Goal: Task Accomplishment & Management: Manage account settings

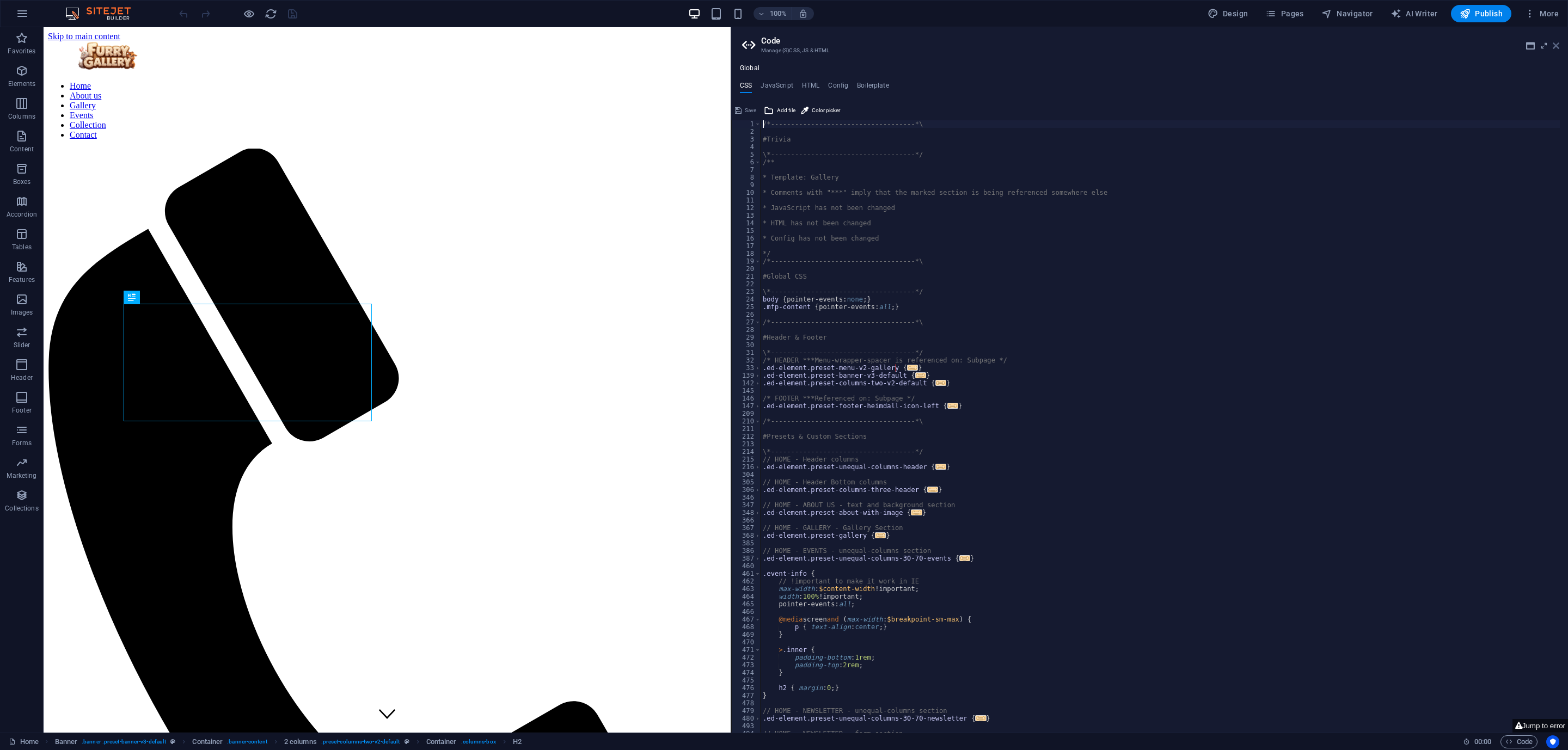
click at [1045, 47] on icon at bounding box center [1557, 46] width 7 height 9
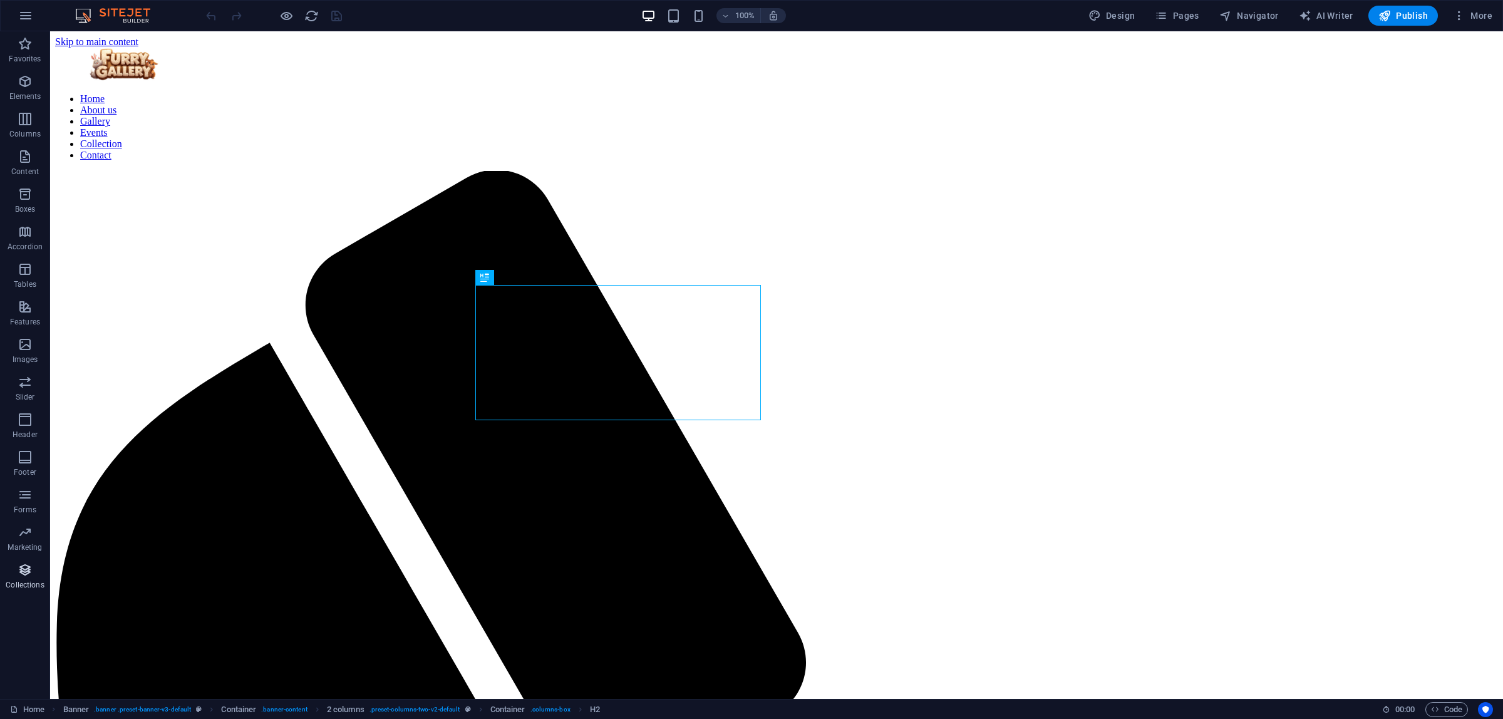
click at [28, 575] on span "Collections" at bounding box center [25, 578] width 50 height 30
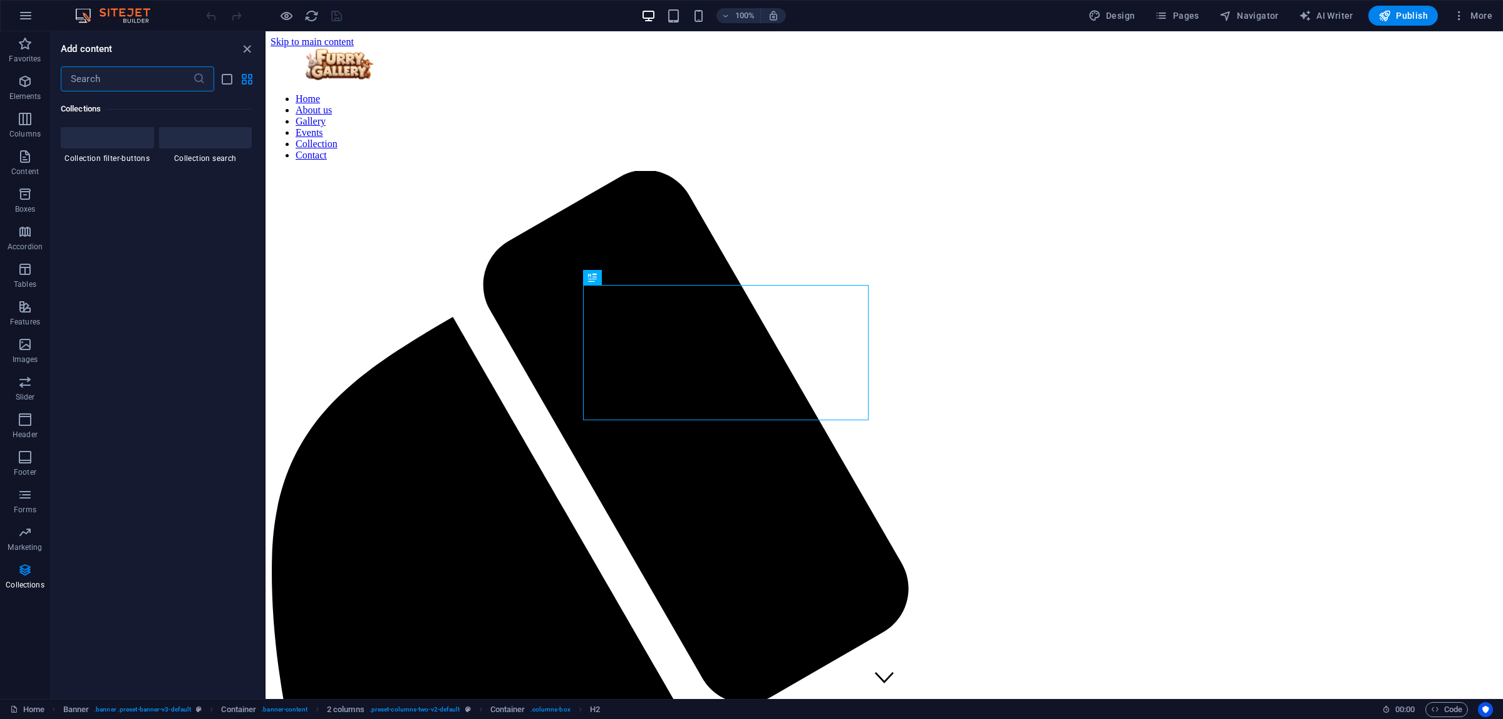
scroll to position [12002, 0]
click at [20, 575] on icon "button" at bounding box center [25, 570] width 15 height 15
click at [23, 530] on icon "button" at bounding box center [25, 532] width 15 height 15
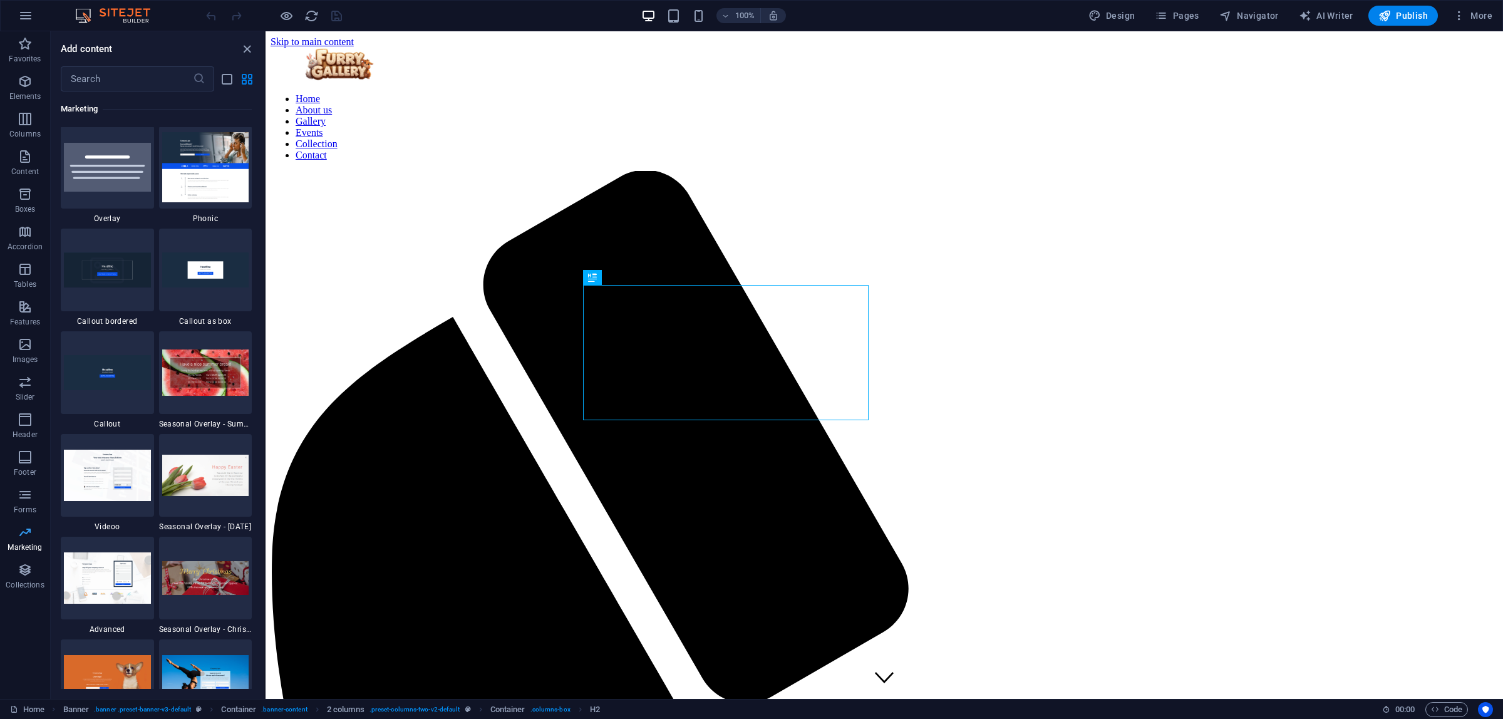
scroll to position [10202, 0]
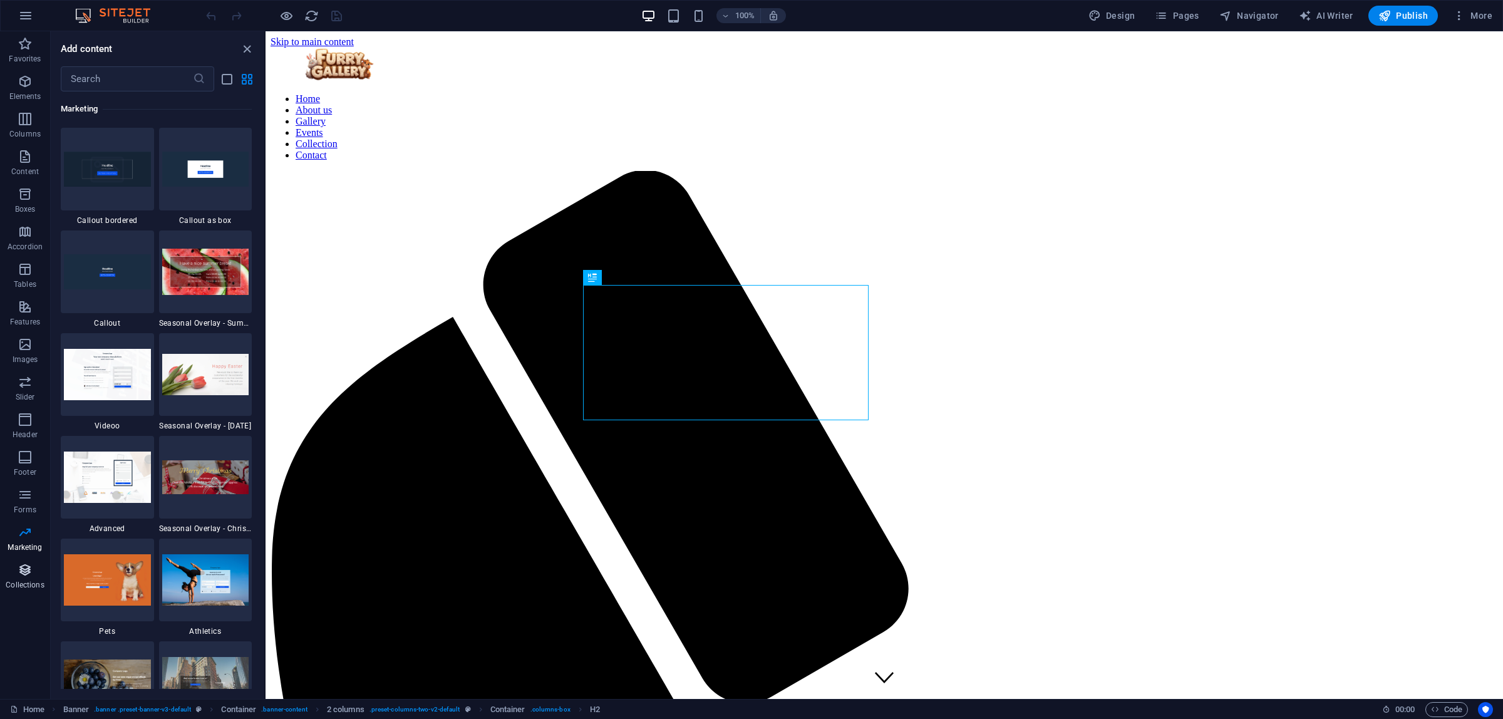
click at [20, 575] on p "Collections" at bounding box center [25, 585] width 38 height 10
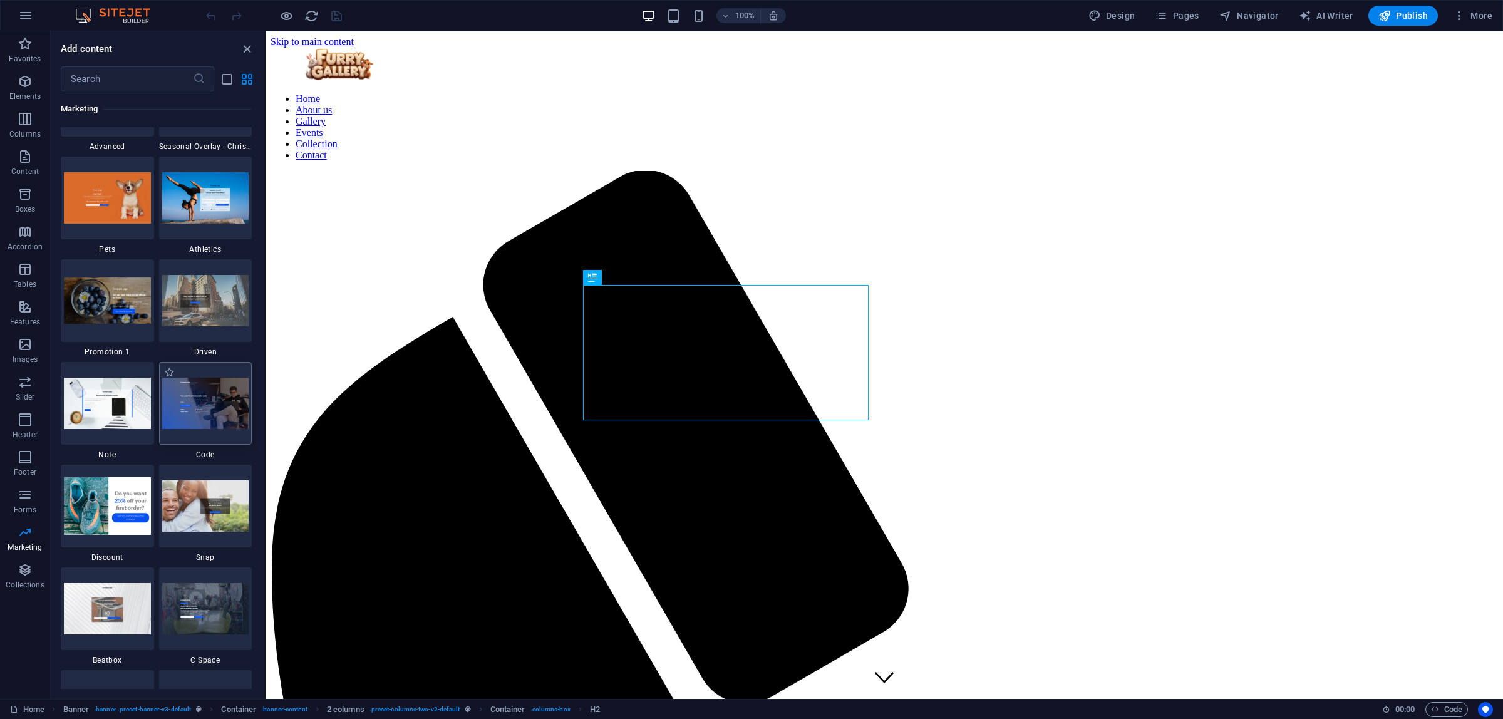
scroll to position [10656, 0]
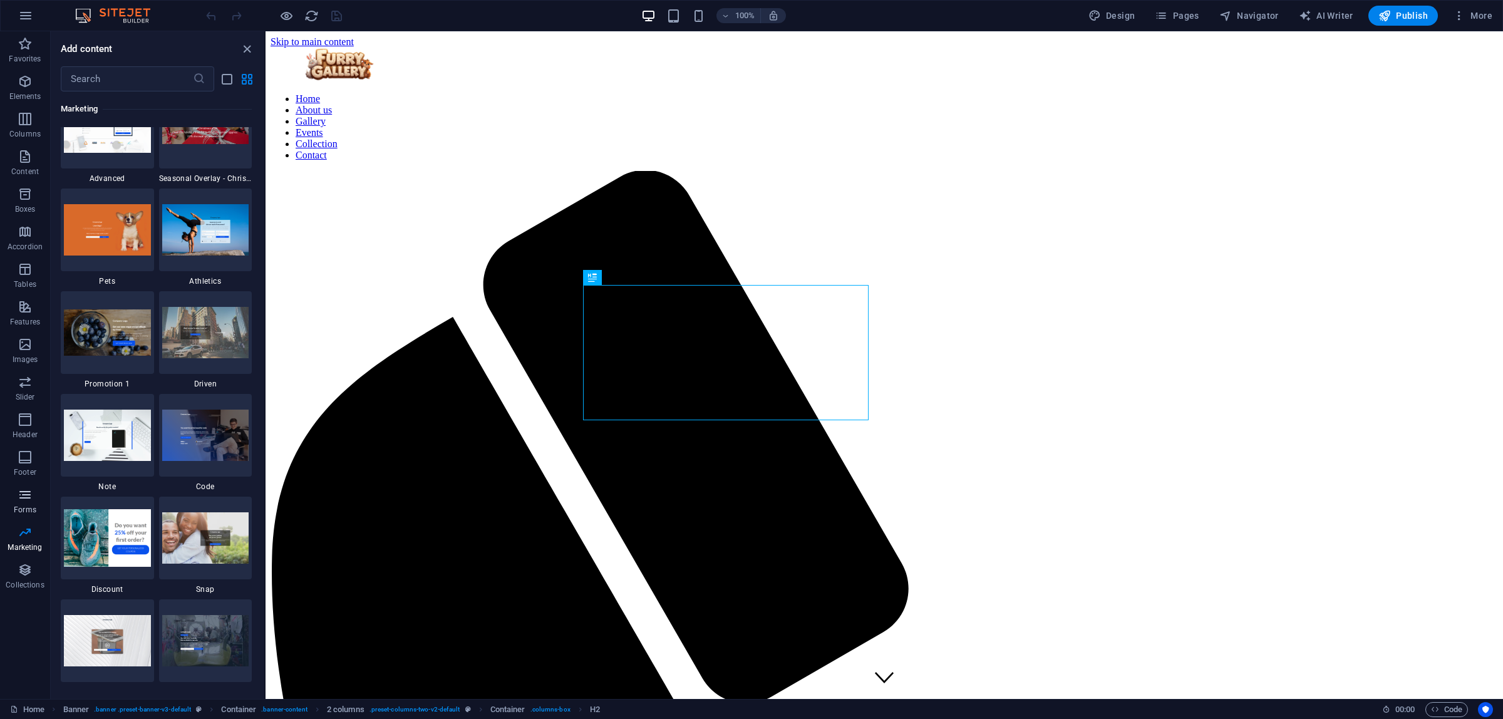
click at [26, 501] on icon "button" at bounding box center [25, 494] width 15 height 15
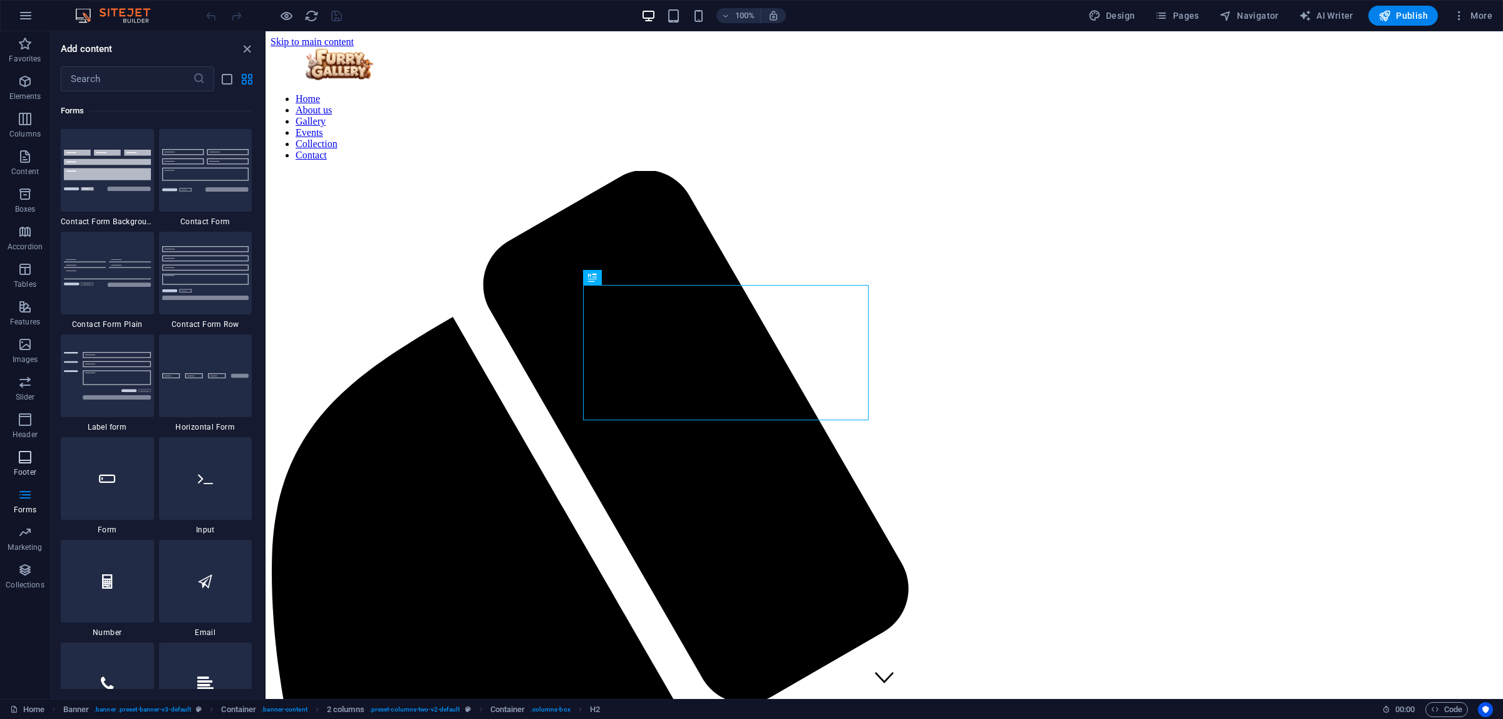
click at [28, 468] on p "Footer" at bounding box center [25, 472] width 23 height 10
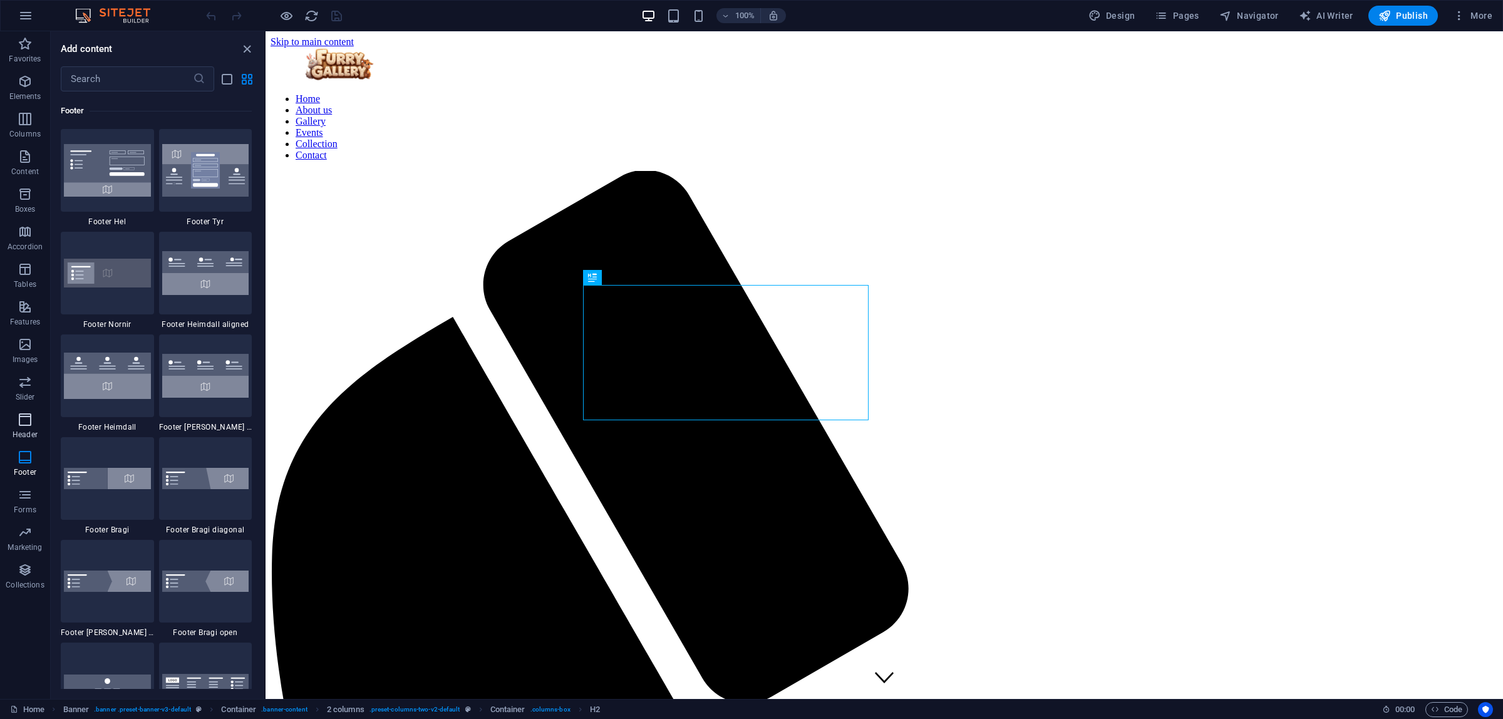
click at [19, 427] on span "Header" at bounding box center [25, 427] width 50 height 30
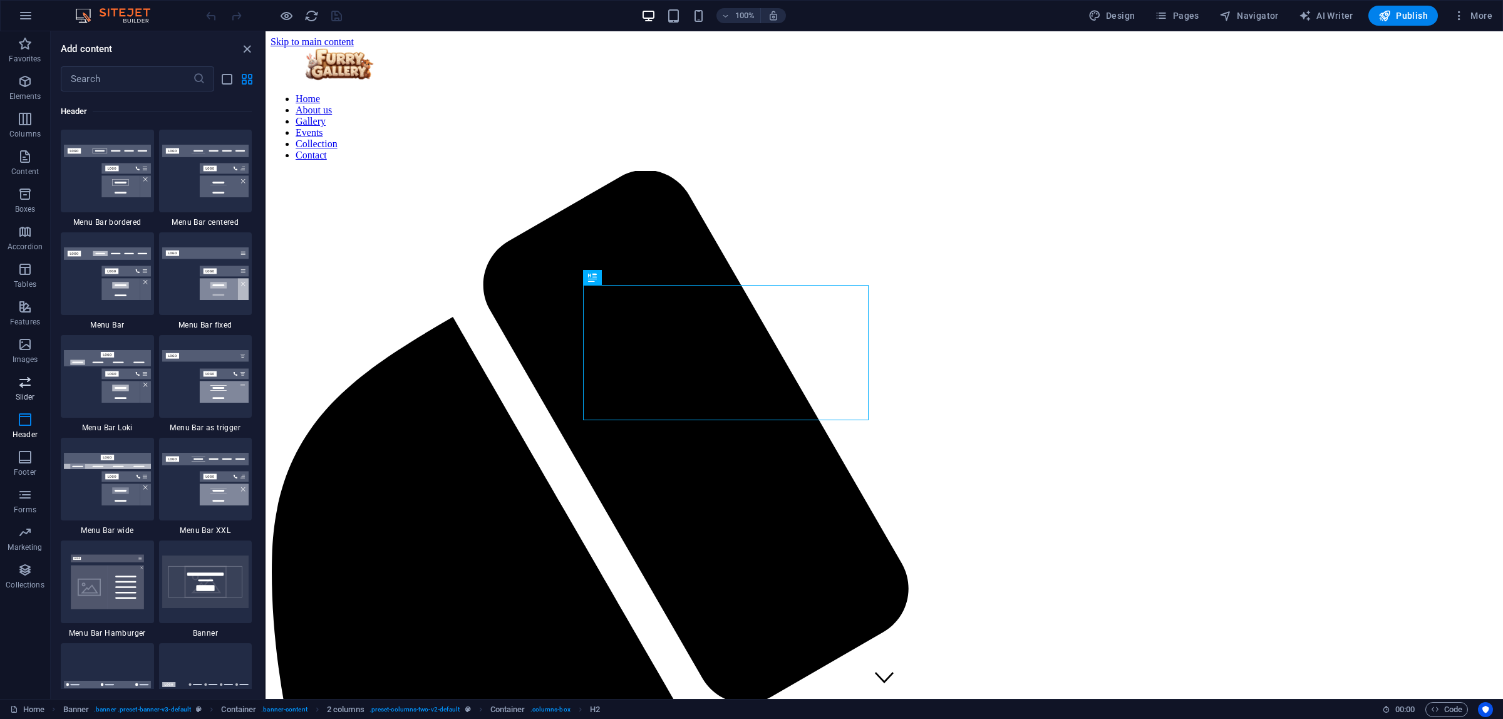
click at [24, 388] on icon "button" at bounding box center [25, 382] width 15 height 15
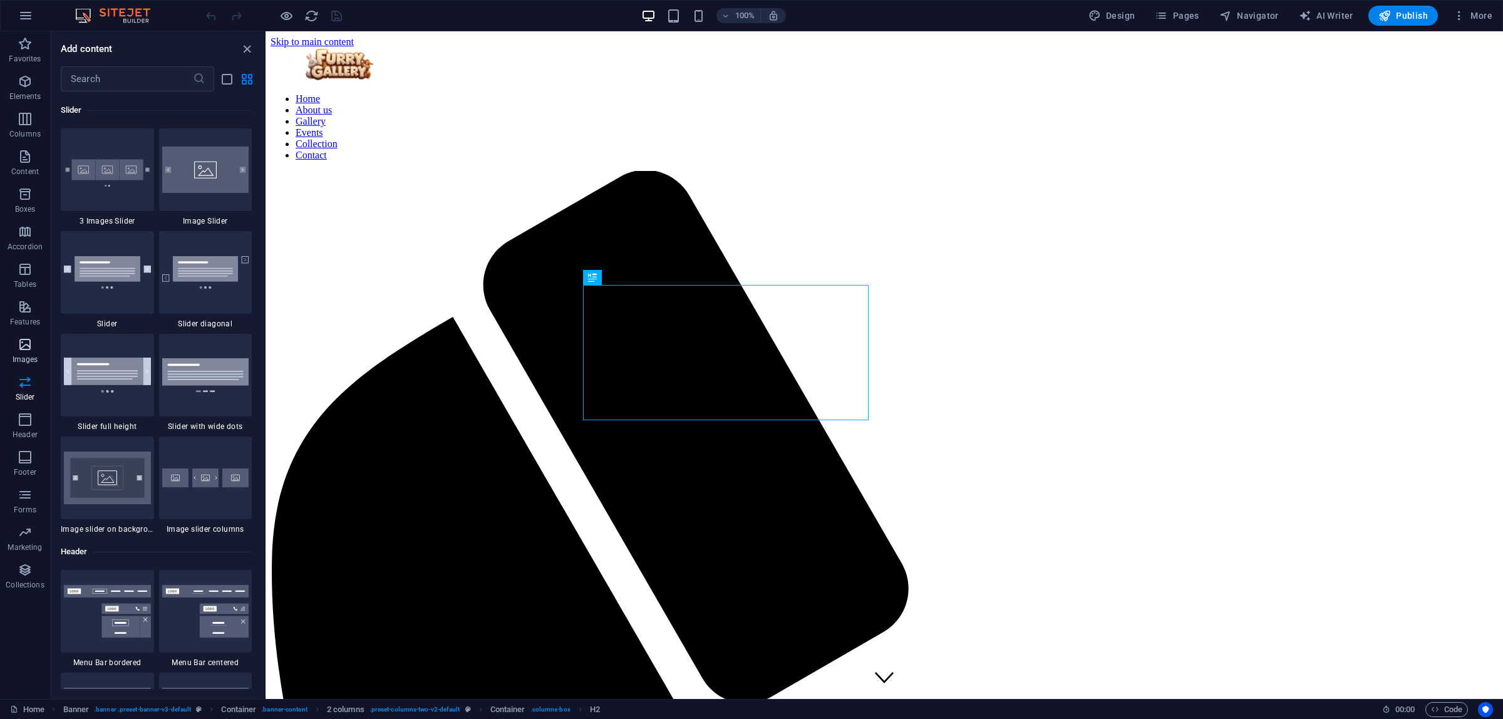
click at [21, 346] on icon "button" at bounding box center [25, 344] width 15 height 15
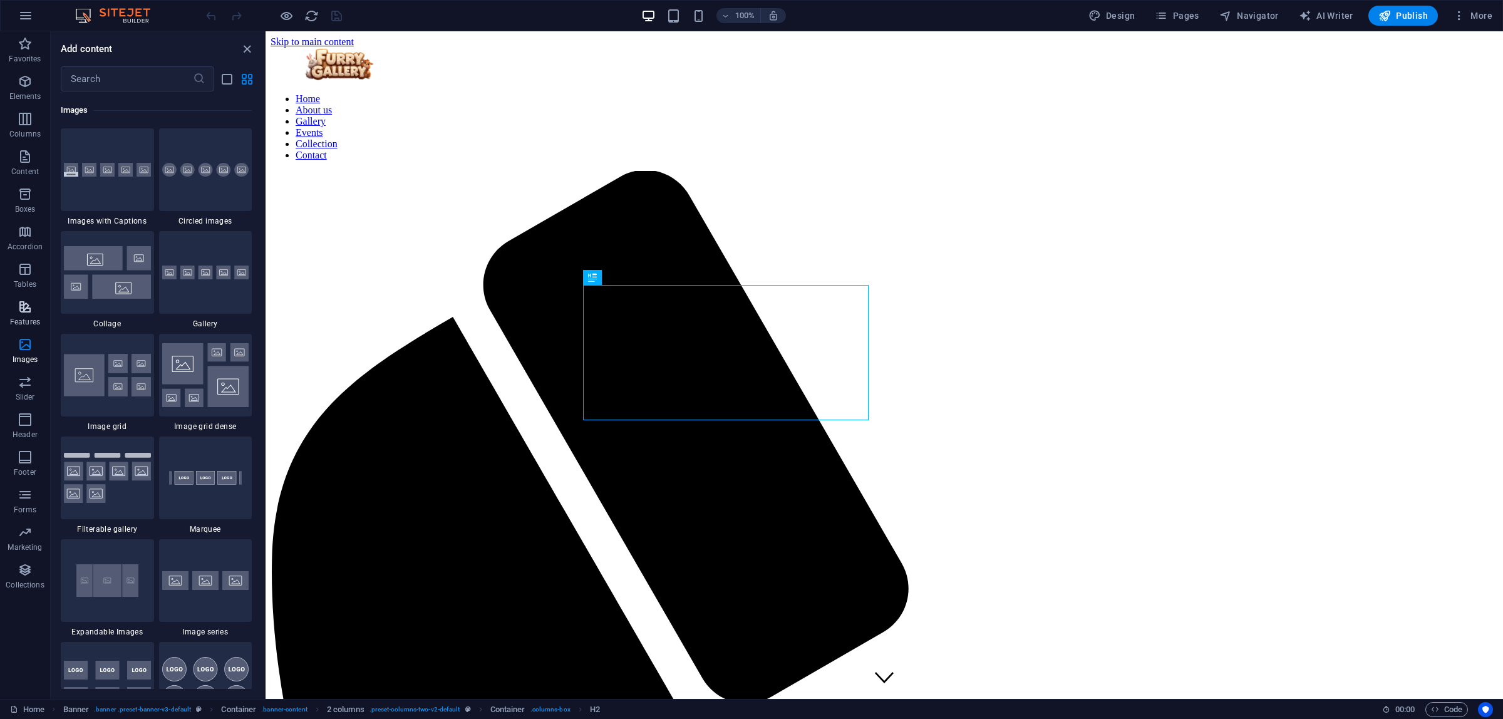
scroll to position [6350, 0]
click at [23, 310] on icon "button" at bounding box center [25, 306] width 15 height 15
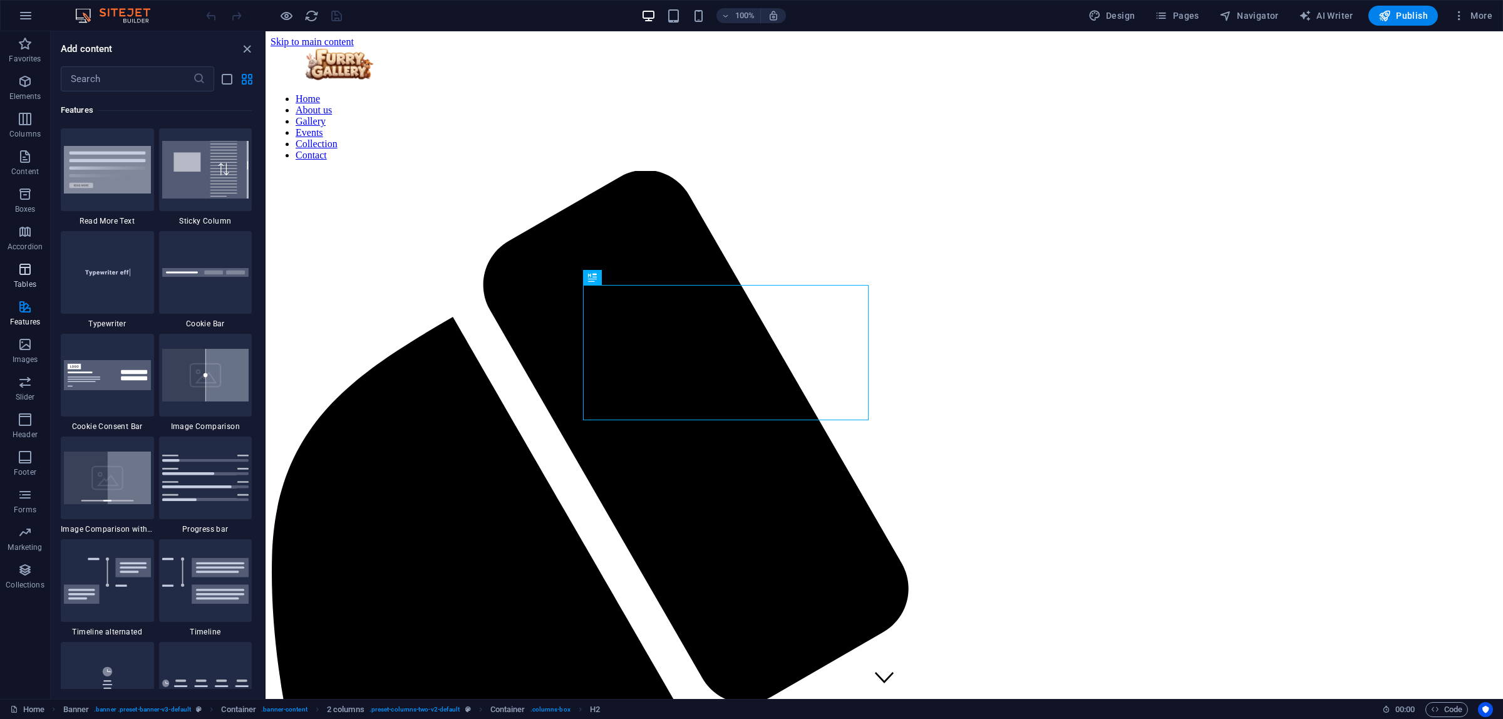
click at [21, 269] on icon "button" at bounding box center [25, 269] width 15 height 15
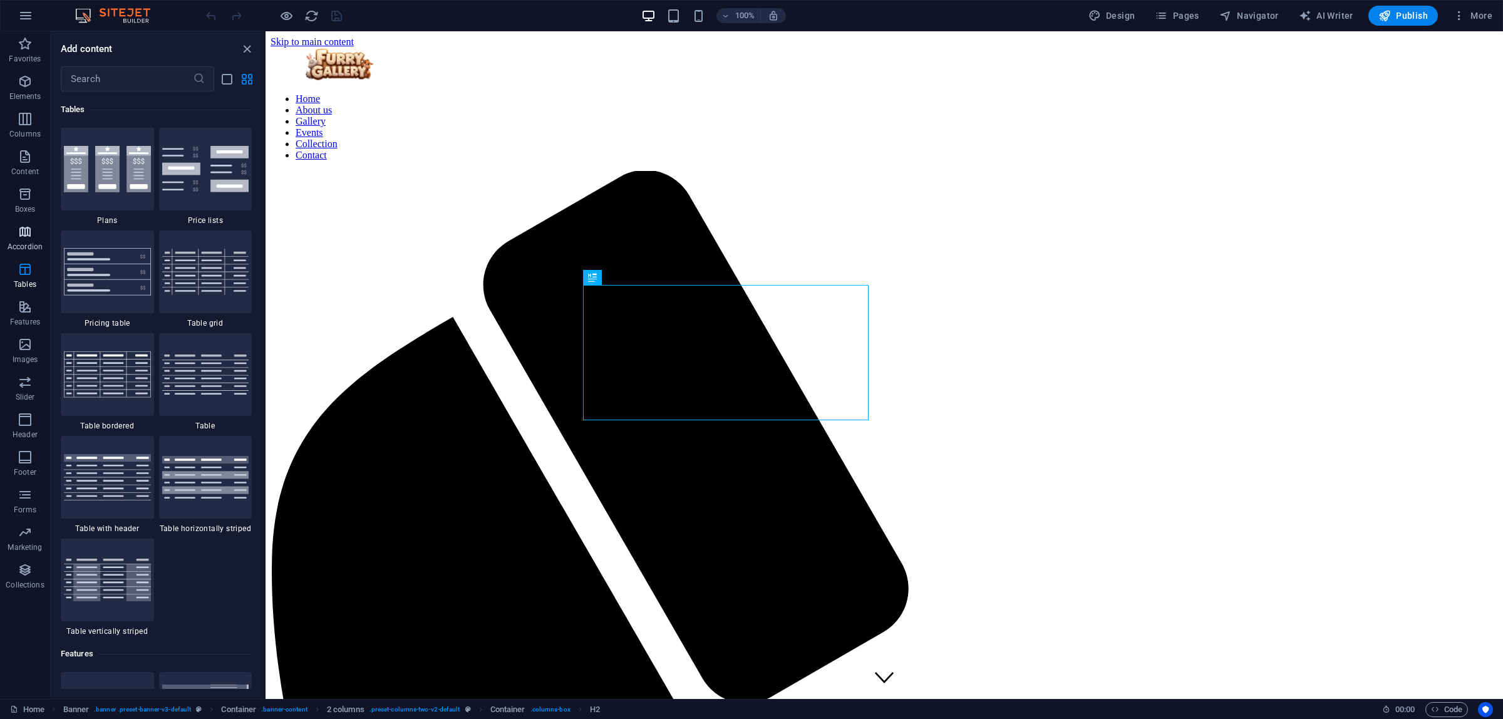
click at [25, 239] on icon "button" at bounding box center [25, 231] width 15 height 15
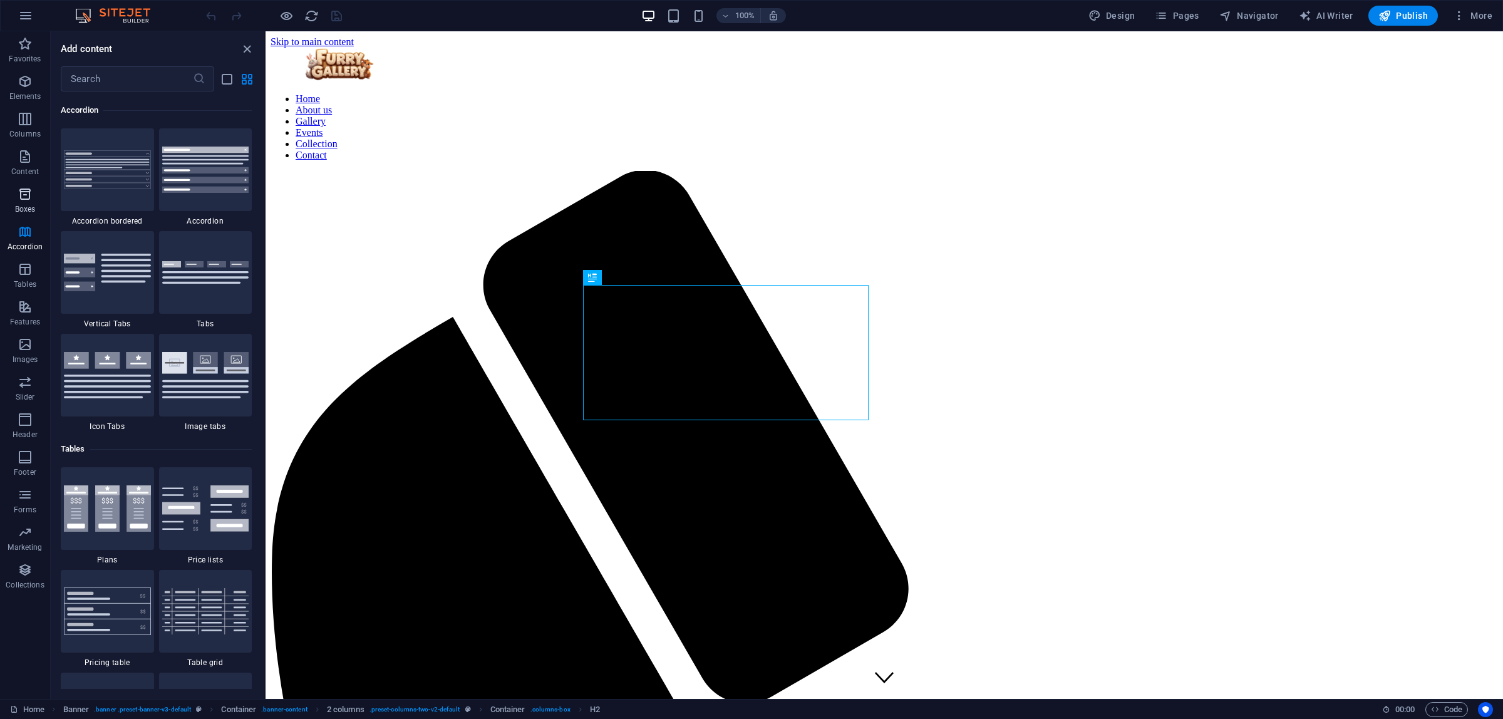
click at [23, 198] on icon "button" at bounding box center [25, 194] width 15 height 15
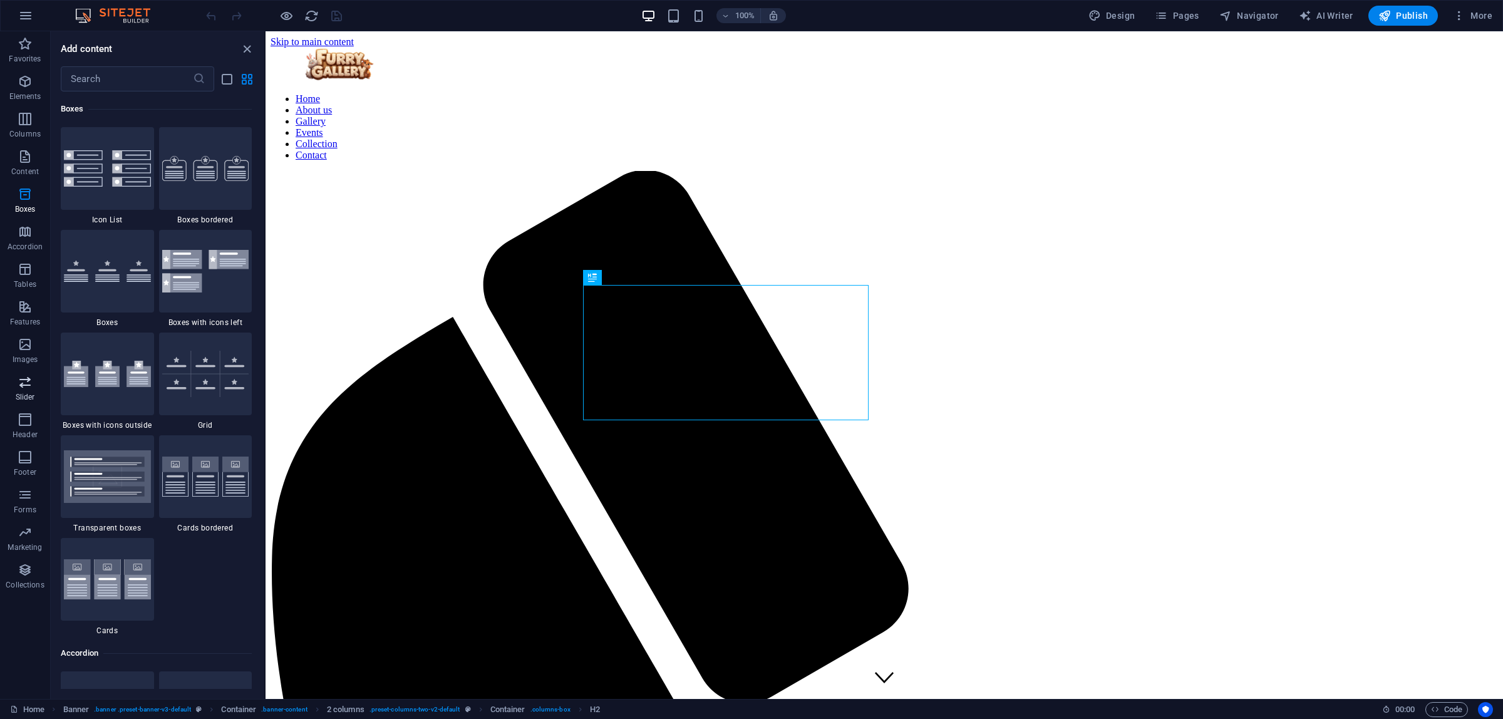
scroll to position [3455, 0]
click at [242, 45] on icon "close panel" at bounding box center [247, 49] width 14 height 14
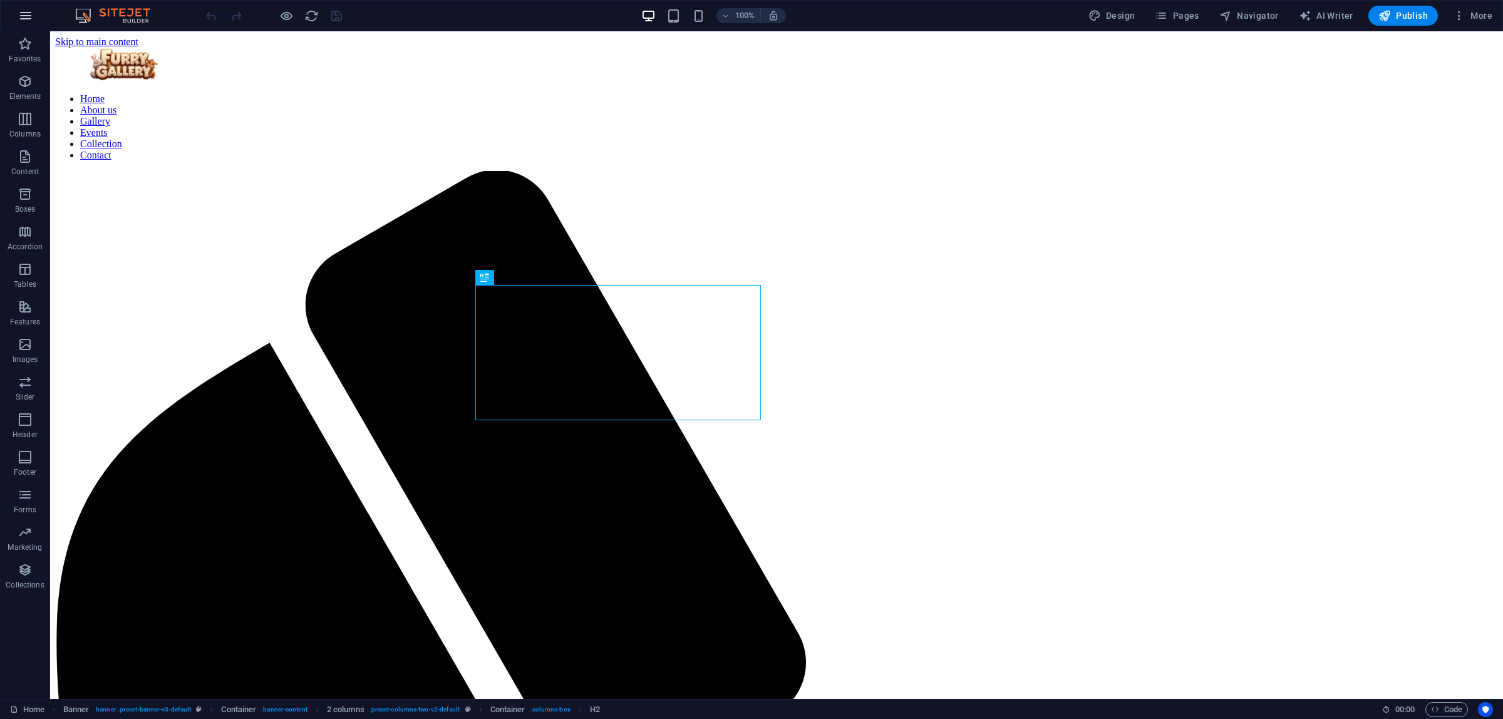
click at [25, 14] on icon "button" at bounding box center [25, 15] width 15 height 15
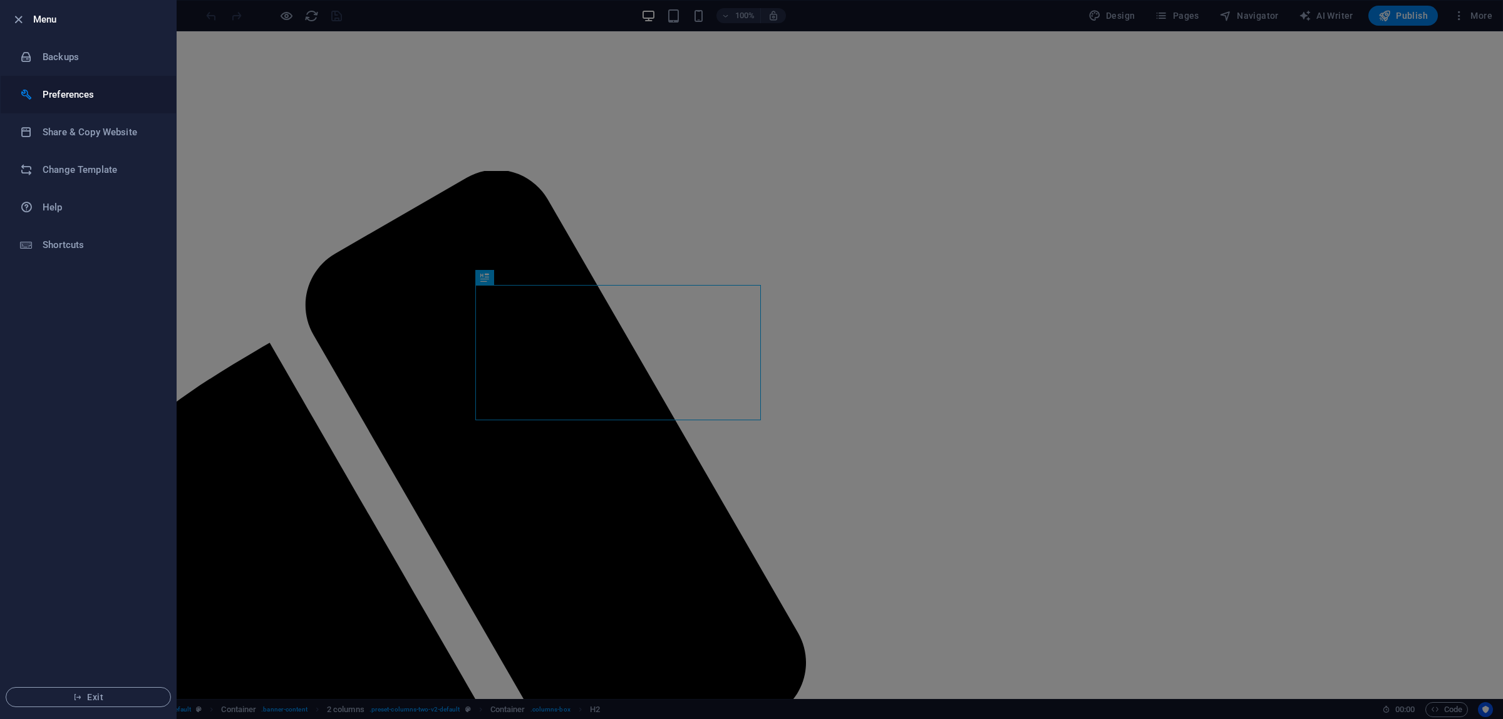
click at [86, 88] on h6 "Preferences" at bounding box center [101, 94] width 116 height 15
select select "dark"
select select "all"
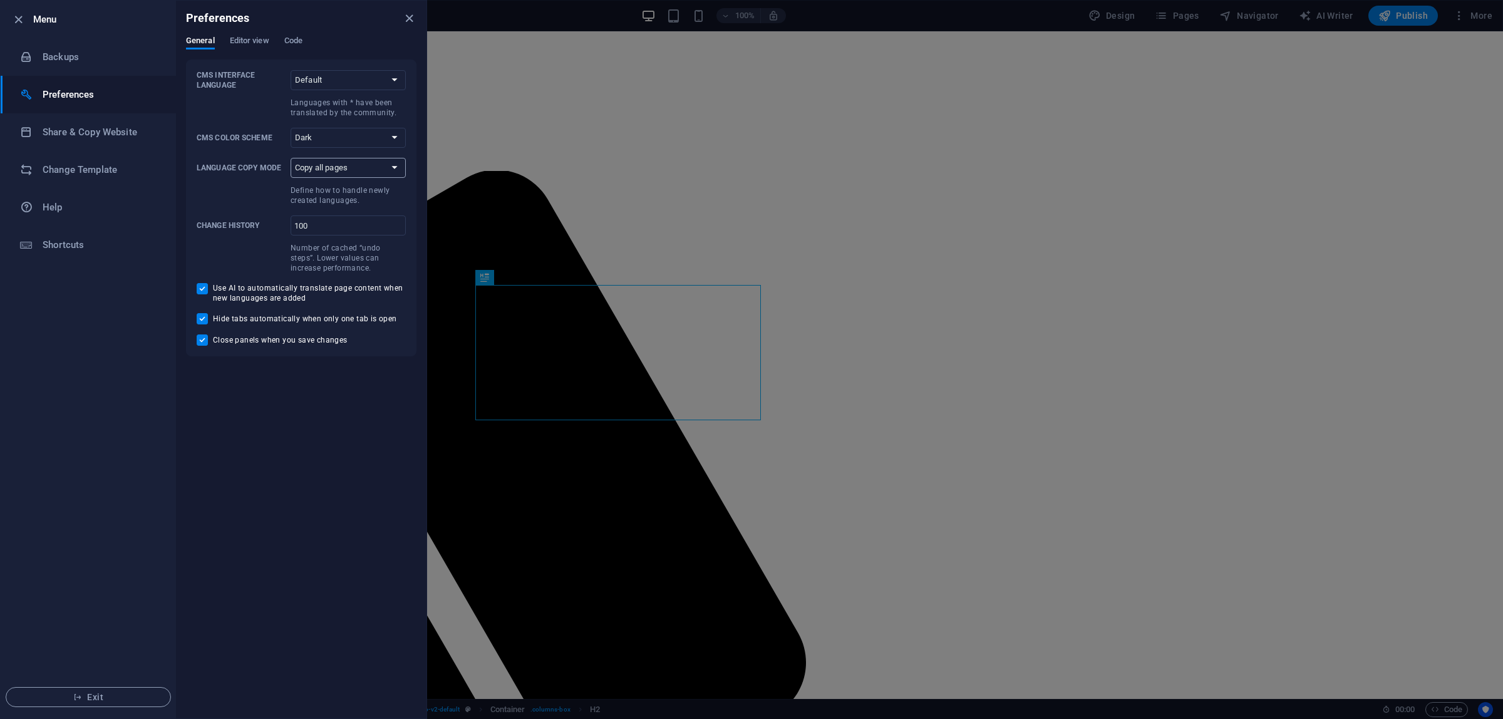
click at [346, 168] on select "Copy first page only Copy all pages" at bounding box center [348, 168] width 115 height 20
click at [251, 35] on span "Editor view" at bounding box center [249, 42] width 39 height 18
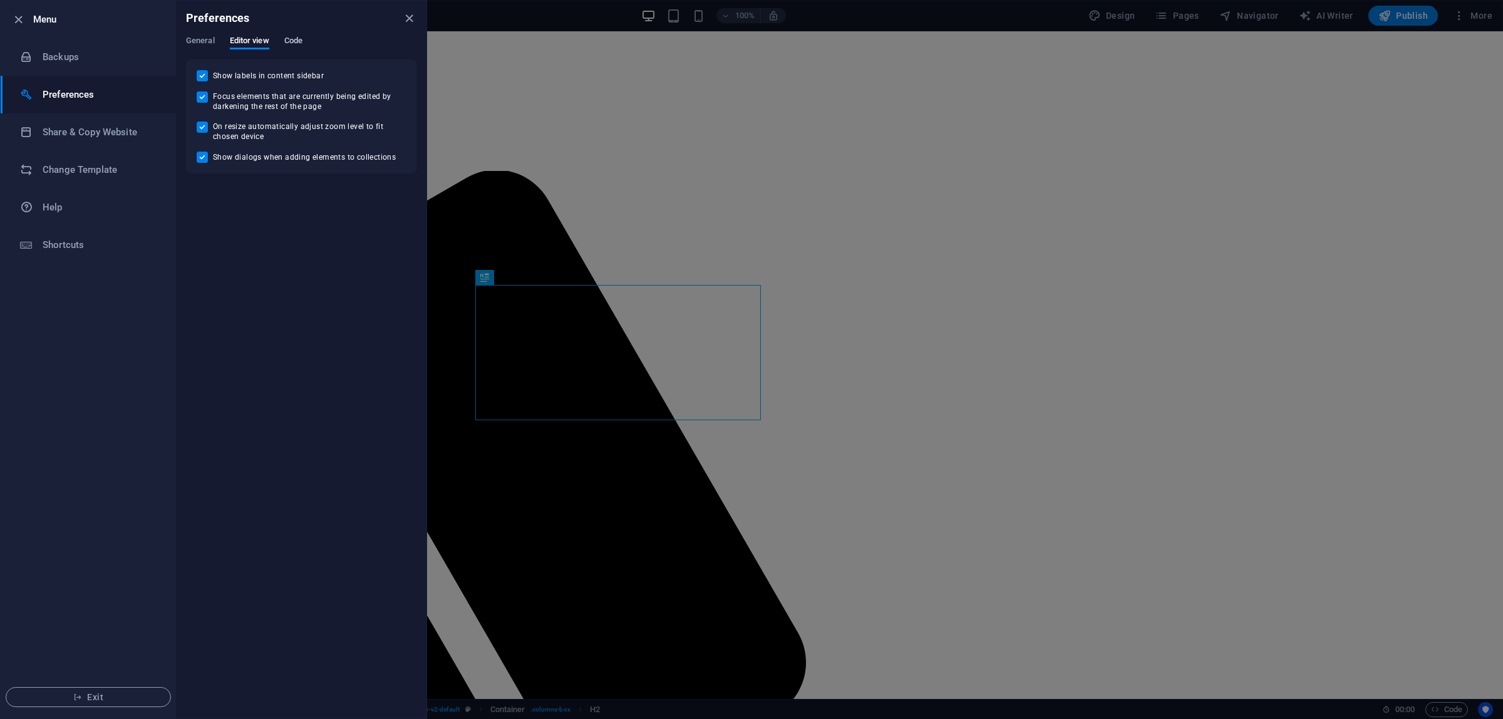
click at [299, 44] on span "Code" at bounding box center [293, 42] width 18 height 18
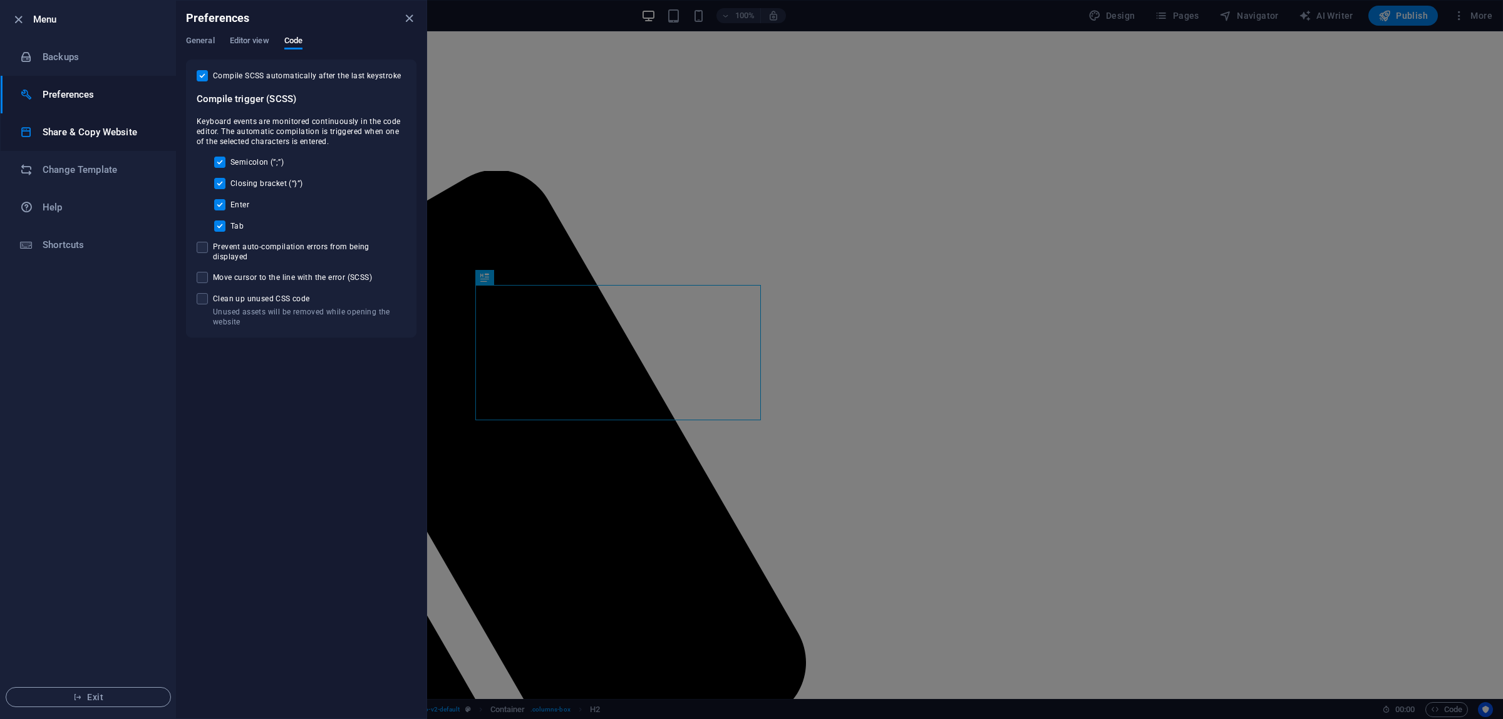
click at [46, 129] on h6 "Share & Copy Website" at bounding box center [101, 132] width 116 height 15
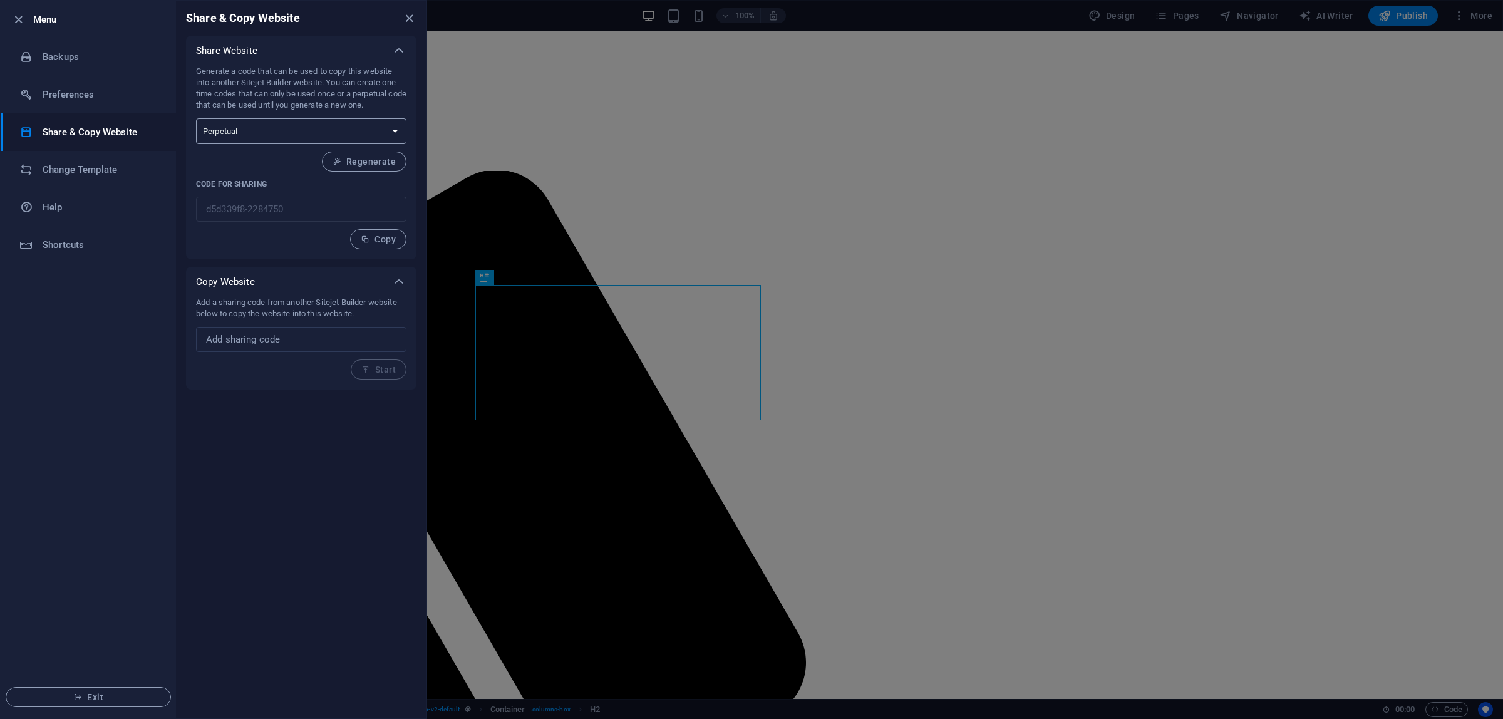
click at [254, 132] on select "One-time Perpetual" at bounding box center [301, 131] width 210 height 26
click at [282, 339] on input "text" at bounding box center [301, 339] width 210 height 25
click at [95, 169] on h6 "Change Template" at bounding box center [101, 169] width 116 height 15
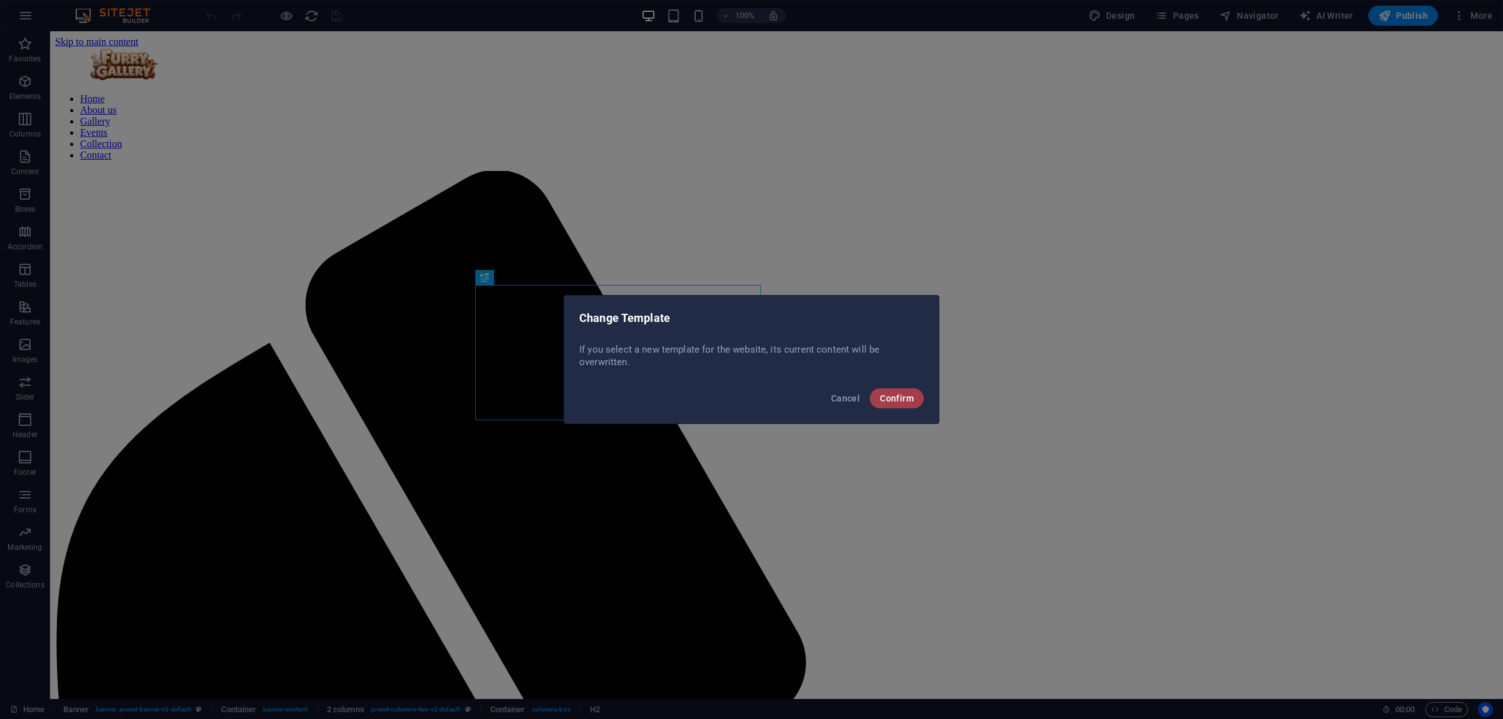
click at [902, 406] on button "Confirm" at bounding box center [897, 398] width 54 height 20
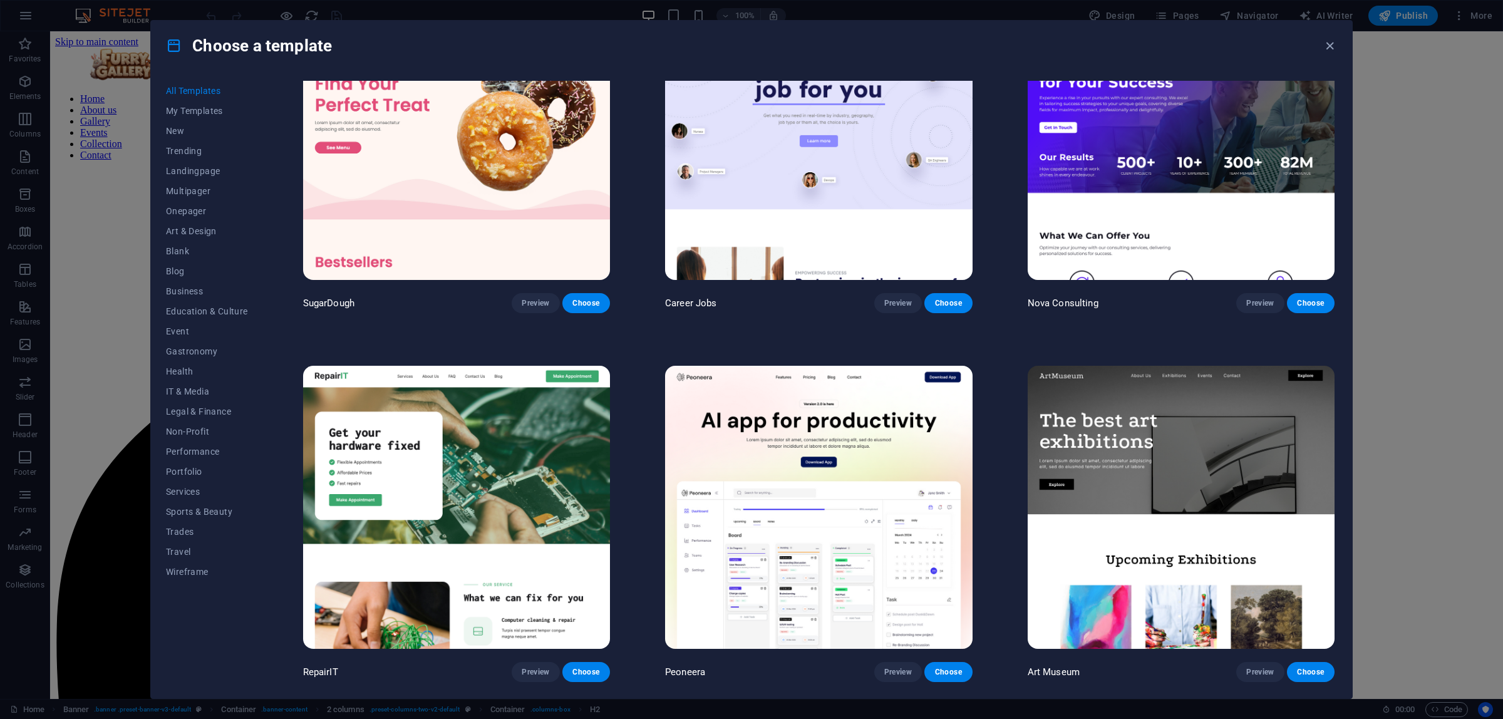
scroll to position [0, 0]
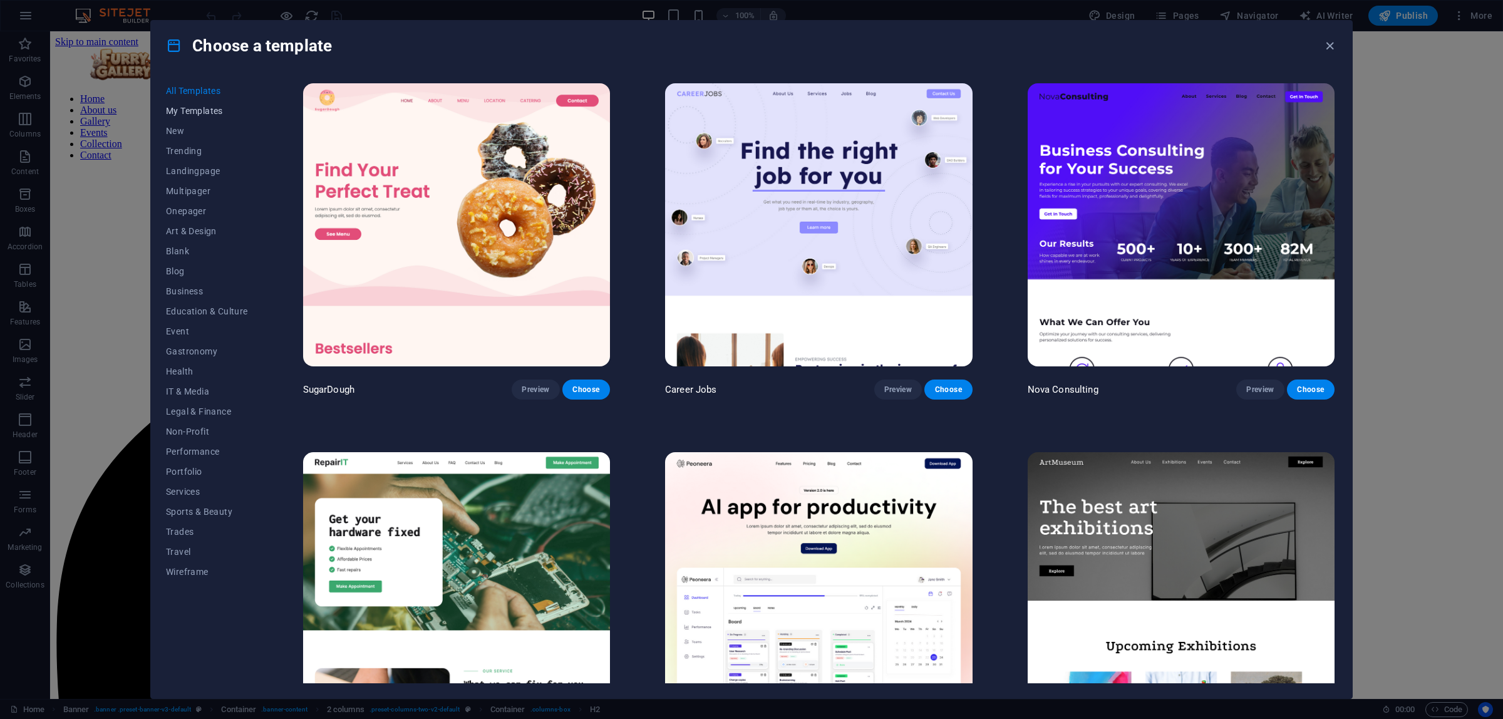
drag, startPoint x: 197, startPoint y: 108, endPoint x: 214, endPoint y: 113, distance: 17.8
click at [197, 108] on span "My Templates" at bounding box center [207, 111] width 82 height 10
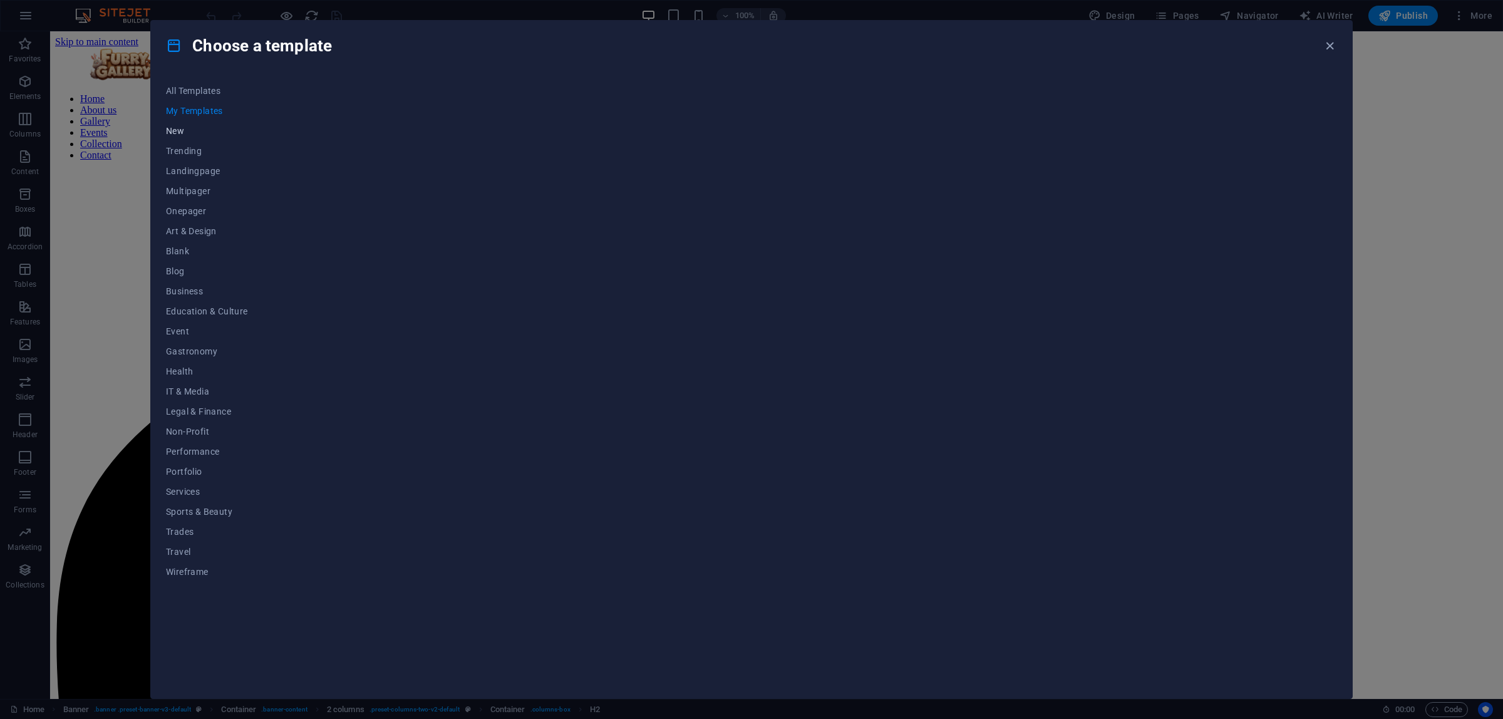
drag, startPoint x: 179, startPoint y: 129, endPoint x: 189, endPoint y: 127, distance: 10.2
click at [179, 129] on span "New" at bounding box center [207, 131] width 82 height 10
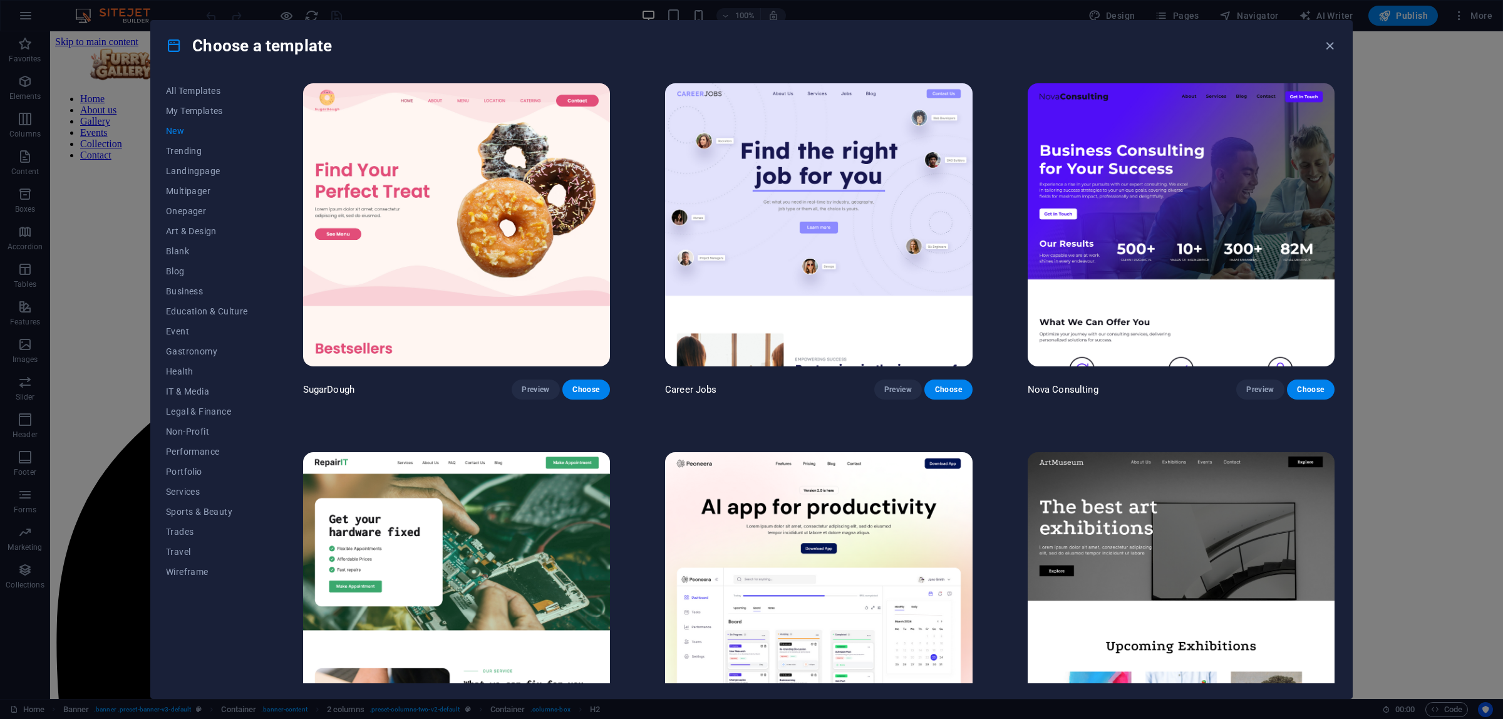
drag, startPoint x: 196, startPoint y: 83, endPoint x: 294, endPoint y: 130, distance: 109.0
click at [196, 83] on button "All Templates" at bounding box center [207, 91] width 82 height 20
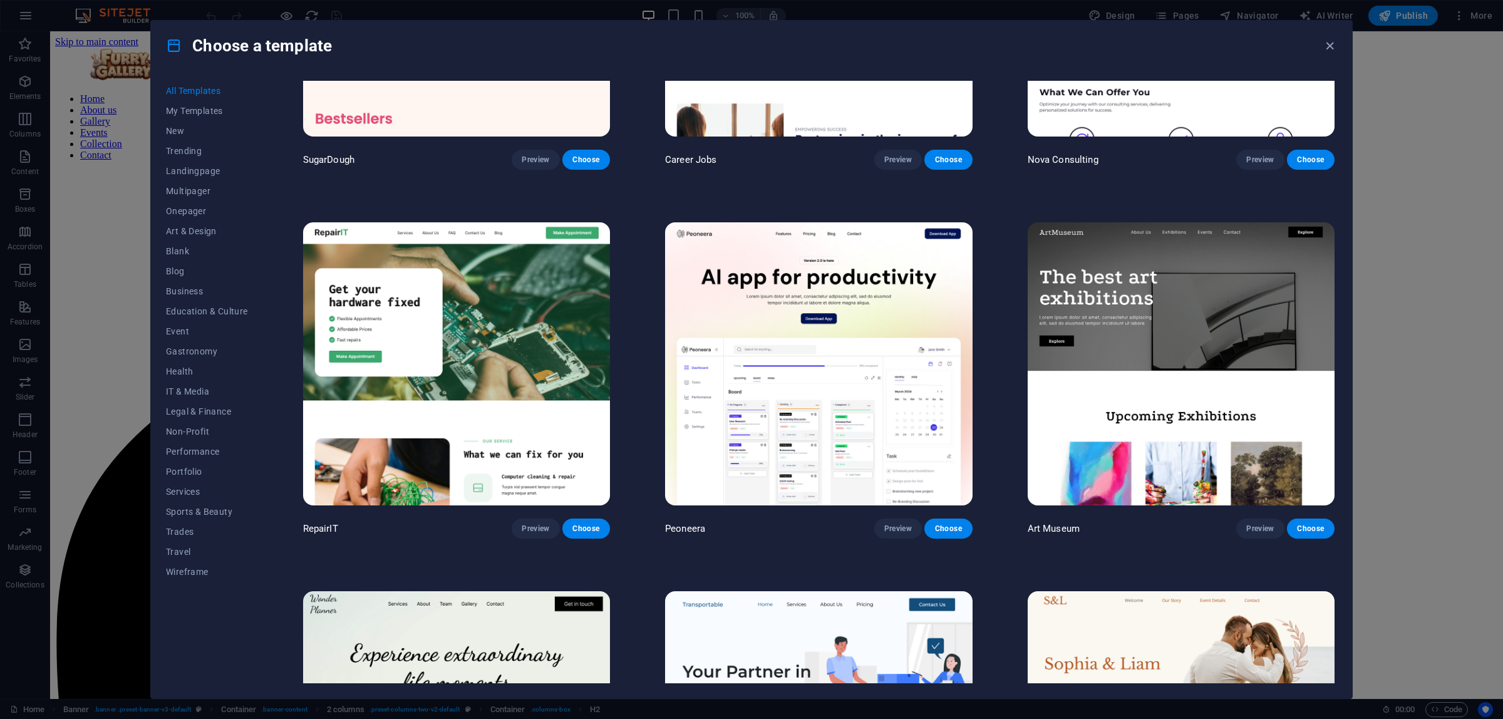
scroll to position [235, 0]
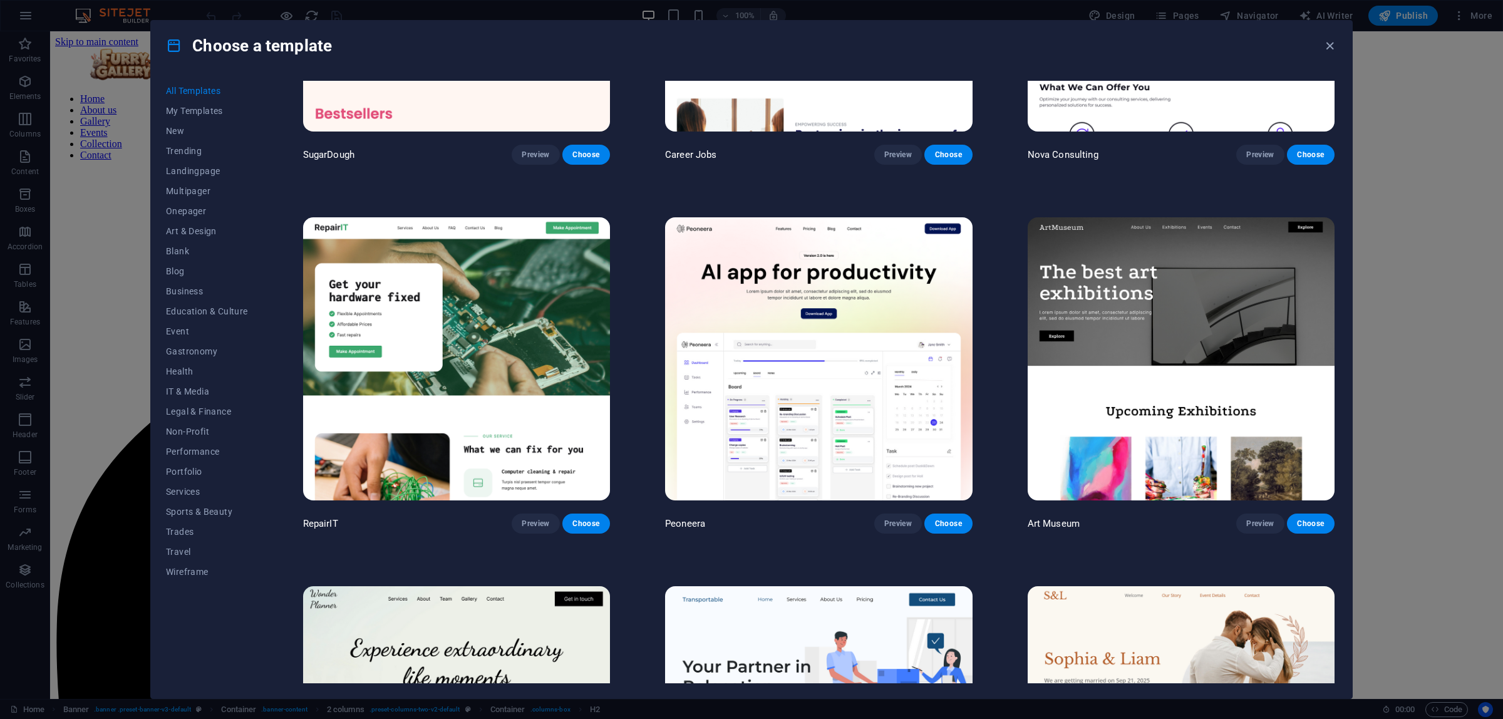
drag, startPoint x: 1338, startPoint y: 93, endPoint x: 1344, endPoint y: 145, distance: 52.9
click at [1202, 145] on div "All Templates My Templates New Trending Landingpage Multipager Onepager Art & D…" at bounding box center [751, 385] width 1201 height 628
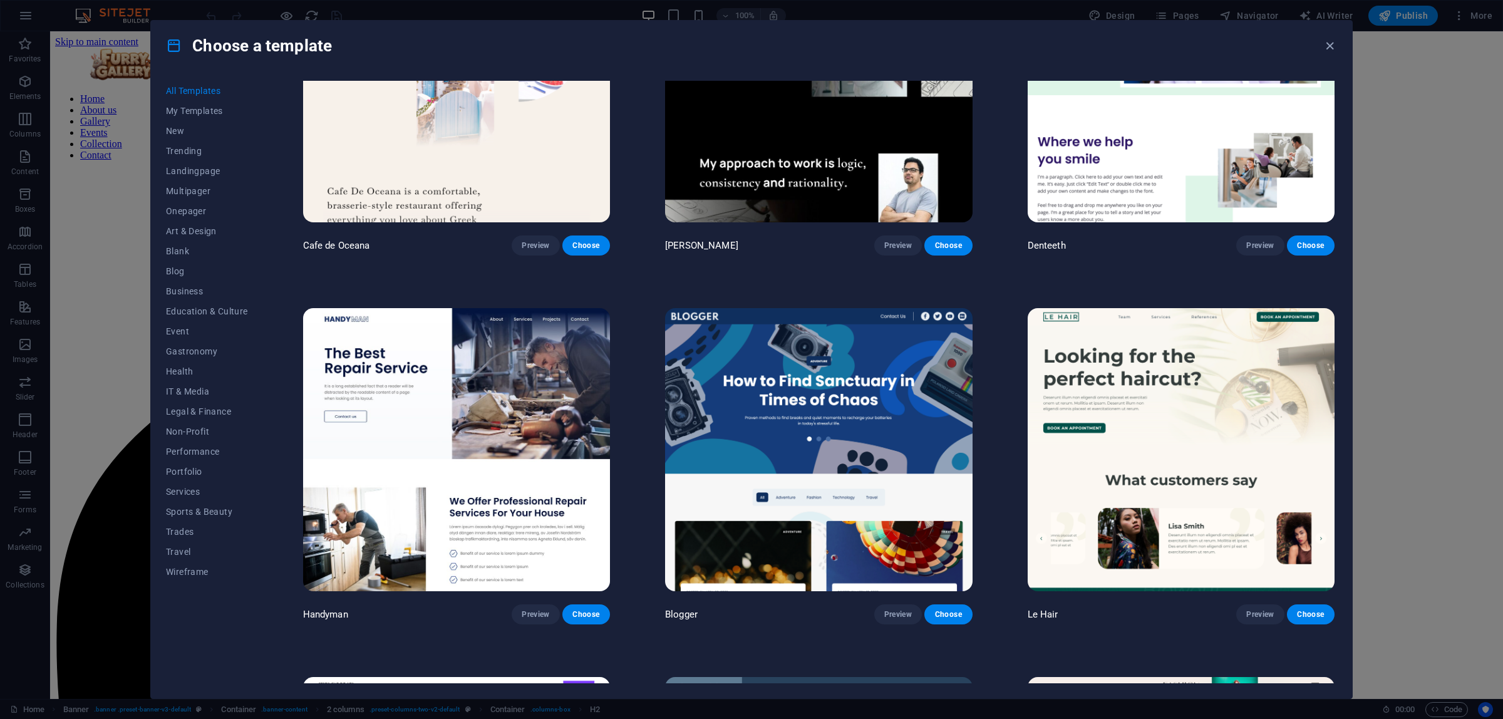
scroll to position [5260, 0]
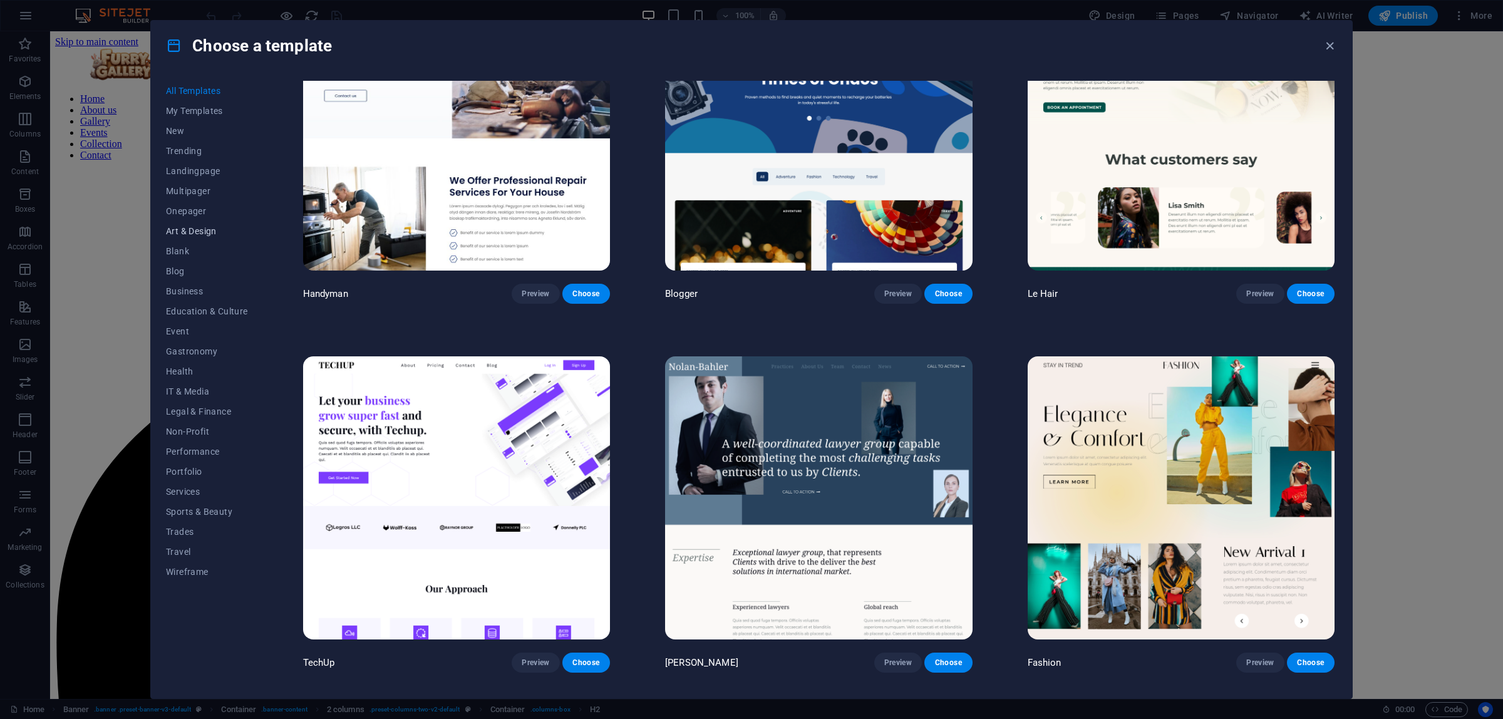
click at [202, 227] on span "Art & Design" at bounding box center [207, 231] width 82 height 10
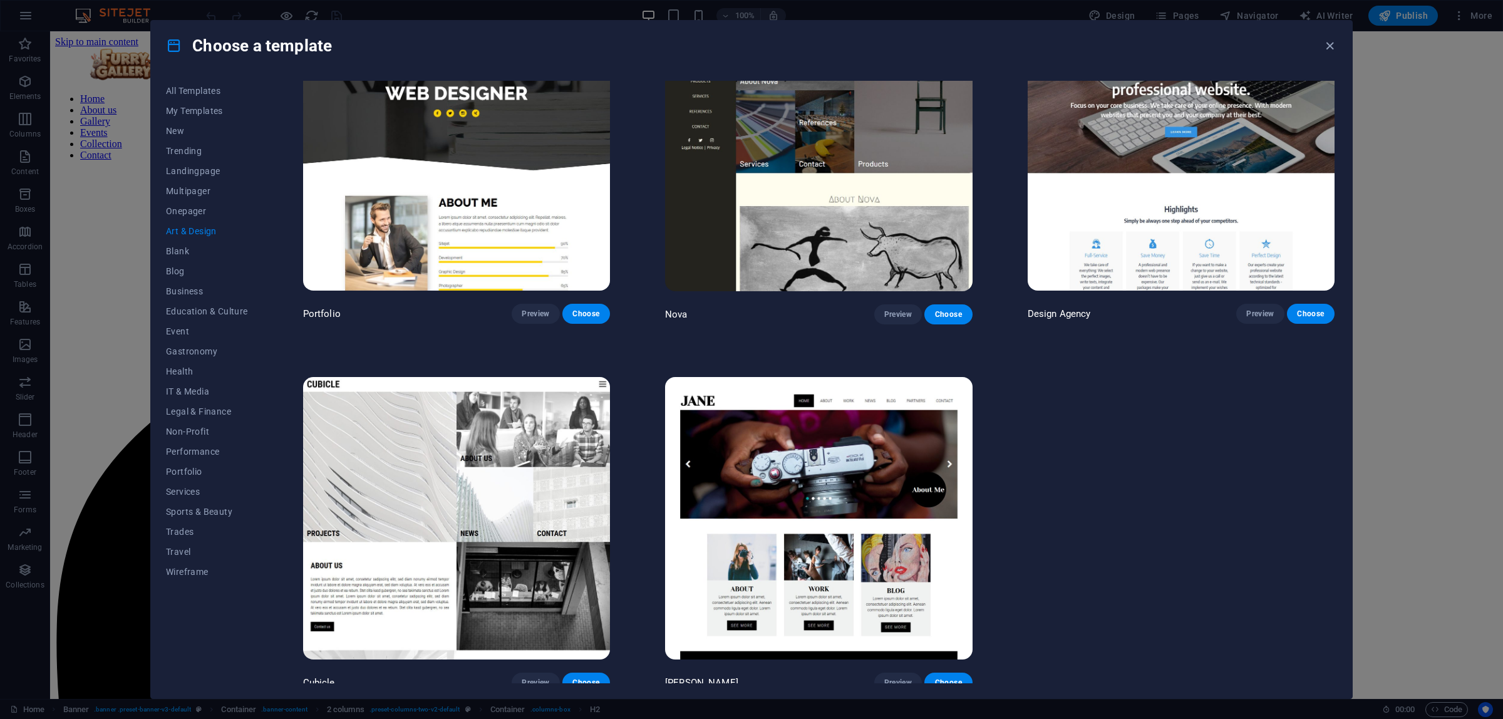
scroll to position [1186, 0]
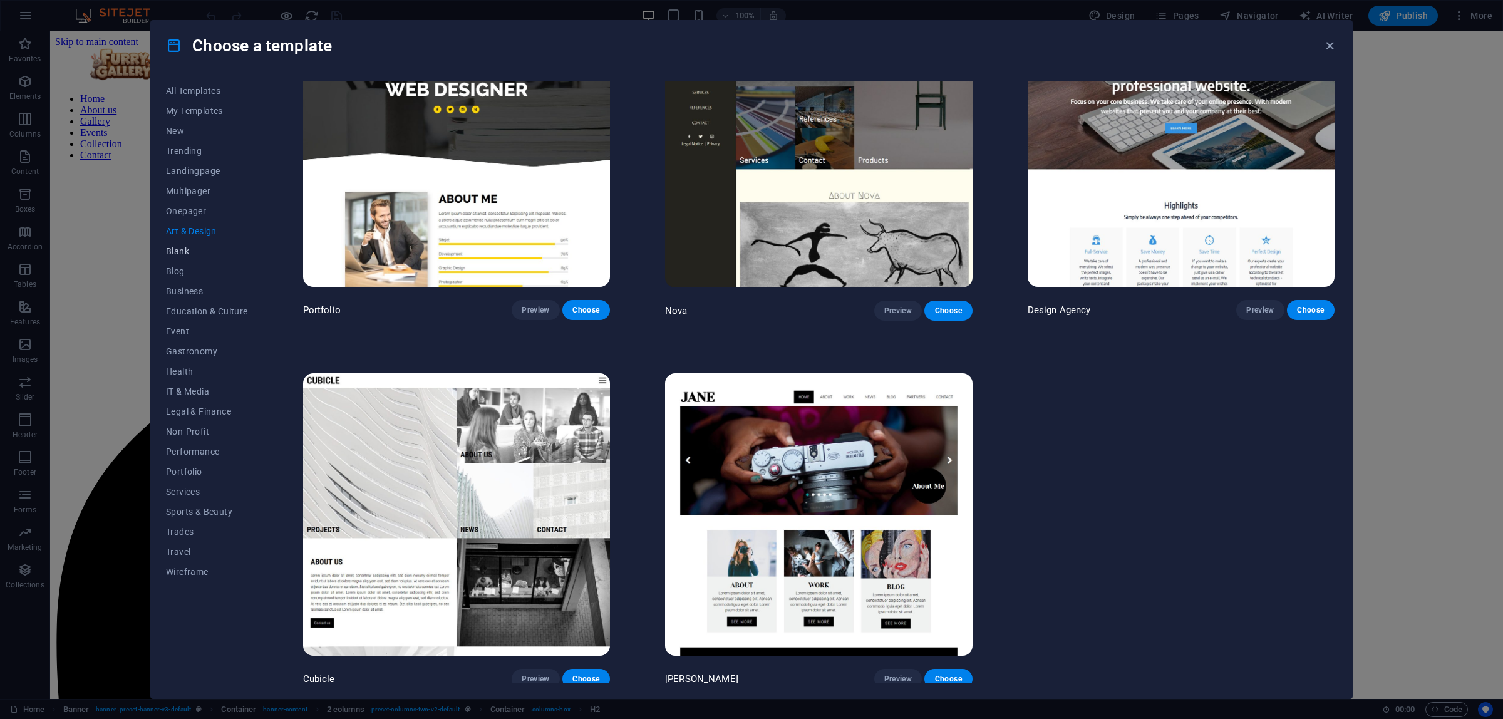
drag, startPoint x: 180, startPoint y: 249, endPoint x: 192, endPoint y: 252, distance: 12.5
click at [180, 249] on span "Blank" at bounding box center [207, 251] width 82 height 10
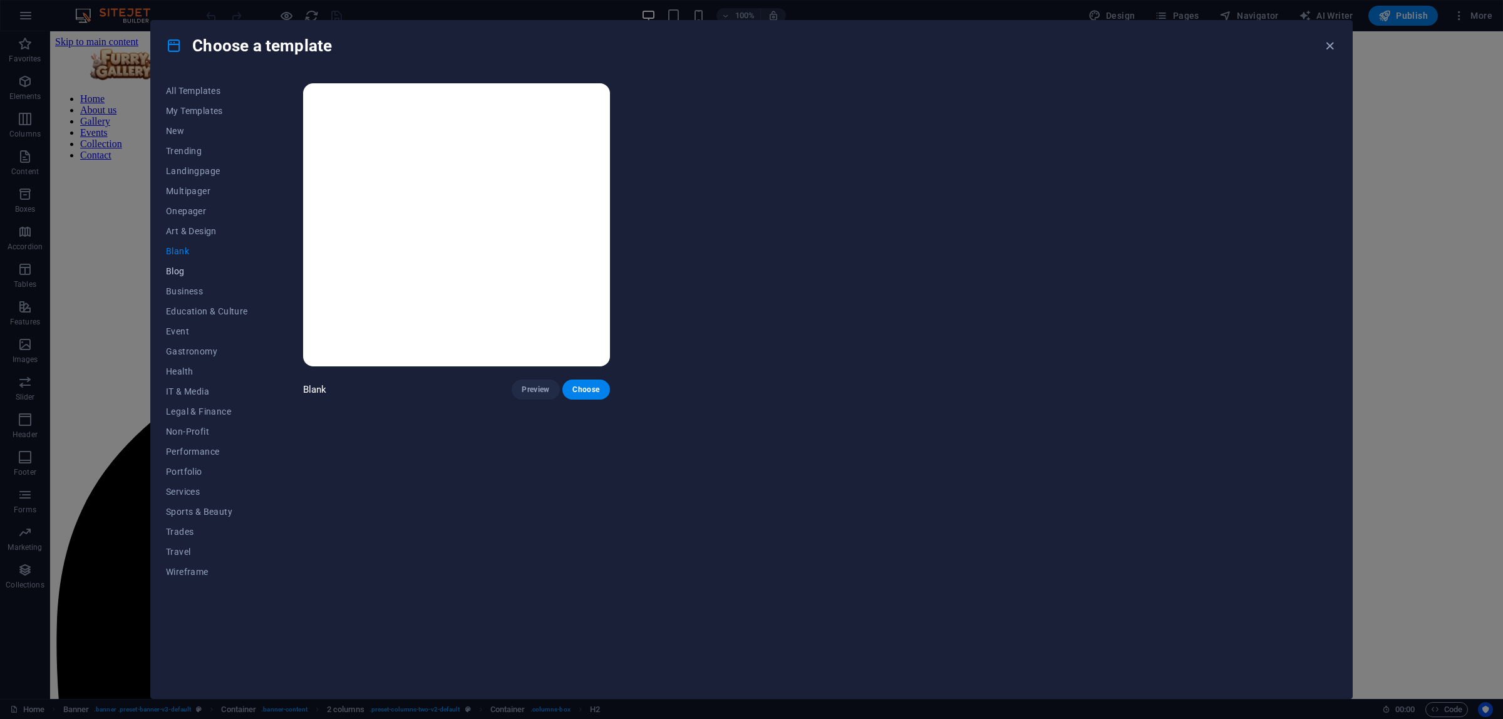
click at [182, 273] on span "Blog" at bounding box center [207, 271] width 82 height 10
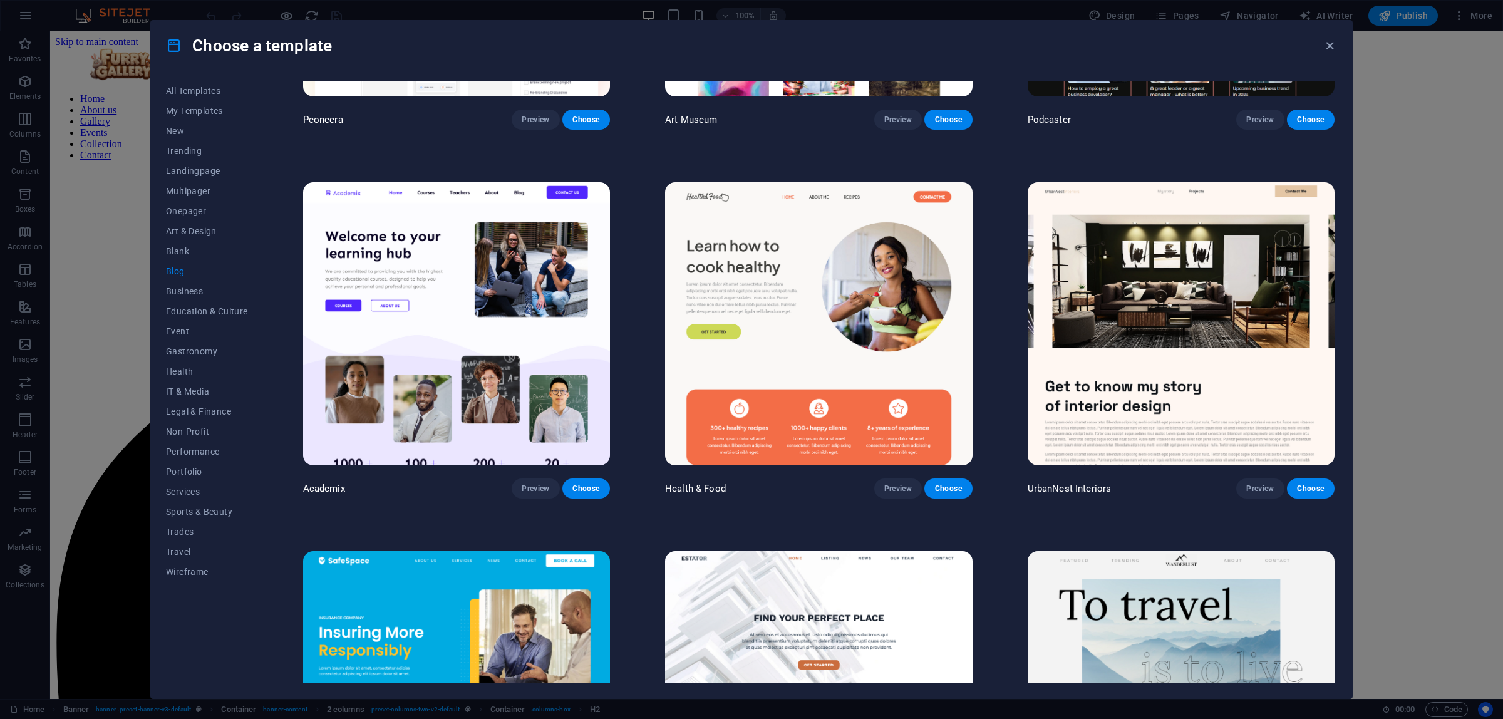
scroll to position [652, 0]
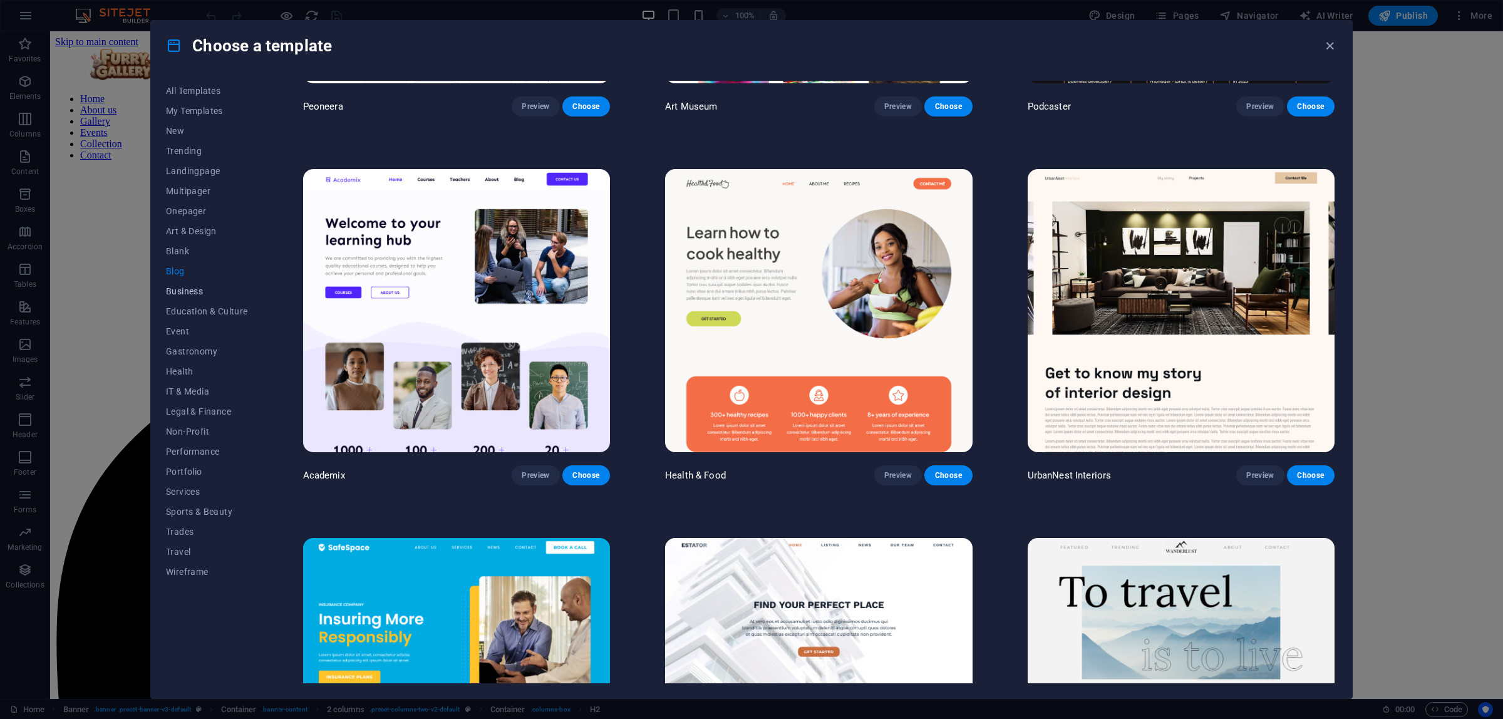
drag, startPoint x: 182, startPoint y: 289, endPoint x: 190, endPoint y: 290, distance: 7.5
click at [182, 289] on span "Business" at bounding box center [207, 291] width 82 height 10
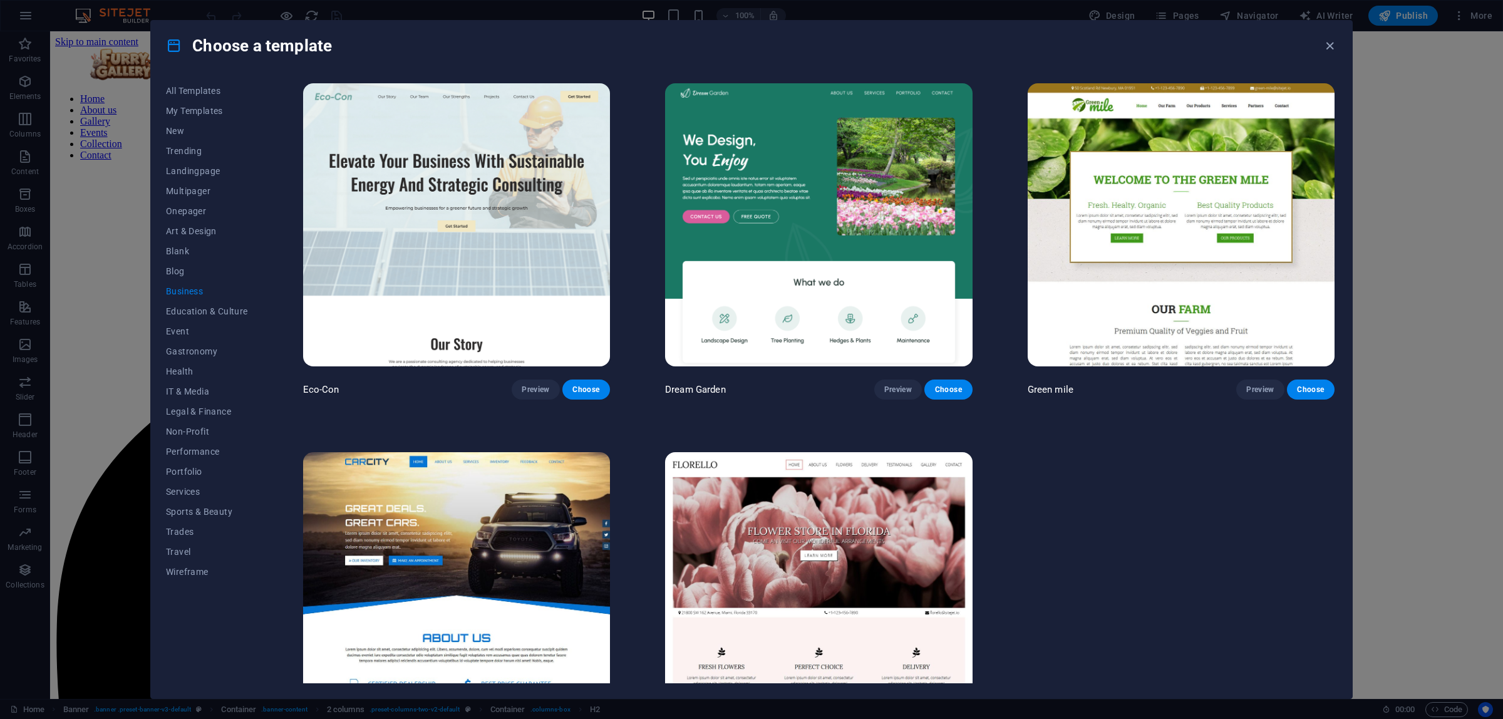
scroll to position [82, 0]
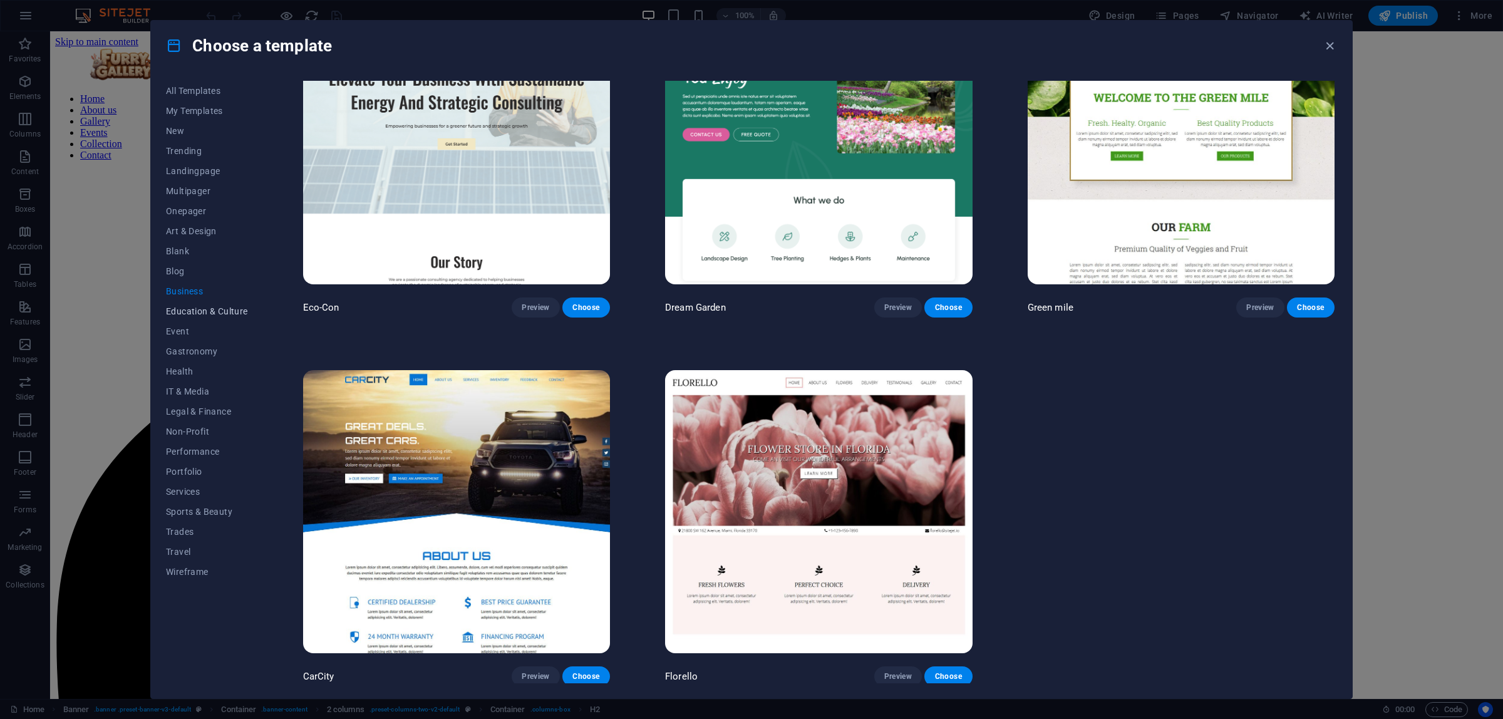
drag, startPoint x: 219, startPoint y: 309, endPoint x: 237, endPoint y: 307, distance: 17.6
click at [219, 309] on span "Education & Culture" at bounding box center [207, 311] width 82 height 10
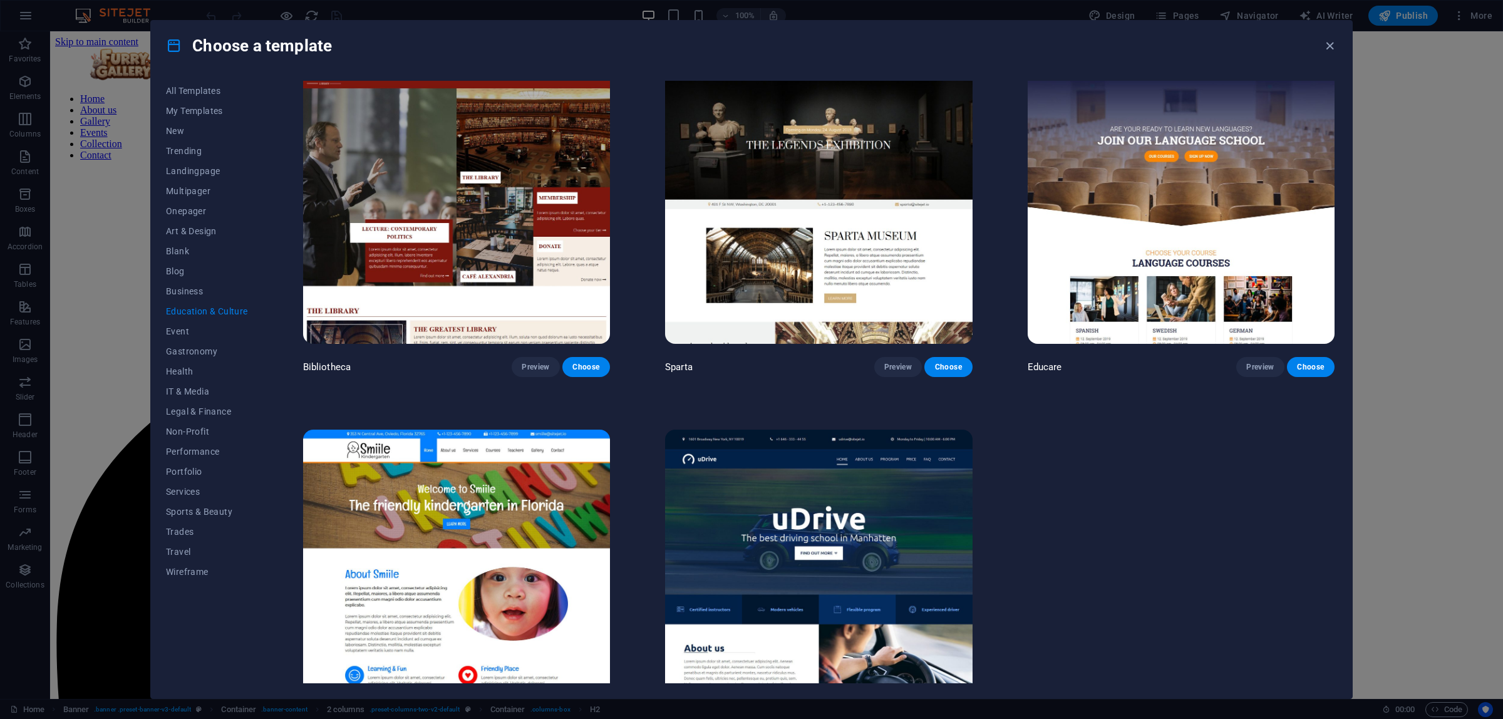
scroll to position [450, 0]
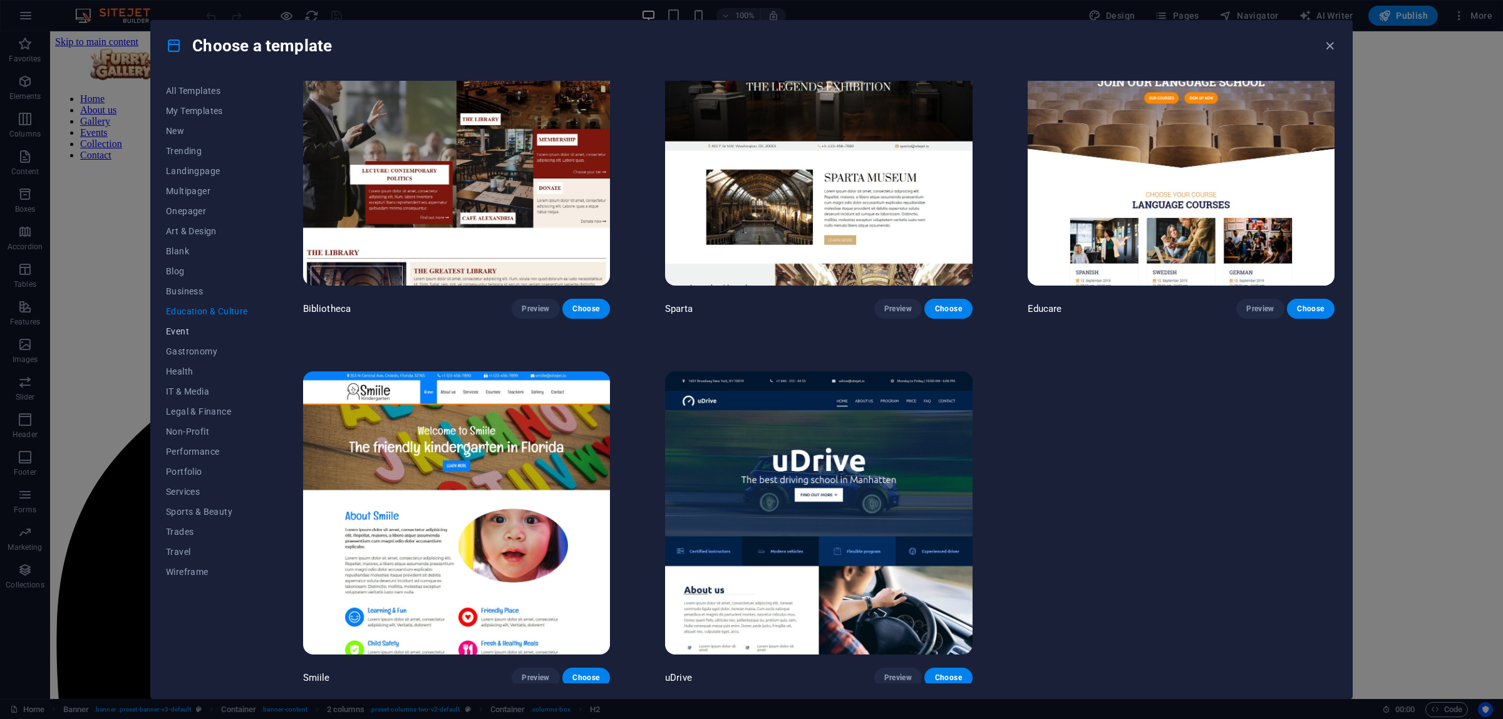
click at [171, 329] on span "Event" at bounding box center [207, 331] width 82 height 10
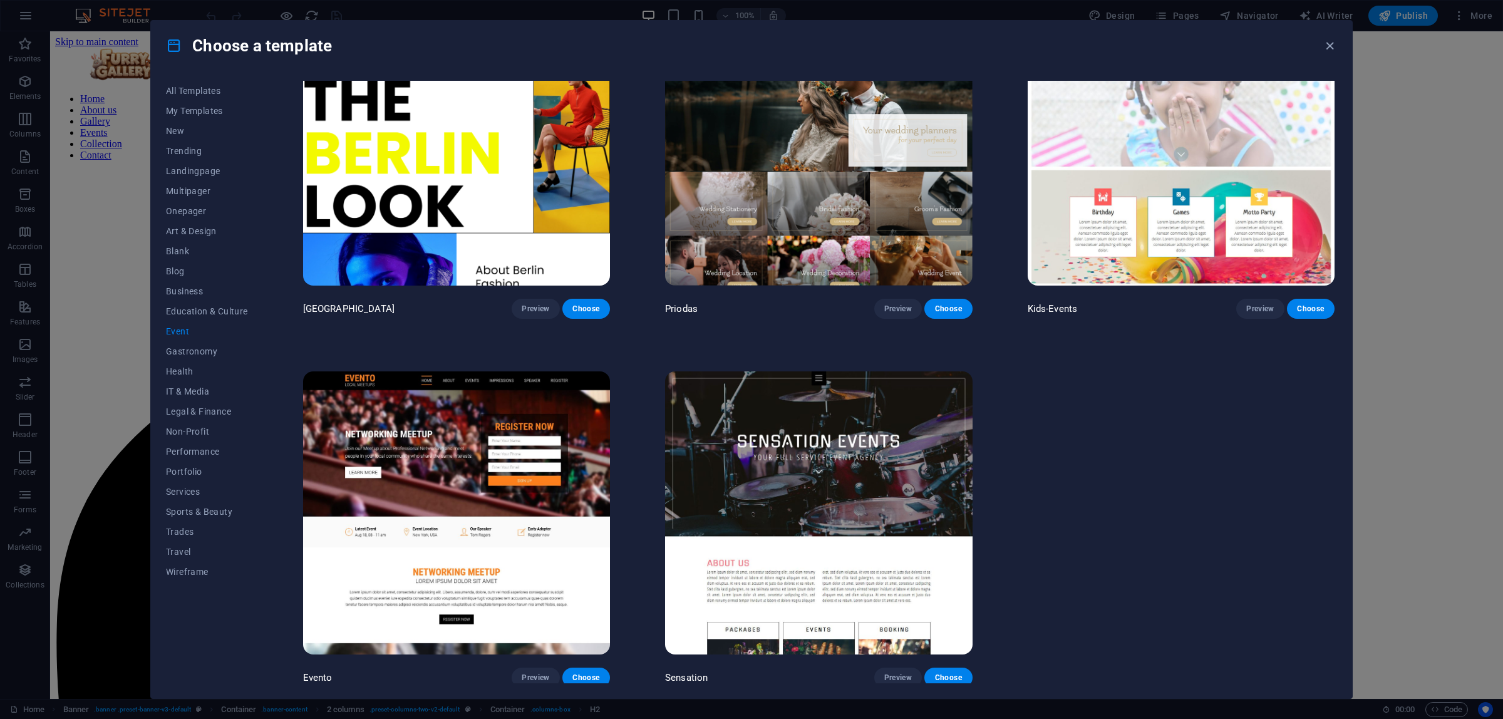
click at [530, 418] on img at bounding box center [456, 512] width 307 height 283
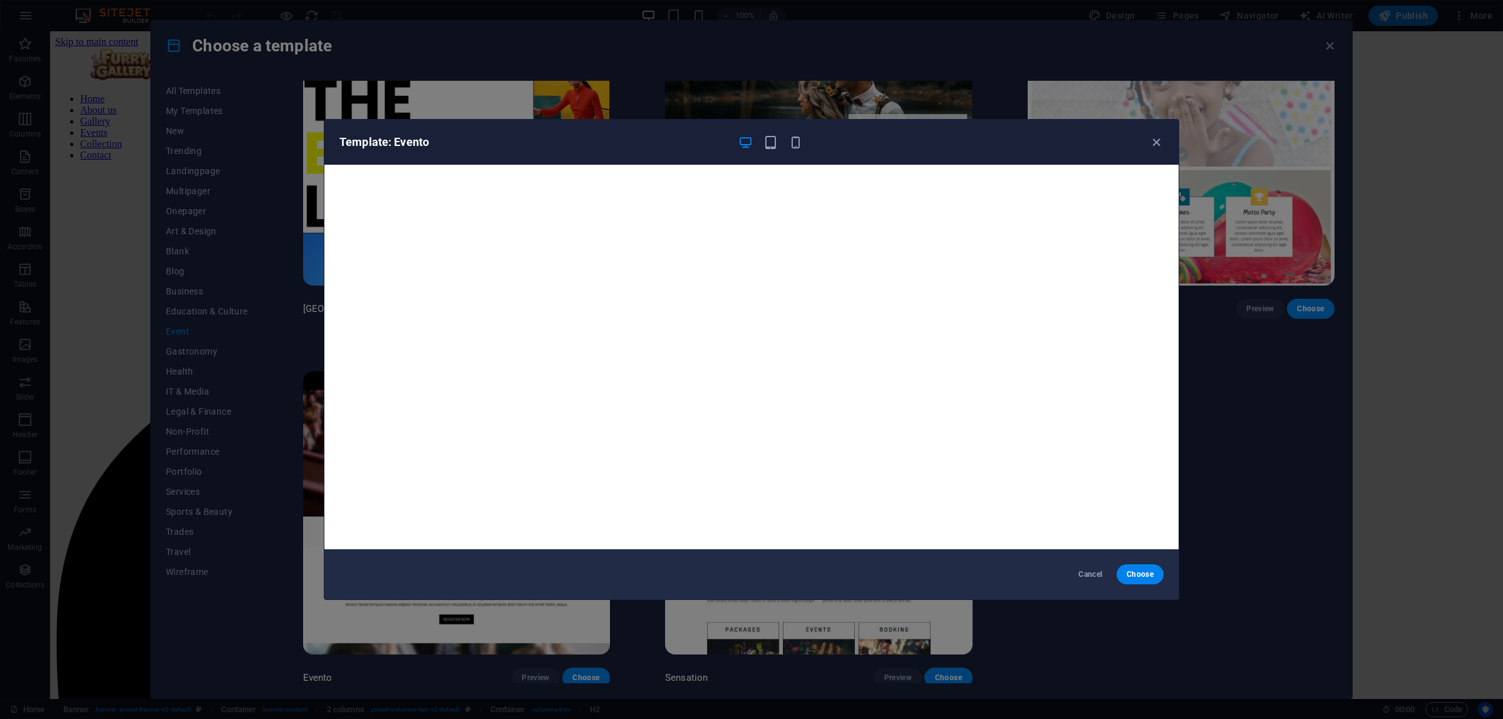
scroll to position [3, 0]
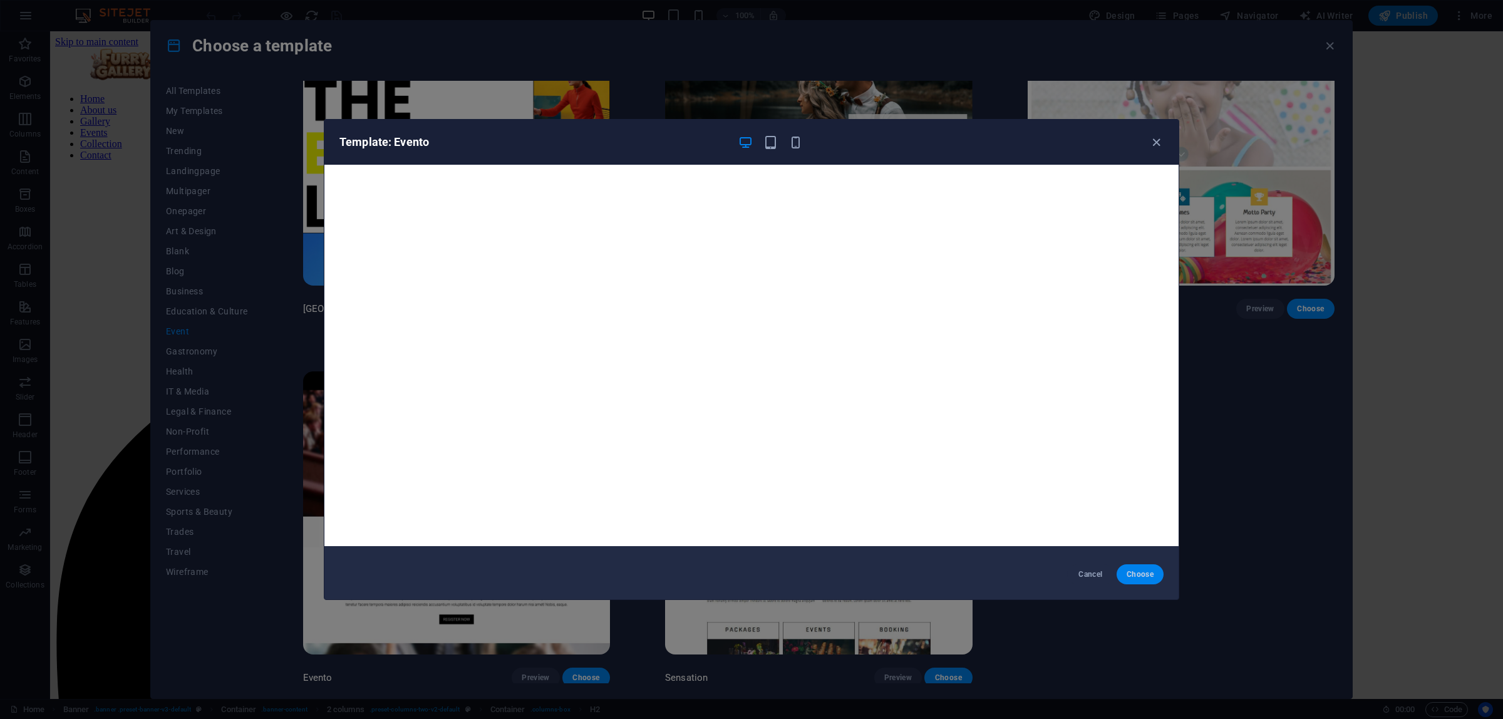
click at [1145, 575] on span "Choose" at bounding box center [1140, 574] width 27 height 10
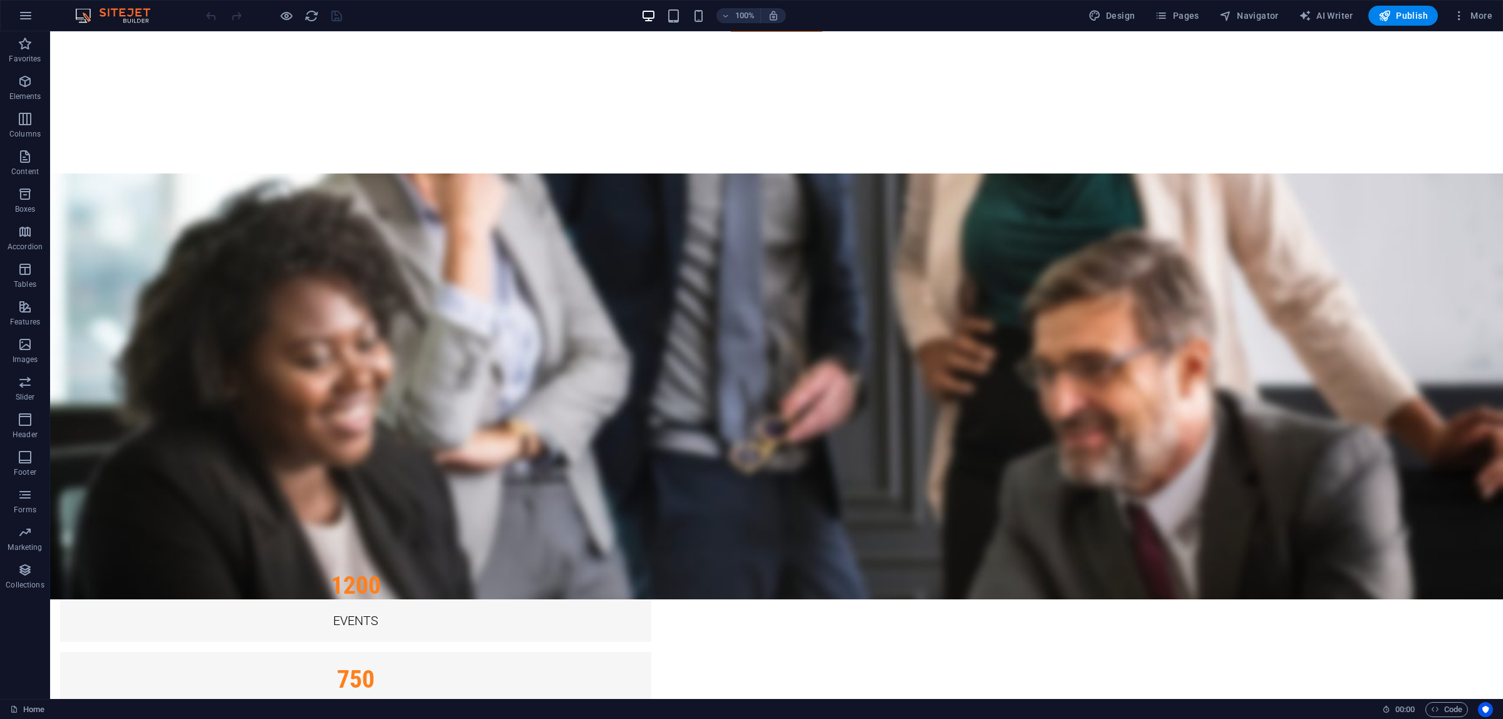
scroll to position [1670, 0]
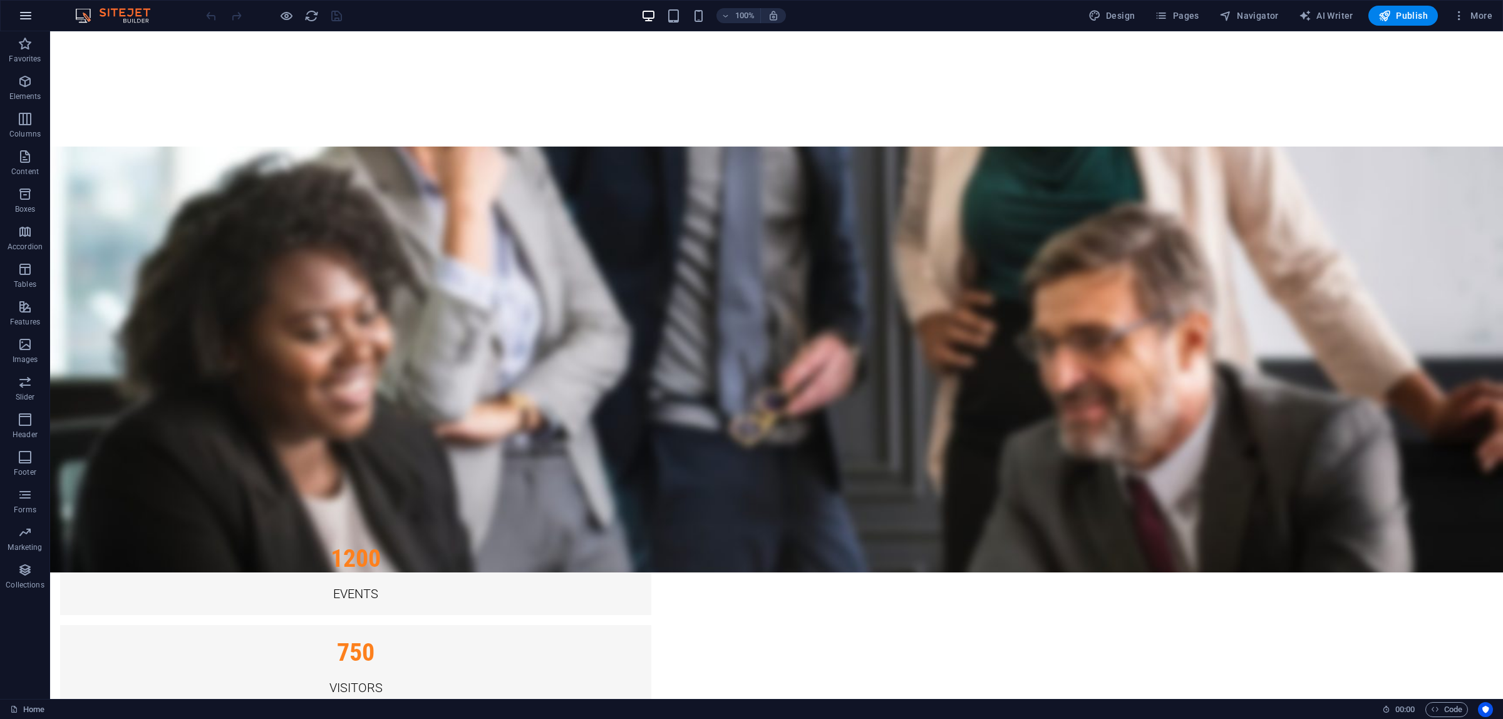
click at [29, 14] on icon "button" at bounding box center [25, 15] width 15 height 15
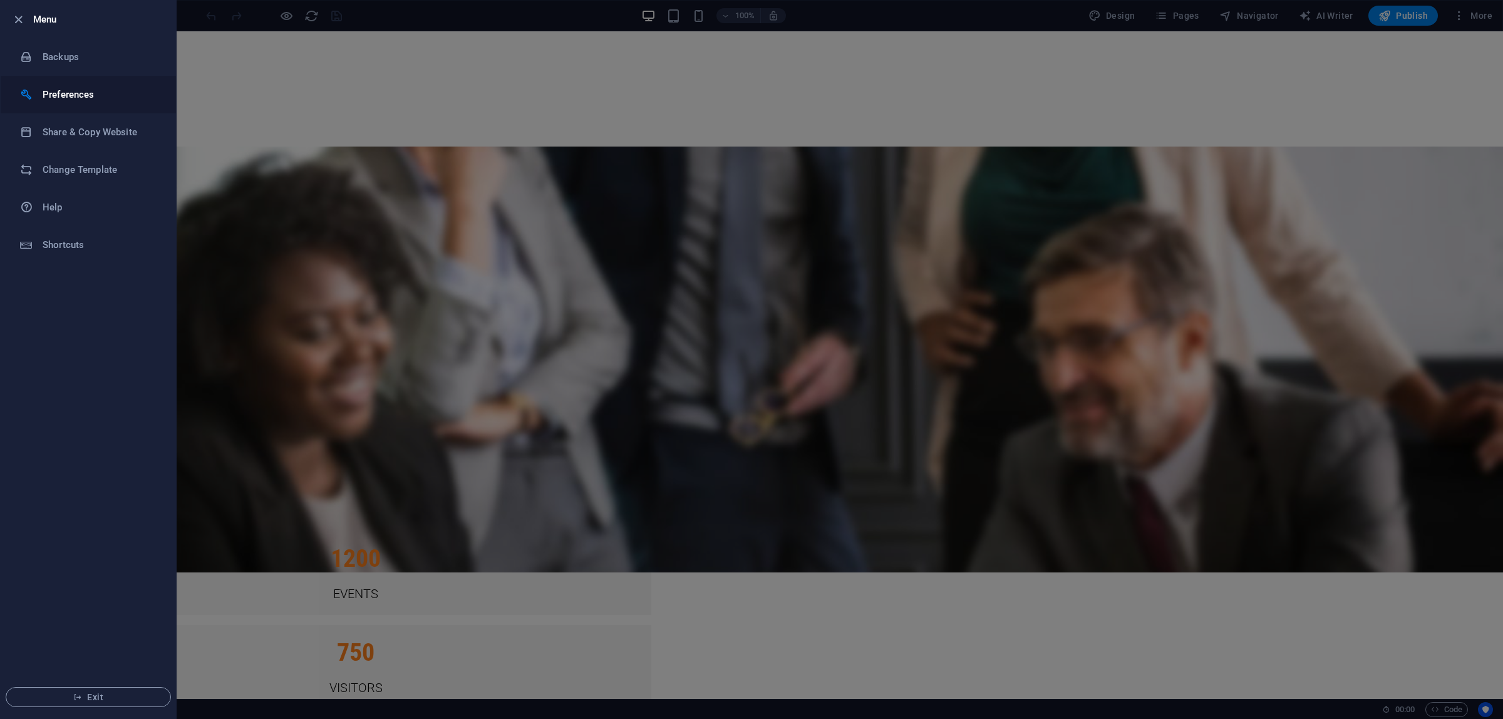
click at [106, 98] on h6 "Preferences" at bounding box center [101, 94] width 116 height 15
select select "dark"
select select "all"
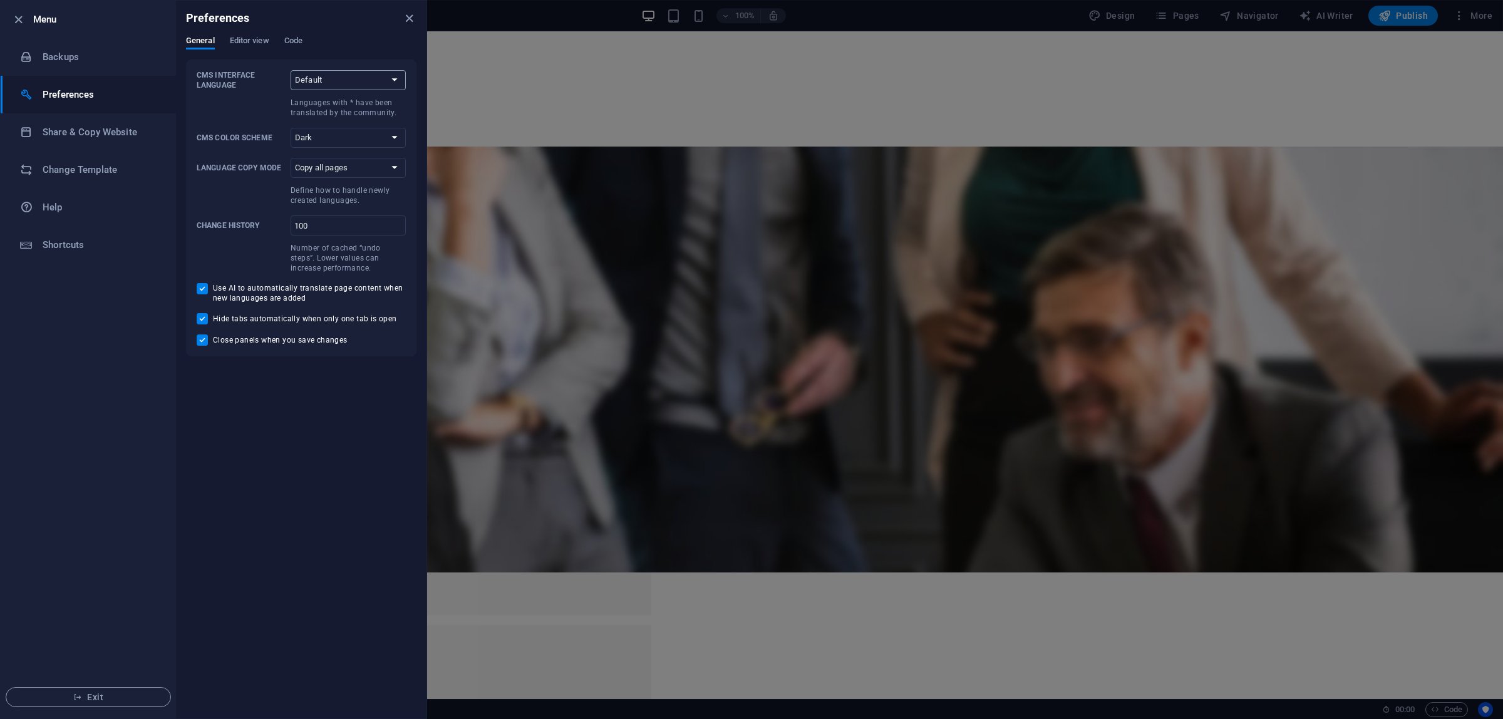
click at [333, 88] on select "Default Deutsch English Español Suomi* Français Magyar Italiano Nederlands Pols…" at bounding box center [348, 80] width 115 height 20
click at [346, 72] on select "Default Deutsch English Español Suomi* Français Magyar Italiano Nederlands Pols…" at bounding box center [348, 80] width 115 height 20
click at [76, 128] on h6 "Share & Copy Website" at bounding box center [101, 132] width 116 height 15
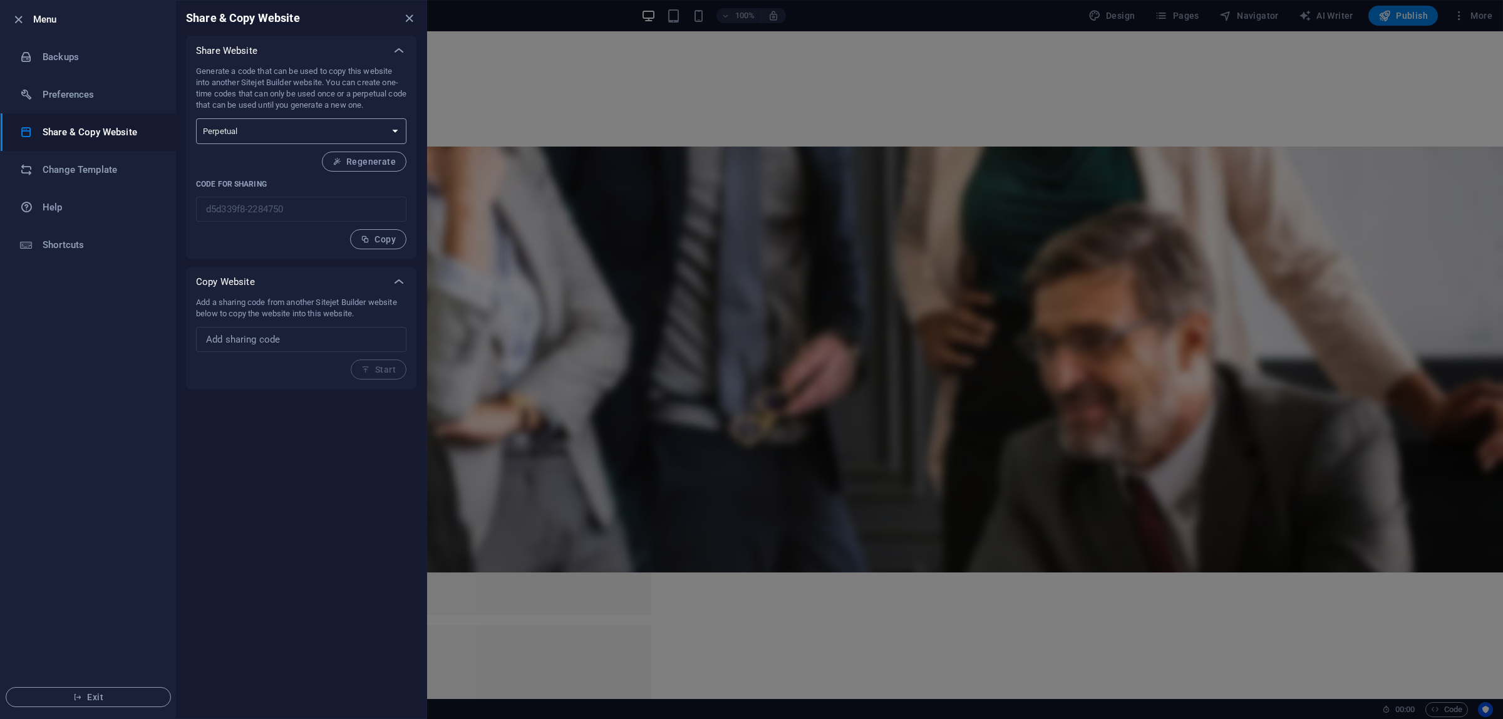
click at [238, 136] on select "One-time Perpetual" at bounding box center [301, 131] width 210 height 26
click at [265, 90] on p "Generate a code that can be used to copy this website into another Sitejet Buil…" at bounding box center [301, 88] width 210 height 45
click at [86, 164] on h6 "Change Template" at bounding box center [101, 169] width 116 height 15
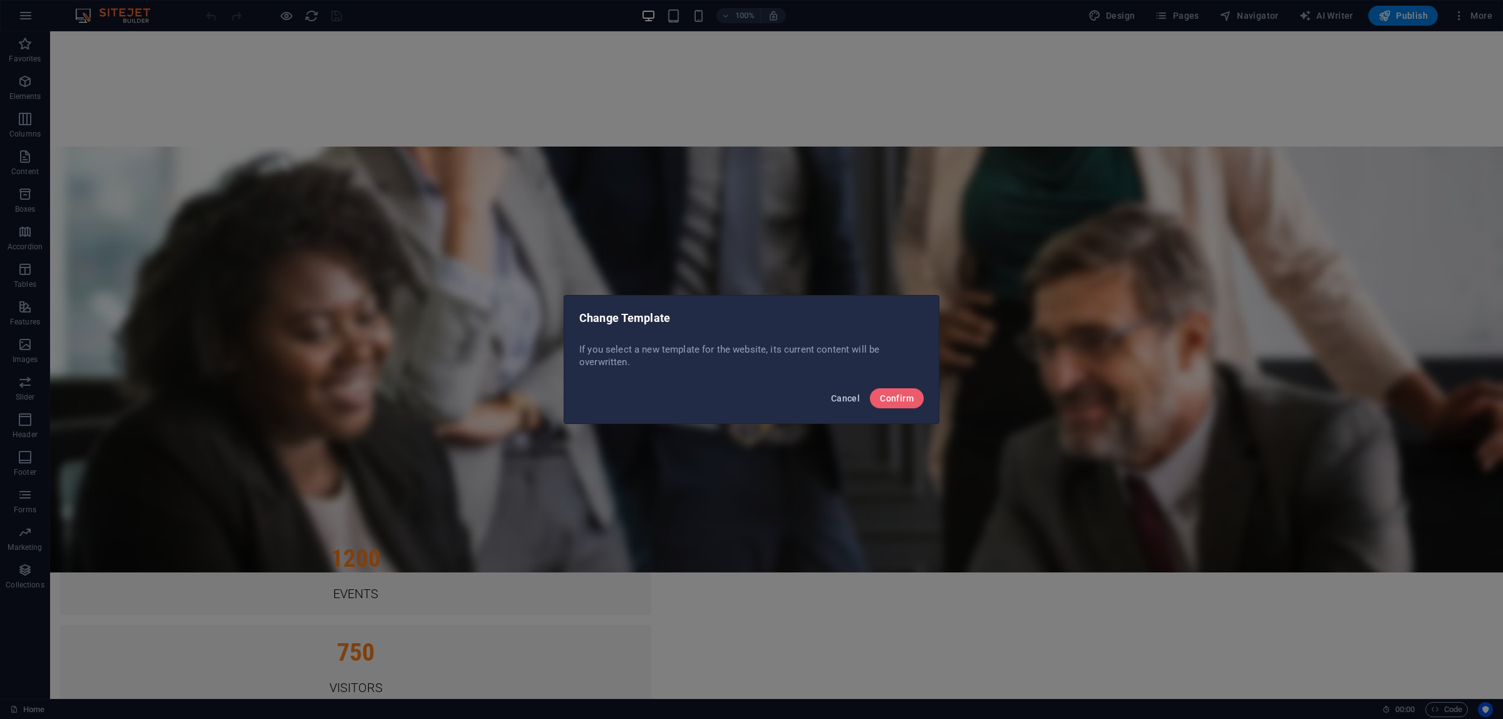
click at [838, 397] on span "Cancel" at bounding box center [845, 398] width 29 height 10
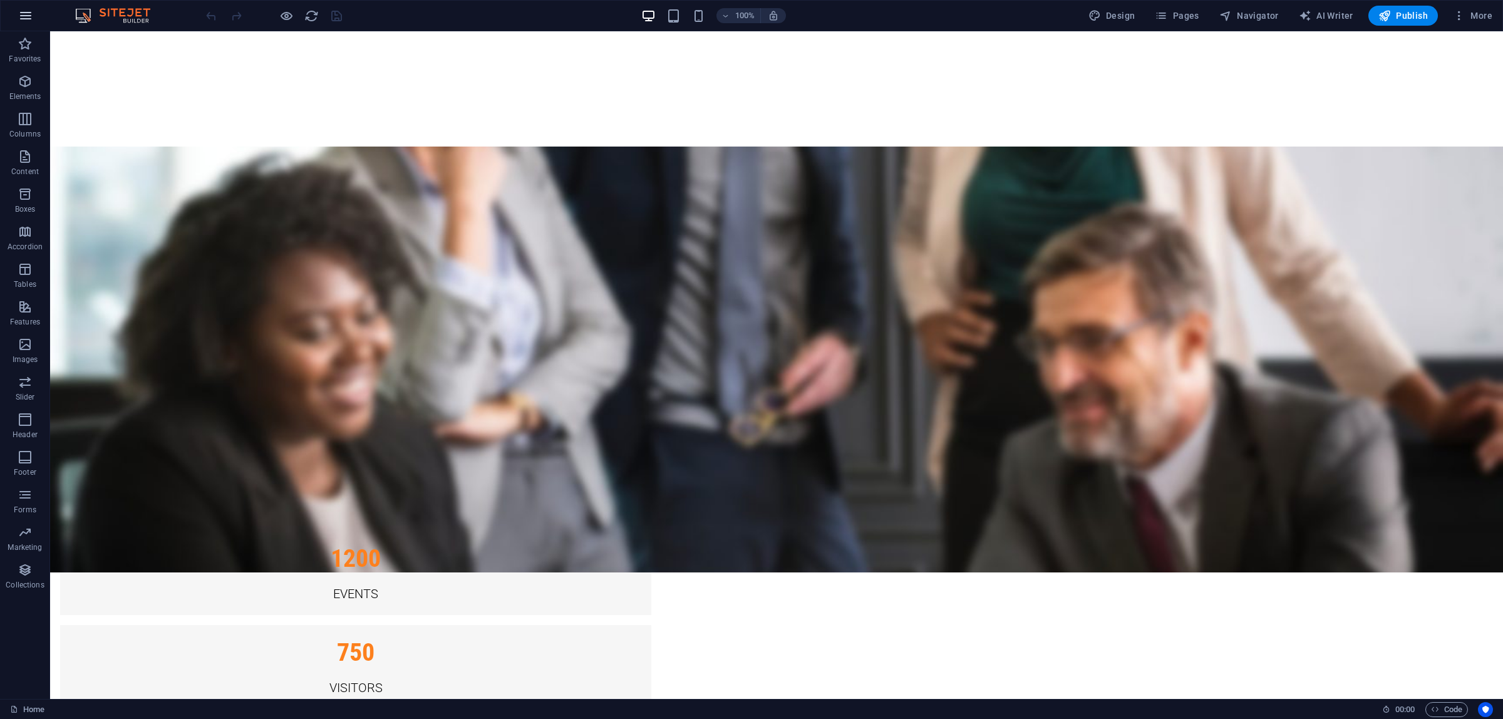
click at [13, 9] on button "button" at bounding box center [26, 16] width 30 height 30
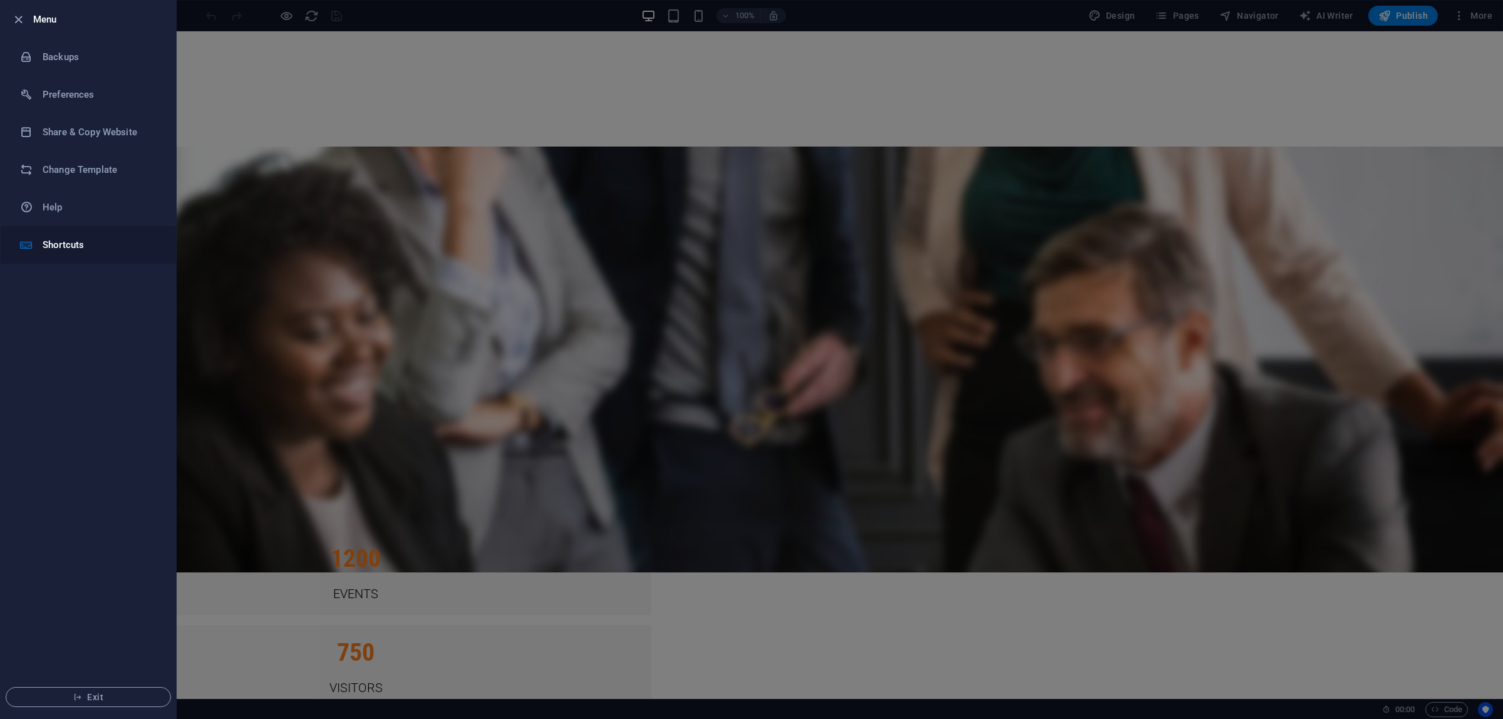
click at [94, 252] on li "Shortcuts" at bounding box center [88, 245] width 175 height 38
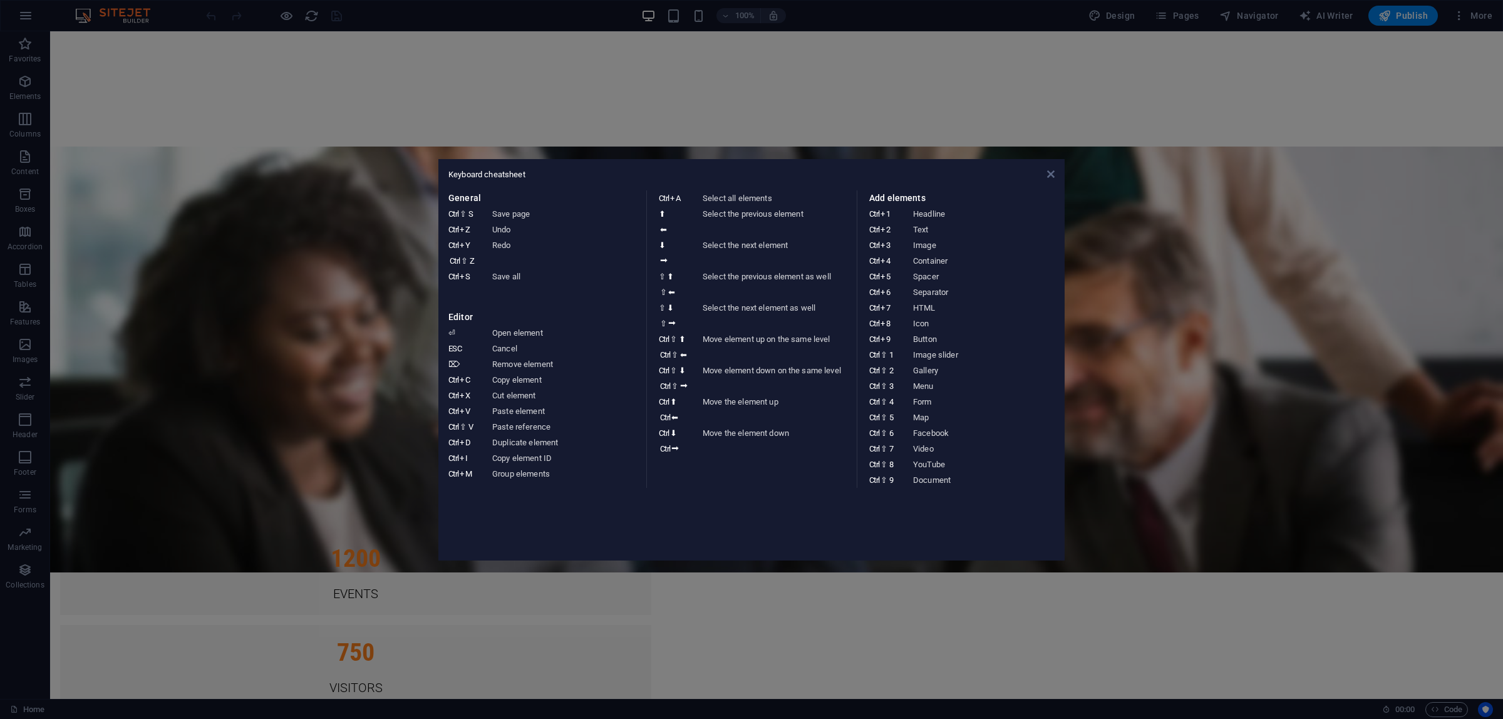
click at [1053, 173] on icon at bounding box center [1051, 174] width 8 height 10
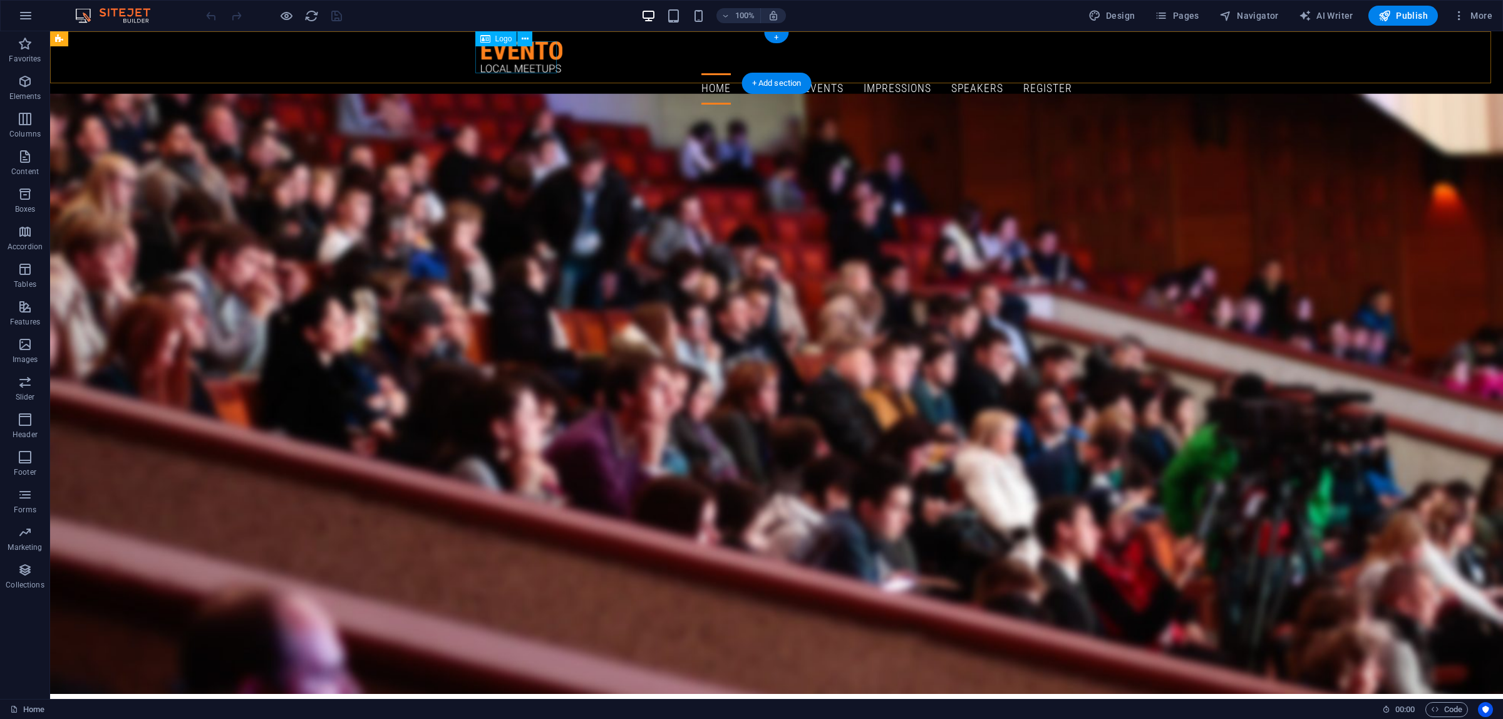
click at [530, 61] on div at bounding box center [776, 57] width 591 height 32
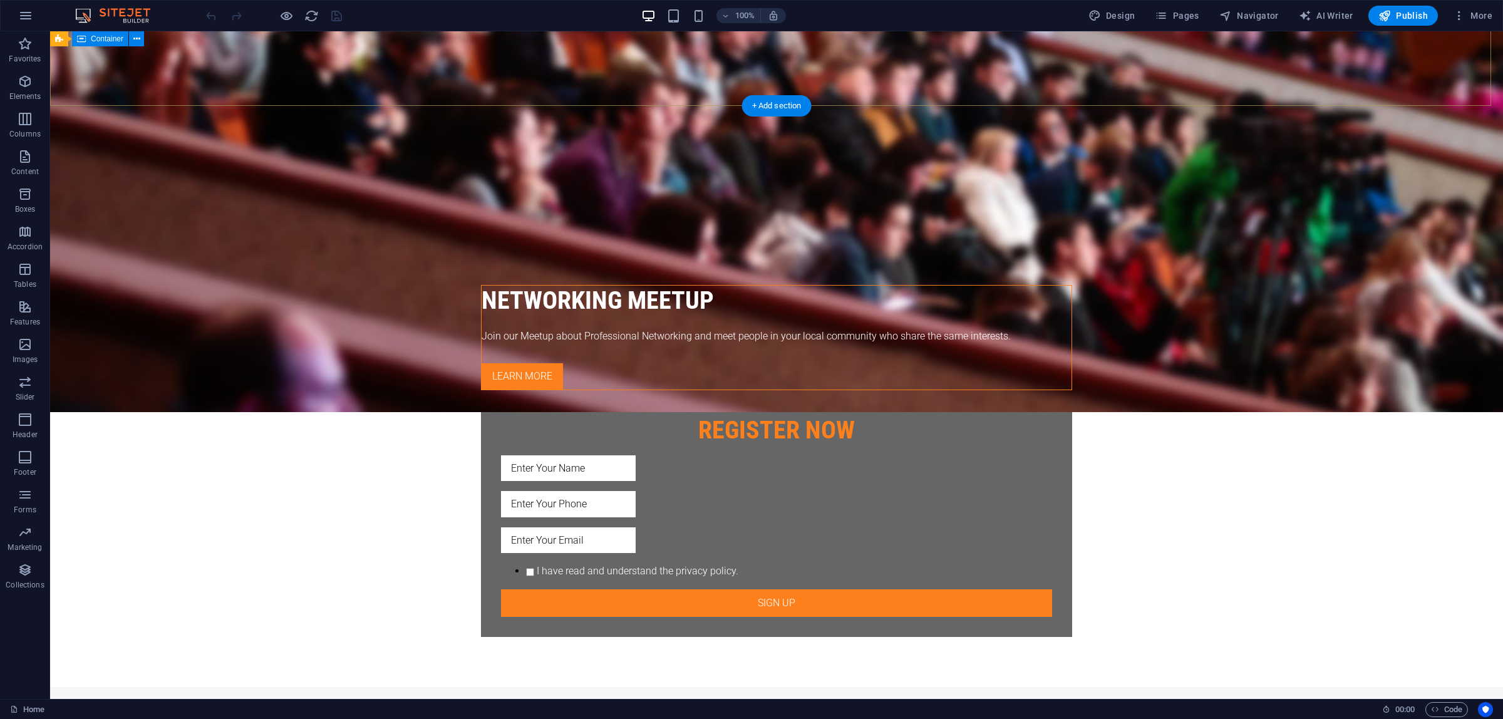
scroll to position [495, 0]
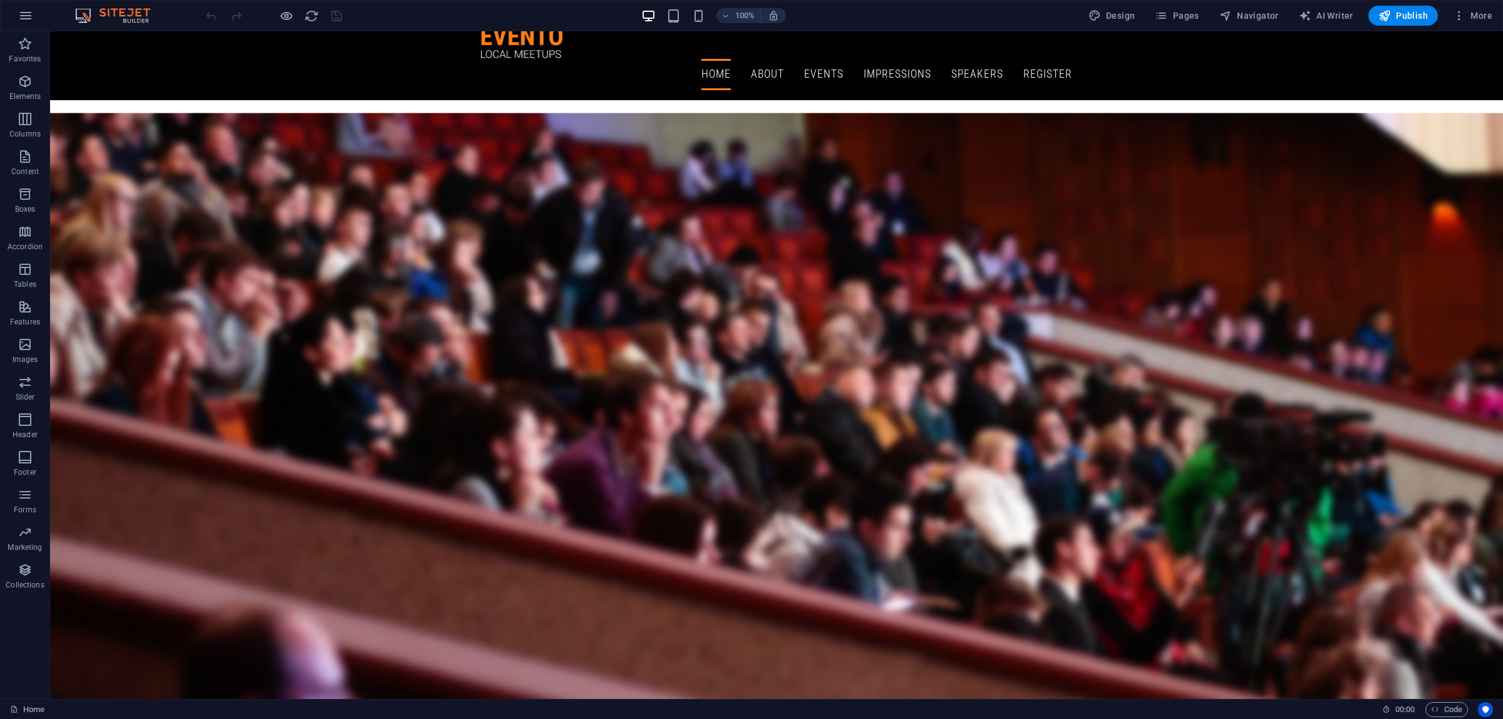
scroll to position [0, 0]
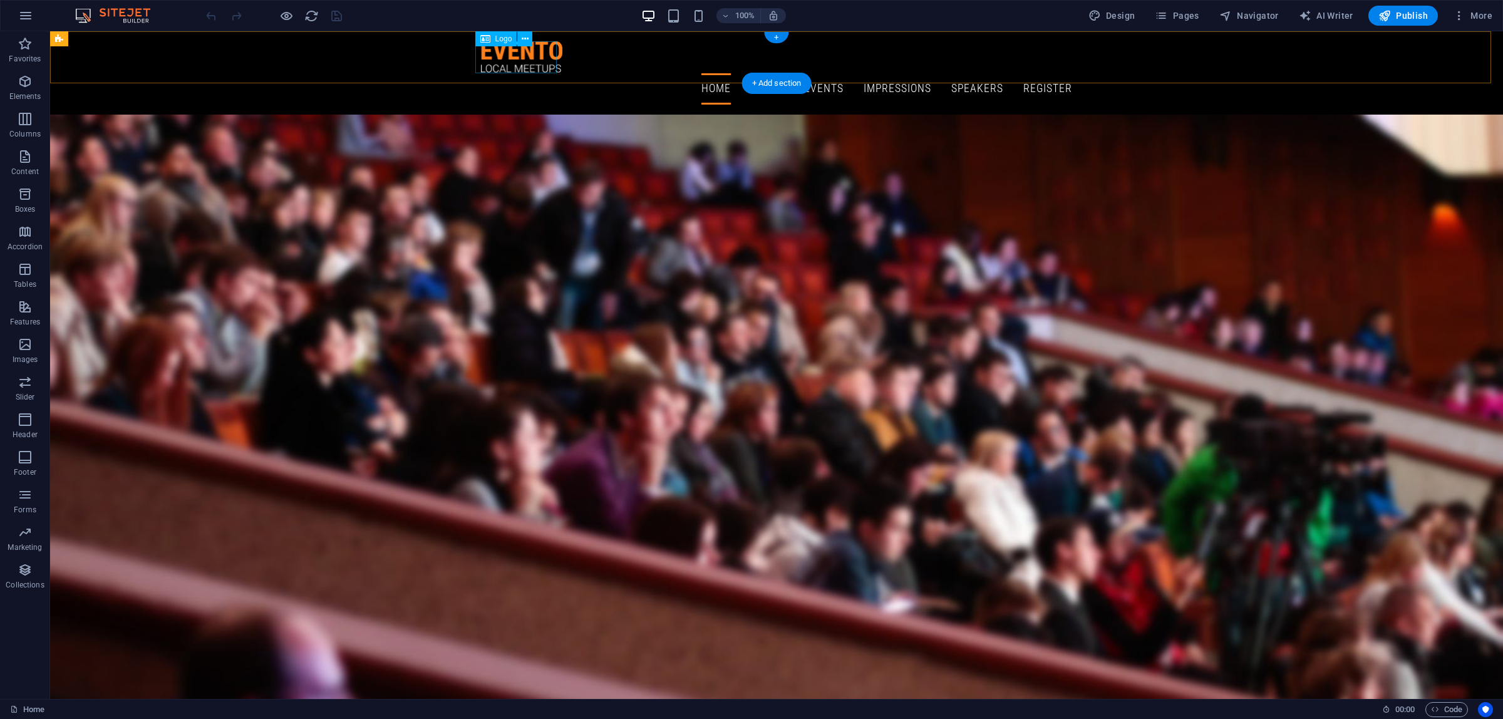
click at [525, 48] on div at bounding box center [776, 57] width 591 height 32
click at [526, 43] on icon at bounding box center [525, 39] width 7 height 13
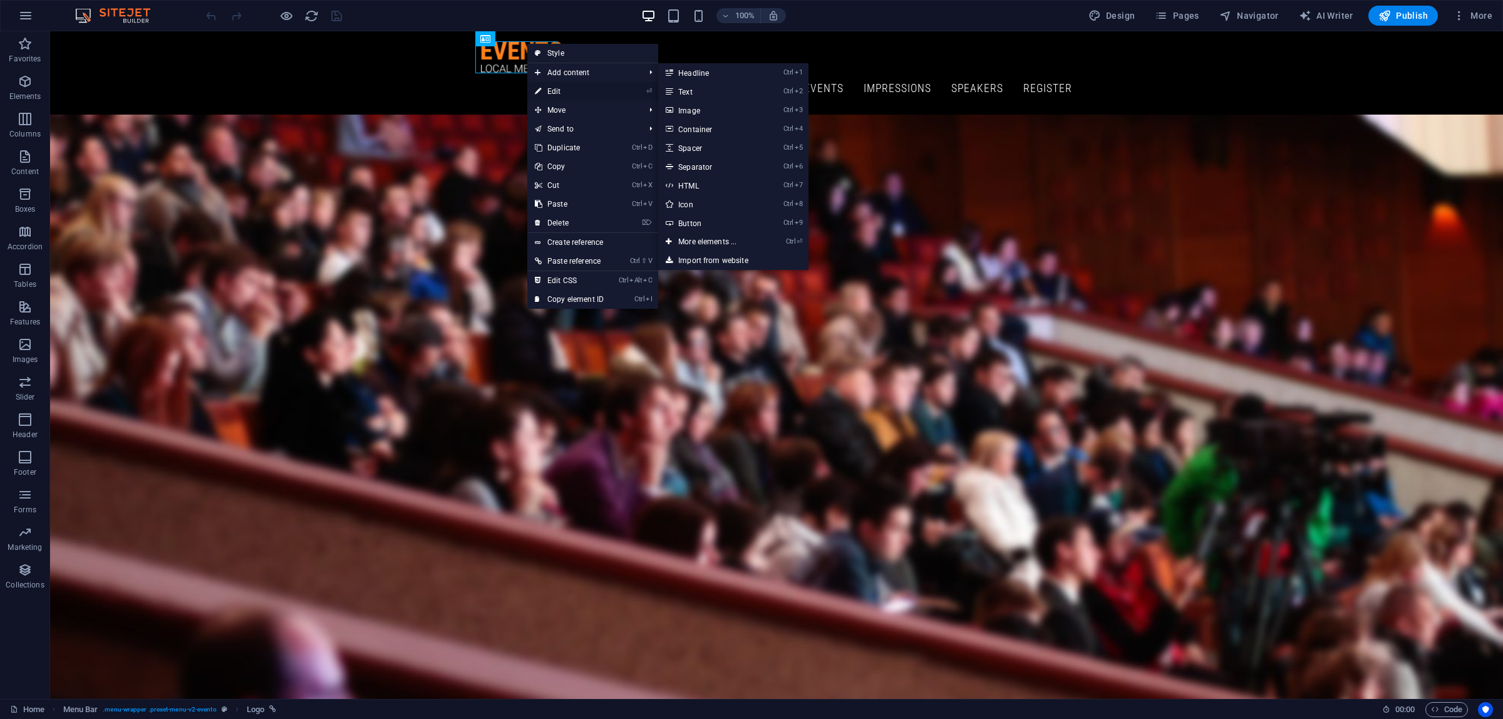
click at [571, 89] on link "⏎ Edit" at bounding box center [569, 91] width 84 height 19
select select "px"
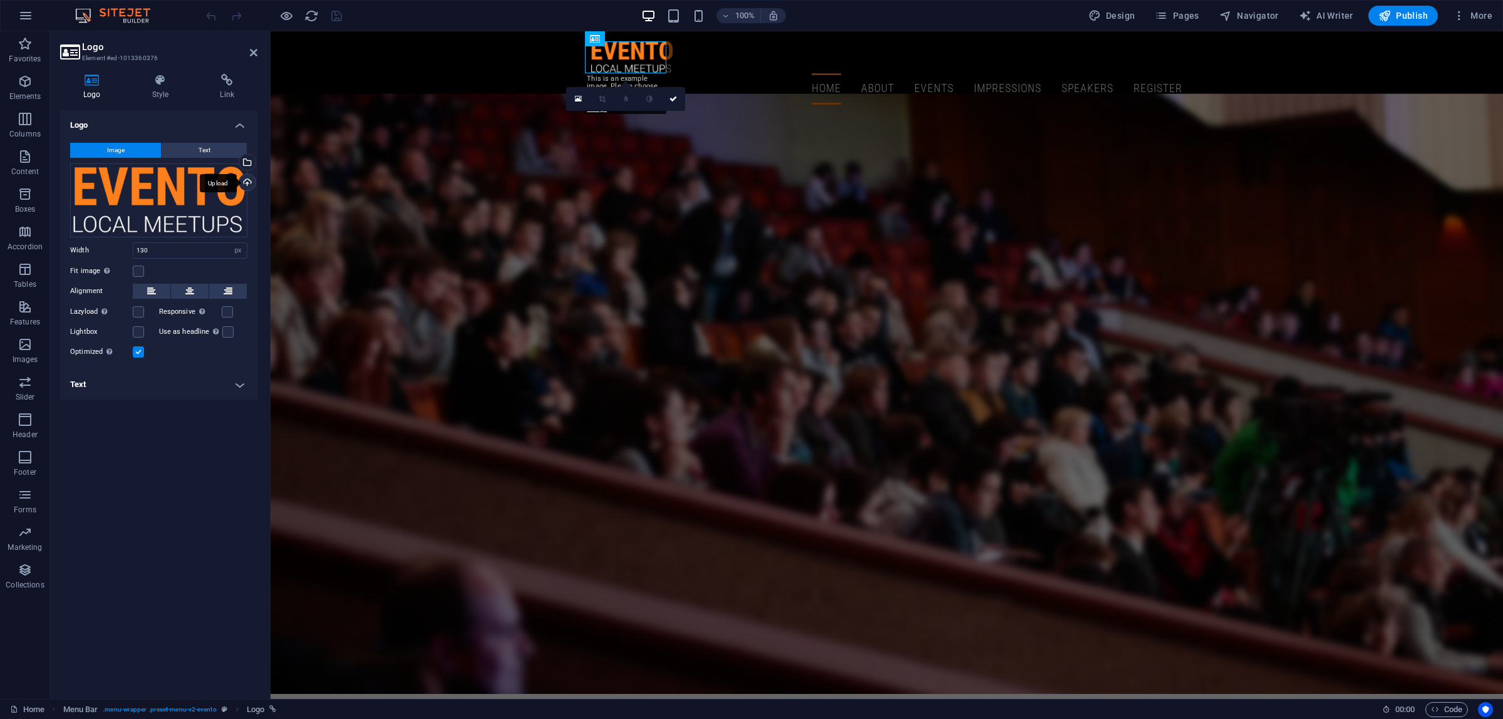
click at [249, 176] on div "Upload" at bounding box center [246, 183] width 19 height 19
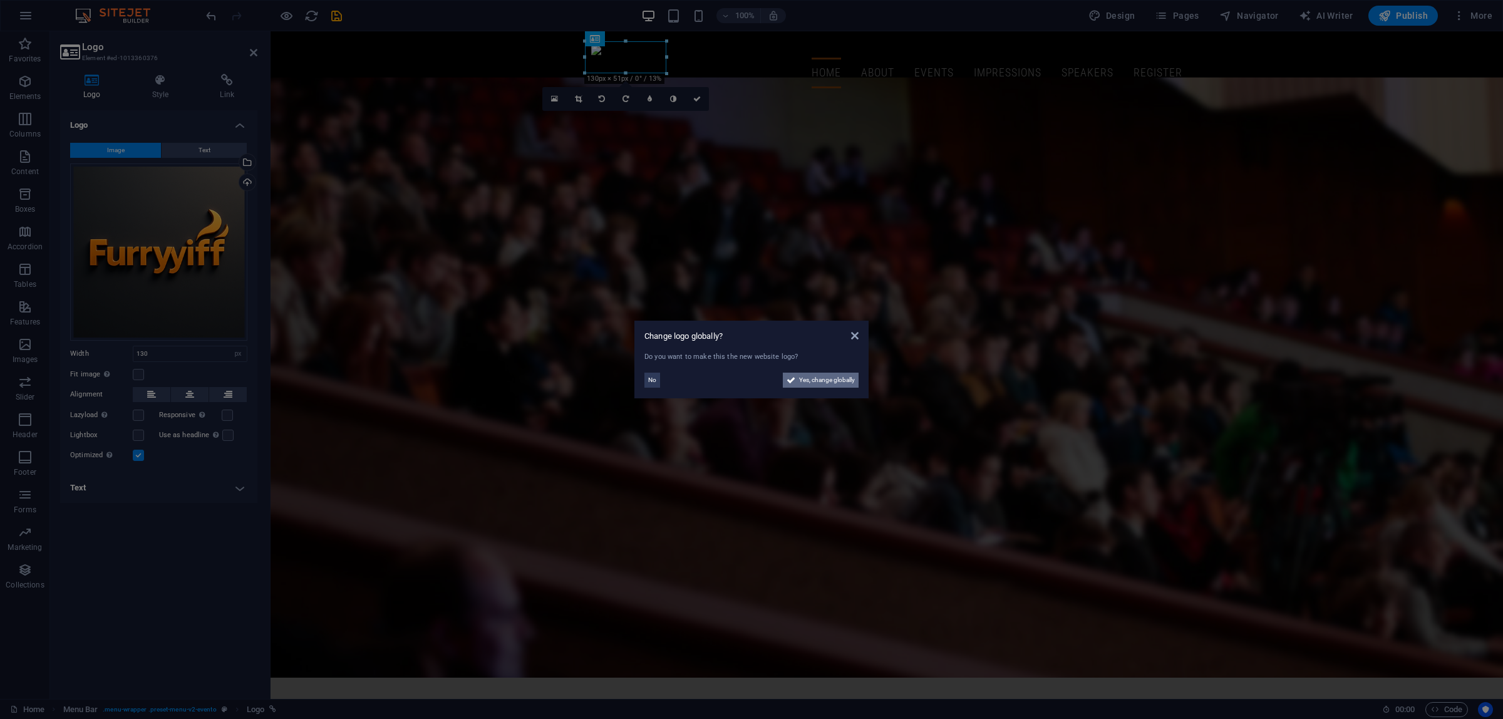
click at [824, 381] on span "Yes, change globally" at bounding box center [827, 380] width 56 height 15
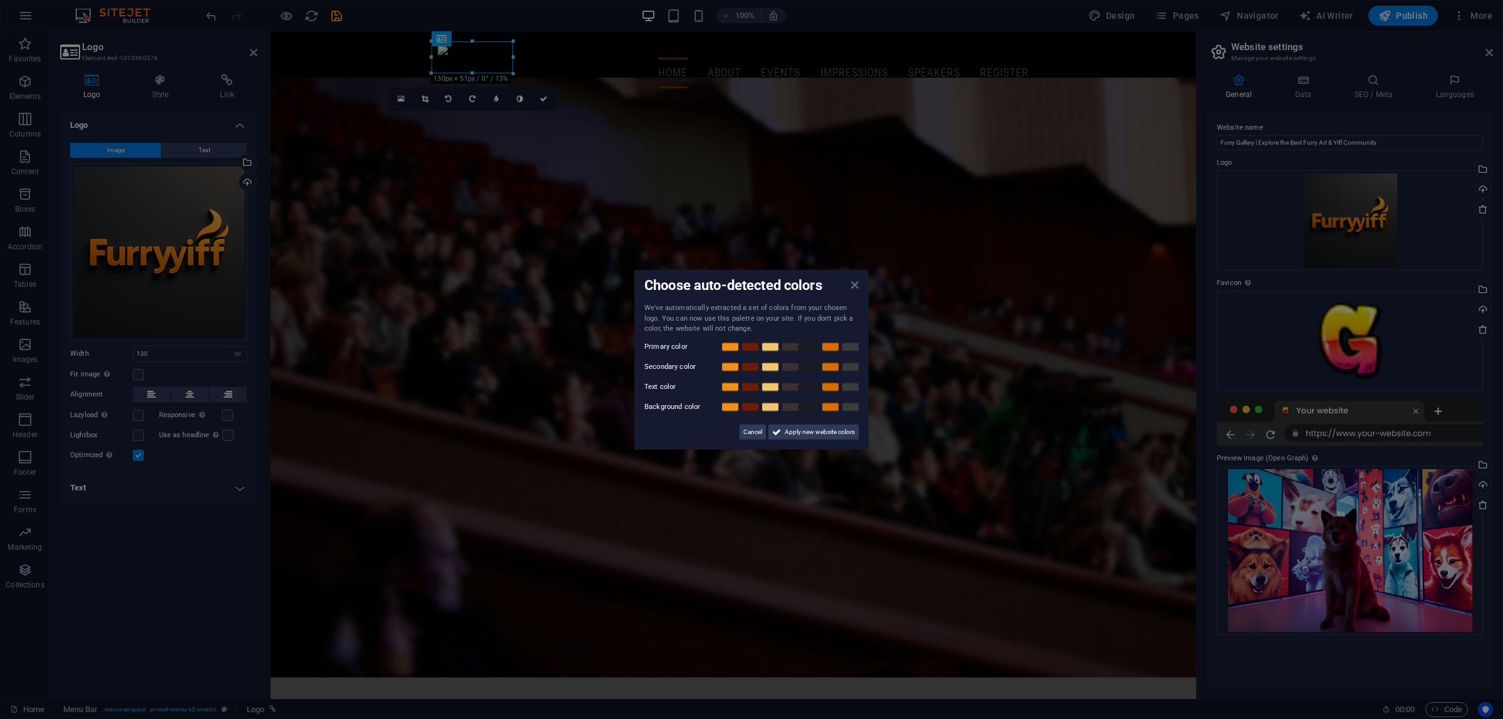
click at [855, 283] on icon at bounding box center [855, 285] width 8 height 10
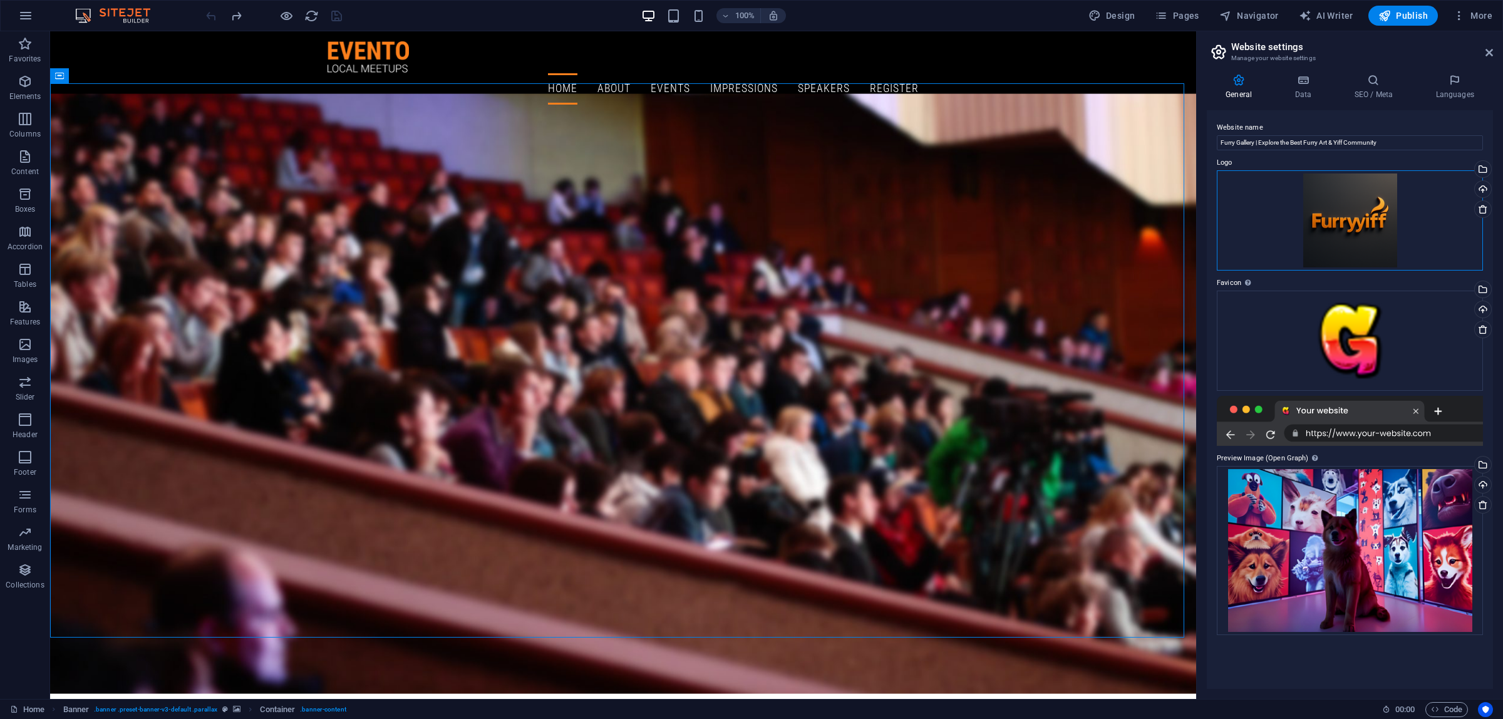
click at [1386, 220] on div "Drag files here, click to choose files or select files from Files or our free s…" at bounding box center [1350, 220] width 266 height 100
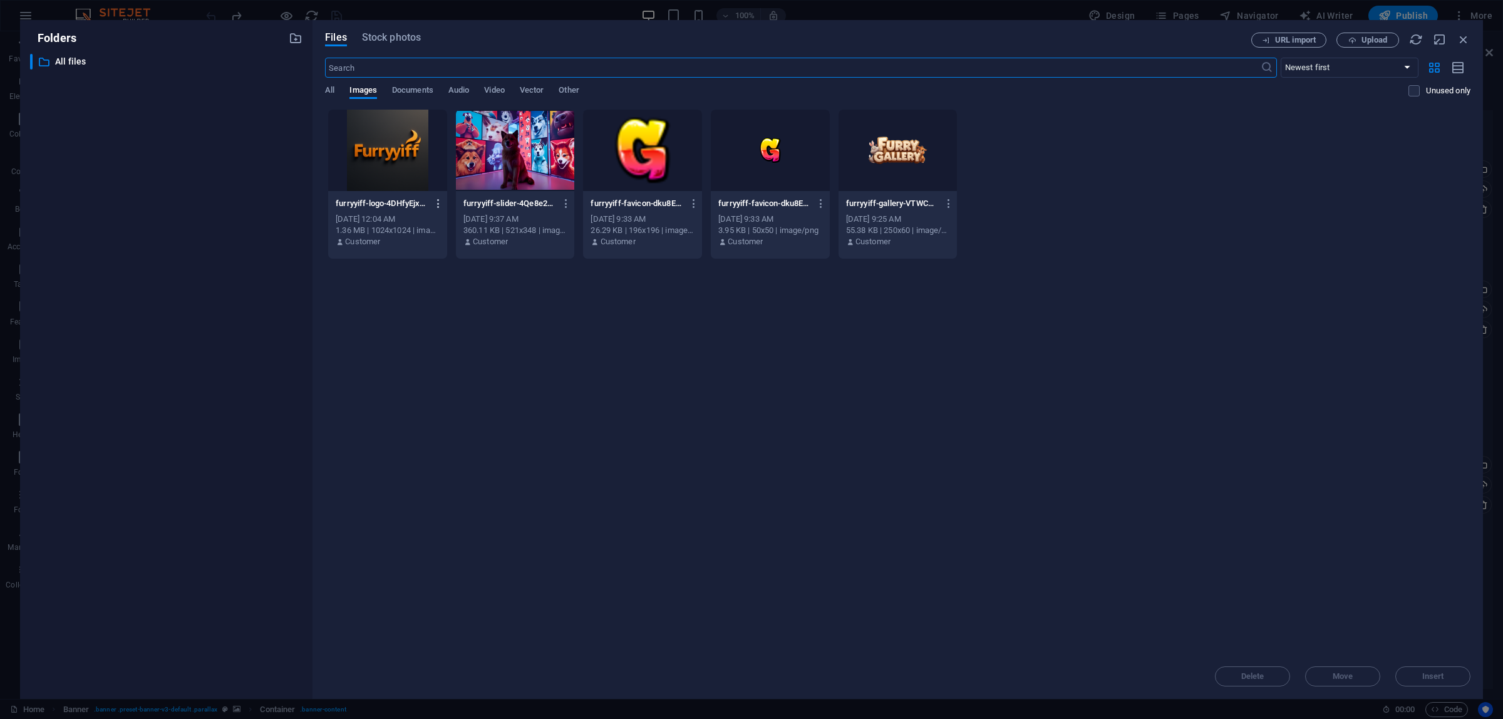
click at [437, 200] on icon "button" at bounding box center [439, 203] width 12 height 11
click at [433, 445] on h6 "Delete" at bounding box center [446, 446] width 53 height 15
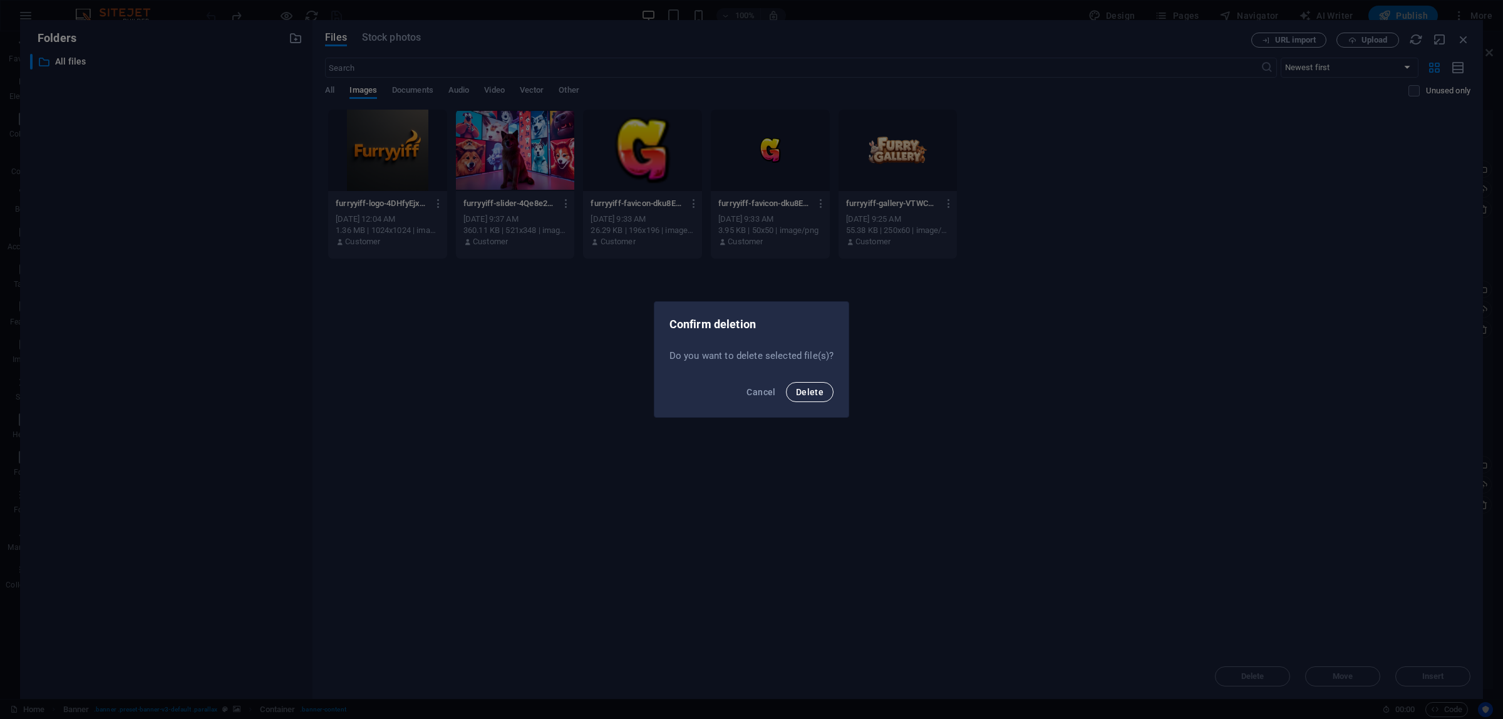
click at [812, 392] on span "Delete" at bounding box center [810, 392] width 28 height 10
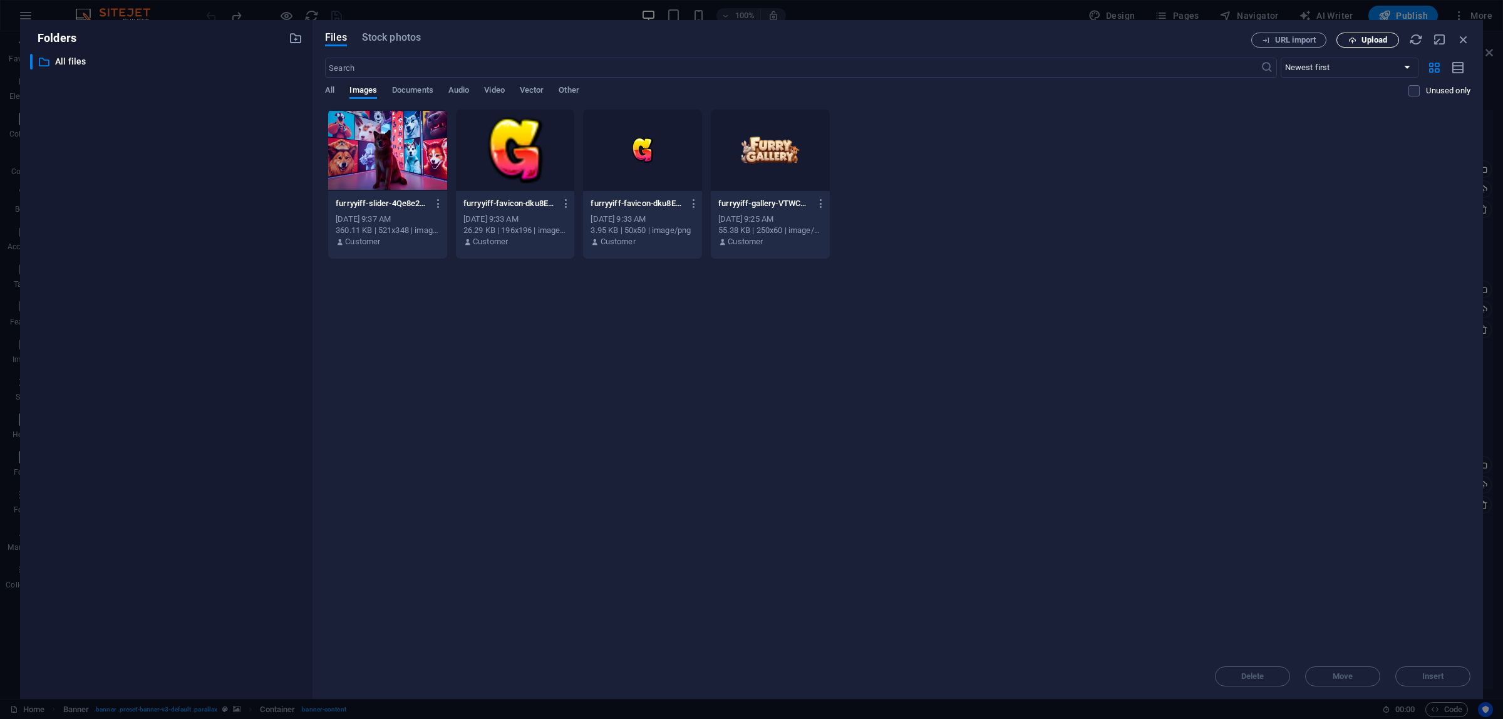
click at [1384, 36] on span "Upload" at bounding box center [1375, 40] width 26 height 8
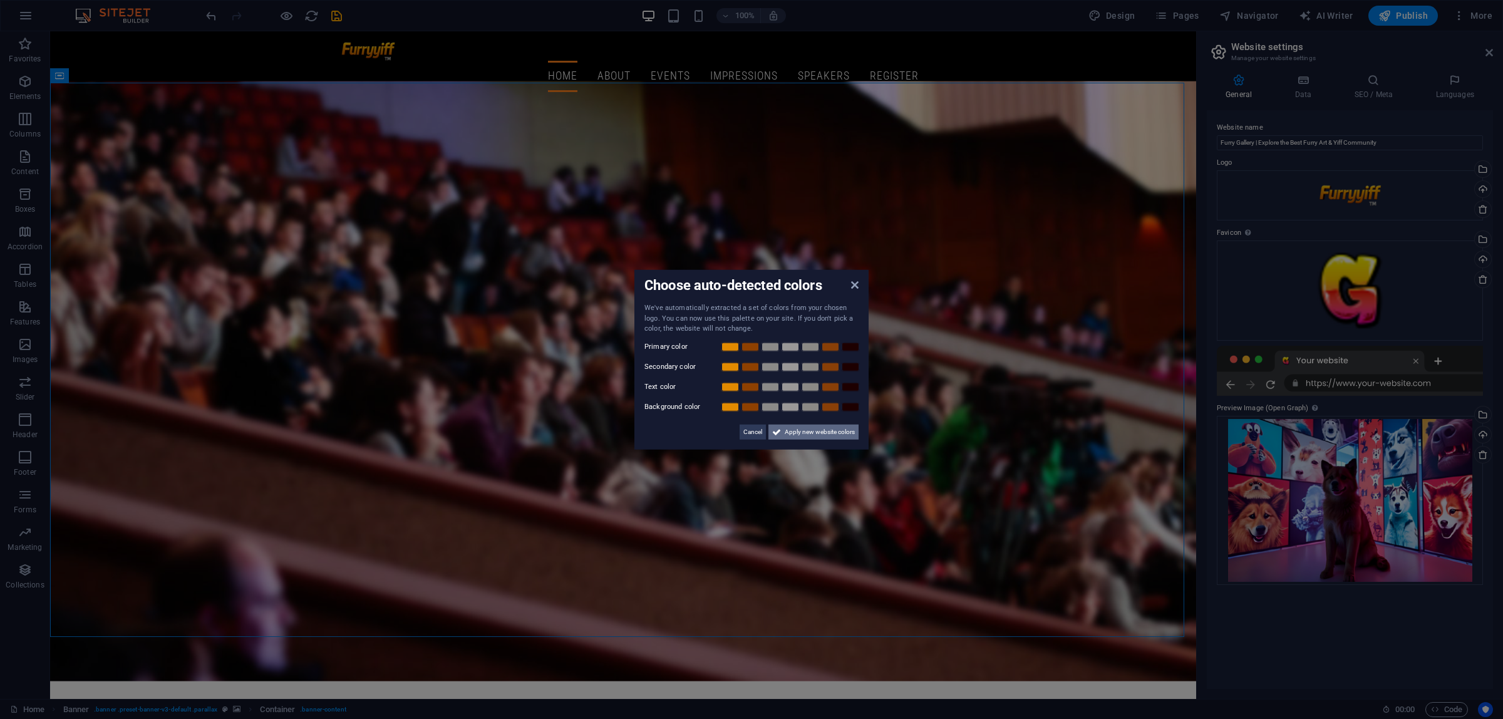
drag, startPoint x: 836, startPoint y: 428, endPoint x: 787, endPoint y: 395, distance: 59.2
click at [836, 428] on span "Apply new website colors" at bounding box center [820, 431] width 70 height 15
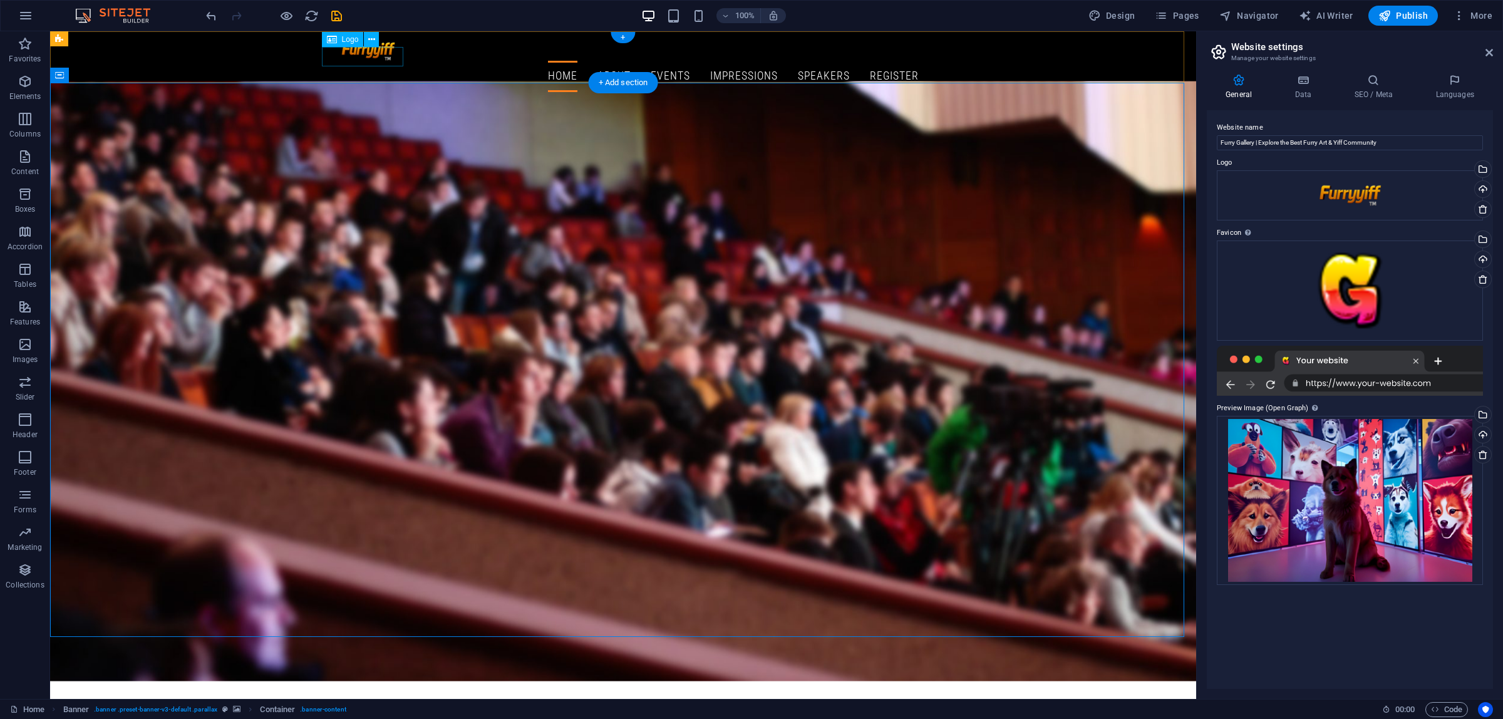
click at [375, 60] on div at bounding box center [623, 50] width 591 height 19
click at [371, 36] on icon at bounding box center [371, 39] width 7 height 13
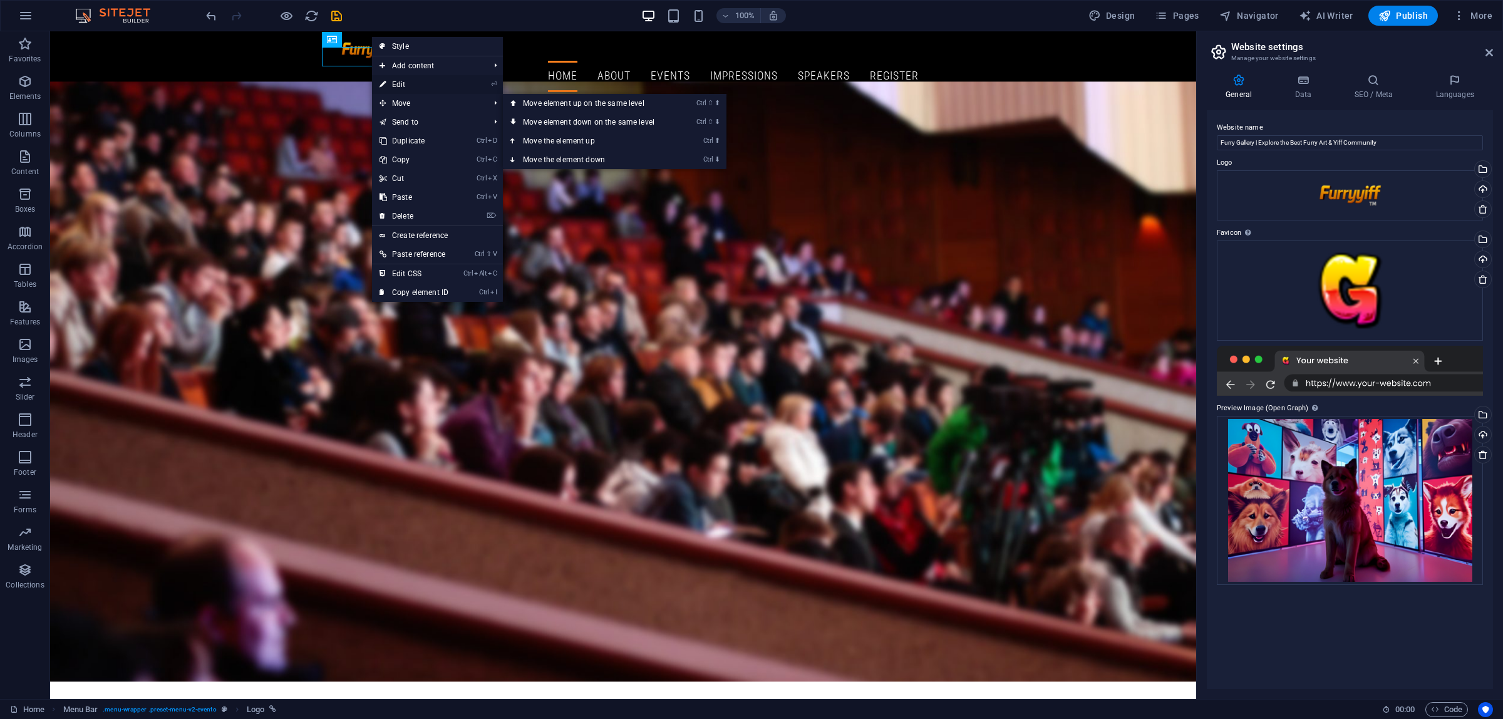
click at [417, 83] on link "⏎ Edit" at bounding box center [414, 84] width 84 height 19
select select "px"
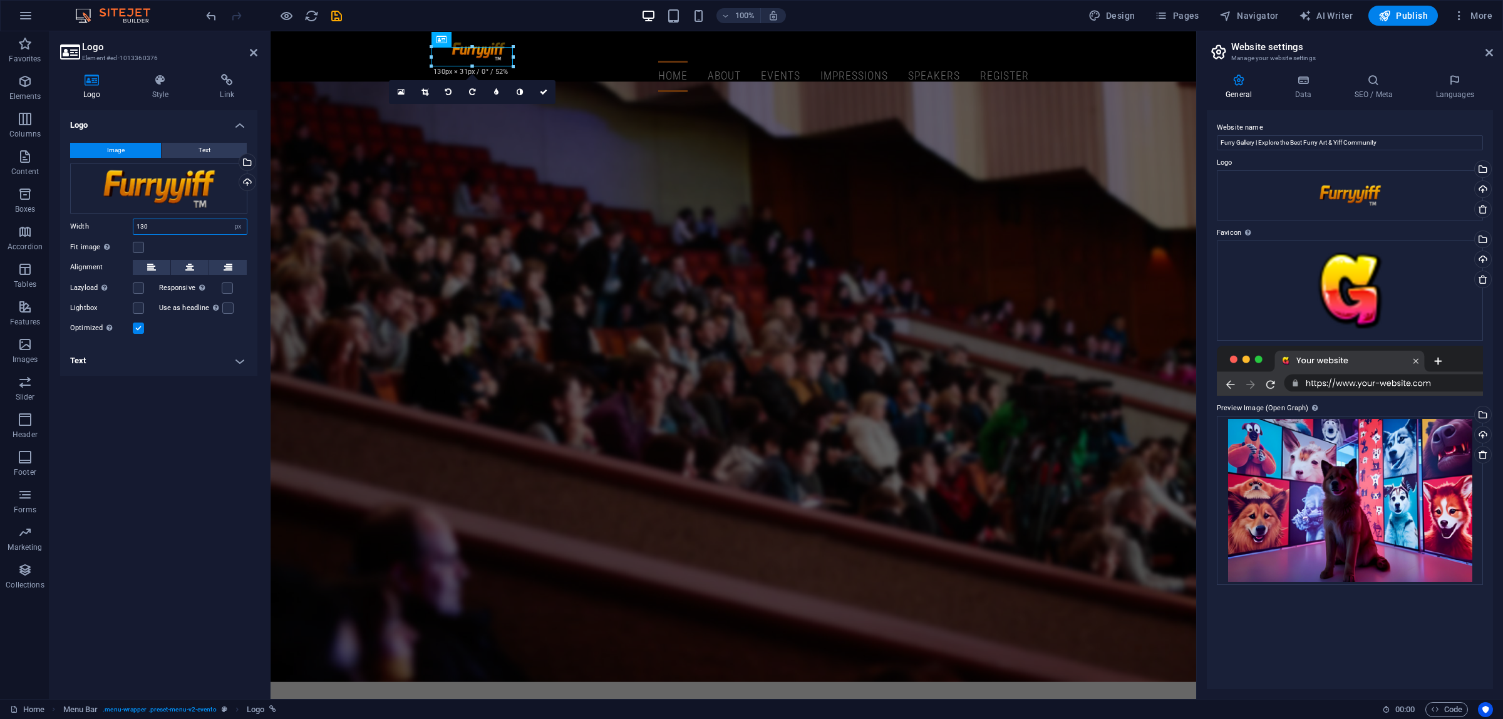
drag, startPoint x: 179, startPoint y: 224, endPoint x: 144, endPoint y: 224, distance: 35.1
click at [144, 224] on input "130" at bounding box center [189, 226] width 113 height 15
type input "1"
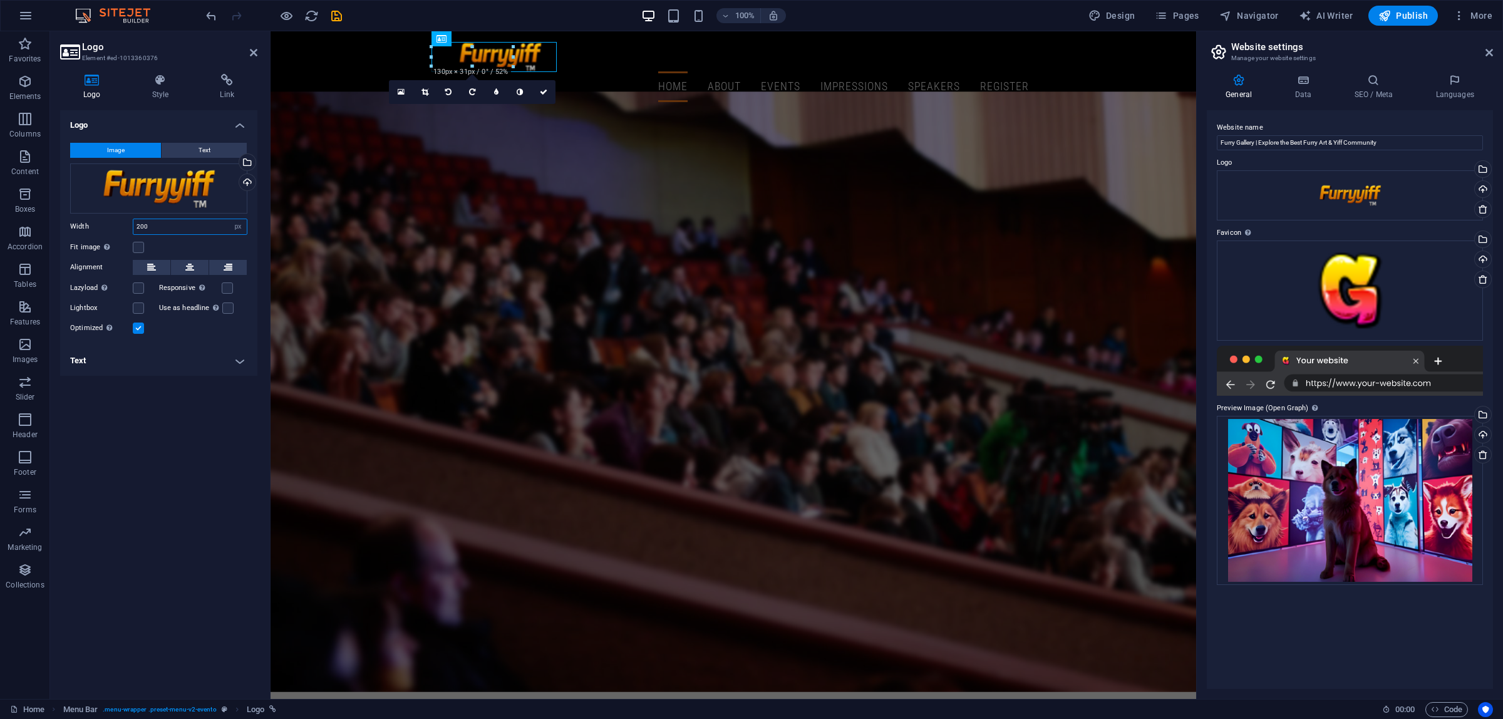
drag, startPoint x: 167, startPoint y: 229, endPoint x: 98, endPoint y: 229, distance: 68.9
click at [98, 229] on div "Width 200 Default auto px rem % em vh vw" at bounding box center [158, 227] width 177 height 16
type input "250"
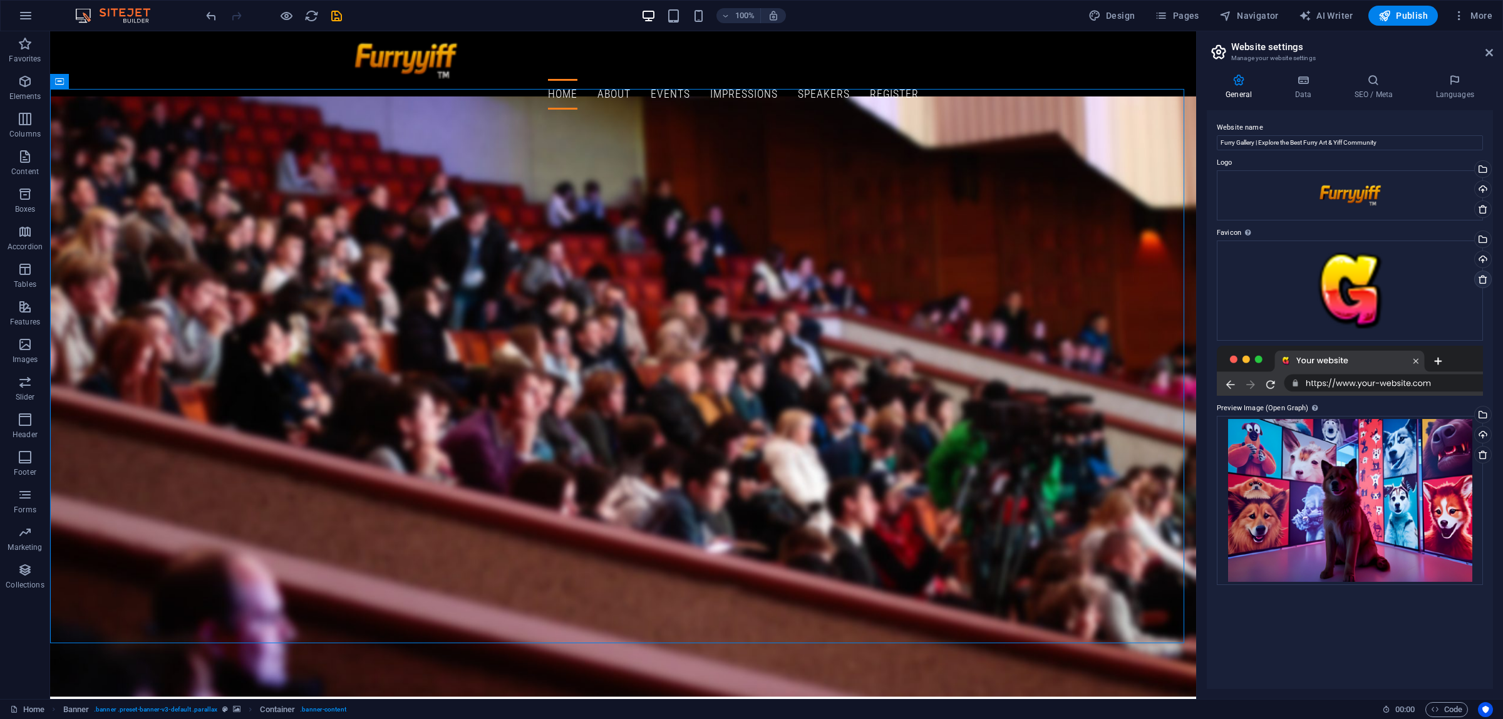
click at [1486, 276] on icon at bounding box center [1483, 279] width 10 height 10
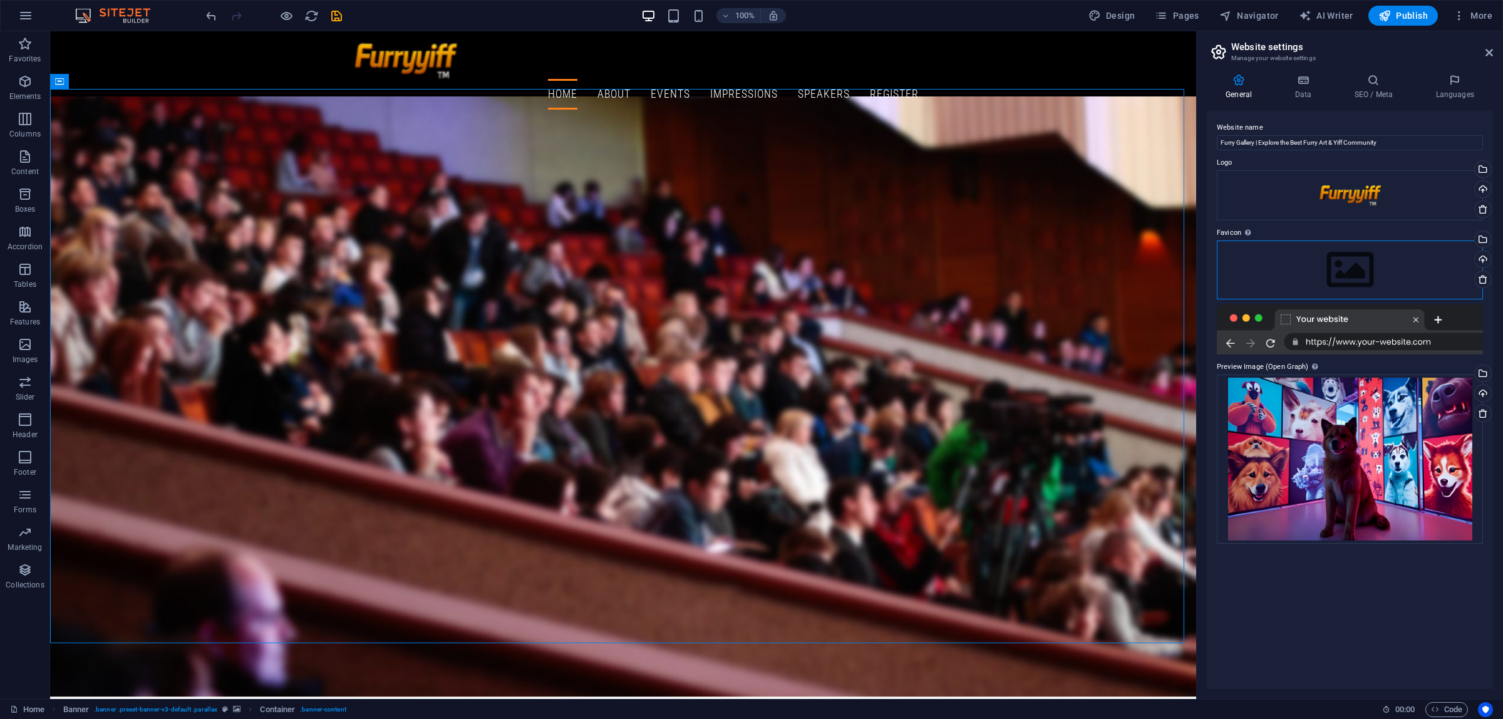
click at [1394, 261] on div "Drag files here, click to choose files or select files from Files or our free s…" at bounding box center [1350, 270] width 266 height 59
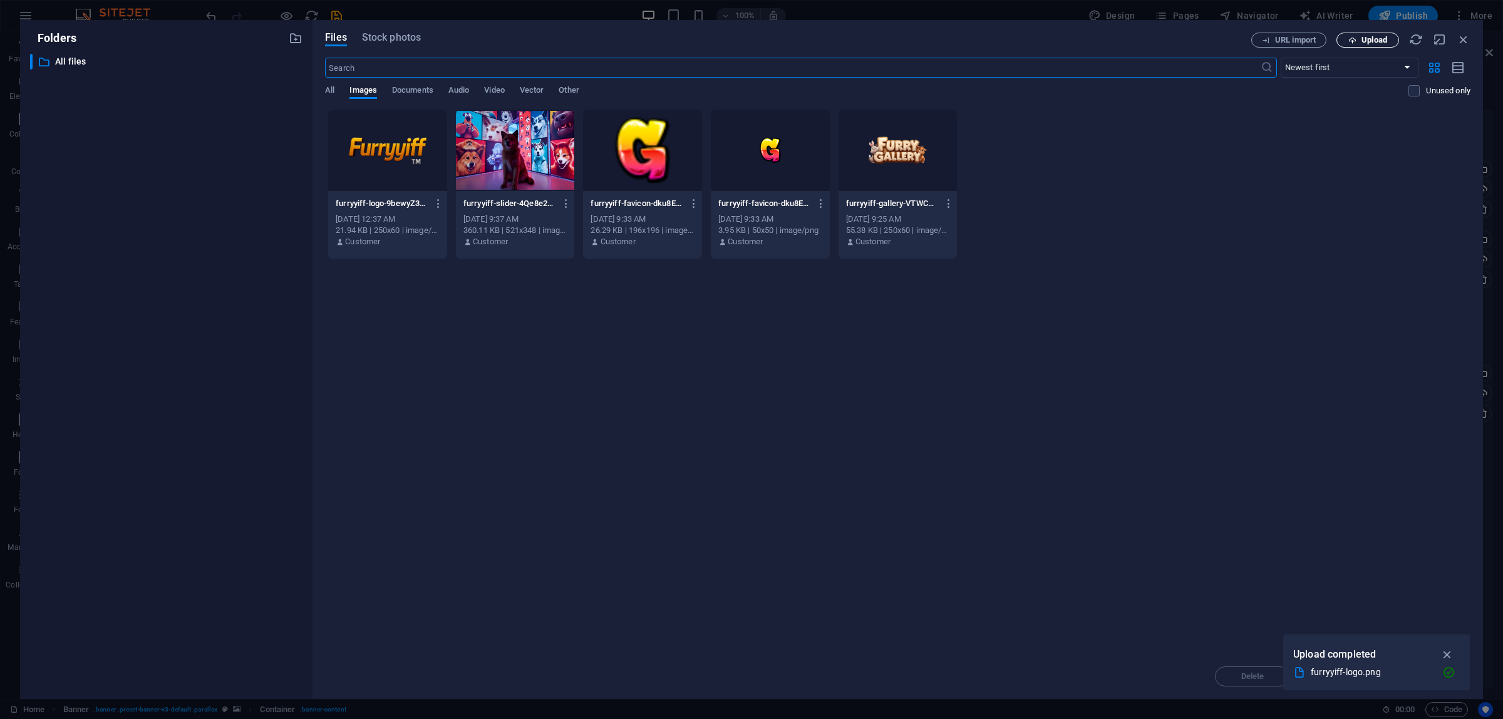
click at [1366, 33] on button "Upload" at bounding box center [1368, 40] width 63 height 15
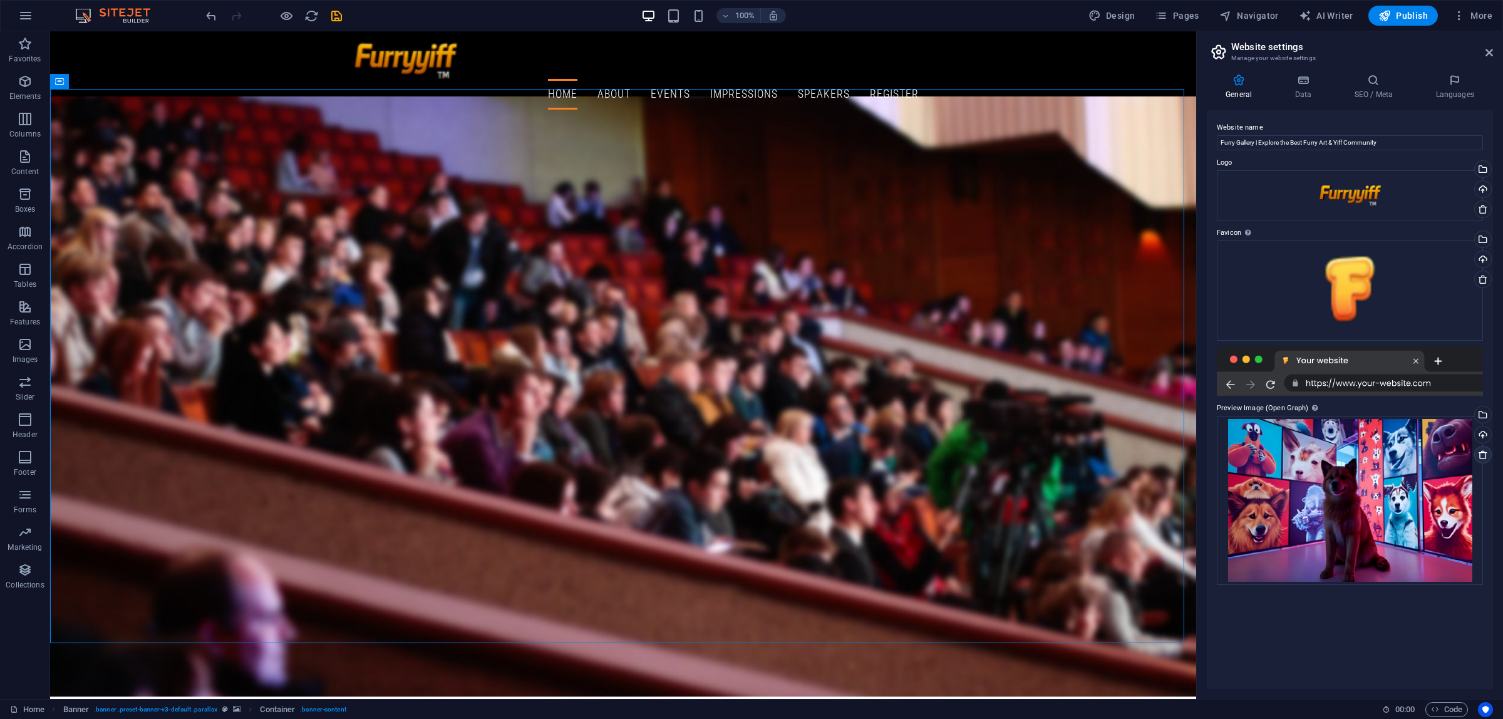
click at [1482, 450] on icon at bounding box center [1483, 455] width 10 height 10
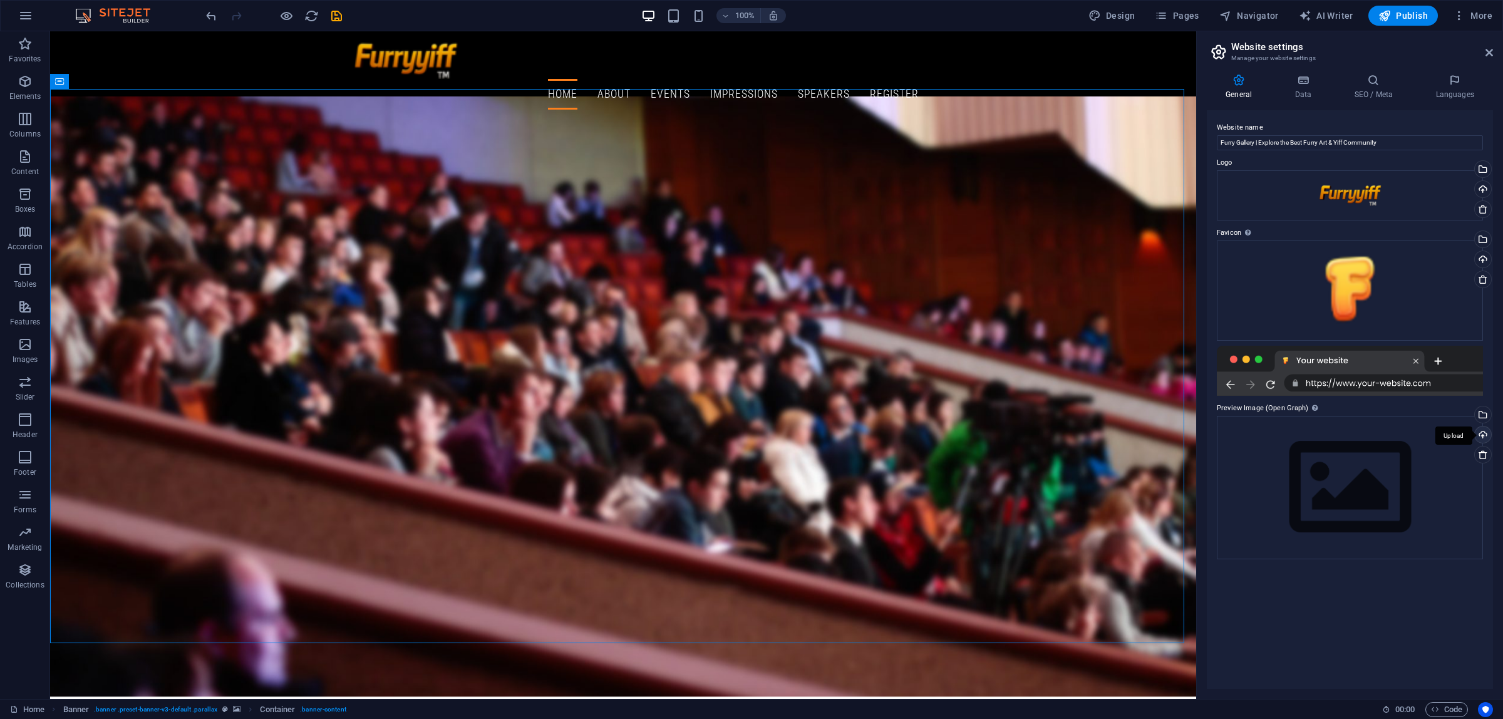
click at [1485, 436] on div "Upload" at bounding box center [1482, 436] width 19 height 19
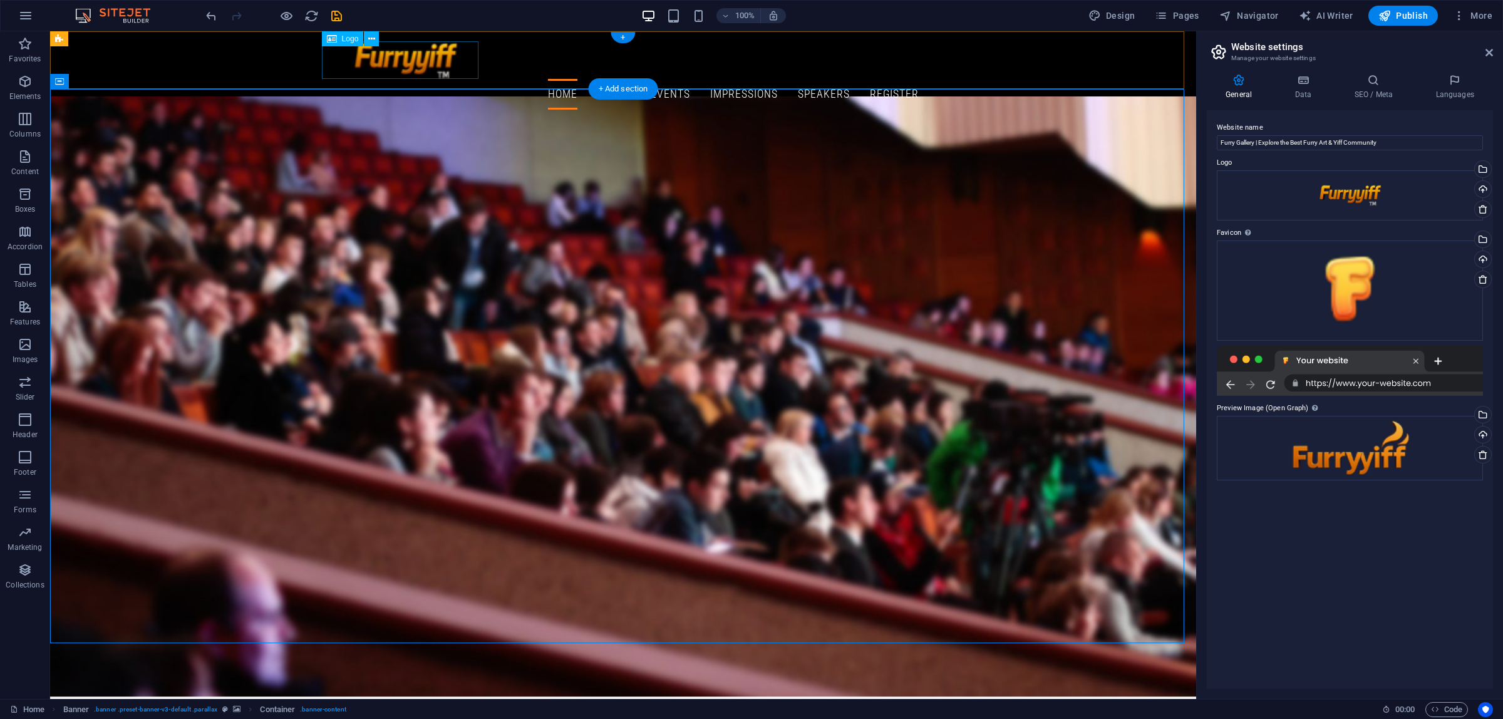
click at [417, 67] on div at bounding box center [623, 60] width 591 height 38
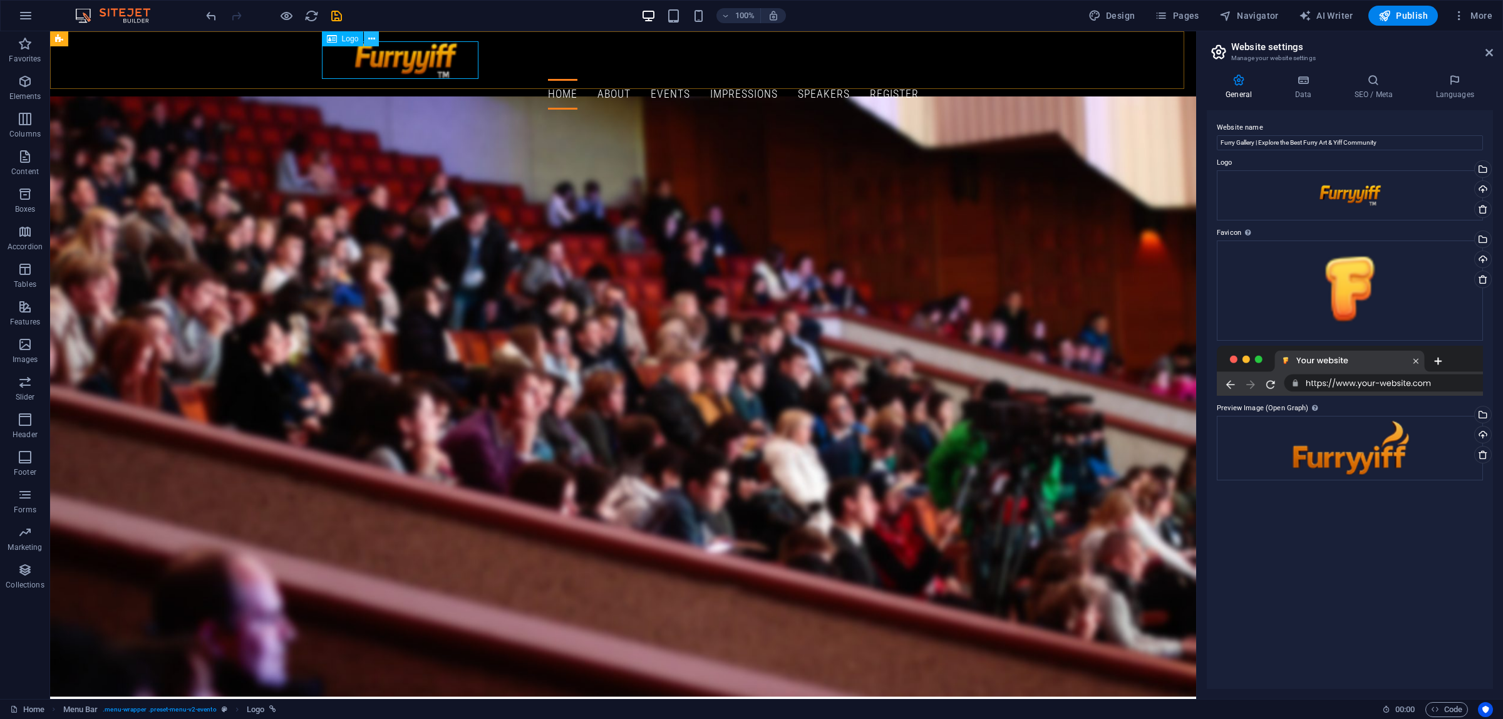
click at [374, 38] on icon at bounding box center [371, 39] width 7 height 13
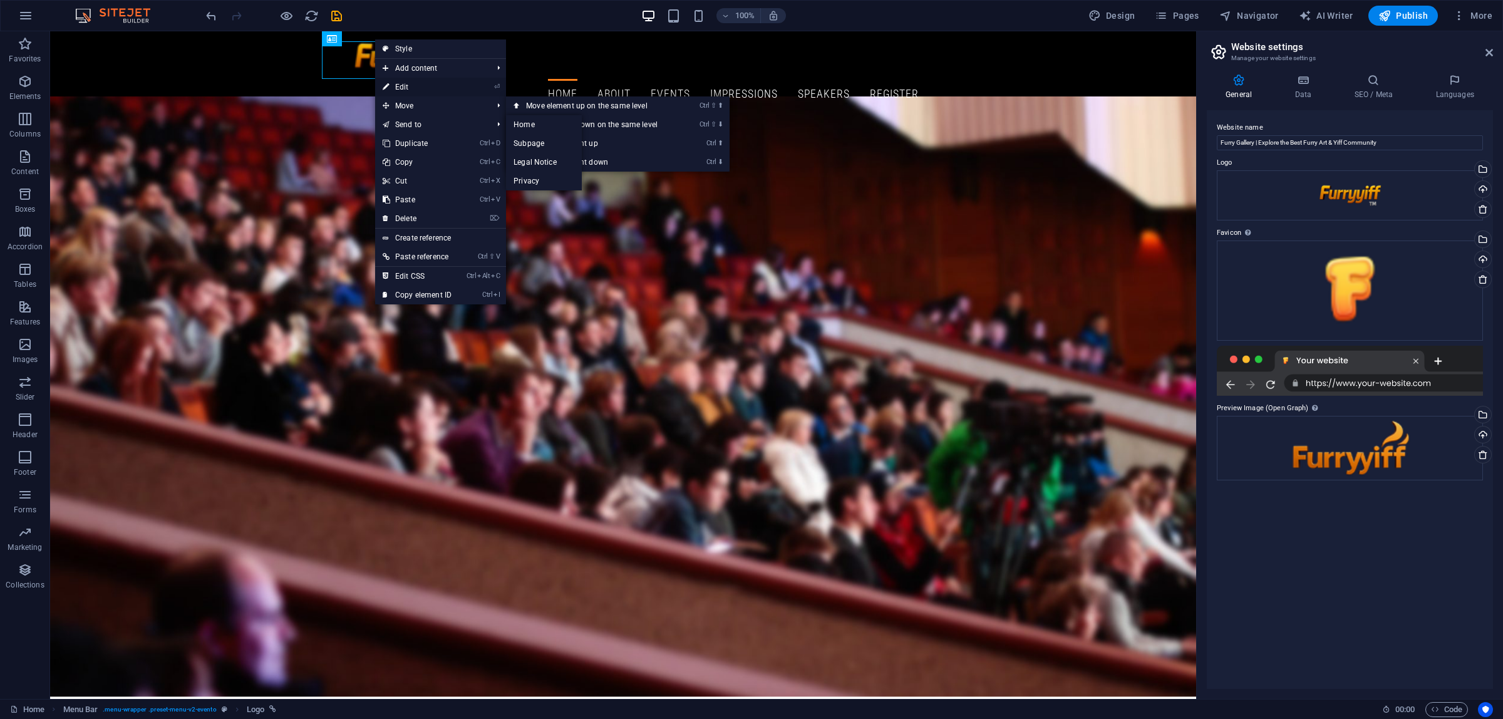
click at [422, 88] on link "⏎ Edit" at bounding box center [417, 87] width 84 height 19
select select "px"
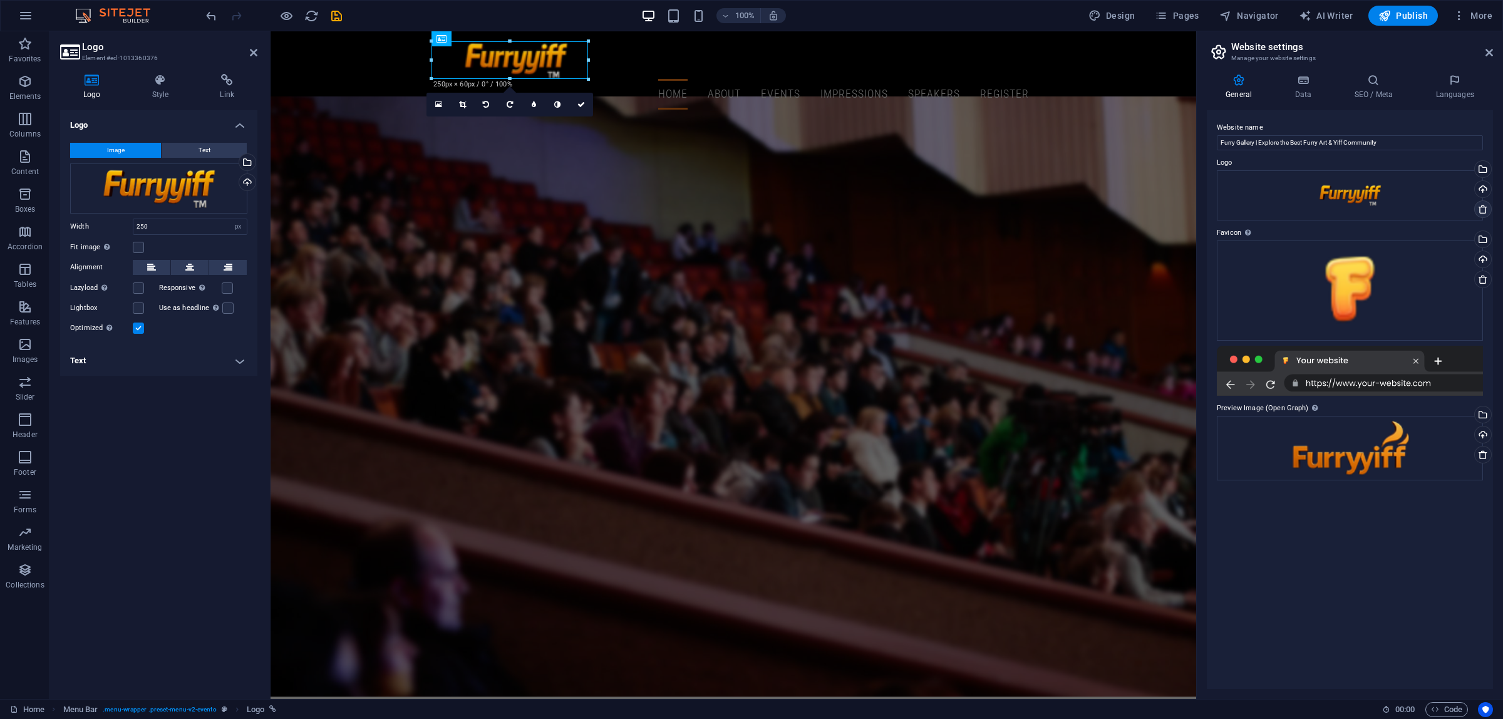
click at [1480, 207] on icon at bounding box center [1483, 209] width 10 height 10
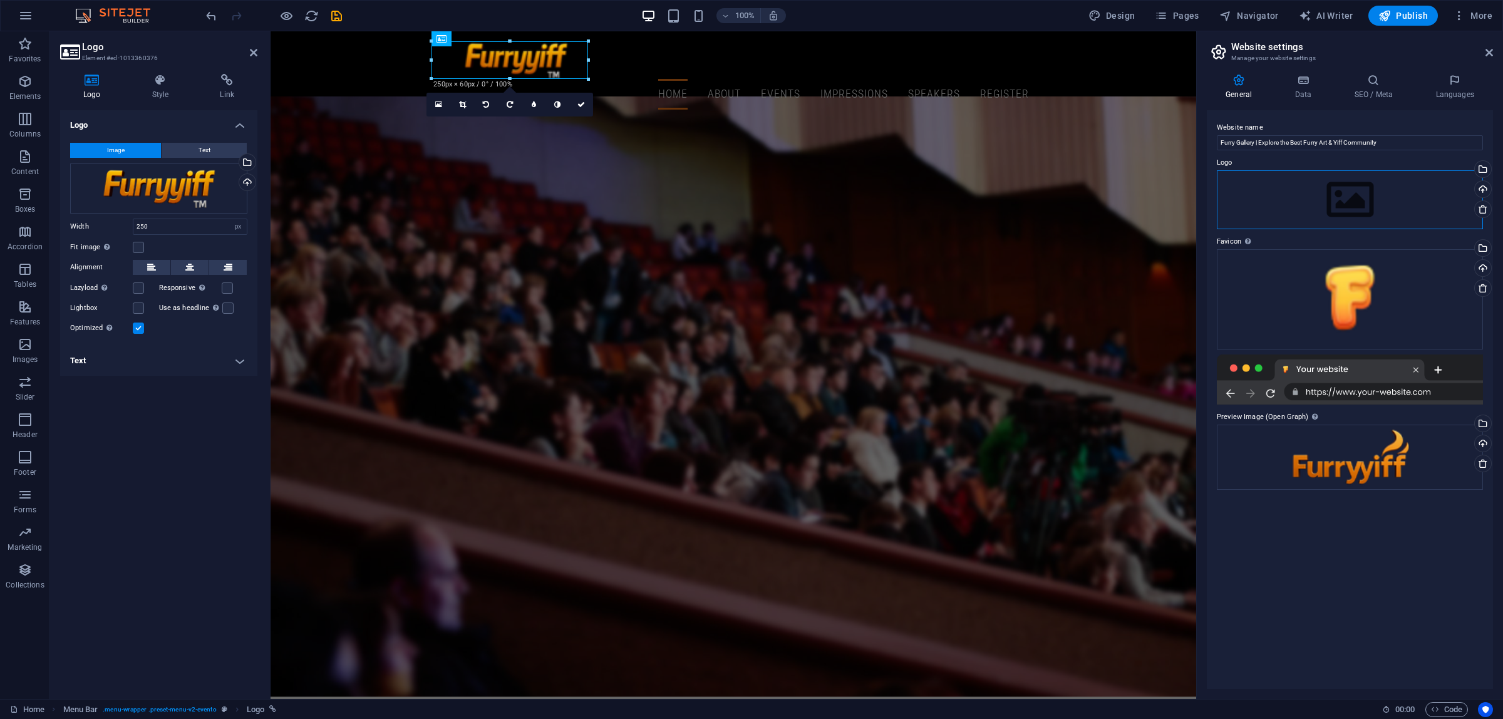
click at [1358, 195] on div "Drag files here, click to choose files or select files from Files or our free s…" at bounding box center [1350, 199] width 266 height 59
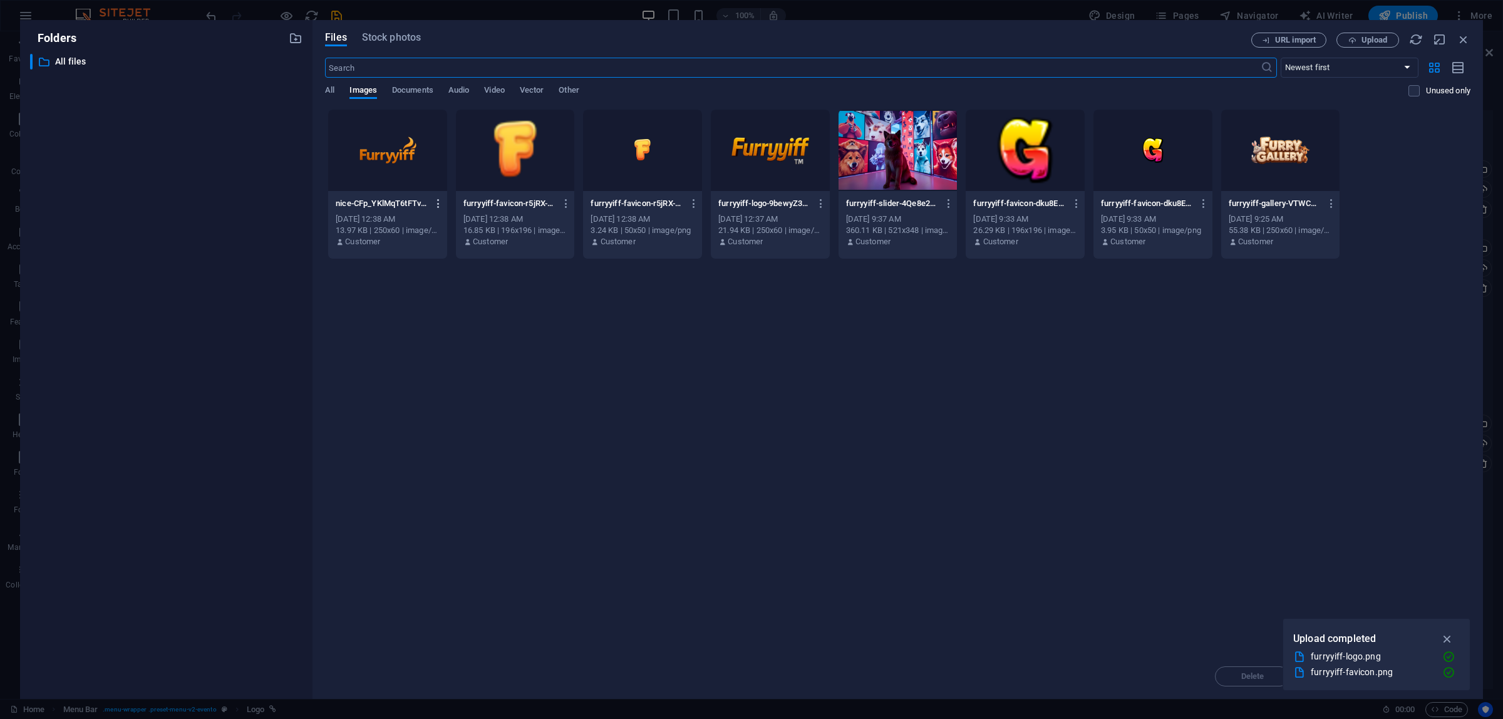
click at [442, 201] on icon "button" at bounding box center [439, 203] width 12 height 11
click at [459, 290] on h6 "Rename" at bounding box center [446, 296] width 53 height 15
type input "furryyiff-logo.png"
click at [551, 293] on div "Drop files here to upload them instantly furryyiff-logo.png nice-CFp_YKlMqT6tFT…" at bounding box center [898, 381] width 1146 height 545
click at [399, 153] on div at bounding box center [387, 150] width 119 height 81
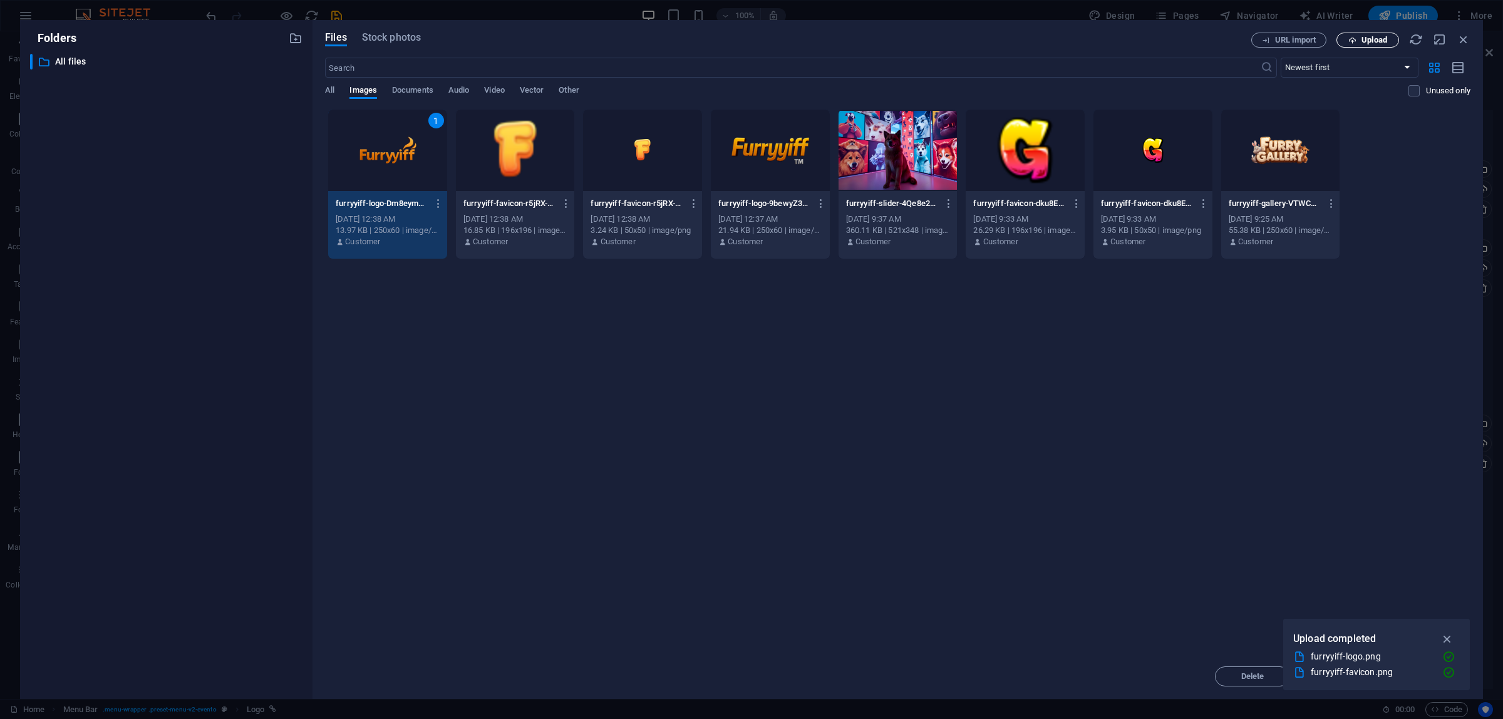
click at [1374, 39] on span "Upload" at bounding box center [1375, 40] width 26 height 8
click at [1448, 639] on icon "button" at bounding box center [1448, 639] width 14 height 14
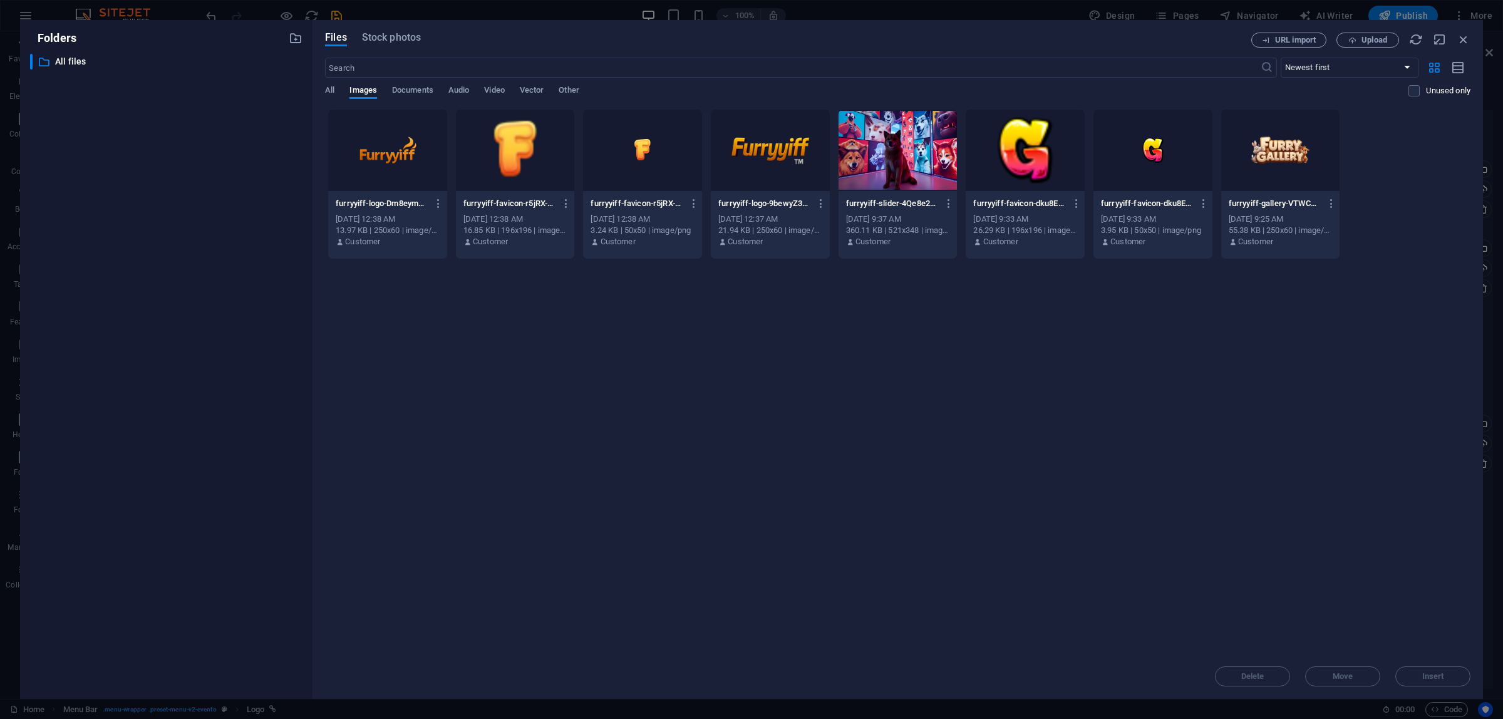
click at [397, 144] on div at bounding box center [387, 150] width 119 height 81
click at [1442, 680] on span "Insert" at bounding box center [1434, 677] width 22 height 8
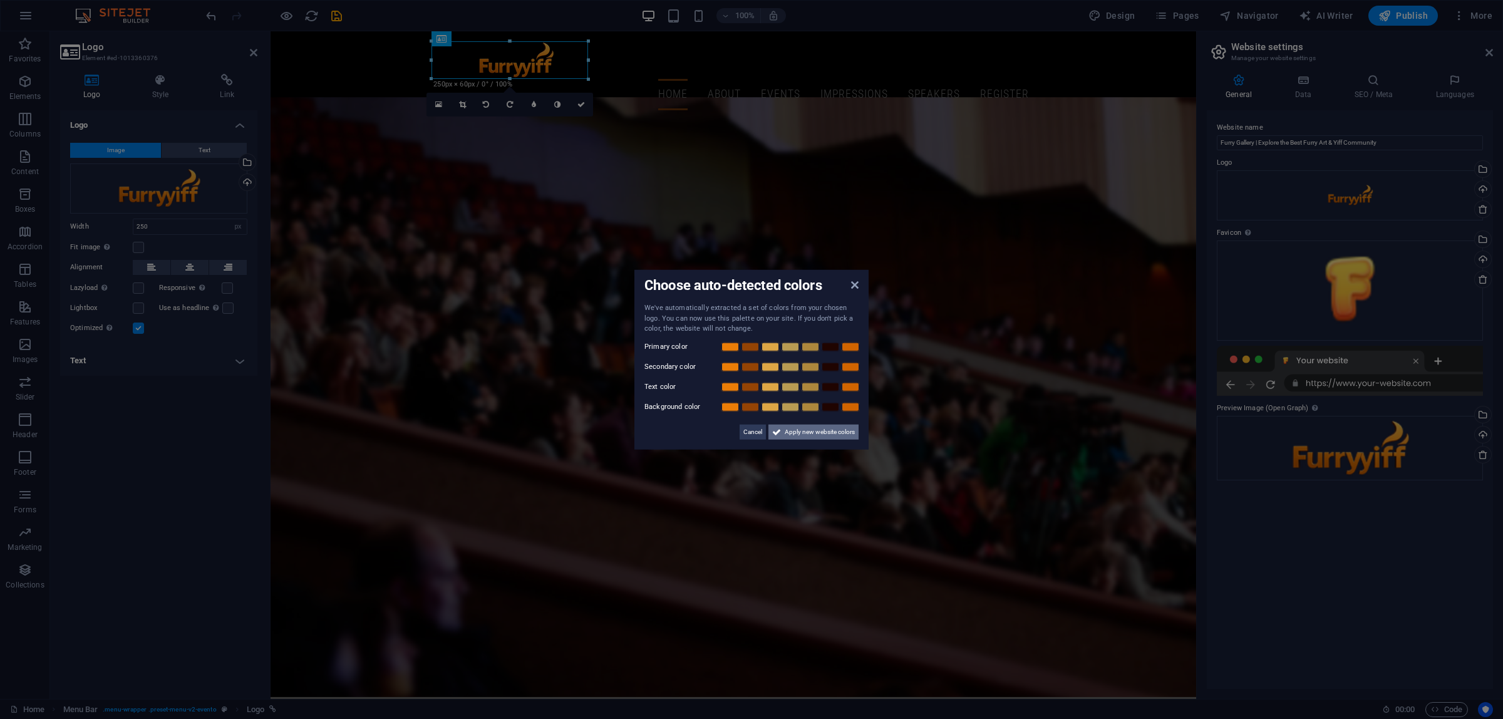
click at [799, 428] on span "Apply new website colors" at bounding box center [820, 431] width 70 height 15
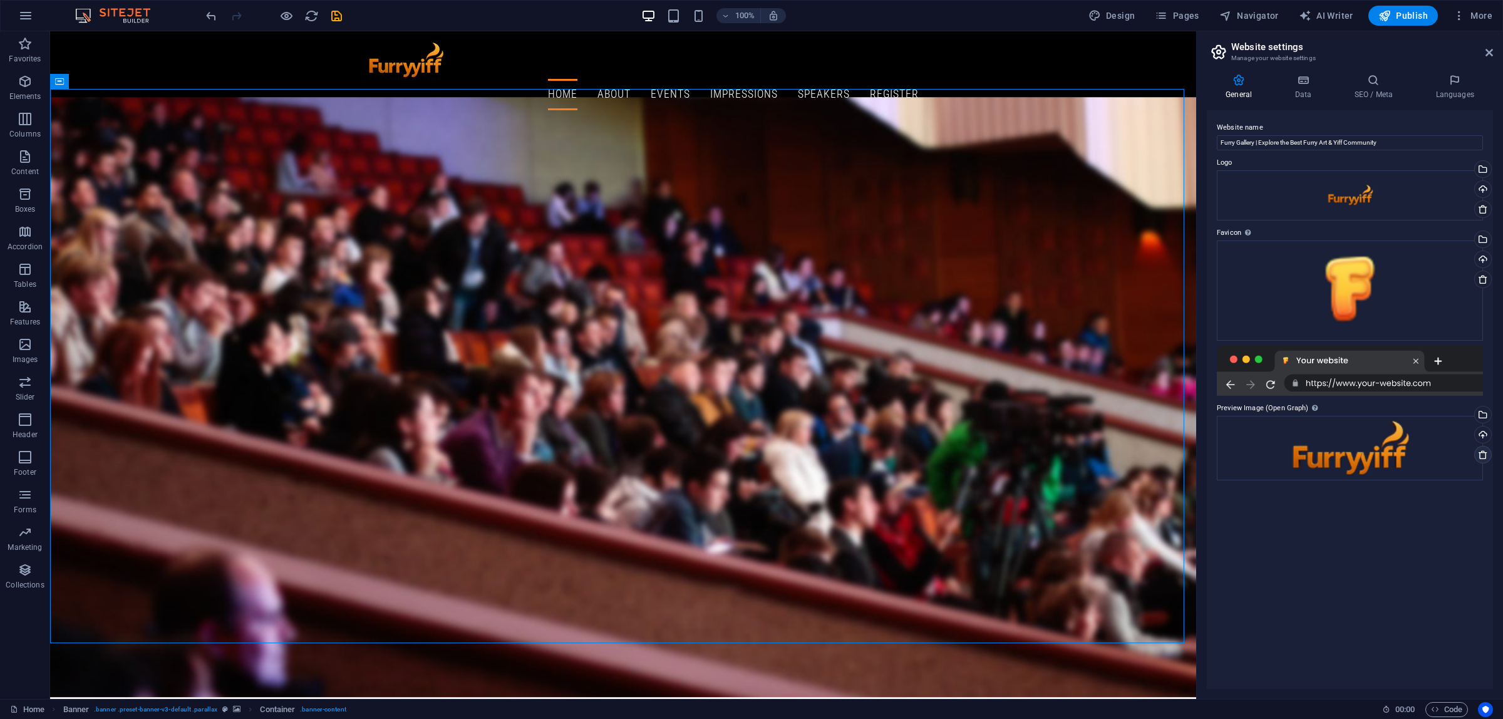
click at [1483, 450] on icon at bounding box center [1483, 455] width 10 height 10
click at [1394, 445] on div "Drag files here, click to choose files or select files from Files or our free s…" at bounding box center [1350, 487] width 266 height 143
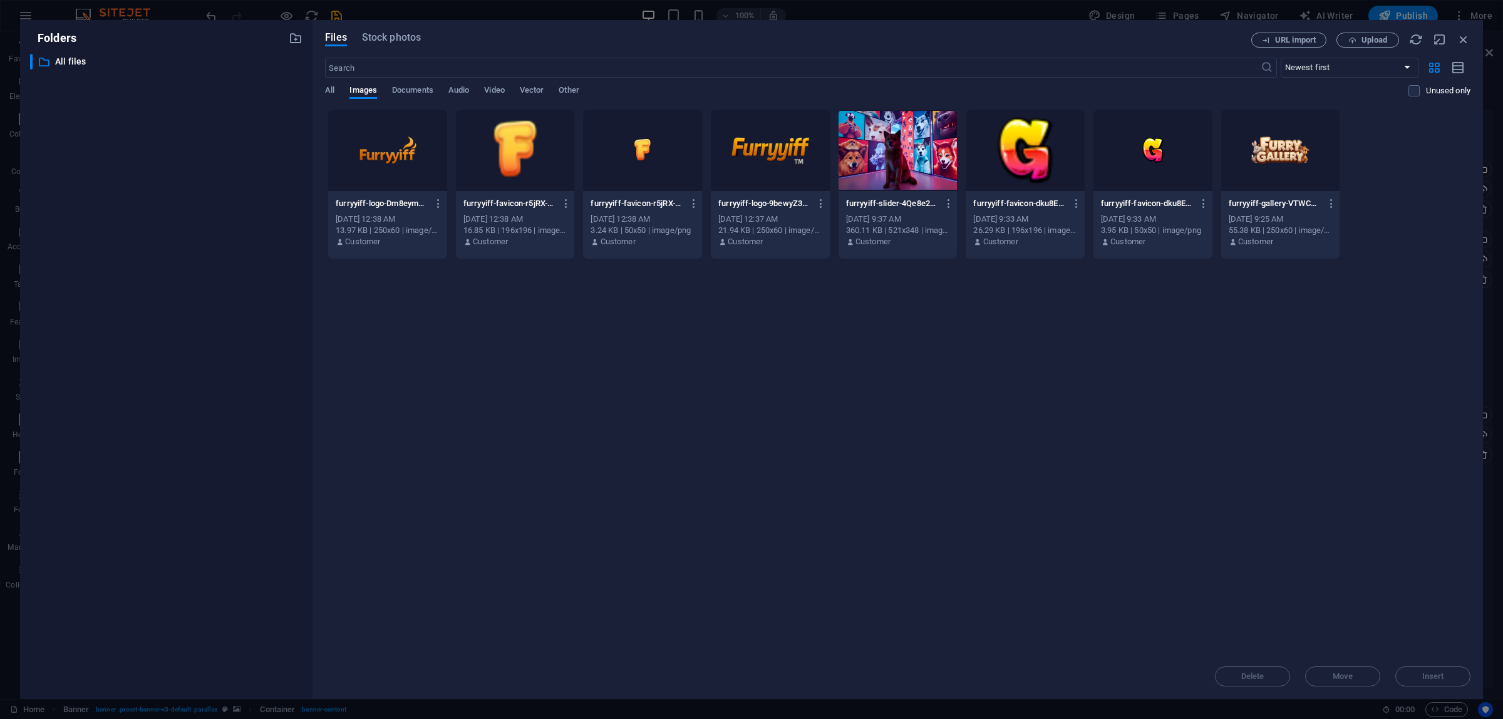
click at [772, 165] on div at bounding box center [770, 150] width 119 height 81
drag, startPoint x: 1454, startPoint y: 674, endPoint x: 1439, endPoint y: 672, distance: 14.5
click at [1453, 674] on span "Insert" at bounding box center [1433, 677] width 65 height 8
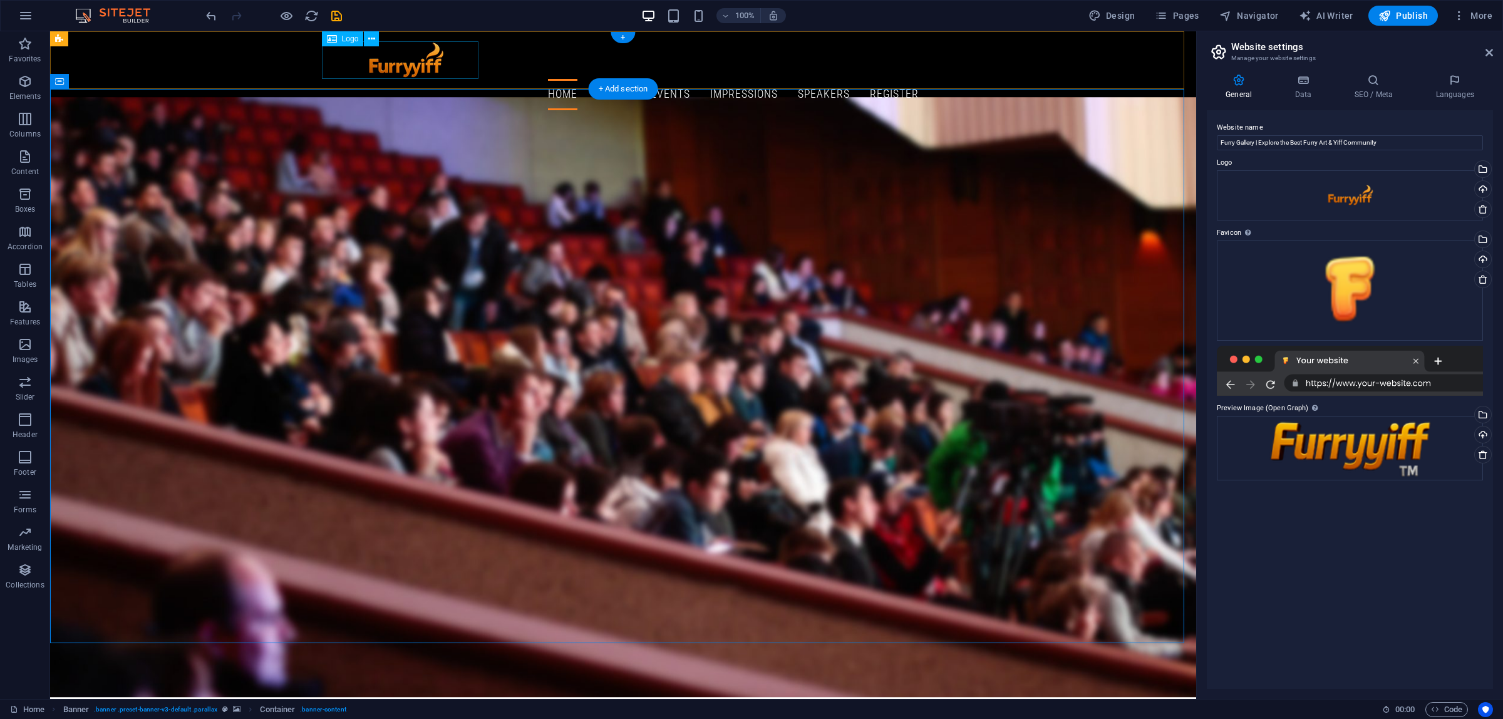
click at [422, 67] on div at bounding box center [623, 60] width 591 height 38
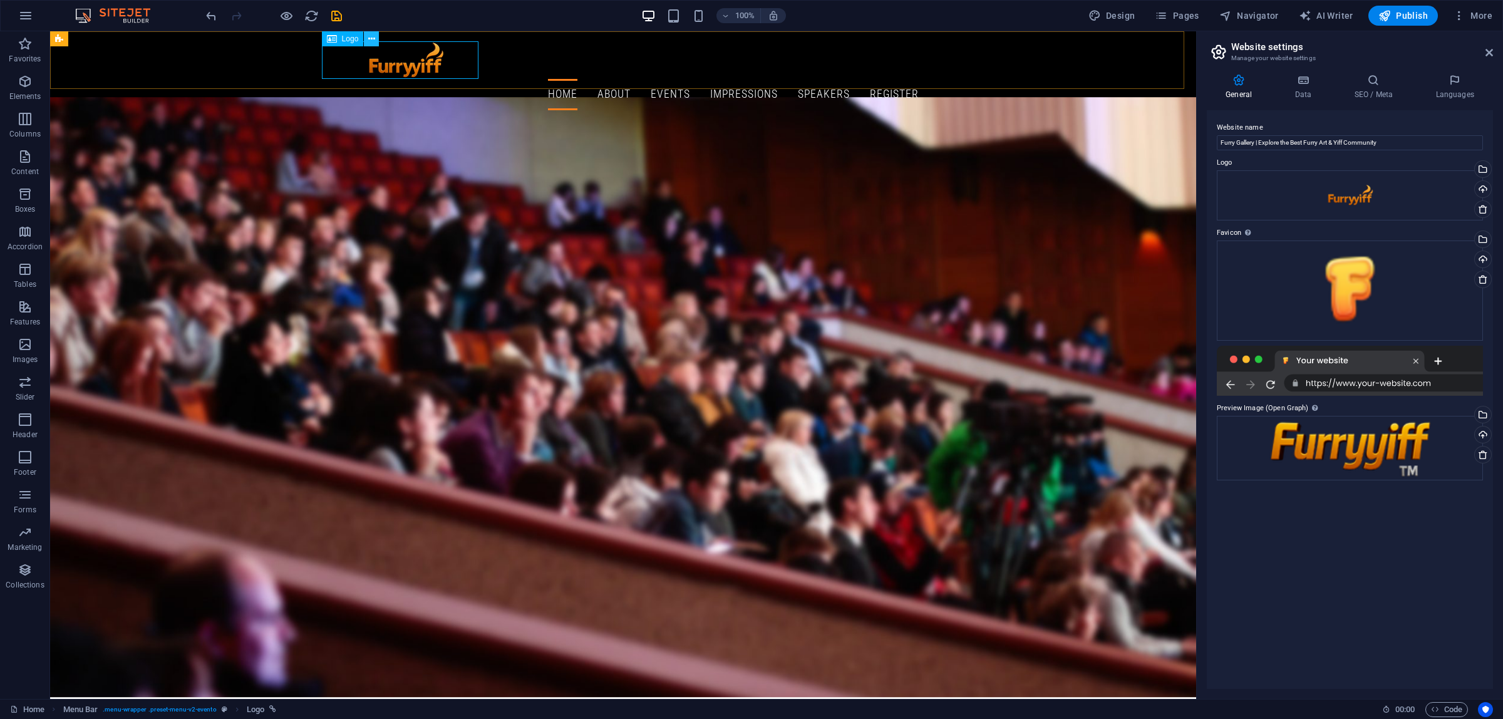
click at [370, 38] on icon at bounding box center [371, 39] width 7 height 13
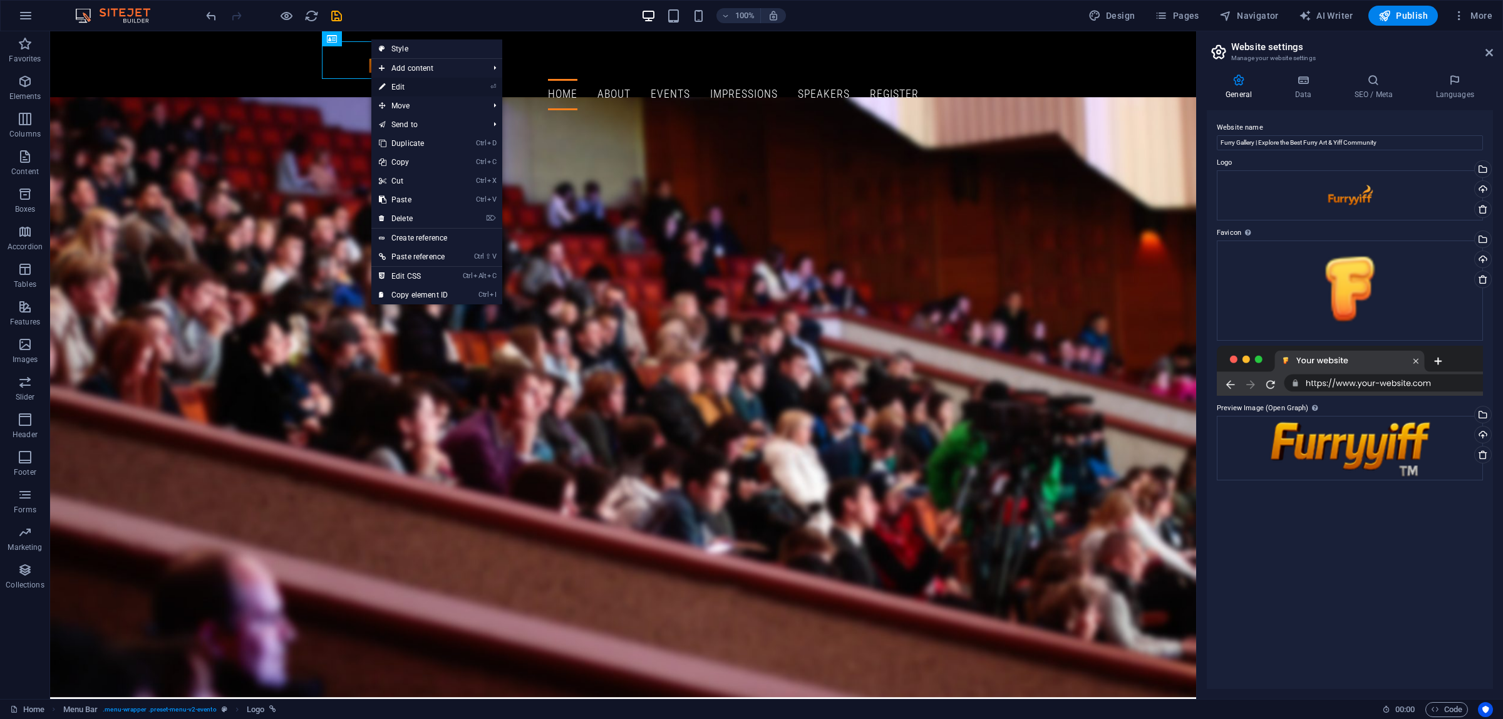
click at [404, 83] on link "⏎ Edit" at bounding box center [413, 87] width 84 height 19
select select "px"
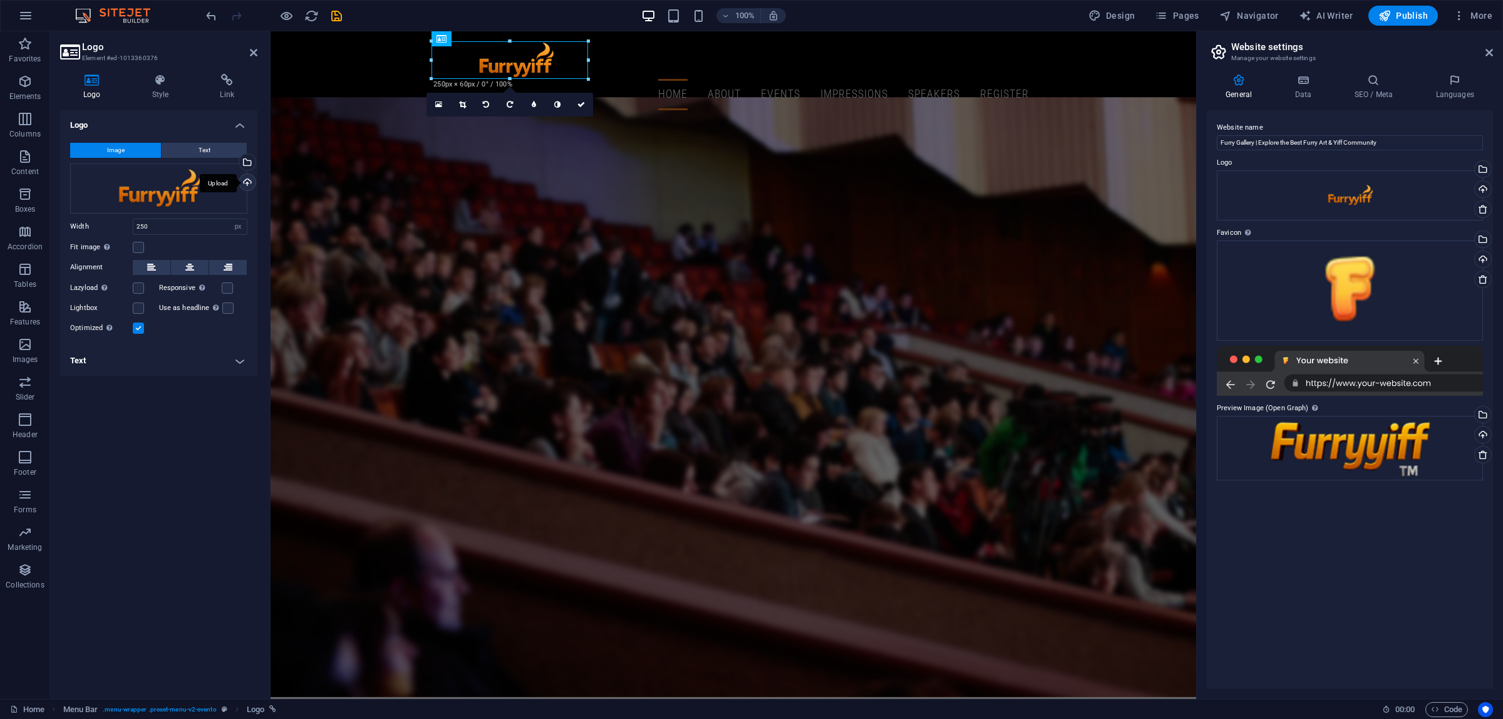
click at [249, 180] on div "Upload" at bounding box center [246, 183] width 19 height 19
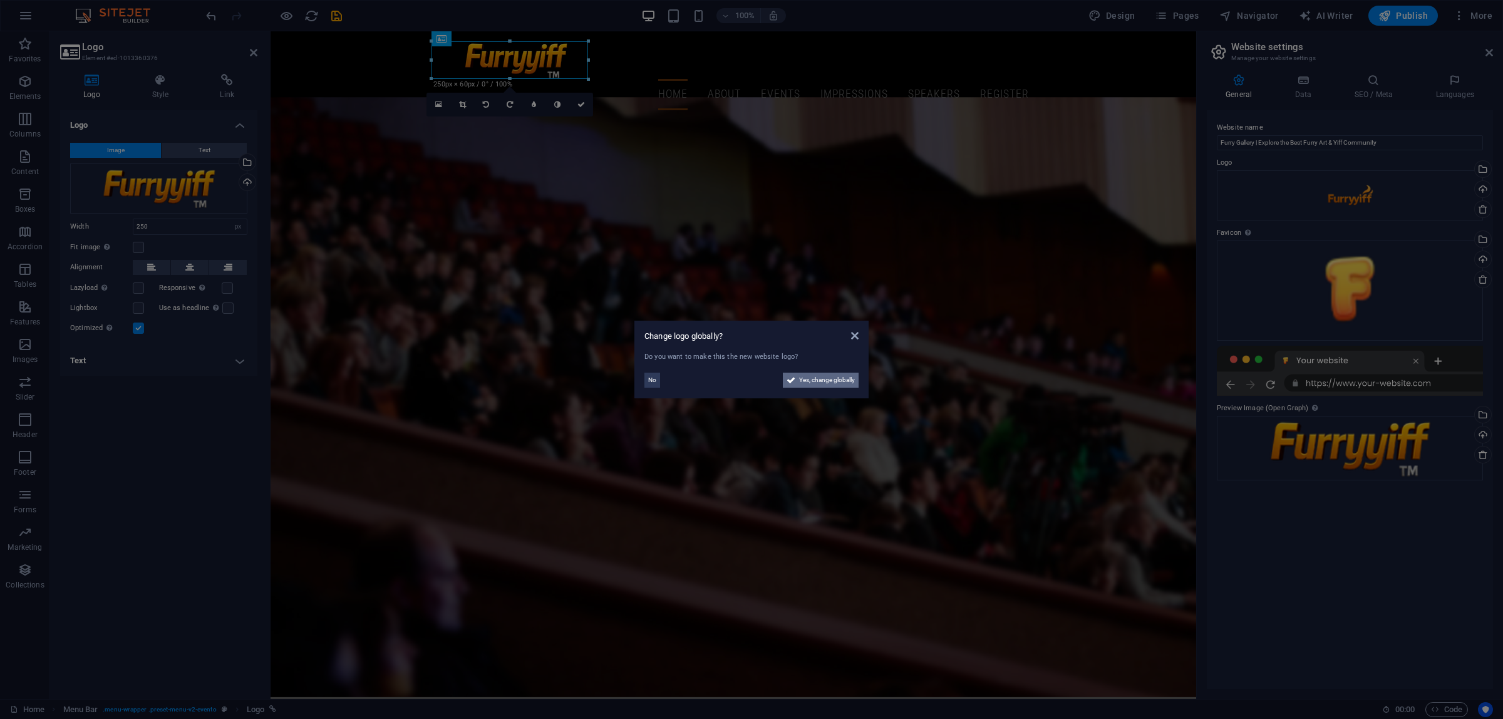
drag, startPoint x: 812, startPoint y: 377, endPoint x: 520, endPoint y: 346, distance: 293.6
click at [812, 377] on span "Yes, change globally" at bounding box center [827, 380] width 56 height 15
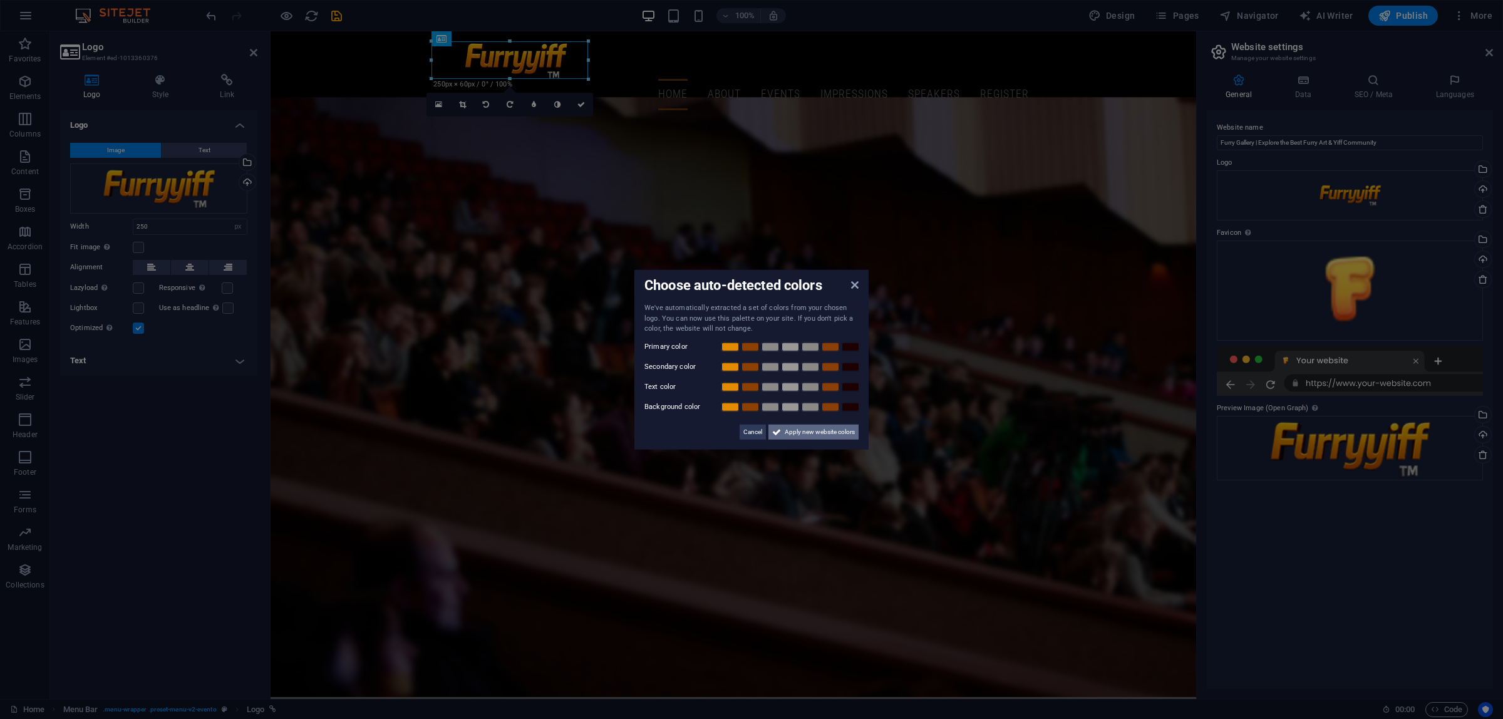
click at [833, 433] on span "Apply new website colors" at bounding box center [820, 431] width 70 height 15
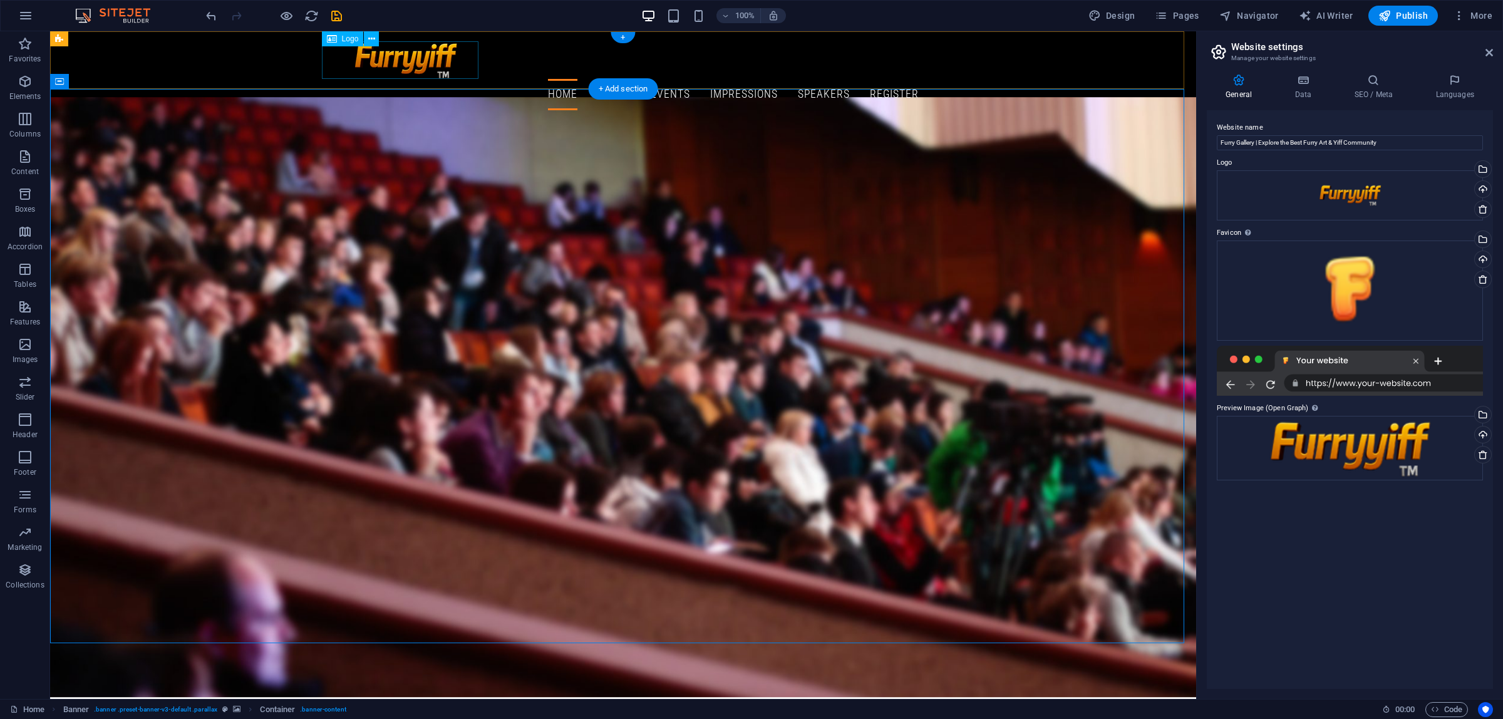
click at [433, 61] on div at bounding box center [623, 60] width 591 height 38
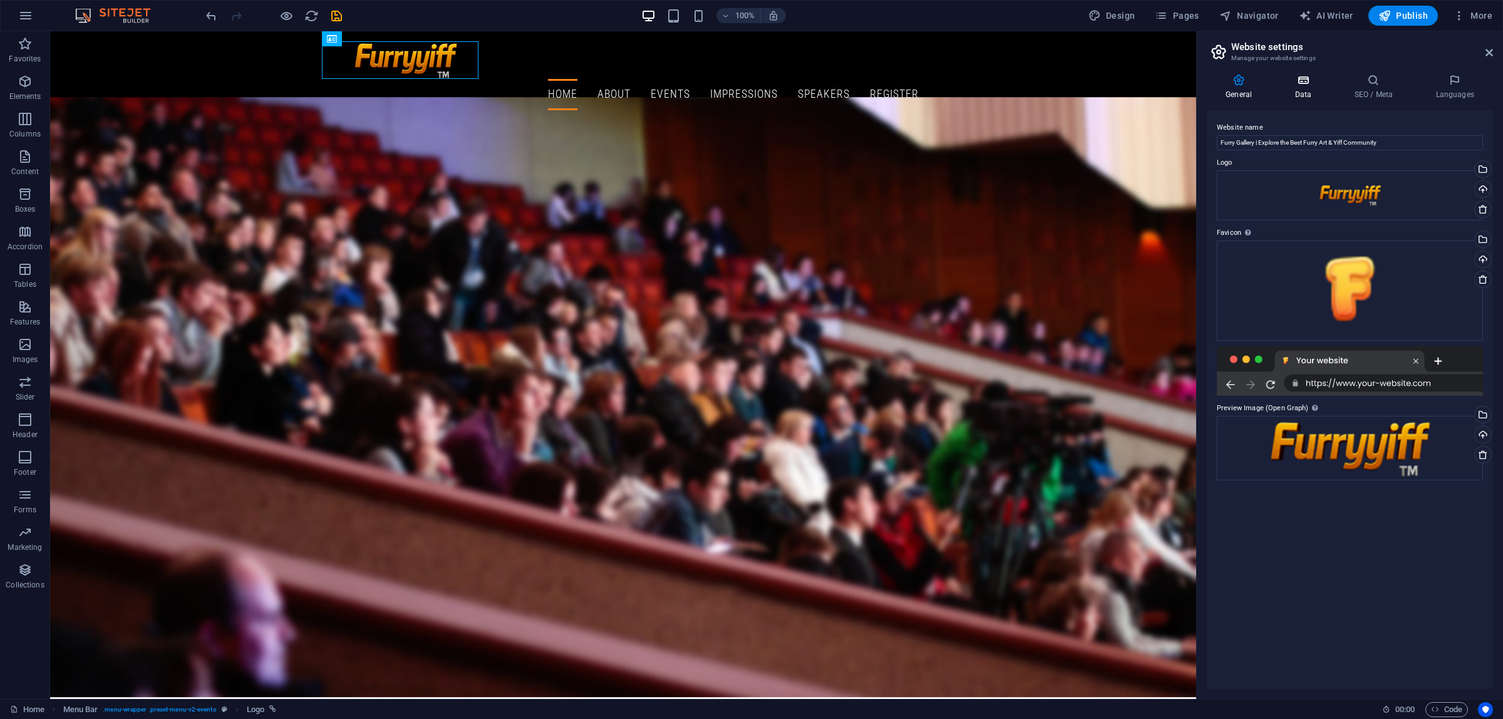
click at [1305, 88] on h4 "Data" at bounding box center [1306, 87] width 60 height 26
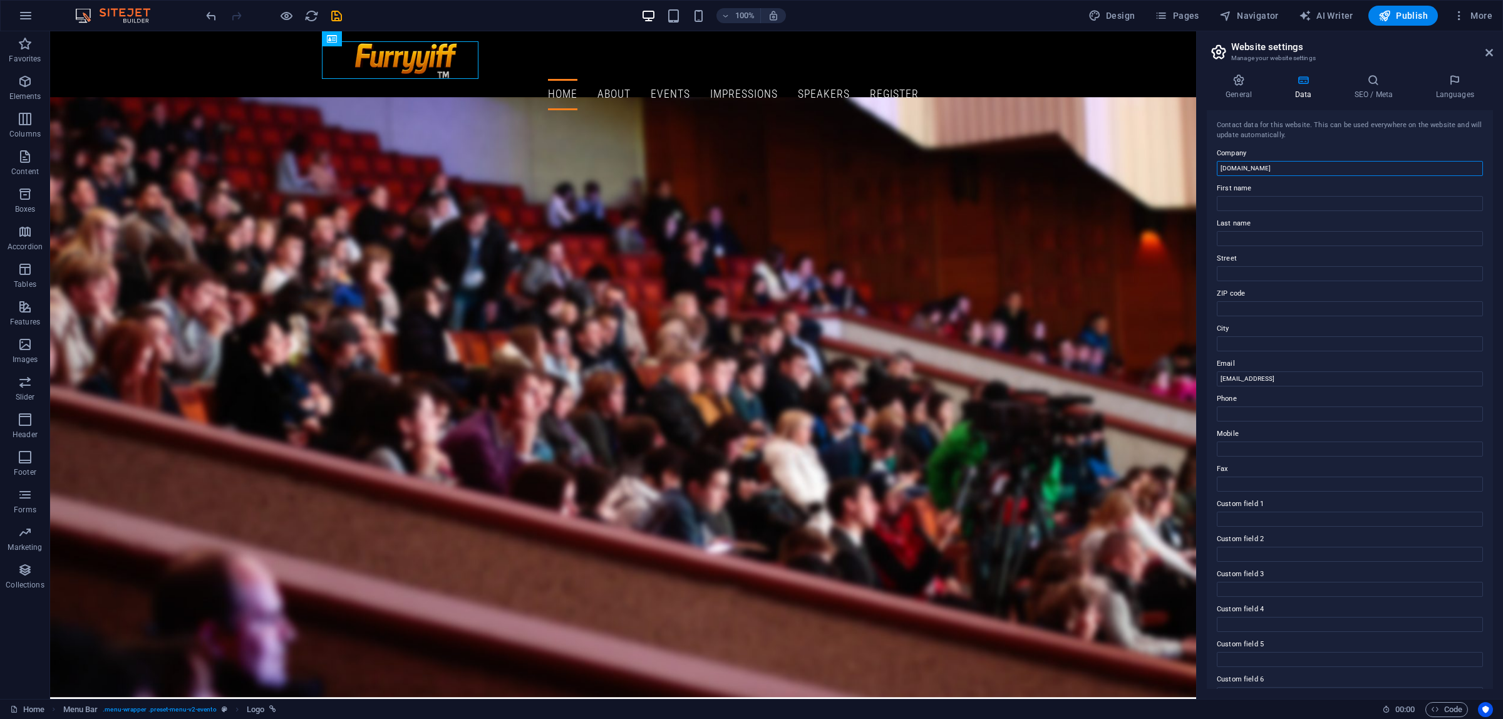
click at [1279, 164] on input "furryyiff.net" at bounding box center [1350, 168] width 266 height 15
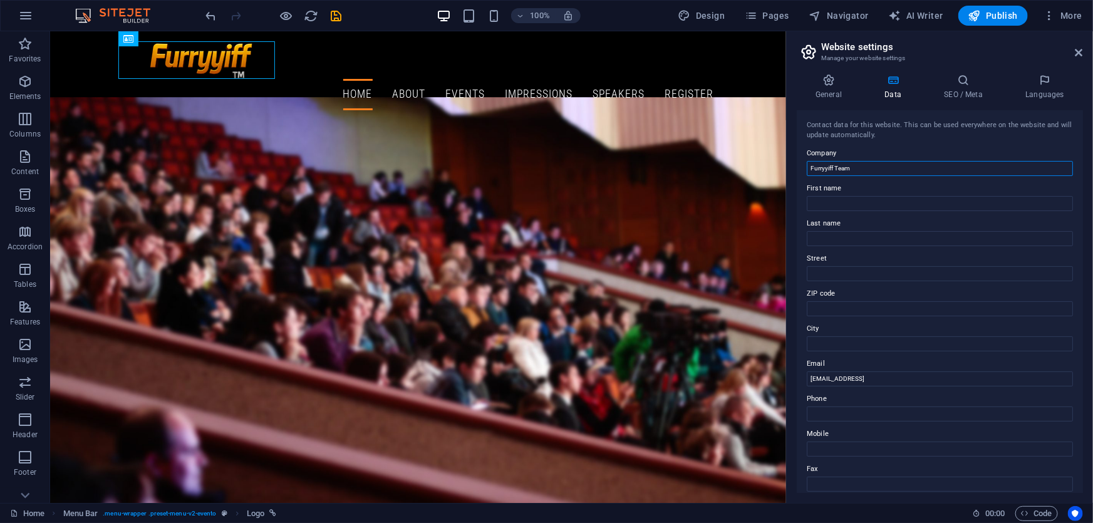
drag, startPoint x: 837, startPoint y: 169, endPoint x: 806, endPoint y: 169, distance: 30.7
click at [806, 169] on div "Contact data for this website. This can be used everywhere on the website and w…" at bounding box center [940, 301] width 286 height 383
click at [885, 167] on input "Furryyiff Team" at bounding box center [940, 168] width 266 height 15
paste input "™"
type input "Furryyiff ™"
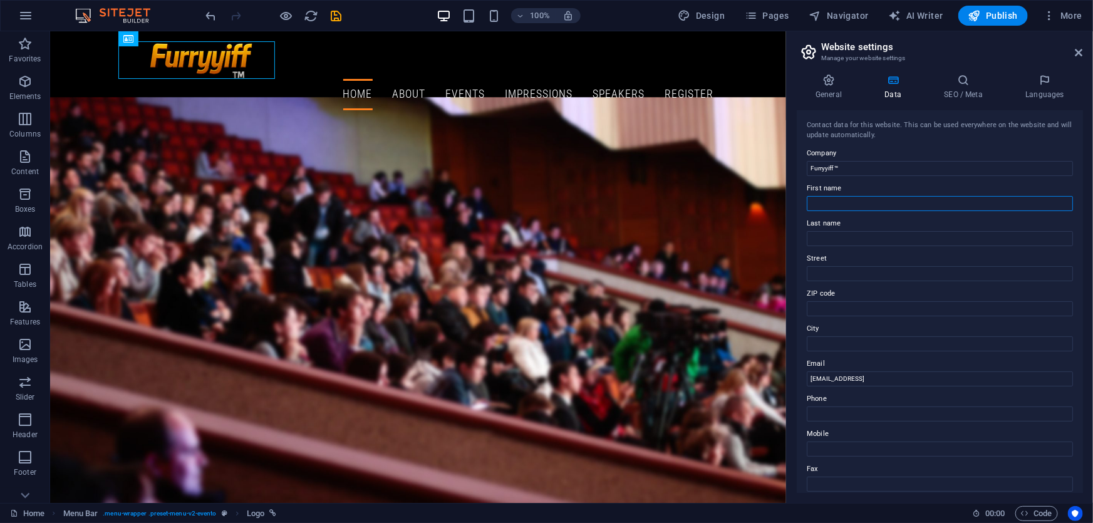
click at [852, 207] on input "First name" at bounding box center [940, 203] width 266 height 15
drag, startPoint x: 886, startPoint y: 199, endPoint x: 781, endPoint y: 168, distance: 110.4
click at [849, 203] on input "First name" at bounding box center [940, 203] width 266 height 15
paste input "Furryyiff"
type input "Furryyiff"
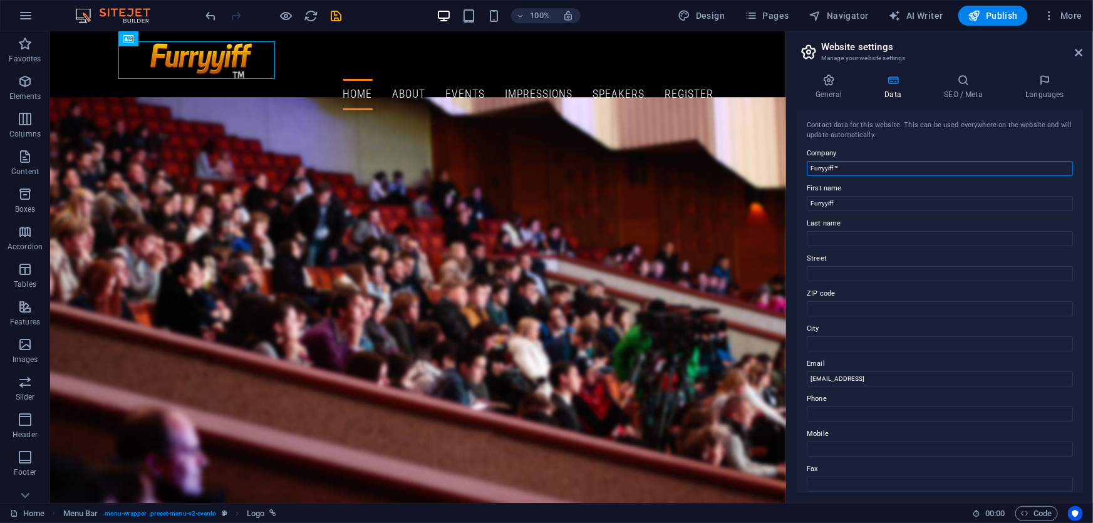
click at [849, 166] on input "Furryyiff ™" at bounding box center [940, 168] width 266 height 15
click at [846, 234] on input "Last name" at bounding box center [940, 238] width 266 height 15
paste input "™"
type input "™"
click at [850, 276] on input "Street" at bounding box center [940, 273] width 266 height 15
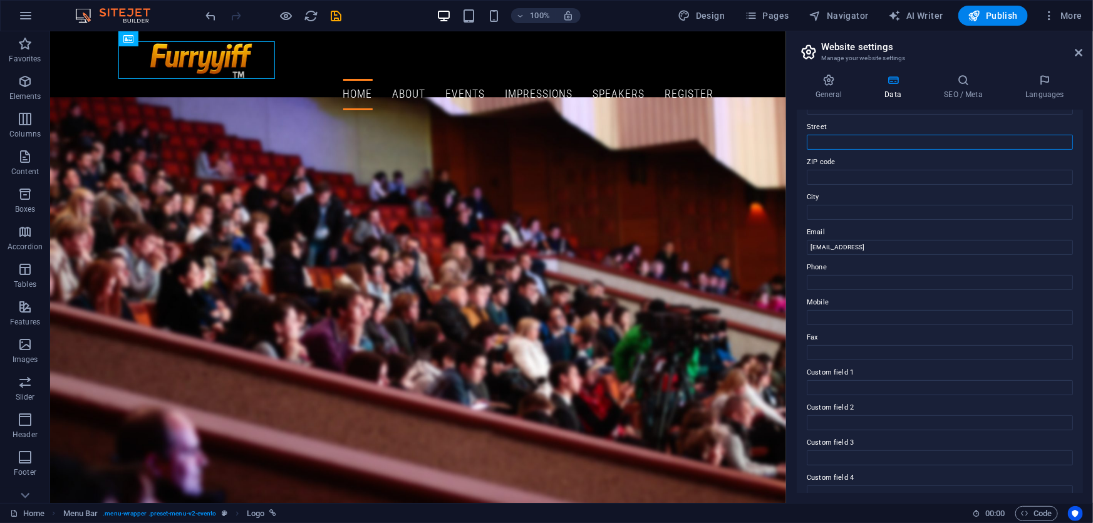
scroll to position [132, 0]
click at [844, 309] on input "Mobile" at bounding box center [940, 316] width 266 height 15
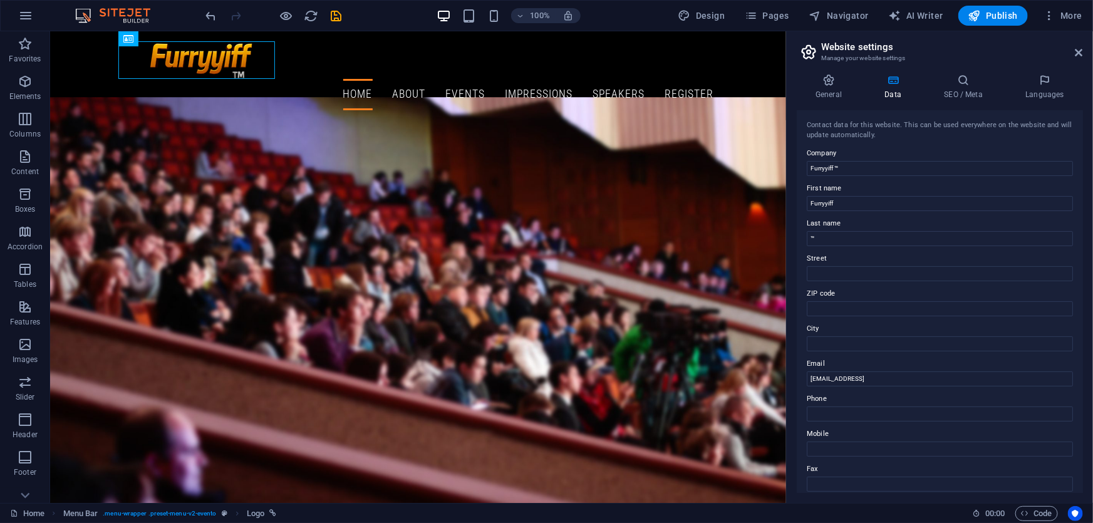
click at [887, 90] on h4 "Data" at bounding box center [896, 87] width 60 height 26
click at [843, 87] on h4 "General" at bounding box center [831, 87] width 69 height 26
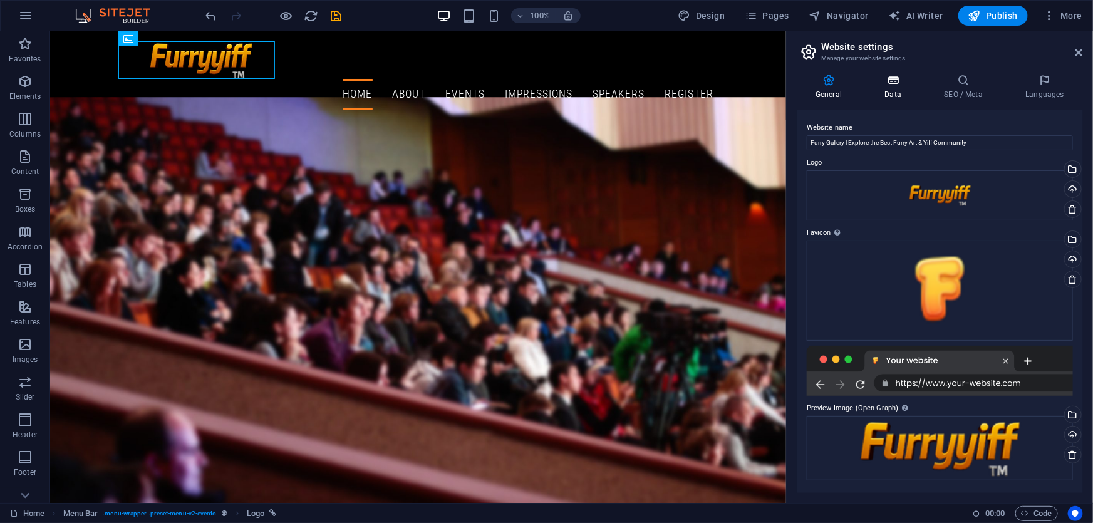
click at [906, 87] on h4 "Data" at bounding box center [896, 87] width 60 height 26
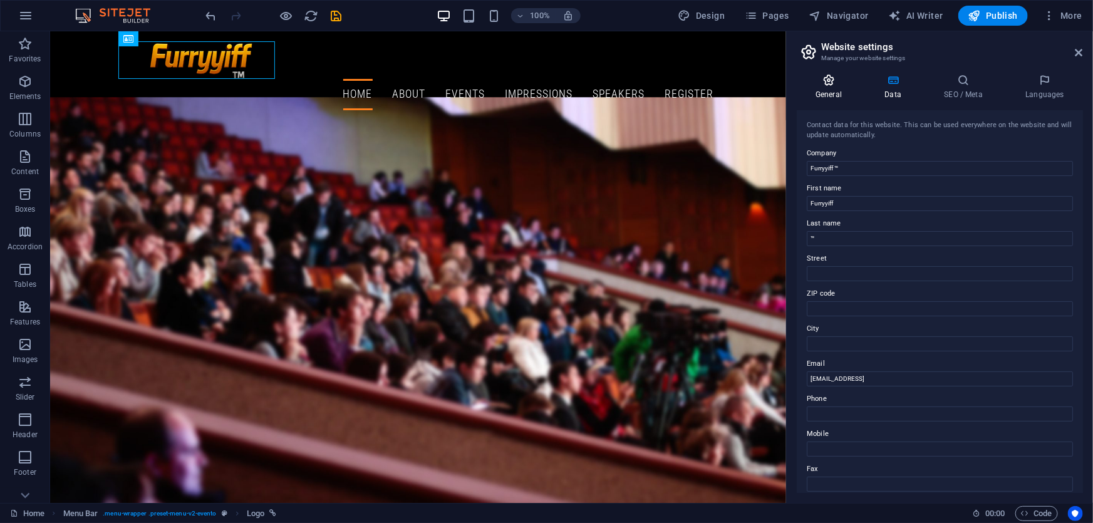
click at [825, 93] on h4 "General" at bounding box center [831, 87] width 69 height 26
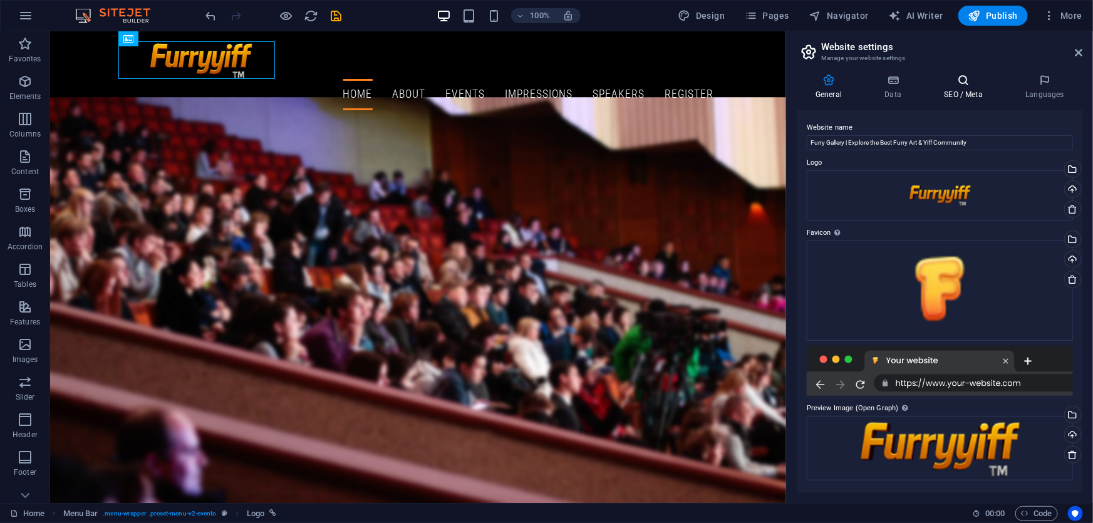
click at [958, 90] on h4 "SEO / Meta" at bounding box center [965, 87] width 81 height 26
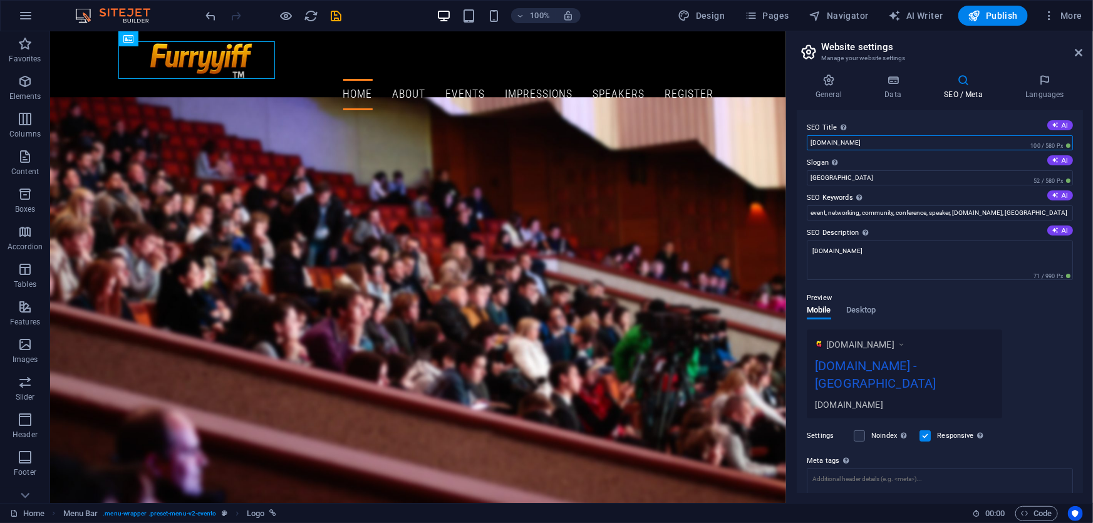
click at [863, 145] on input "furryyiff.net" at bounding box center [940, 142] width 266 height 15
paste input "Furryyiff | Connect, Learn & Grow Through Inspiring Events and Meetups"
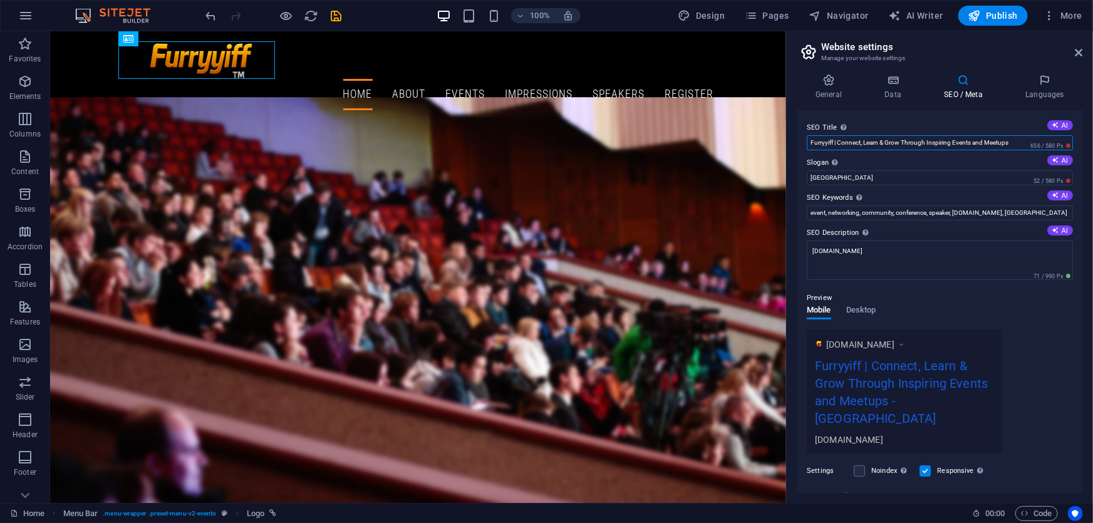
click at [838, 142] on input "Furryyiff | Connect, Learn & Grow Through Inspiring Events and Meetups" at bounding box center [940, 142] width 266 height 15
type input "Furryyiff | Connect, Learn & Grow Through Inspiring Events and Meetups"
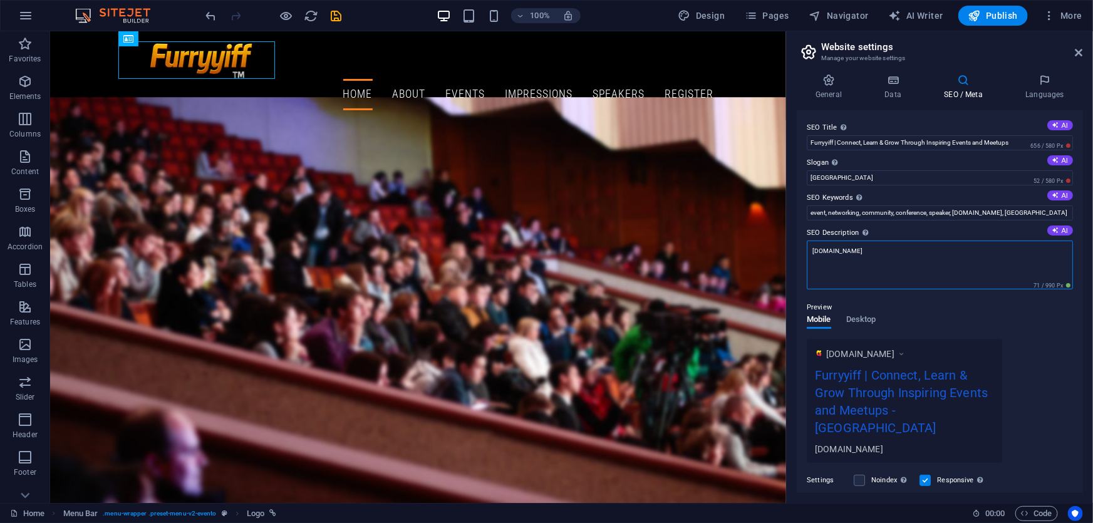
click at [858, 260] on textarea "furryyiff.net" at bounding box center [940, 265] width 266 height 49
paste textarea "Discover exciting events, workshops, and meetups at [GEOGRAPHIC_DATA]. Join a c…"
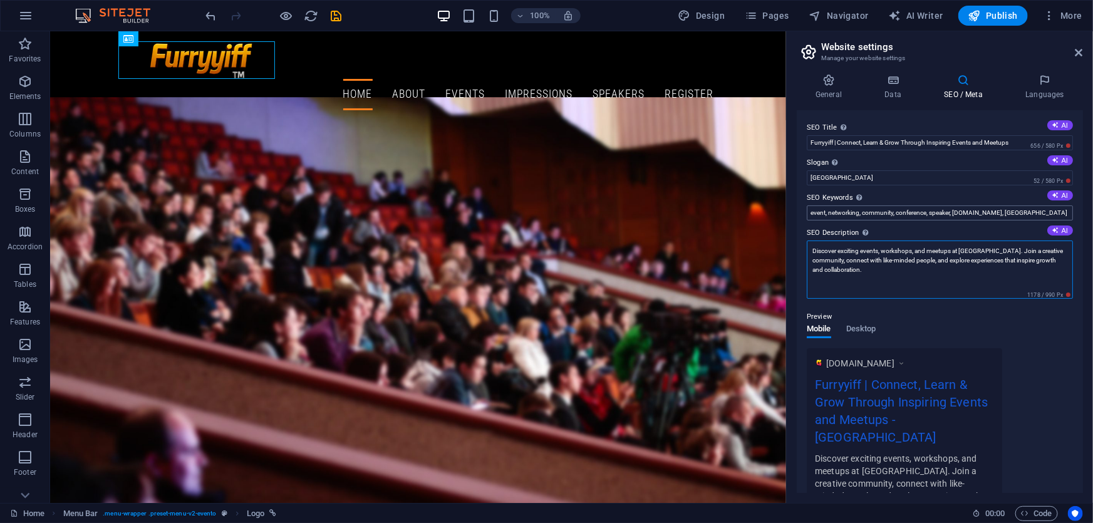
type textarea "Discover exciting events, workshops, and meetups at [GEOGRAPHIC_DATA]. Join a c…"
click at [834, 175] on input "Berlin" at bounding box center [940, 177] width 266 height 15
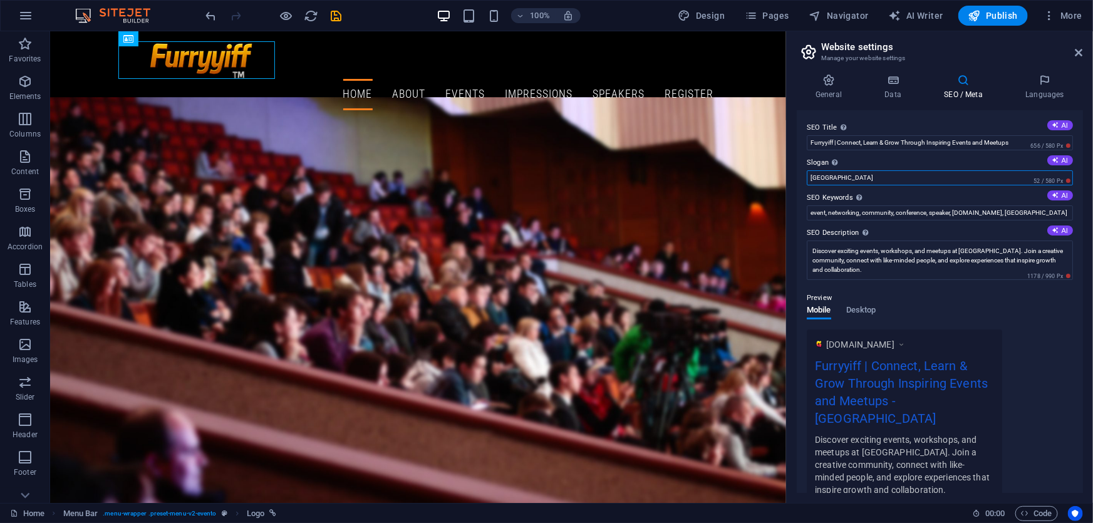
paste input "Where Connections Spark Opportunities."
type input "Where Connections Spark Opportunities"
click at [864, 213] on input "event, networking, community, conference, speaker, furryyiff.net, Berlin" at bounding box center [940, 212] width 266 height 15
paste input "furryyiff, event community, online meetups, networking platform, creative event…"
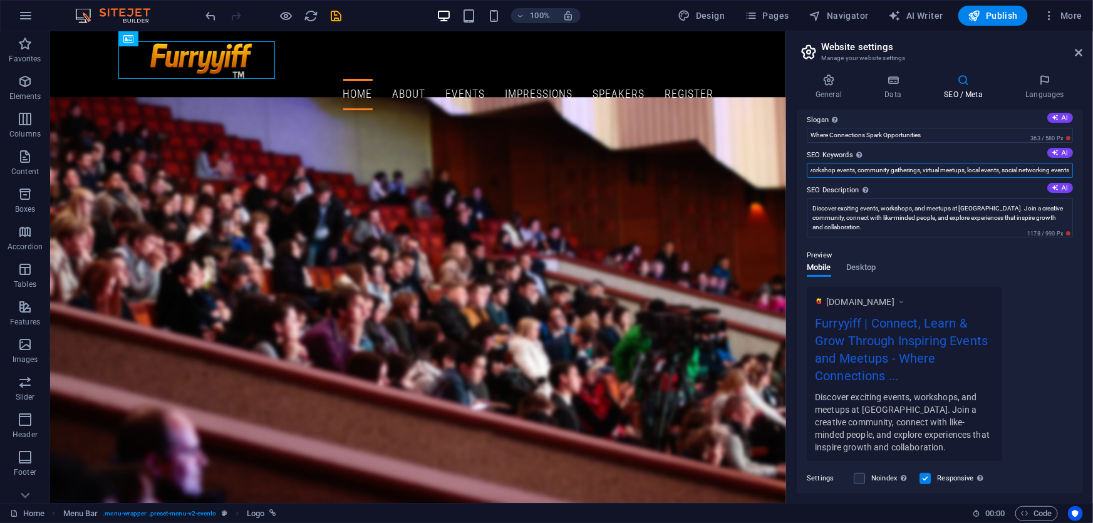
scroll to position [56, 0]
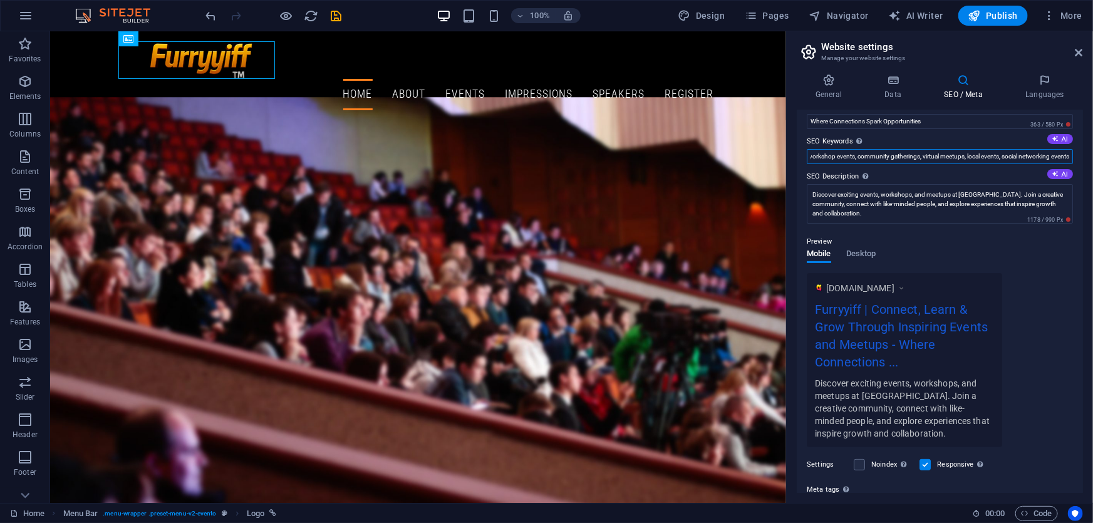
type input "furryyiff, event community, online meetups, networking platform, creative event…"
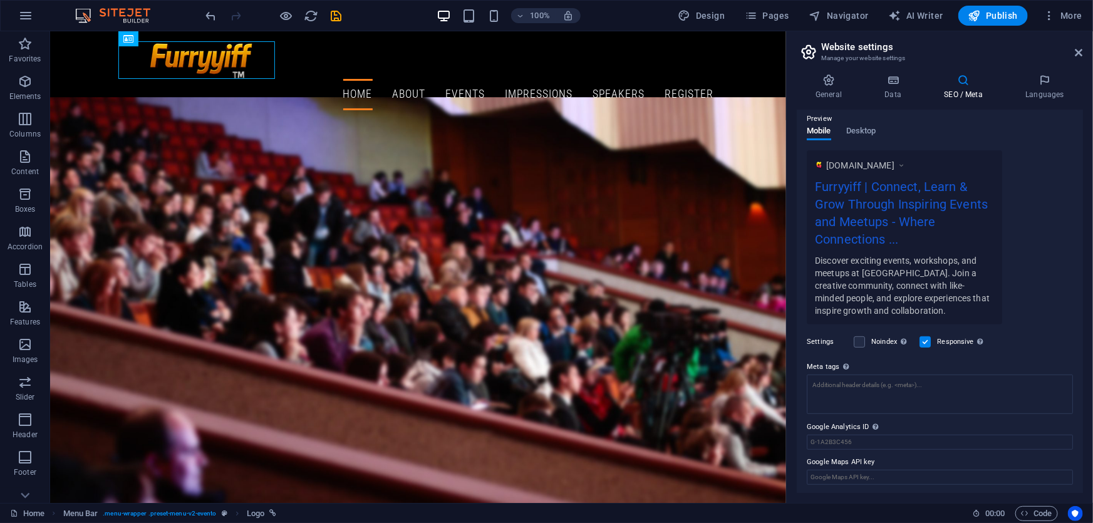
scroll to position [180, 0]
click at [918, 378] on textarea "Meta tags Enter HTML code here that will be placed inside the tags of your webs…" at bounding box center [940, 393] width 266 height 39
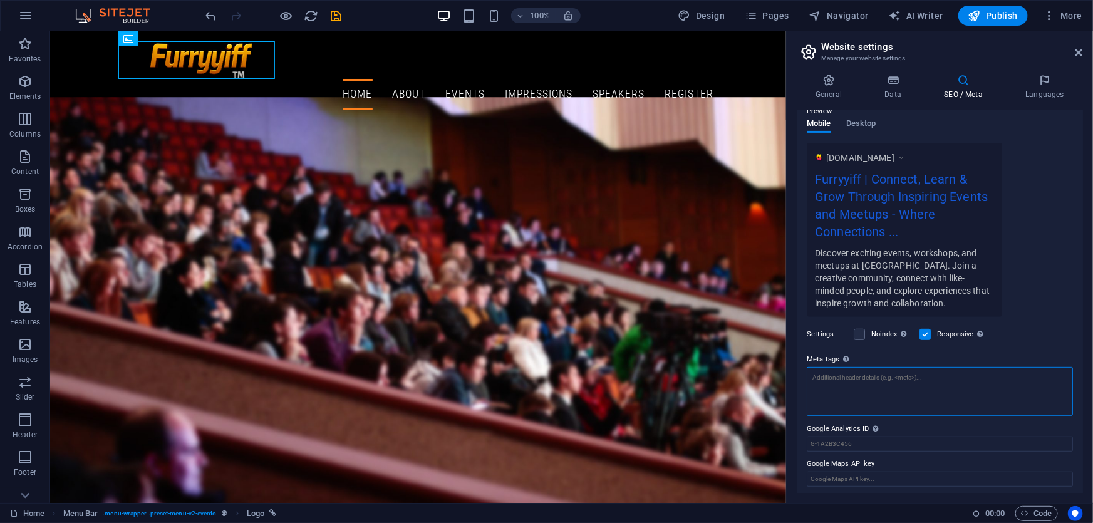
scroll to position [189, 0]
paste textarea "<meta name="description" content="Discover exciting events, workshops, and meet…"
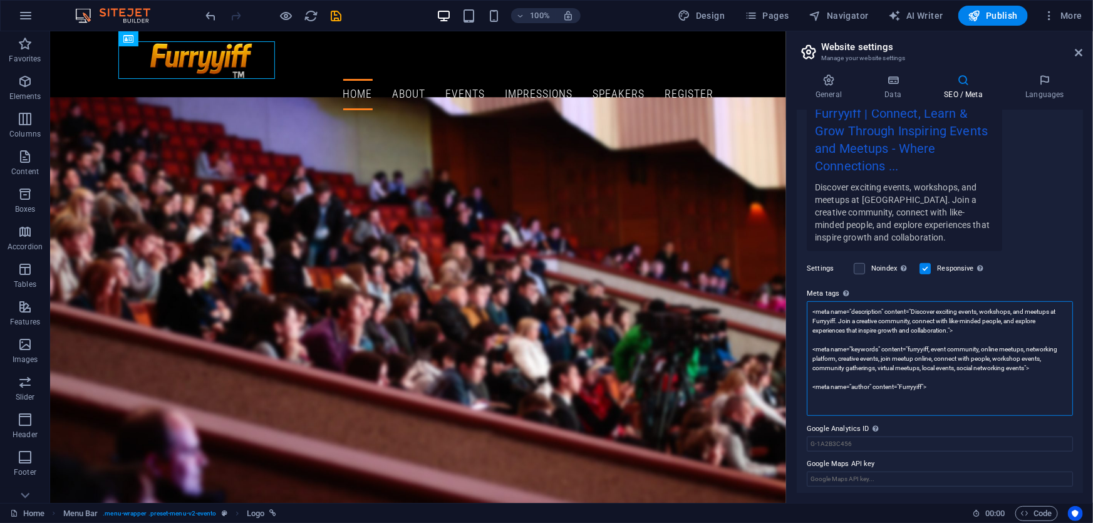
scroll to position [255, 0]
click at [832, 337] on textarea "<meta name="description" content="Discover exciting events, workshops, and meet…" at bounding box center [940, 356] width 266 height 115
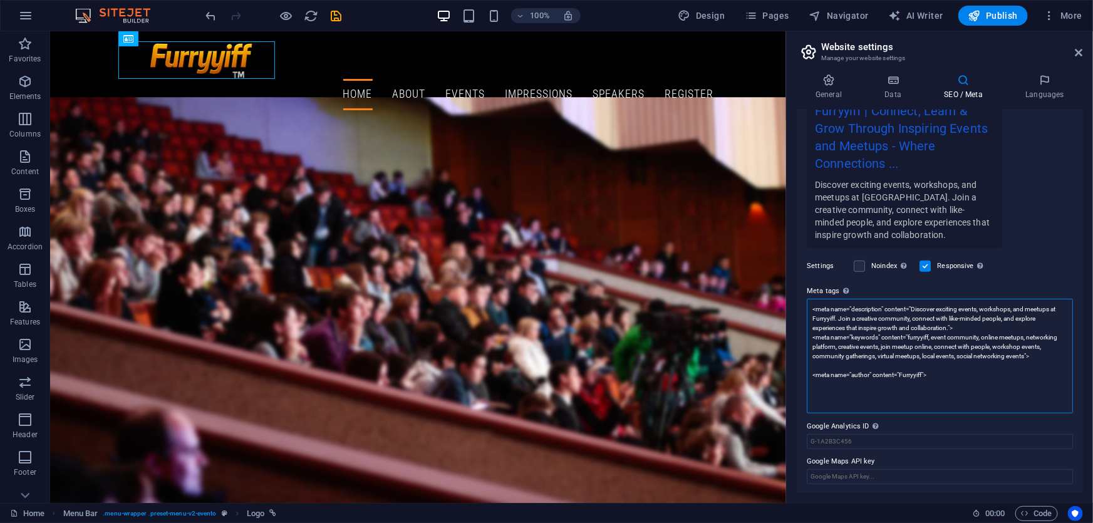
scroll to position [246, 0]
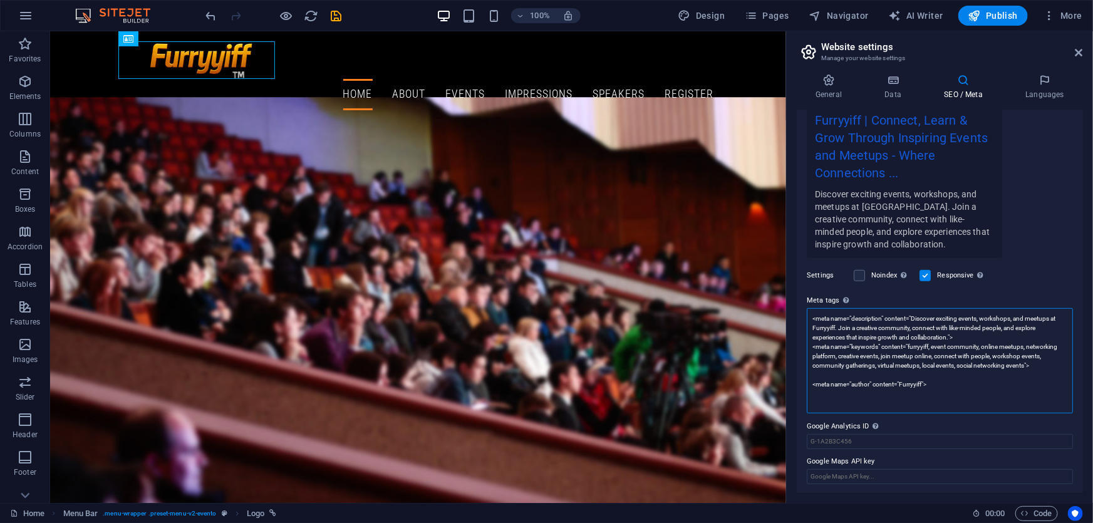
click at [834, 373] on textarea "<meta name="description" content="Discover exciting events, workshops, and meet…" at bounding box center [940, 360] width 266 height 105
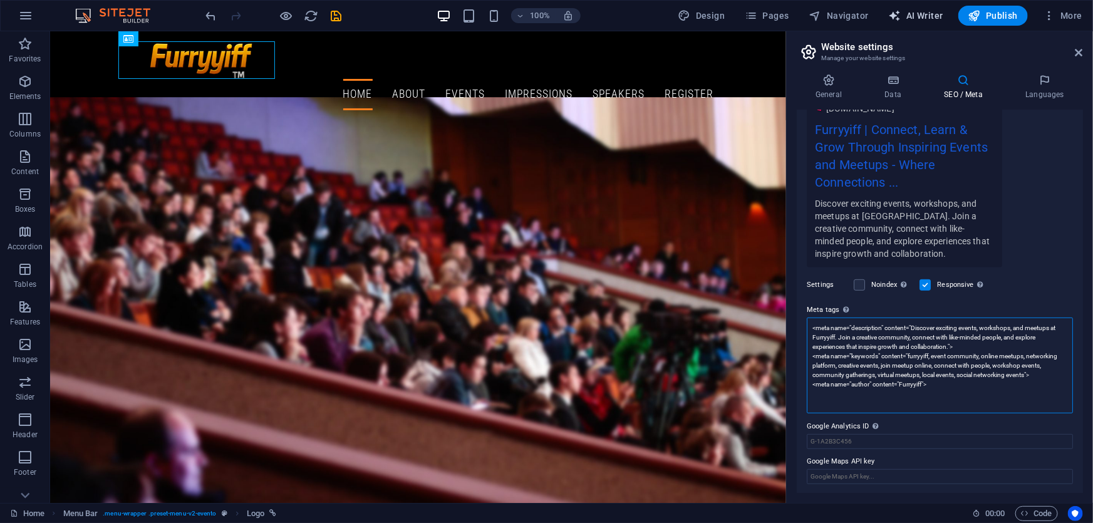
type textarea "<meta name="description" content="Discover exciting events, workshops, and meet…"
click at [954, 376] on textarea "<meta name="description" content="Discover exciting events, workshops, and meet…" at bounding box center [940, 366] width 266 height 96
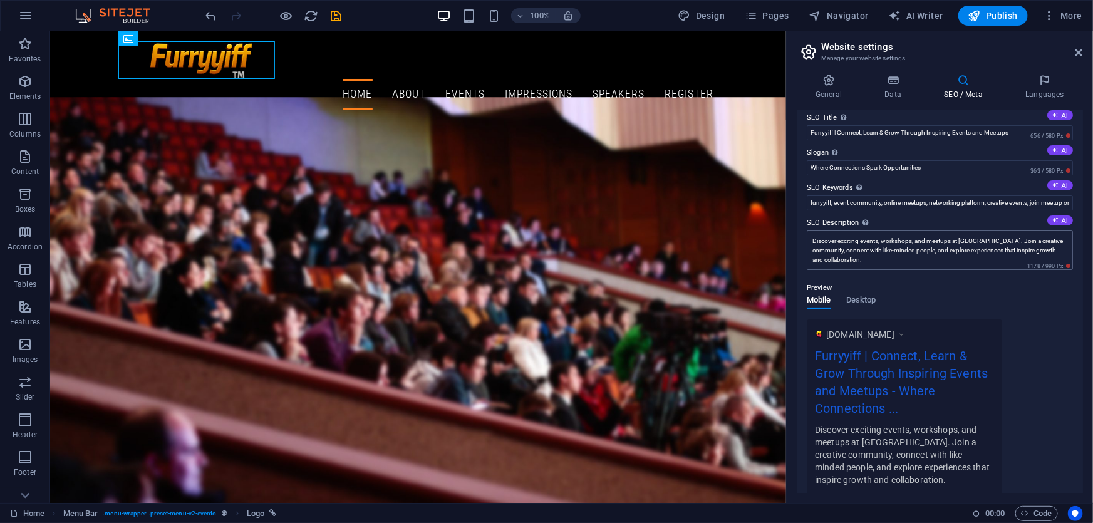
scroll to position [0, 0]
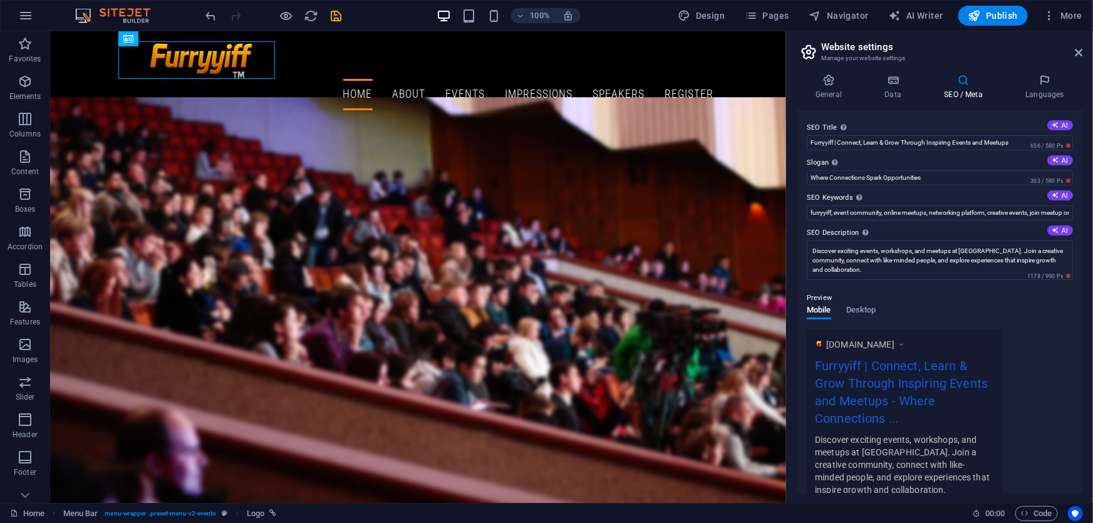
click at [971, 85] on icon at bounding box center [963, 80] width 76 height 13
click at [883, 90] on h4 "Data" at bounding box center [896, 87] width 60 height 26
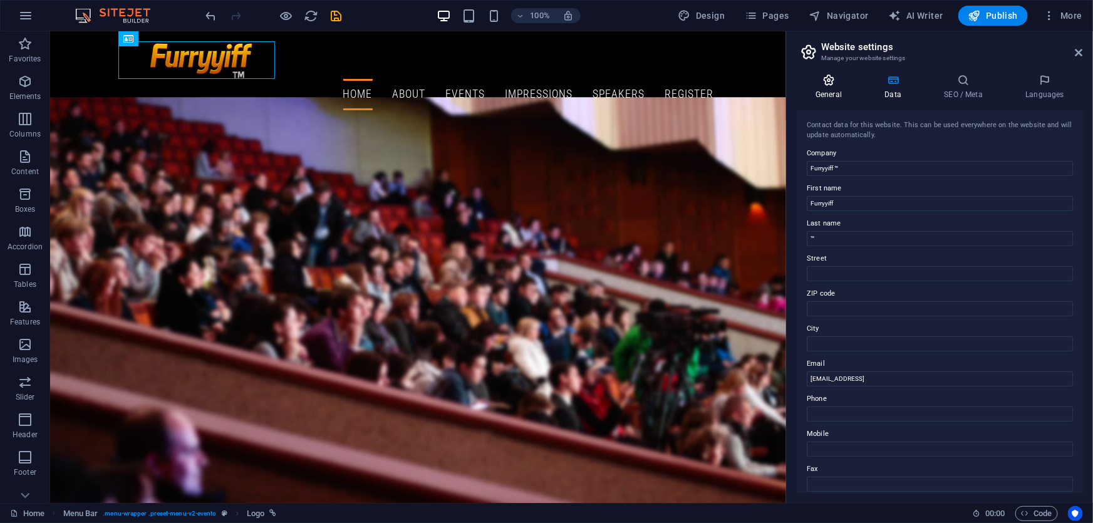
click at [830, 83] on icon at bounding box center [829, 80] width 64 height 13
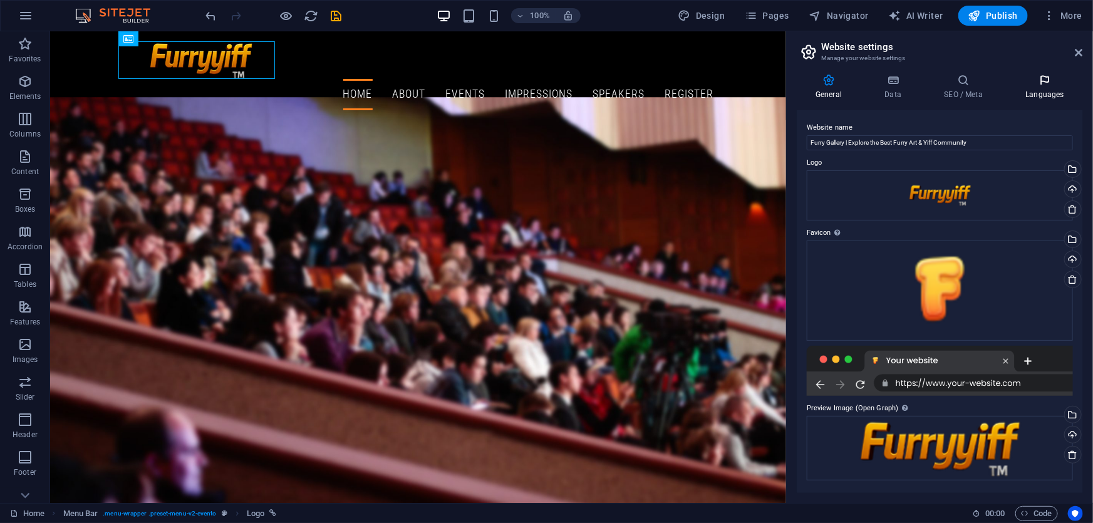
click at [1036, 93] on h4 "Languages" at bounding box center [1045, 87] width 76 height 26
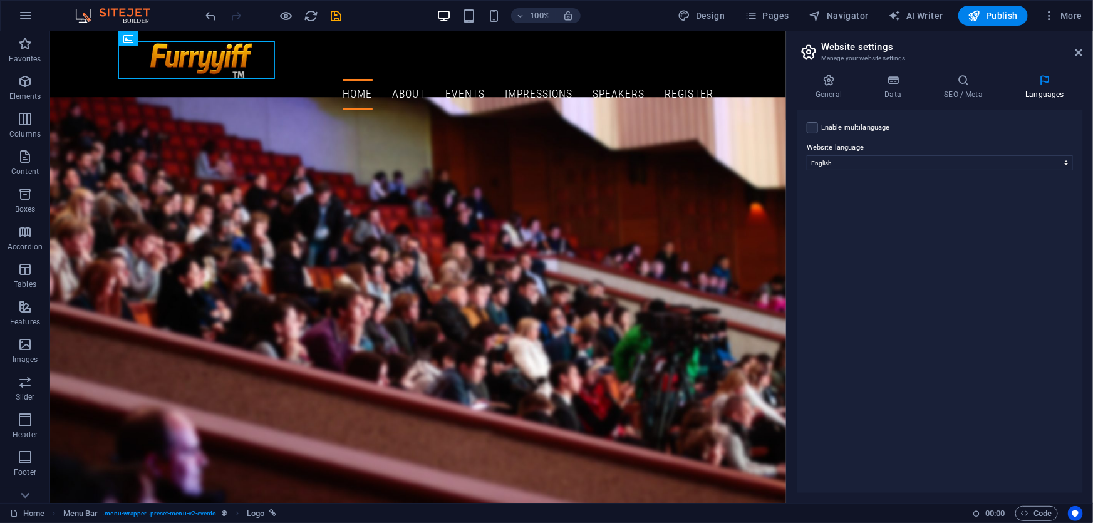
click at [881, 125] on label "Enable multilanguage To disable multilanguage delete all languages until only o…" at bounding box center [855, 127] width 69 height 15
click at [0, 0] on input "Enable multilanguage To disable multilanguage delete all languages until only o…" at bounding box center [0, 0] width 0 height 0
click at [1037, 224] on select "Abkhazian Afar Afrikaans Akan Albanian Amharic Arabic Aragonese Armenian Assame…" at bounding box center [940, 223] width 209 height 15
click at [1020, 163] on label "Language" at bounding box center [949, 157] width 227 height 15
click at [1037, 223] on select "Abkhazian Afar Afrikaans Akan Albanian Amharic Arabic Aragonese Armenian Assame…" at bounding box center [940, 223] width 209 height 15
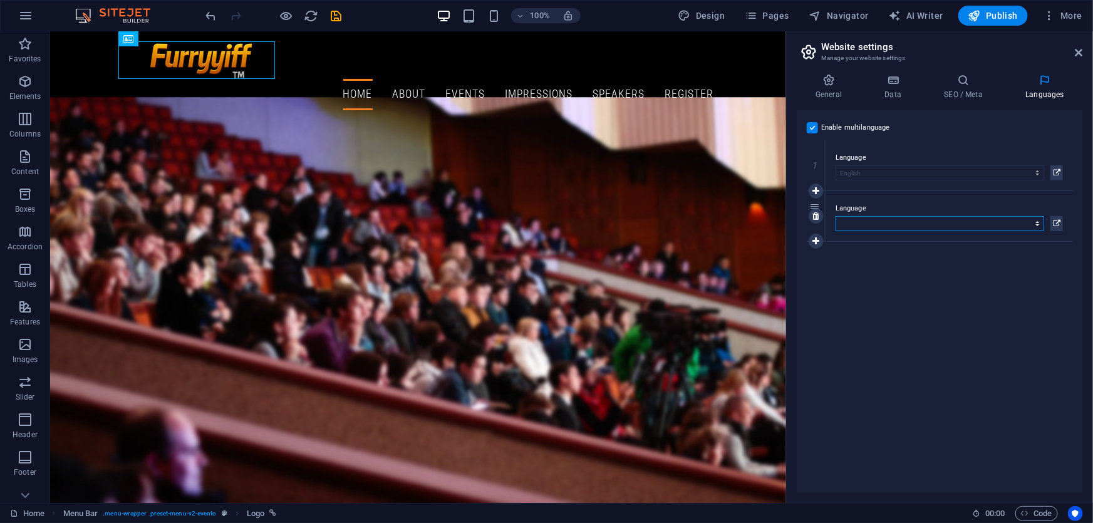
select select "70"
click at [836, 216] on select "Abkhazian Afar Afrikaans Akan Albanian Amharic Arabic Aragonese Armenian Assame…" at bounding box center [940, 223] width 209 height 15
click at [935, 274] on div "Enable multilanguage To disable multilanguage delete all languages until only o…" at bounding box center [940, 301] width 286 height 383
click at [835, 88] on h4 "General" at bounding box center [831, 87] width 69 height 26
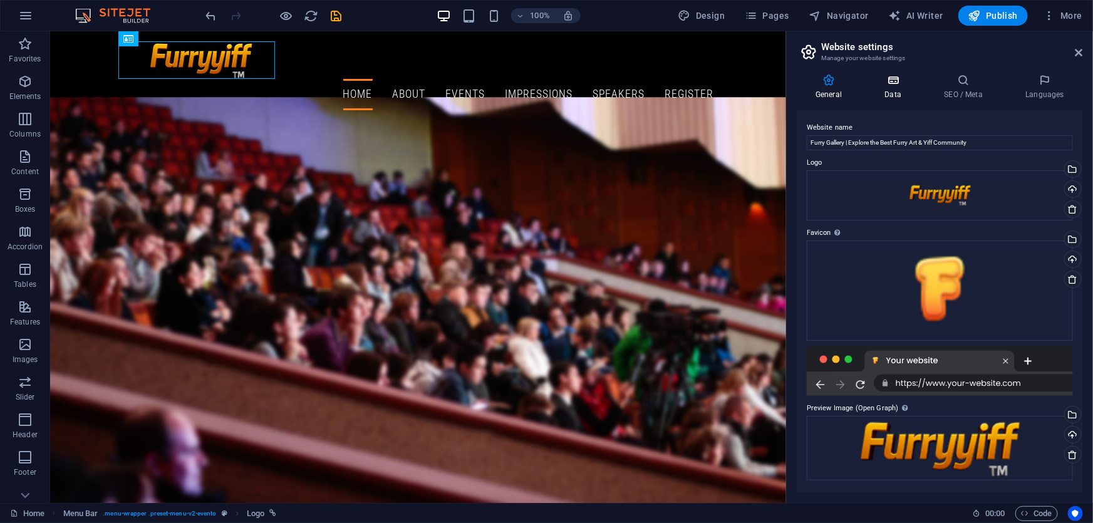
click at [887, 91] on h4 "Data" at bounding box center [896, 87] width 60 height 26
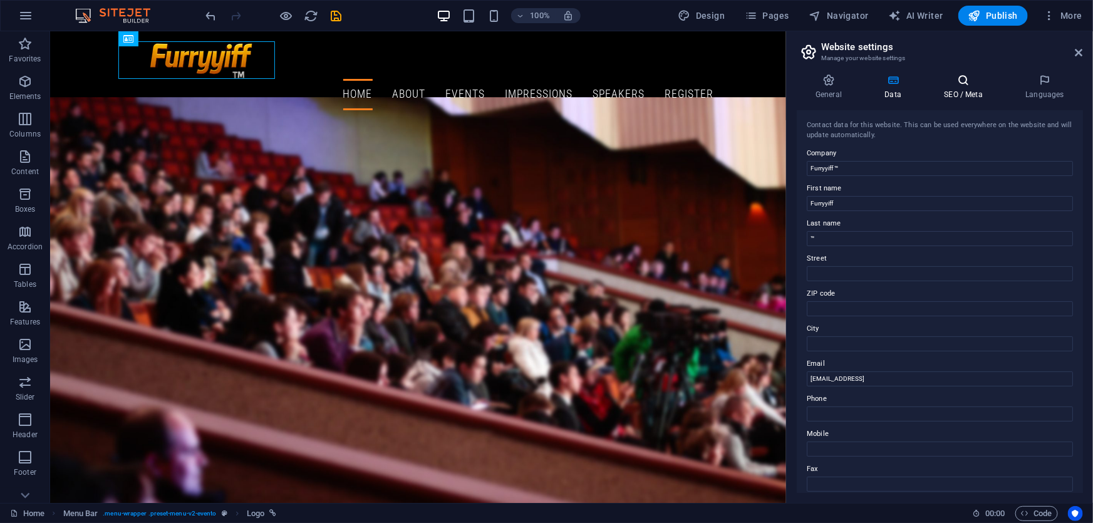
click at [963, 90] on h4 "SEO / Meta" at bounding box center [965, 87] width 81 height 26
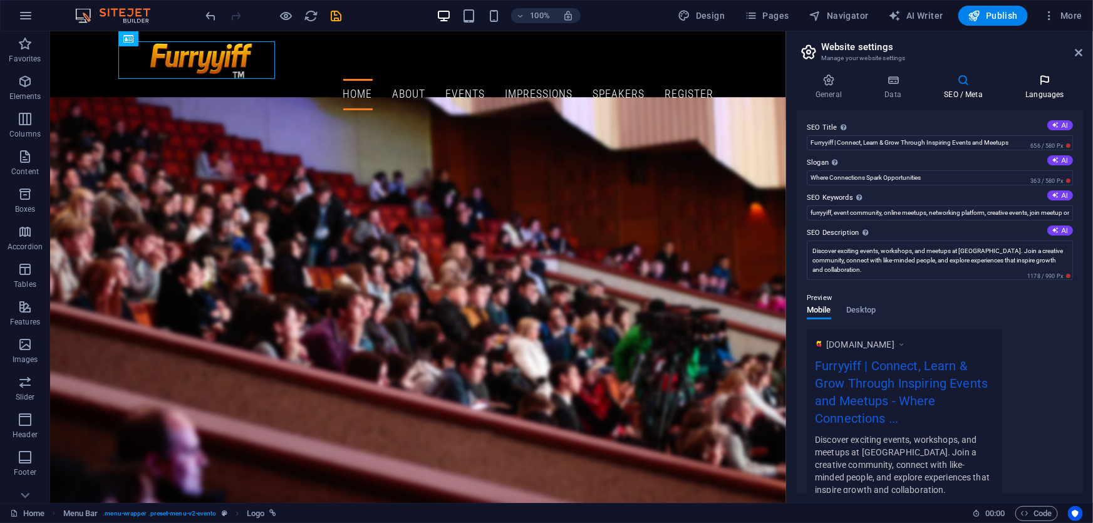
click at [1034, 88] on h4 "Languages" at bounding box center [1045, 87] width 76 height 26
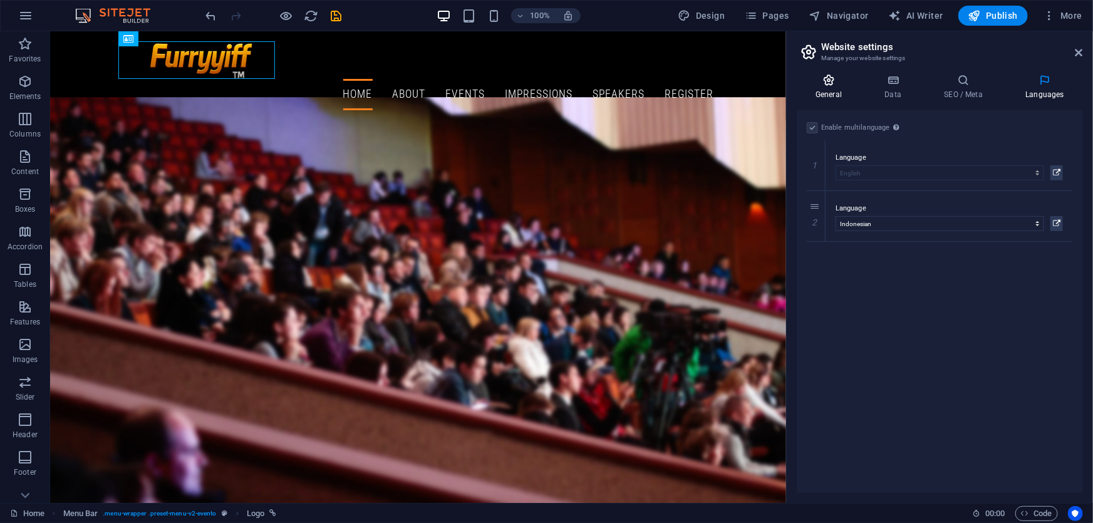
click at [838, 81] on icon at bounding box center [829, 80] width 64 height 13
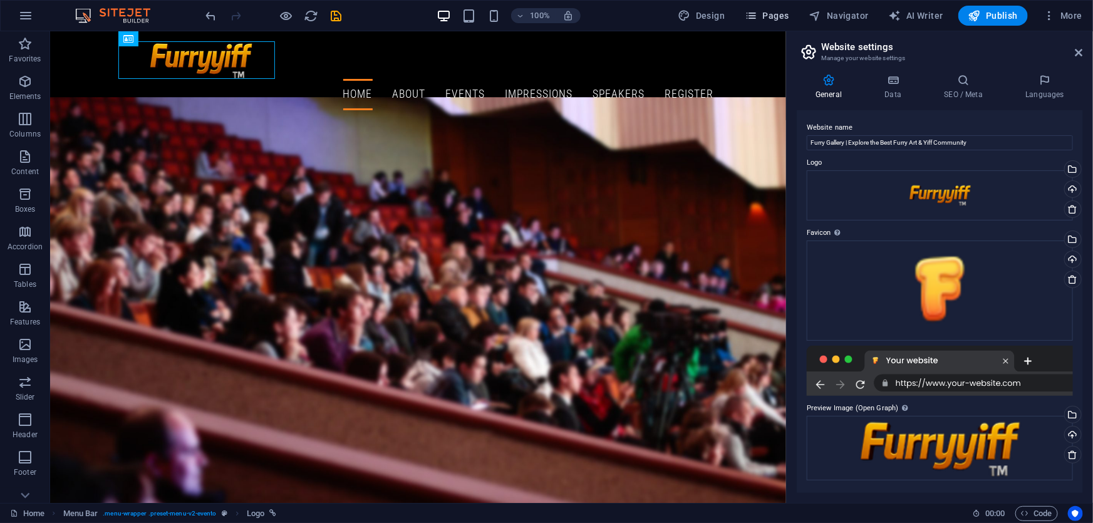
click at [769, 17] on span "Pages" at bounding box center [767, 15] width 44 height 13
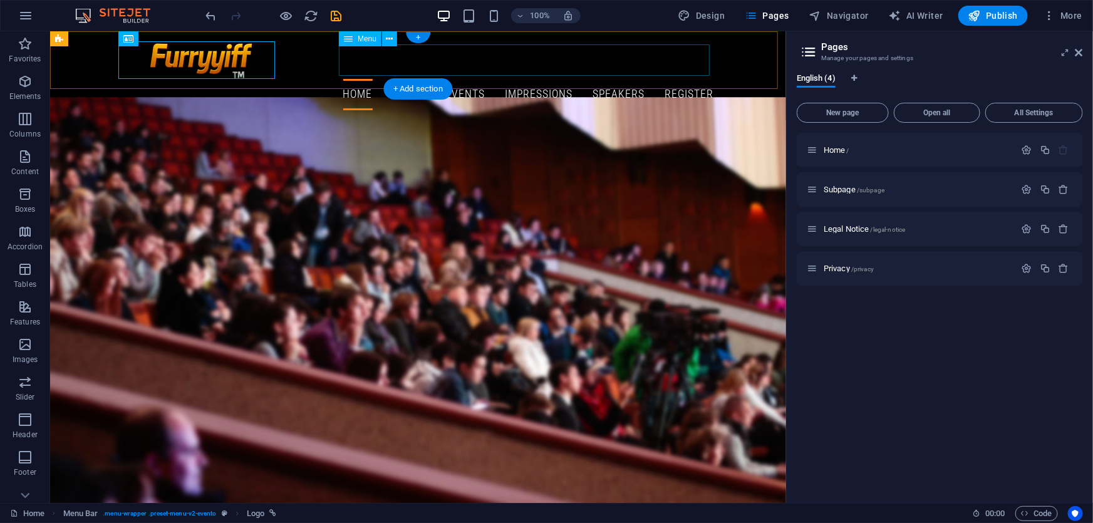
click at [438, 78] on nav "Home About Events Impressions Speakers Register" at bounding box center [417, 93] width 591 height 31
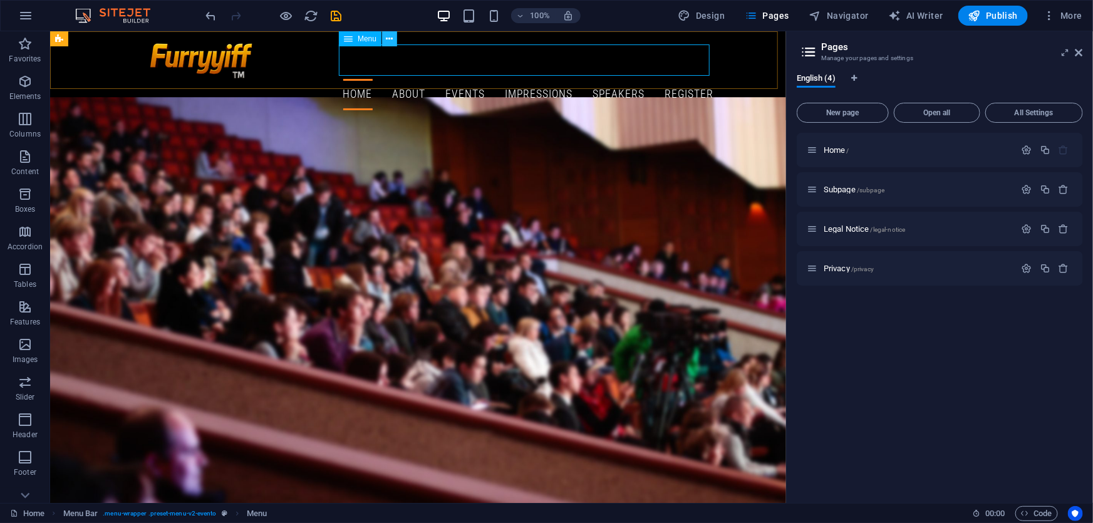
click at [389, 39] on icon at bounding box center [389, 39] width 7 height 13
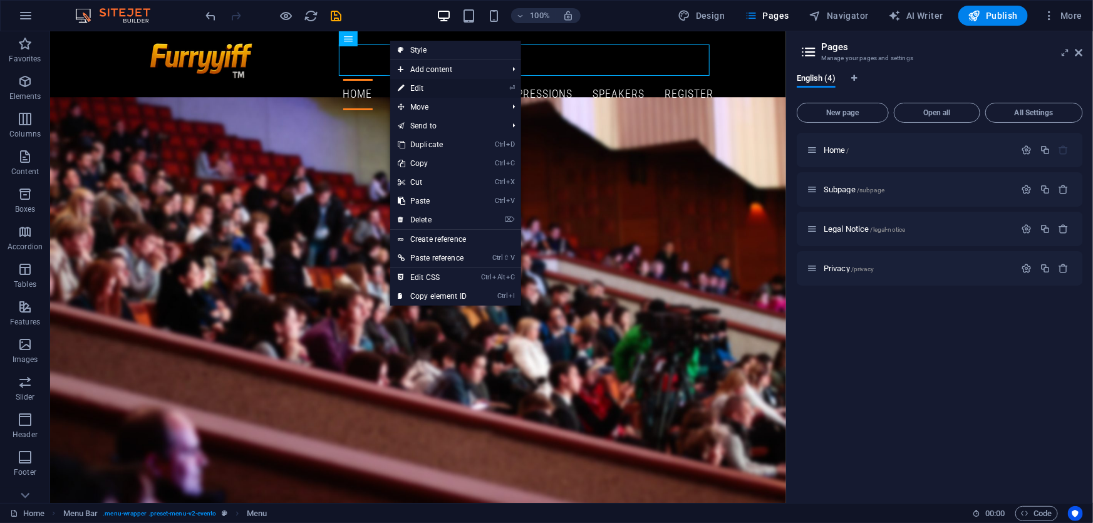
click at [435, 82] on link "⏎ Edit" at bounding box center [432, 88] width 84 height 19
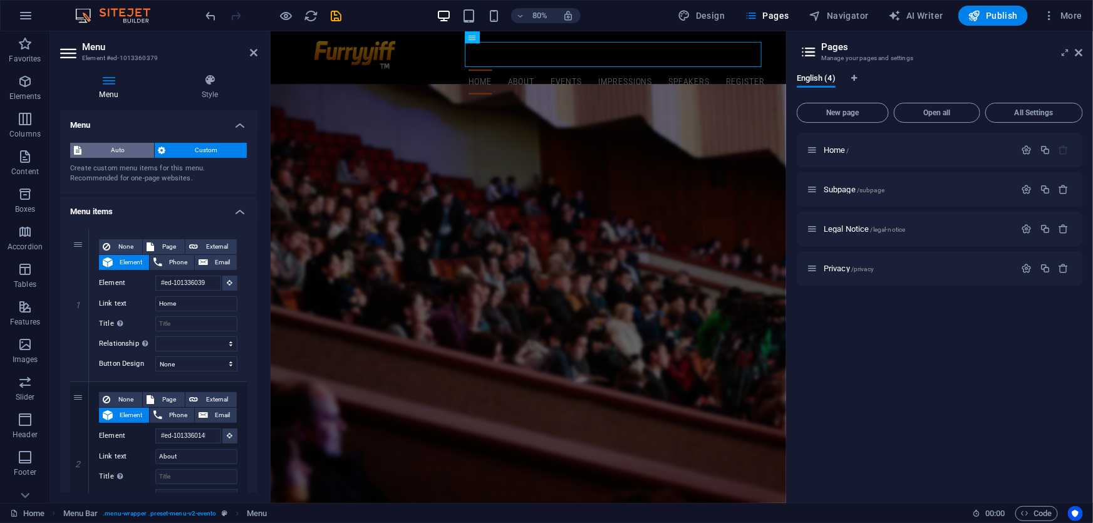
click at [117, 147] on span "Auto" at bounding box center [117, 150] width 65 height 15
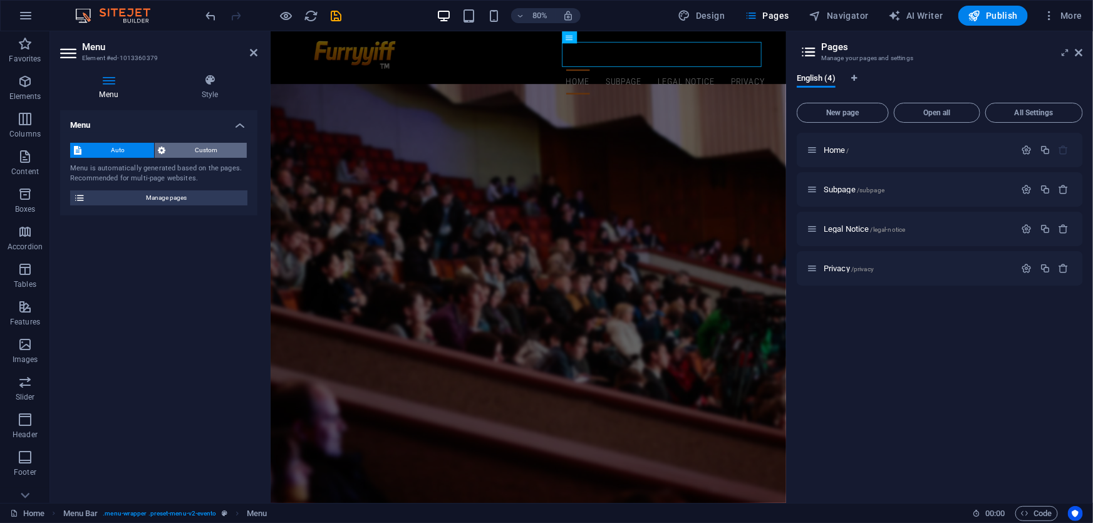
click at [189, 147] on span "Custom" at bounding box center [207, 150] width 74 height 15
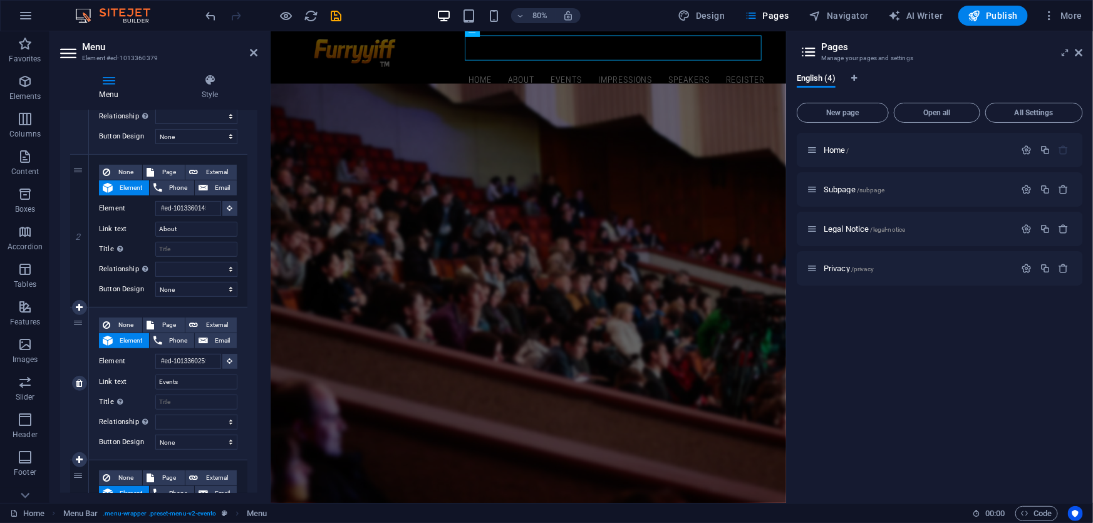
scroll to position [2, 0]
click at [196, 382] on input "Events" at bounding box center [196, 382] width 82 height 15
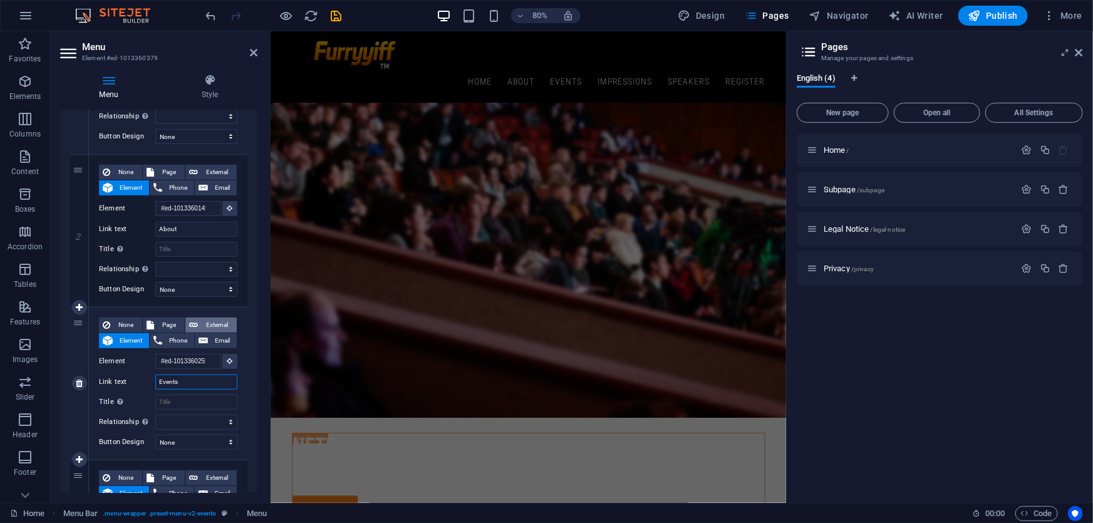
scroll to position [53, 0]
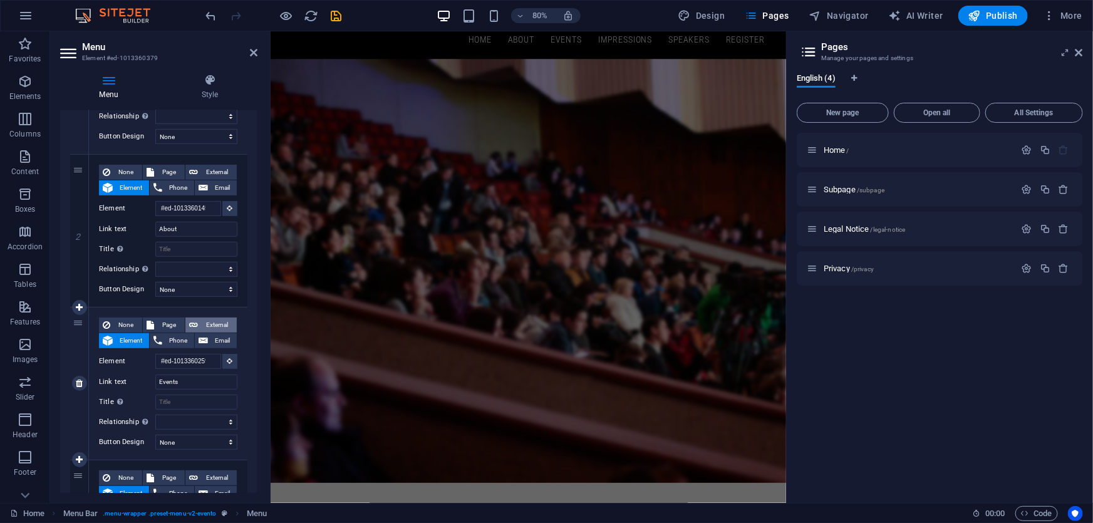
click at [202, 324] on span "External" at bounding box center [217, 325] width 31 height 15
select select
select select "blank"
select select
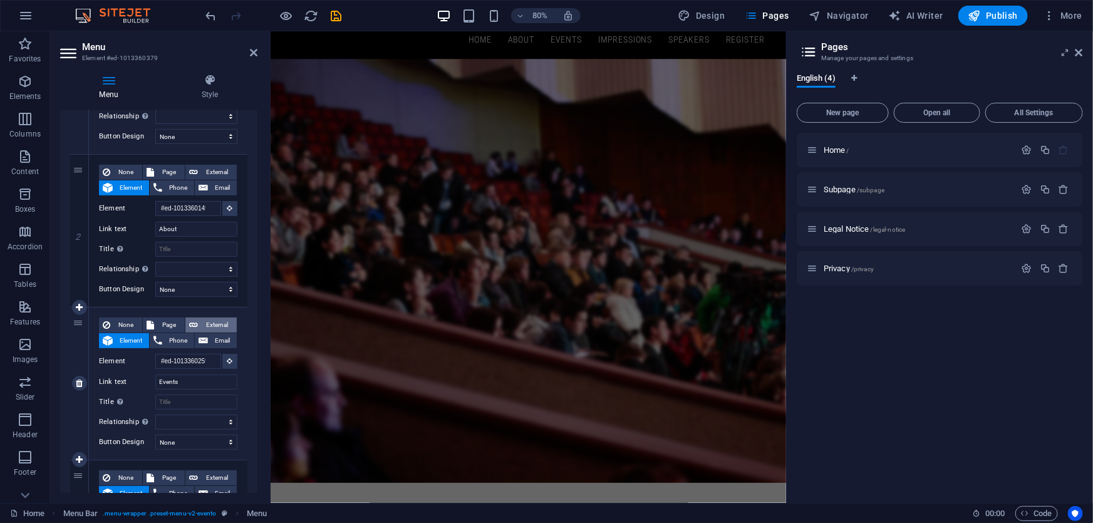
select select
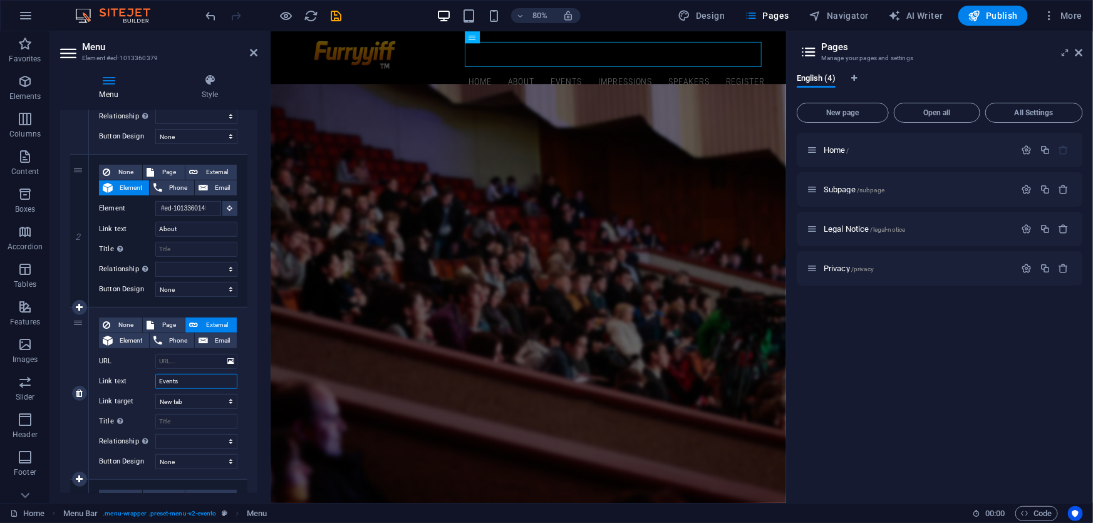
click at [190, 382] on input "Events" at bounding box center [196, 381] width 82 height 15
click at [194, 363] on input "URL" at bounding box center [196, 361] width 82 height 15
paste input "Events"
type input "Events"
select select
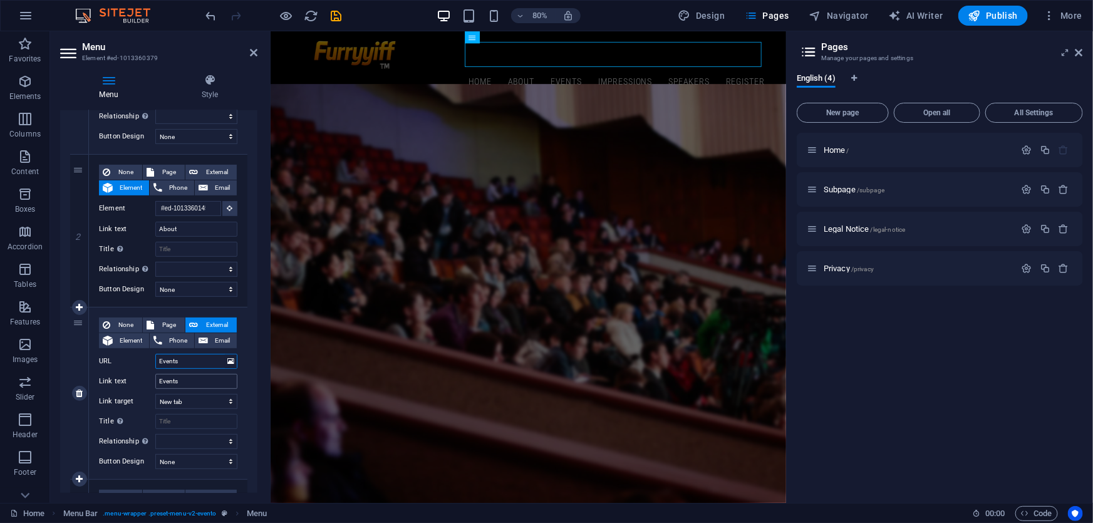
select select
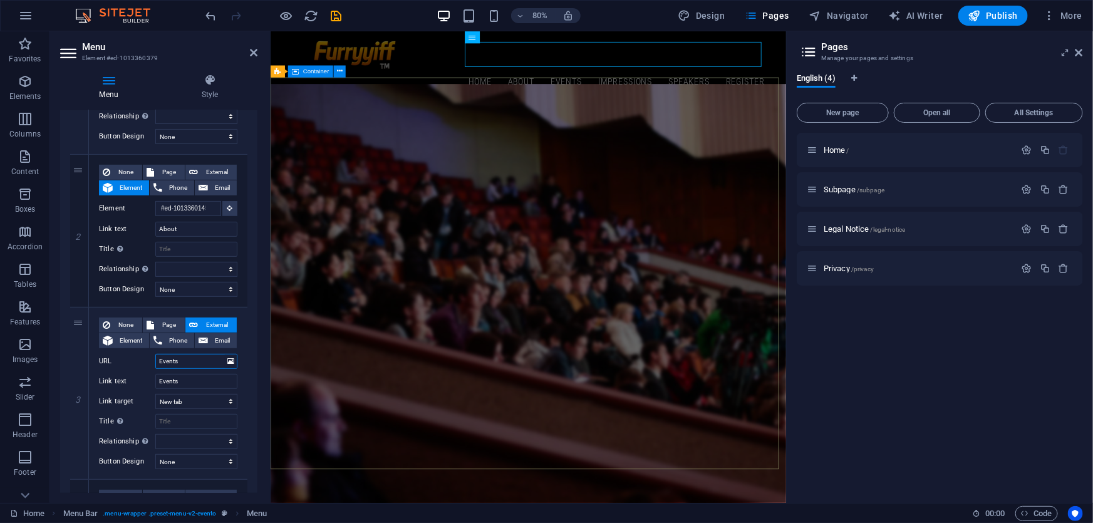
type input "Events"
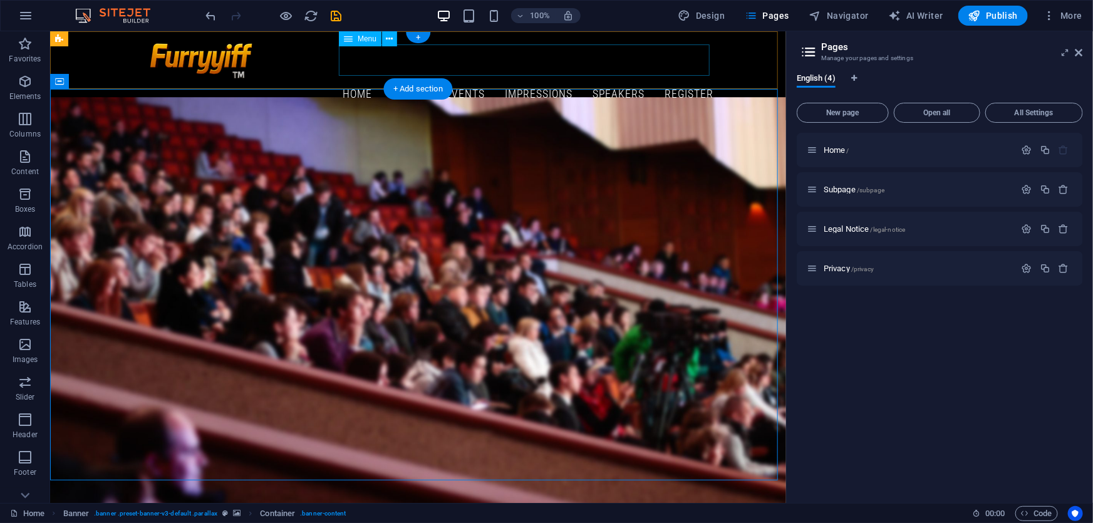
click at [459, 78] on nav "Home About Events Impressions Speakers Register" at bounding box center [417, 93] width 591 height 31
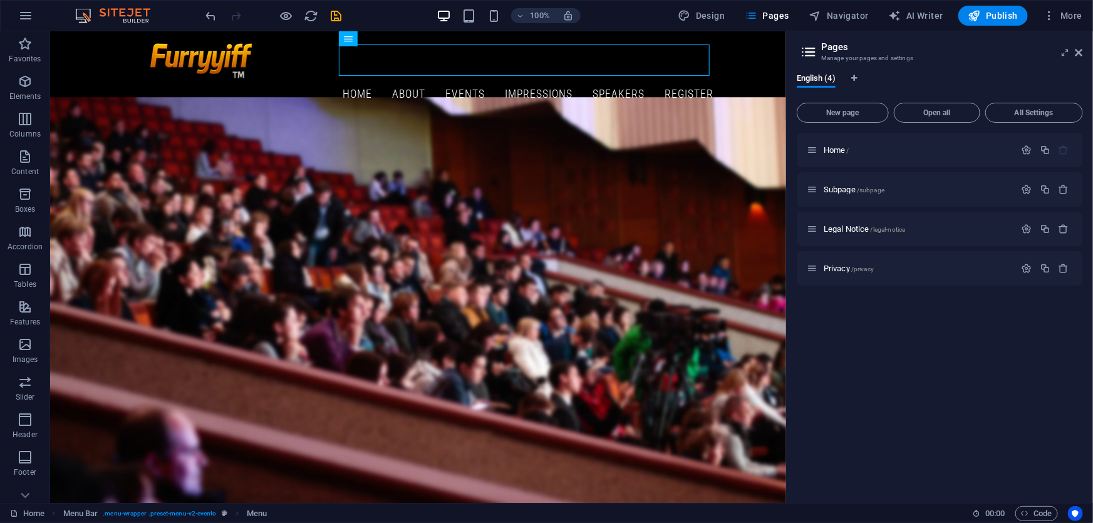
click at [1044, 505] on div "Home Menu Bar . menu-wrapper .preset-menu-v2-evento Menu 00 : 00 Code" at bounding box center [546, 513] width 1093 height 20
click at [1044, 509] on span "Code" at bounding box center [1036, 513] width 31 height 15
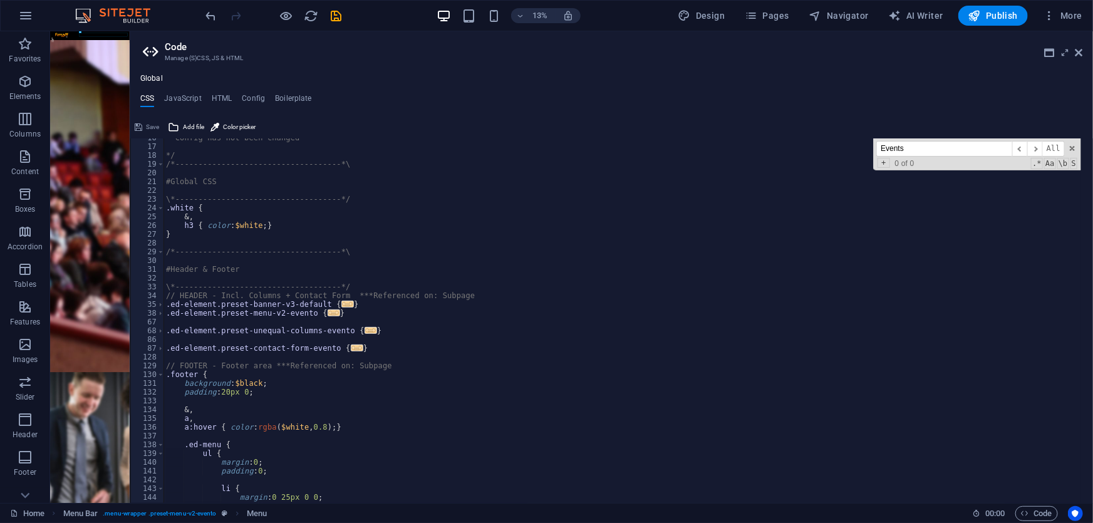
scroll to position [634, 0]
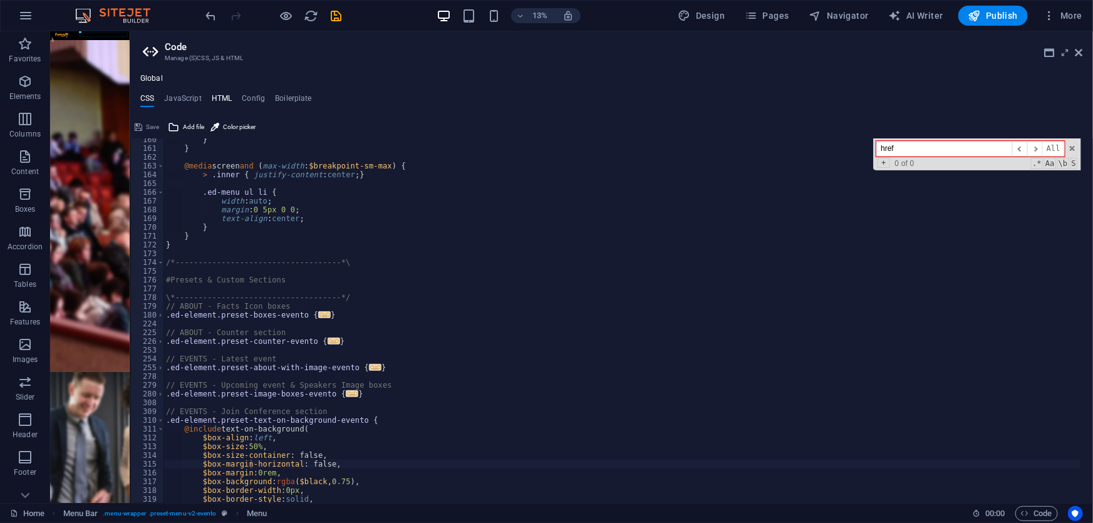
type input "href"
click at [220, 96] on h4 "HTML" at bounding box center [222, 101] width 21 height 14
type textarea "<a href="#main-content" class="wv-link-content button">Skip to main content</a>"
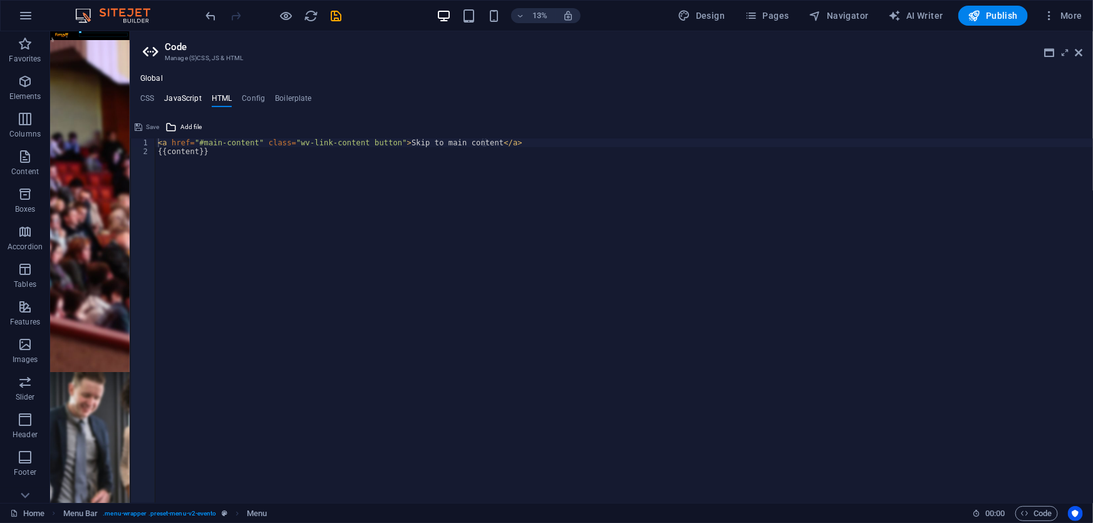
click at [194, 97] on h4 "JavaScript" at bounding box center [182, 101] width 37 height 14
type textarea "/* JS for preset "Menu V2" */"
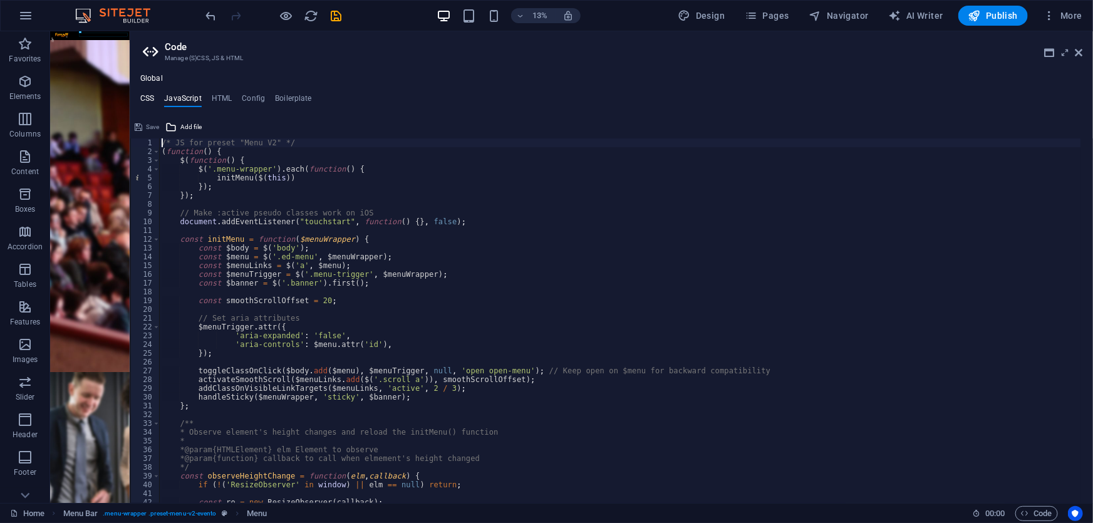
click at [153, 97] on h4 "CSS" at bounding box center [147, 101] width 14 height 14
type textarea "$box-margin-horizontal: false,"
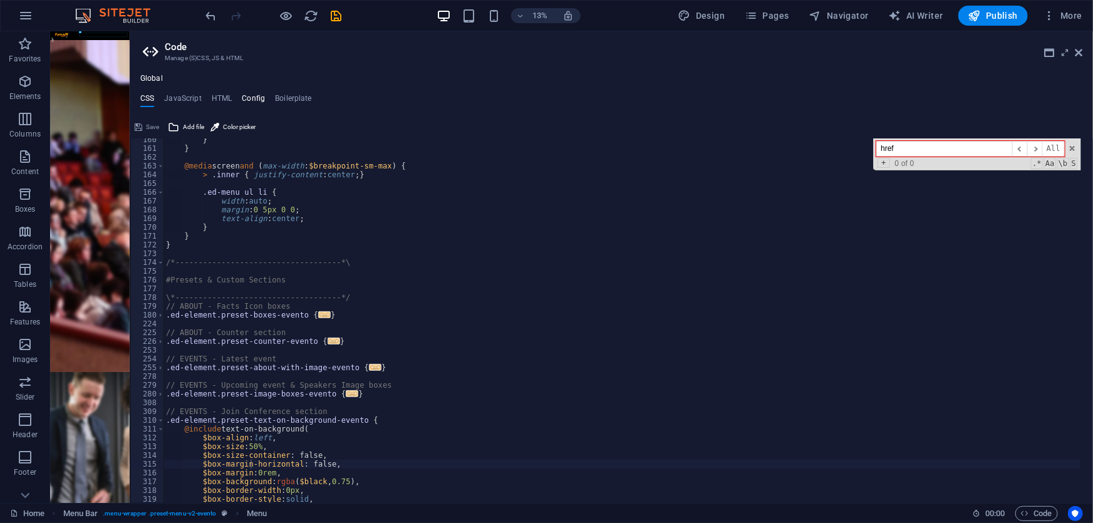
click at [256, 96] on h4 "Config" at bounding box center [253, 101] width 23 height 14
type textarea "$color-background: #ffffff;"
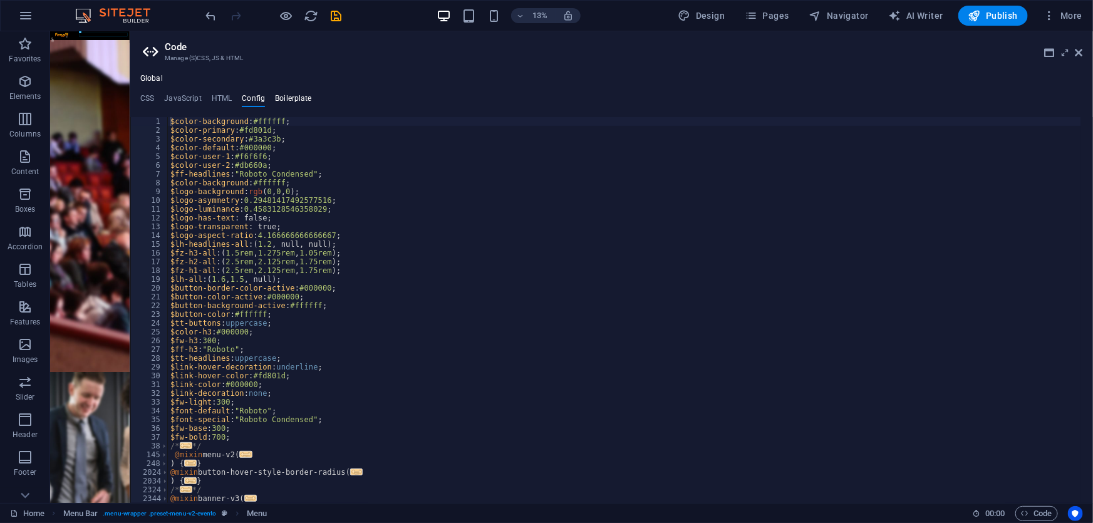
click at [287, 99] on h4 "Boilerplate" at bounding box center [293, 101] width 37 height 14
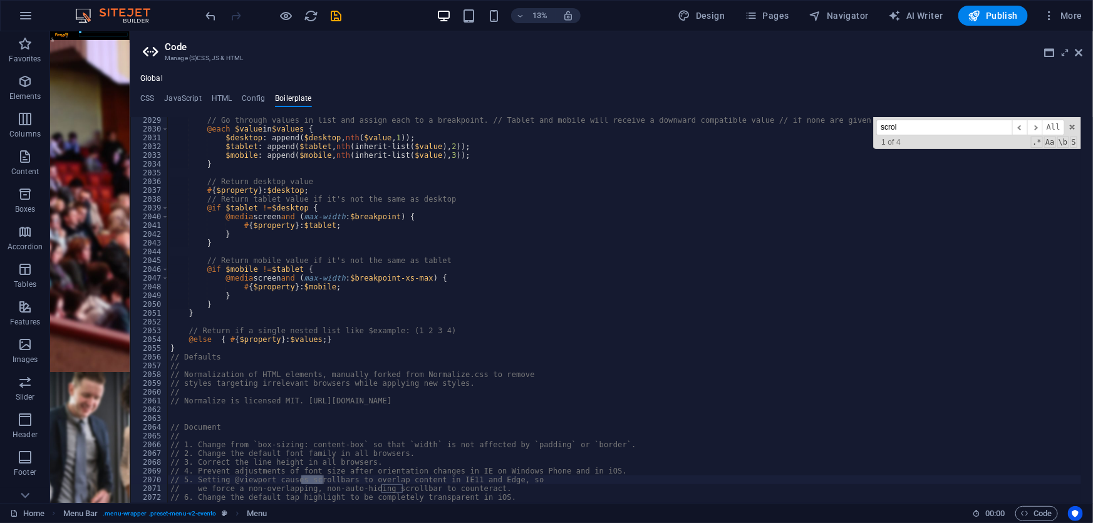
scroll to position [9947, 0]
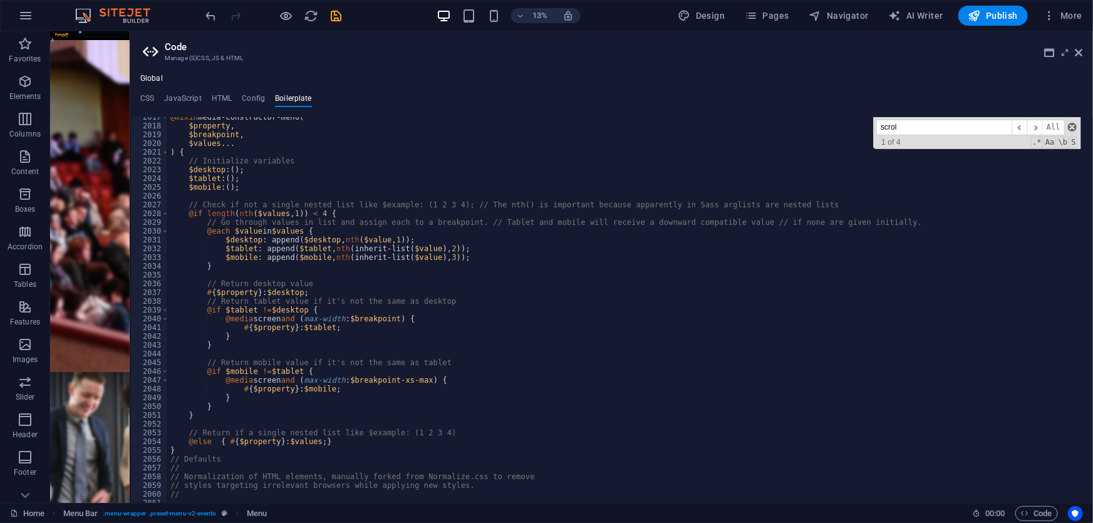
type input "scrol"
click at [1074, 127] on span at bounding box center [1072, 127] width 9 height 9
type textarea "// 5. Setting @viewport causes scrollbars to overlap content in IE11 and Edge, …"
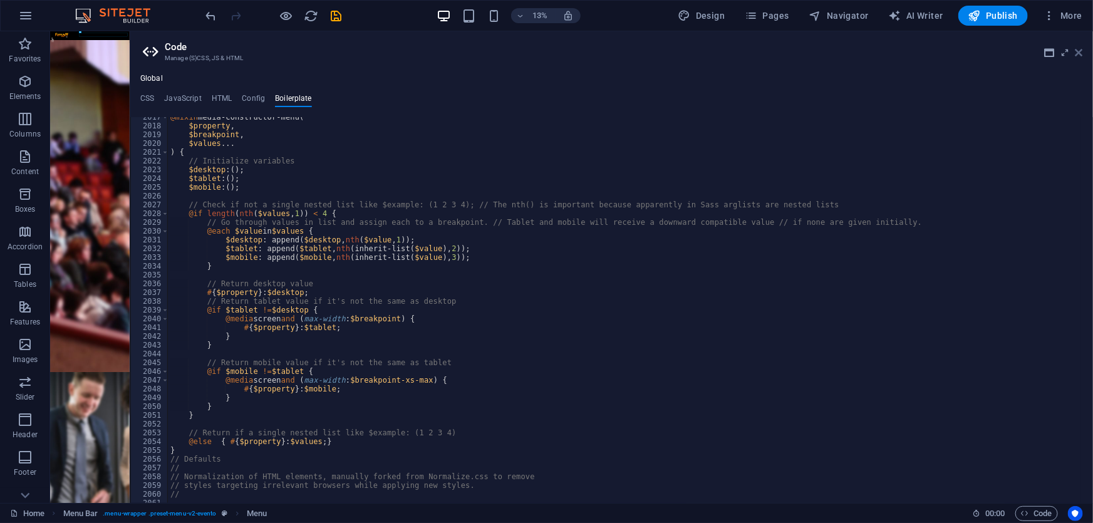
click at [1084, 49] on aside "Code Manage (S)CSS, JS & HTML Global CSS JavaScript HTML Config Boilerplate $bo…" at bounding box center [611, 267] width 963 height 472
click at [1081, 53] on icon at bounding box center [1080, 53] width 8 height 10
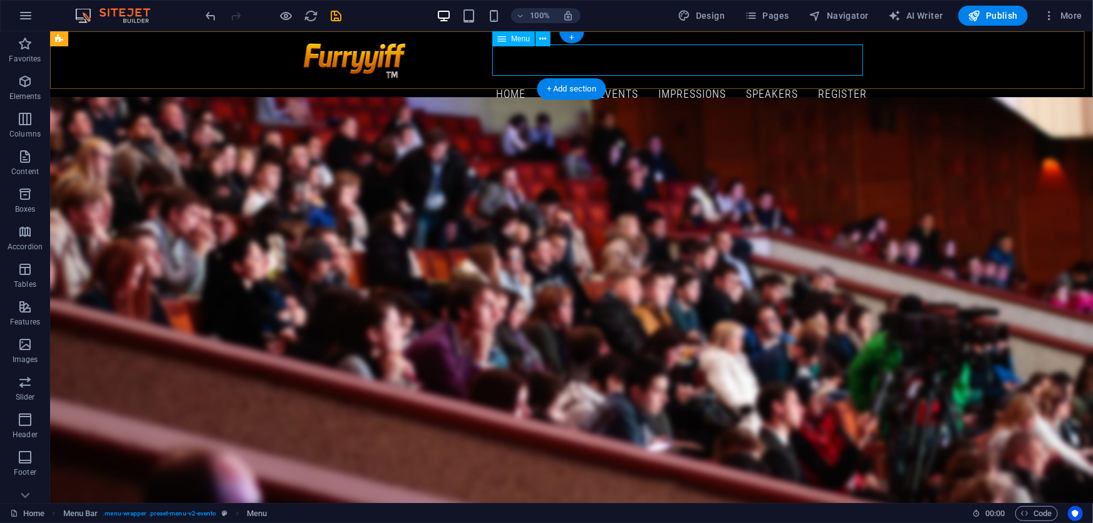
click at [563, 78] on nav "Home About Events Impressions Speakers Register" at bounding box center [571, 93] width 591 height 31
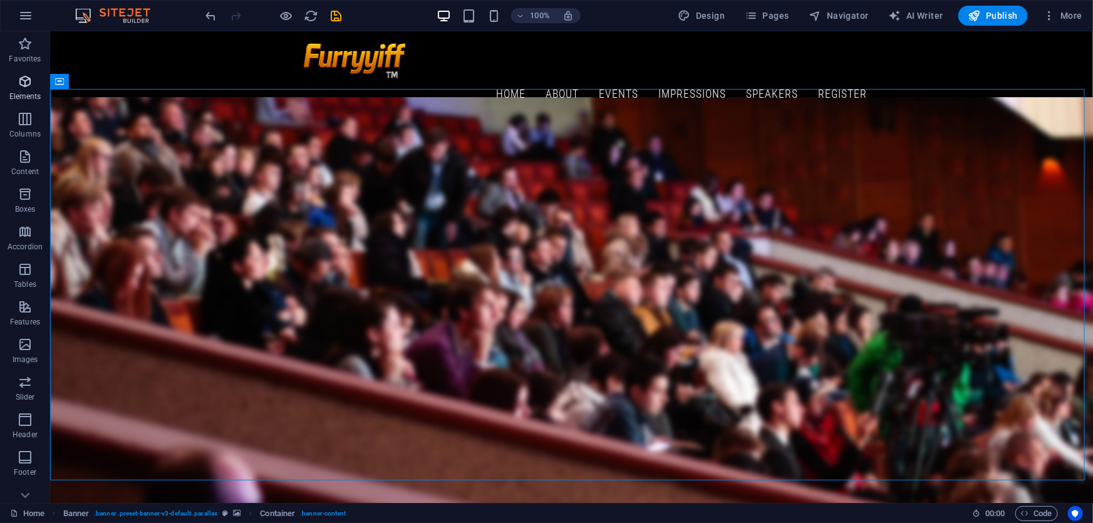
click at [28, 87] on icon "button" at bounding box center [25, 81] width 15 height 15
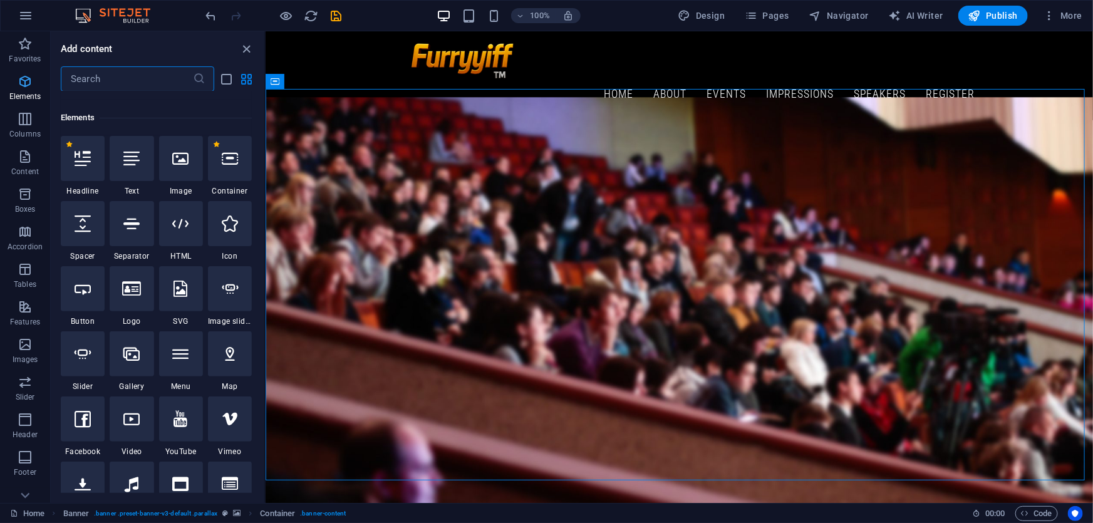
scroll to position [133, 0]
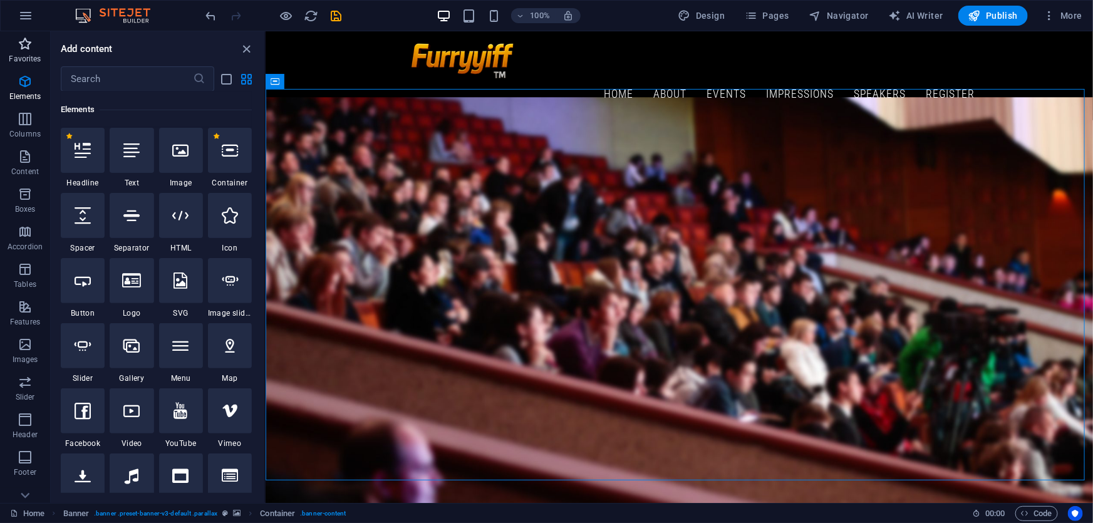
click at [18, 45] on icon "button" at bounding box center [25, 43] width 15 height 15
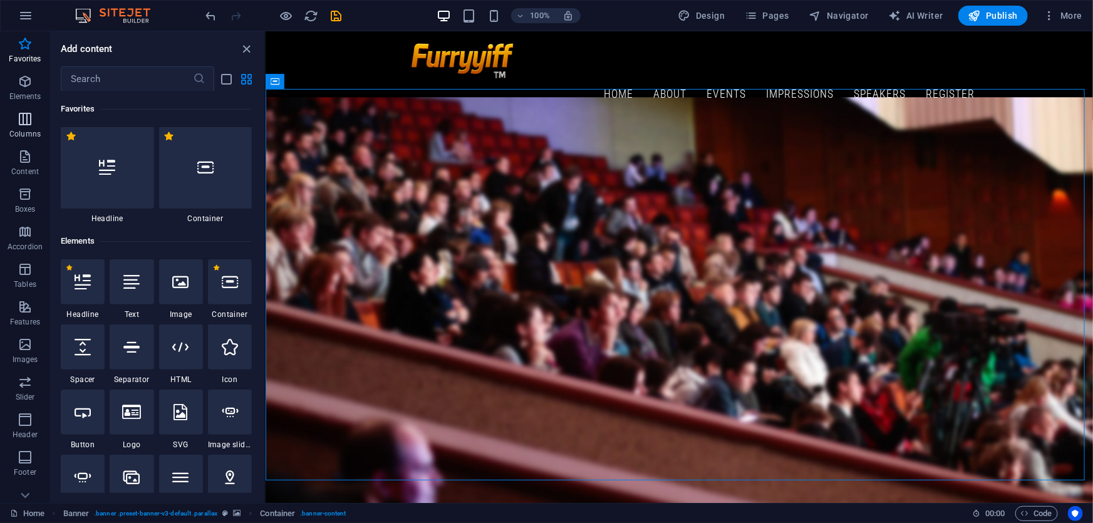
scroll to position [0, 0]
click at [207, 169] on icon at bounding box center [205, 168] width 16 height 16
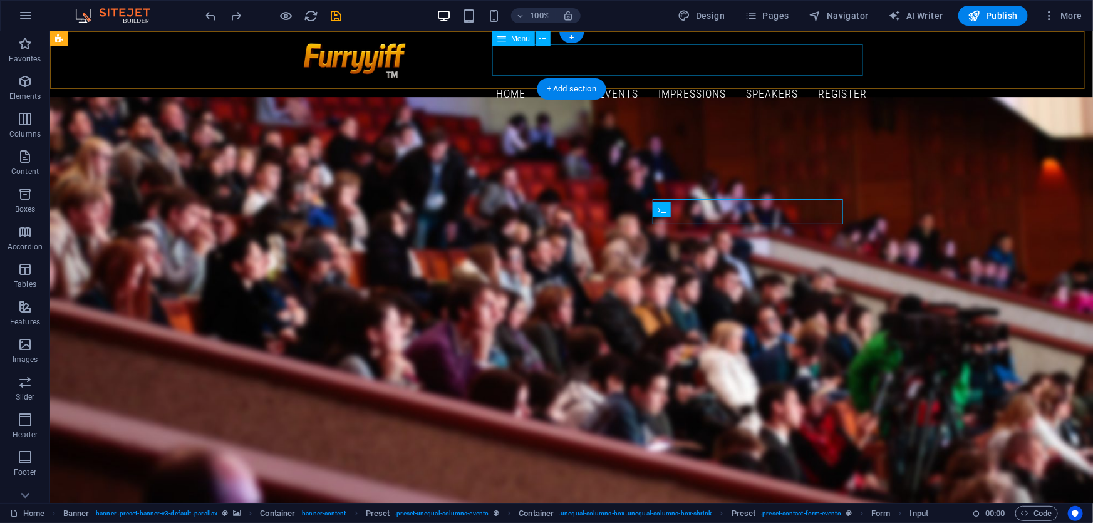
click at [573, 78] on nav "Home About Events Impressions Speakers Register" at bounding box center [571, 93] width 591 height 31
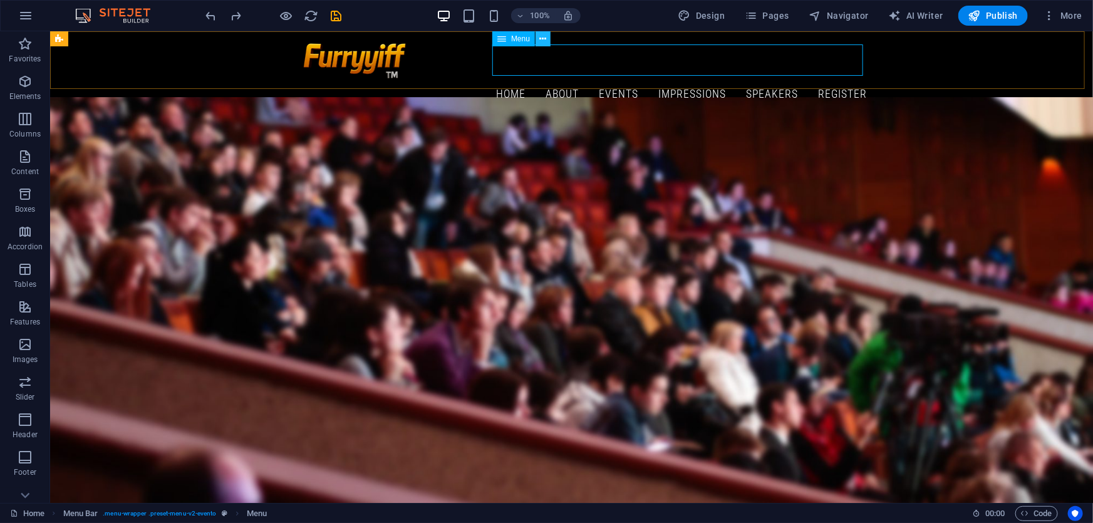
click at [542, 38] on icon at bounding box center [543, 39] width 7 height 13
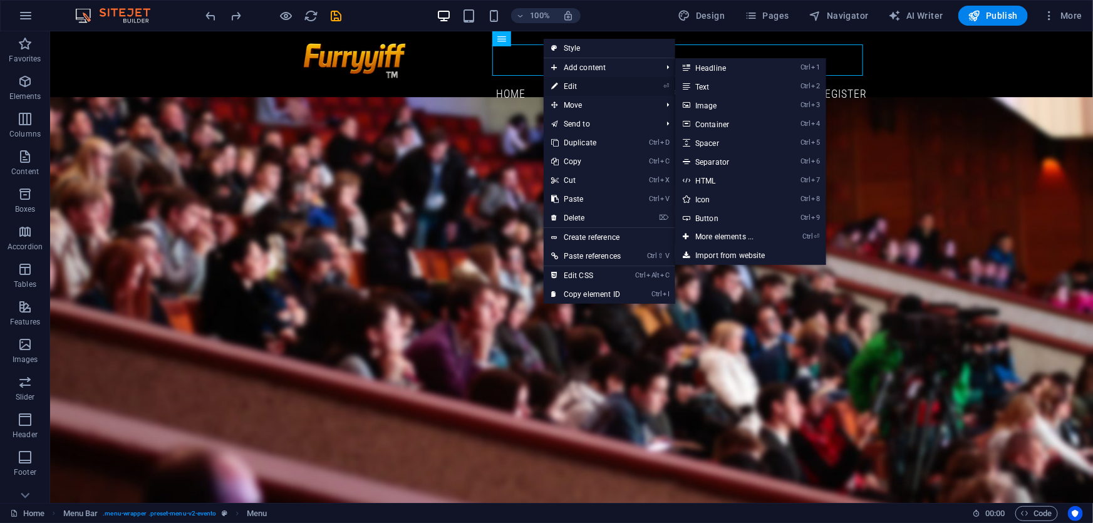
click at [578, 85] on link "⏎ Edit" at bounding box center [586, 86] width 85 height 19
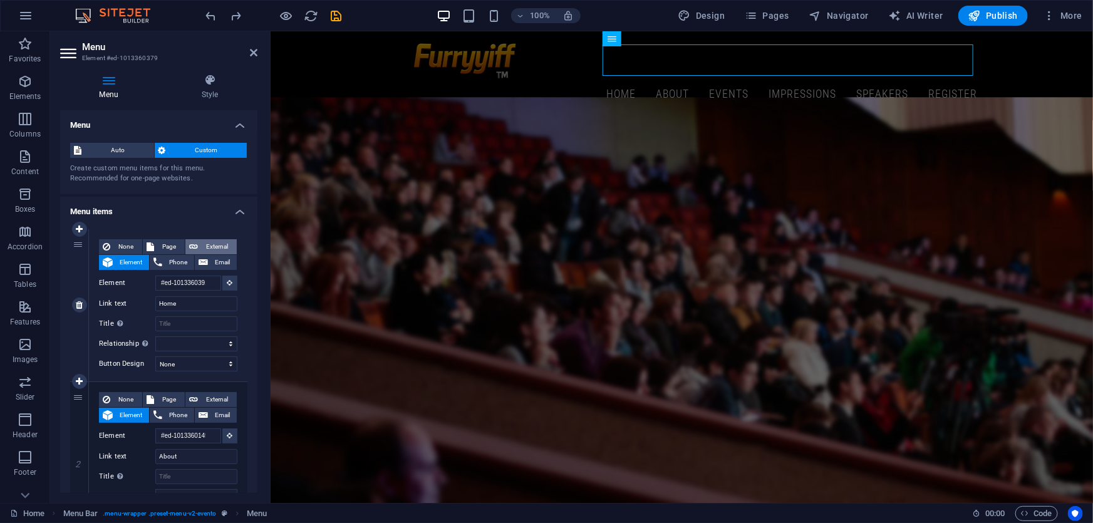
click at [212, 242] on span "External" at bounding box center [217, 246] width 31 height 15
select select "blank"
select select
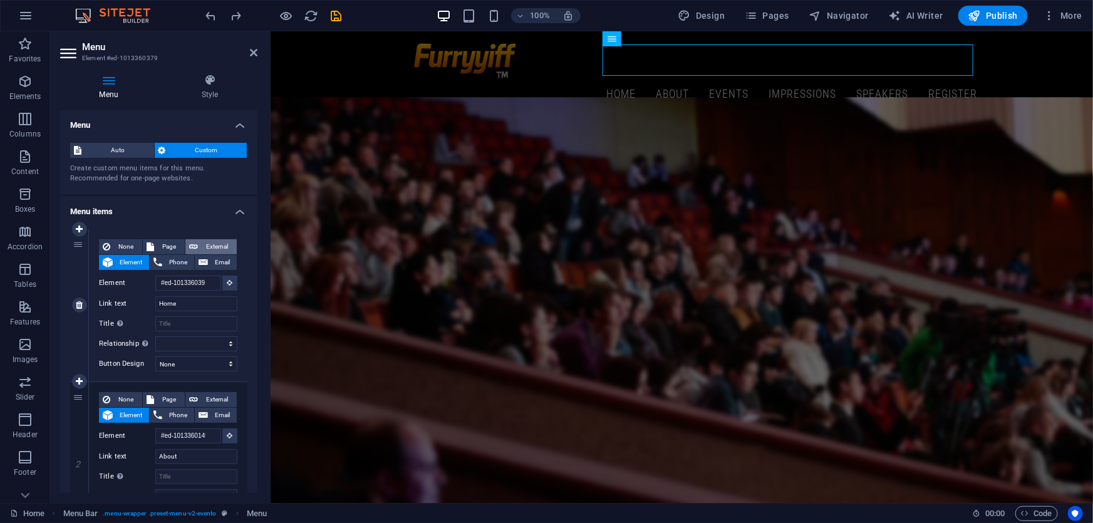
select select
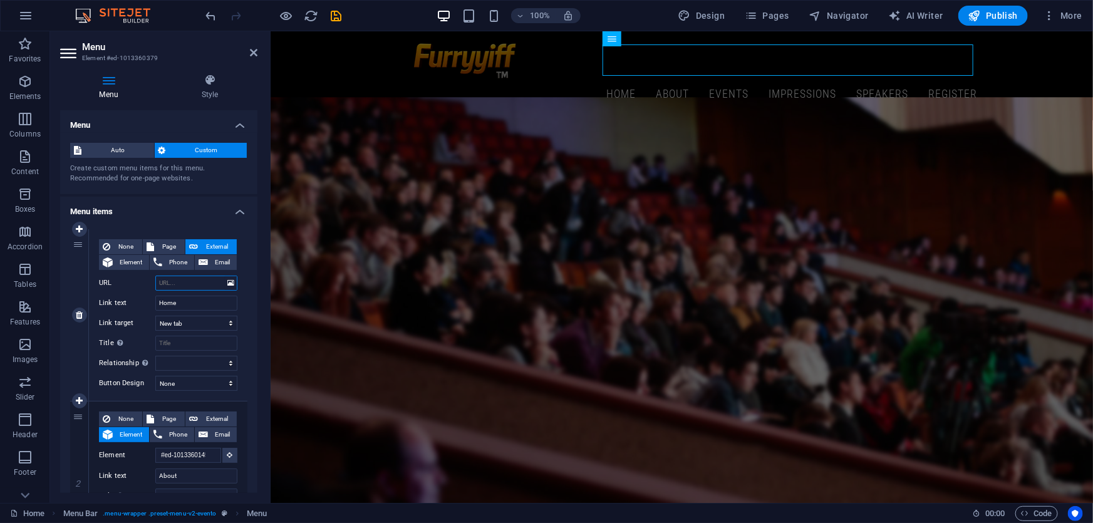
type input "#"
select select
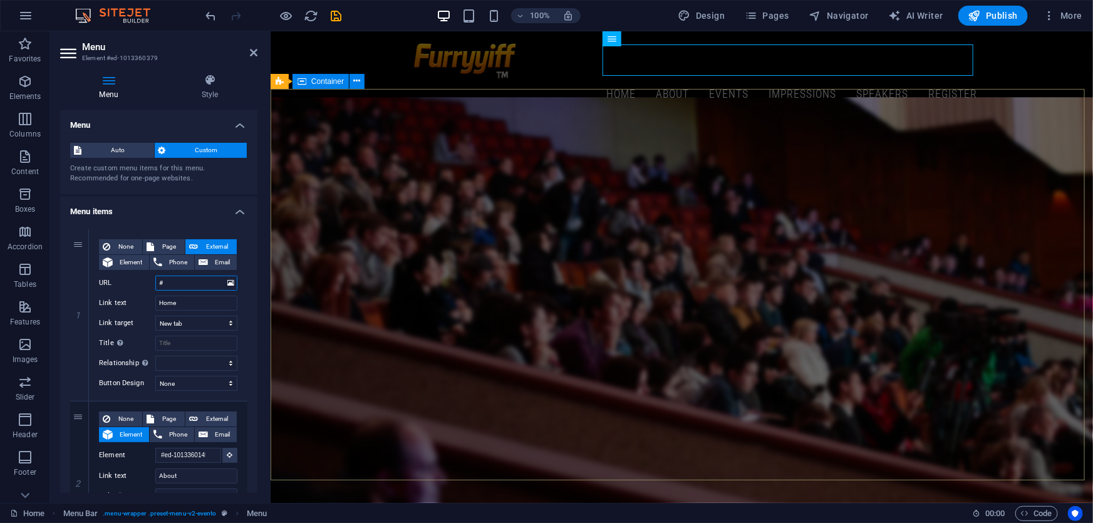
select select
type input "#"
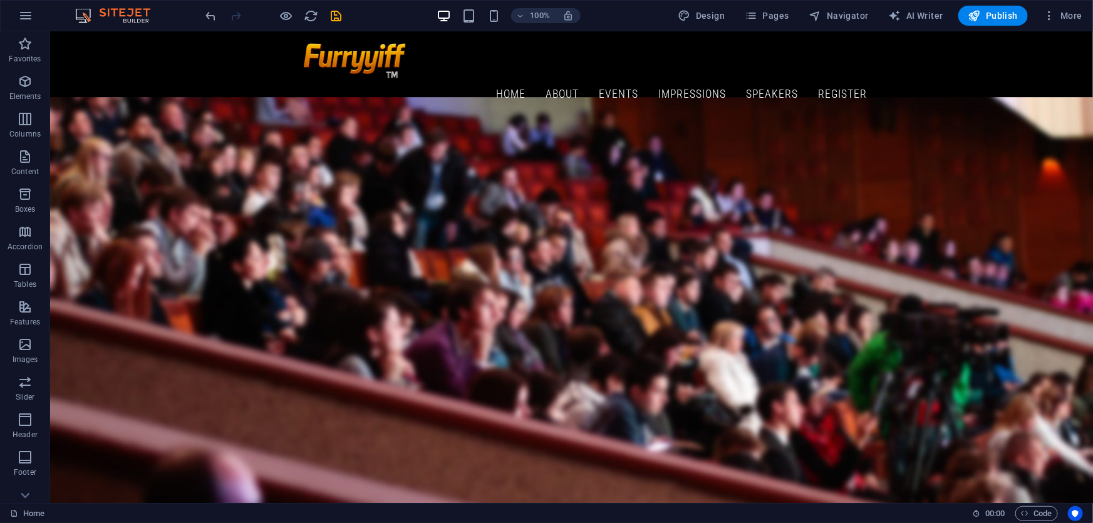
click at [177, 18] on div "100% Design Pages Navigator AI Writer Publish More" at bounding box center [547, 16] width 1092 height 30
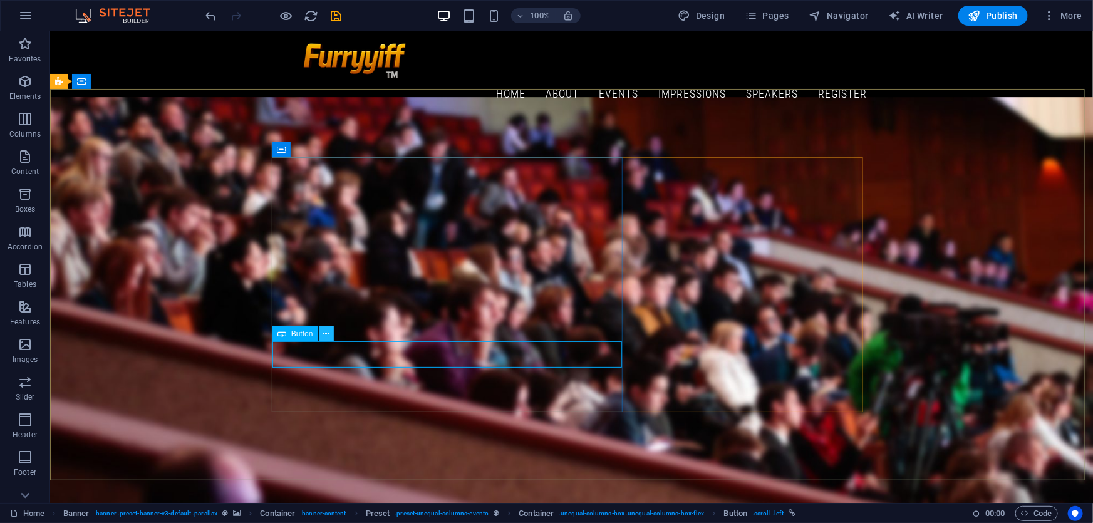
click at [328, 333] on icon at bounding box center [326, 334] width 7 height 13
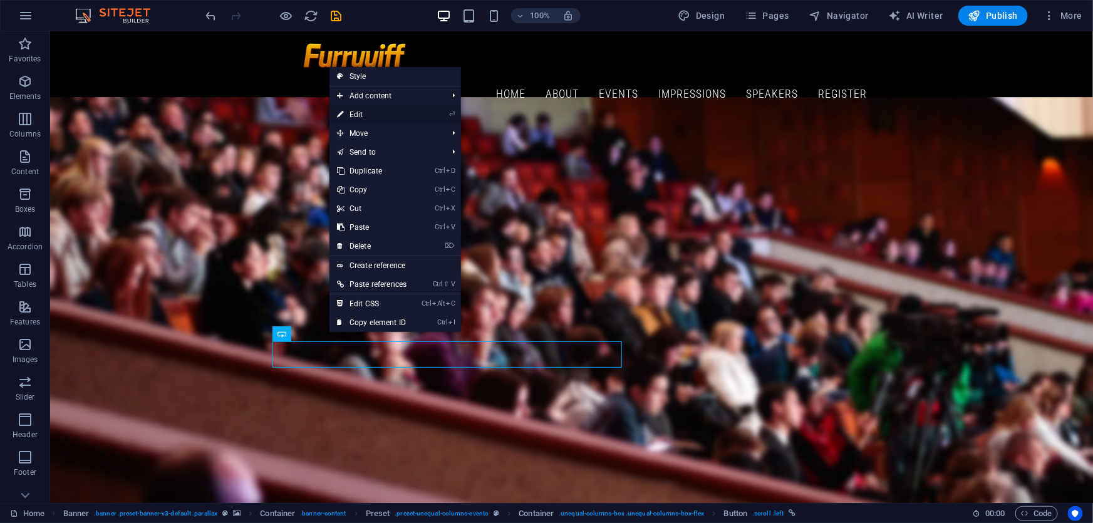
drag, startPoint x: 368, startPoint y: 109, endPoint x: 109, endPoint y: 124, distance: 259.1
click at [368, 109] on link "⏎ Edit" at bounding box center [371, 114] width 85 height 19
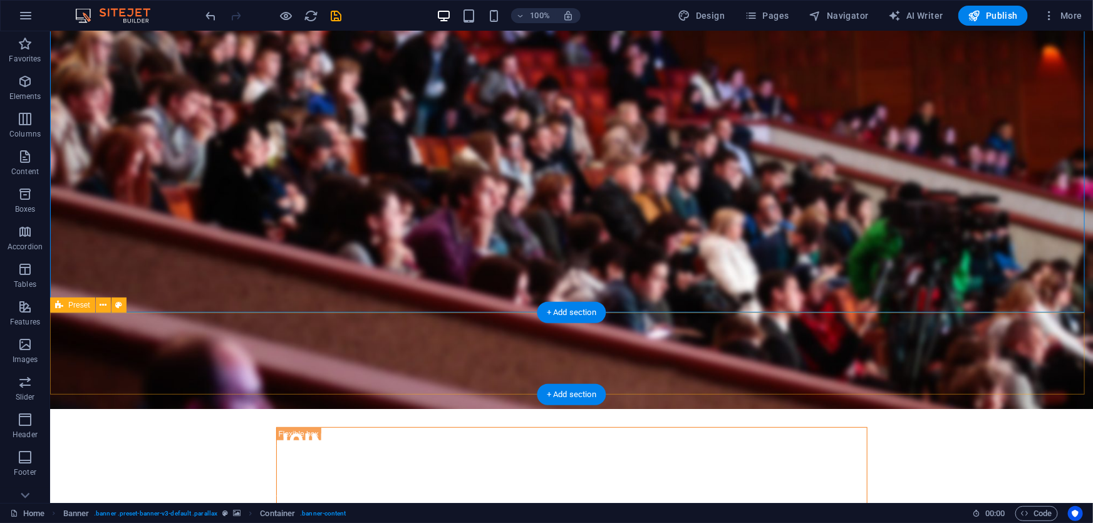
scroll to position [170, 0]
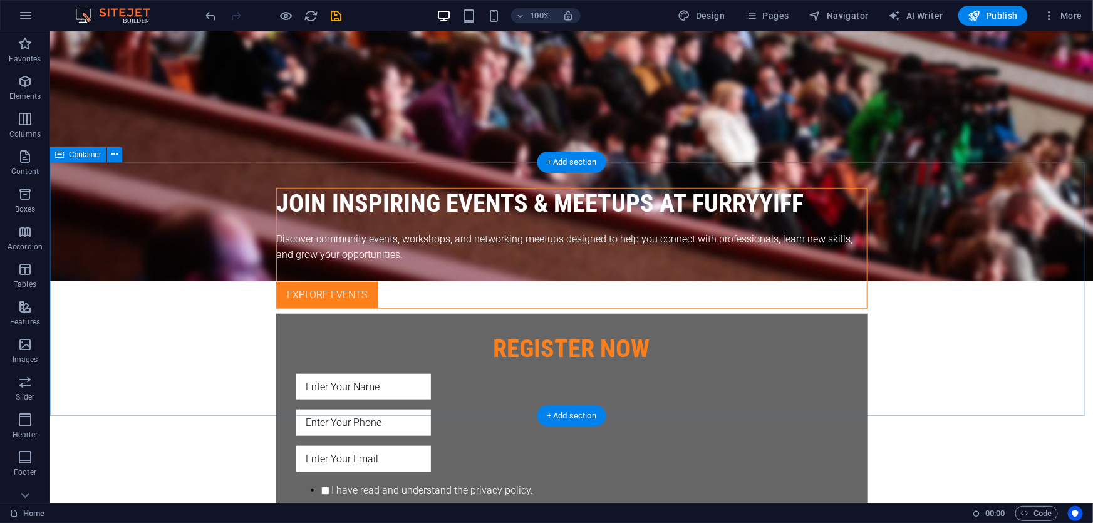
scroll to position [417, 0]
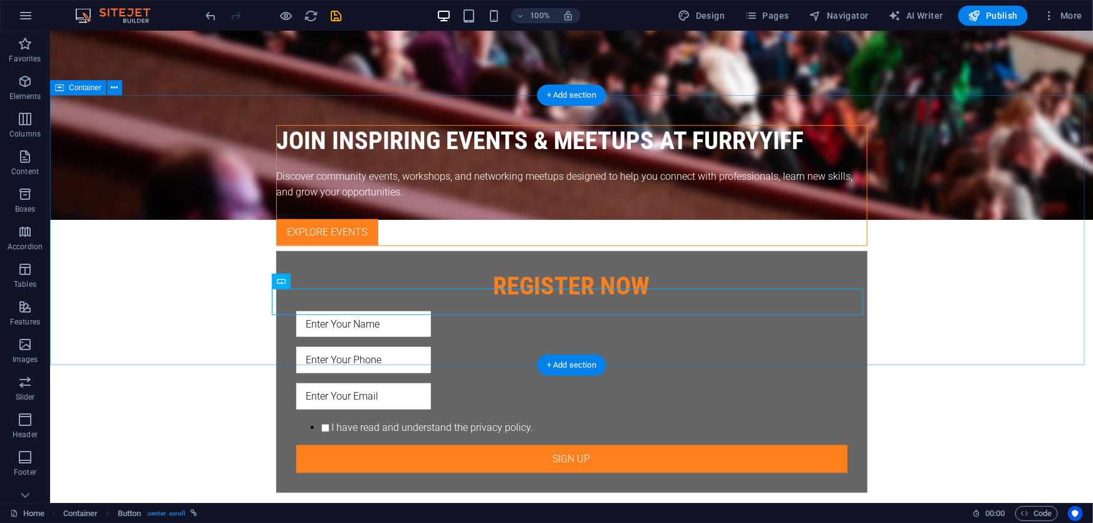
scroll to position [474, 0]
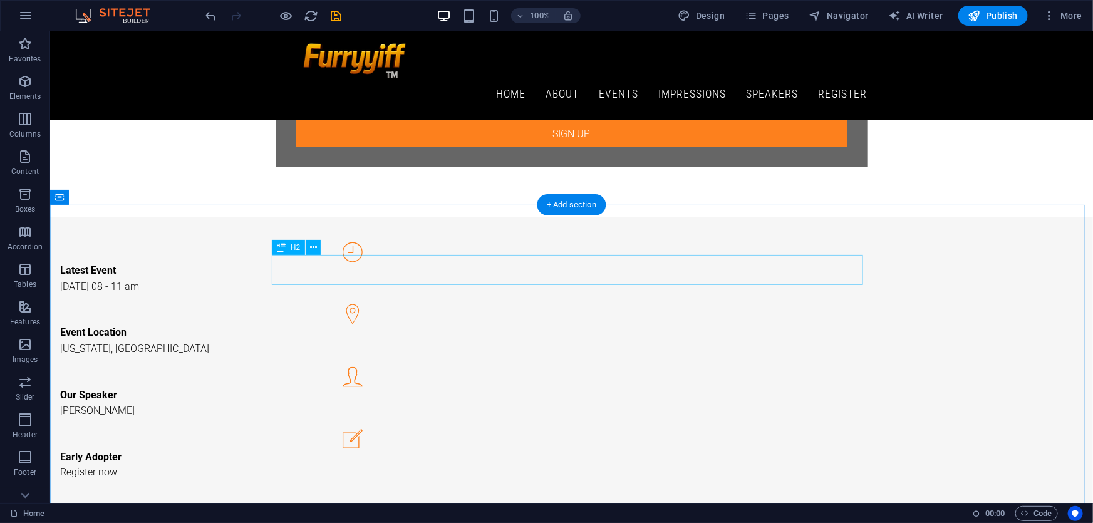
scroll to position [683, 0]
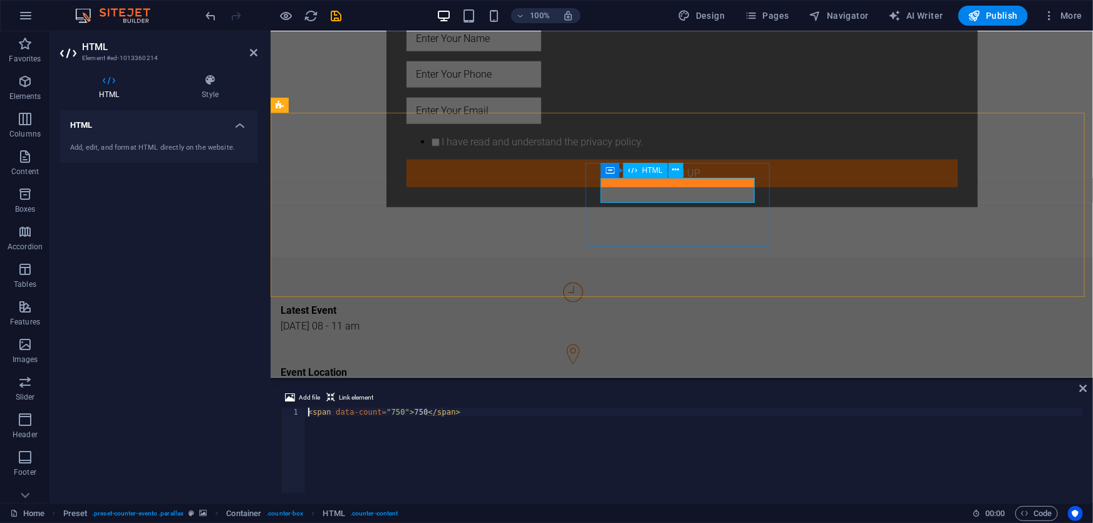
scroll to position [0, 0]
type textarea "<span data-count="750">750</span>"
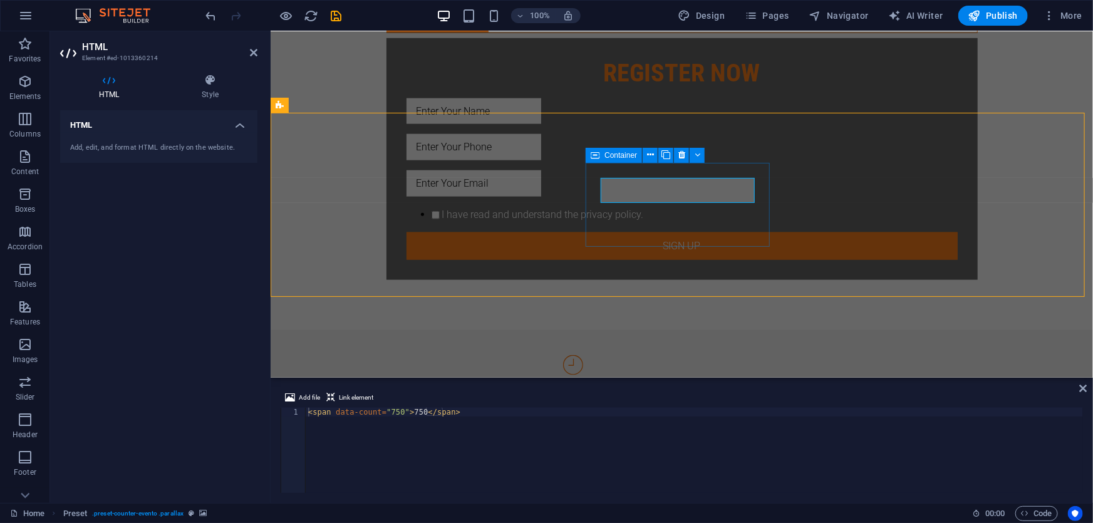
scroll to position [720, 0]
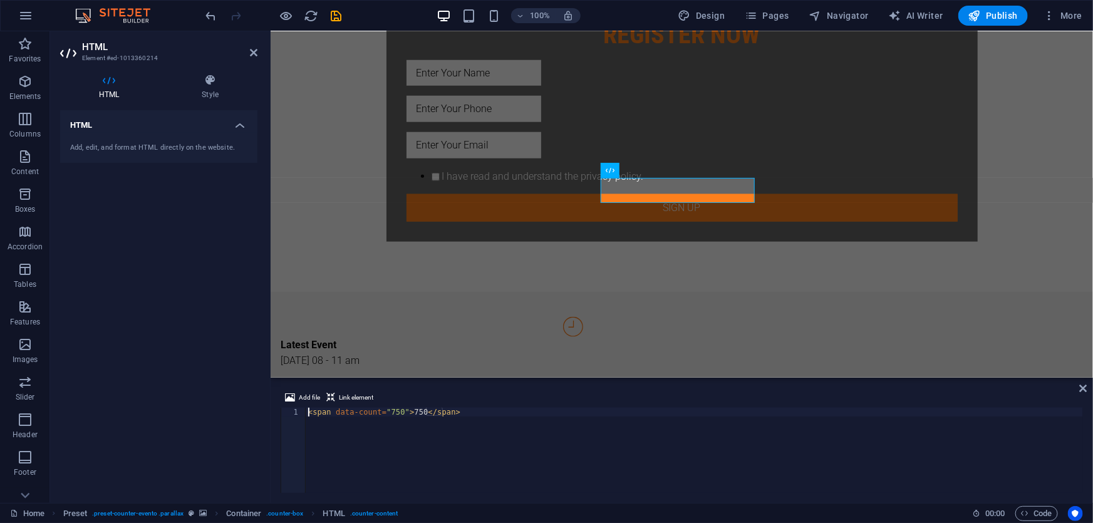
click at [415, 410] on div "< span data-count = "750" > 750 </ span >" at bounding box center [694, 459] width 777 height 103
click at [386, 413] on div "< span data-count = "750" > 750 </ span >" at bounding box center [694, 459] width 777 height 103
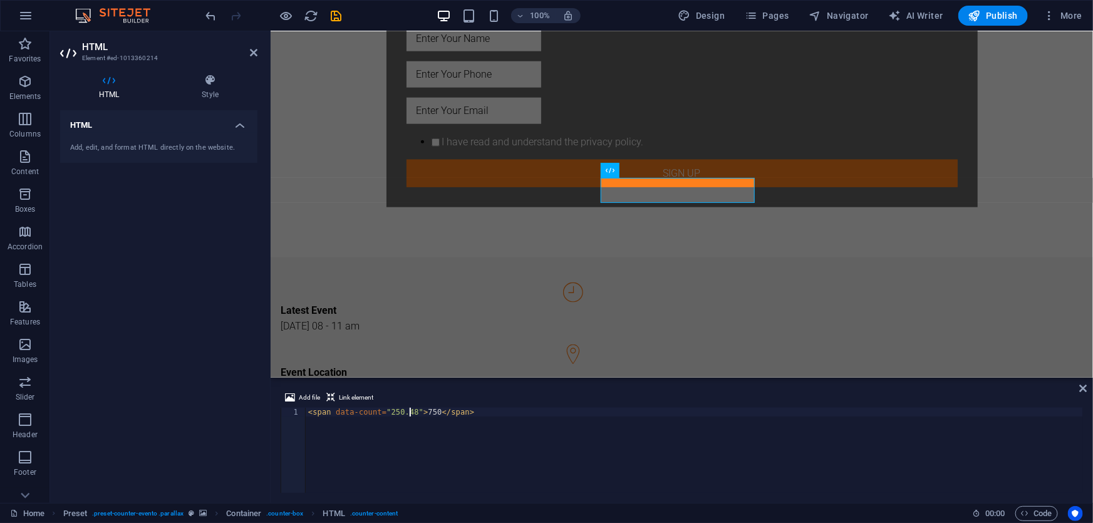
scroll to position [0, 9]
click at [490, 428] on div "< span data-count = "250.489" > 750 </ span >" at bounding box center [694, 459] width 777 height 103
drag, startPoint x: 384, startPoint y: 412, endPoint x: 413, endPoint y: 412, distance: 28.8
click at [413, 412] on div "< span data-count = "250.489" > 750 </ span >" at bounding box center [694, 459] width 777 height 103
click at [429, 413] on div "< span data-count = "250.489" > 750 </ span >" at bounding box center [694, 459] width 777 height 103
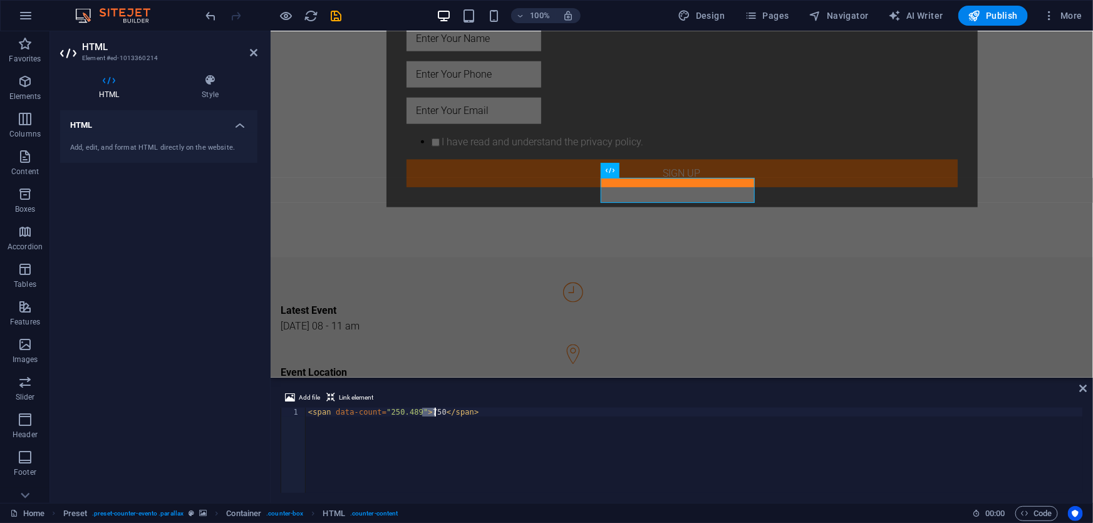
click at [429, 413] on div "< span data-count = "250.489" > 750 </ span >" at bounding box center [694, 459] width 777 height 103
type textarea "<span data-count="250.489">250.489</span>"
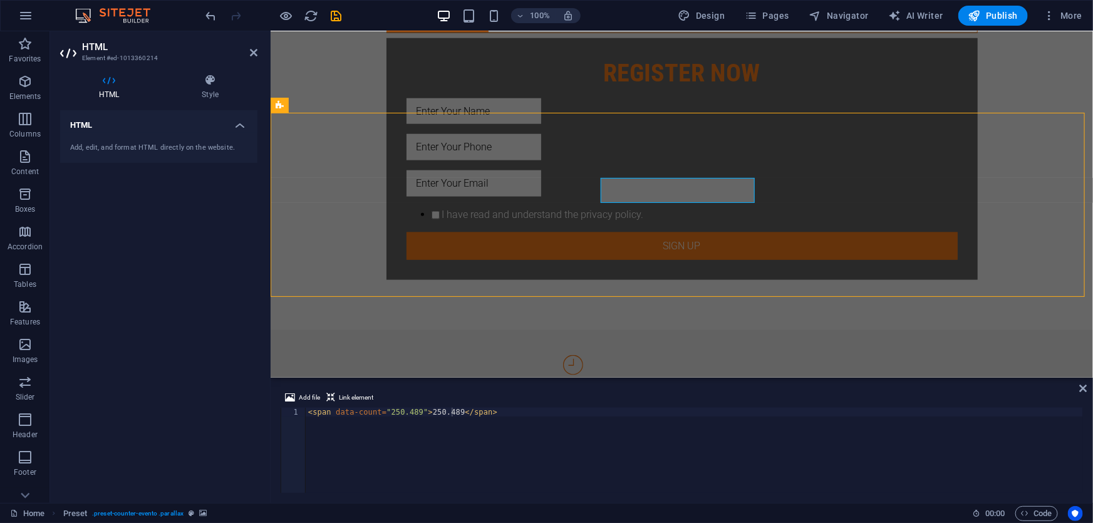
scroll to position [720, 0]
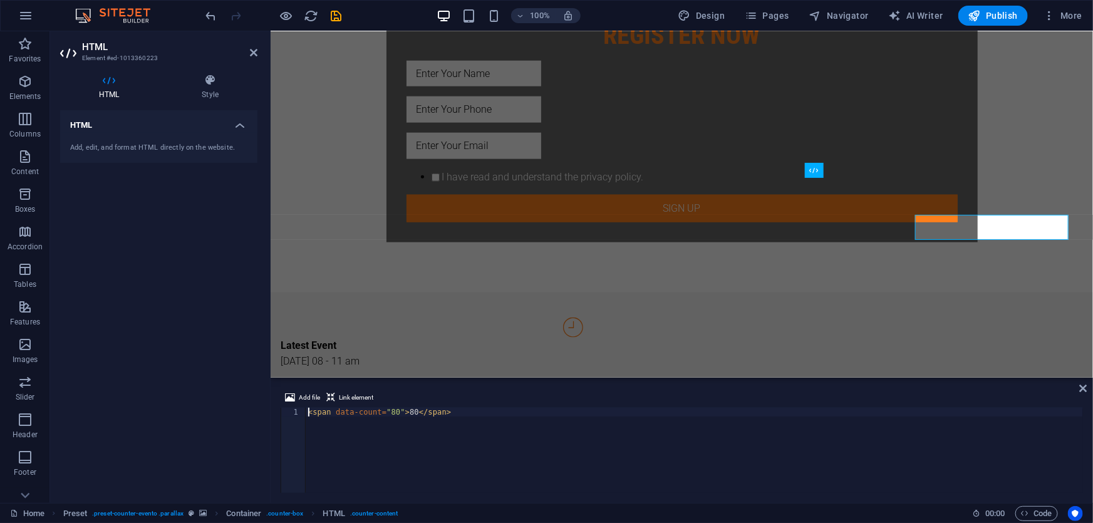
scroll to position [683, 0]
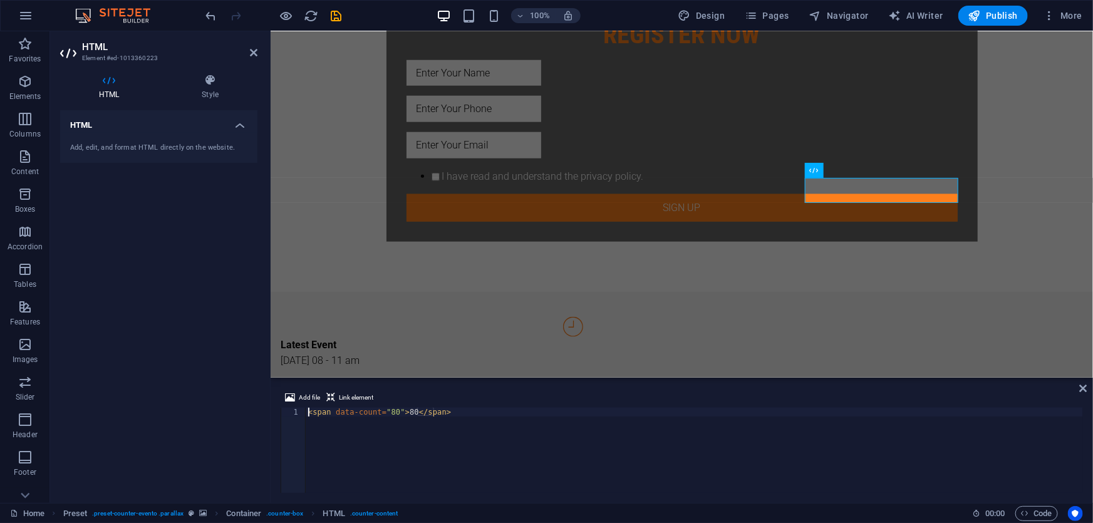
click at [386, 411] on div "< span data-count = "80" > 80 </ span >" at bounding box center [694, 459] width 777 height 103
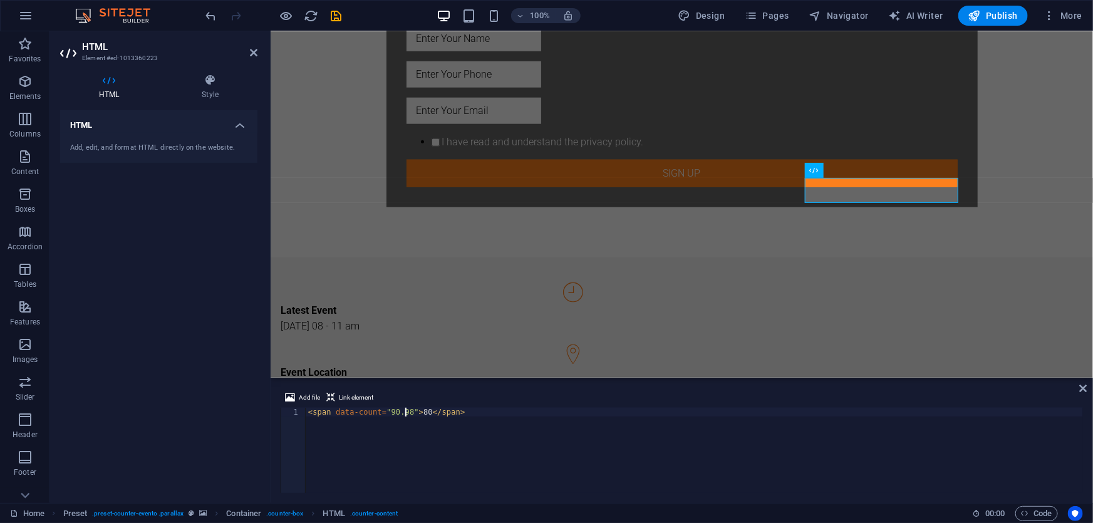
scroll to position [0, 8]
drag, startPoint x: 383, startPoint y: 412, endPoint x: 408, endPoint y: 412, distance: 25.1
click at [408, 412] on div "< span data-count = "90.989" > 80 </ span >" at bounding box center [694, 459] width 777 height 103
click at [420, 414] on div "< span data-count = "90.989" > 80 </ span >" at bounding box center [694, 459] width 777 height 103
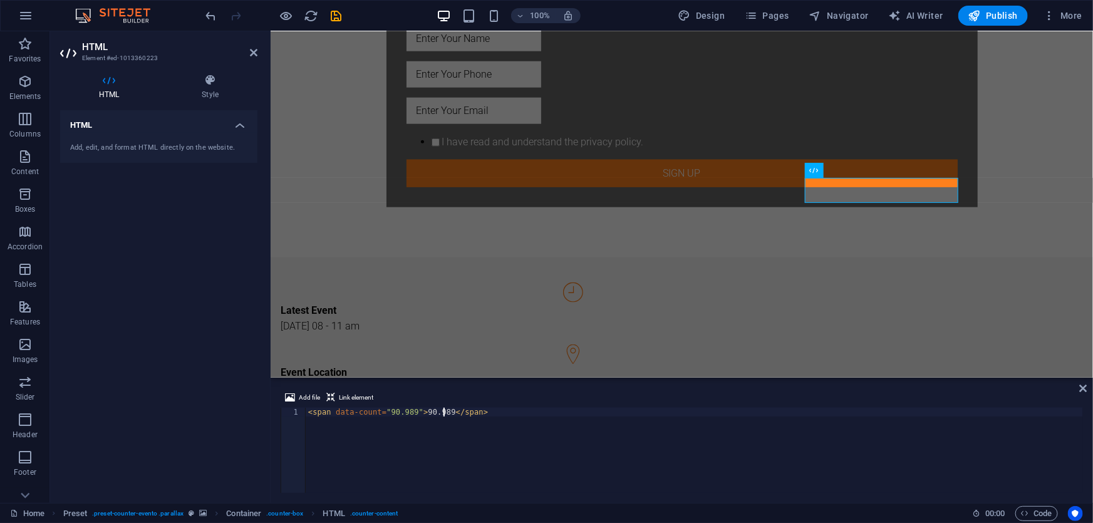
click at [509, 425] on div "< span data-count = "90.989" > 90.989 </ span >" at bounding box center [694, 459] width 777 height 103
type textarea "<span data-count="90.989">90.989</span>"
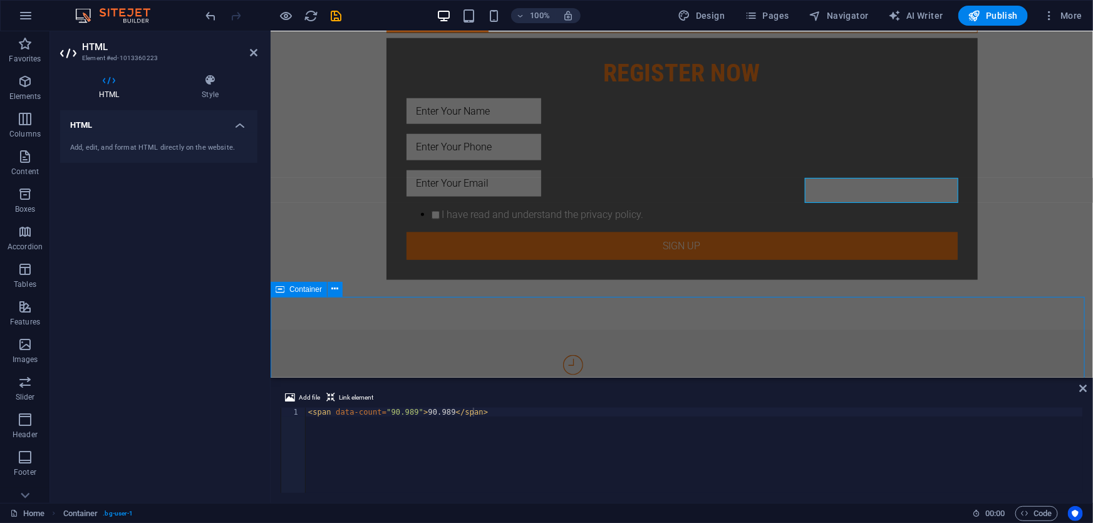
scroll to position [720, 0]
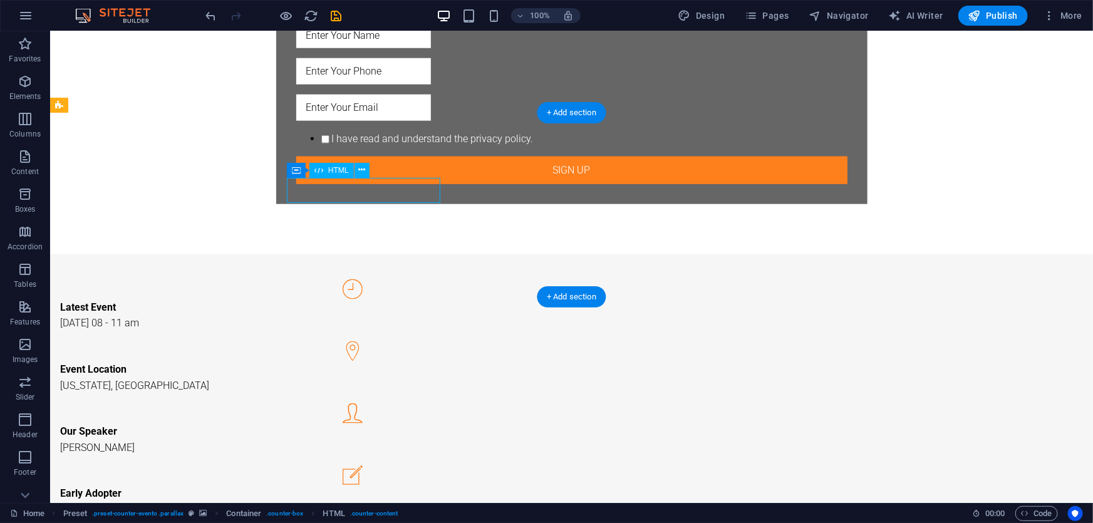
scroll to position [683, 0]
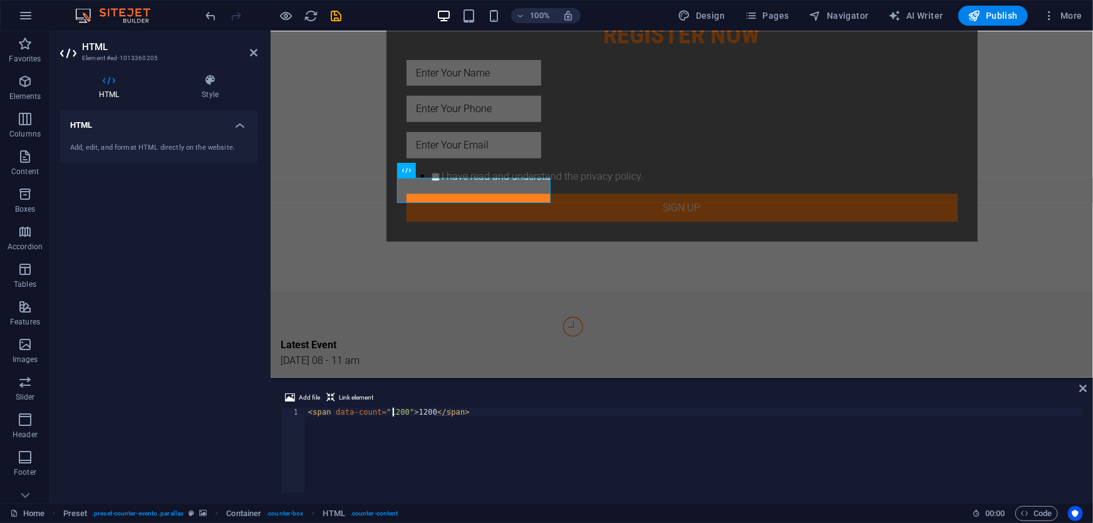
click at [393, 410] on div "< span data-count = "1200" > 1200 </ span >" at bounding box center [694, 459] width 777 height 103
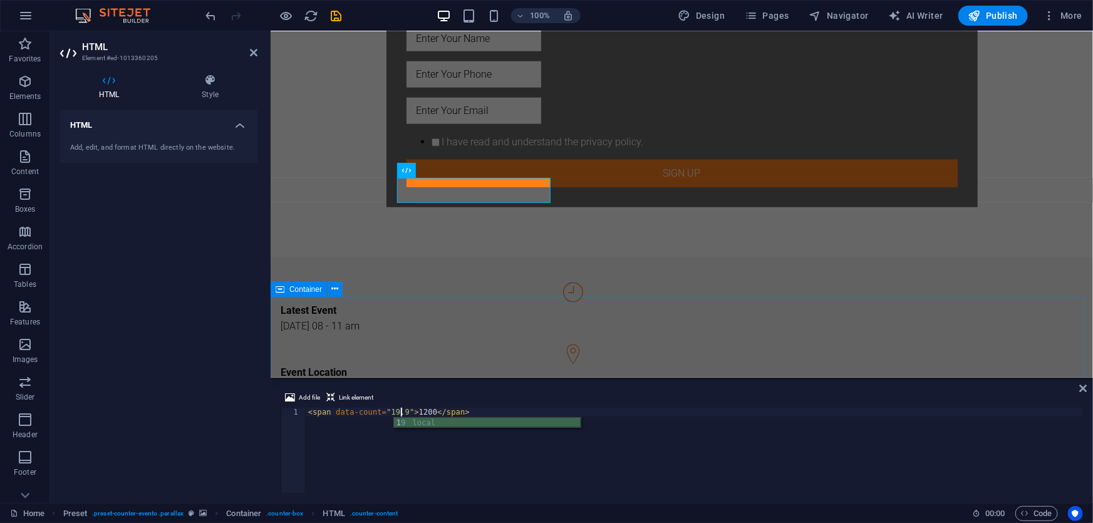
scroll to position [0, 8]
drag, startPoint x: 388, startPoint y: 413, endPoint x: 408, endPoint y: 413, distance: 19.4
click at [408, 413] on div "< span data-count = "19.999" > 1200 </ span >" at bounding box center [694, 459] width 777 height 103
click at [425, 412] on div "< span data-count = "19.999" > 1200 </ span >" at bounding box center [694, 459] width 777 height 103
click at [426, 412] on div "< span data-count = "19.999" > 1200 </ span >" at bounding box center [694, 459] width 777 height 103
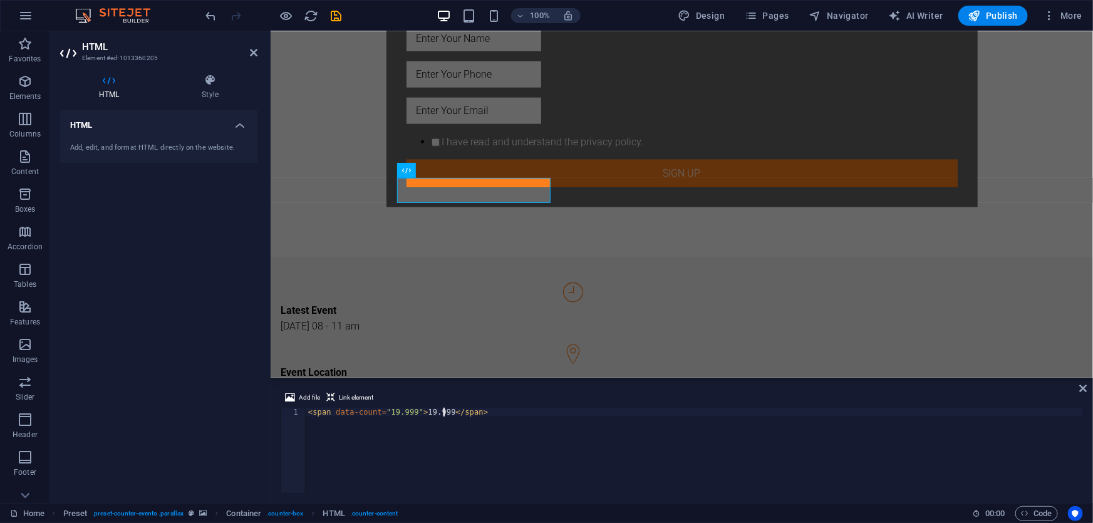
click at [504, 418] on div "< span data-count = "19.999" > 19.999 </ span >" at bounding box center [694, 459] width 777 height 103
type textarea "<span data-count="19.999">19.999</span>"
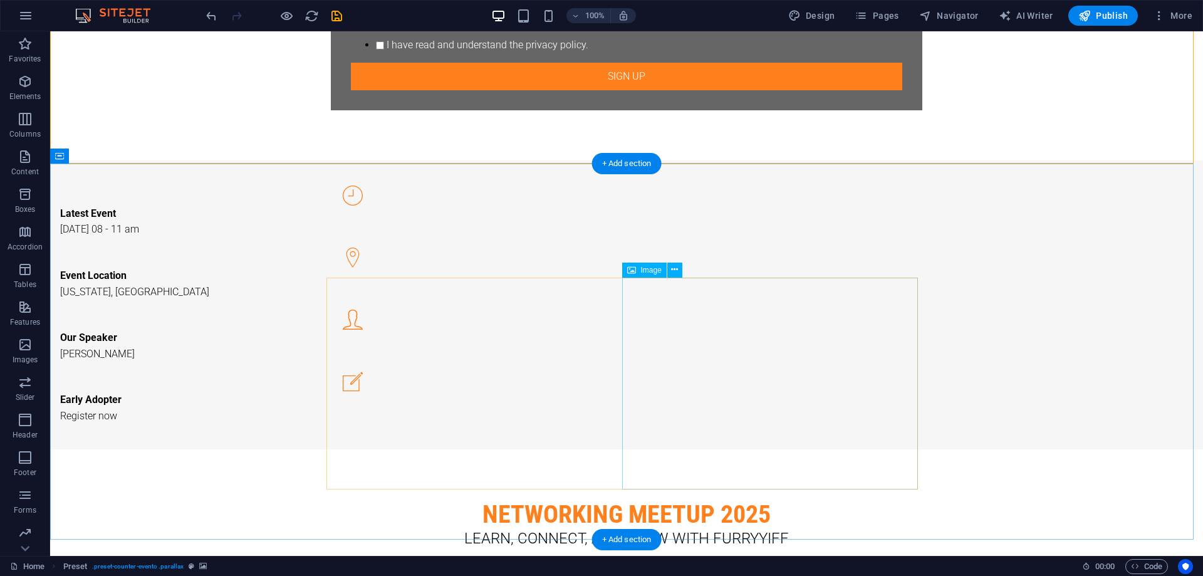
scroll to position [918, 0]
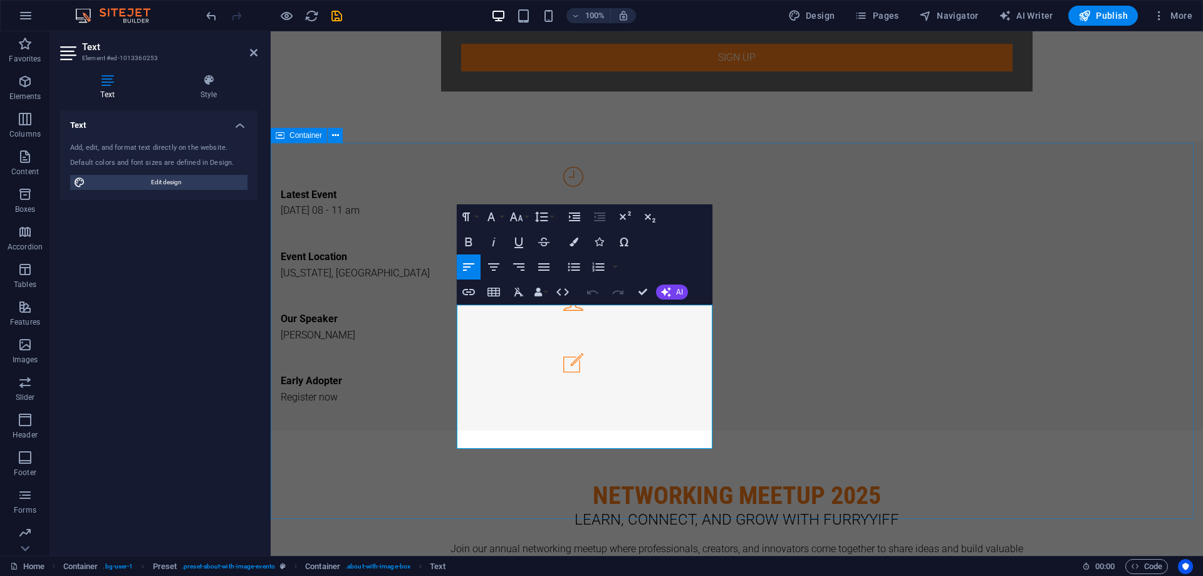
drag, startPoint x: 643, startPoint y: 345, endPoint x: 417, endPoint y: 309, distance: 228.9
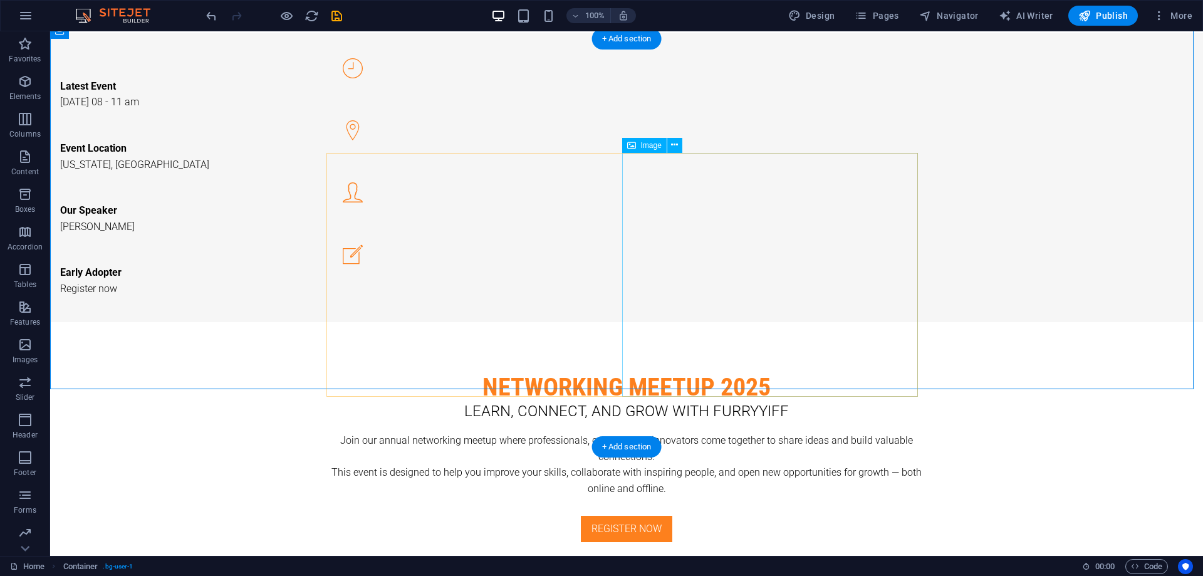
scroll to position [1085, 0]
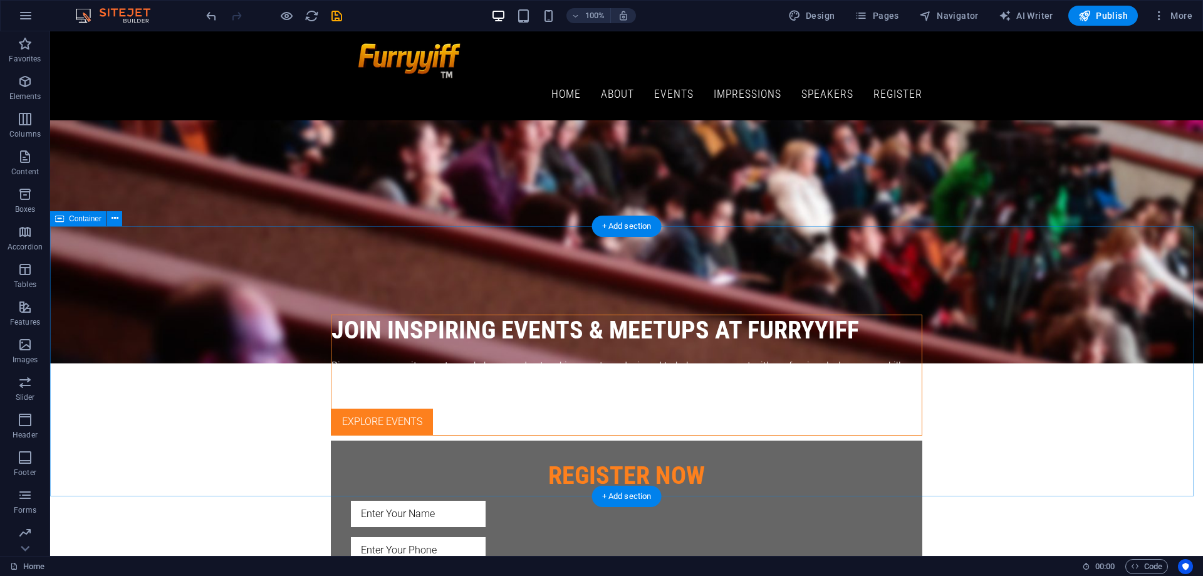
scroll to position [229, 0]
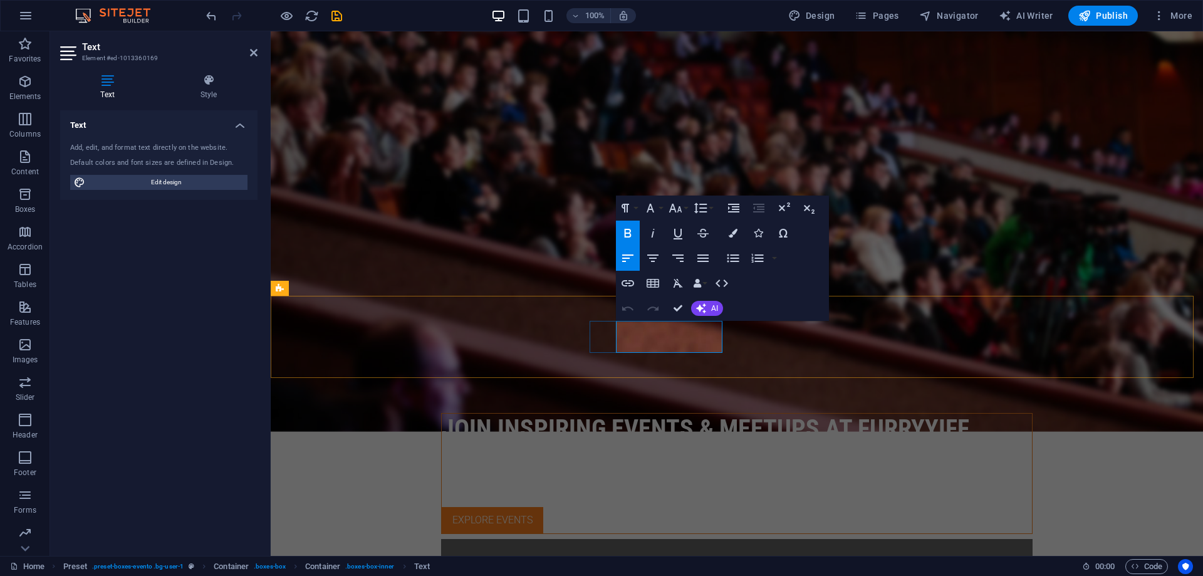
copy p "[US_STATE], [GEOGRAPHIC_DATA]"
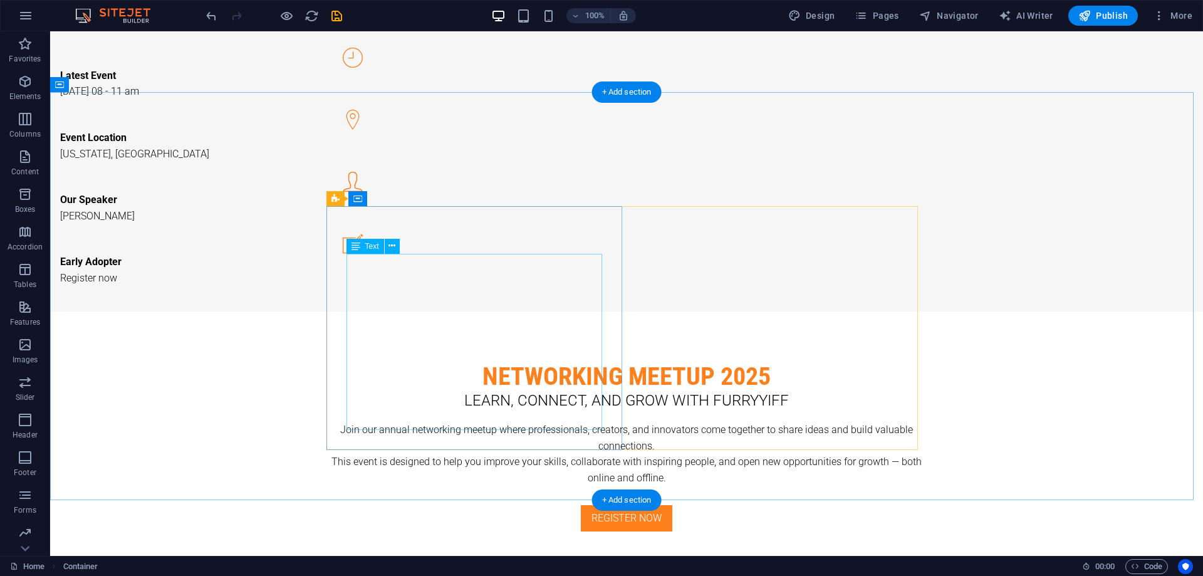
scroll to position [1064, 0]
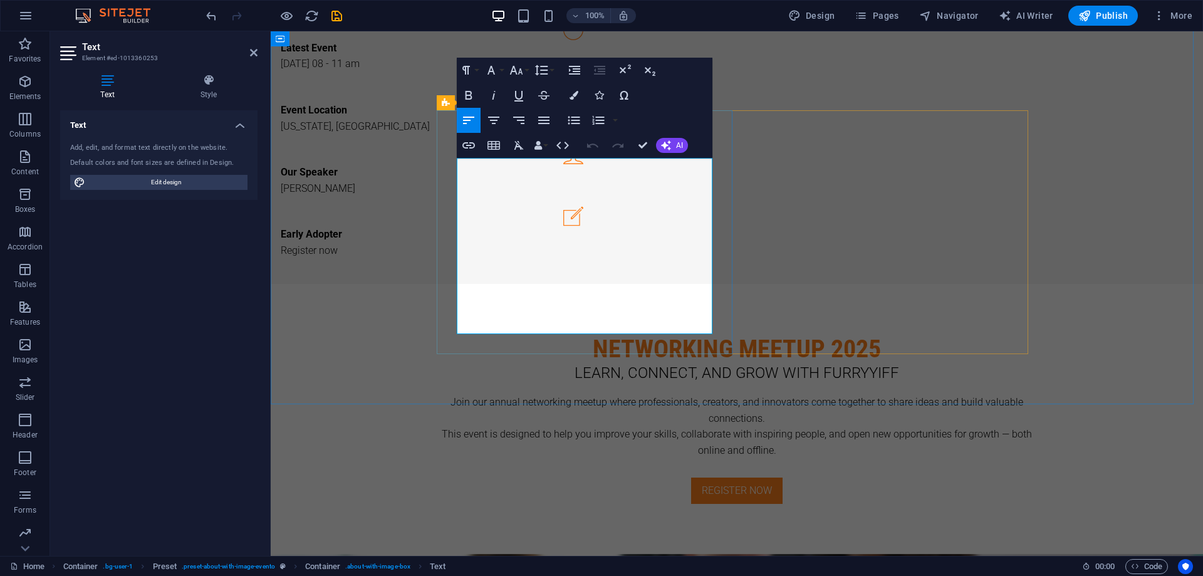
drag, startPoint x: 471, startPoint y: 282, endPoint x: 483, endPoint y: 282, distance: 11.9
drag, startPoint x: 472, startPoint y: 277, endPoint x: 649, endPoint y: 278, distance: 177.3
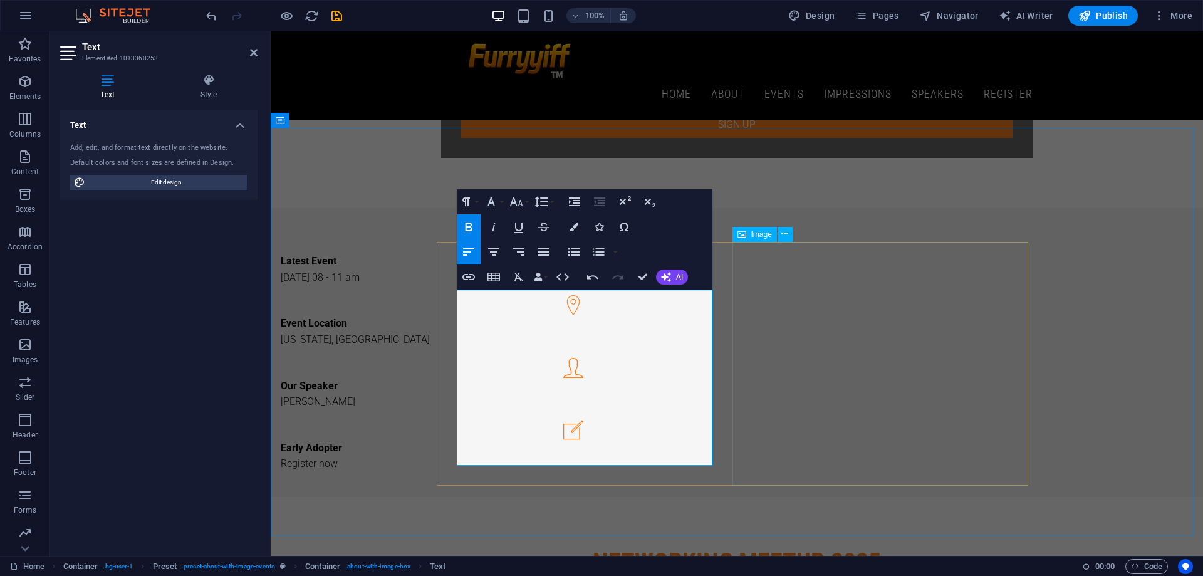
scroll to position [792, 0]
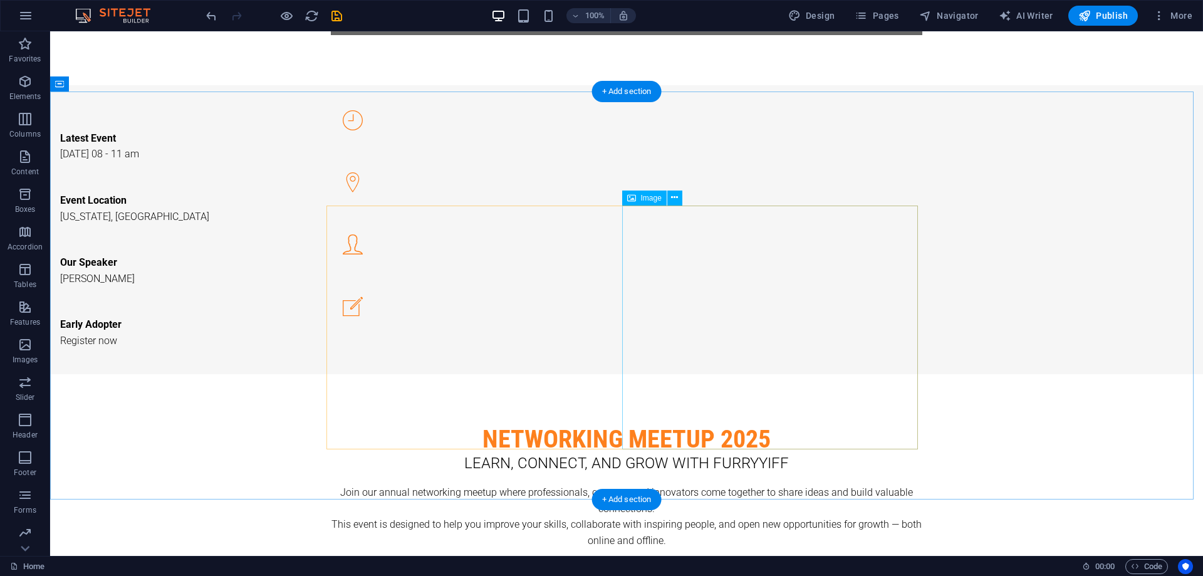
scroll to position [980, 0]
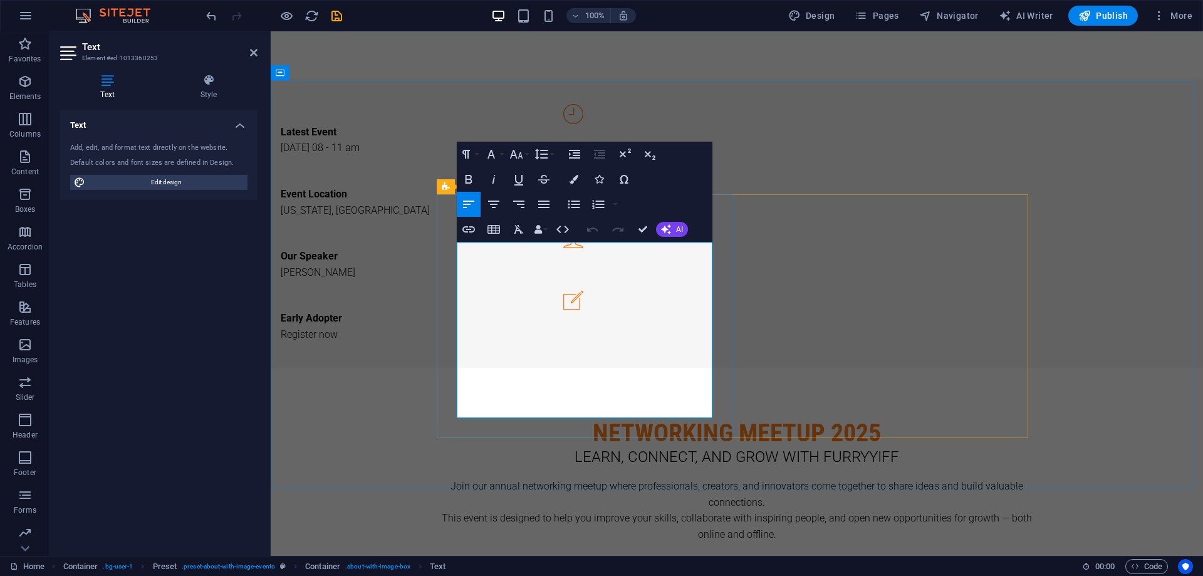
scroll to position [0, 3]
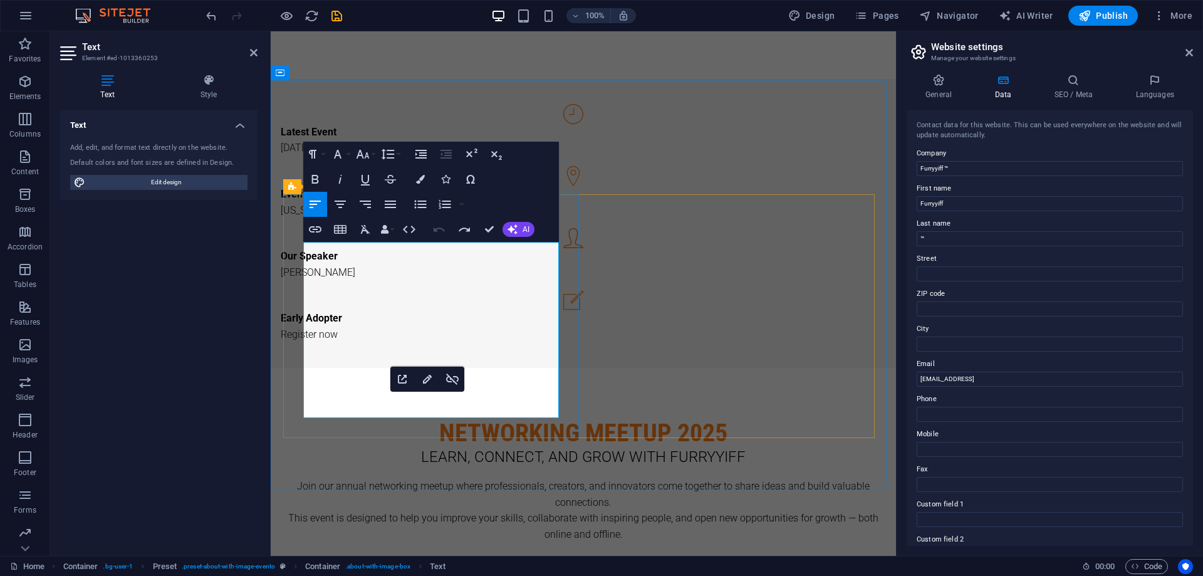
click at [1086, 372] on input "faf53041b699b5ce567b7e53000e08@cpanel.local" at bounding box center [1049, 378] width 266 height 15
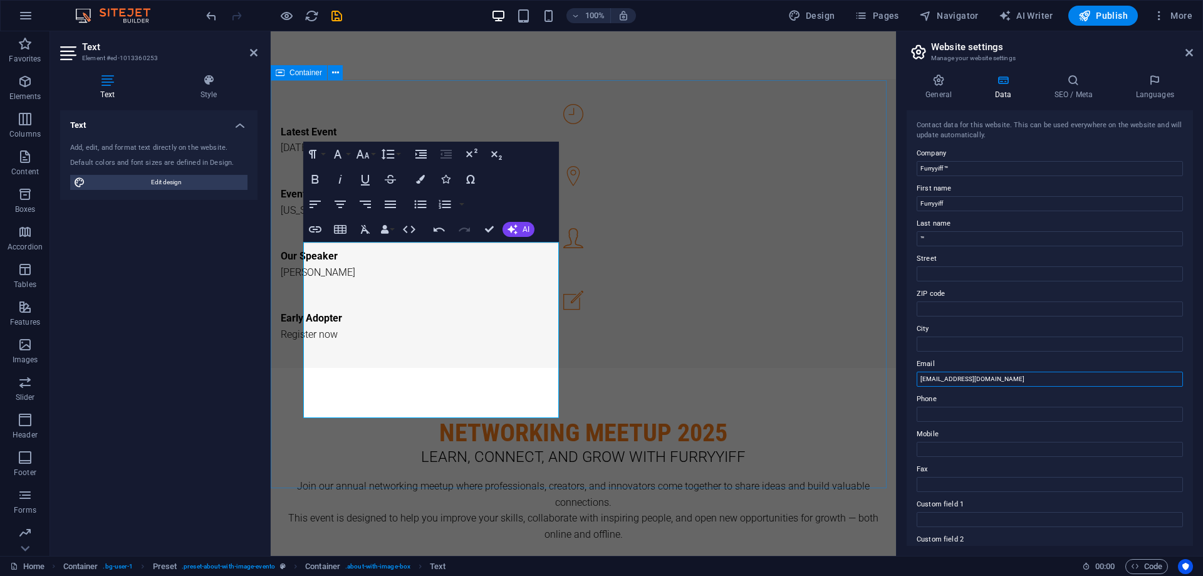
type input "[EMAIL_ADDRESS][DOMAIN_NAME]"
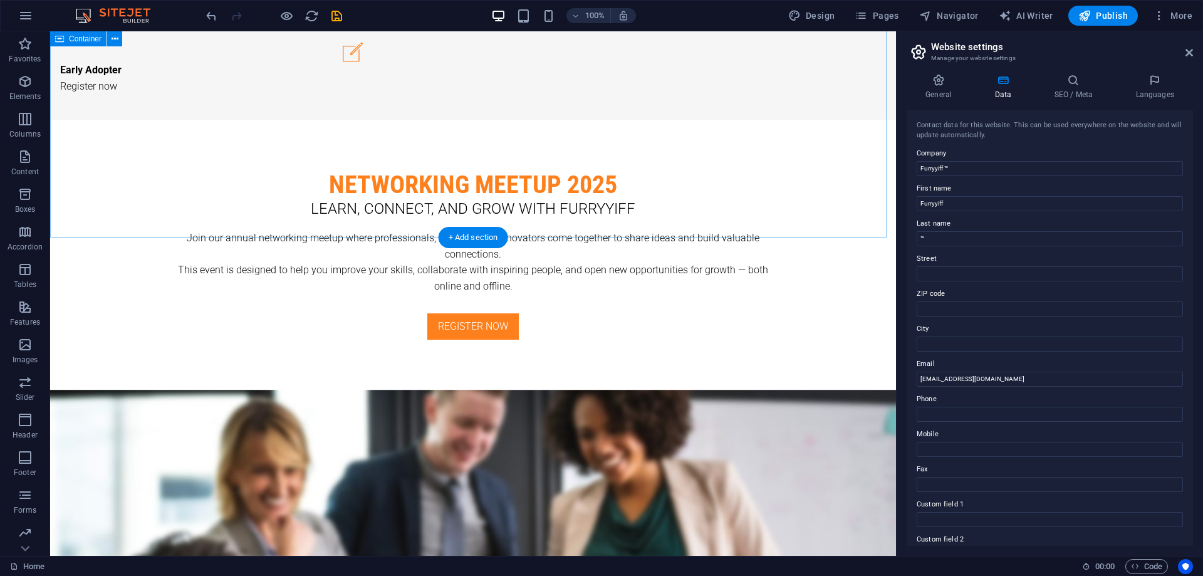
scroll to position [1231, 0]
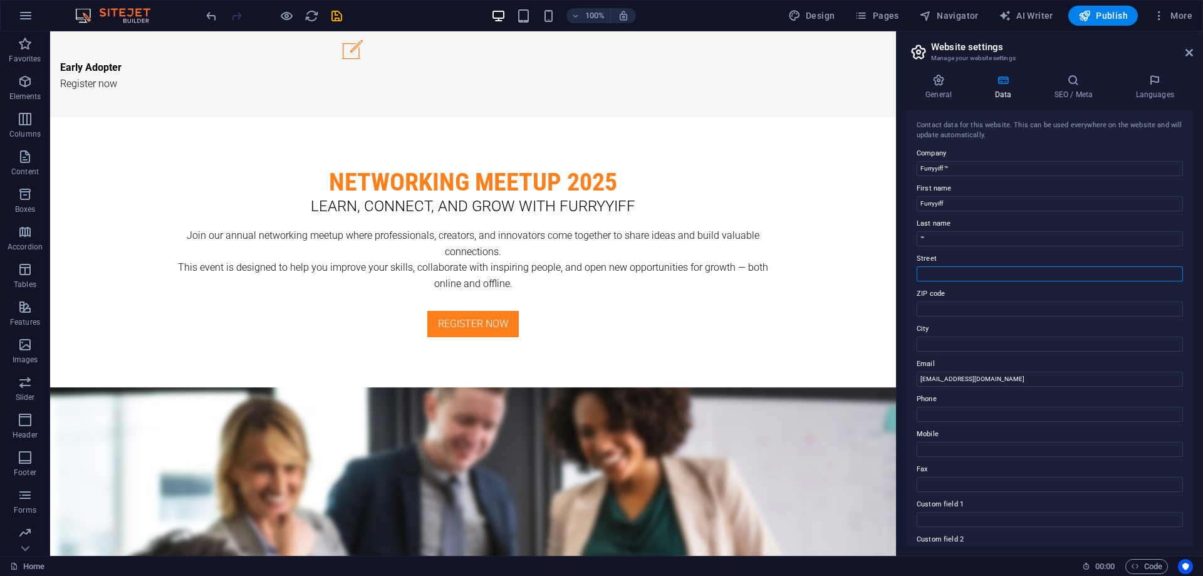
click at [955, 271] on input "Street" at bounding box center [1049, 273] width 266 height 15
paste input "Conference Center"
type input "Conference Center"
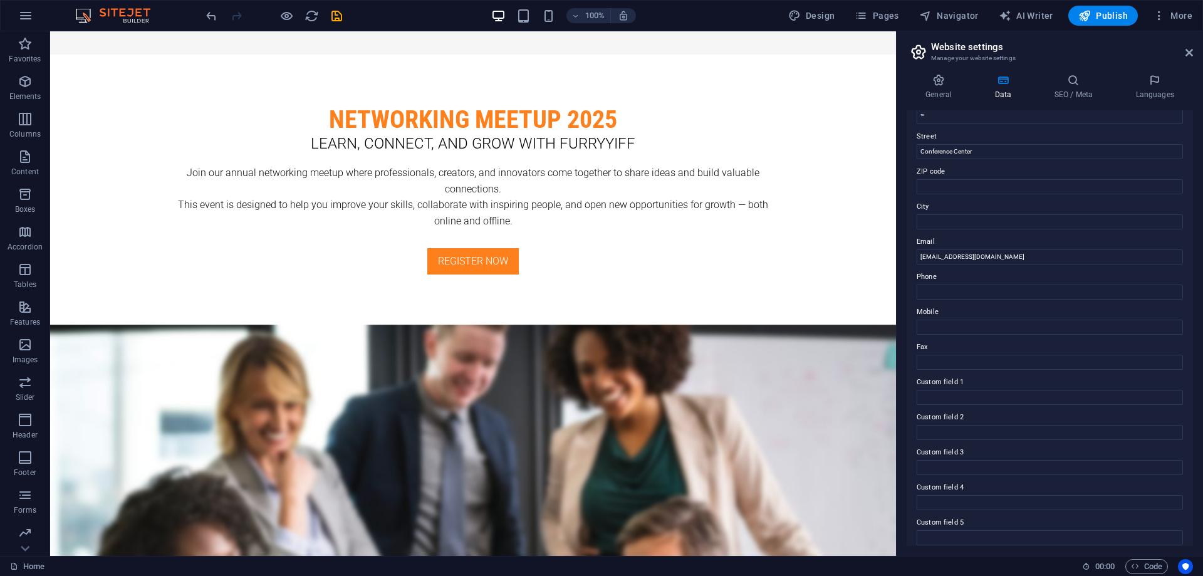
scroll to position [125, 0]
click at [948, 214] on input "City" at bounding box center [1049, 218] width 266 height 15
paste input "Conference Center"
type input "Conference Center"
click at [952, 287] on input "Phone" at bounding box center [1049, 288] width 266 height 15
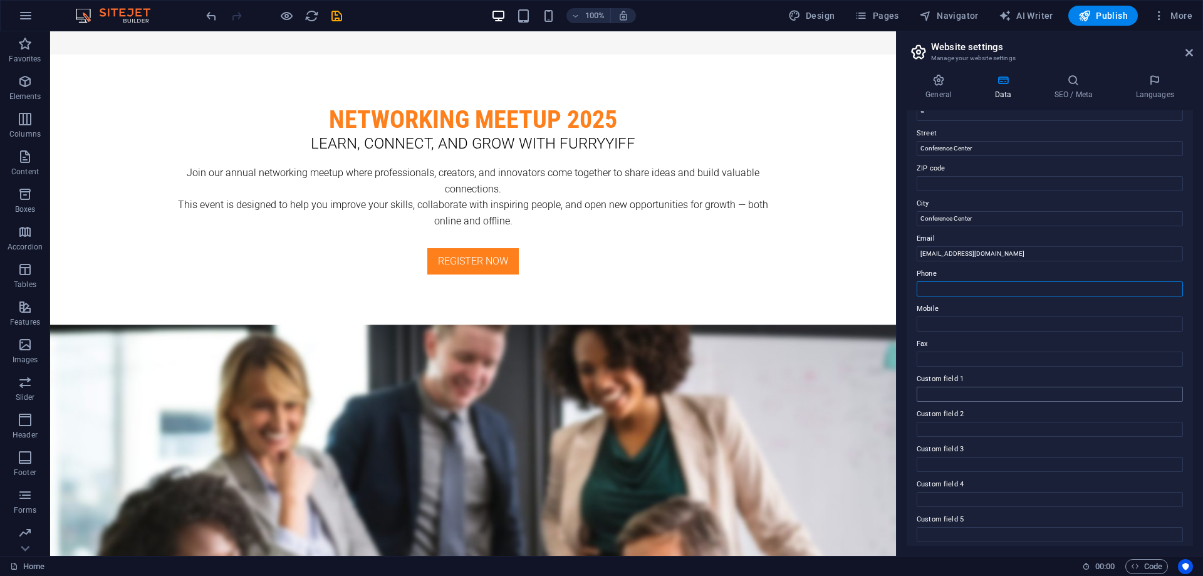
paste input "+12129038060"
type input "[PHONE_NUMBER]"
click at [963, 332] on div "Contact data for this website. This can be used everywhere on the website and w…" at bounding box center [1049, 327] width 286 height 435
click at [963, 328] on input "Mobile" at bounding box center [1049, 323] width 266 height 15
paste input "+12129038060"
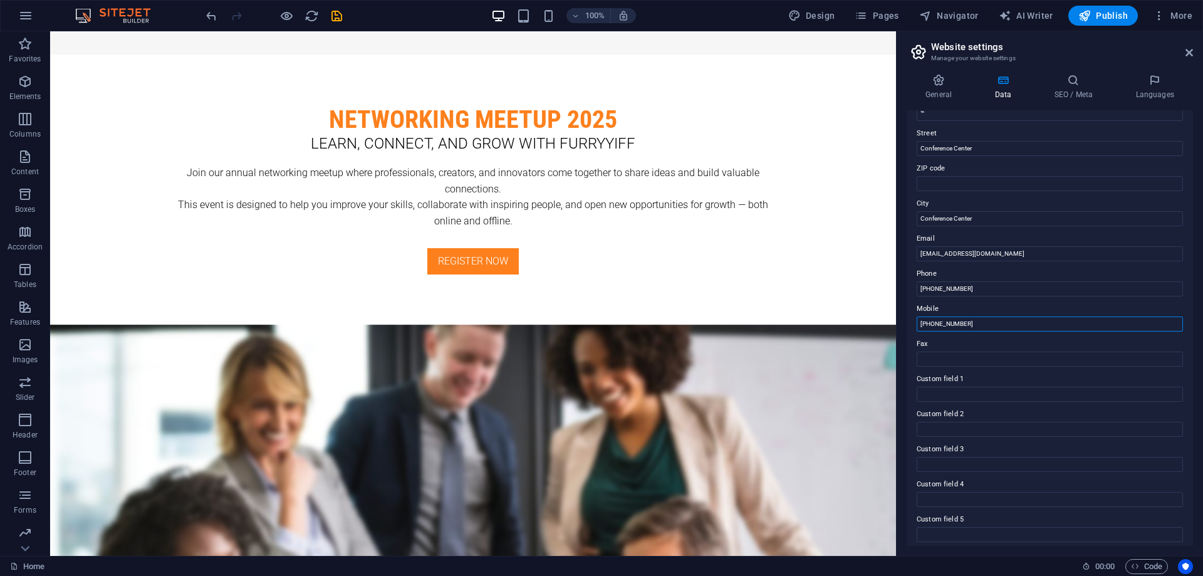
type input "[PHONE_NUMBER]"
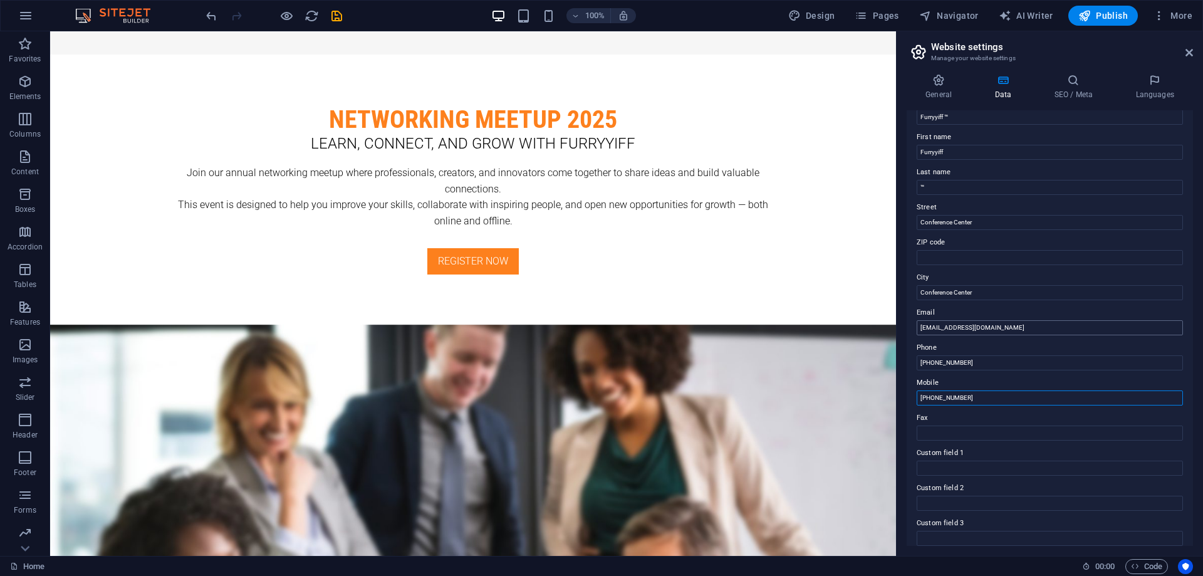
scroll to position [41, 0]
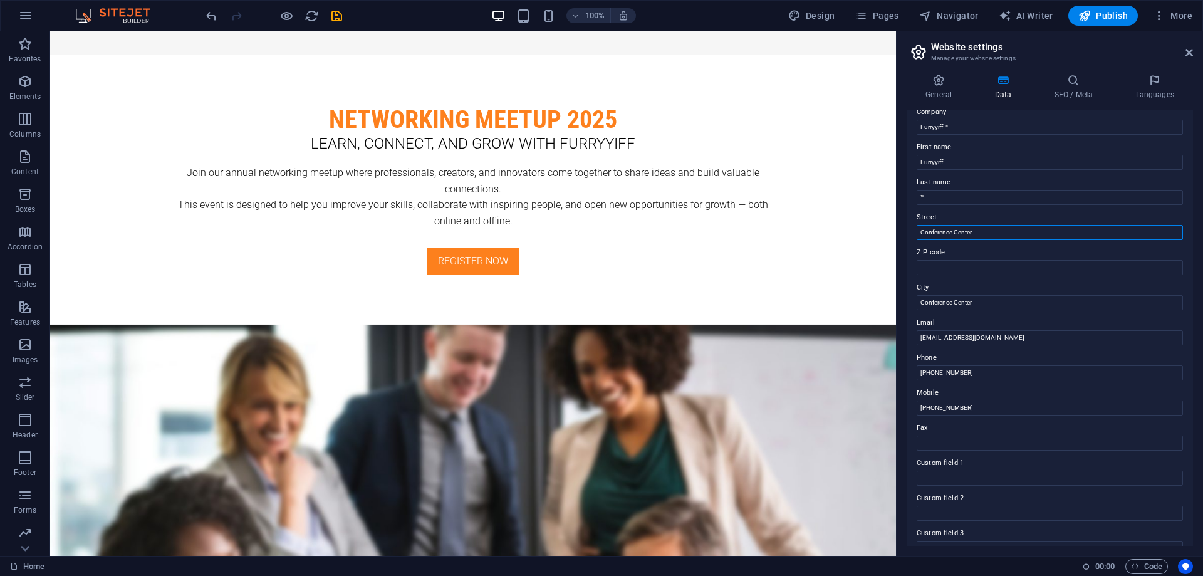
click at [980, 234] on input "Conference Center" at bounding box center [1049, 232] width 266 height 15
paste input "AMA Conference Center New York City, 1601 Broadway 6th floor, New York, NY 1001…"
click at [1013, 232] on input "AMA Conference Center New York City, 1601 Broadway 6th floor, New York, NY 1001…" at bounding box center [1049, 232] width 266 height 15
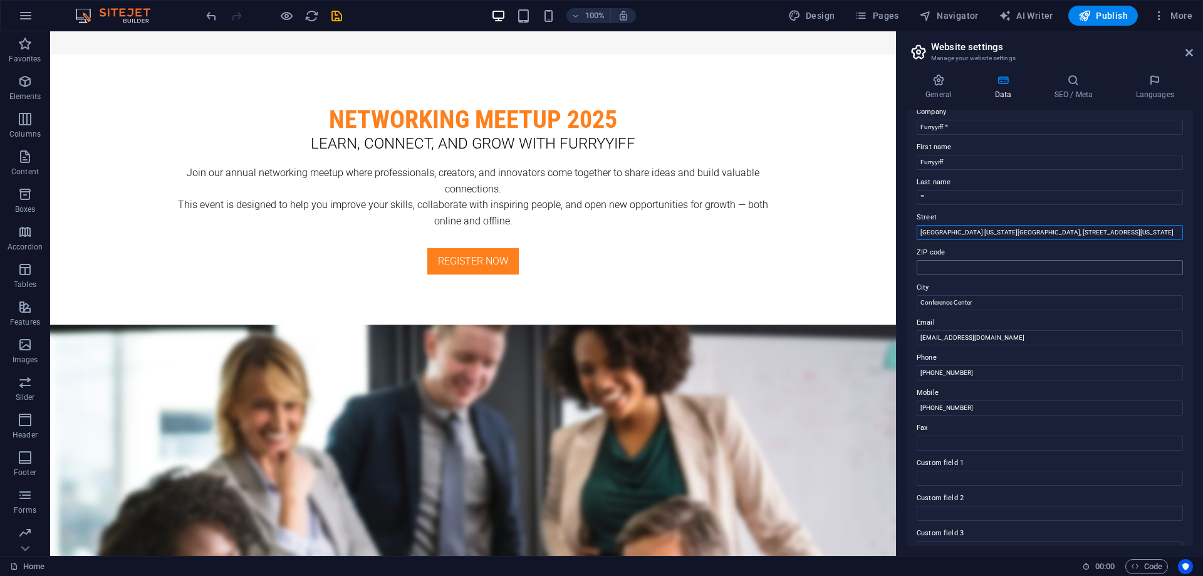
type input "AMA Conference Center New York City, 1601 Broadway 6th floor, New York, NY 1001…"
click at [968, 267] on input "ZIP code" at bounding box center [1049, 267] width 266 height 15
paste input "1601"
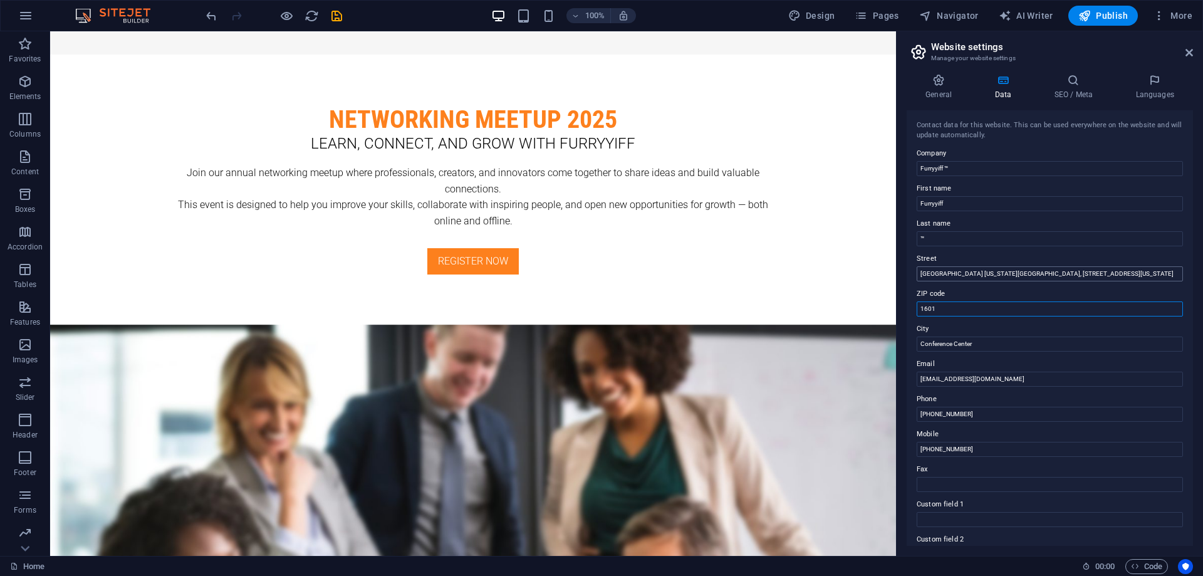
type input "1601"
drag, startPoint x: 987, startPoint y: 302, endPoint x: 827, endPoint y: 251, distance: 167.6
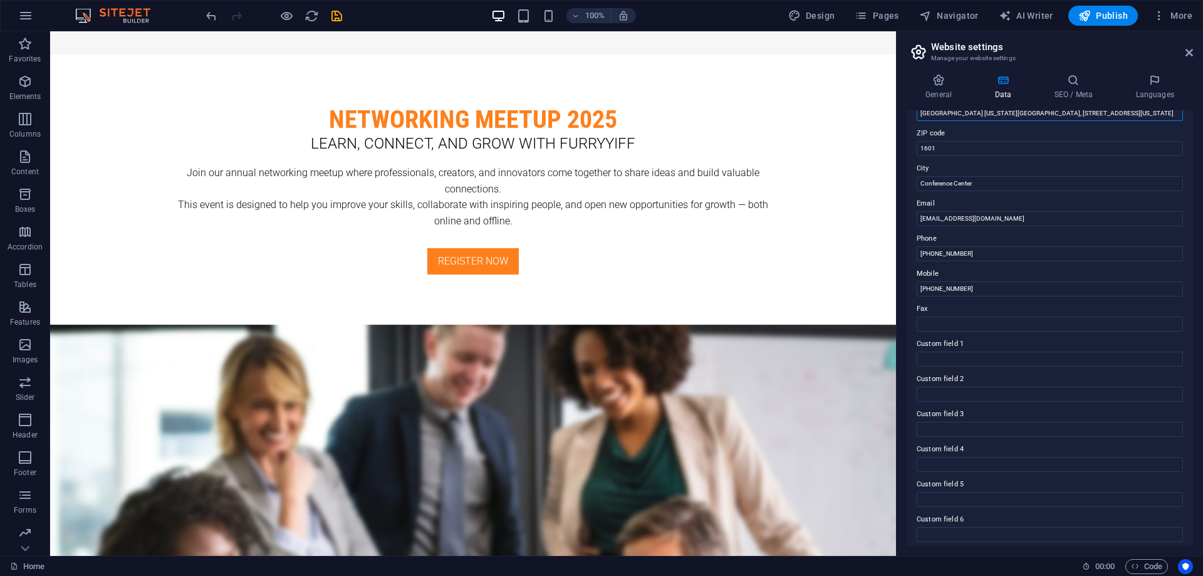
scroll to position [167, 0]
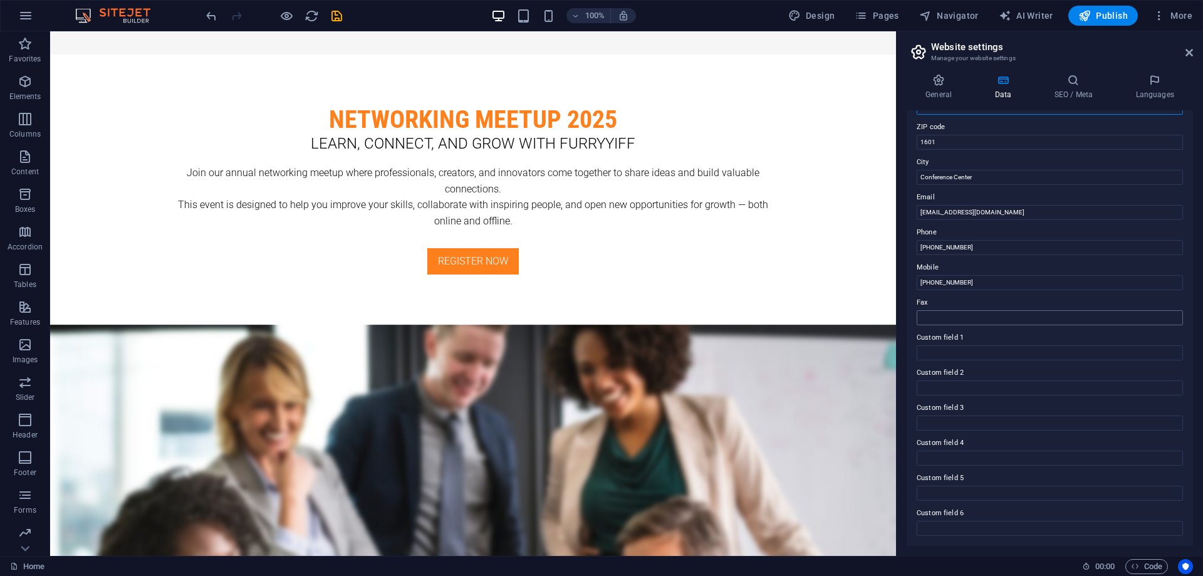
type input "[GEOGRAPHIC_DATA] [US_STATE][GEOGRAPHIC_DATA], [STREET_ADDRESS][US_STATE]"
click at [974, 321] on input "Fax" at bounding box center [1049, 317] width 266 height 15
paste input "(212) 903-8168"
type input "[PHONE_NUMBER]"
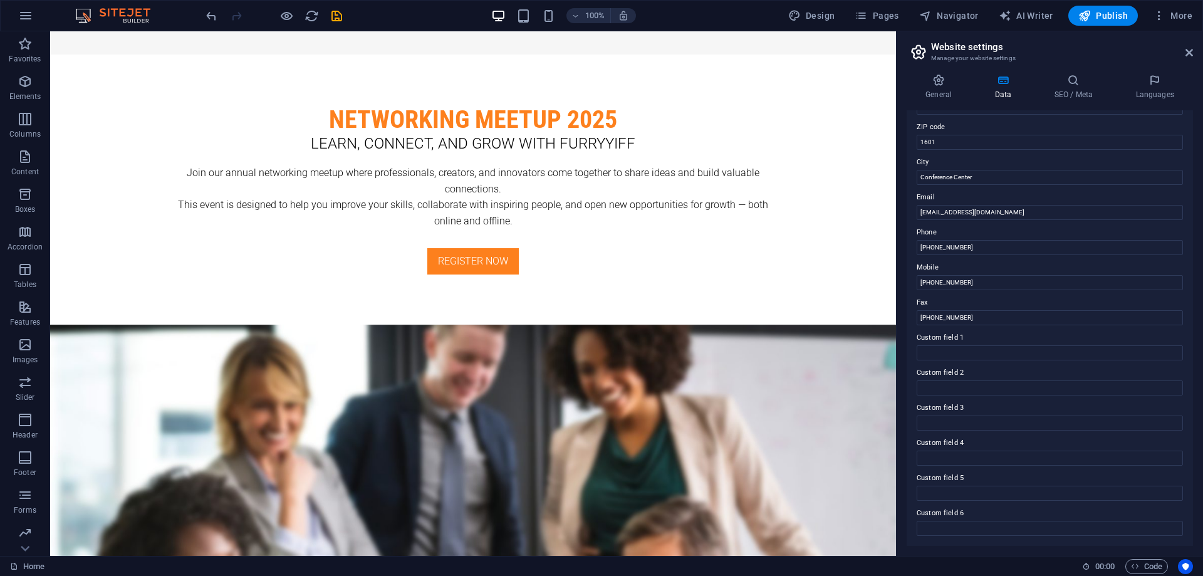
drag, startPoint x: 927, startPoint y: 338, endPoint x: 978, endPoint y: 336, distance: 50.8
click at [978, 336] on div "Contact data for this website. This can be used everywhere on the website and w…" at bounding box center [1049, 327] width 286 height 435
click at [967, 351] on input "Custom field 1" at bounding box center [1049, 352] width 266 height 15
paste input "Where Connections Spark Opportunities"
type input "Where Connections Spark Opportunities"
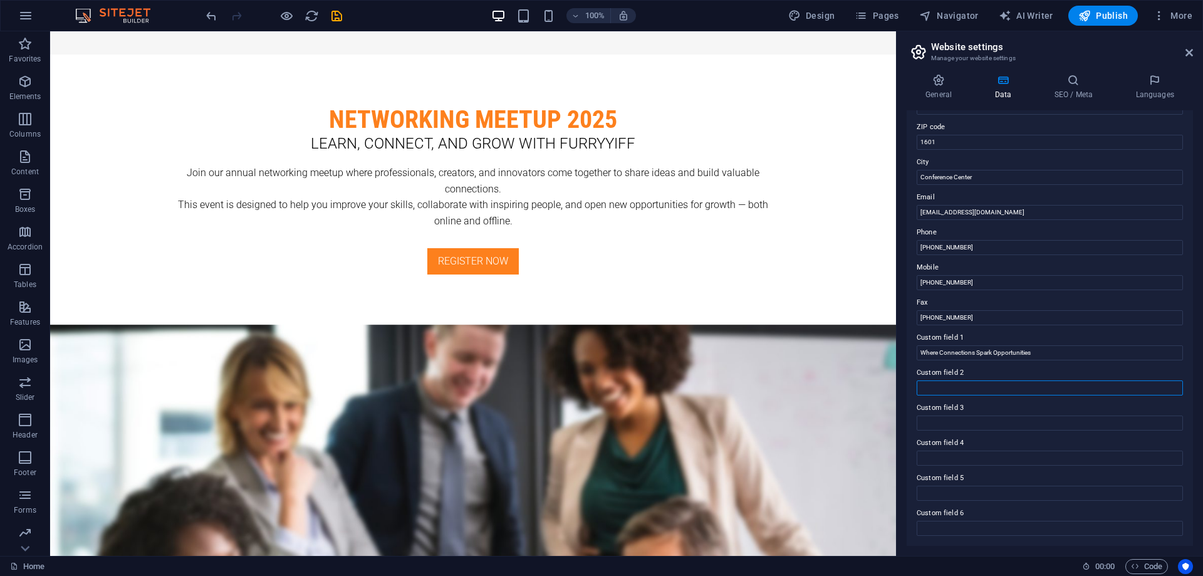
click at [948, 392] on input "Custom field 2" at bounding box center [1049, 387] width 266 height 15
paste input "Networking Meetup 2025 — Learn, Connect, and Grow with Furryyiff"
type input "Networking Meetup 2025 — Learn, Connect, and Grow with Furryyiff"
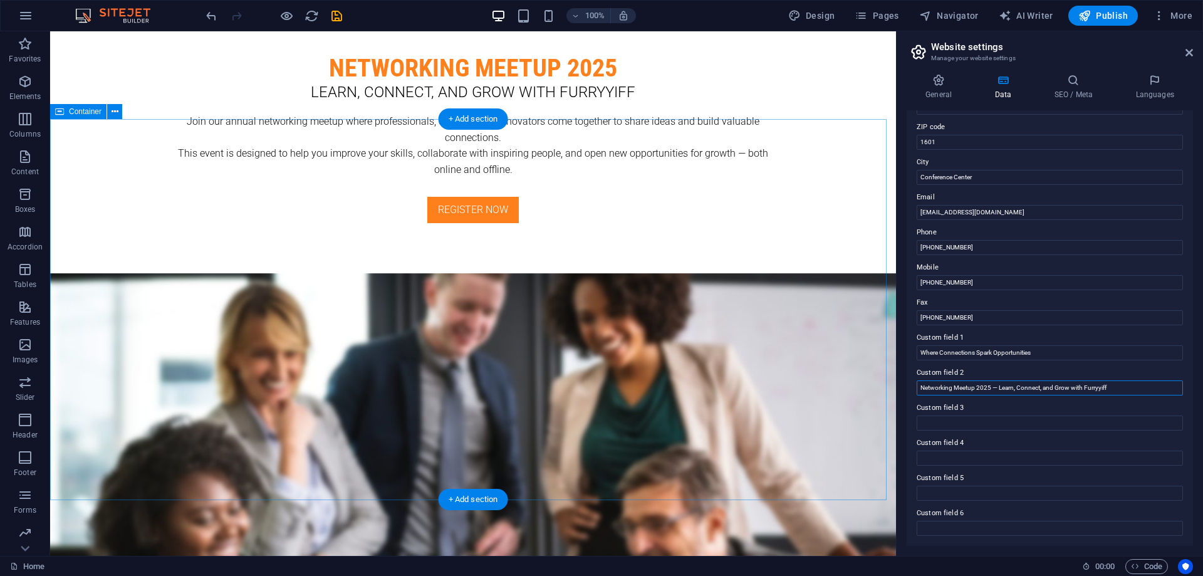
scroll to position [1356, 0]
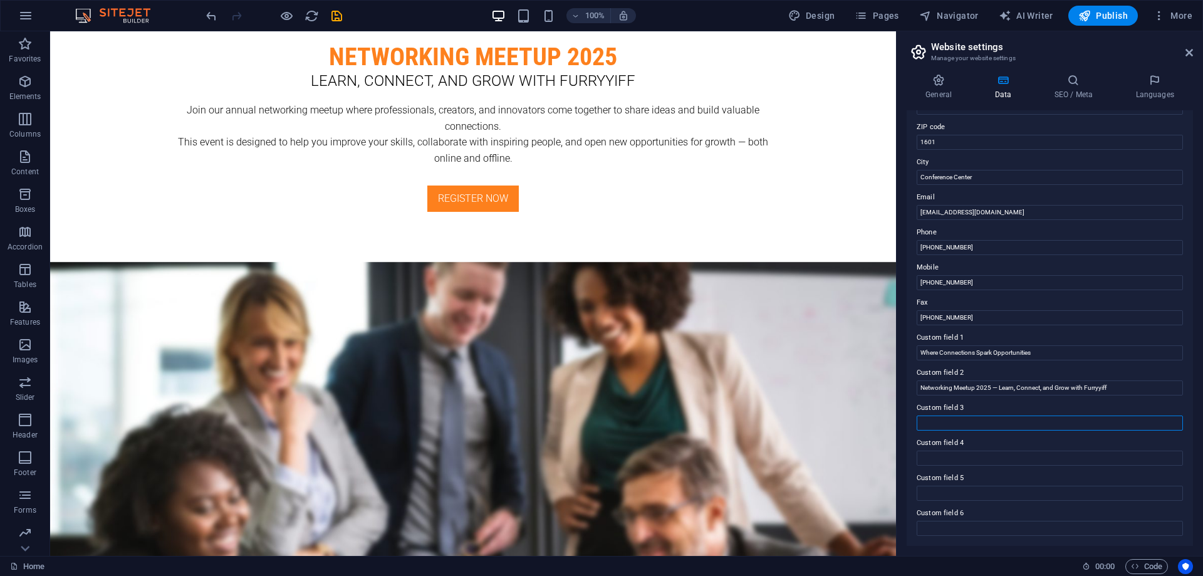
click at [959, 424] on input "Custom field 3" at bounding box center [1049, 422] width 266 height 15
paste input "Join inspiring community events, workshops, and networking meetups designed to …"
type input "Join inspiring community events, workshops, and networking meetups designed to …"
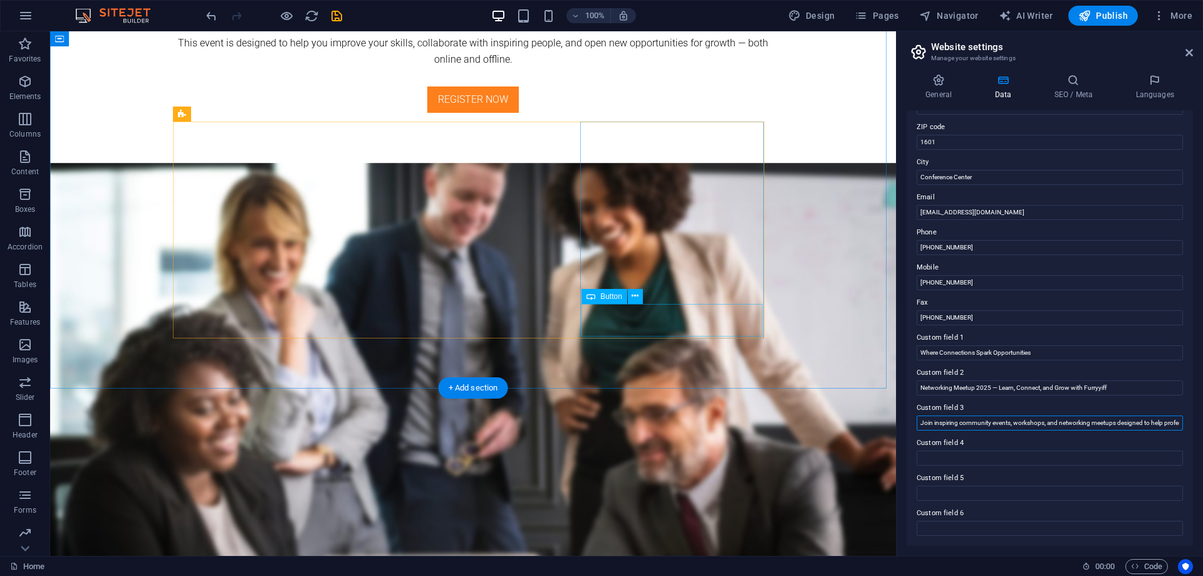
scroll to position [1461, 0]
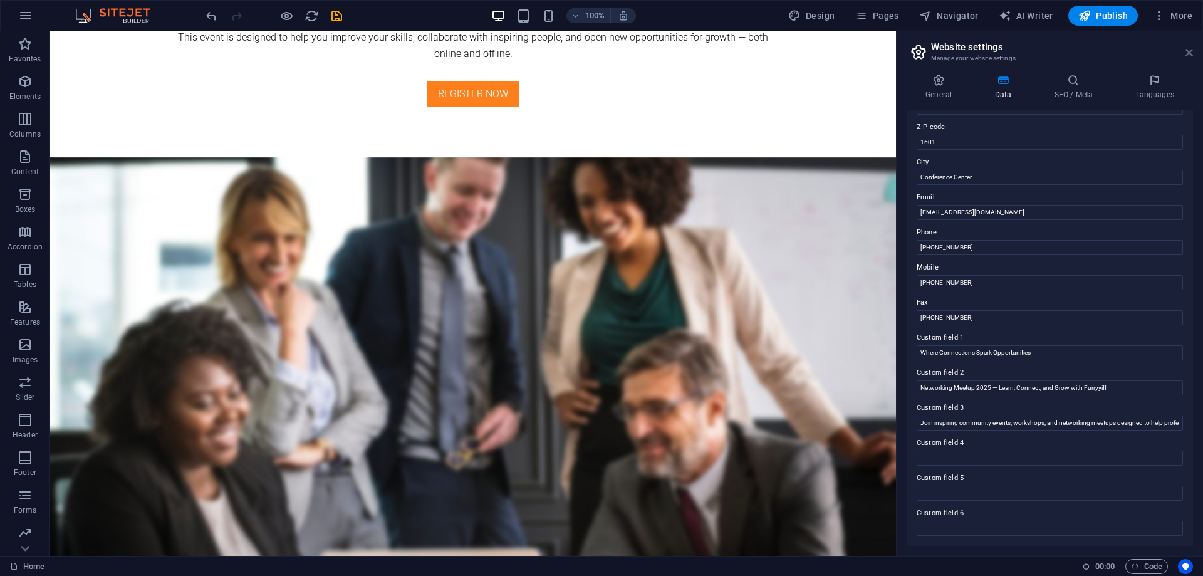
click at [1188, 53] on icon at bounding box center [1189, 53] width 8 height 10
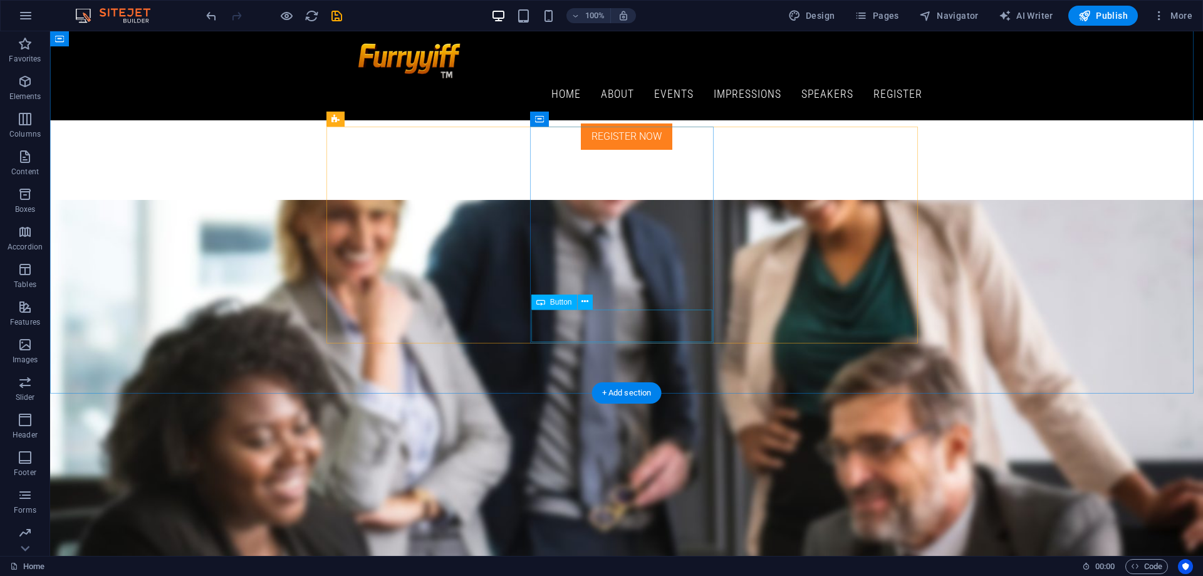
scroll to position [1336, 0]
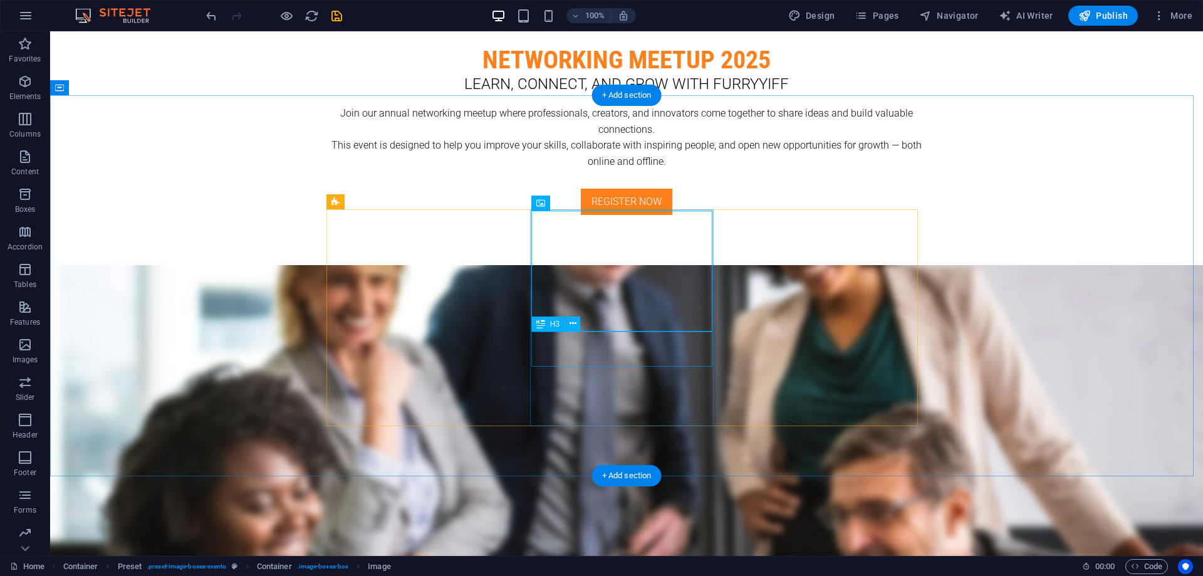
scroll to position [1377, 0]
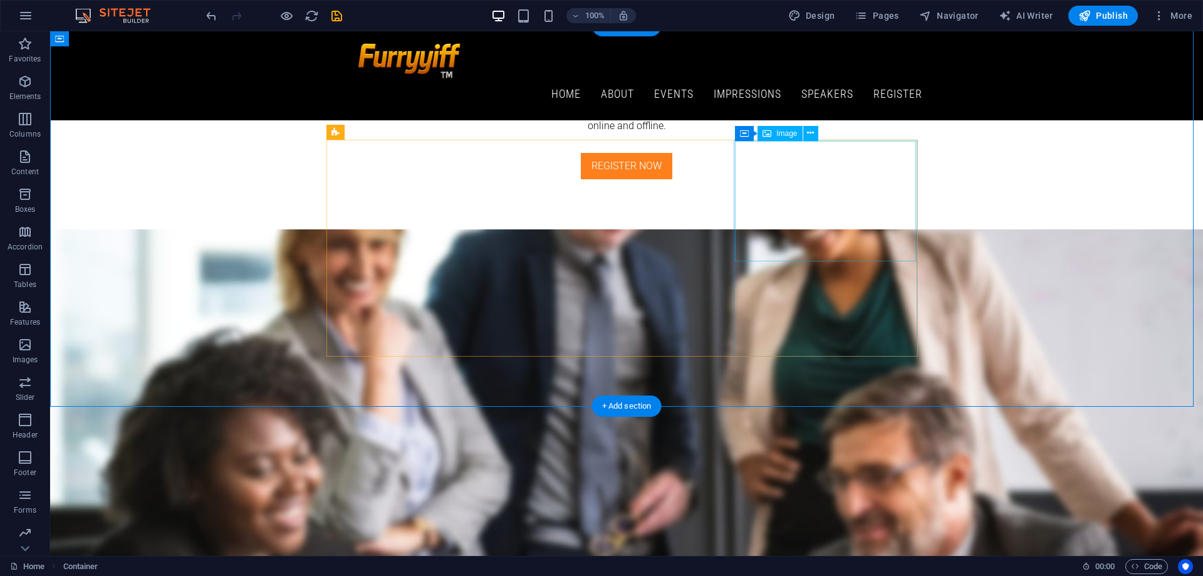
scroll to position [1356, 0]
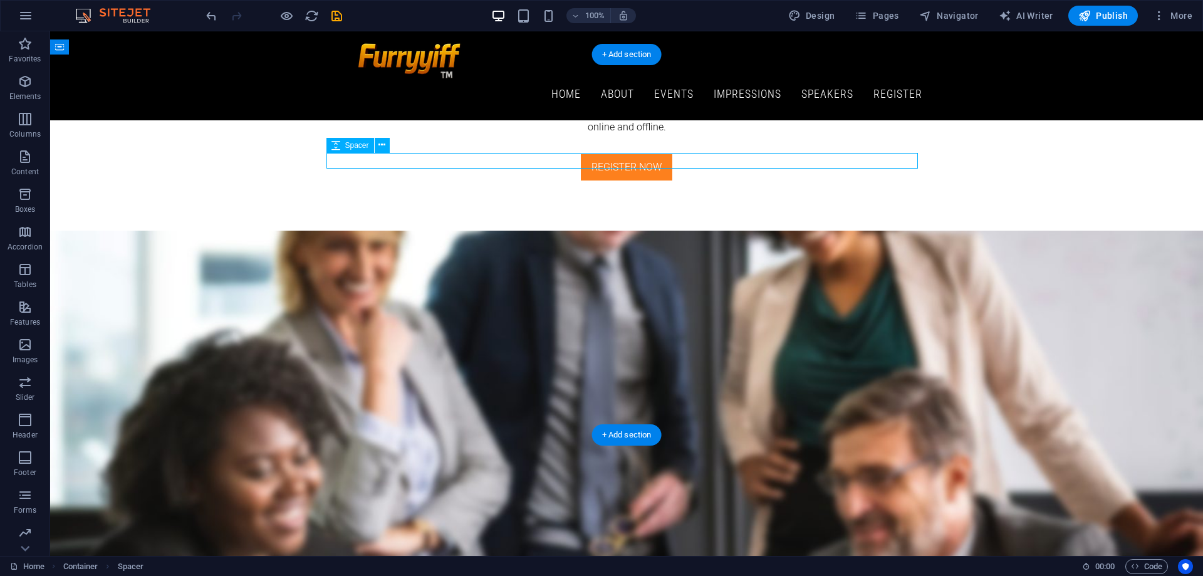
select select "px"
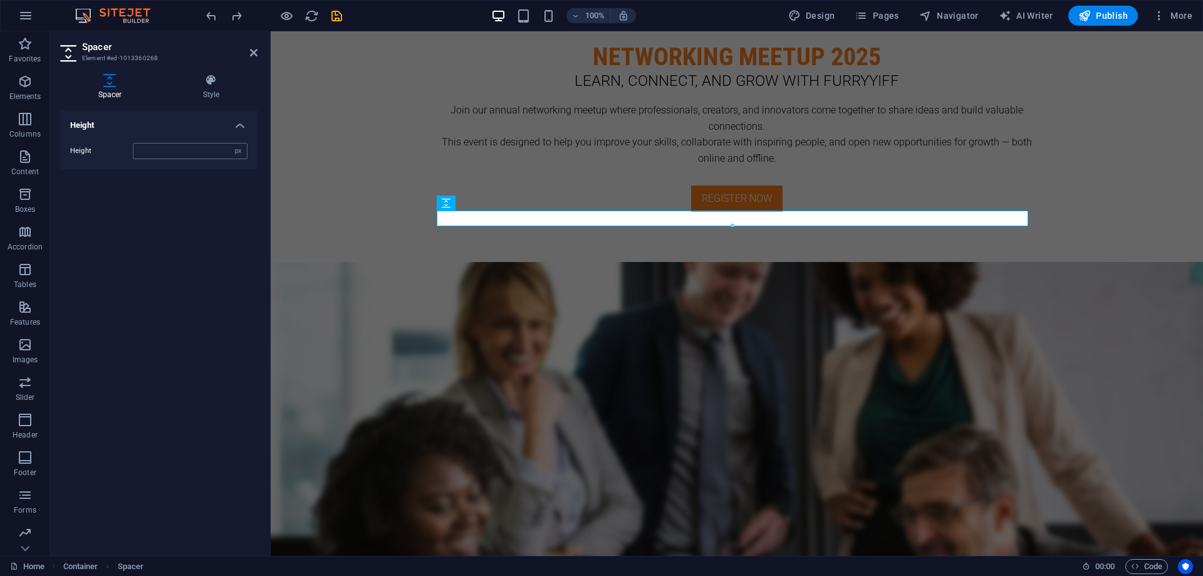
click at [188, 145] on input "number" at bounding box center [189, 150] width 113 height 15
drag, startPoint x: 356, startPoint y: 122, endPoint x: 395, endPoint y: 126, distance: 39.0
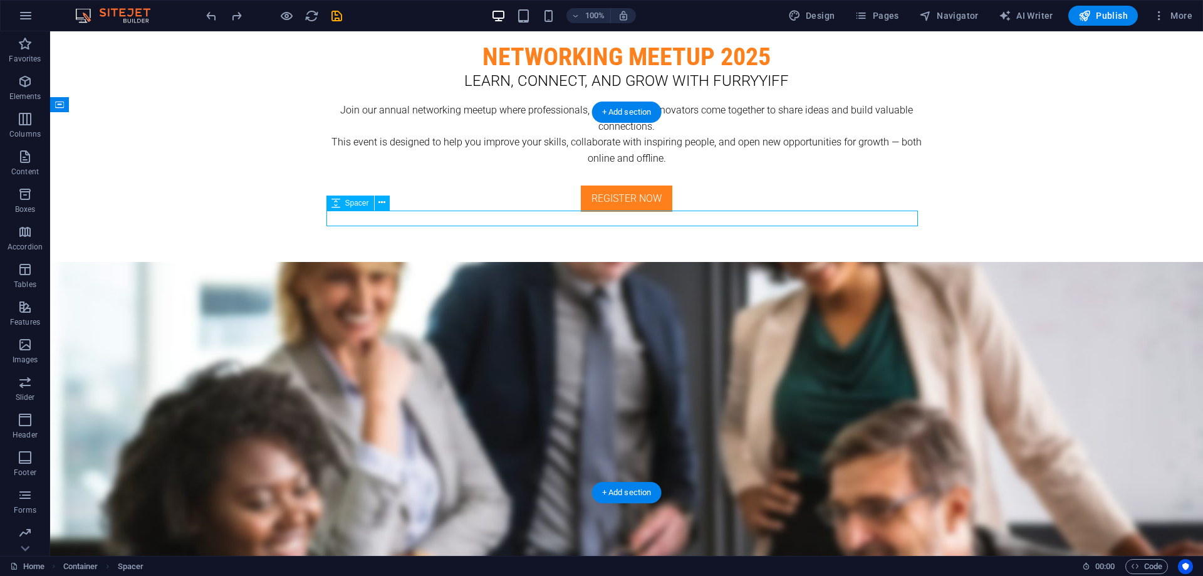
select select "px"
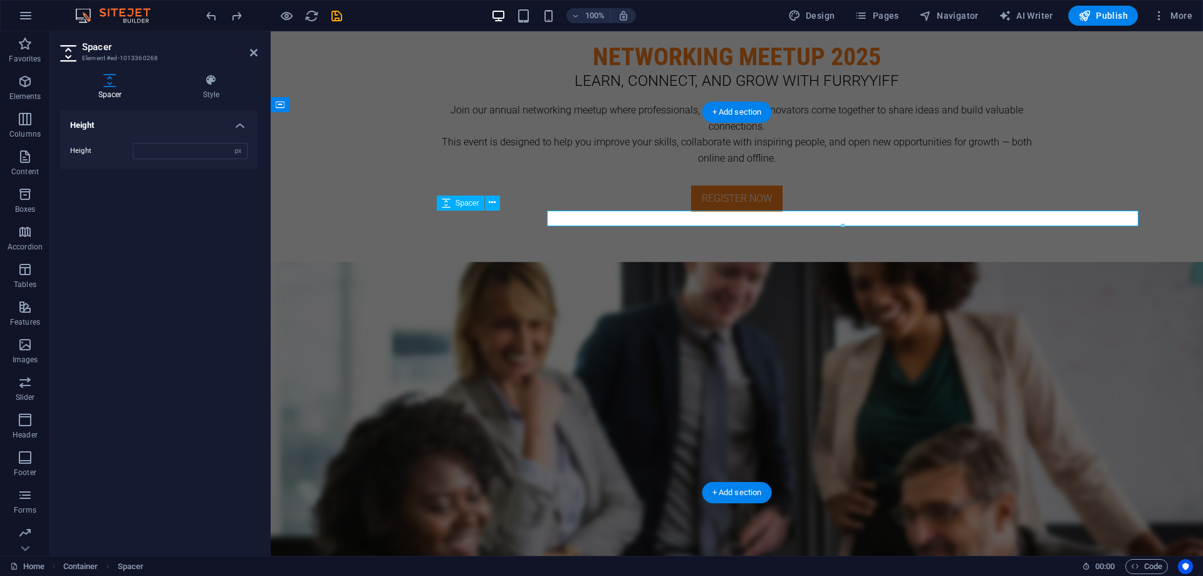
type input "25"
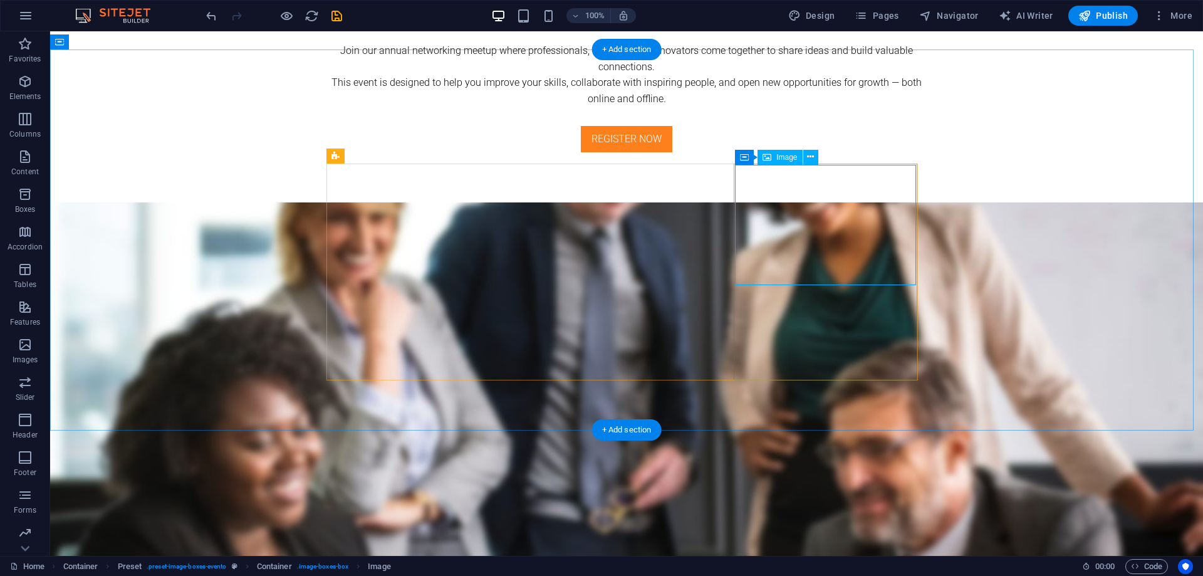
scroll to position [1419, 0]
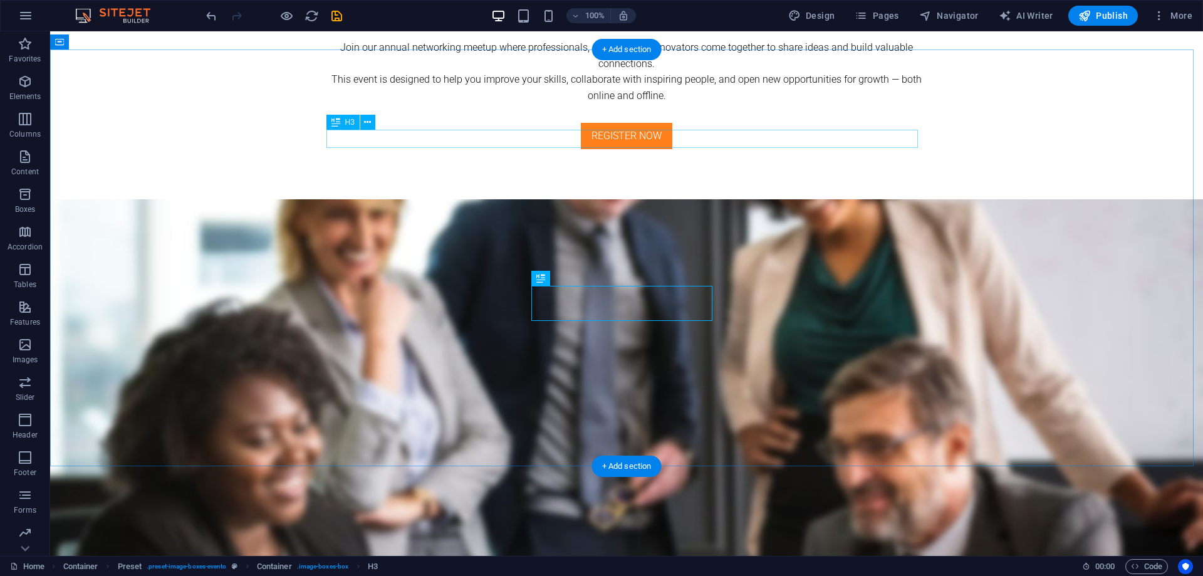
drag, startPoint x: 706, startPoint y: 145, endPoint x: 486, endPoint y: 145, distance: 219.9
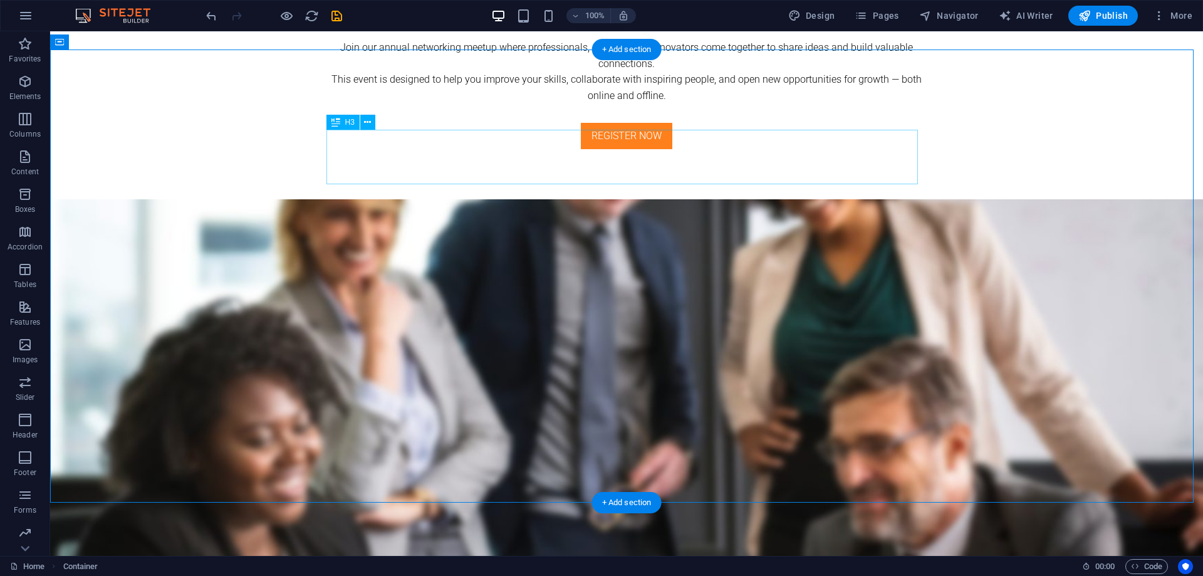
click at [369, 126] on icon at bounding box center [367, 122] width 7 height 13
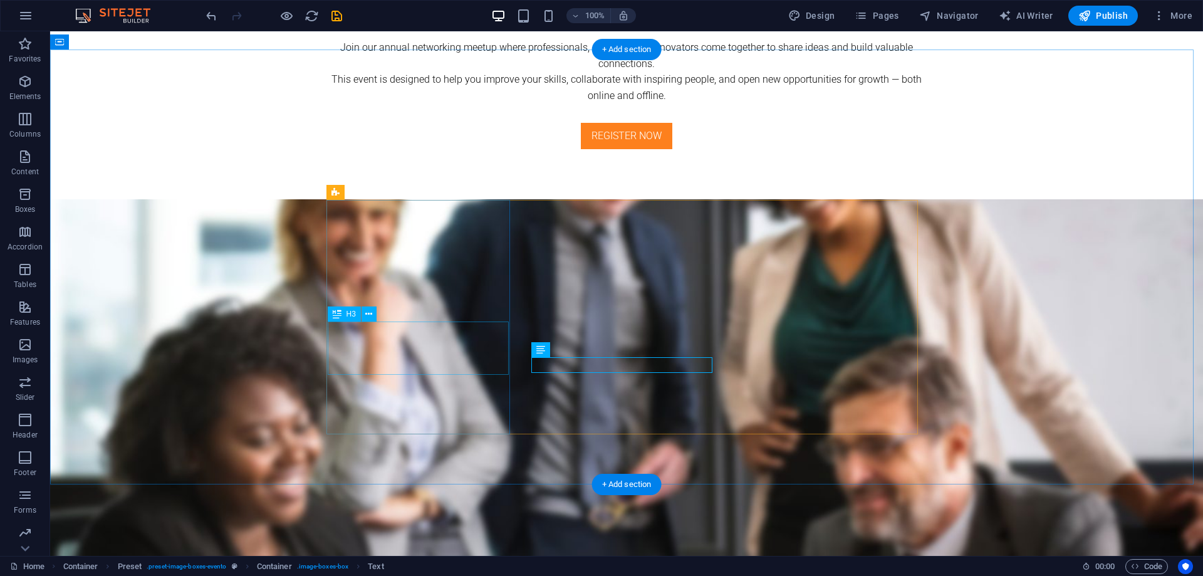
click at [369, 316] on icon at bounding box center [368, 314] width 7 height 13
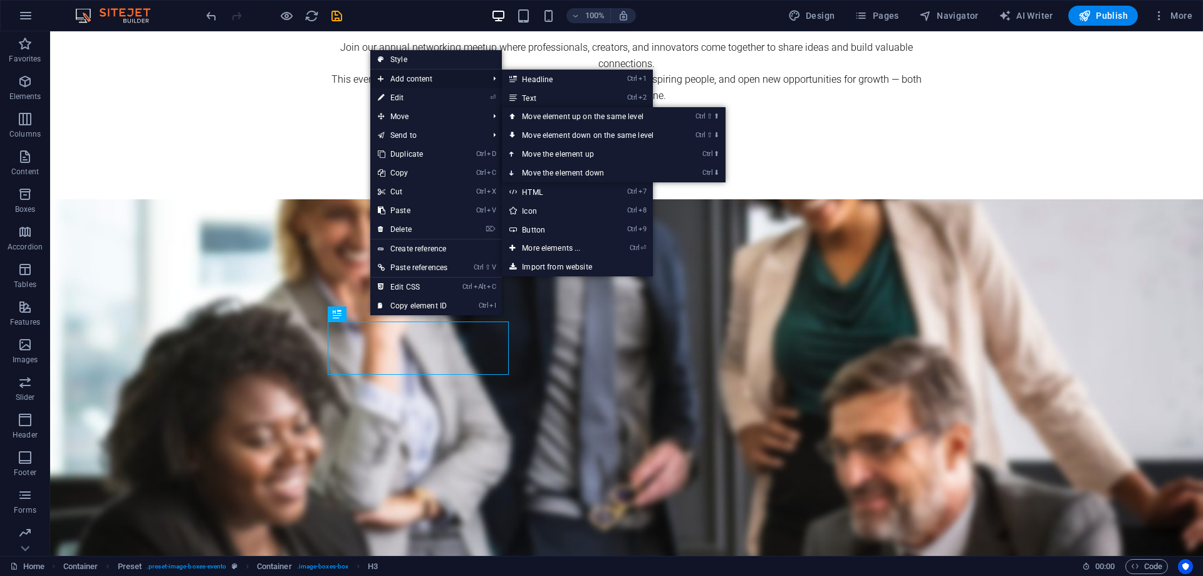
click at [424, 82] on span "Add content" at bounding box center [426, 79] width 113 height 19
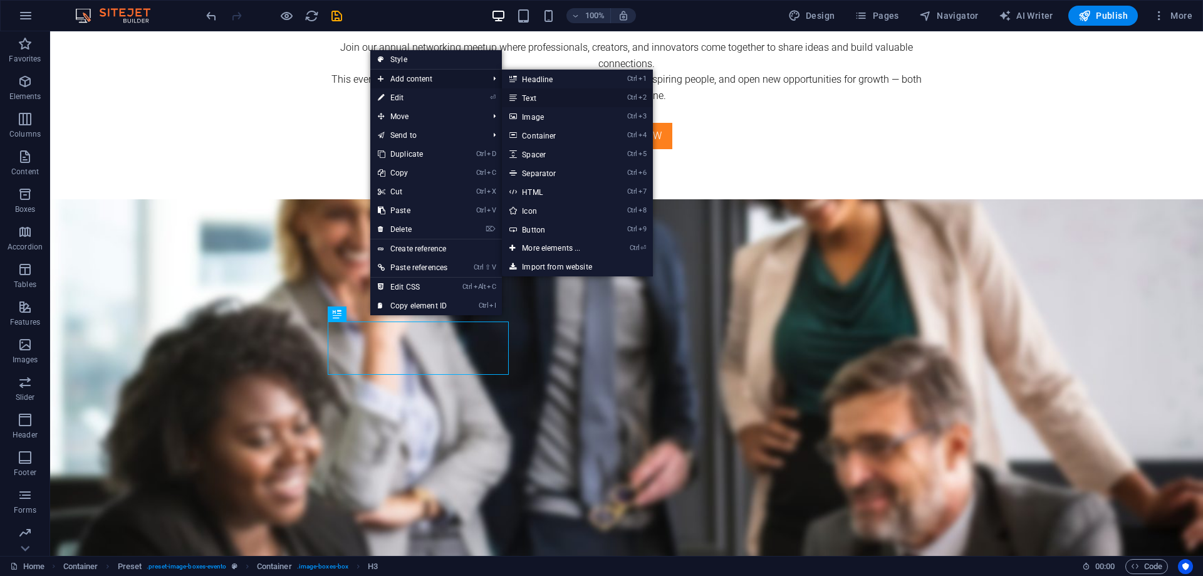
click at [551, 98] on link "Ctrl 2 Text" at bounding box center [553, 97] width 103 height 19
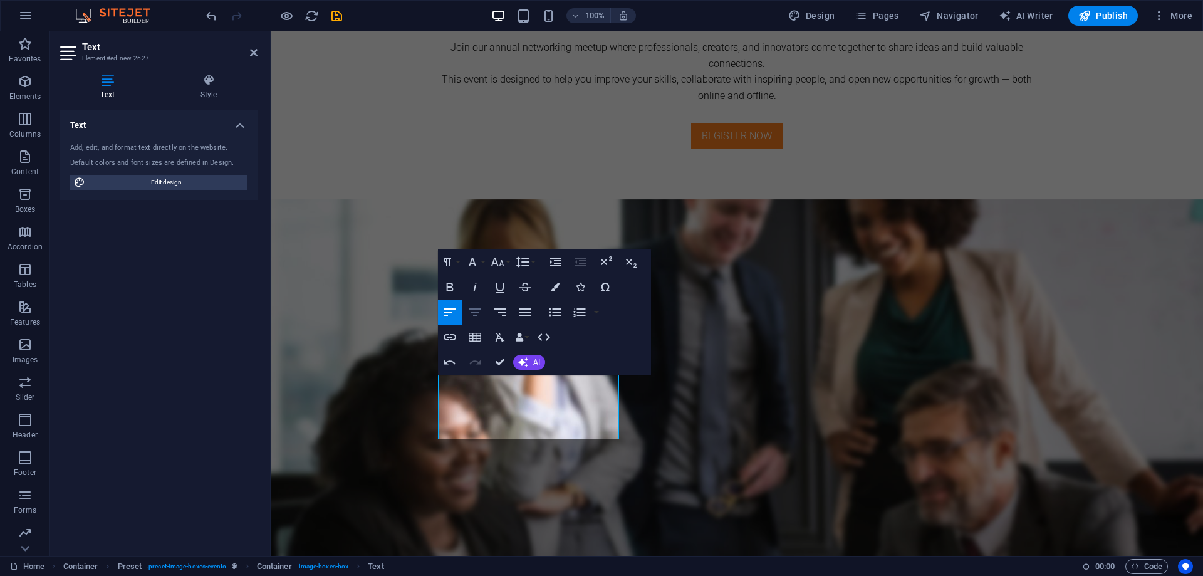
click at [477, 311] on icon "button" at bounding box center [474, 311] width 15 height 15
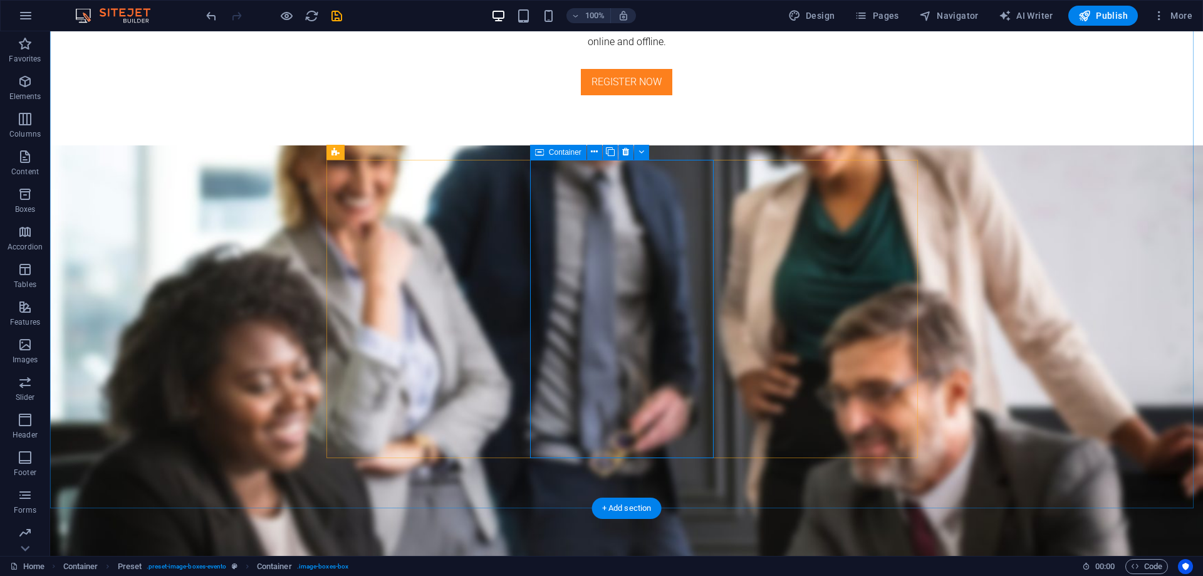
scroll to position [1481, 0]
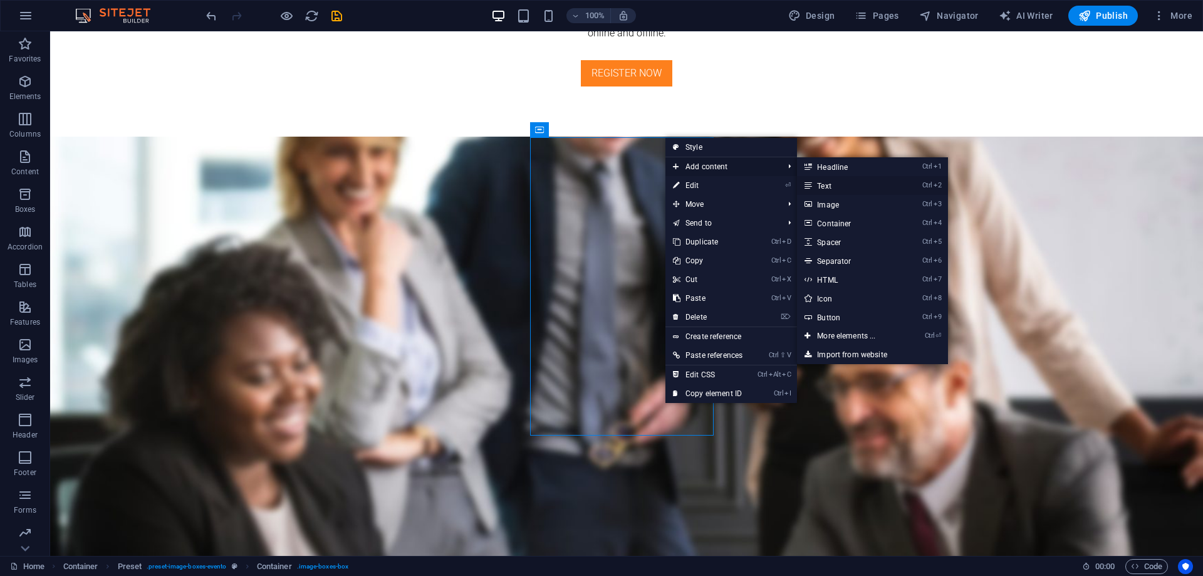
click at [860, 182] on link "Ctrl 2 Text" at bounding box center [848, 185] width 103 height 19
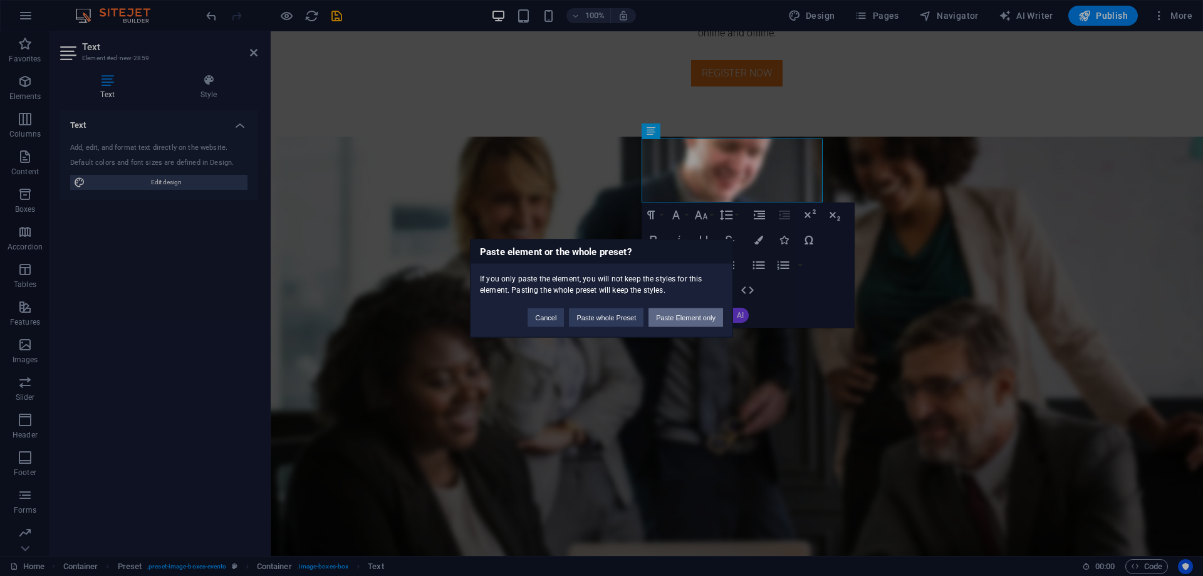
click at [683, 320] on button "Paste Element only" at bounding box center [685, 317] width 75 height 19
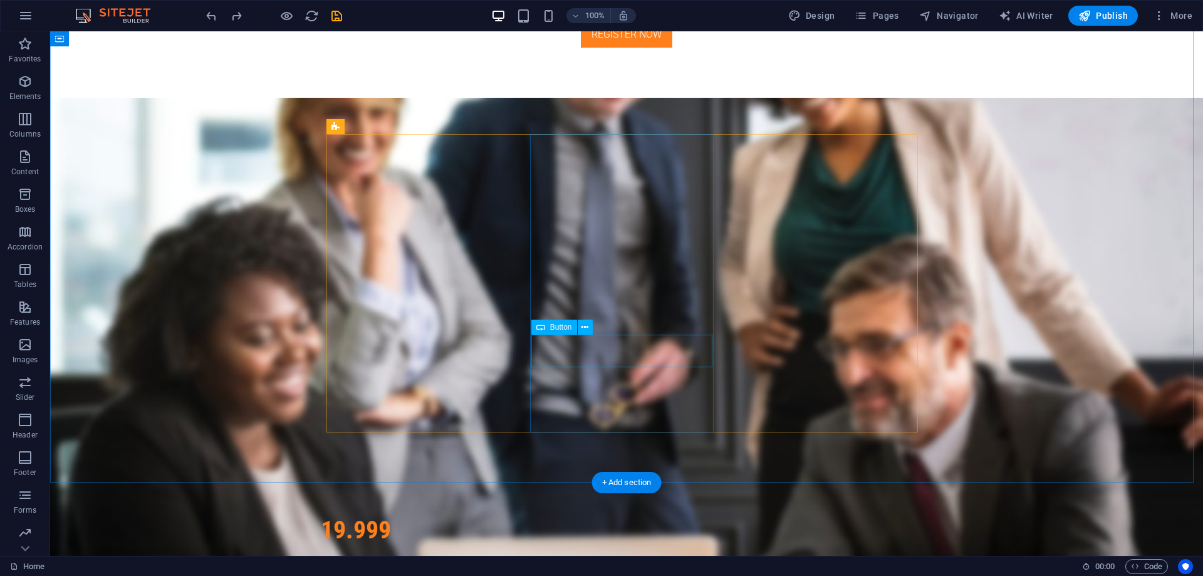
scroll to position [1523, 0]
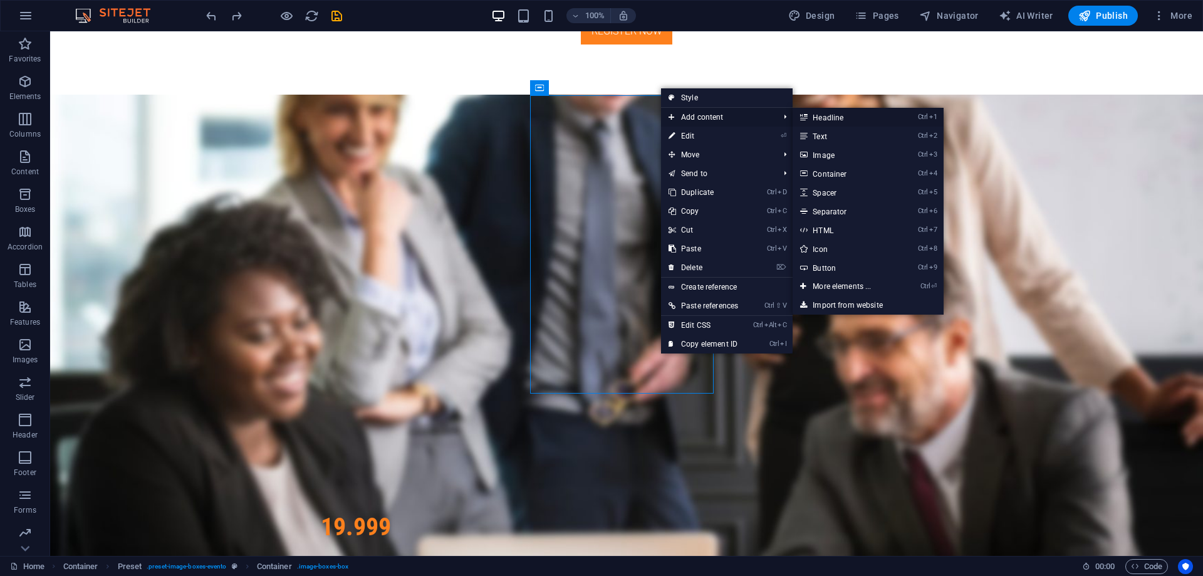
click at [839, 113] on link "Ctrl 1 Headline" at bounding box center [843, 117] width 103 height 19
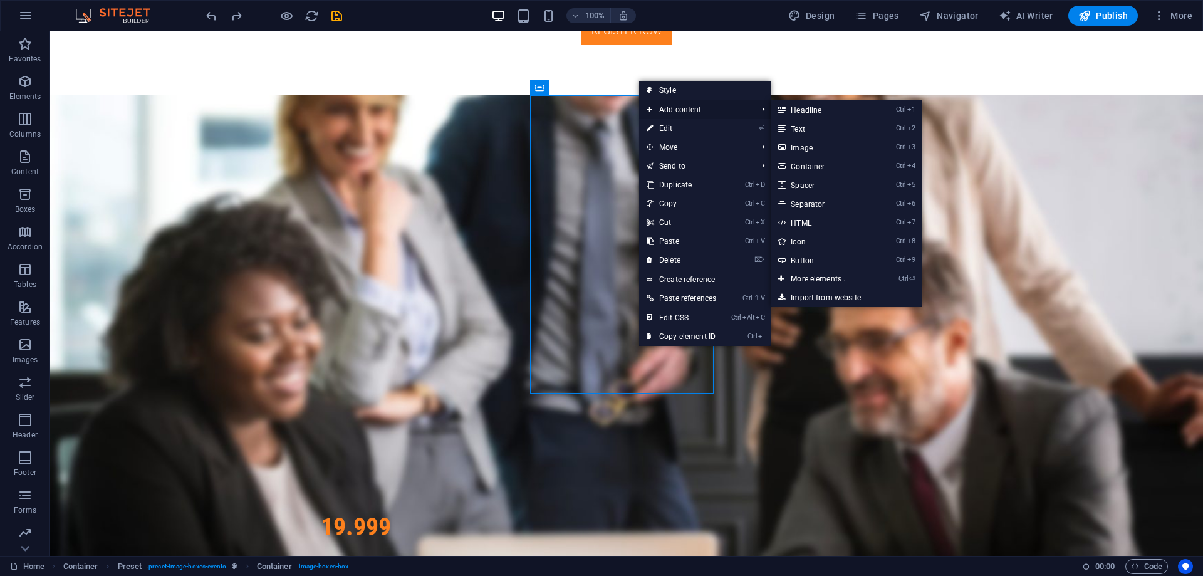
click at [698, 108] on span "Add content" at bounding box center [695, 109] width 113 height 19
drag, startPoint x: 817, startPoint y: 126, endPoint x: 546, endPoint y: 96, distance: 272.3
click at [817, 126] on link "Ctrl 2 Text" at bounding box center [821, 128] width 103 height 19
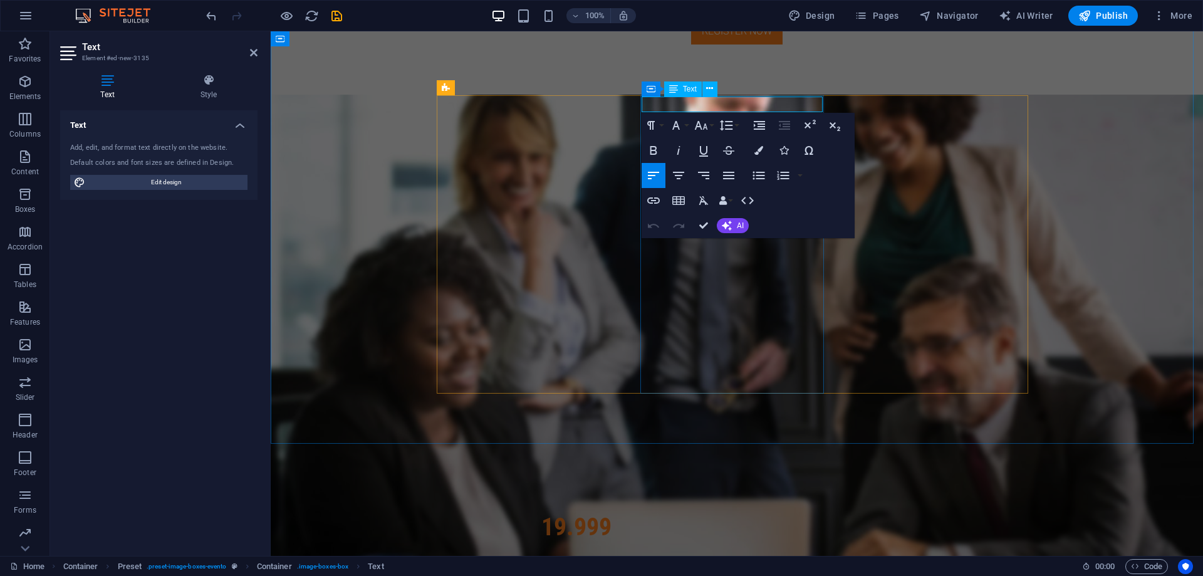
drag, startPoint x: 747, startPoint y: 102, endPoint x: 616, endPoint y: 105, distance: 130.3
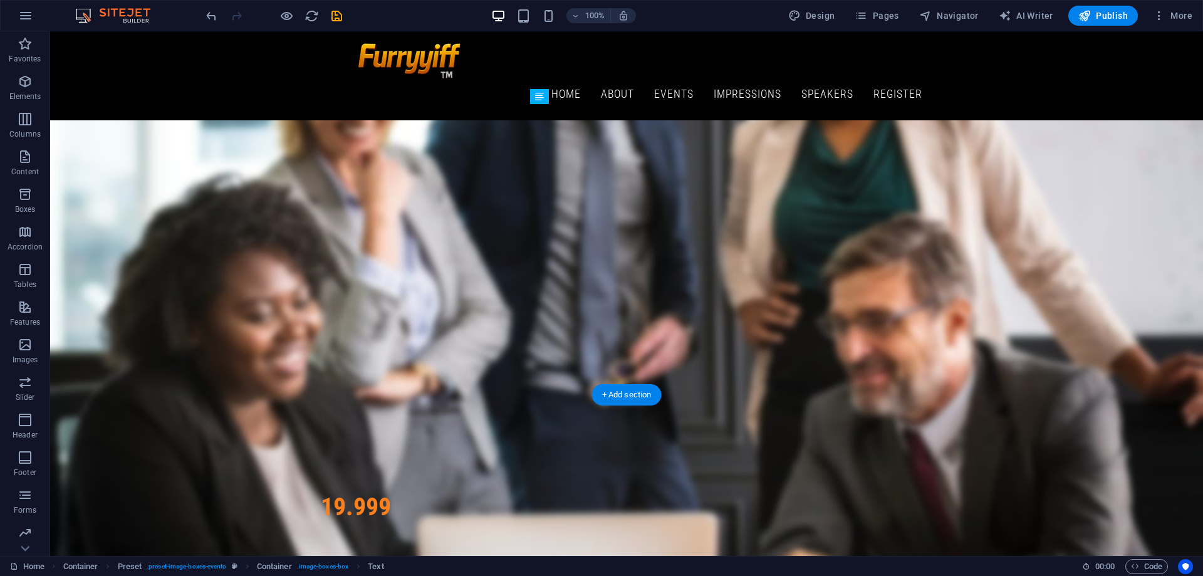
drag, startPoint x: 496, startPoint y: 101, endPoint x: 665, endPoint y: 106, distance: 168.6
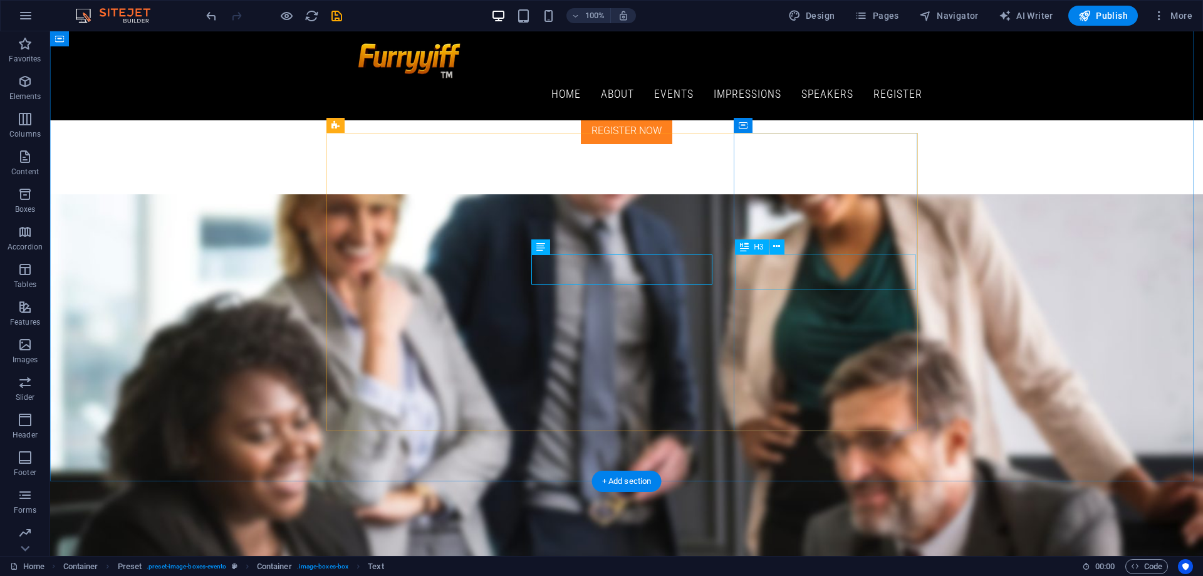
scroll to position [1377, 0]
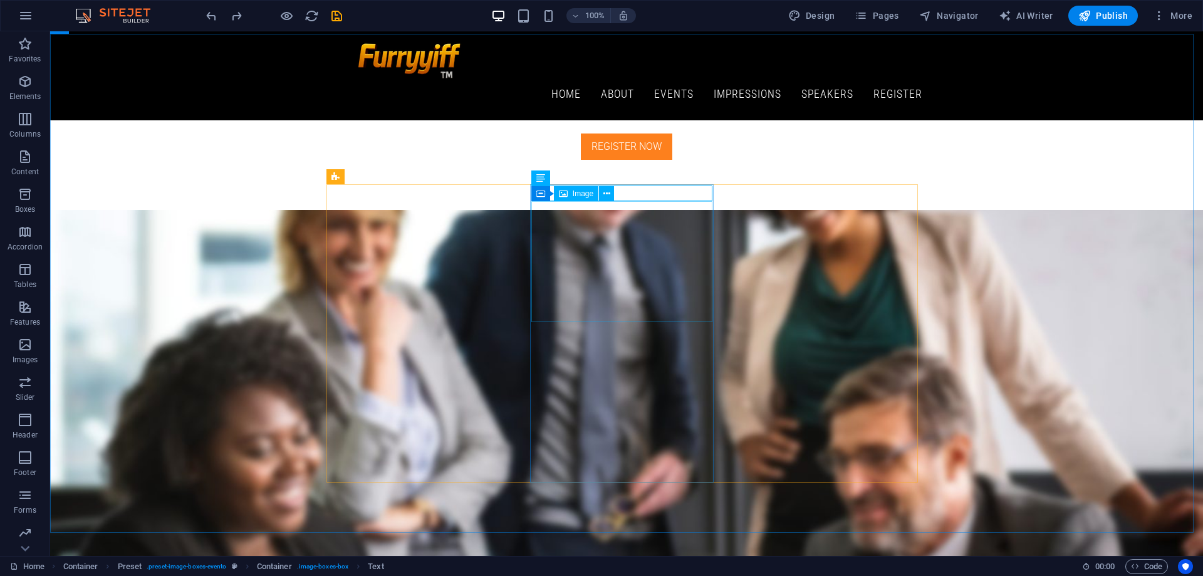
click at [618, 194] on div "Container Image" at bounding box center [576, 194] width 91 height 16
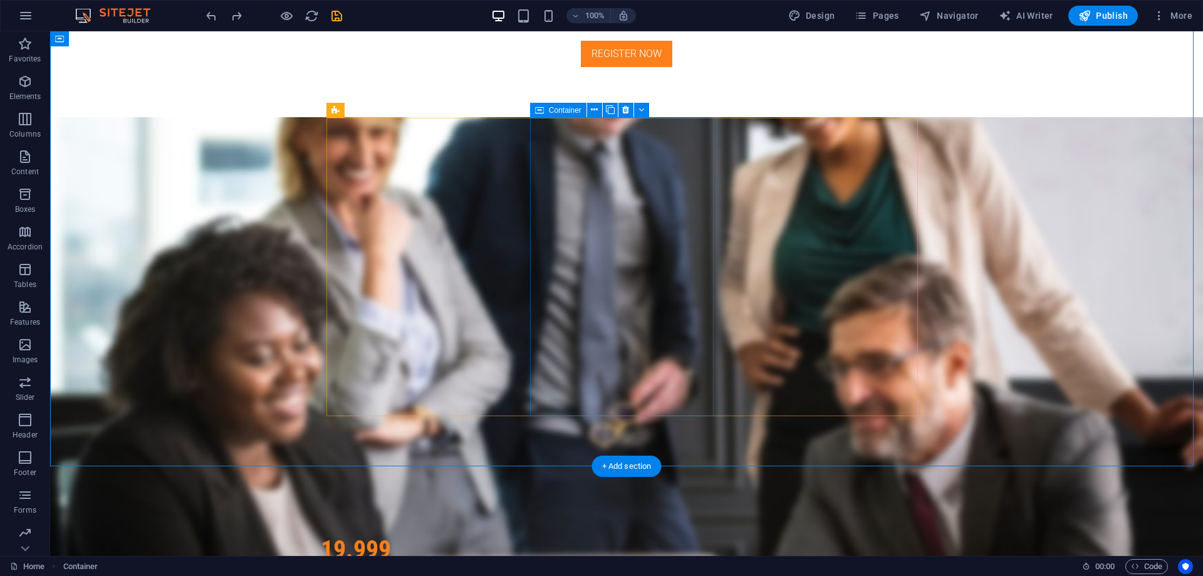
scroll to position [1502, 0]
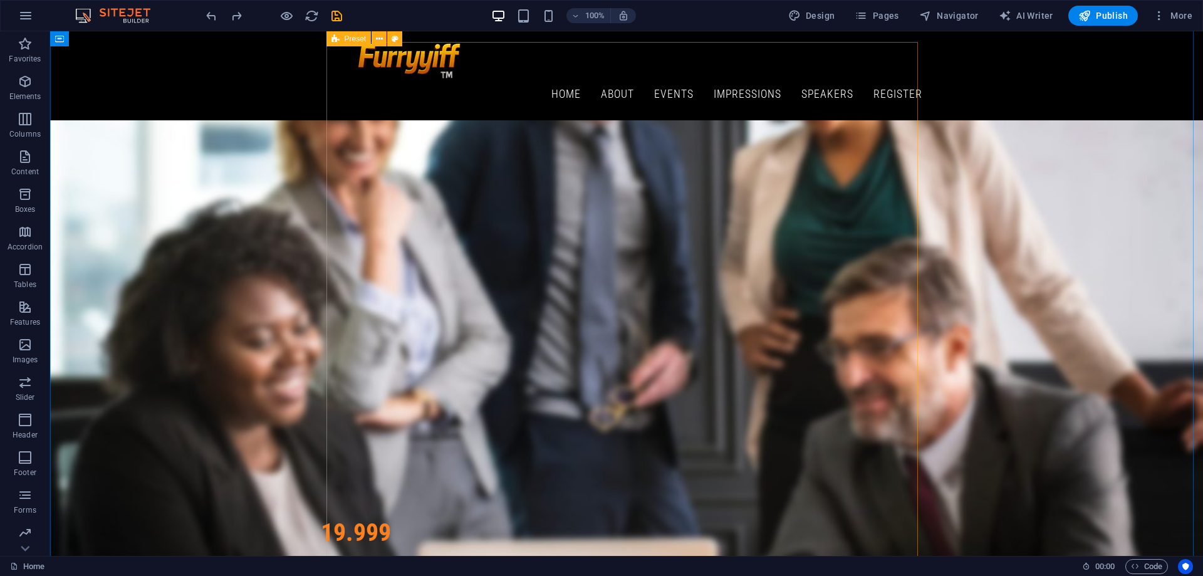
scroll to position [1481, 0]
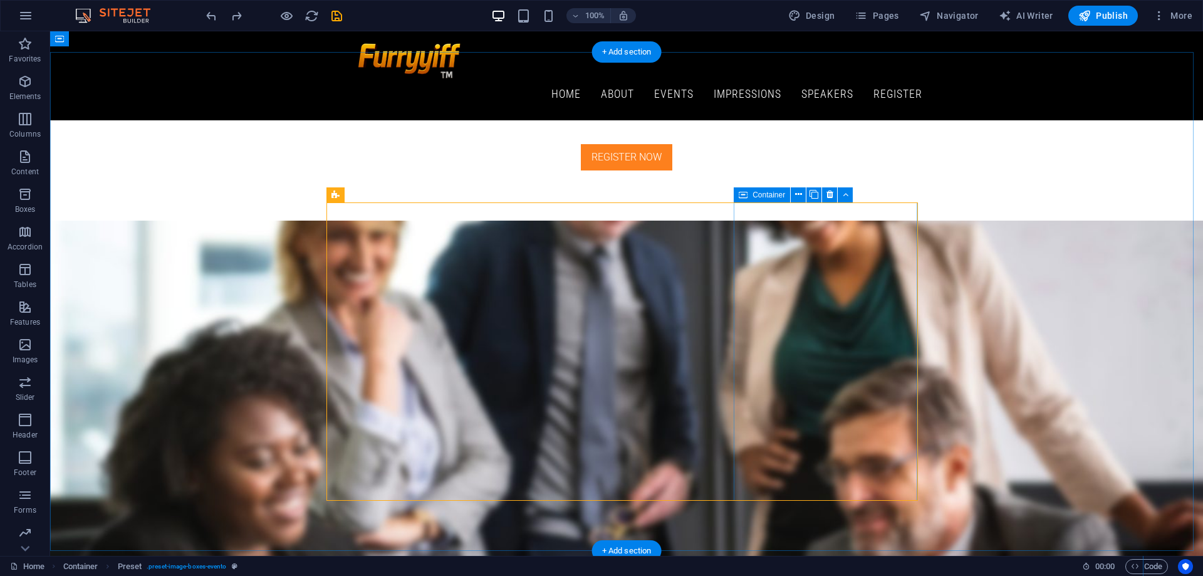
scroll to position [1356, 0]
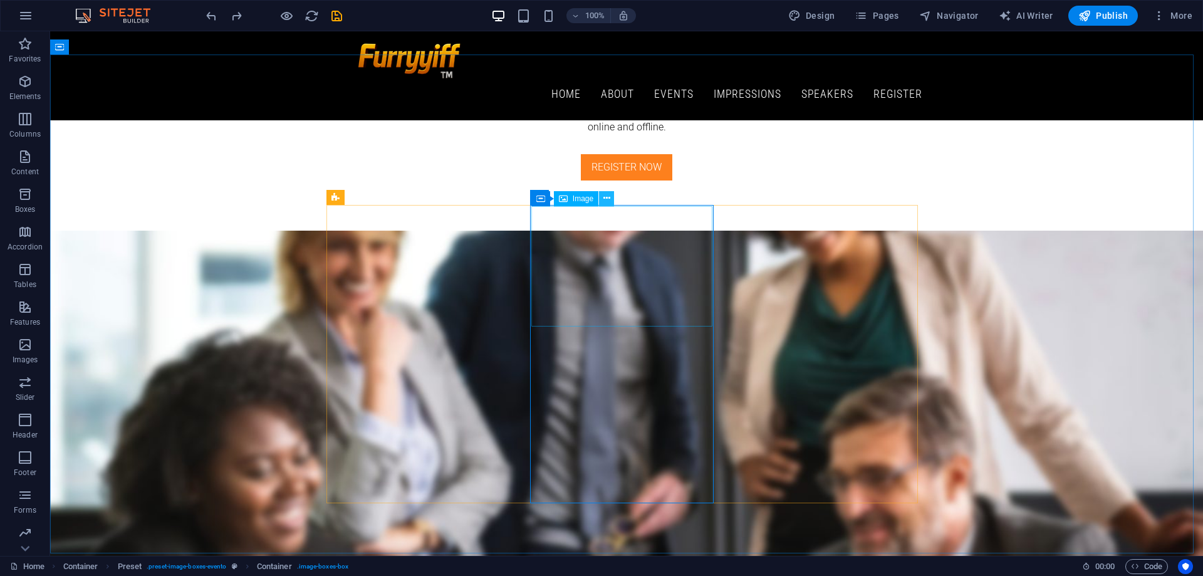
click at [606, 199] on icon at bounding box center [606, 198] width 7 height 13
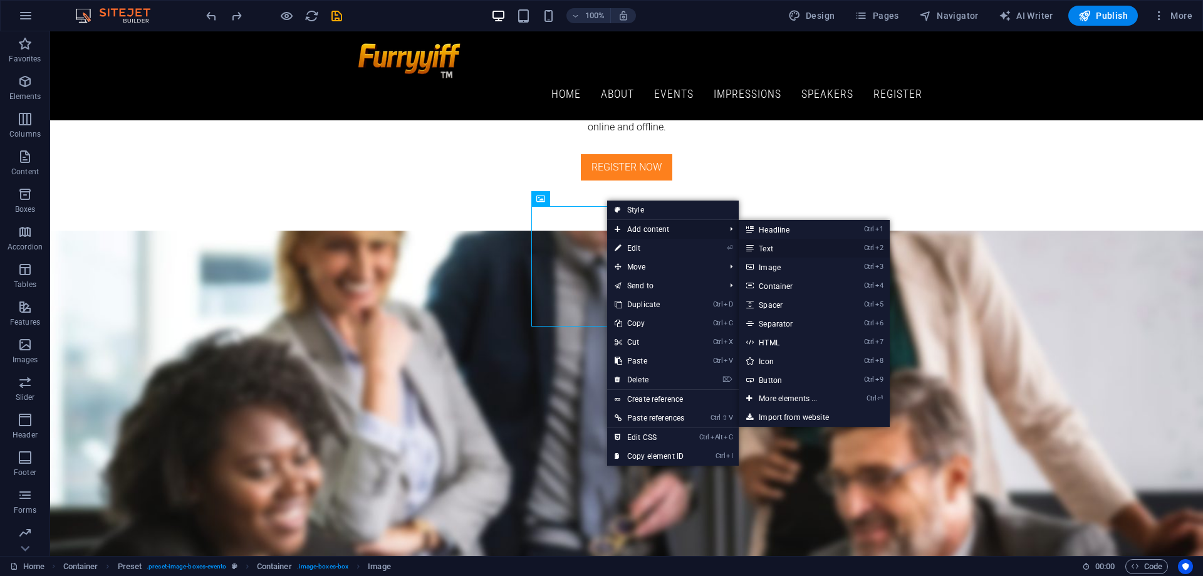
click at [789, 245] on link "Ctrl 2 Text" at bounding box center [790, 248] width 103 height 19
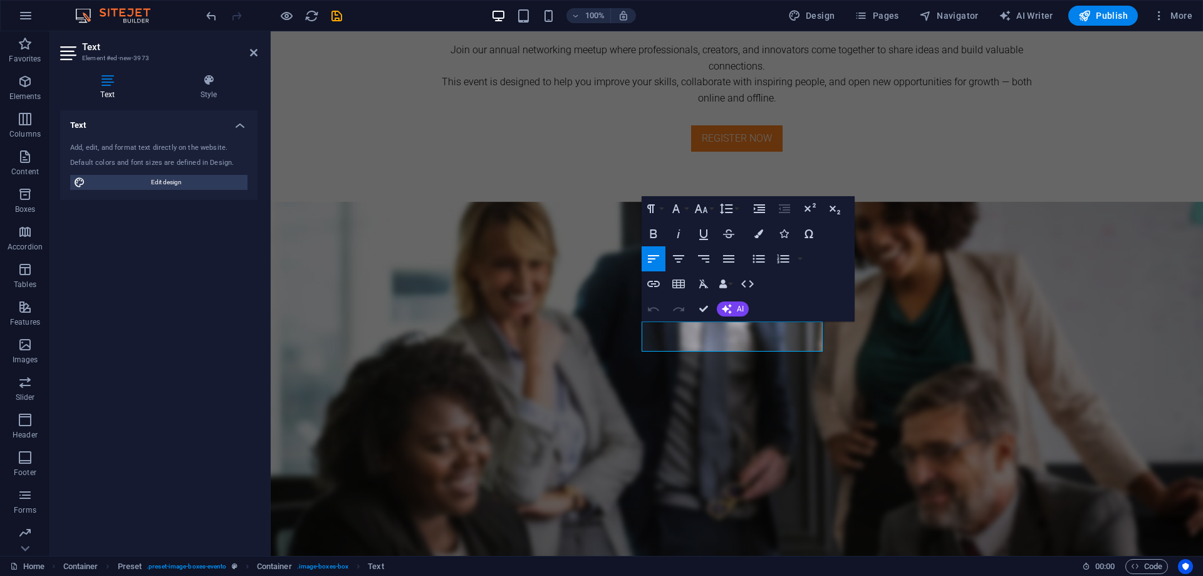
scroll to position [1419, 0]
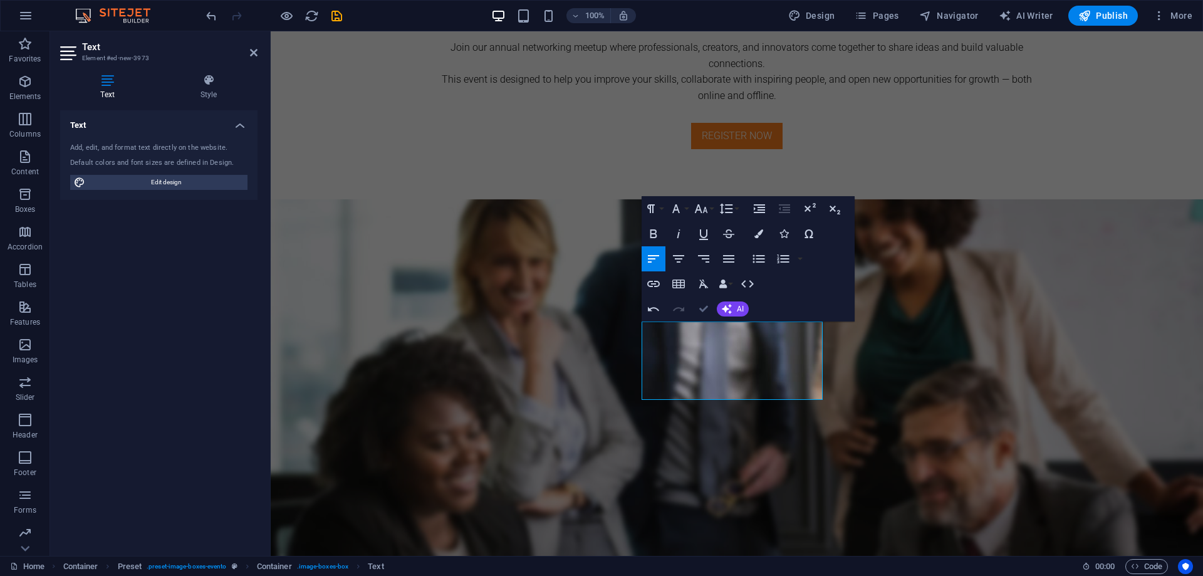
drag, startPoint x: 704, startPoint y: 309, endPoint x: 694, endPoint y: 325, distance: 18.6
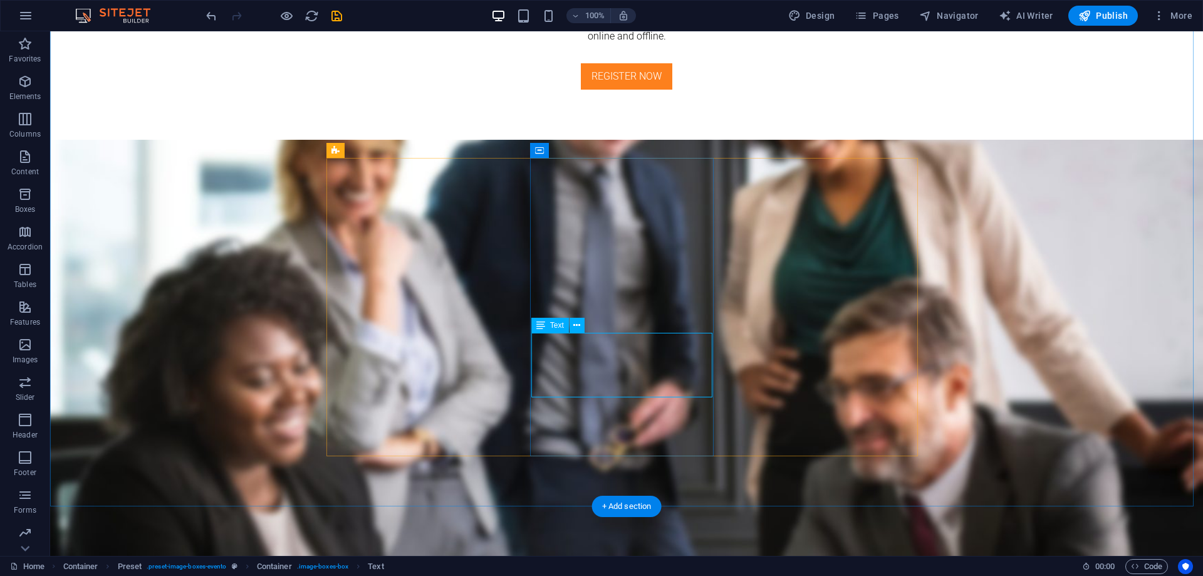
scroll to position [1481, 0]
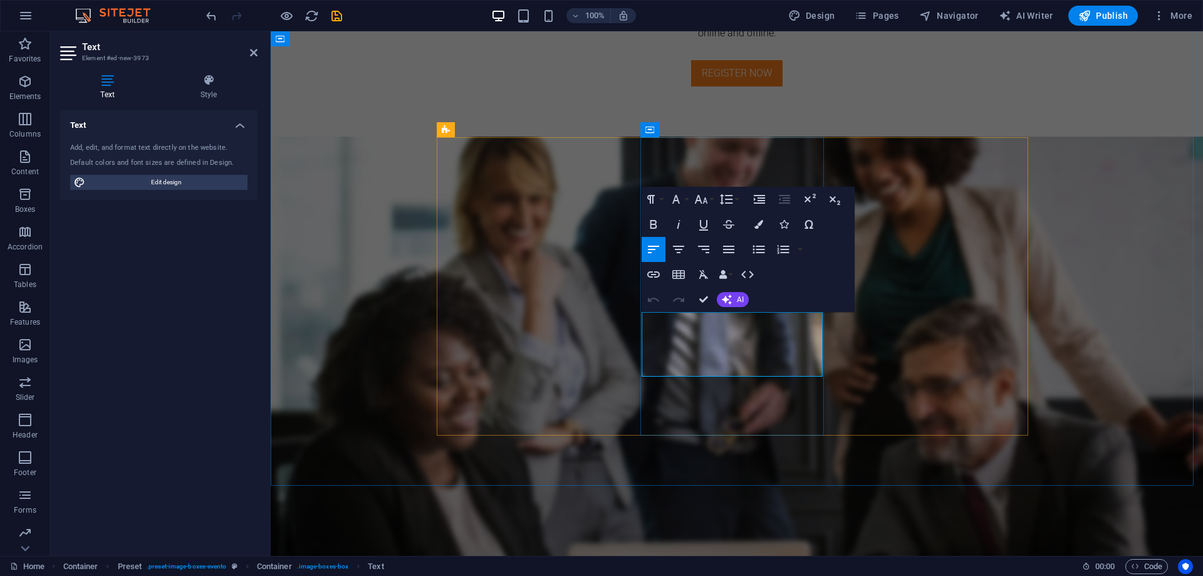
click at [683, 251] on icon "button" at bounding box center [678, 249] width 15 height 15
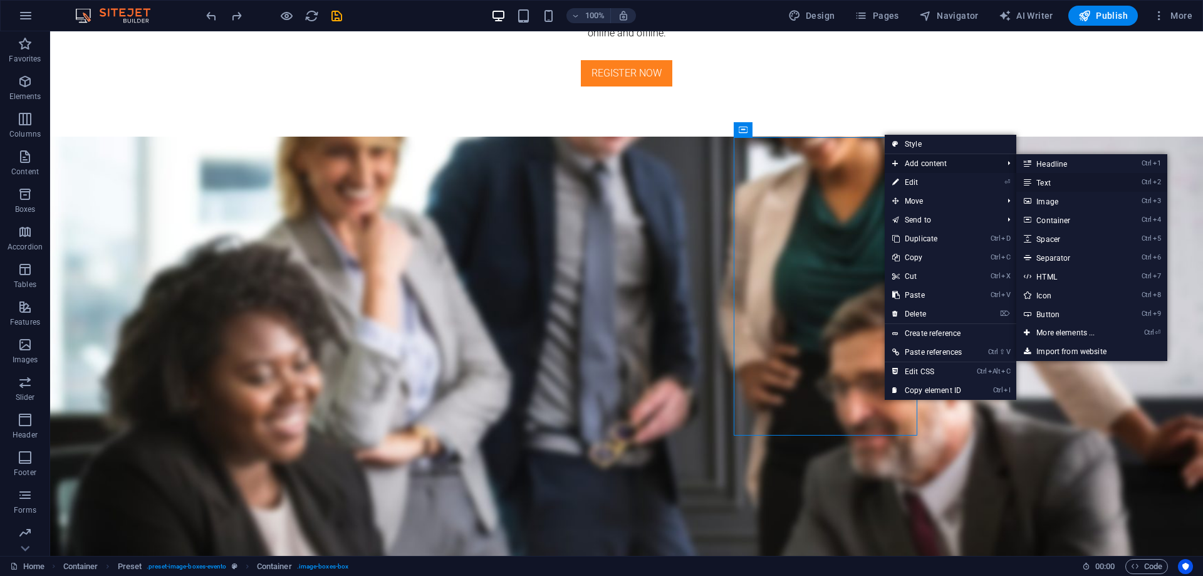
click at [1061, 180] on link "Ctrl 2 Text" at bounding box center [1067, 182] width 103 height 19
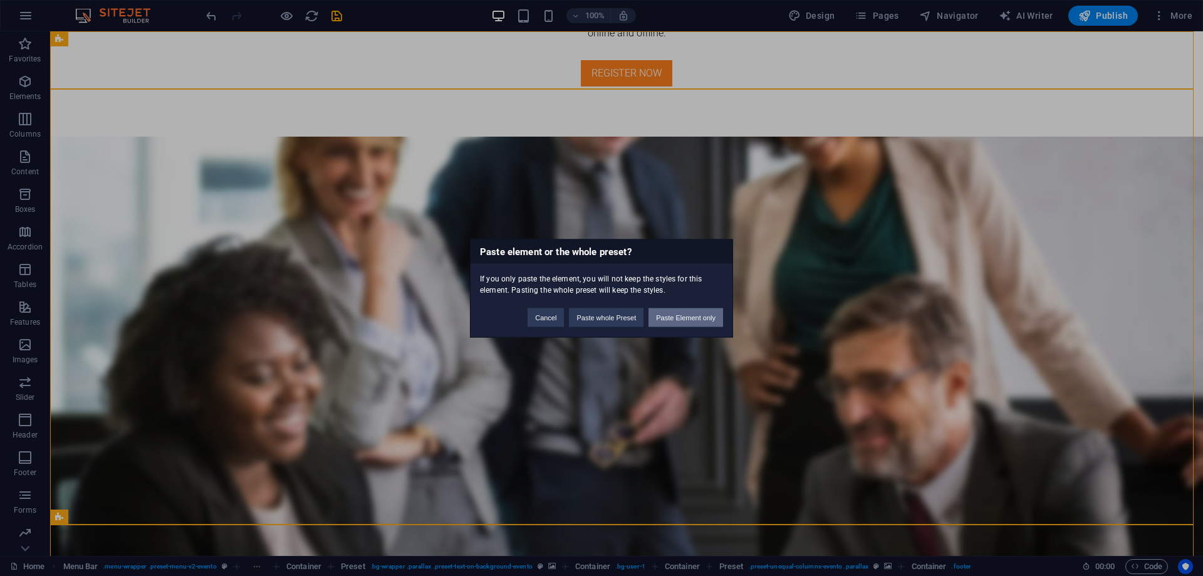
scroll to position [0, 0]
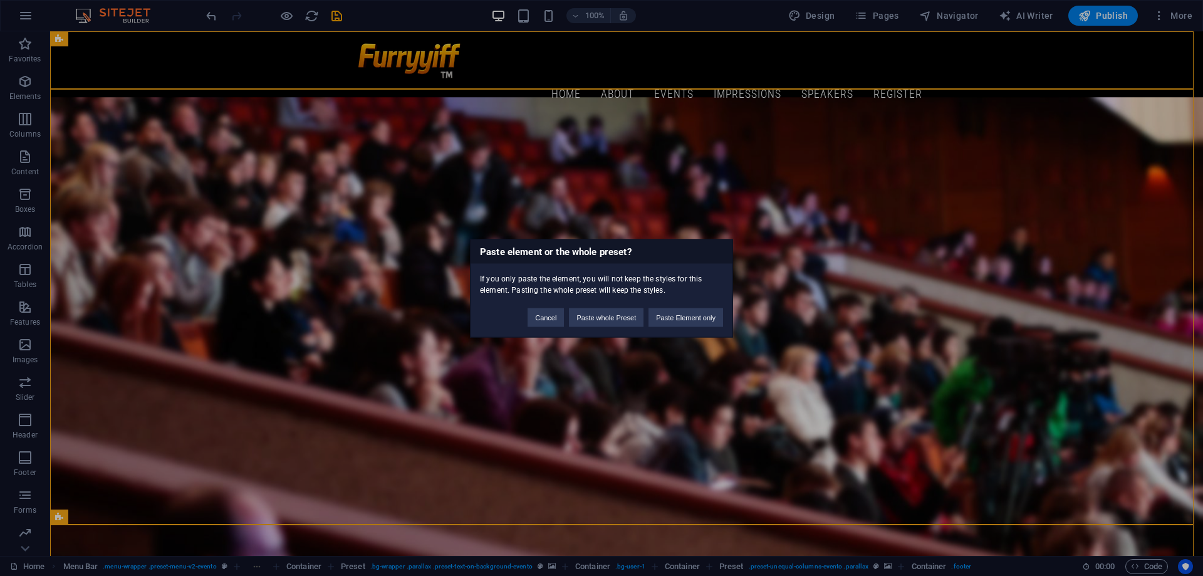
click at [1017, 286] on div "Paste element or the whole preset? If you only paste the element, you will not …" at bounding box center [601, 288] width 1203 height 576
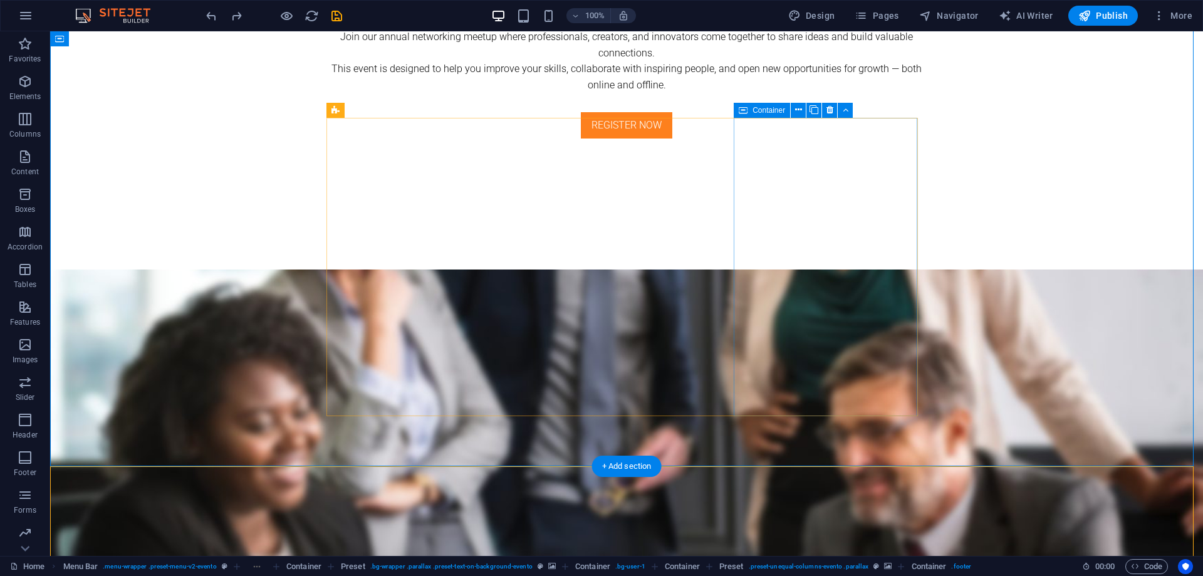
scroll to position [1501, 0]
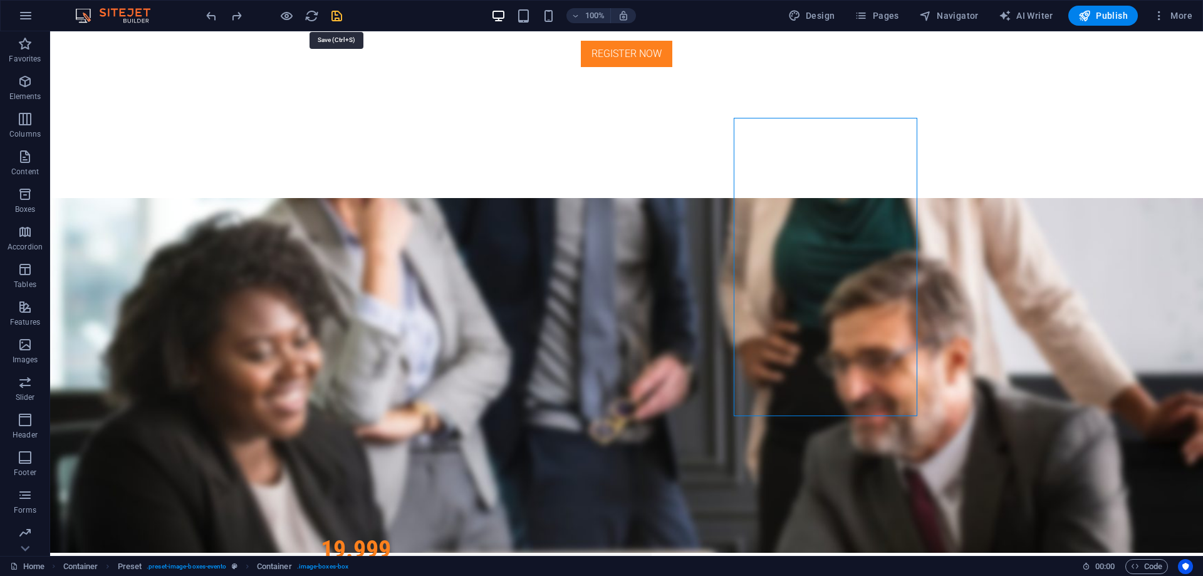
click at [336, 14] on icon "save" at bounding box center [336, 16] width 14 height 14
checkbox input "false"
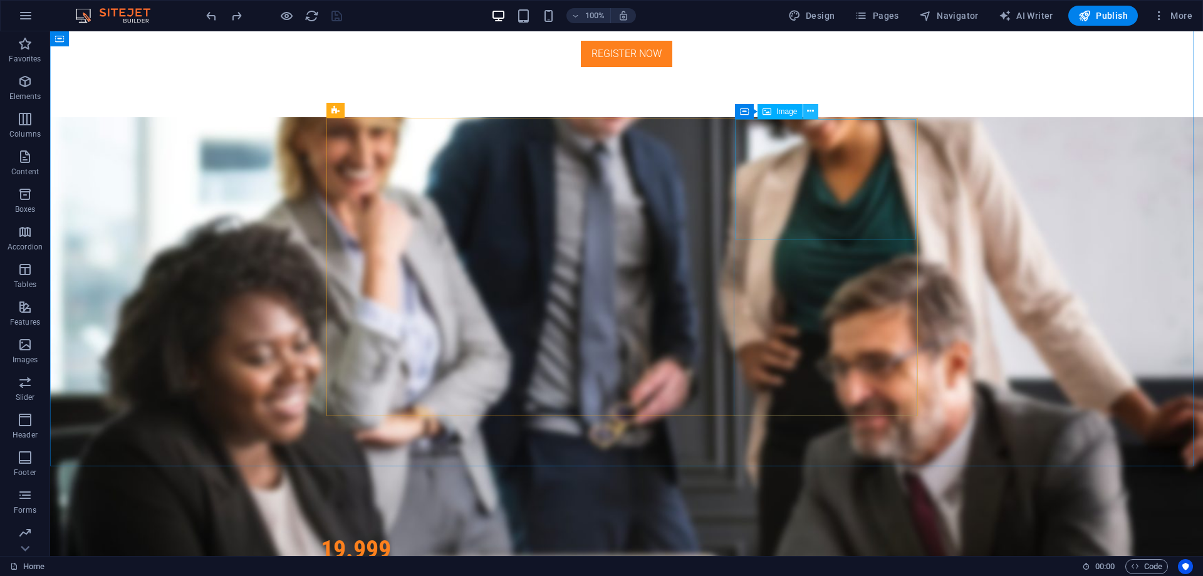
click at [808, 113] on icon at bounding box center [810, 111] width 7 height 13
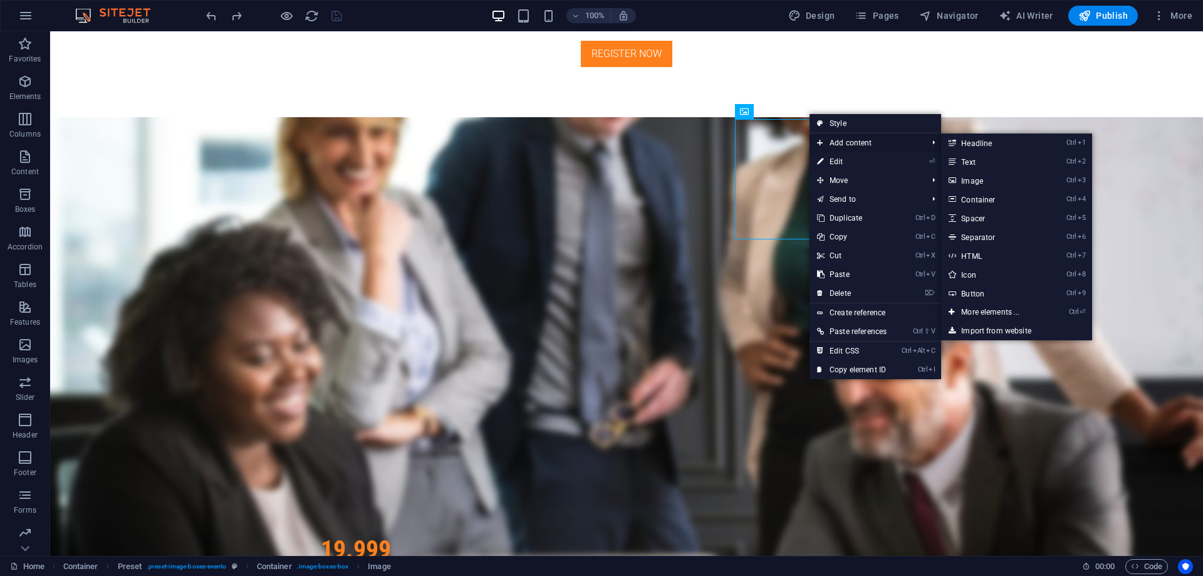
click at [862, 142] on span "Add content" at bounding box center [865, 142] width 113 height 19
click at [998, 158] on link "Ctrl 2 Text" at bounding box center [992, 161] width 103 height 19
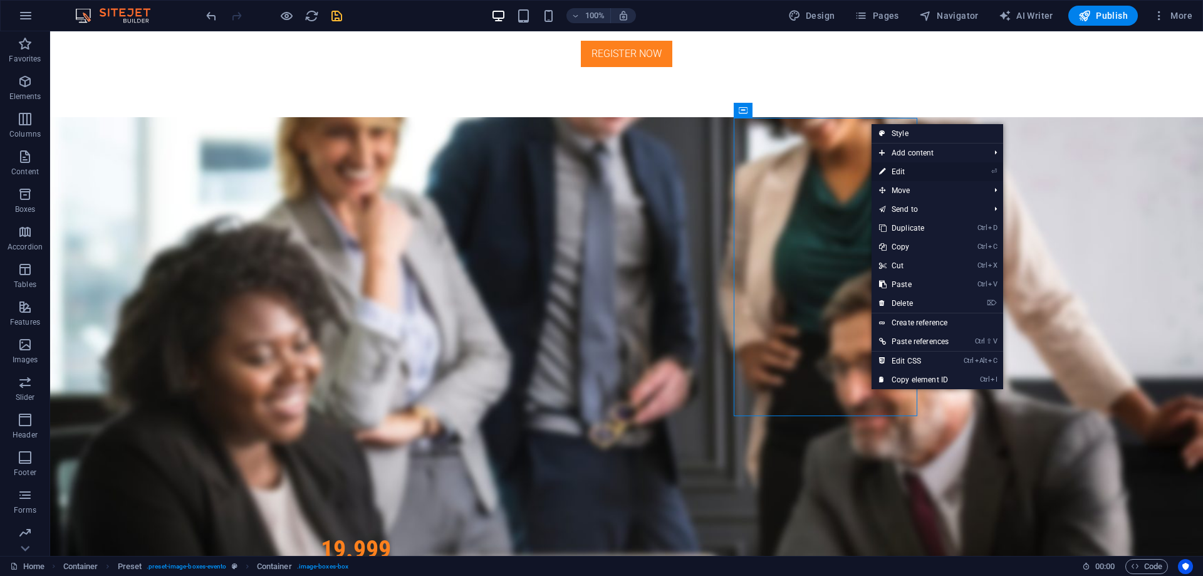
click at [938, 170] on link "⏎ Edit" at bounding box center [913, 171] width 85 height 19
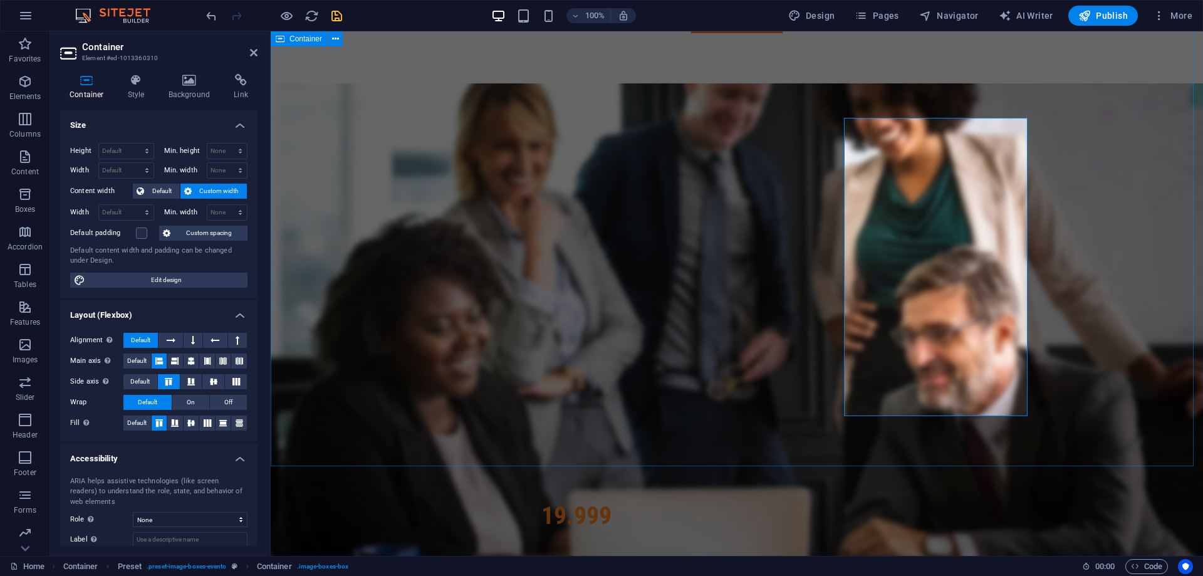
scroll to position [1564, 0]
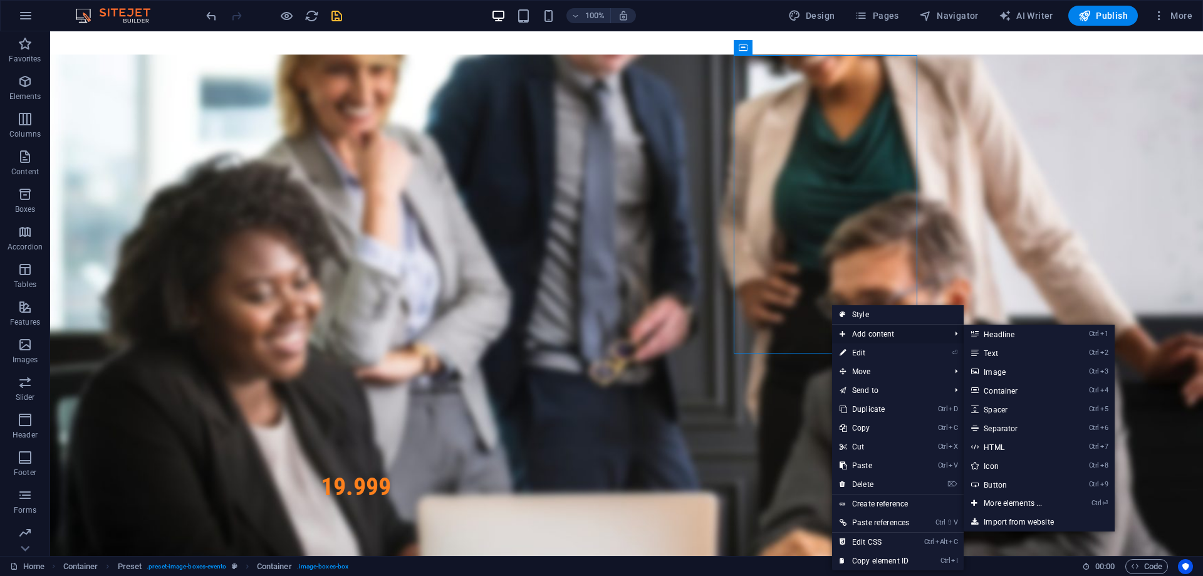
click at [898, 333] on span "Add content" at bounding box center [888, 333] width 113 height 19
click at [1005, 351] on link "Ctrl 2 Text" at bounding box center [1014, 352] width 103 height 19
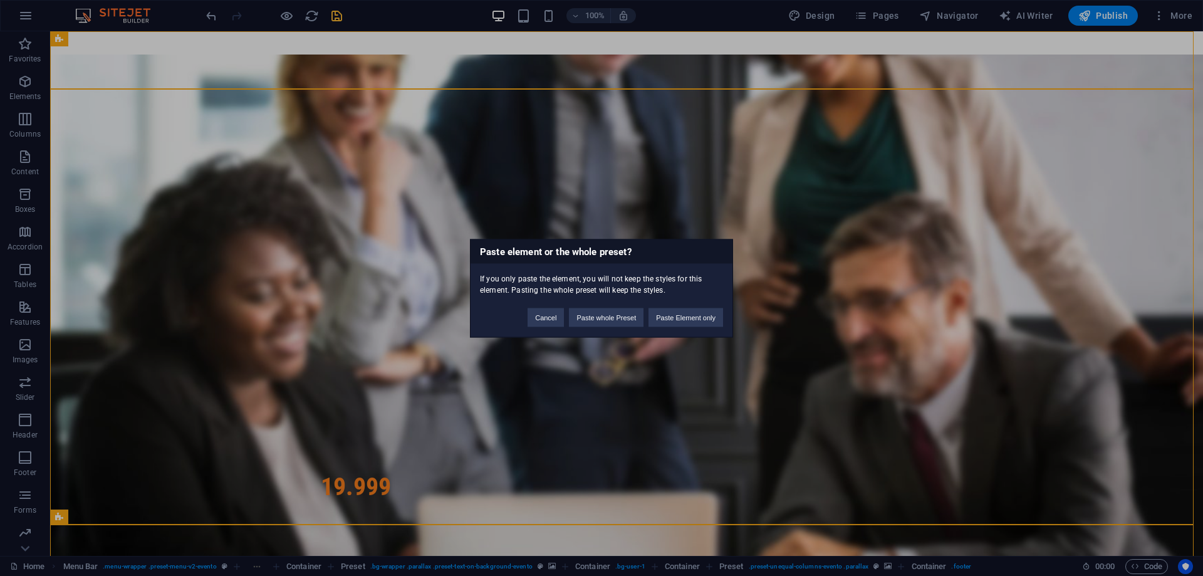
scroll to position [0, 0]
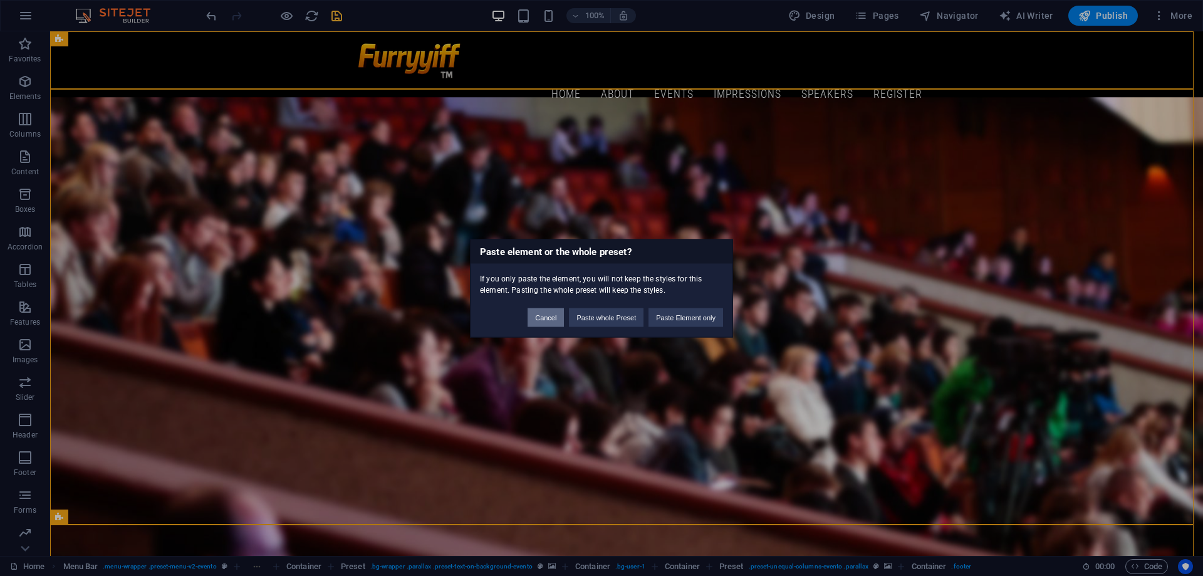
click at [545, 314] on button "Cancel" at bounding box center [545, 317] width 36 height 19
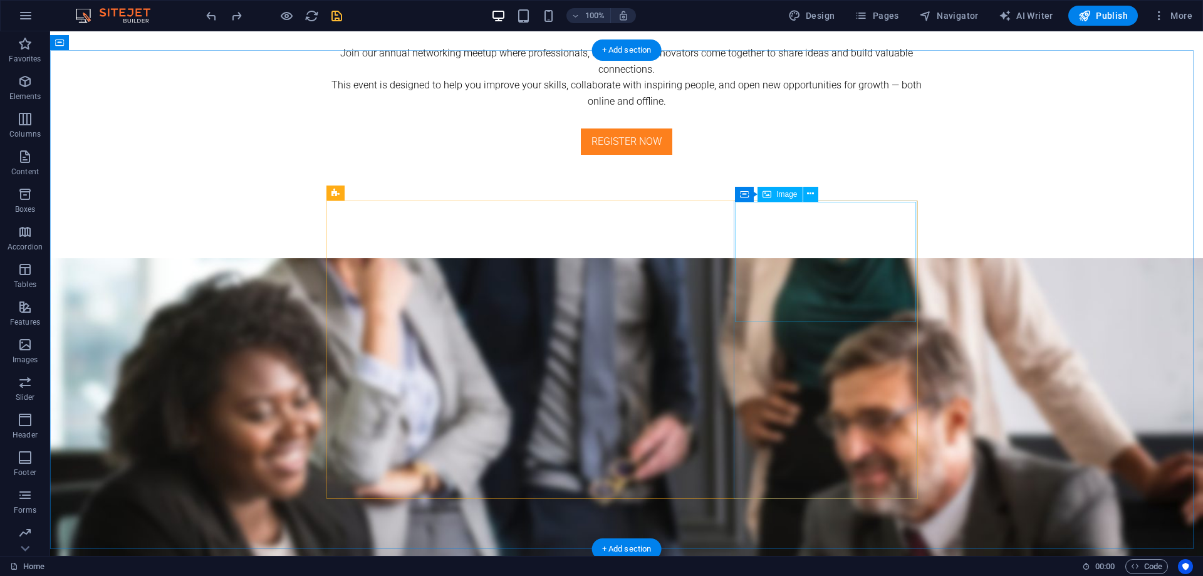
scroll to position [1418, 0]
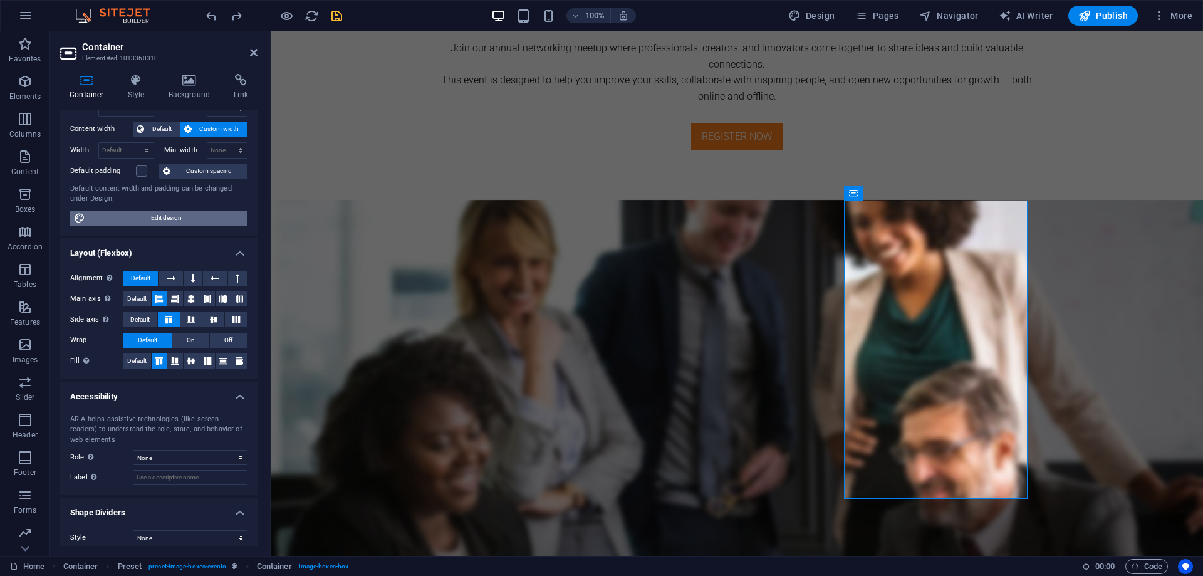
scroll to position [63, 0]
click at [171, 220] on span "Edit design" at bounding box center [166, 217] width 155 height 15
select select "px"
select select "300"
select select "px"
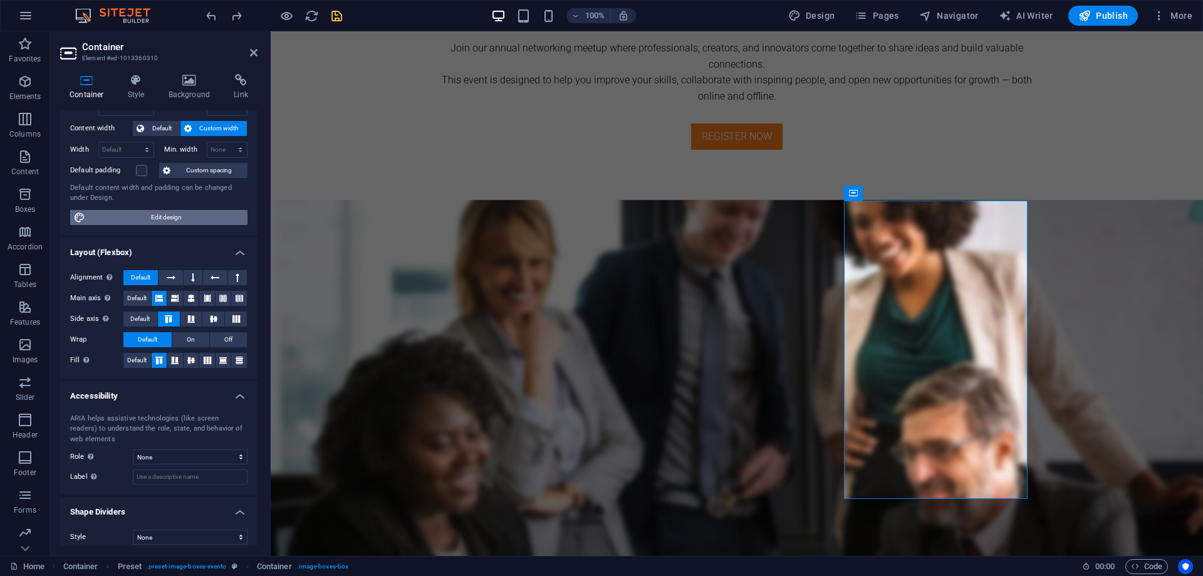
select select "rem"
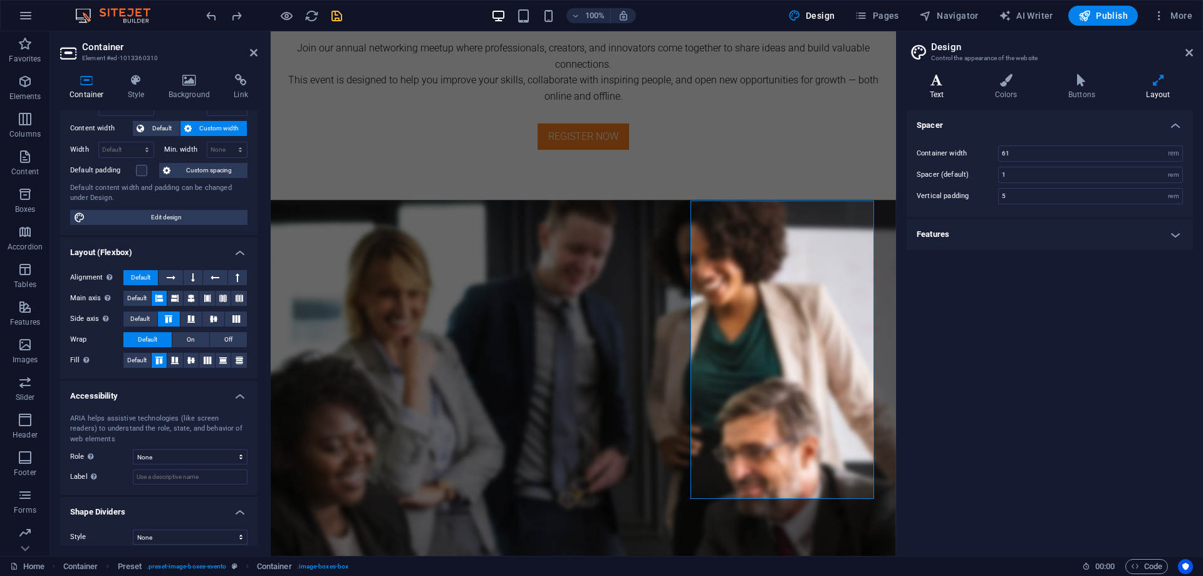
click at [936, 84] on icon at bounding box center [936, 80] width 60 height 13
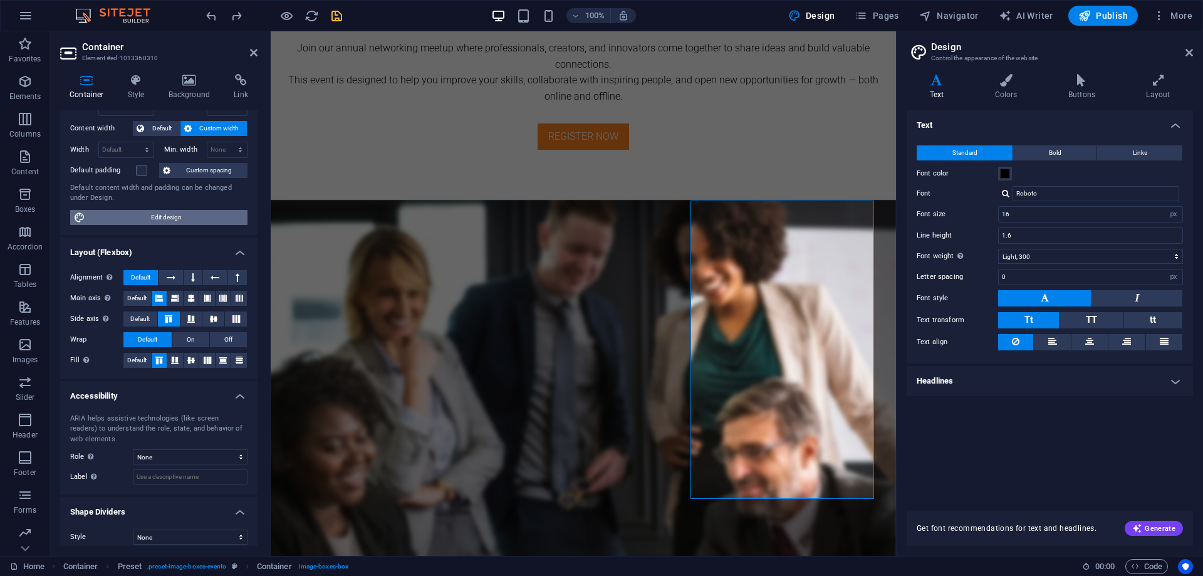
click at [213, 214] on span "Edit design" at bounding box center [166, 217] width 155 height 15
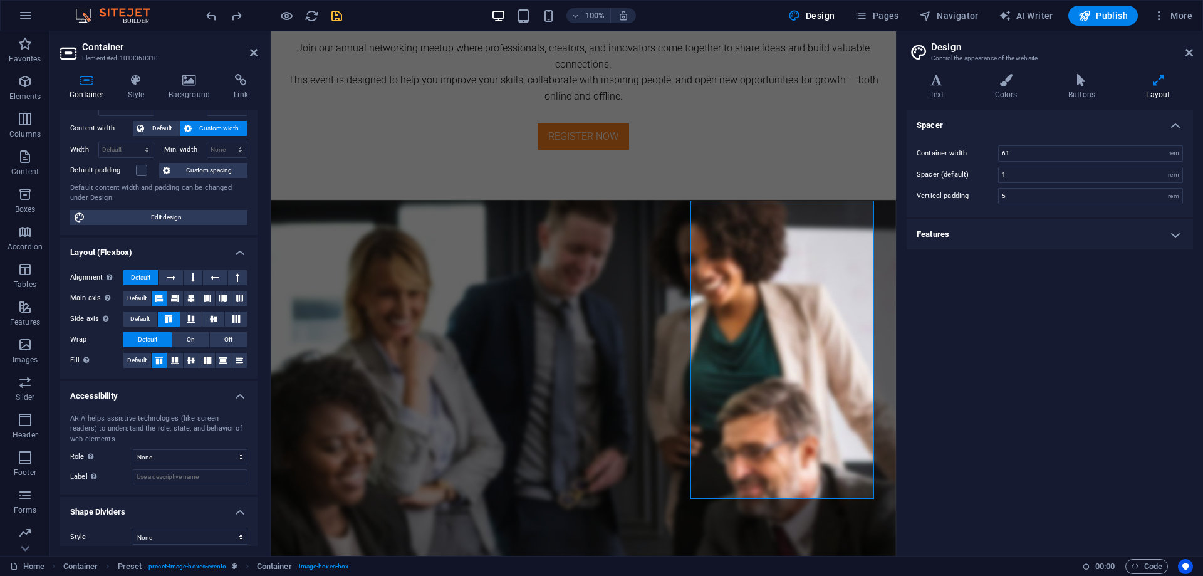
click at [1158, 237] on h4 "Features" at bounding box center [1049, 234] width 286 height 30
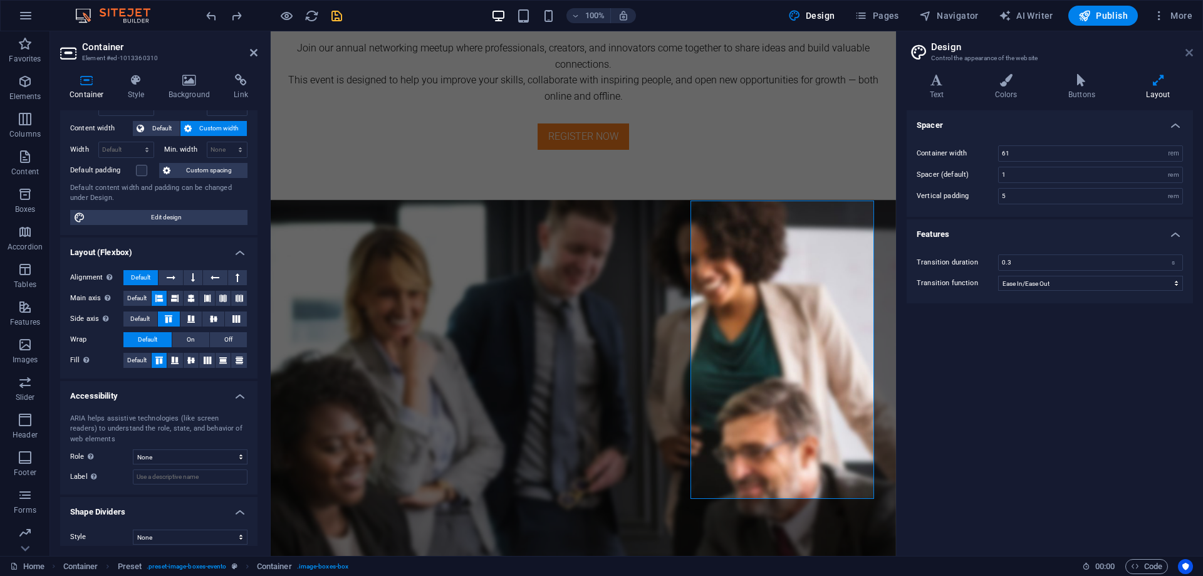
click at [1191, 51] on icon at bounding box center [1189, 53] width 8 height 10
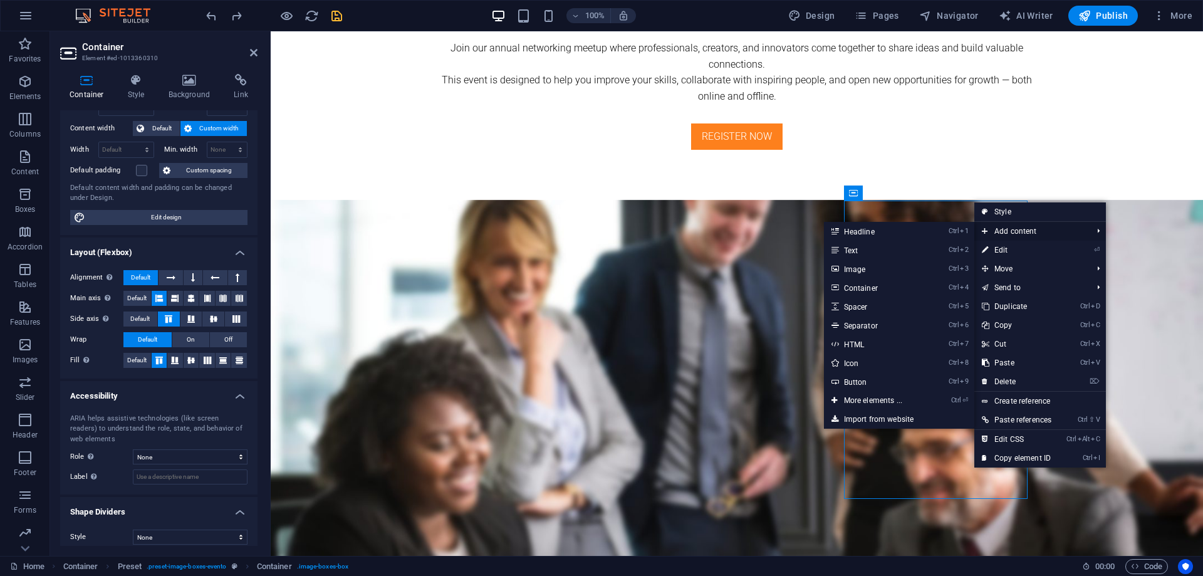
click at [1028, 230] on span "Add content" at bounding box center [1030, 231] width 113 height 19
drag, startPoint x: 871, startPoint y: 249, endPoint x: 603, endPoint y: 221, distance: 269.5
click at [871, 249] on link "Ctrl 2 Text" at bounding box center [875, 250] width 103 height 19
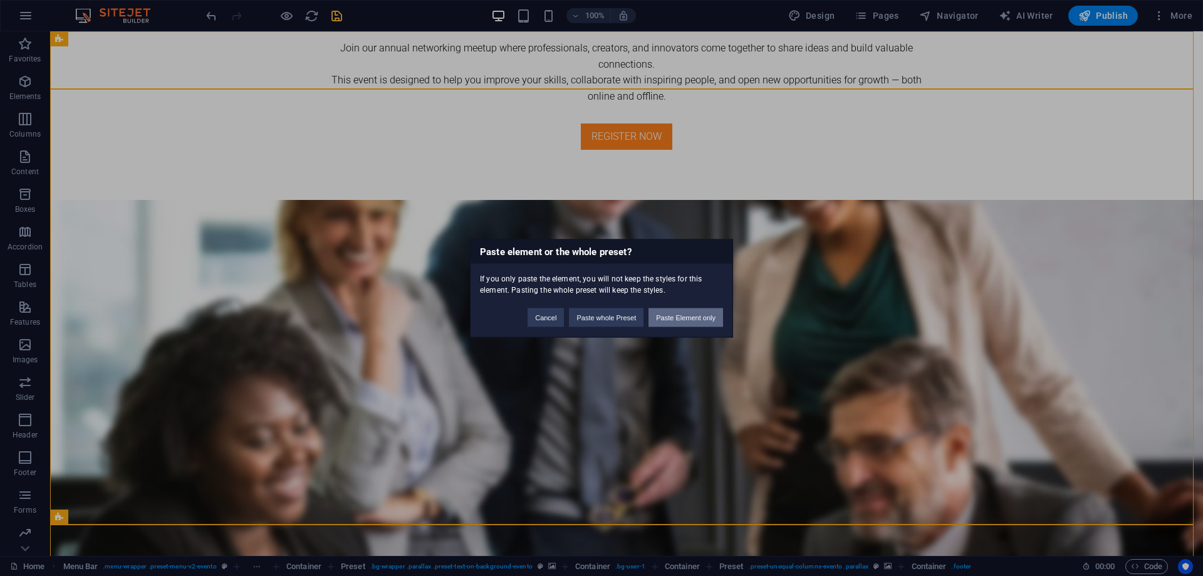
scroll to position [0, 0]
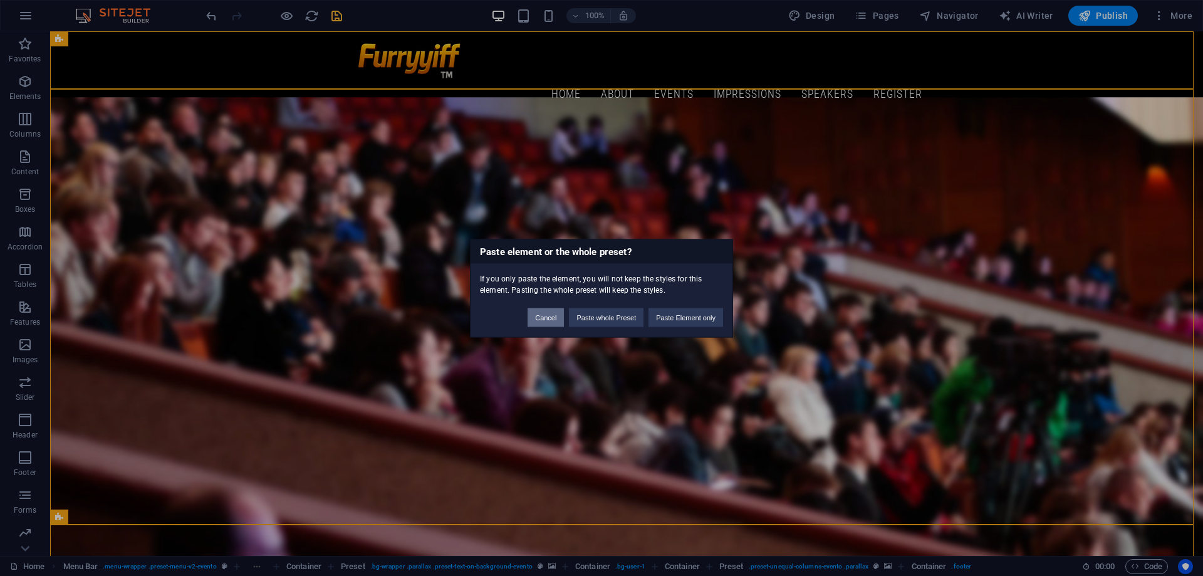
click at [537, 314] on button "Cancel" at bounding box center [545, 317] width 36 height 19
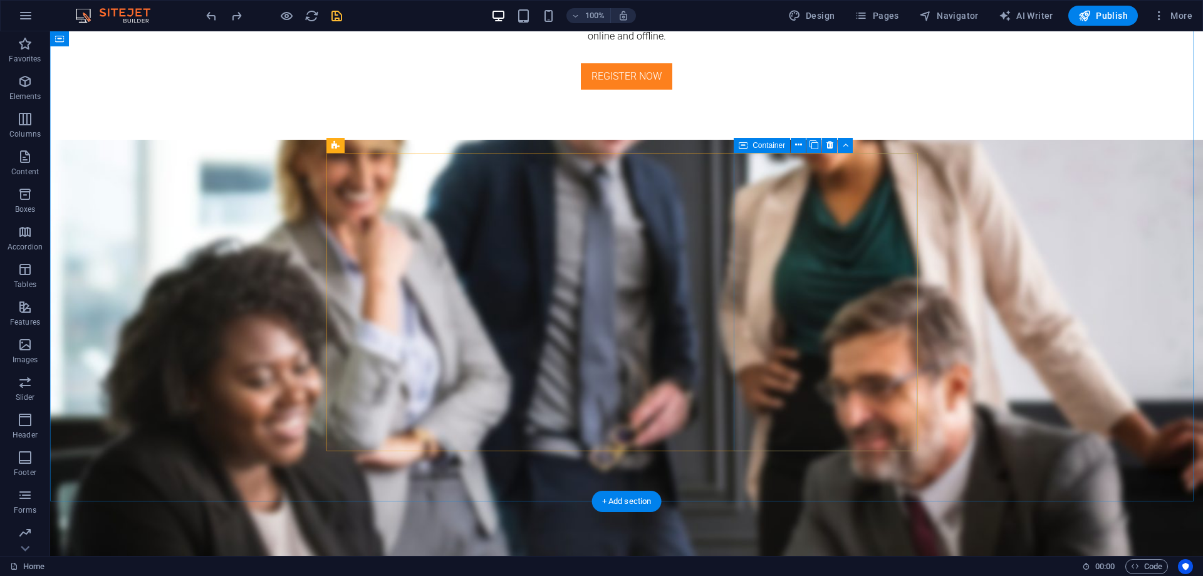
scroll to position [1480, 0]
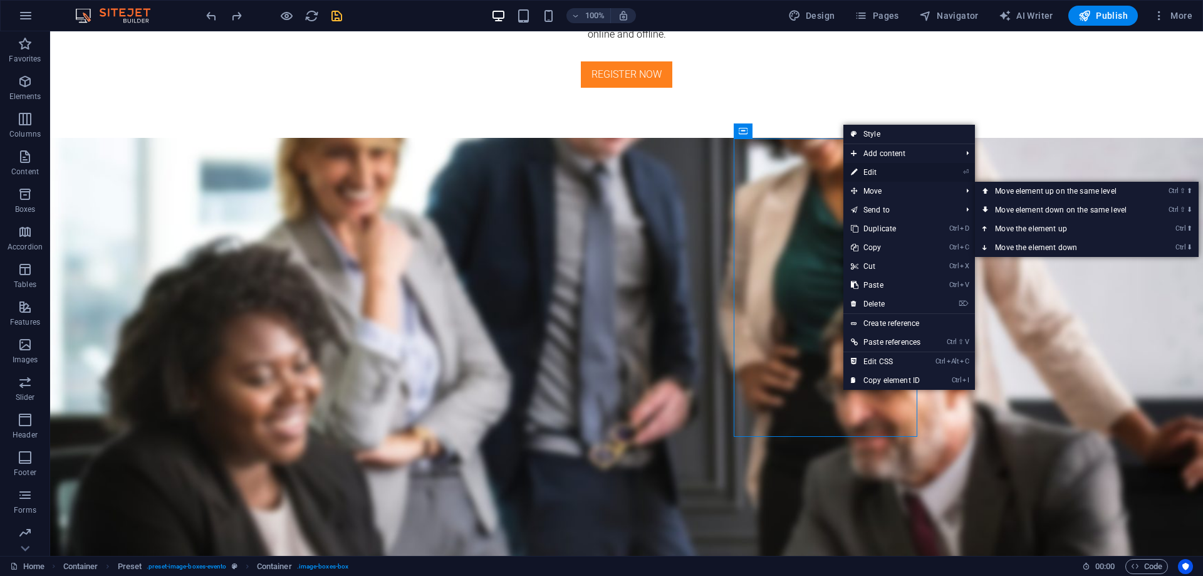
click at [895, 174] on link "⏎ Edit" at bounding box center [885, 172] width 85 height 19
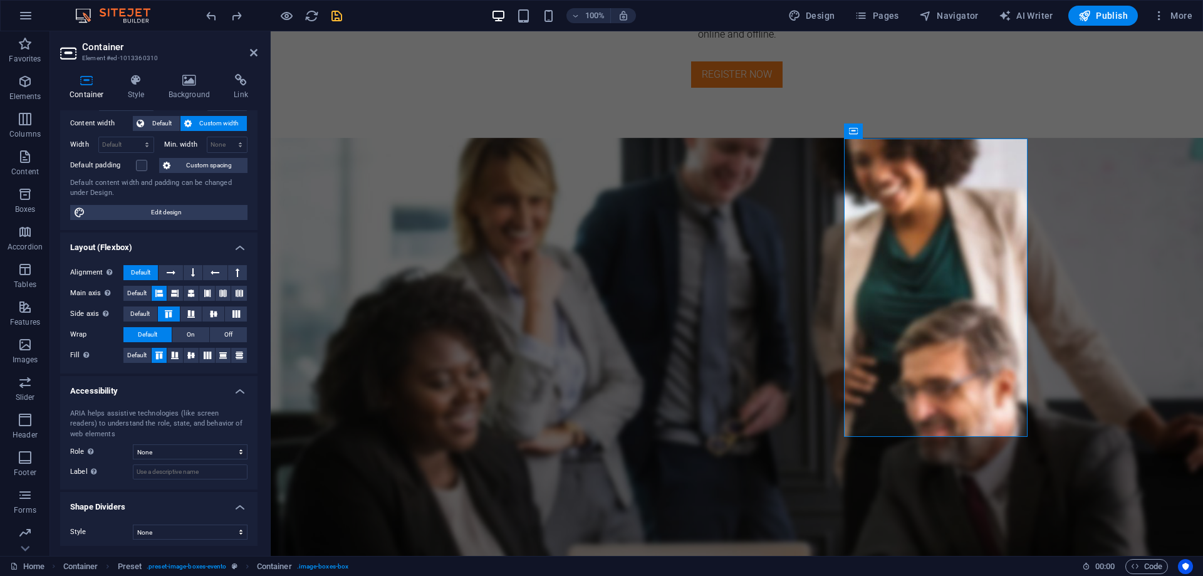
scroll to position [71, 0]
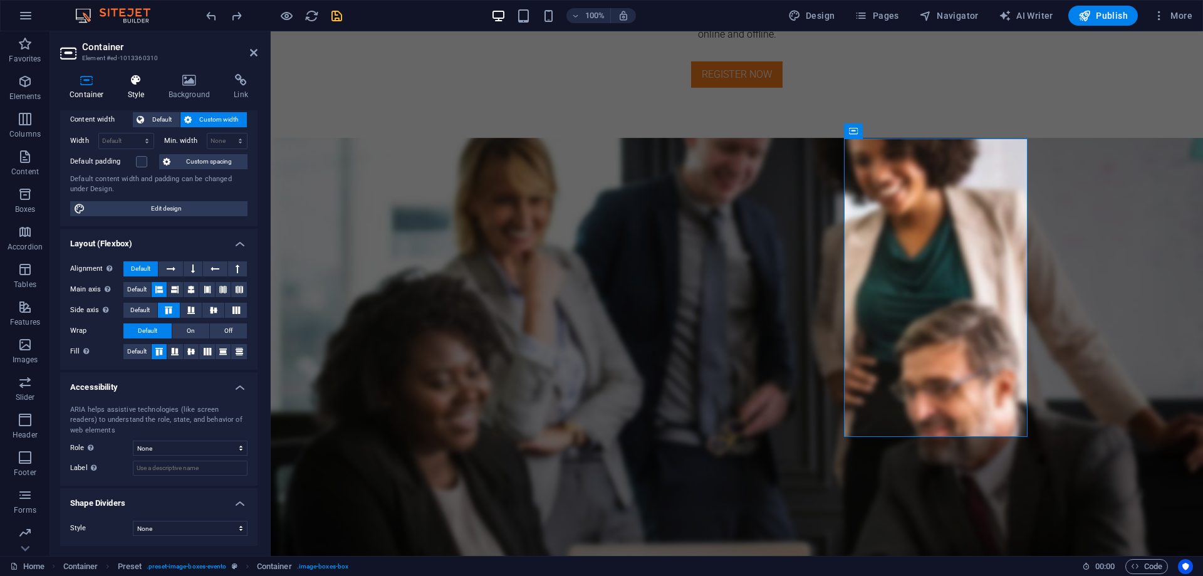
click at [132, 95] on h4 "Style" at bounding box center [138, 87] width 41 height 26
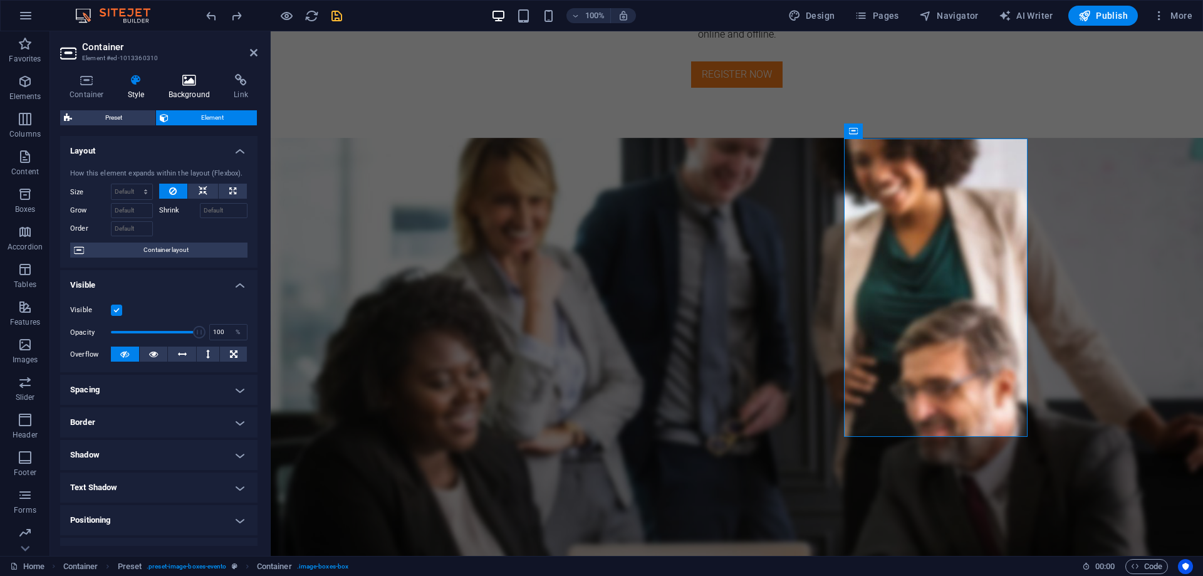
click at [182, 90] on h4 "Background" at bounding box center [192, 87] width 66 height 26
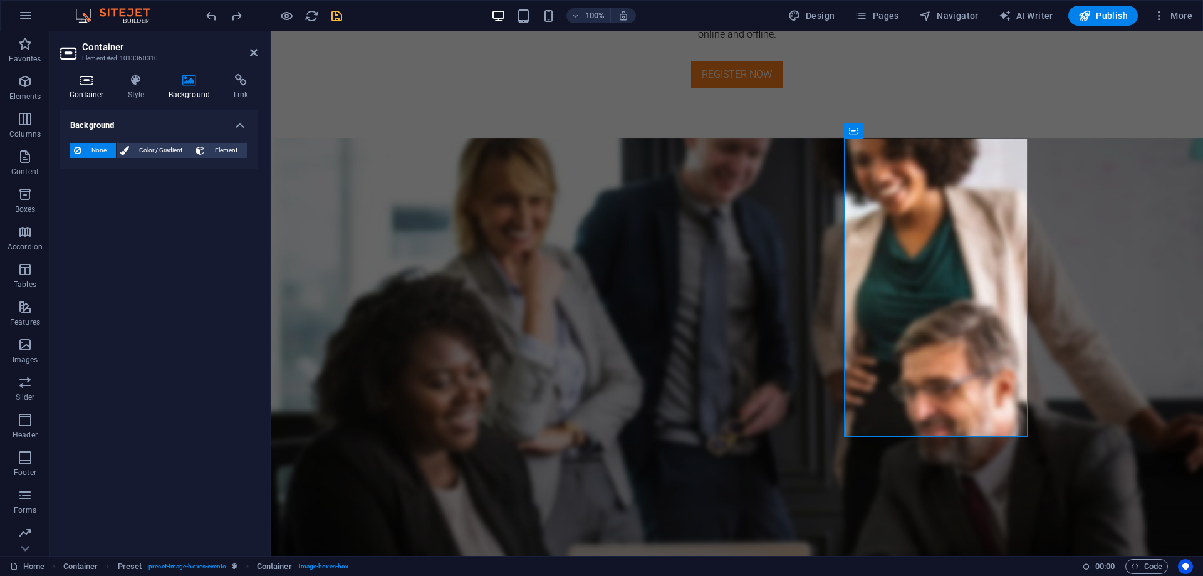
click at [88, 85] on icon at bounding box center [86, 80] width 53 height 13
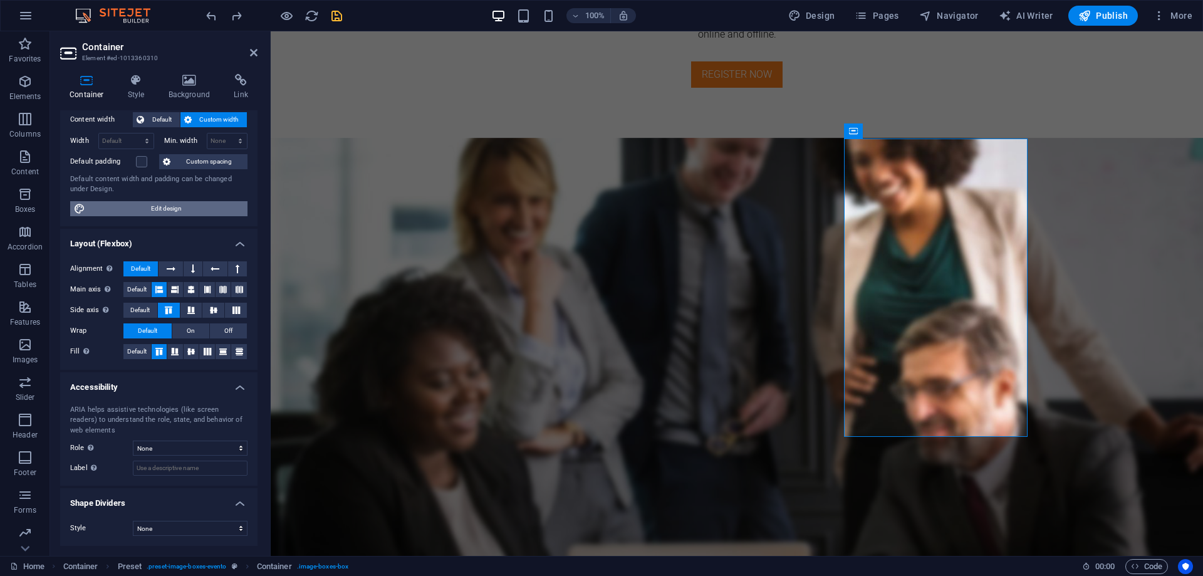
click at [193, 209] on span "Edit design" at bounding box center [166, 208] width 155 height 15
select select "rem"
select select "ease-in-out"
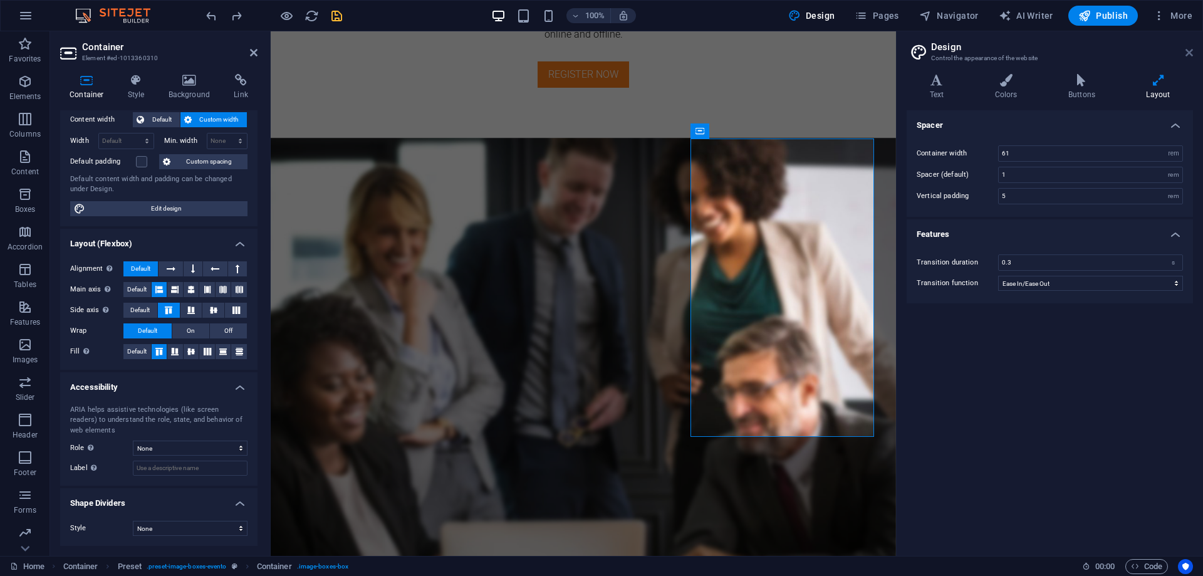
click at [1191, 54] on icon at bounding box center [1189, 53] width 8 height 10
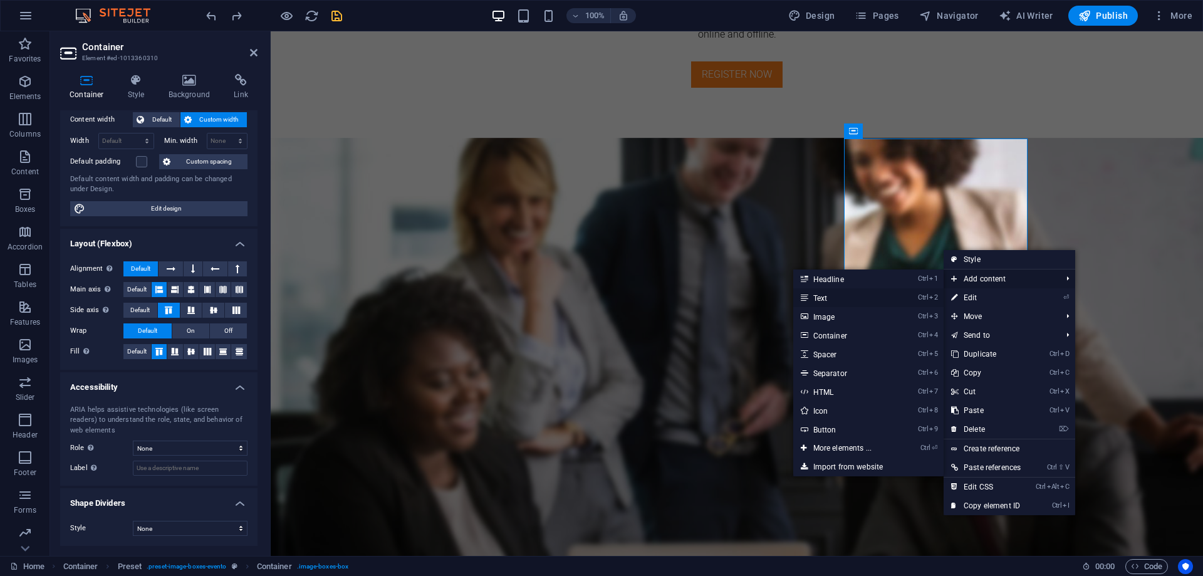
drag, startPoint x: 822, startPoint y: 294, endPoint x: 604, endPoint y: 254, distance: 221.6
click at [822, 294] on link "Ctrl 2 Text" at bounding box center [844, 297] width 103 height 19
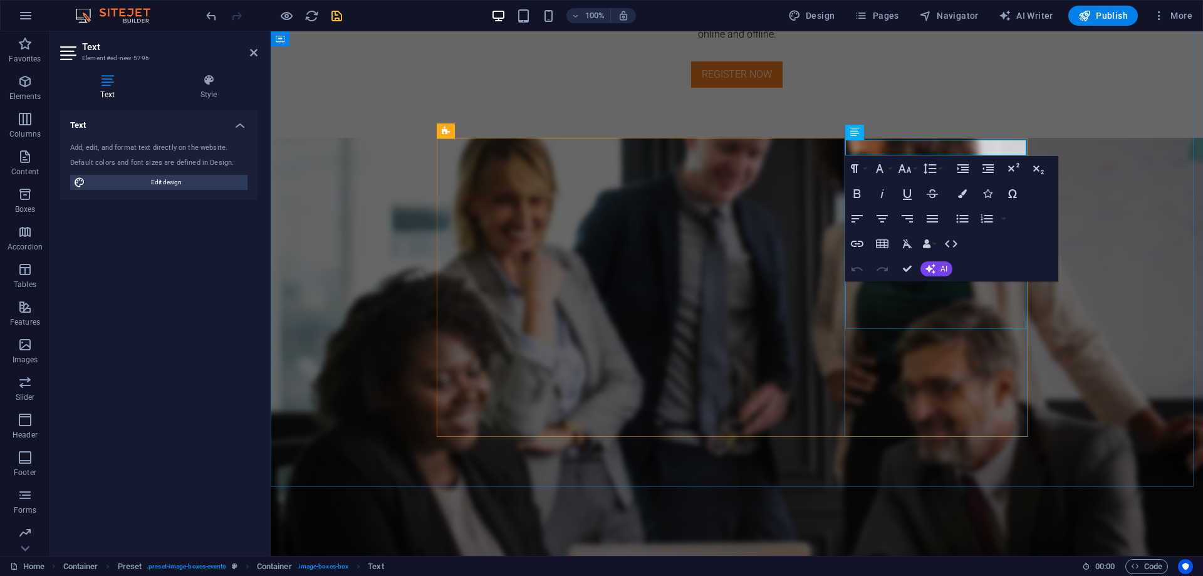
drag, startPoint x: 1275, startPoint y: 276, endPoint x: 1011, endPoint y: 282, distance: 263.8
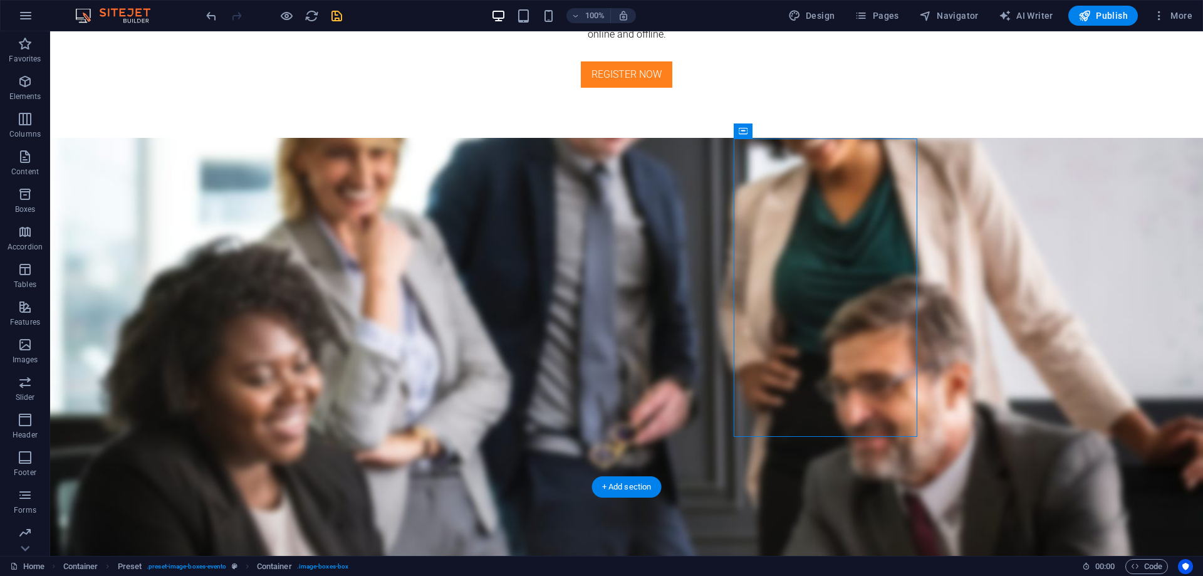
drag, startPoint x: 901, startPoint y: 162, endPoint x: 854, endPoint y: 179, distance: 50.5
click at [807, 133] on icon at bounding box center [810, 131] width 7 height 13
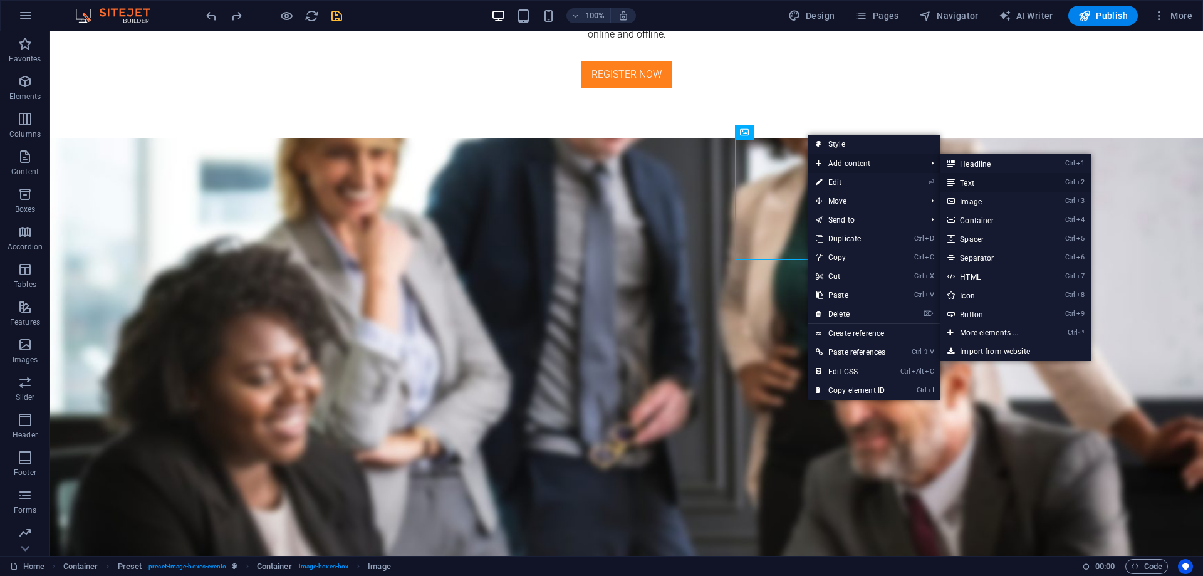
click at [982, 185] on link "Ctrl 2 Text" at bounding box center [991, 182] width 103 height 19
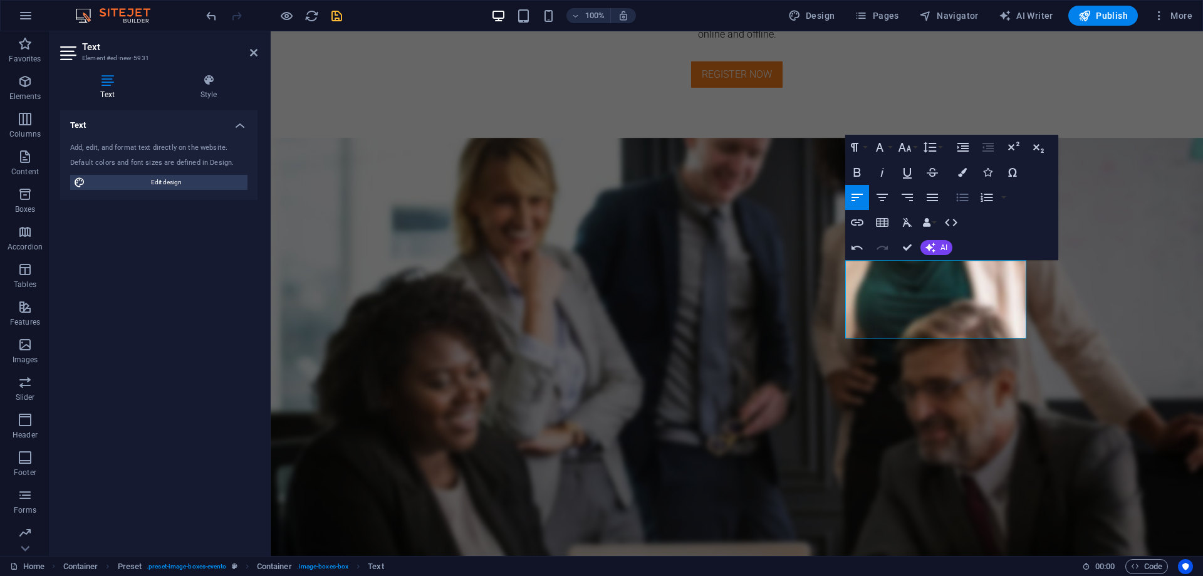
scroll to position [752, 1]
click at [883, 197] on icon "button" at bounding box center [881, 198] width 11 height 8
drag, startPoint x: 906, startPoint y: 247, endPoint x: 957, endPoint y: 229, distance: 54.1
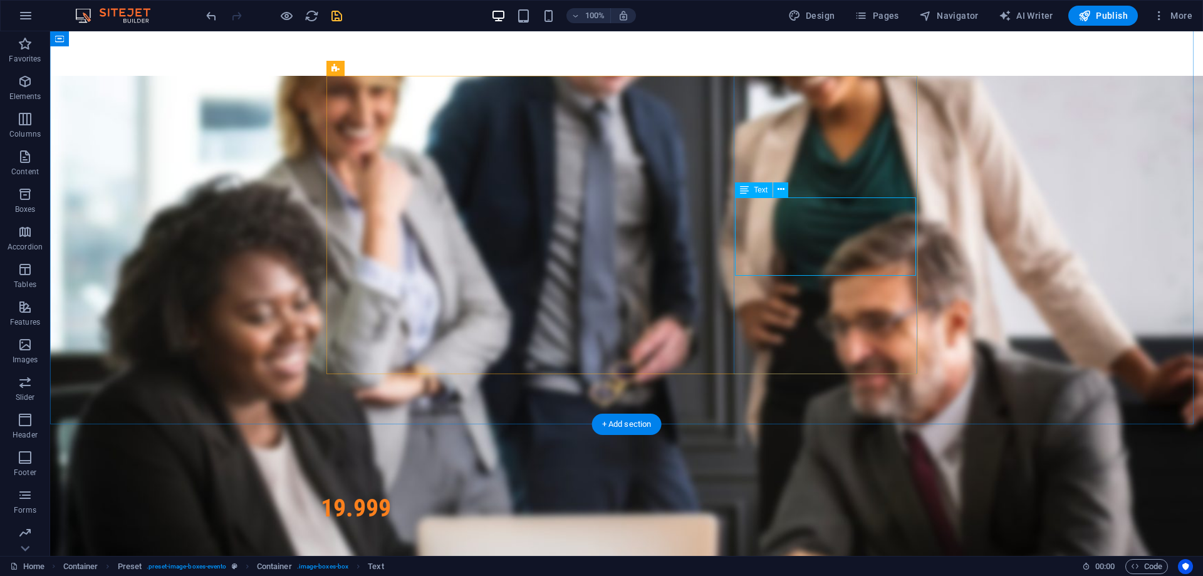
scroll to position [1543, 0]
drag, startPoint x: 839, startPoint y: 224, endPoint x: 833, endPoint y: 293, distance: 69.8
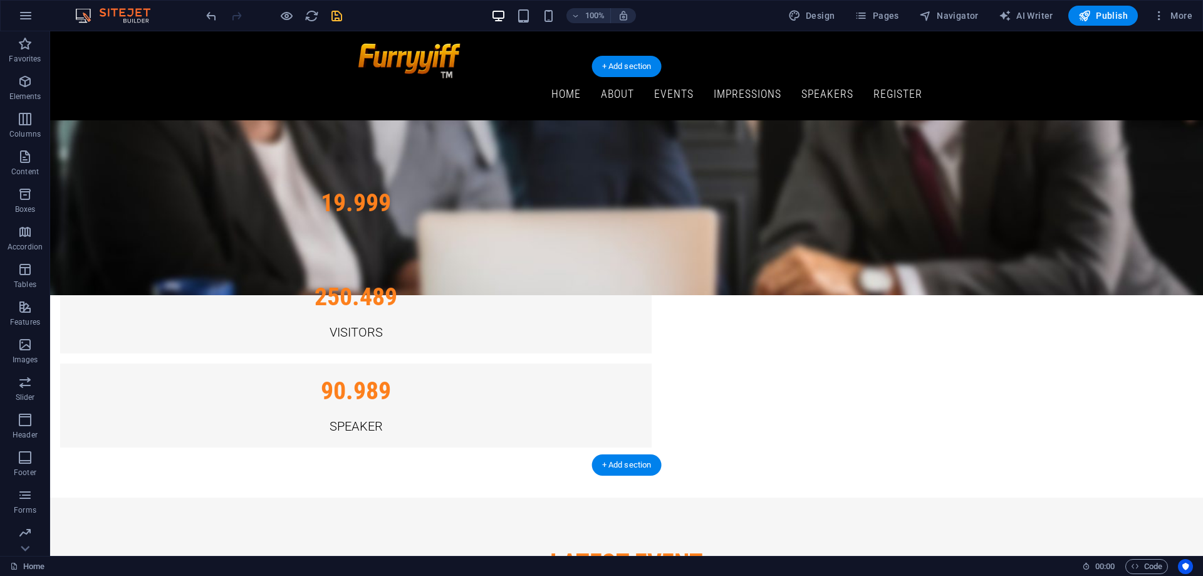
scroll to position [1814, 0]
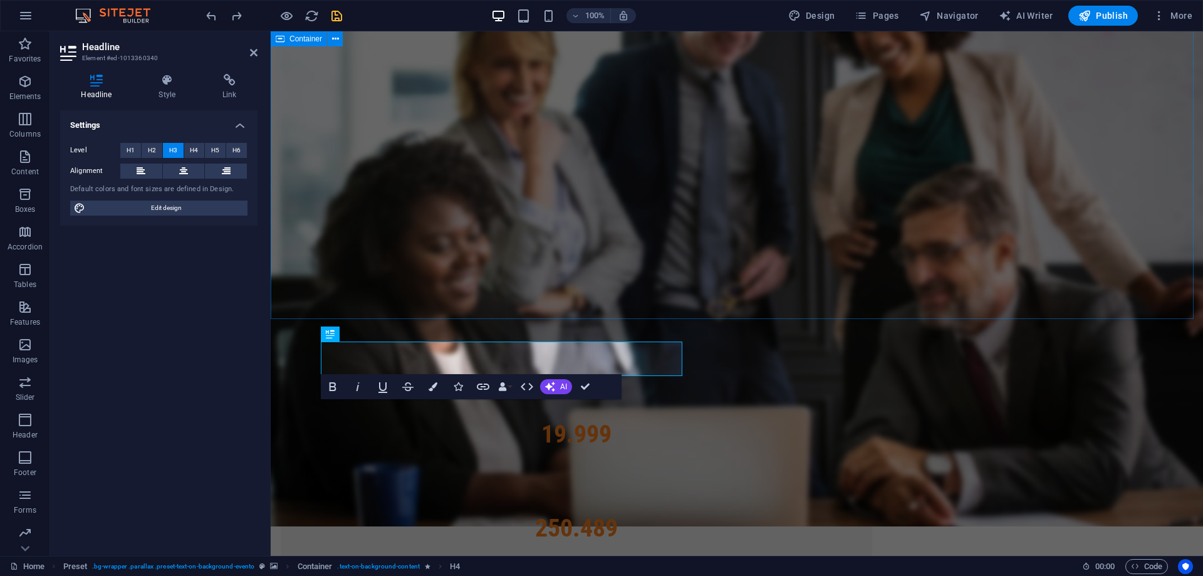
scroll to position [1679, 0]
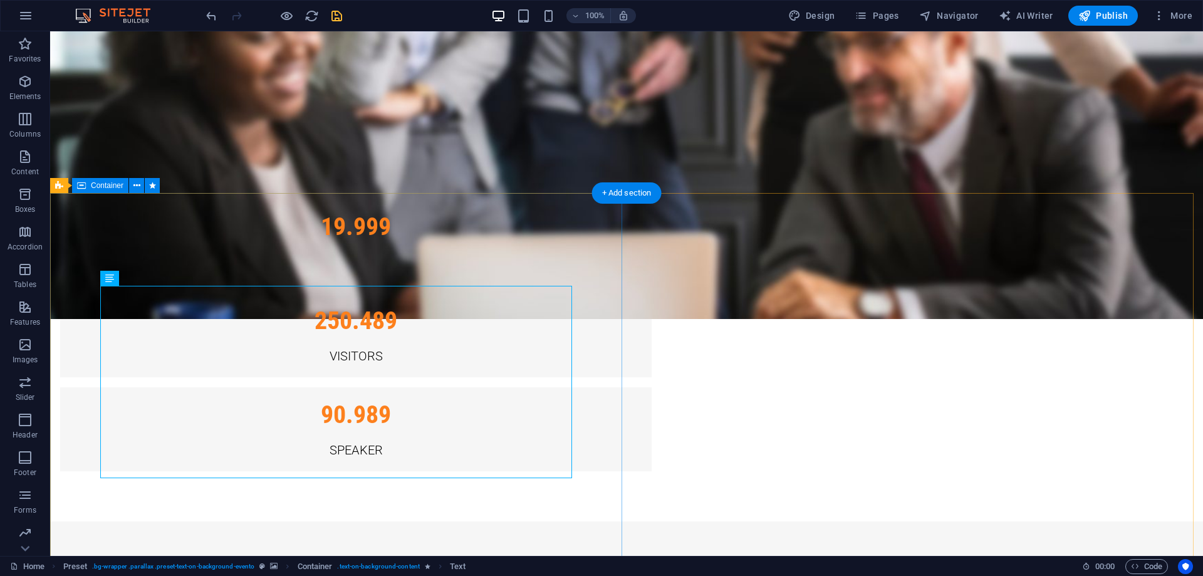
scroll to position [1825, 0]
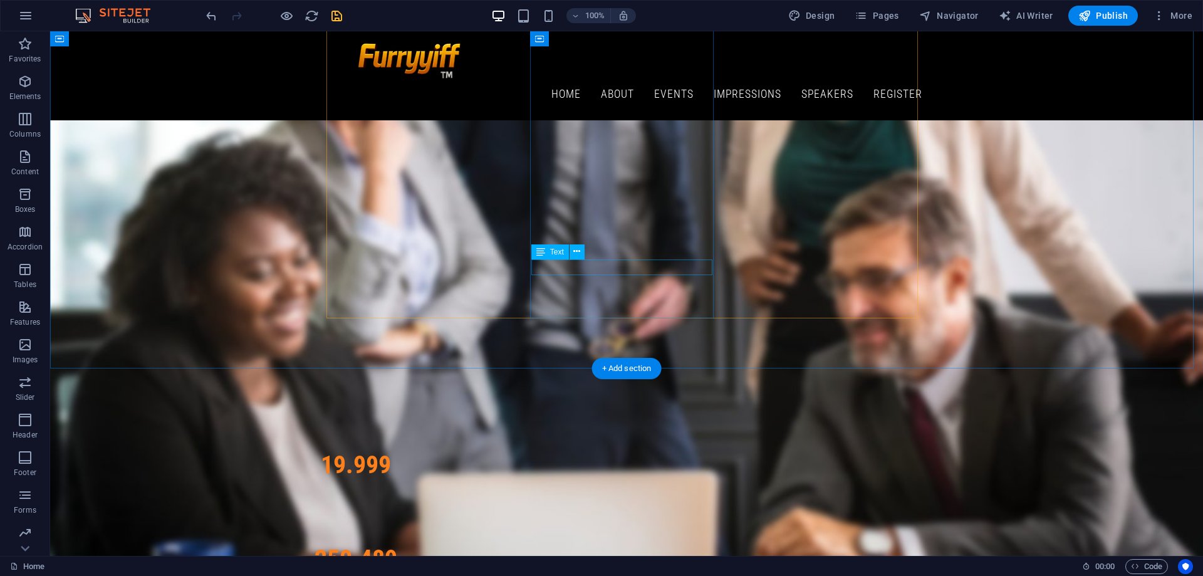
scroll to position [1520, 0]
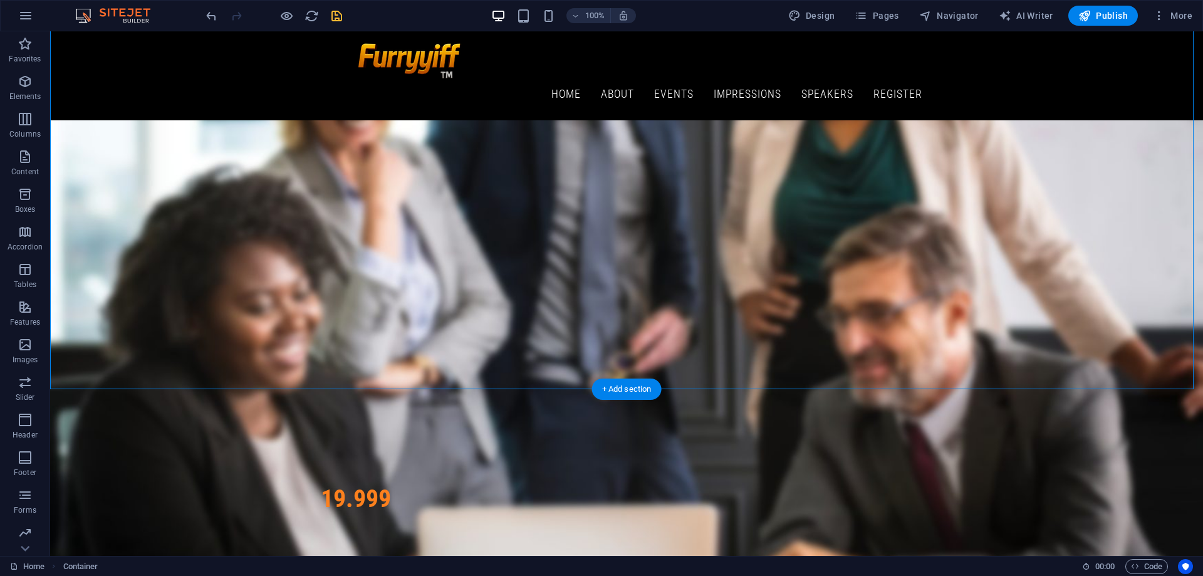
drag, startPoint x: 811, startPoint y: 260, endPoint x: 813, endPoint y: 239, distance: 21.4
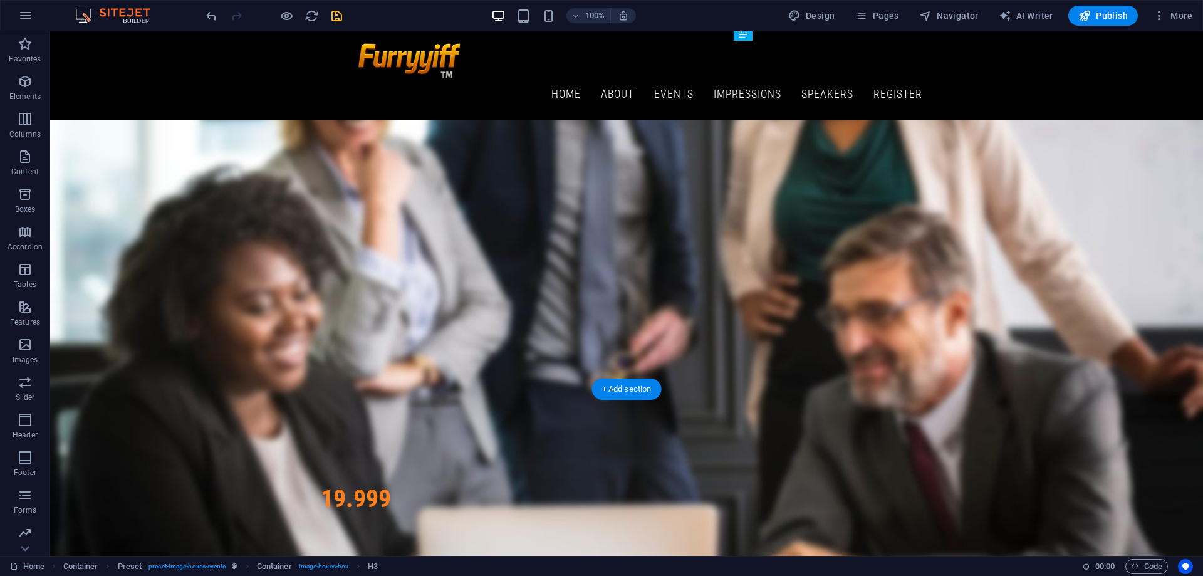
drag, startPoint x: 824, startPoint y: 261, endPoint x: 831, endPoint y: 217, distance: 44.4
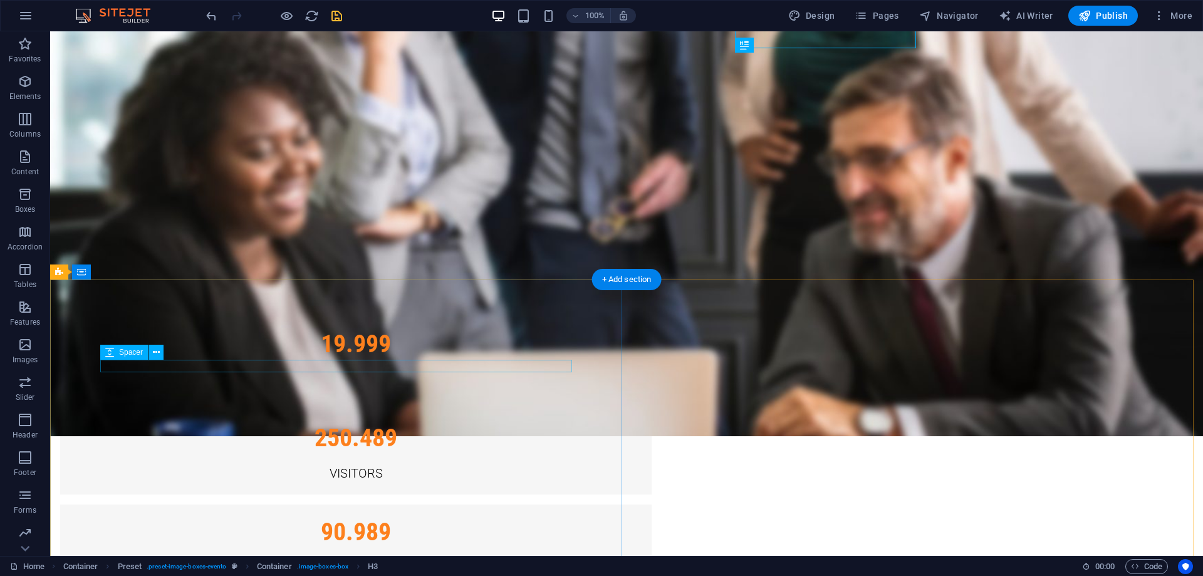
scroll to position [1792, 0]
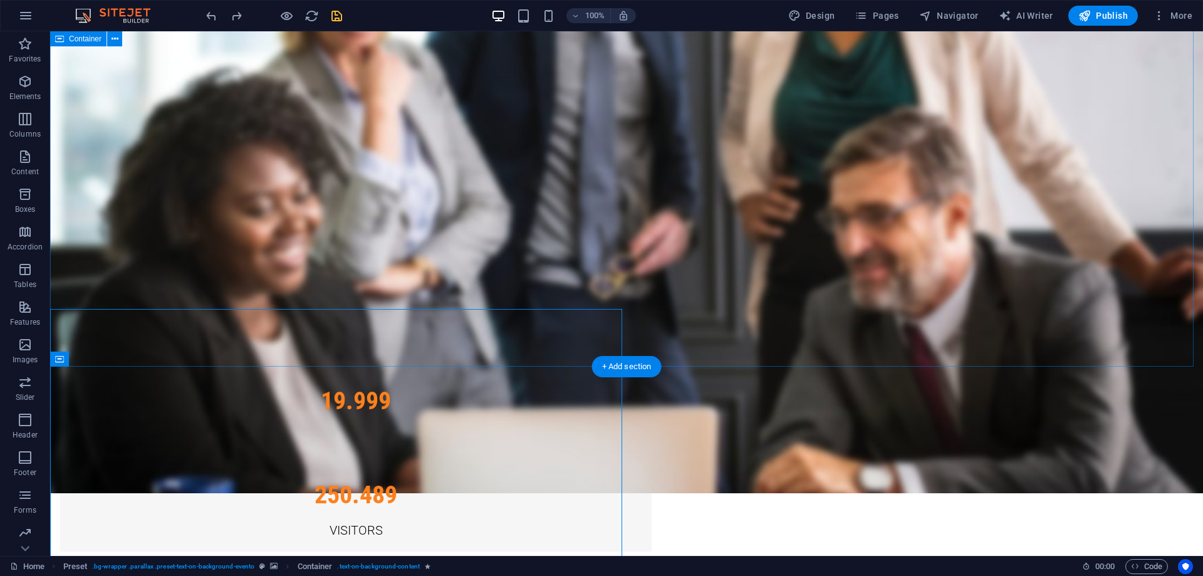
scroll to position [1654, 0]
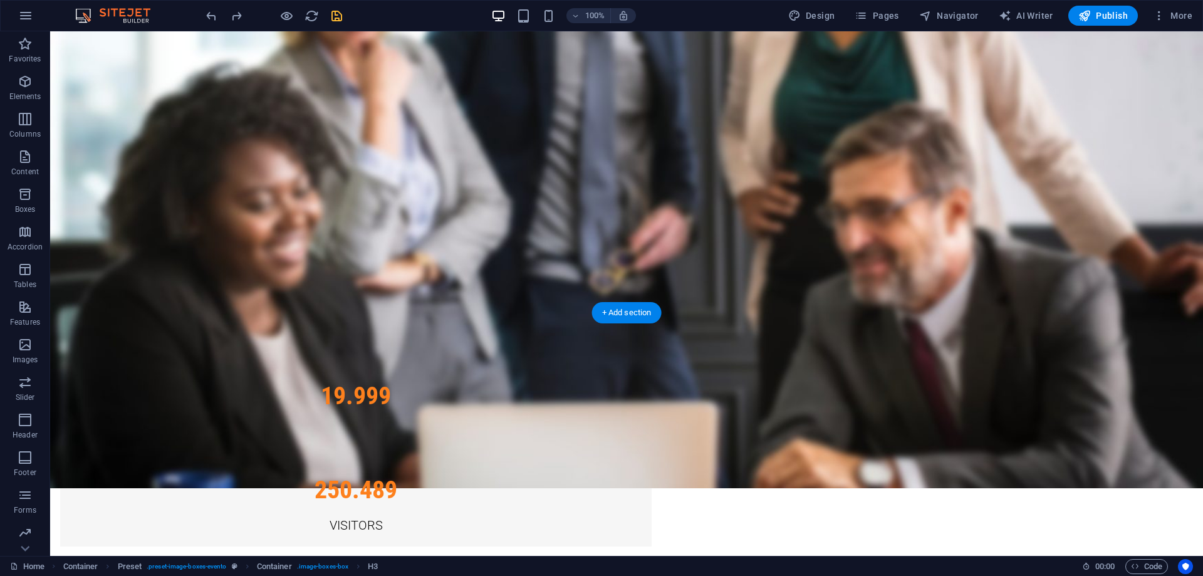
drag, startPoint x: 832, startPoint y: 184, endPoint x: 834, endPoint y: 145, distance: 39.5
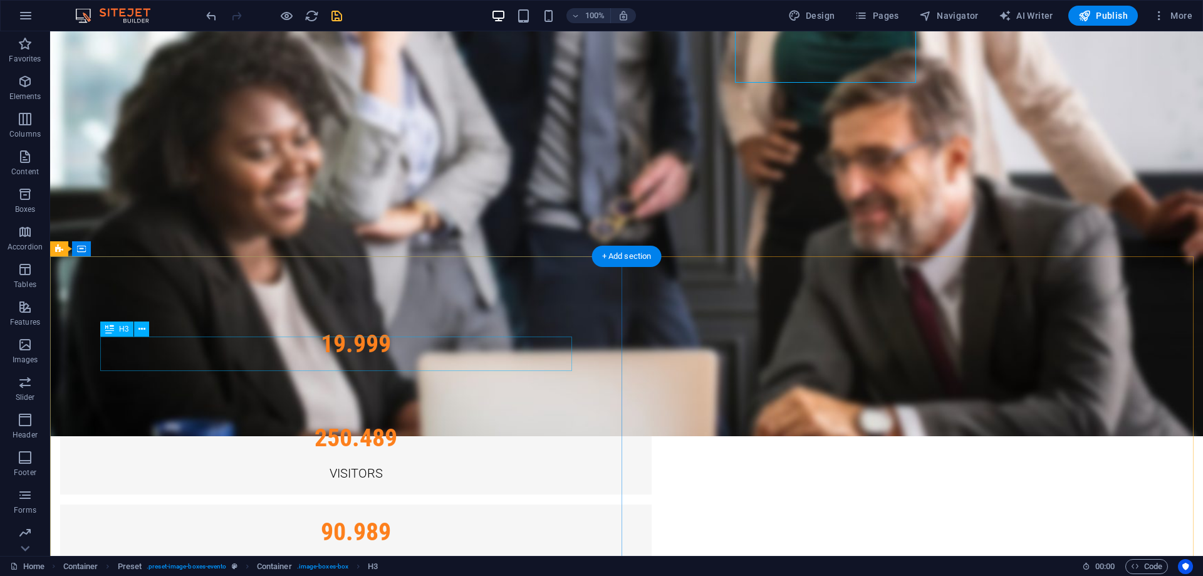
scroll to position [1717, 0]
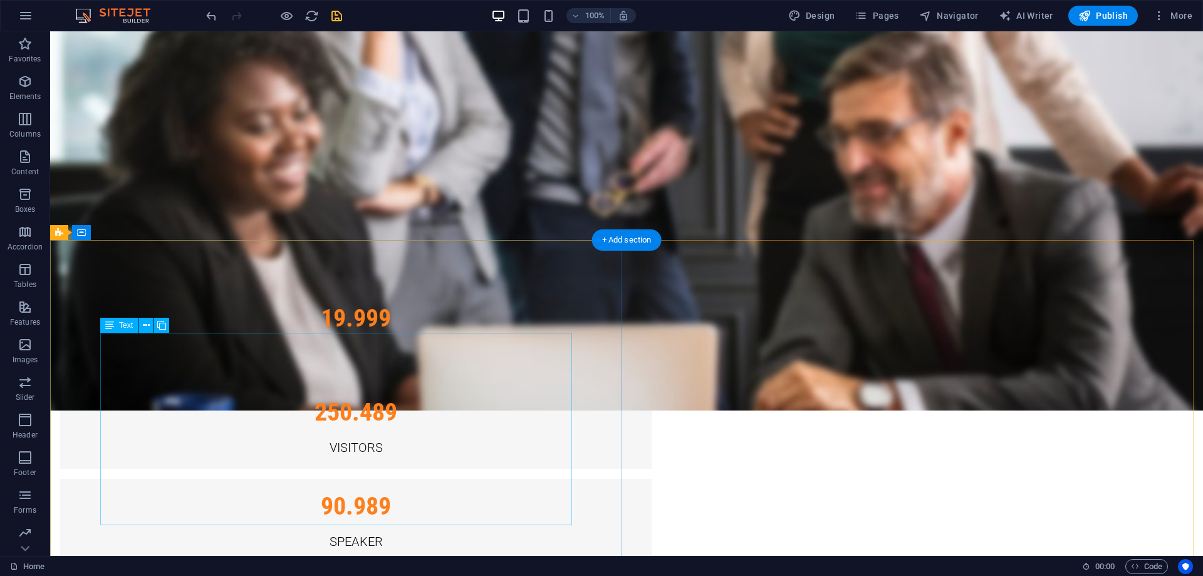
scroll to position [1738, 0]
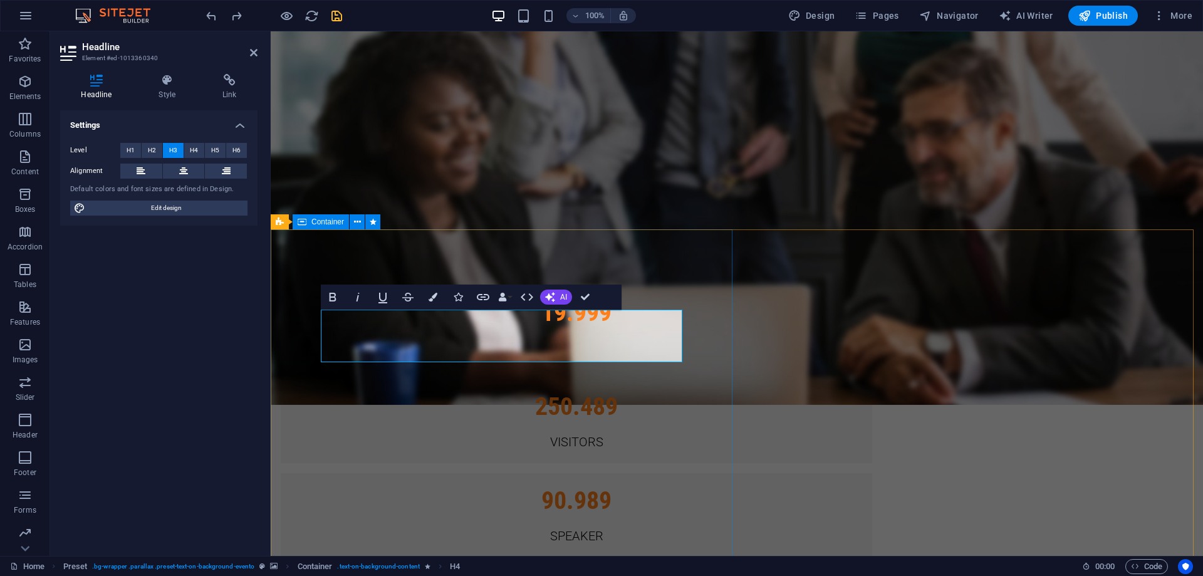
drag, startPoint x: 521, startPoint y: 336, endPoint x: 313, endPoint y: 311, distance: 209.5
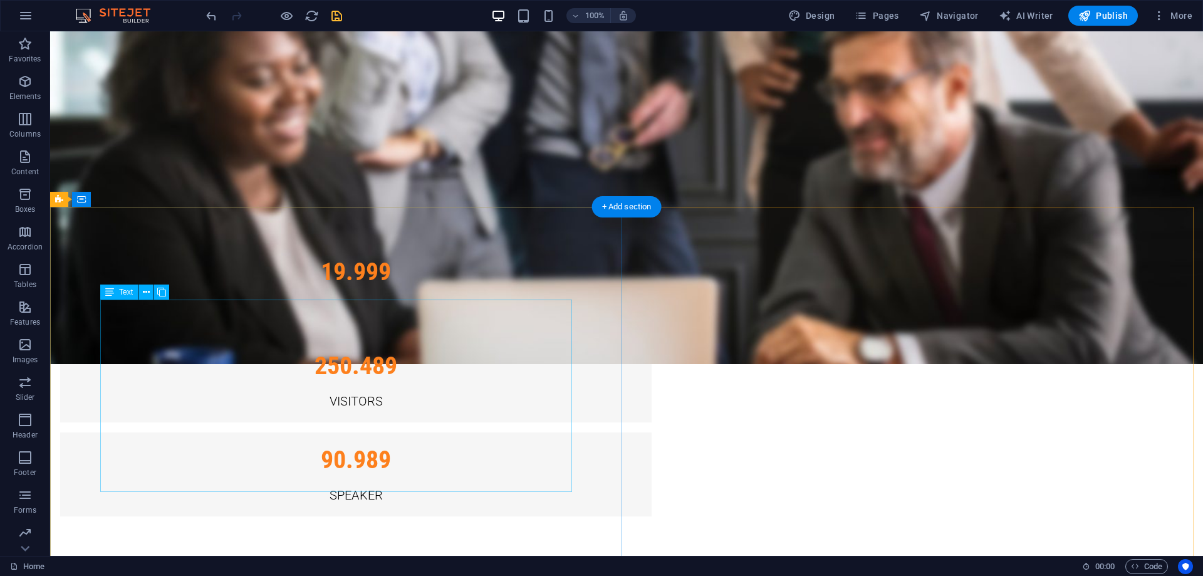
scroll to position [1780, 0]
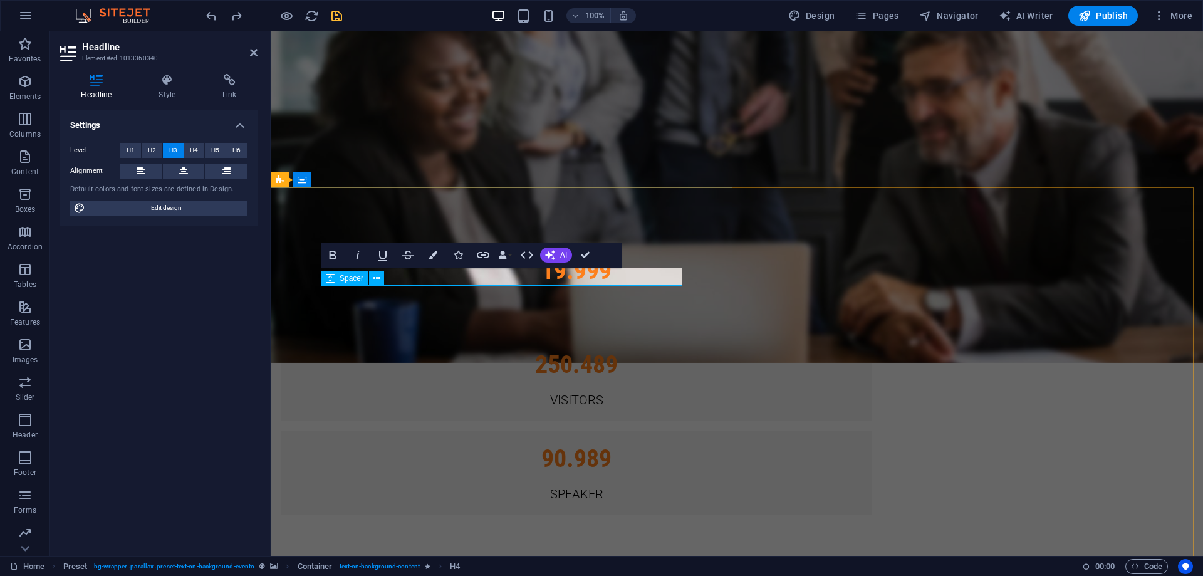
scroll to position [120, 4]
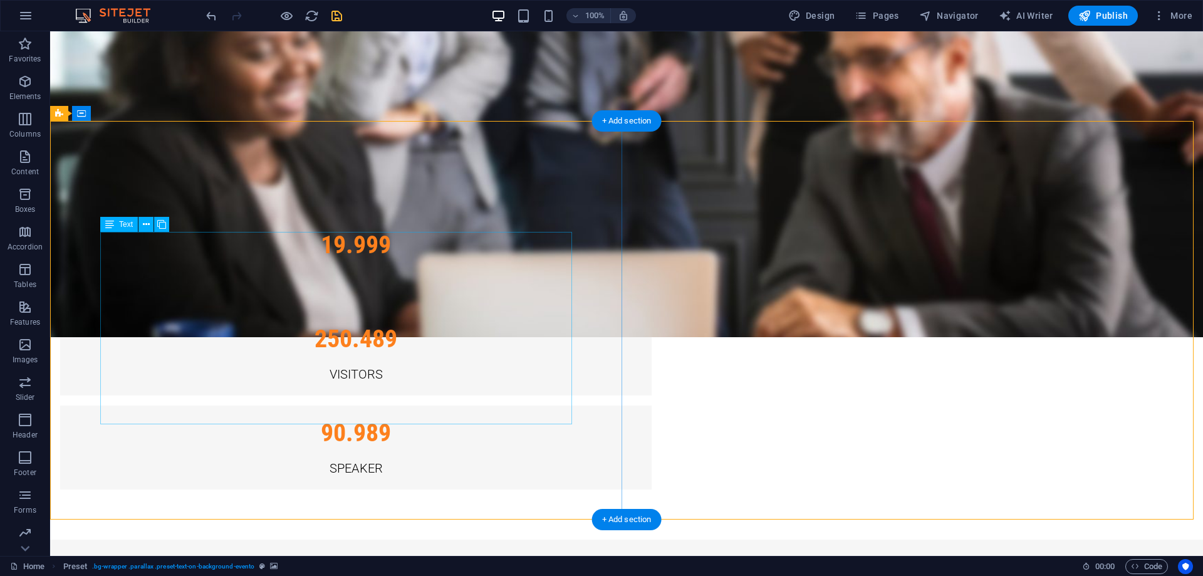
scroll to position [1863, 0]
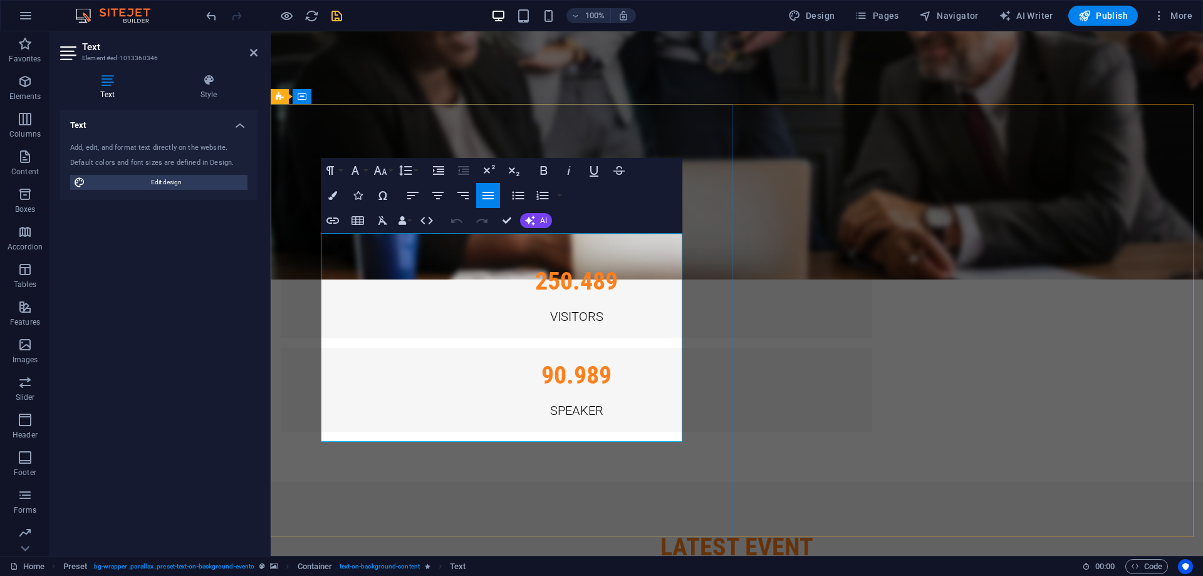
drag, startPoint x: 371, startPoint y: 306, endPoint x: 322, endPoint y: 244, distance: 79.3
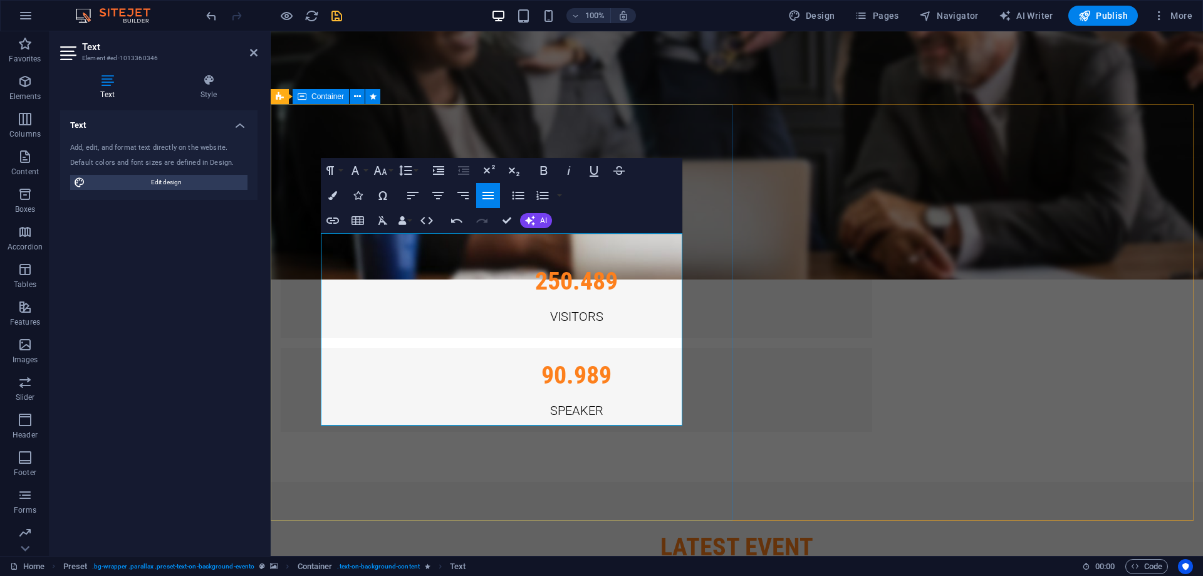
drag, startPoint x: 533, startPoint y: 283, endPoint x: 305, endPoint y: 233, distance: 233.3
click at [416, 195] on icon "button" at bounding box center [412, 195] width 15 height 15
click at [442, 193] on icon "button" at bounding box center [437, 195] width 15 height 15
click at [464, 193] on icon "button" at bounding box center [462, 195] width 15 height 15
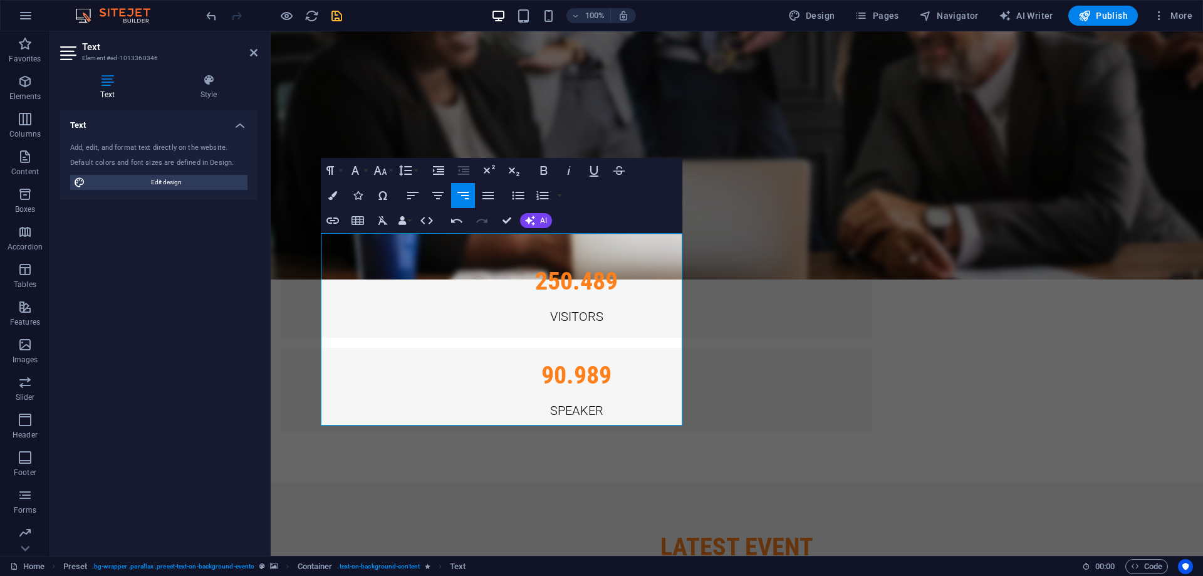
click at [474, 195] on button "Align Right" at bounding box center [463, 195] width 24 height 25
click at [480, 194] on button "Align Justify" at bounding box center [488, 195] width 24 height 25
drag, startPoint x: 499, startPoint y: 322, endPoint x: 309, endPoint y: 321, distance: 189.2
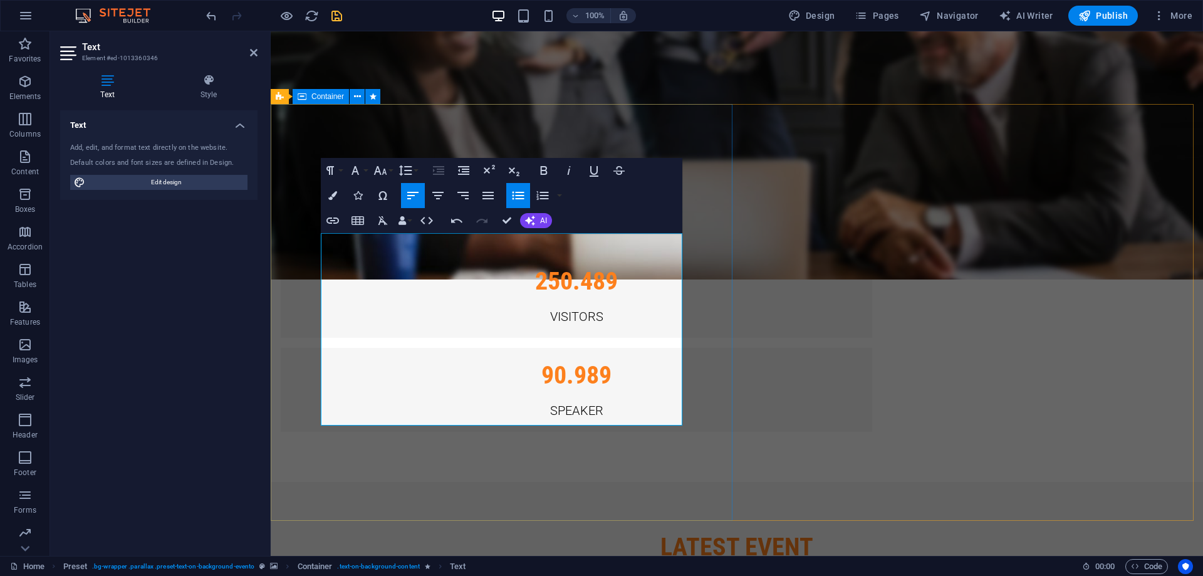
copy strong "Officia porro tempore modi mut iusto:"
drag, startPoint x: 487, startPoint y: 322, endPoint x: 308, endPoint y: 324, distance: 179.2
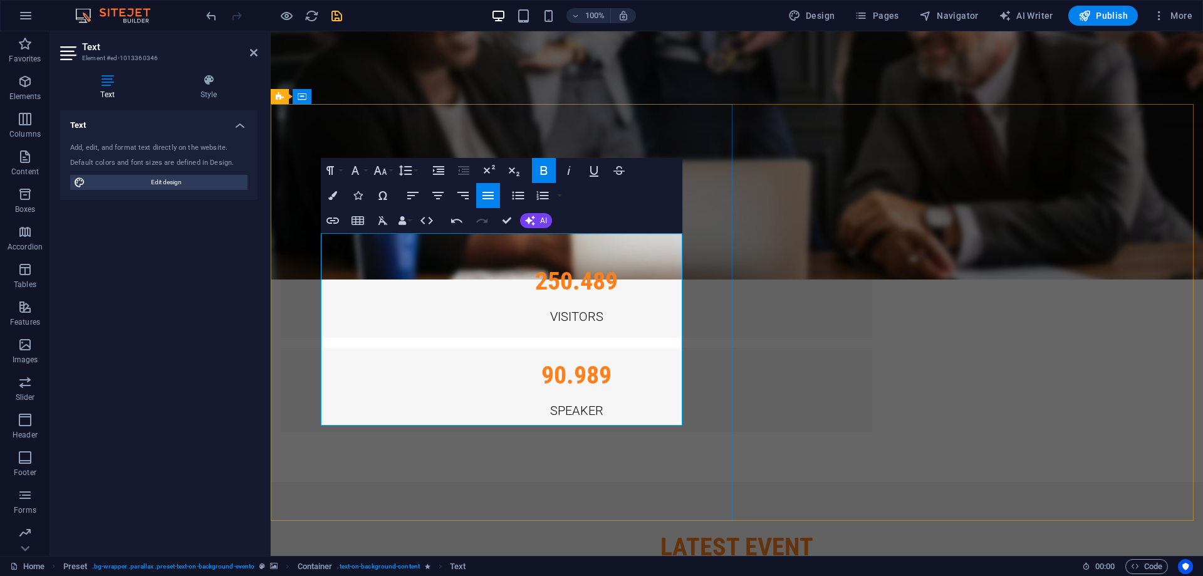
drag, startPoint x: 333, startPoint y: 336, endPoint x: 613, endPoint y: 337, distance: 279.4
drag, startPoint x: 333, startPoint y: 351, endPoint x: 615, endPoint y: 349, distance: 281.9
drag, startPoint x: 516, startPoint y: 420, endPoint x: 321, endPoint y: 345, distance: 208.8
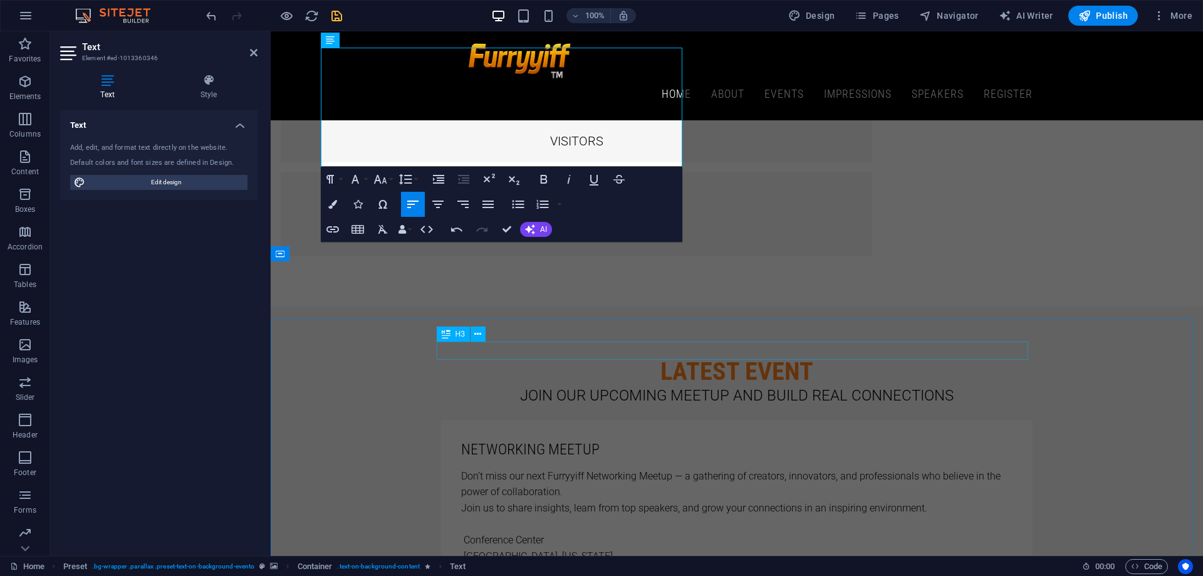
scroll to position [1988, 0]
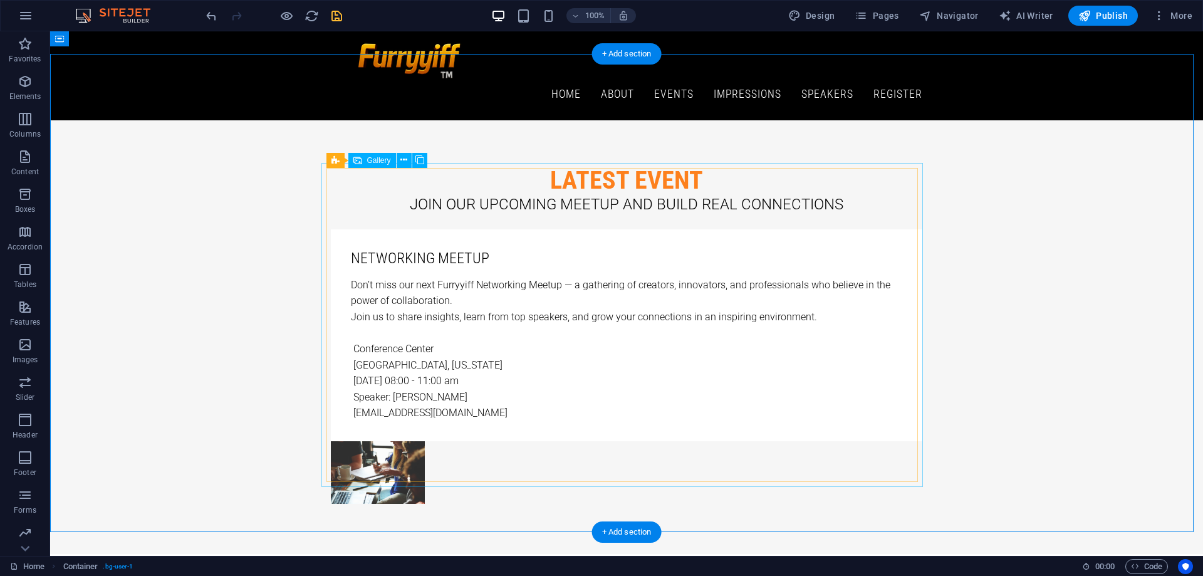
scroll to position [2197, 0]
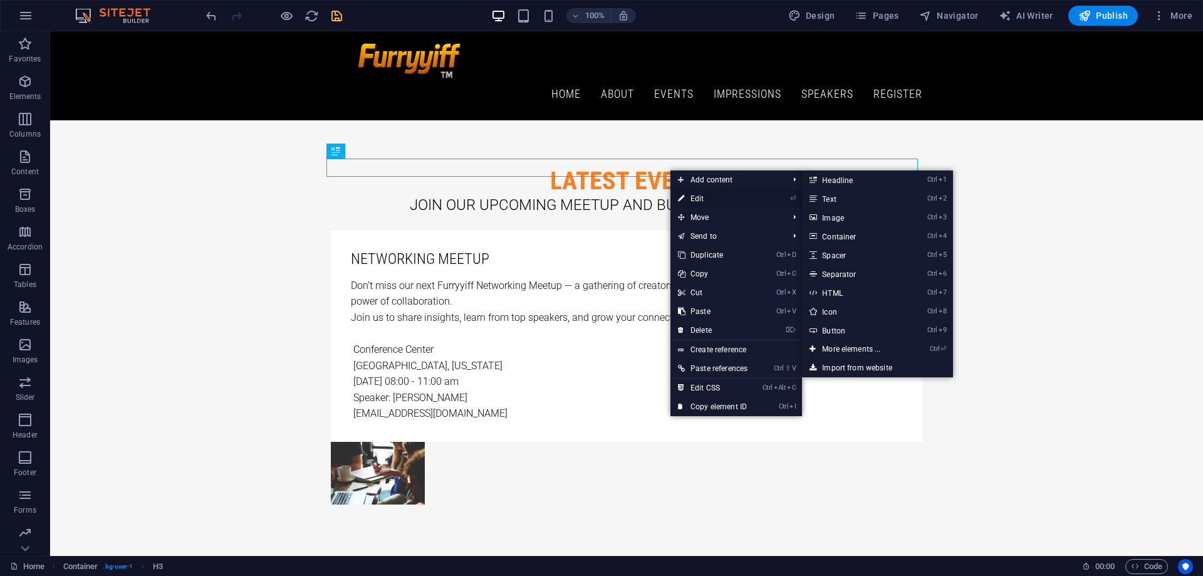
click at [704, 198] on link "⏎ Edit" at bounding box center [712, 198] width 85 height 19
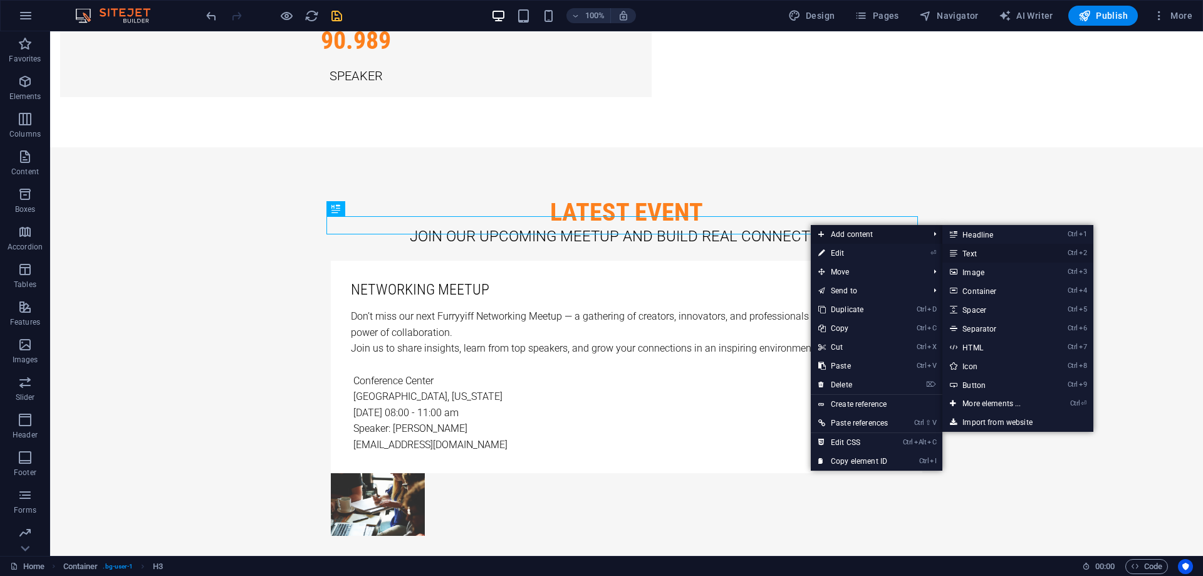
click at [1064, 252] on li "Ctrl 2 Text" at bounding box center [1017, 253] width 150 height 19
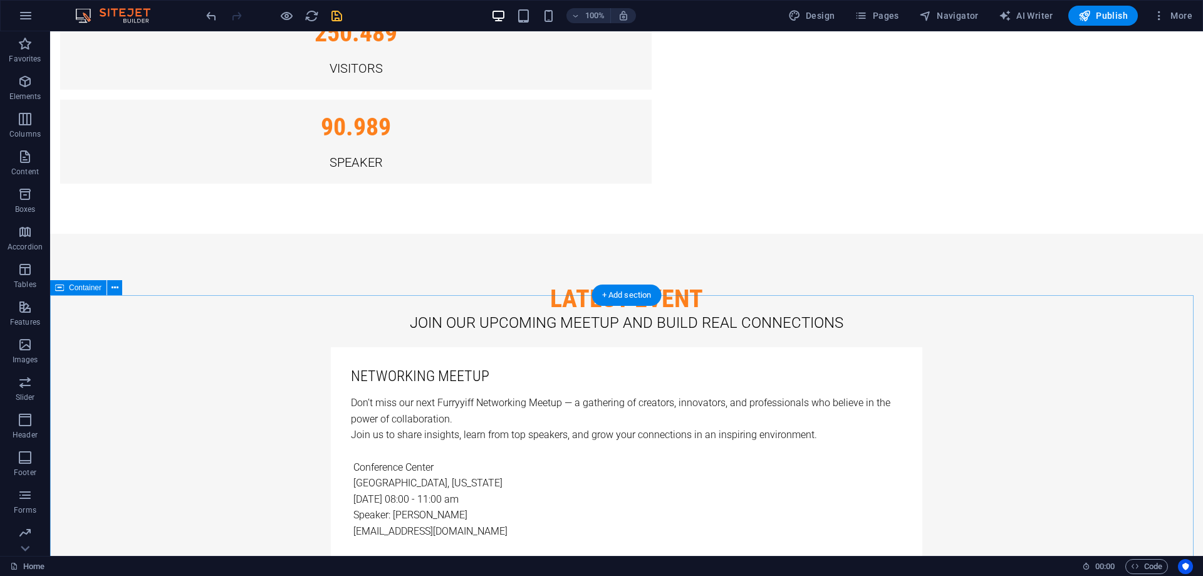
scroll to position [2114, 0]
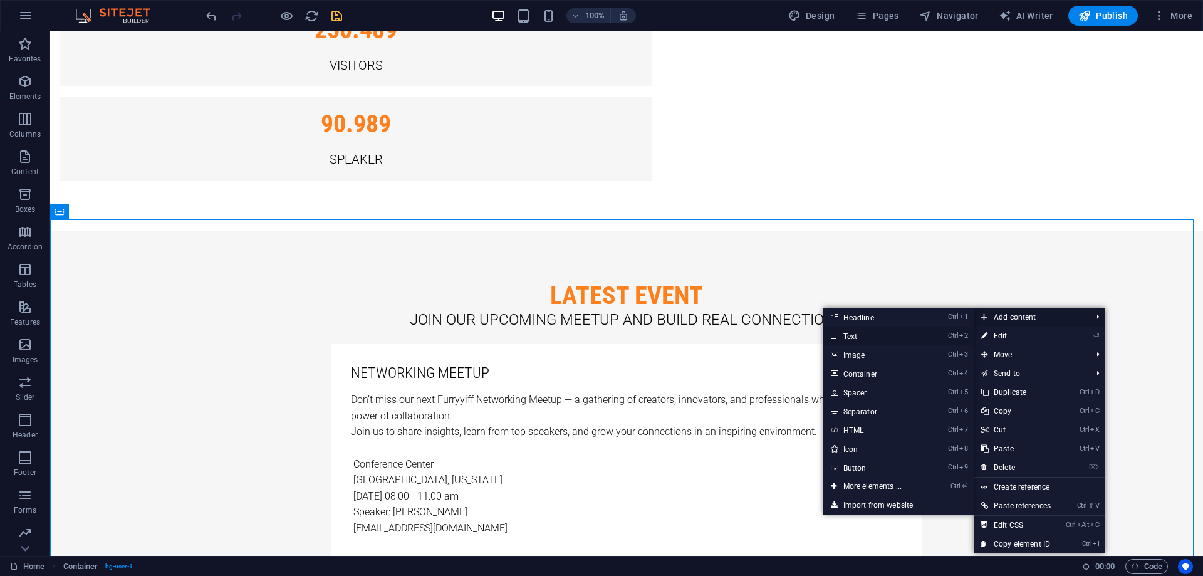
click at [866, 334] on link "Ctrl 2 Text" at bounding box center [874, 335] width 103 height 19
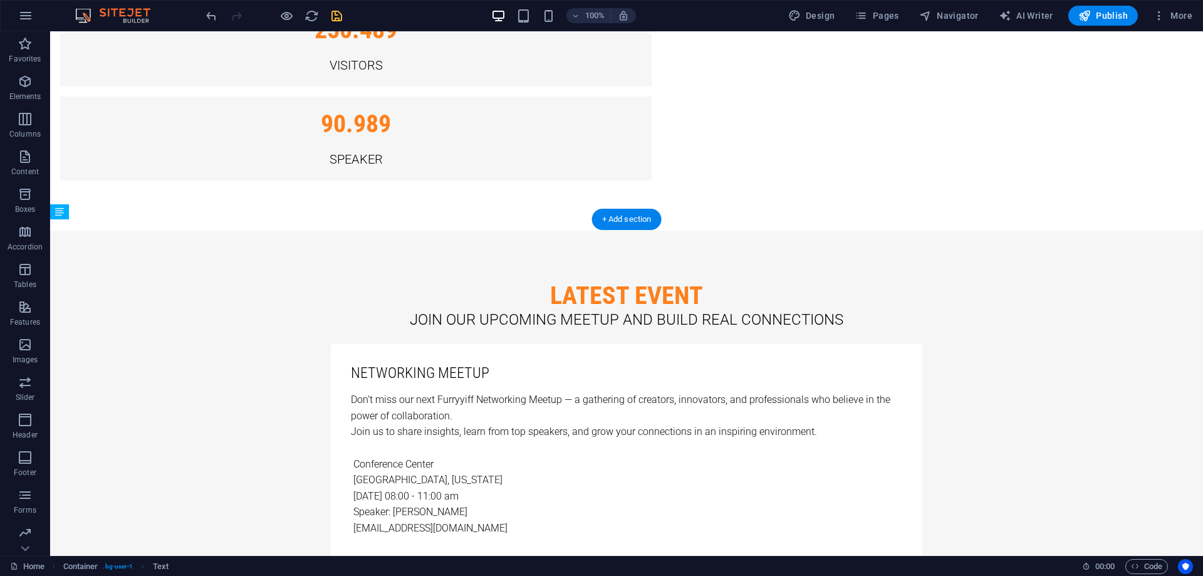
drag, startPoint x: 786, startPoint y: 279, endPoint x: 829, endPoint y: 332, distance: 68.1
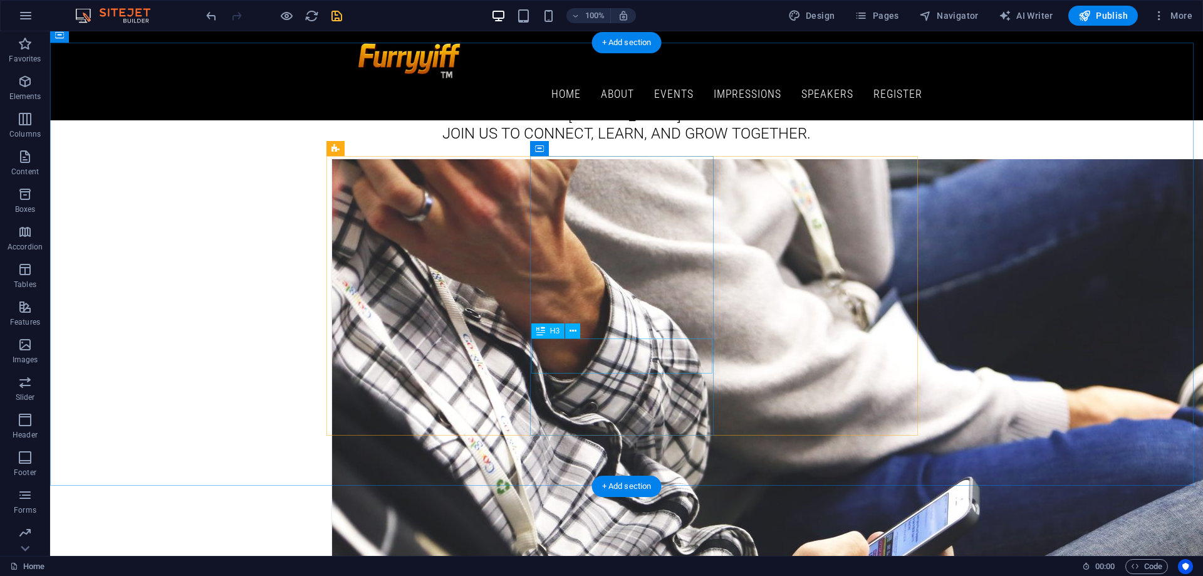
scroll to position [2728, 0]
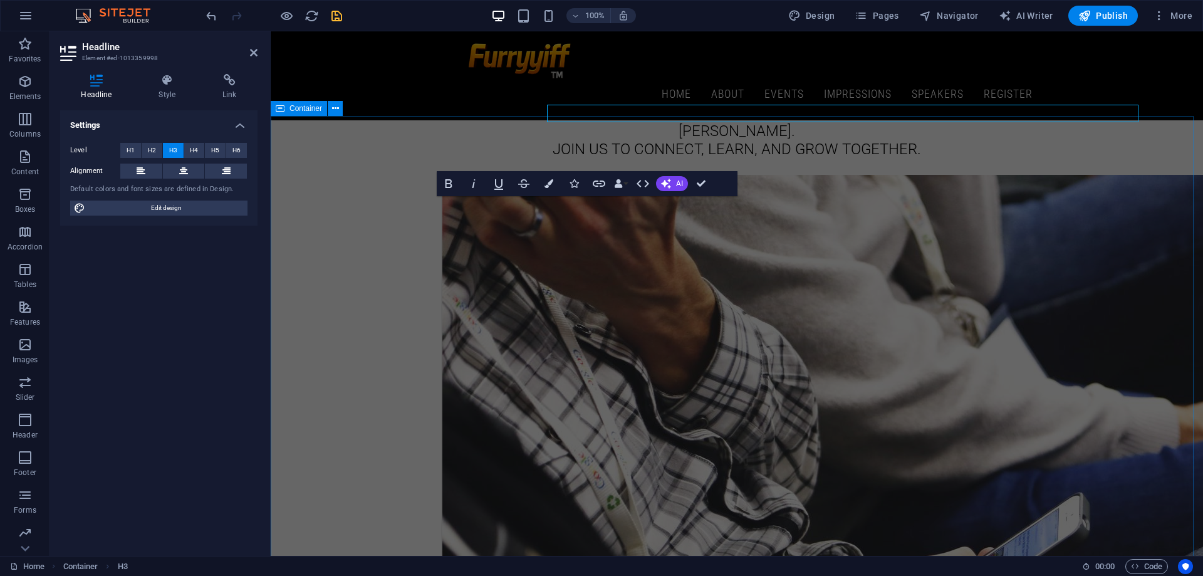
scroll to position [2762, 0]
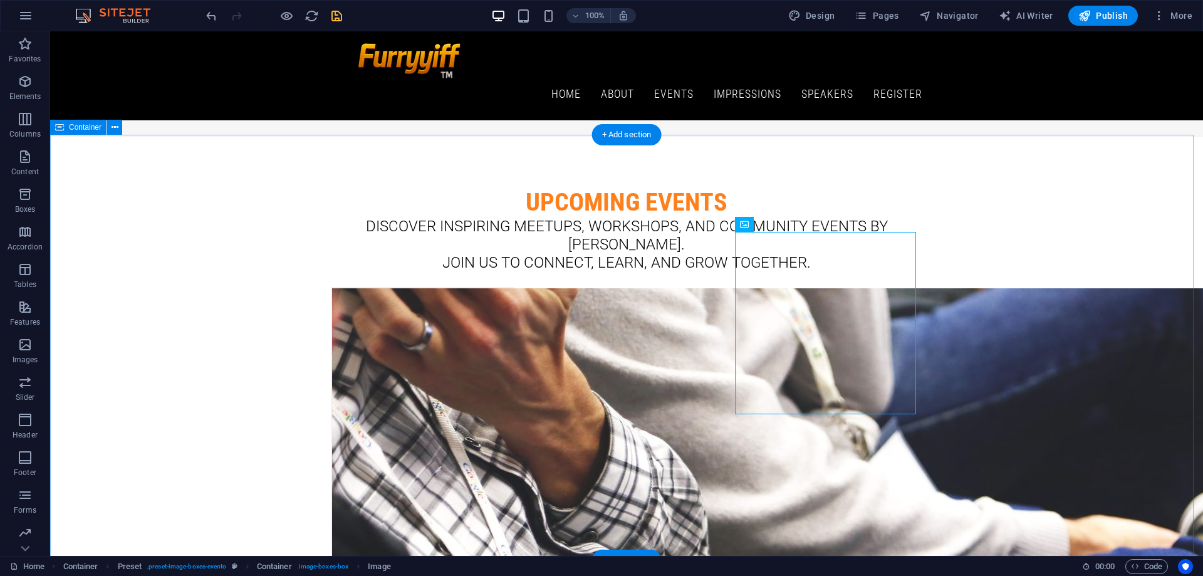
scroll to position [2590, 0]
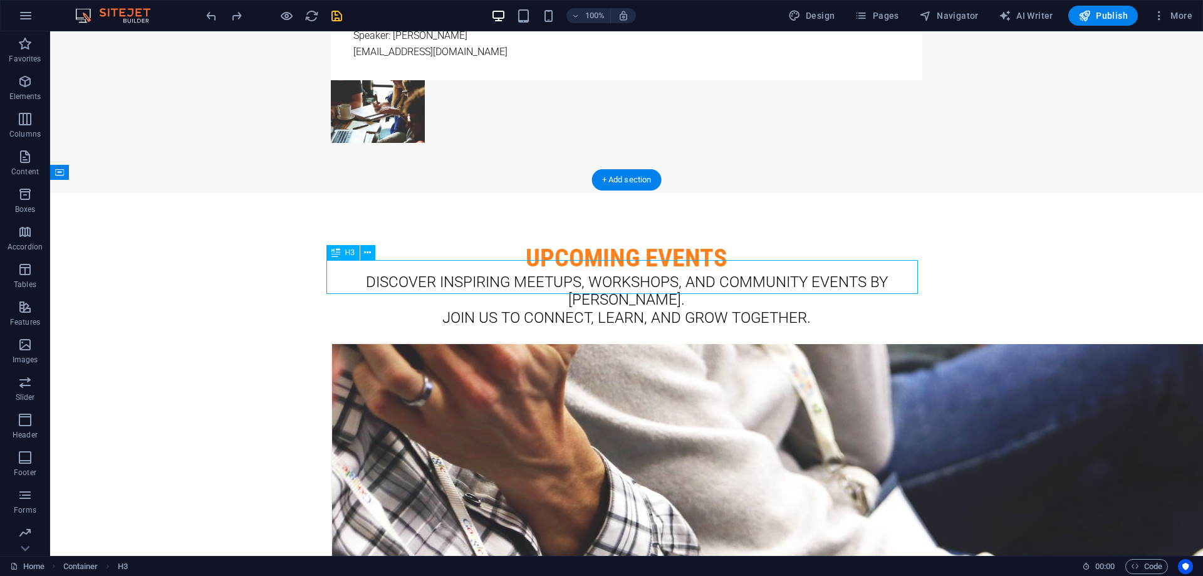
scroll to position [2624, 0]
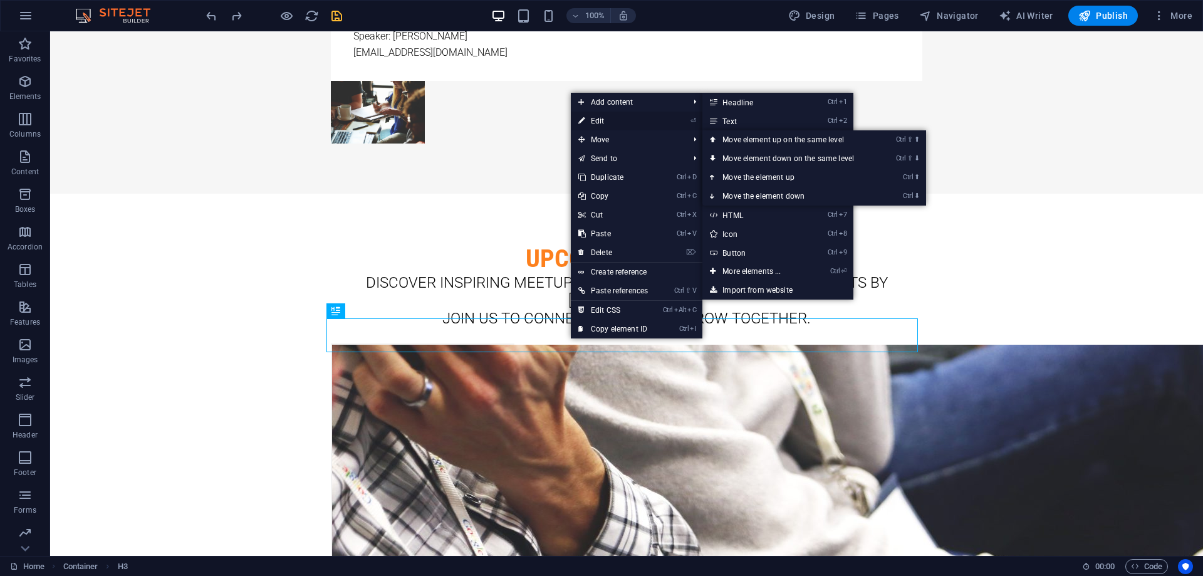
click at [602, 118] on link "⏎ Edit" at bounding box center [613, 121] width 85 height 19
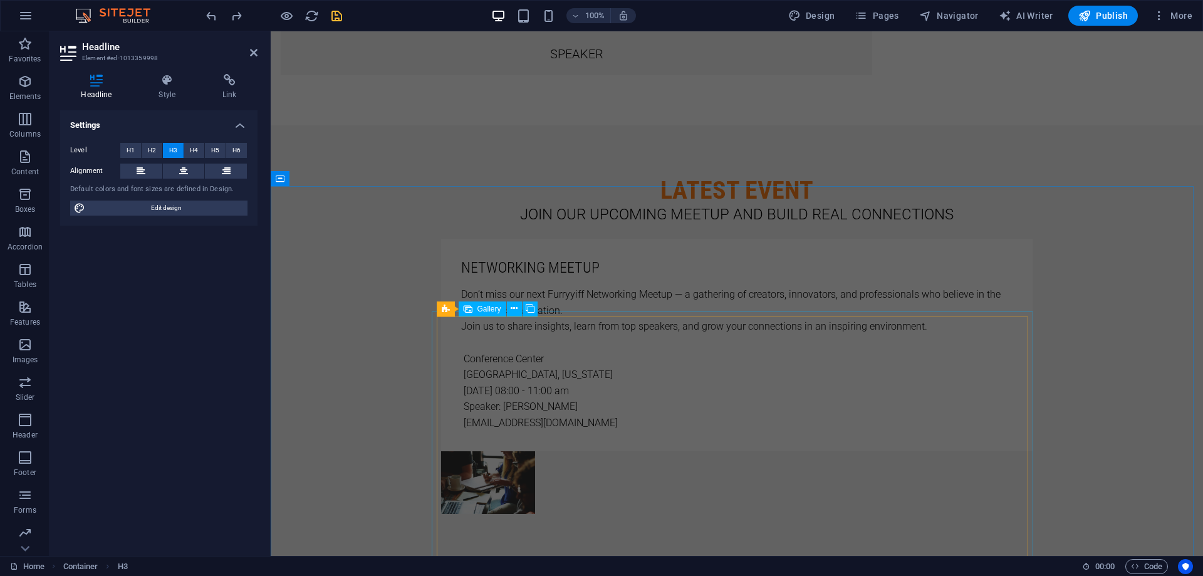
scroll to position [2221, 0]
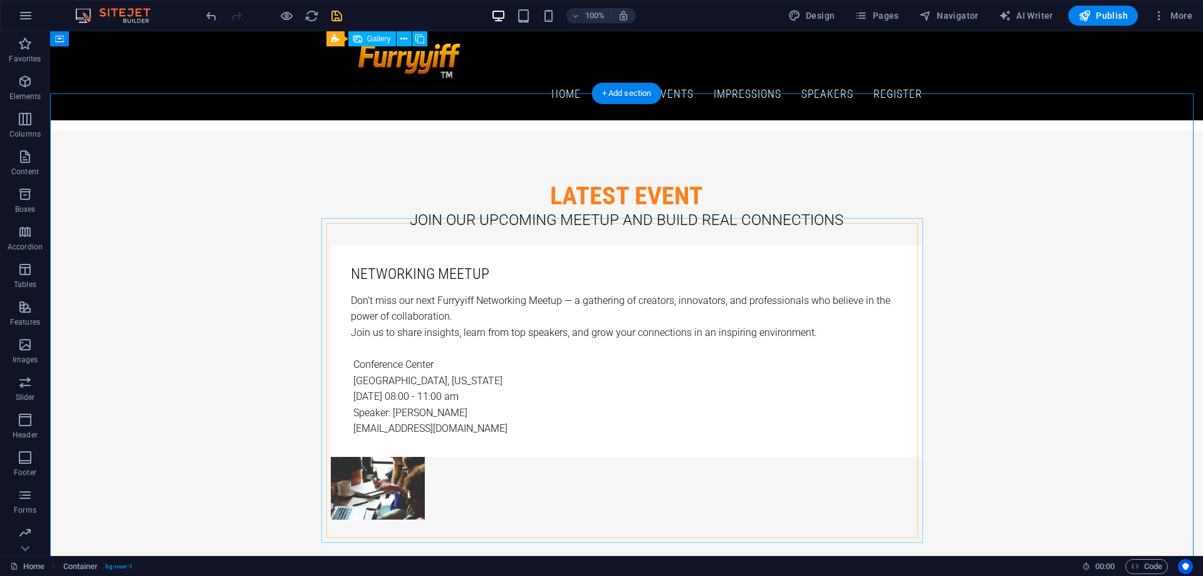
scroll to position [2181, 0]
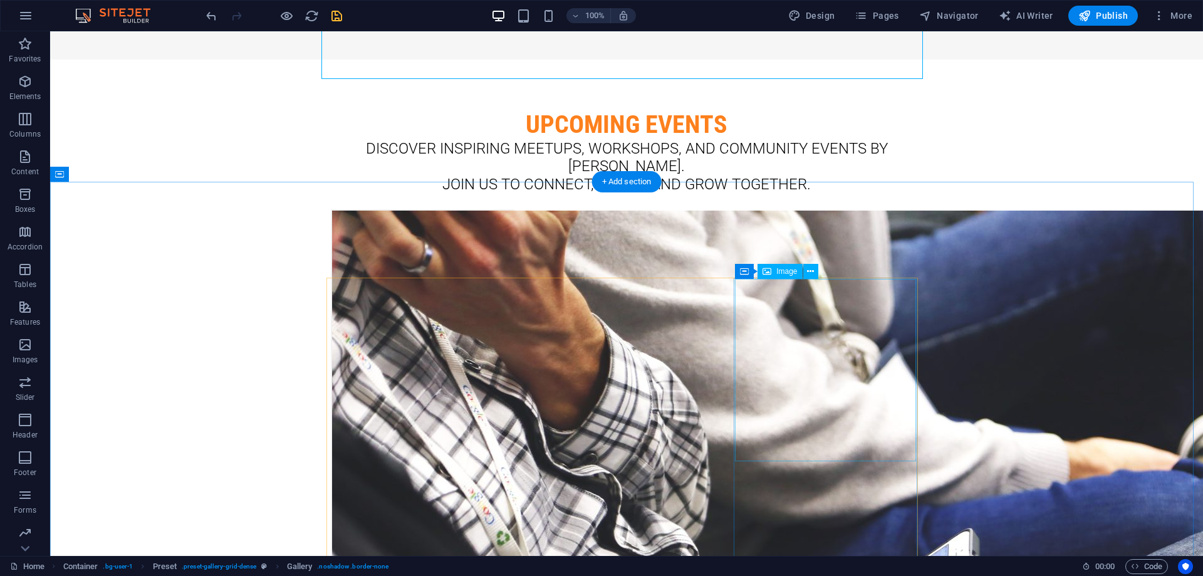
scroll to position [2744, 0]
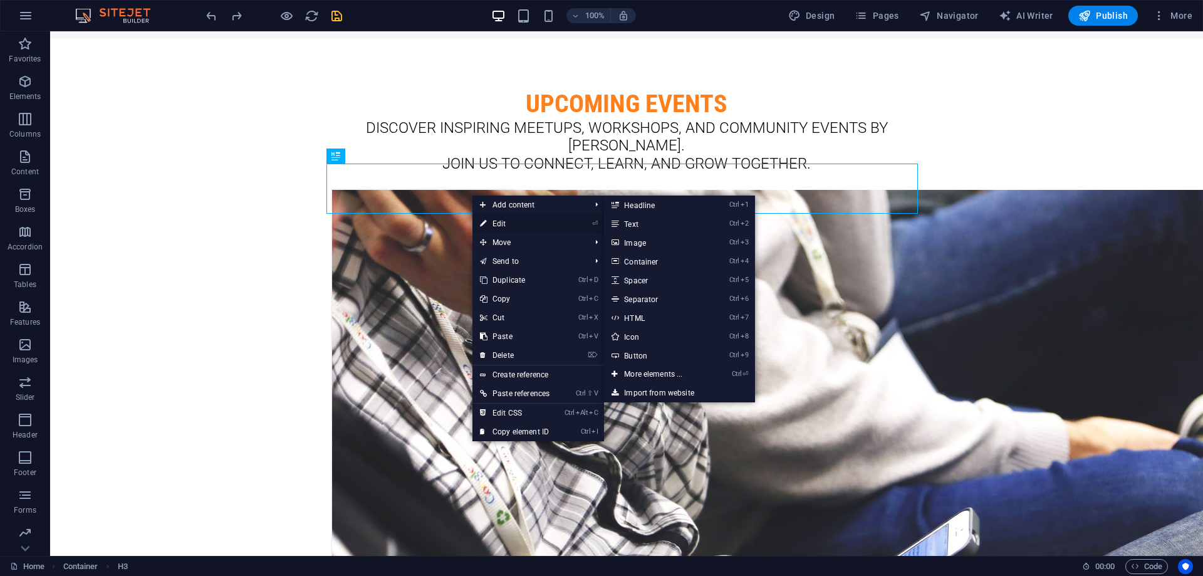
click at [514, 226] on link "⏎ Edit" at bounding box center [514, 223] width 85 height 19
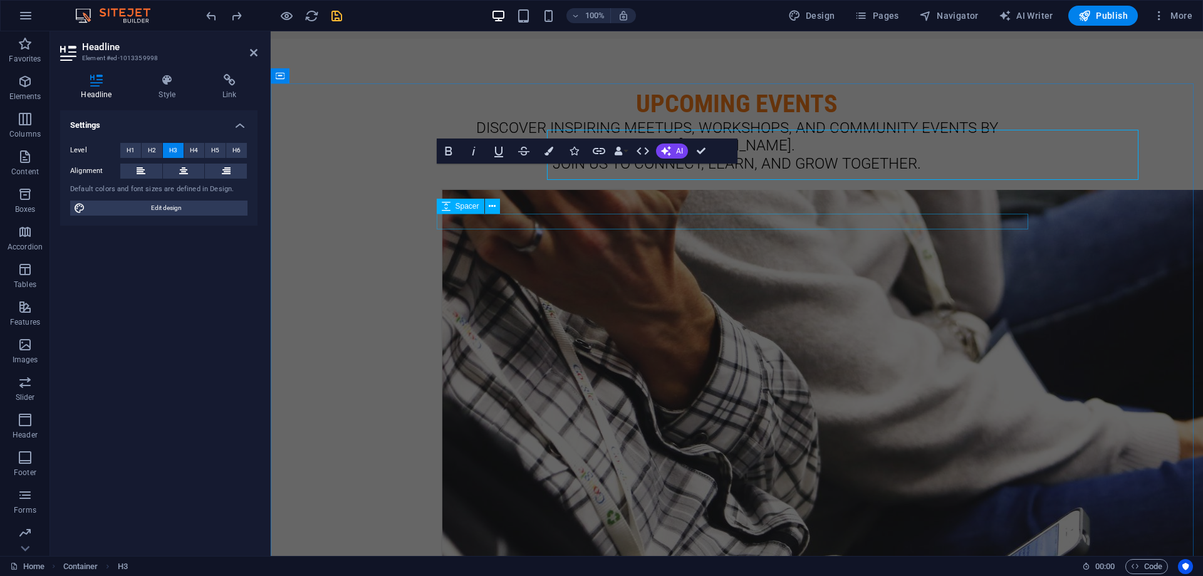
scroll to position [2778, 0]
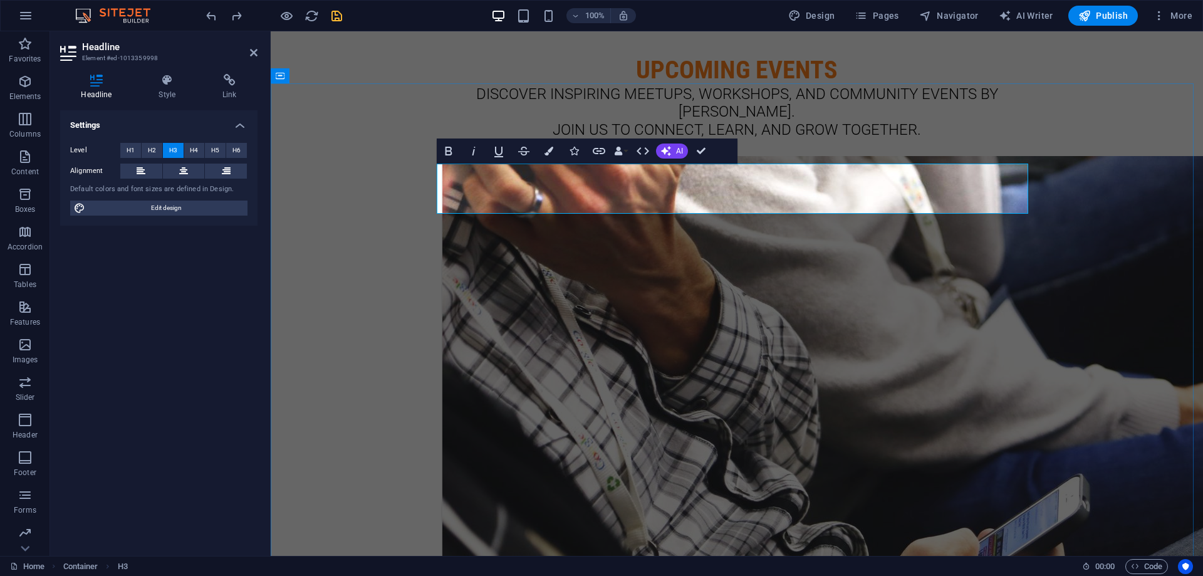
drag, startPoint x: 652, startPoint y: 207, endPoint x: 424, endPoint y: 202, distance: 228.1
copy h3 "Lorem ipsum dolor sit amet"
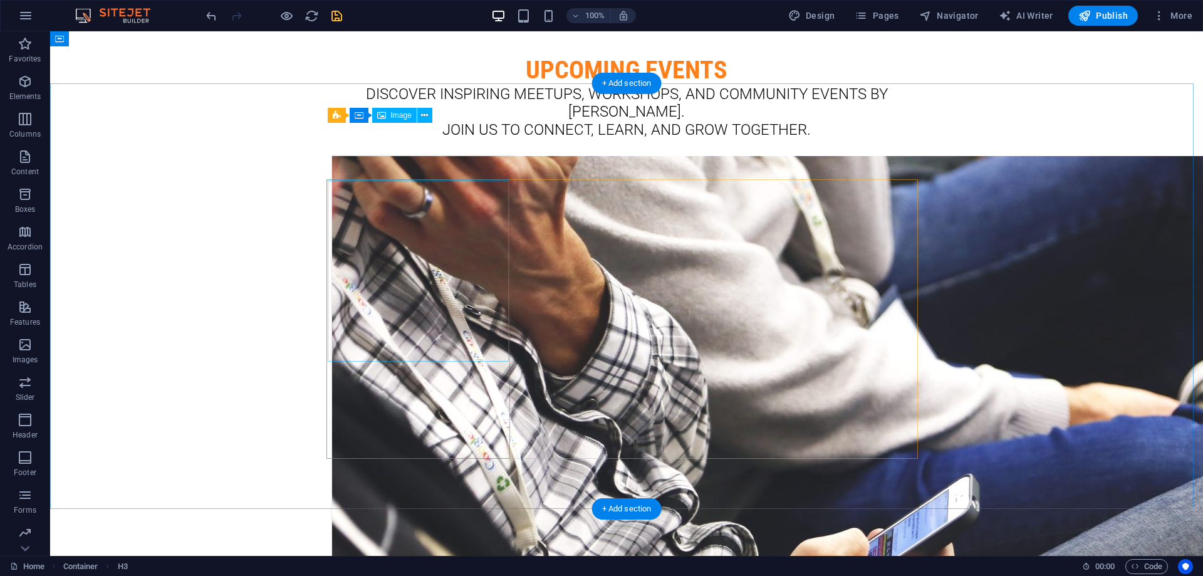
scroll to position [2744, 0]
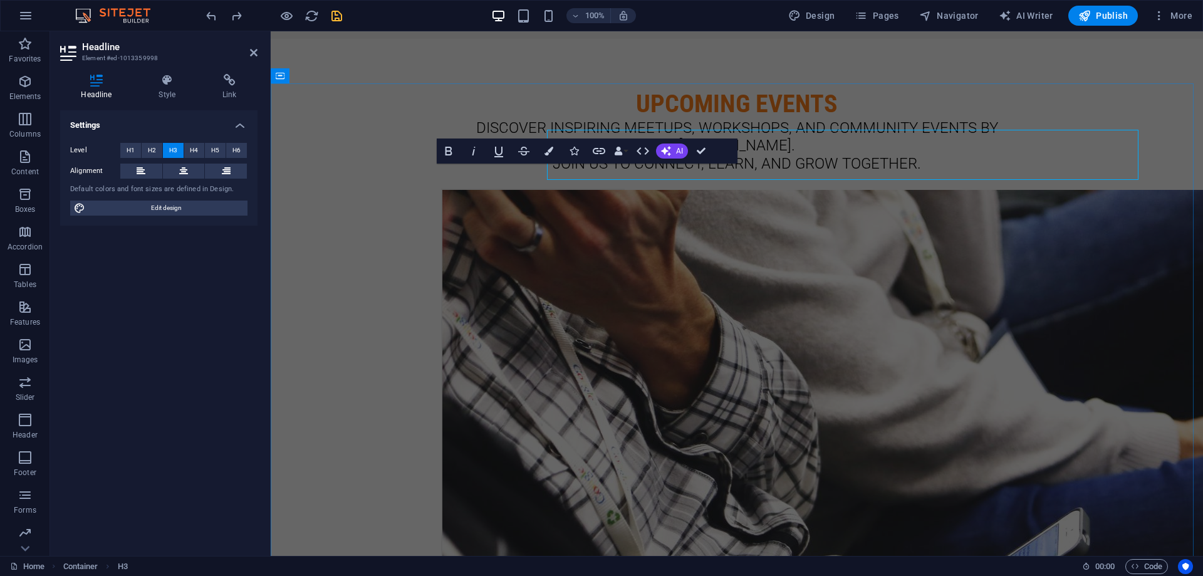
scroll to position [2778, 0]
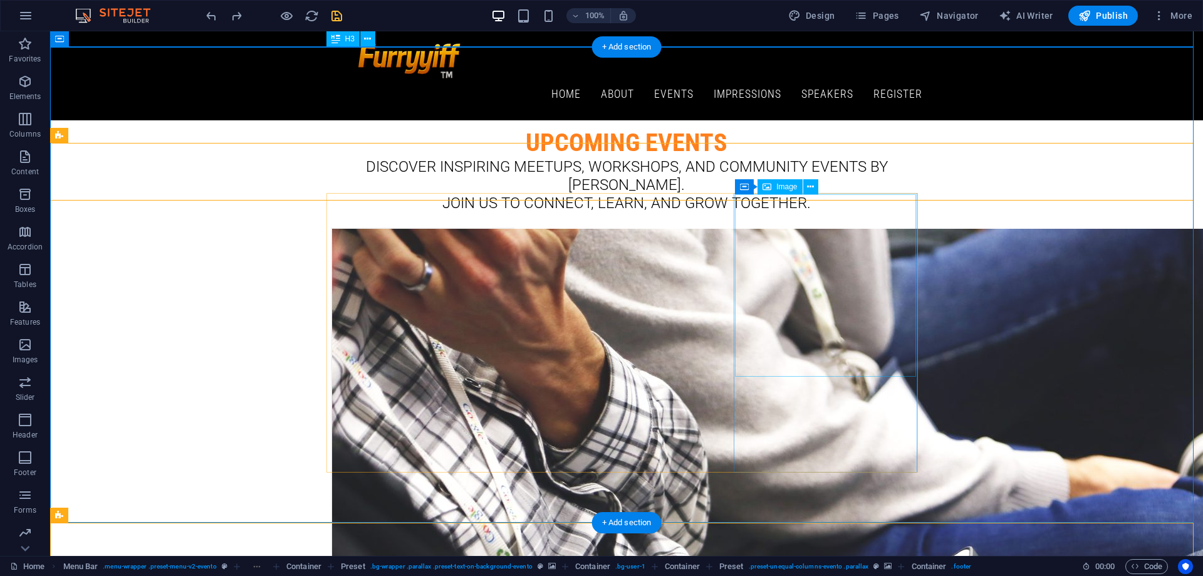
scroll to position [2608, 0]
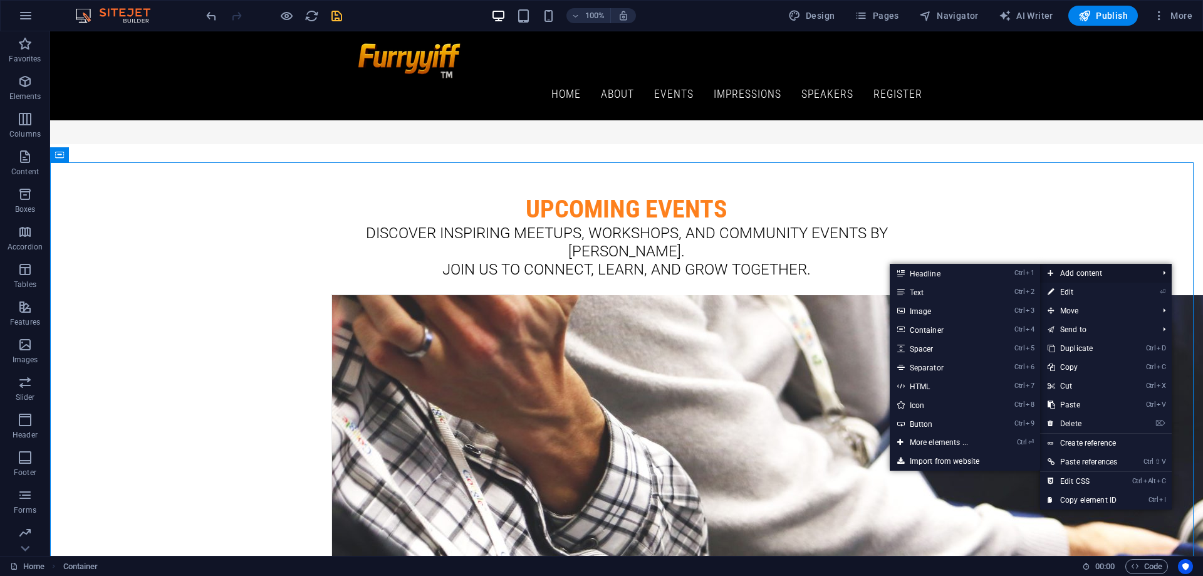
click at [1077, 274] on span "Add content" at bounding box center [1096, 273] width 113 height 19
click at [957, 269] on link "Ctrl 1 Headline" at bounding box center [941, 273] width 103 height 19
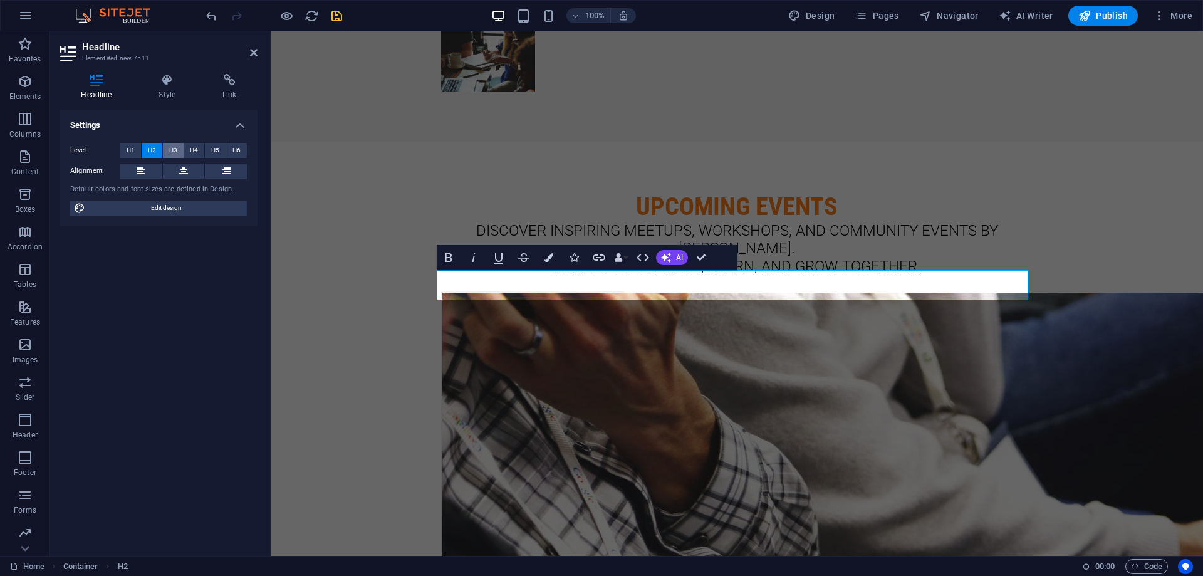
click at [171, 147] on span "H3" at bounding box center [173, 150] width 8 height 15
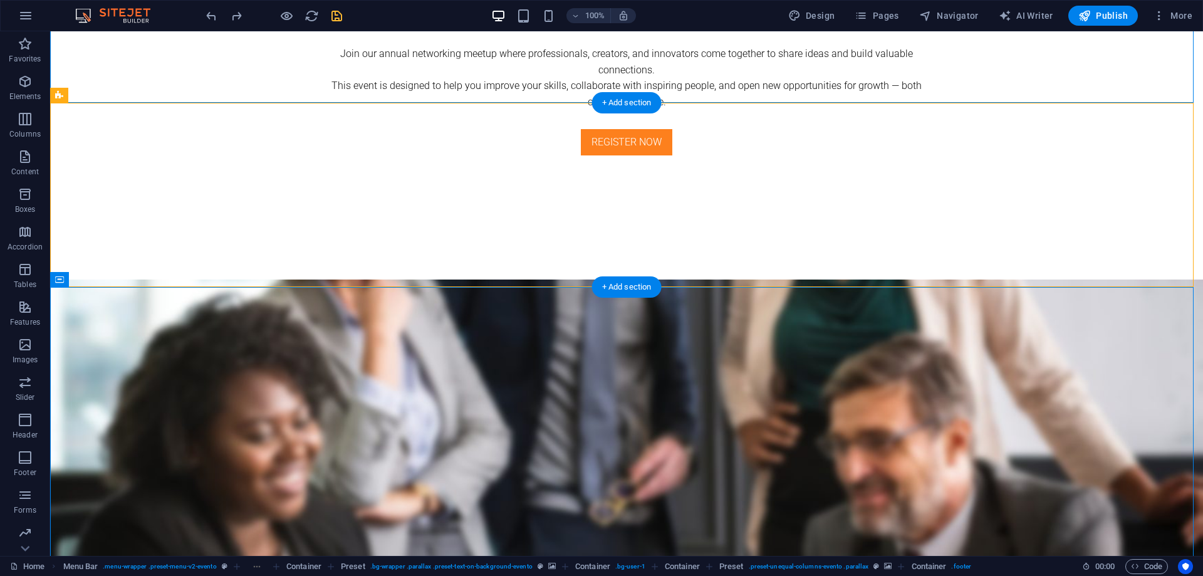
scroll to position [2608, 0]
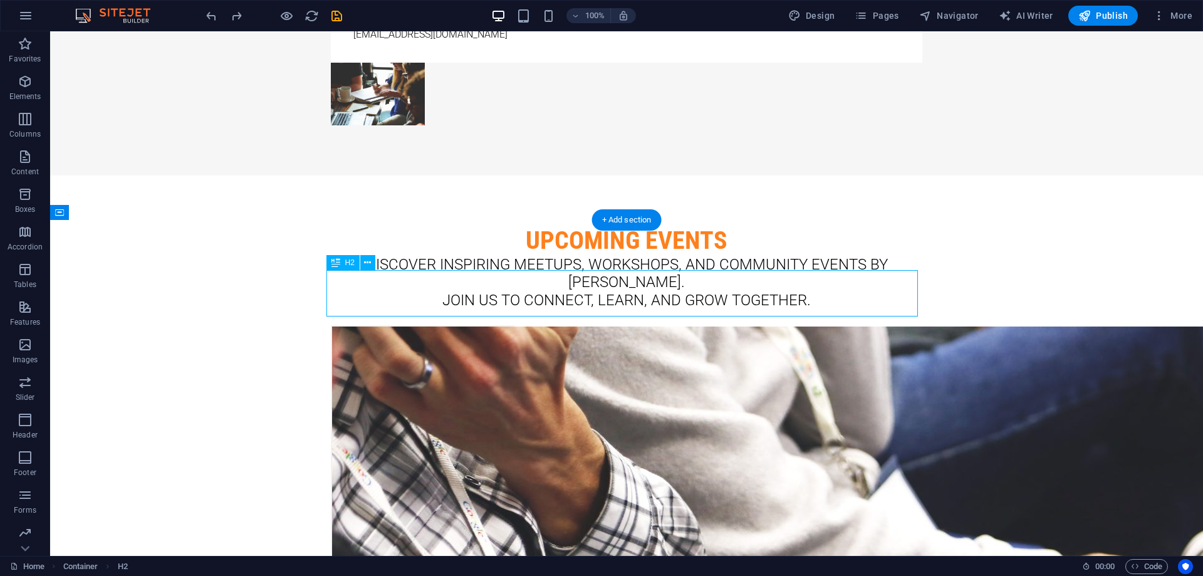
scroll to position [2650, 0]
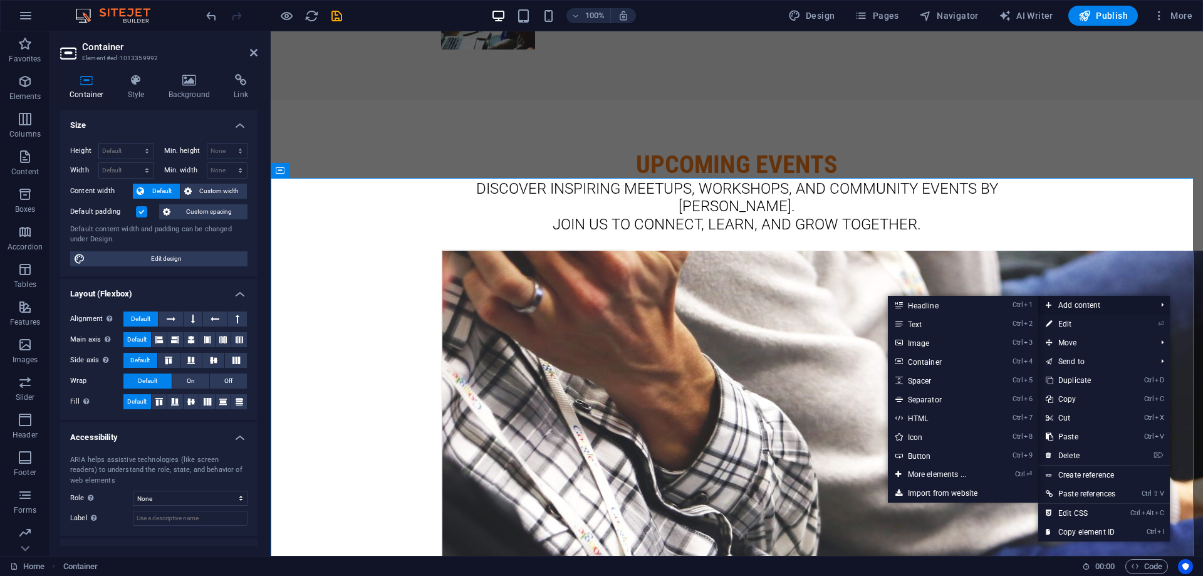
click at [1092, 306] on span "Add content" at bounding box center [1094, 305] width 113 height 19
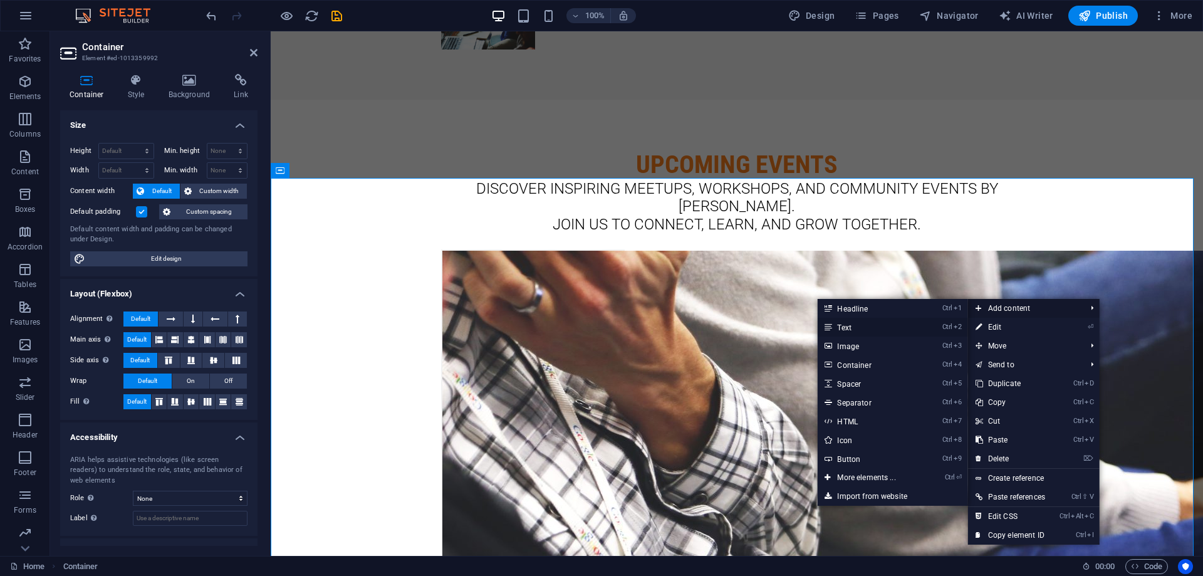
click at [867, 331] on link "Ctrl 2 Text" at bounding box center [868, 327] width 103 height 19
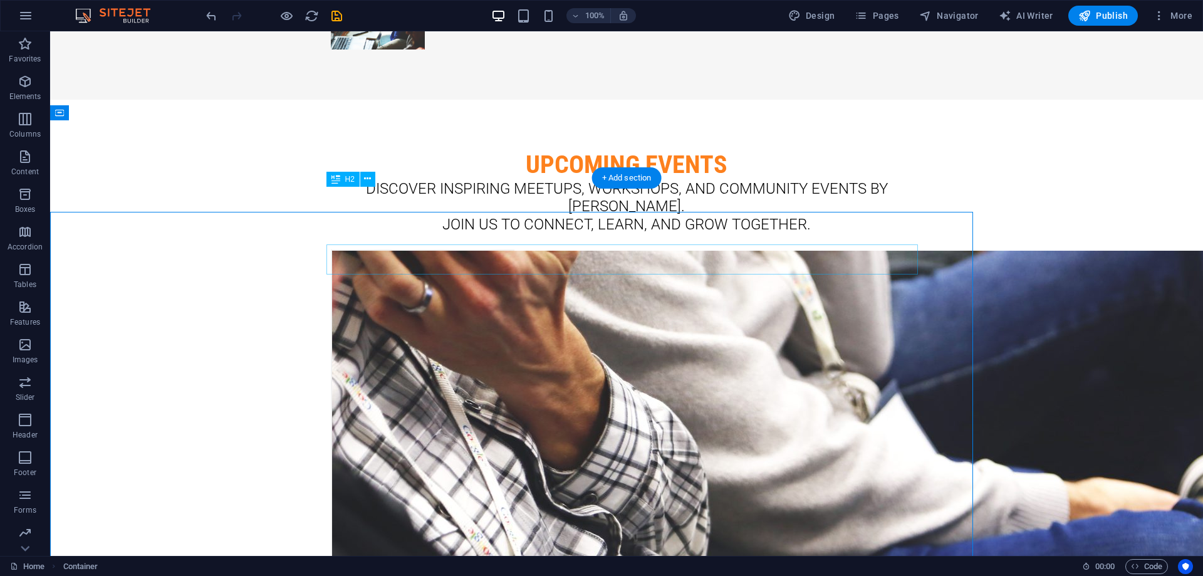
scroll to position [2650, 0]
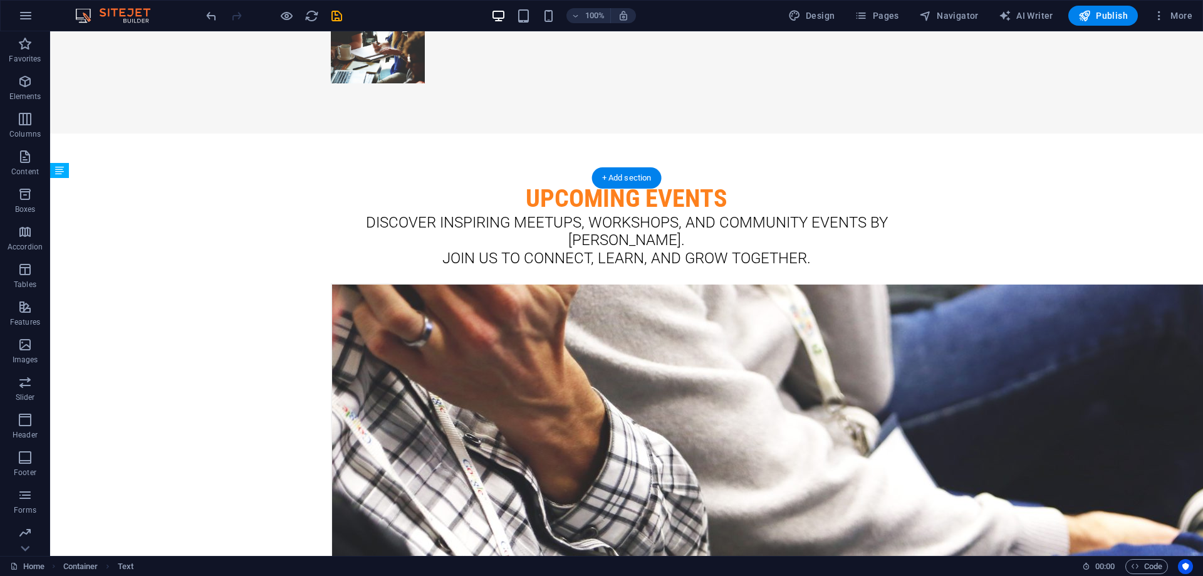
drag, startPoint x: 529, startPoint y: 233, endPoint x: 570, endPoint y: 272, distance: 56.7
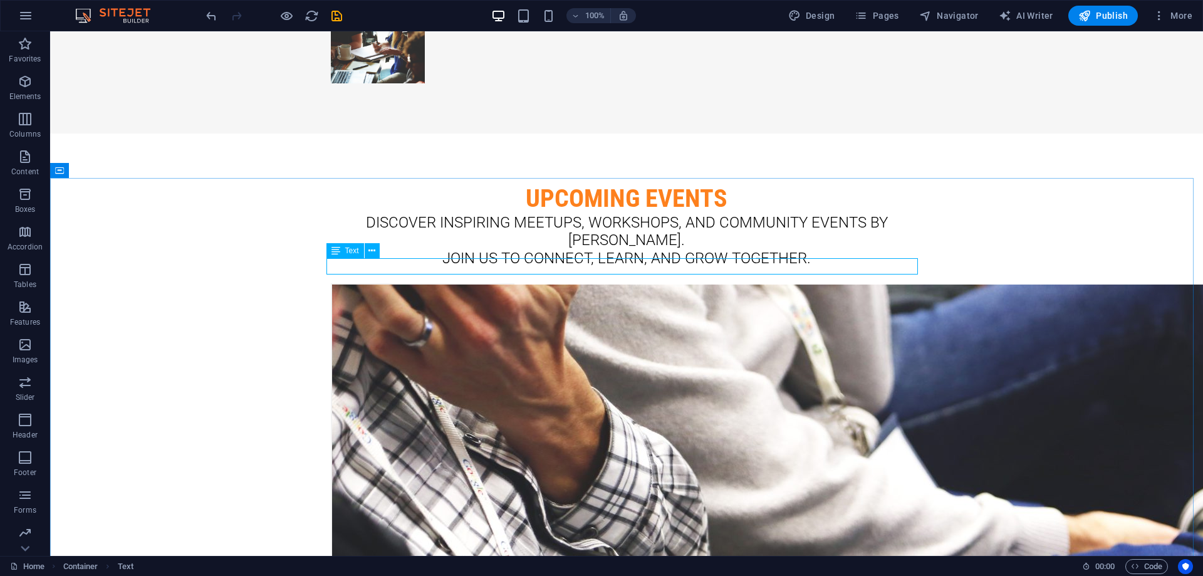
click at [338, 254] on icon at bounding box center [335, 250] width 9 height 15
click at [375, 251] on icon at bounding box center [371, 250] width 7 height 13
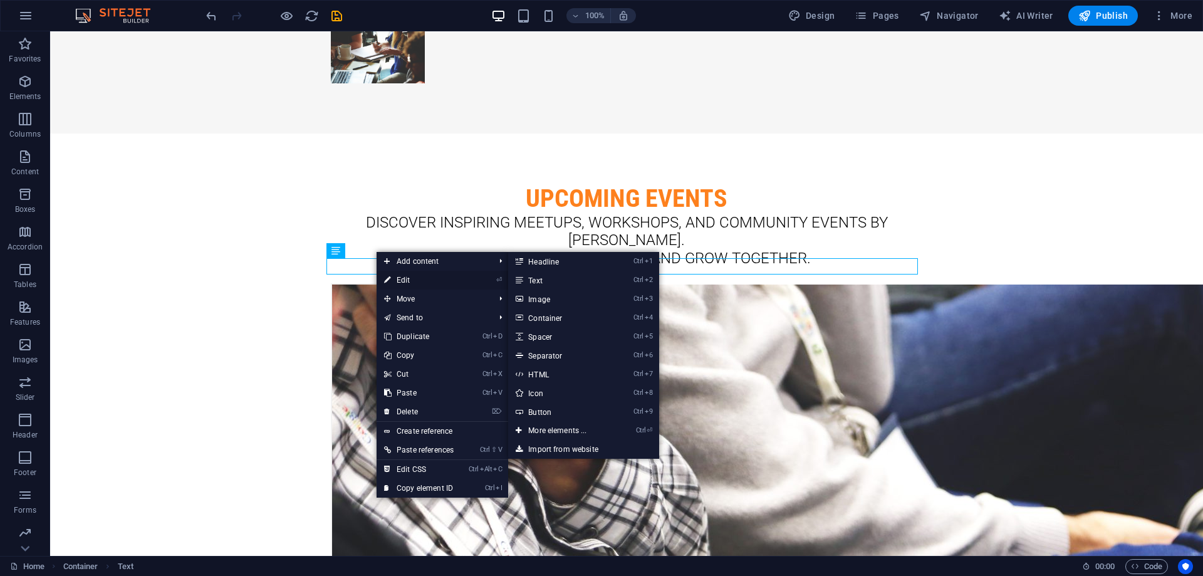
click at [416, 277] on link "⏎ Edit" at bounding box center [418, 280] width 85 height 19
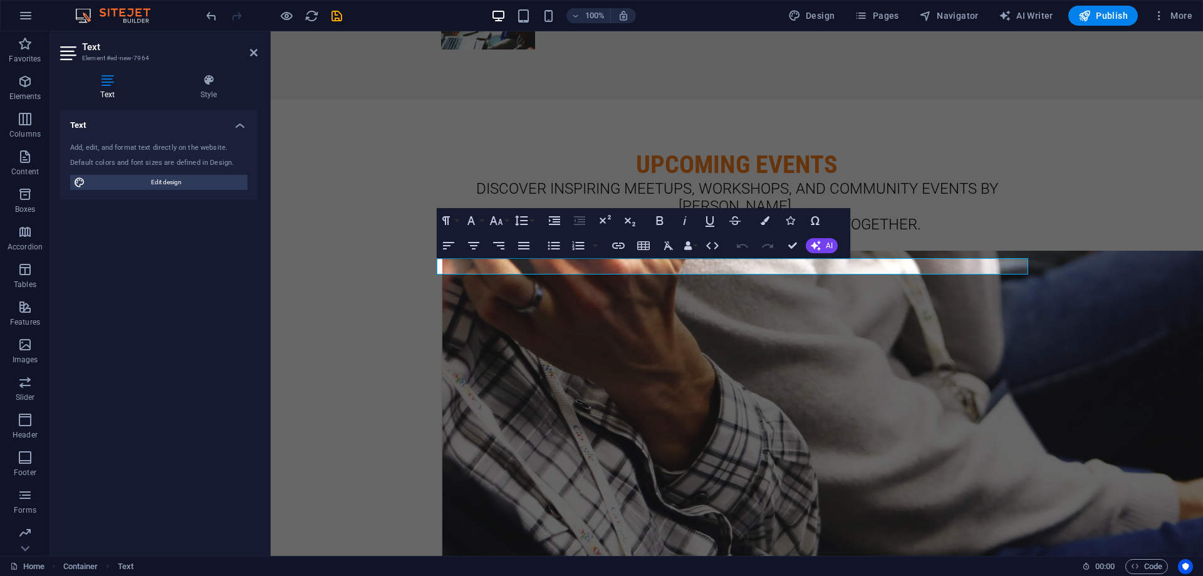
click at [108, 85] on icon at bounding box center [107, 80] width 95 height 13
click at [61, 50] on icon at bounding box center [69, 53] width 19 height 20
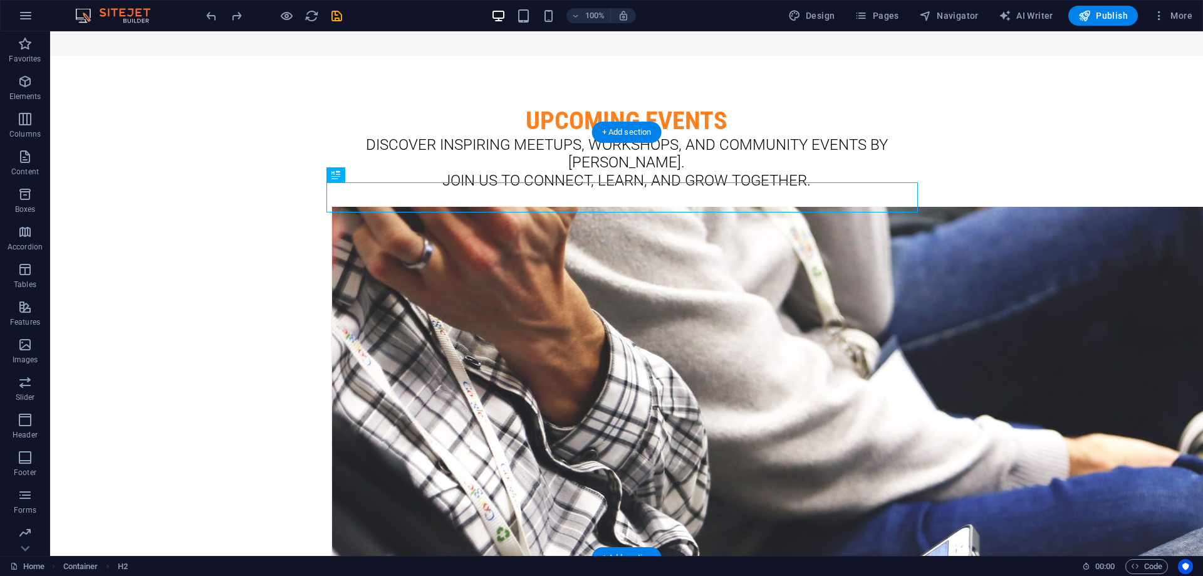
scroll to position [2733, 0]
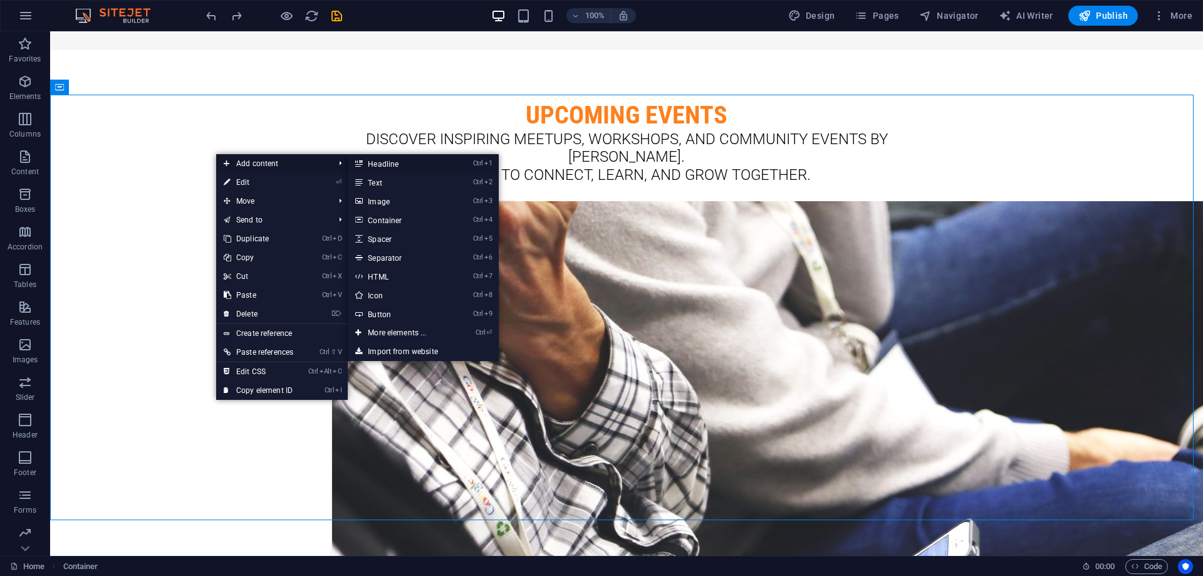
click at [405, 160] on link "Ctrl 1 Headline" at bounding box center [399, 163] width 103 height 19
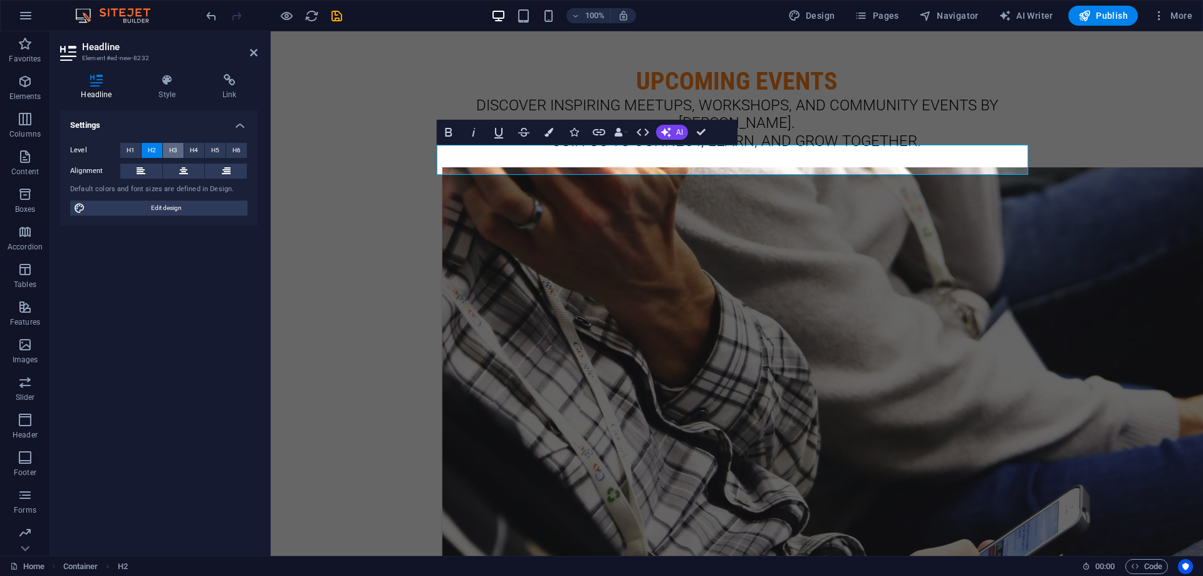
click at [179, 147] on button "H3" at bounding box center [173, 150] width 21 height 15
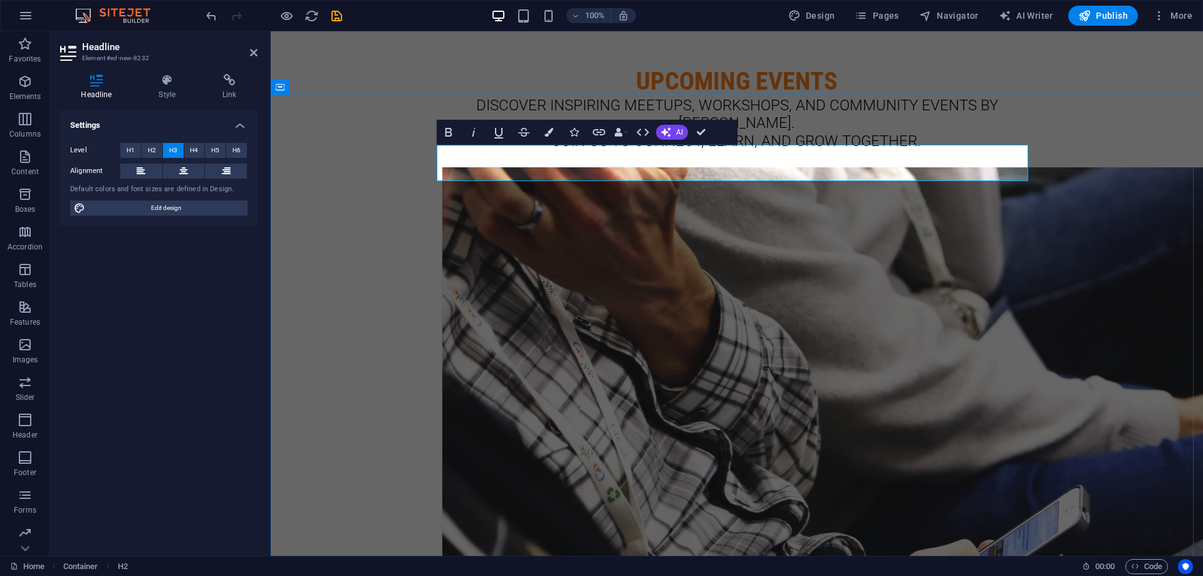
scroll to position [401, 1]
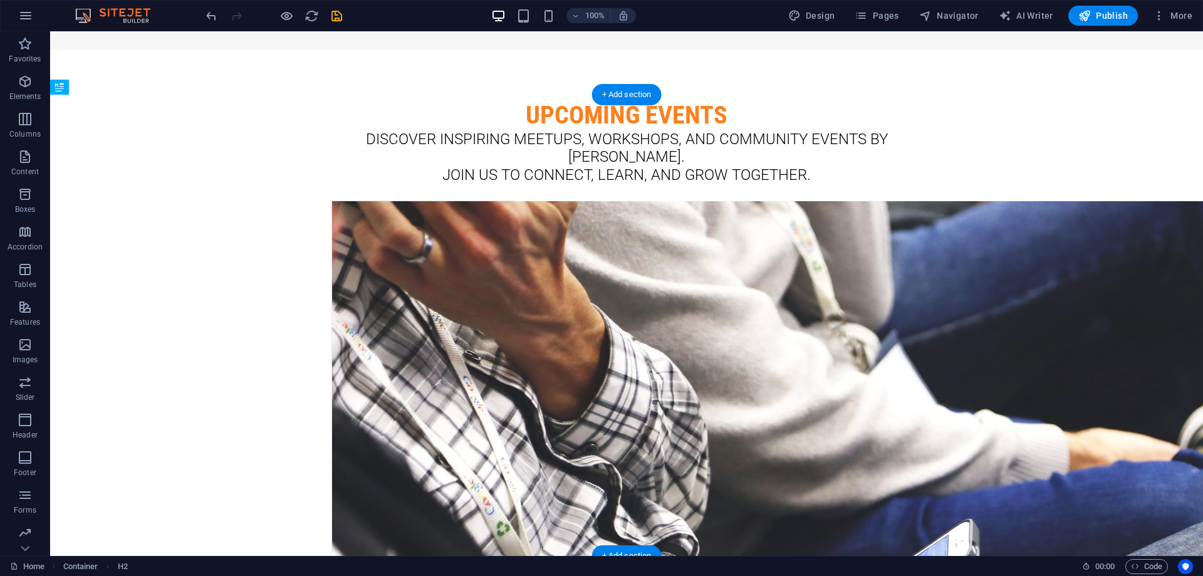
drag, startPoint x: 665, startPoint y: 193, endPoint x: 665, endPoint y: 157, distance: 35.7
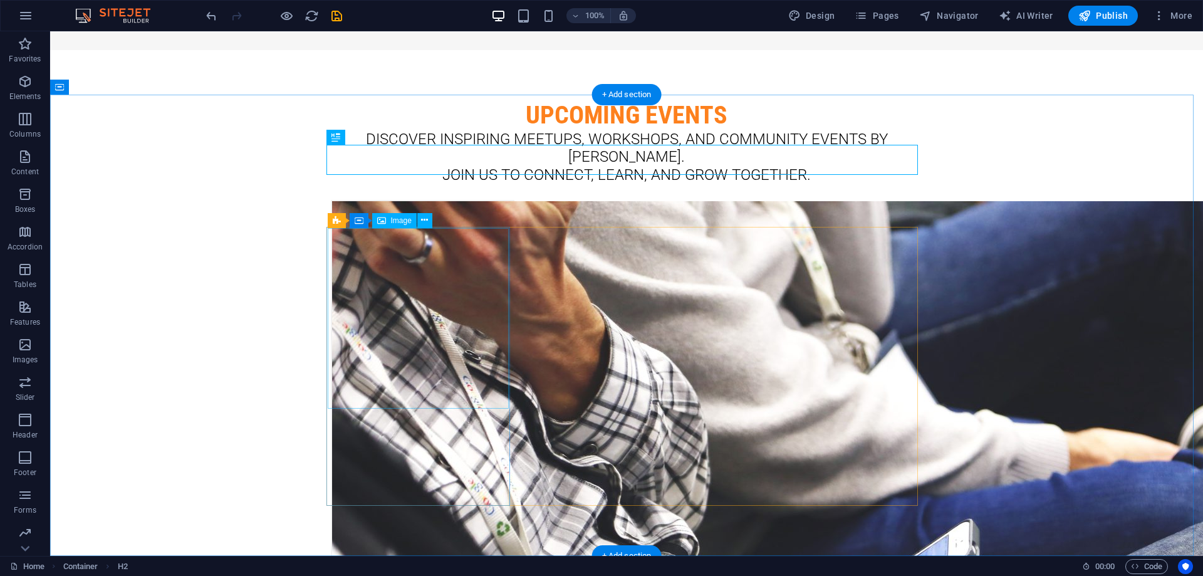
drag, startPoint x: 310, startPoint y: 257, endPoint x: 284, endPoint y: 256, distance: 26.3
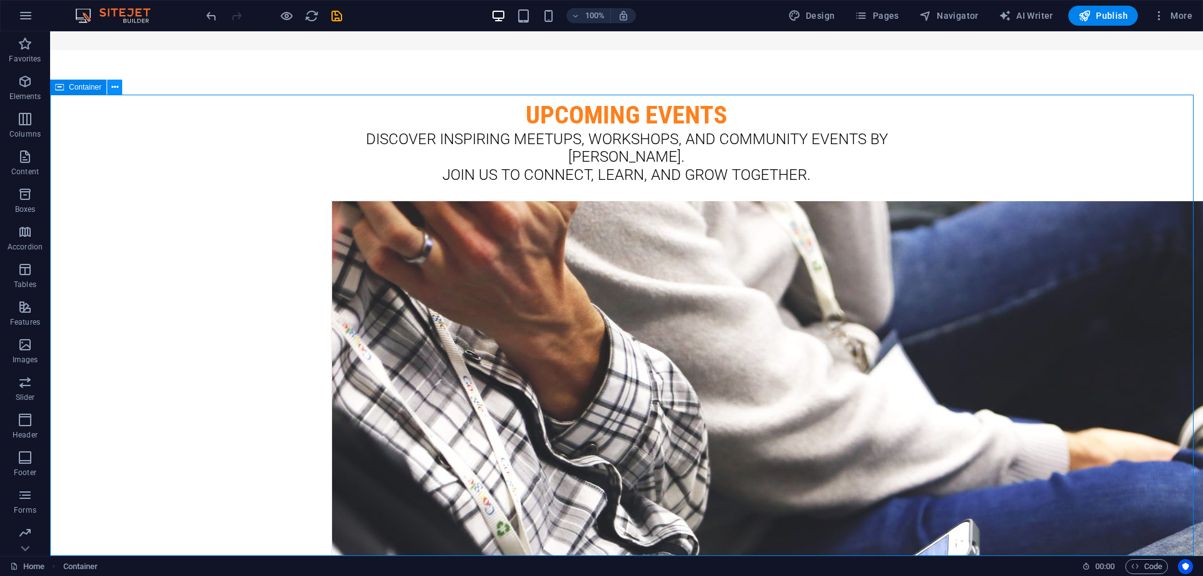
click at [116, 88] on icon at bounding box center [115, 87] width 7 height 13
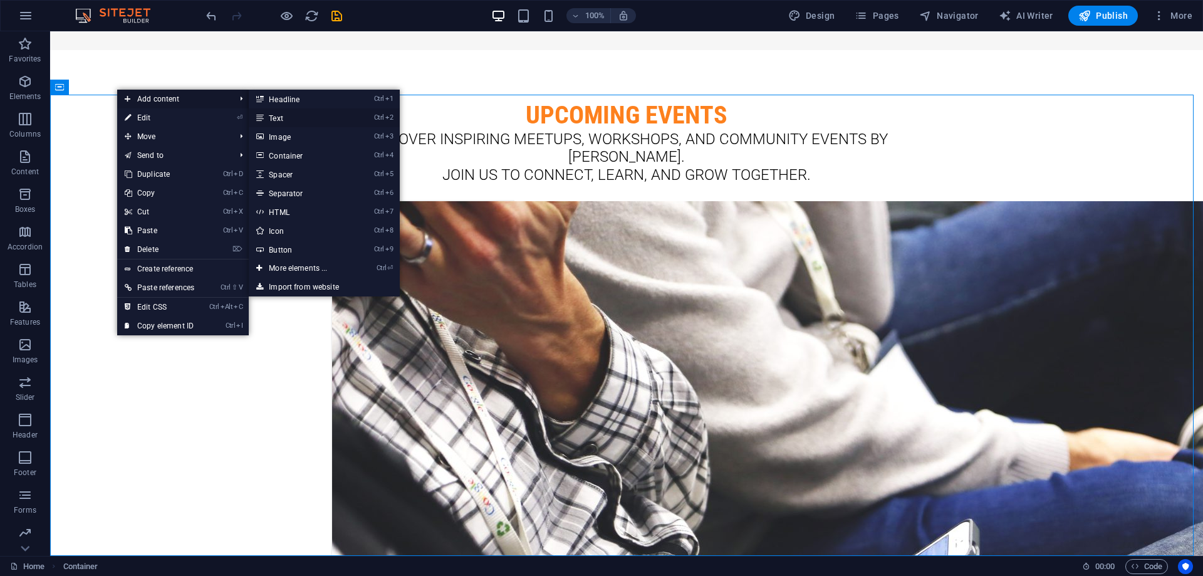
click at [310, 117] on link "Ctrl 2 Text" at bounding box center [300, 117] width 103 height 19
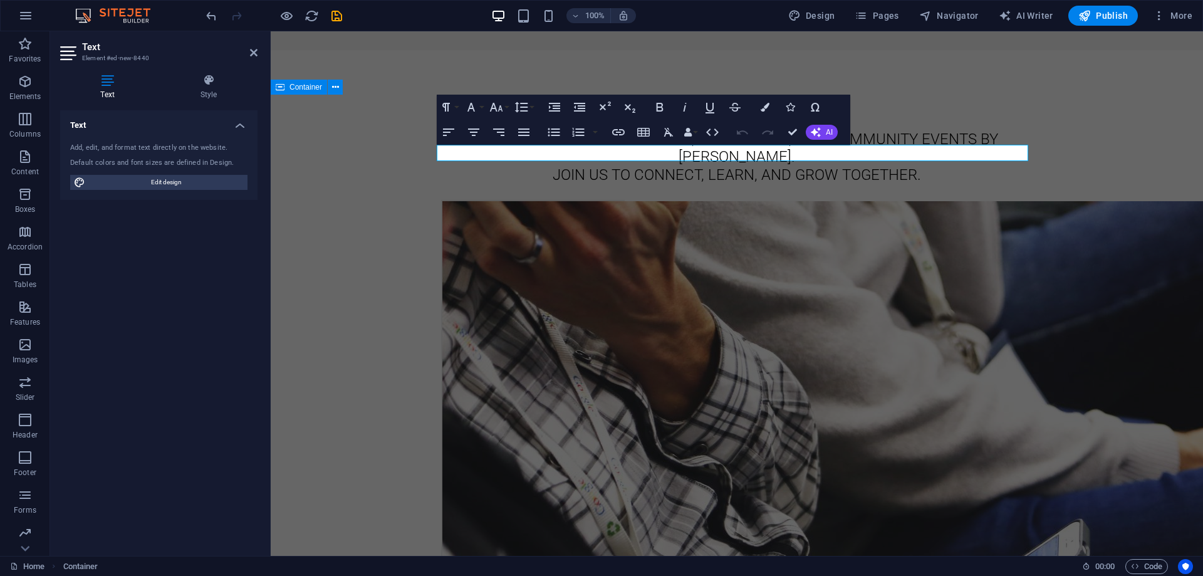
scroll to position [2767, 0]
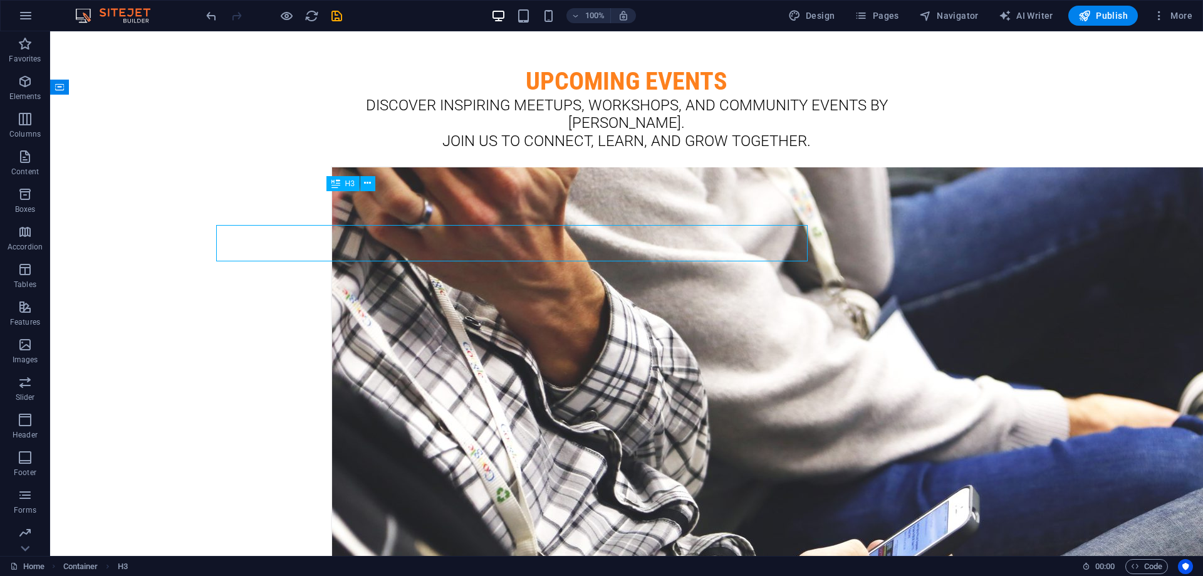
scroll to position [2733, 0]
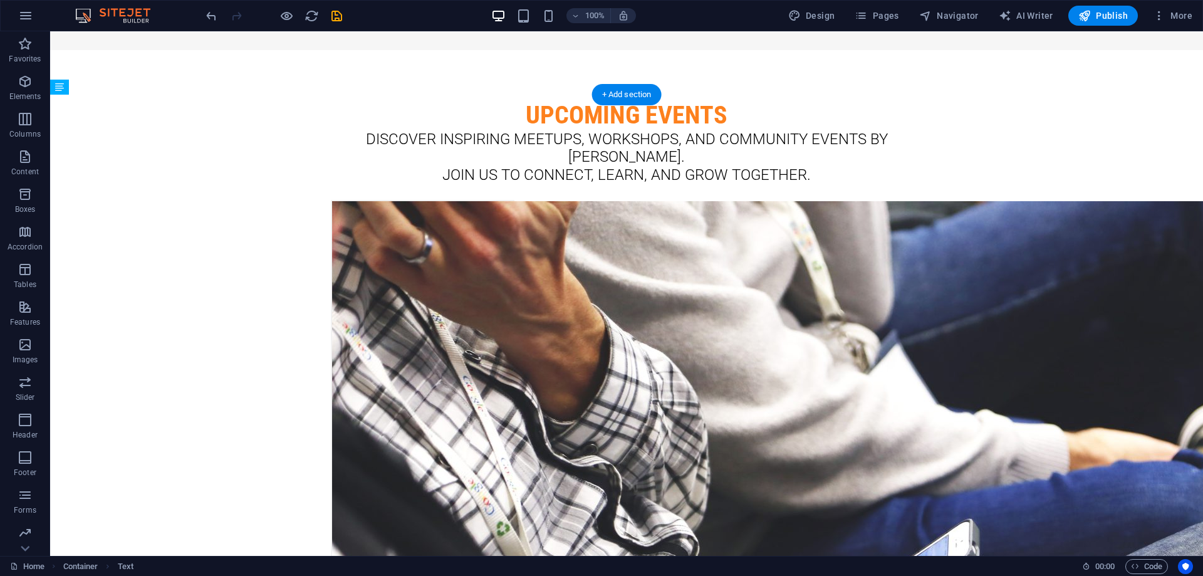
drag, startPoint x: 648, startPoint y: 153, endPoint x: 633, endPoint y: 217, distance: 66.1
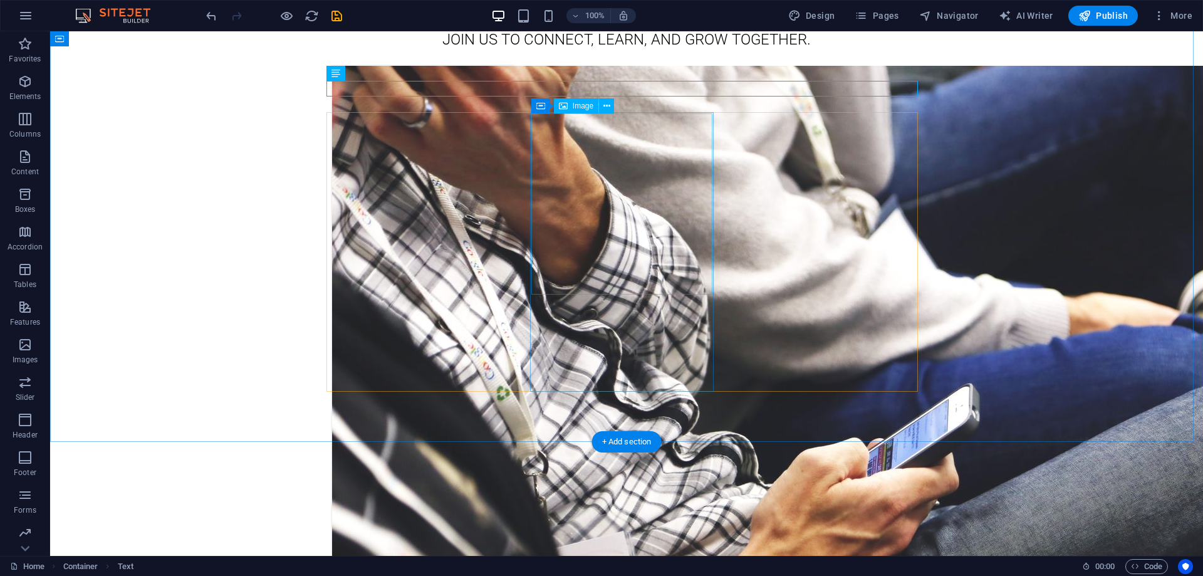
scroll to position [2879, 0]
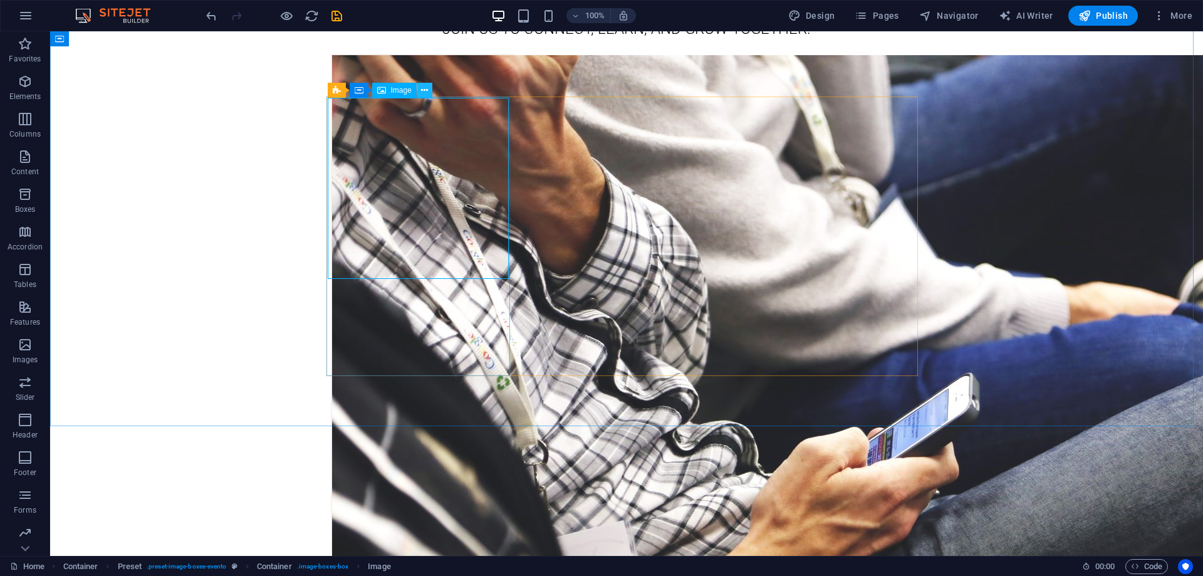
click at [424, 91] on icon at bounding box center [424, 90] width 7 height 13
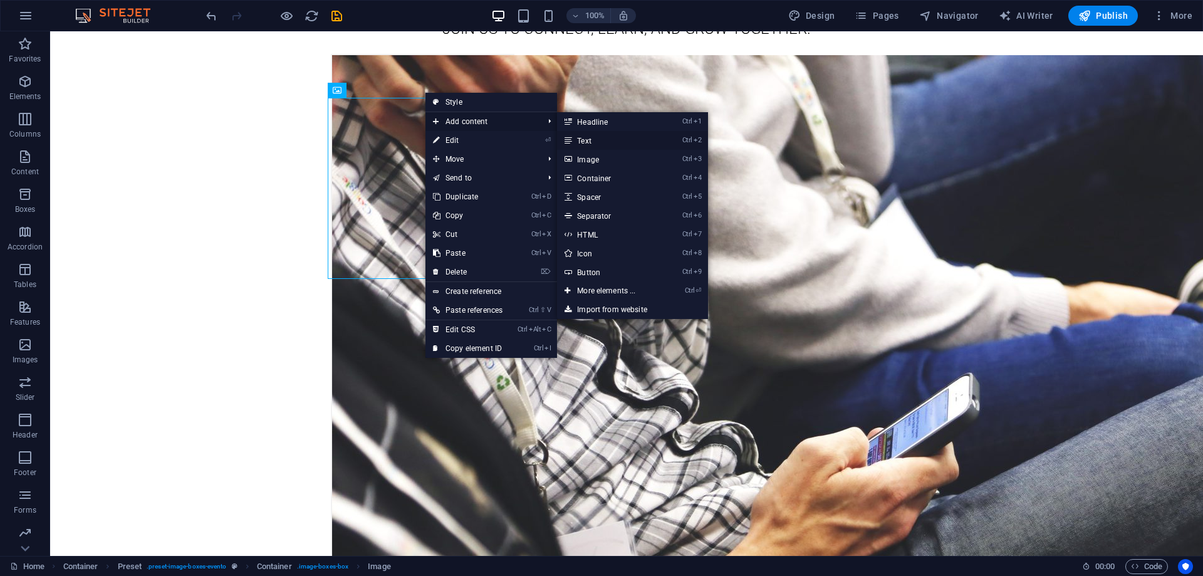
click at [603, 141] on link "Ctrl 2 Text" at bounding box center [608, 140] width 103 height 19
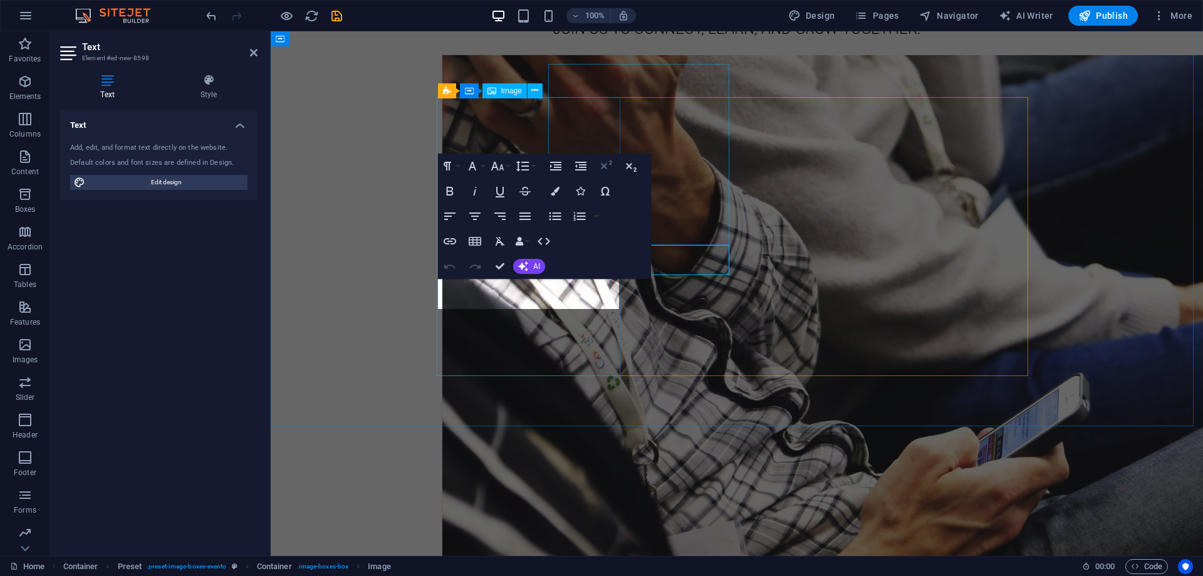
scroll to position [2913, 0]
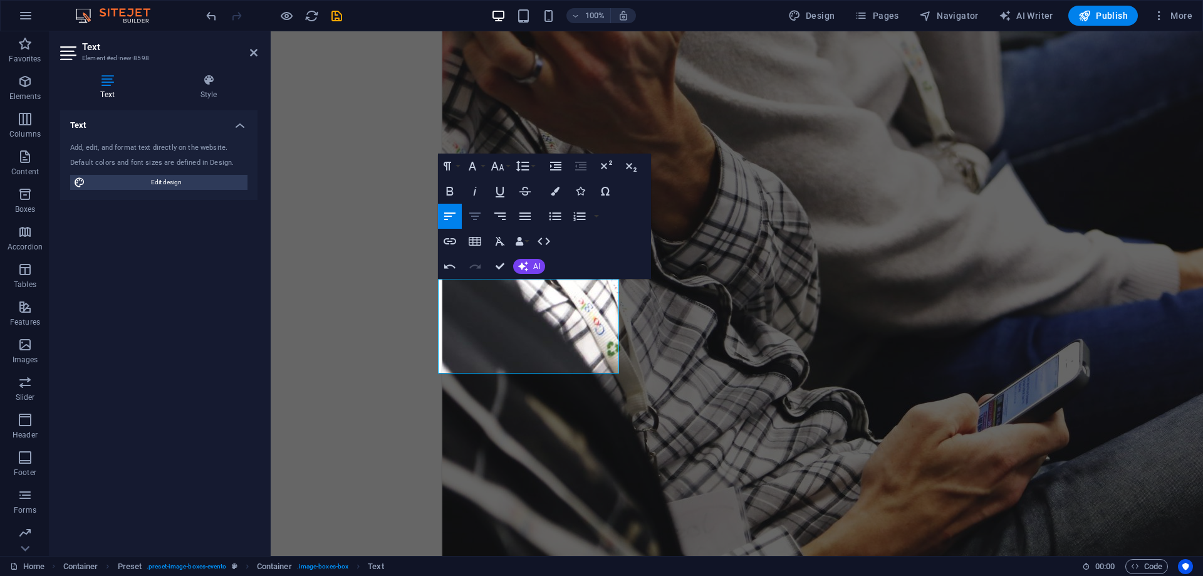
click at [470, 215] on icon "button" at bounding box center [474, 216] width 15 height 15
drag, startPoint x: 467, startPoint y: 236, endPoint x: 501, endPoint y: 259, distance: 40.7
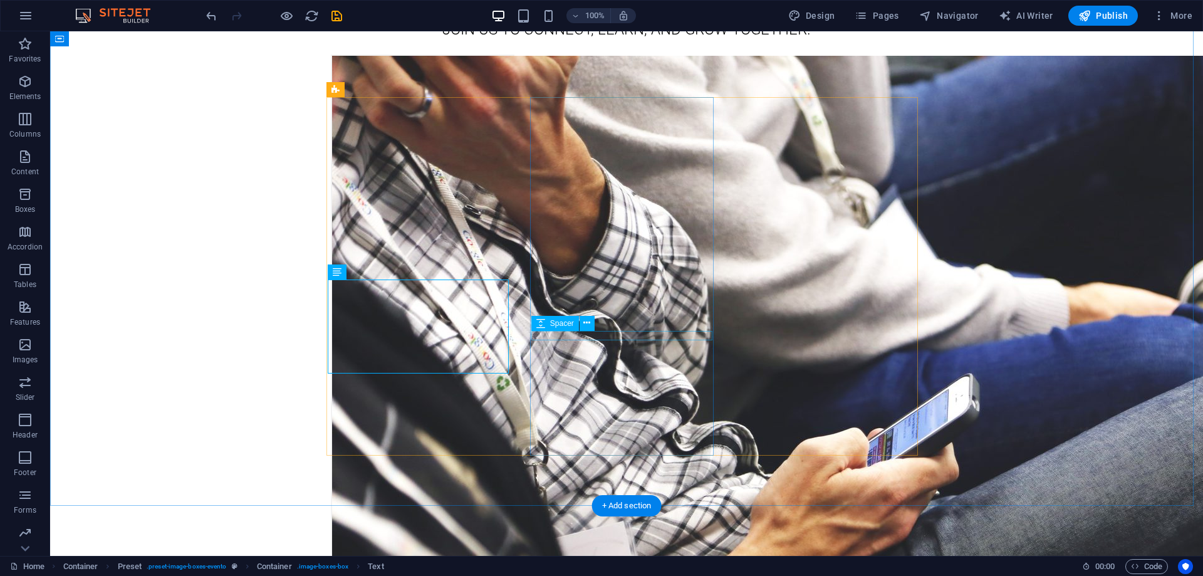
drag, startPoint x: 450, startPoint y: 324, endPoint x: 441, endPoint y: 422, distance: 98.1
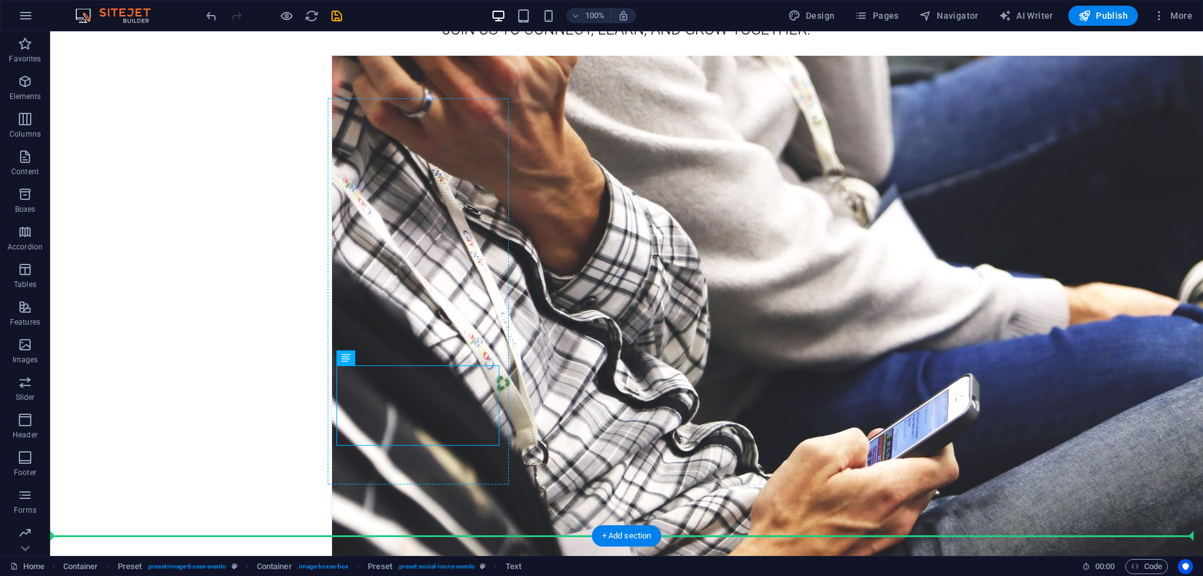
drag, startPoint x: 452, startPoint y: 405, endPoint x: 435, endPoint y: 457, distance: 54.7
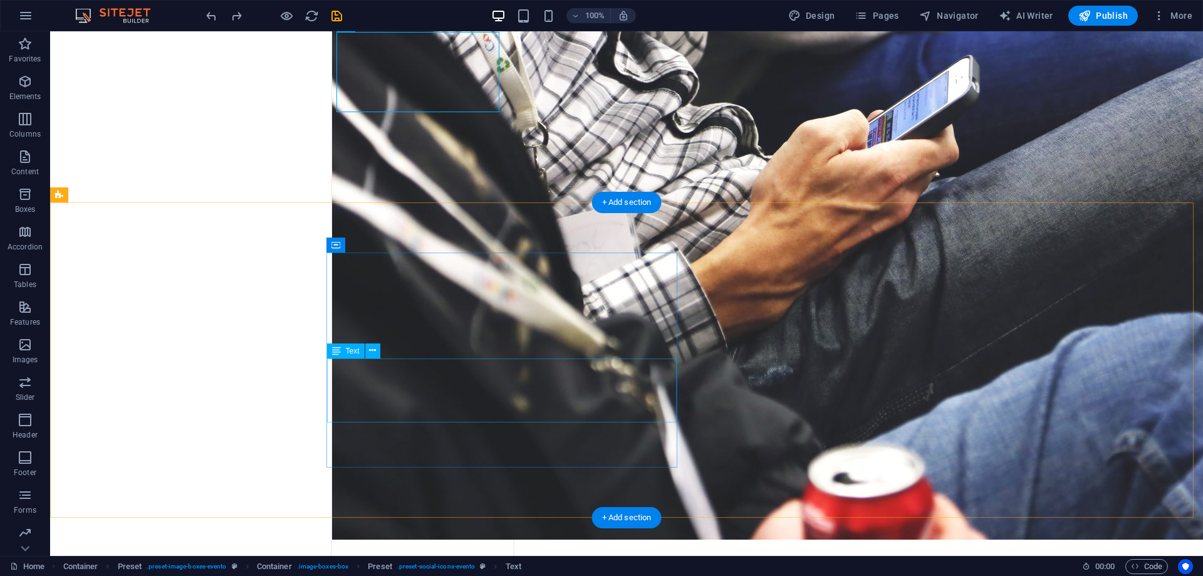
scroll to position [3215, 0]
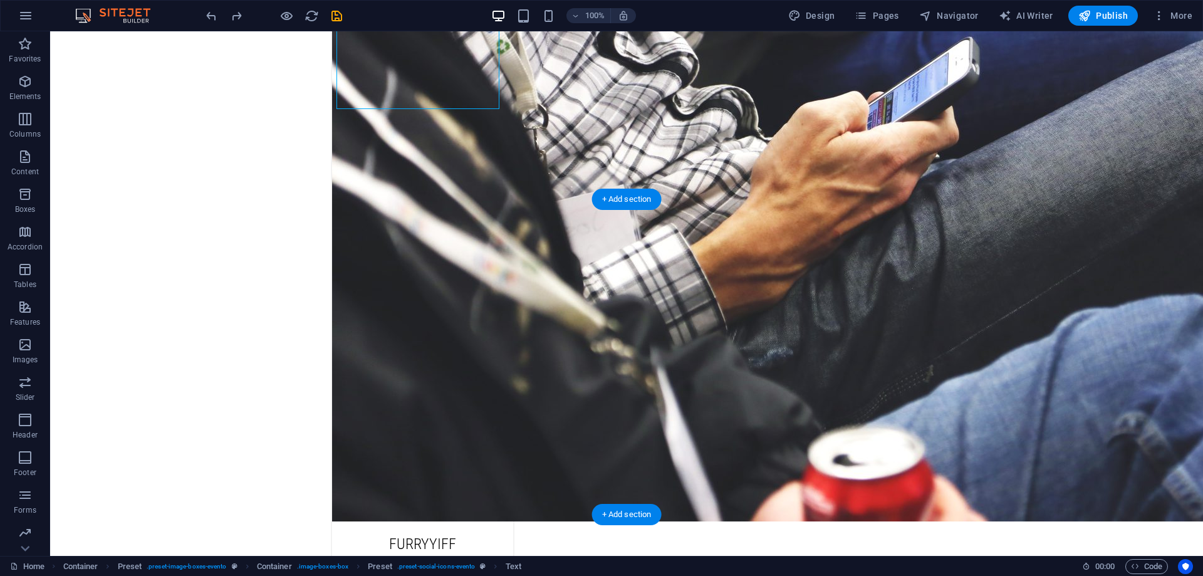
drag, startPoint x: 946, startPoint y: 397, endPoint x: 1012, endPoint y: 399, distance: 65.8
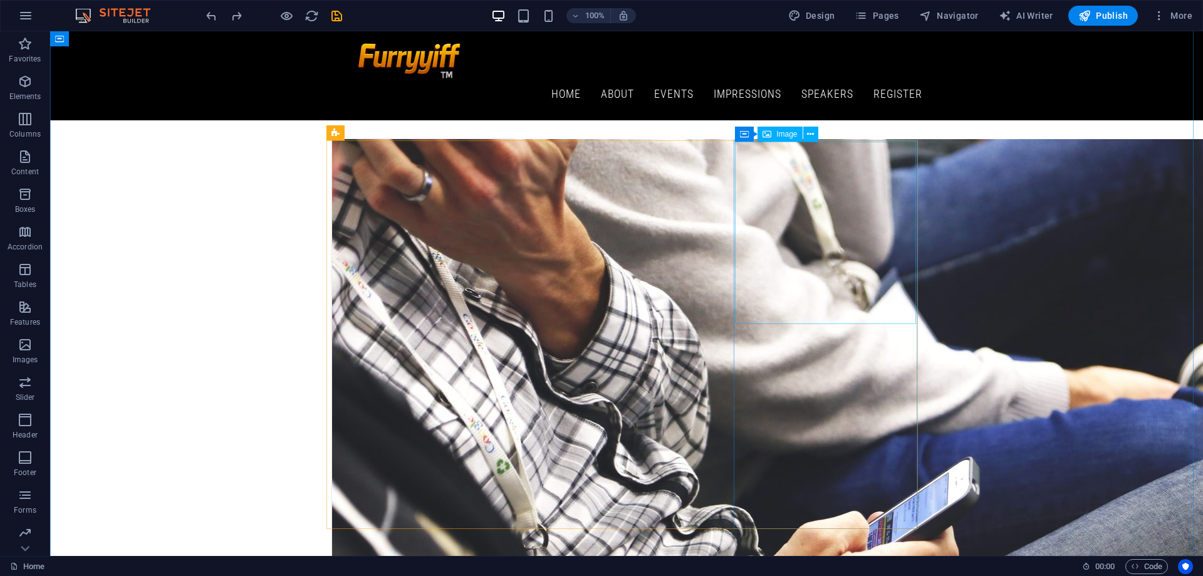
scroll to position [2761, 0]
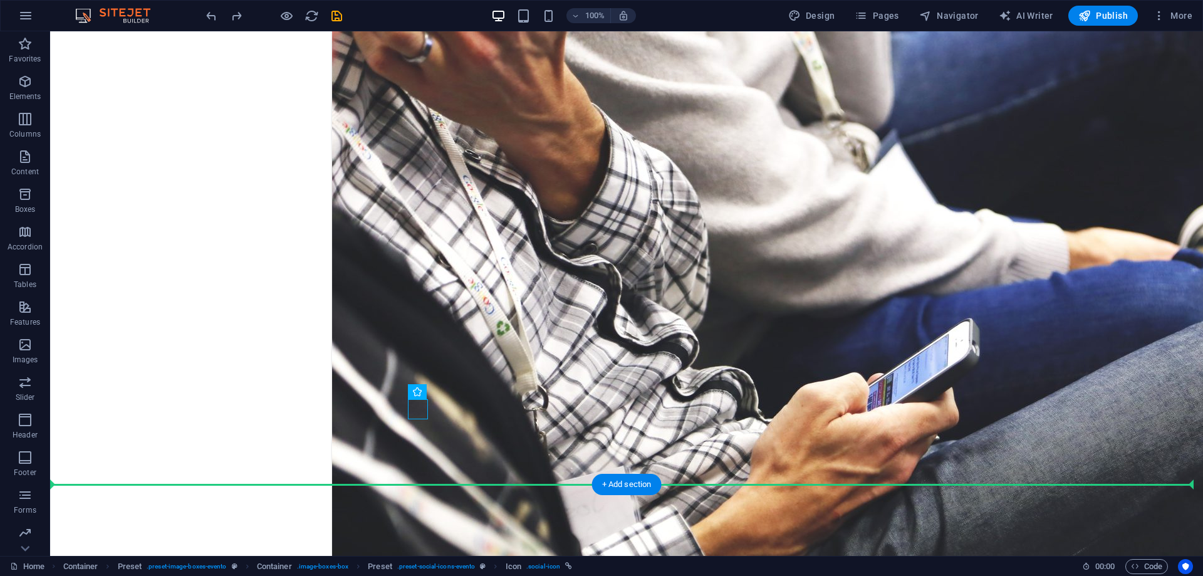
scroll to position [2948, 0]
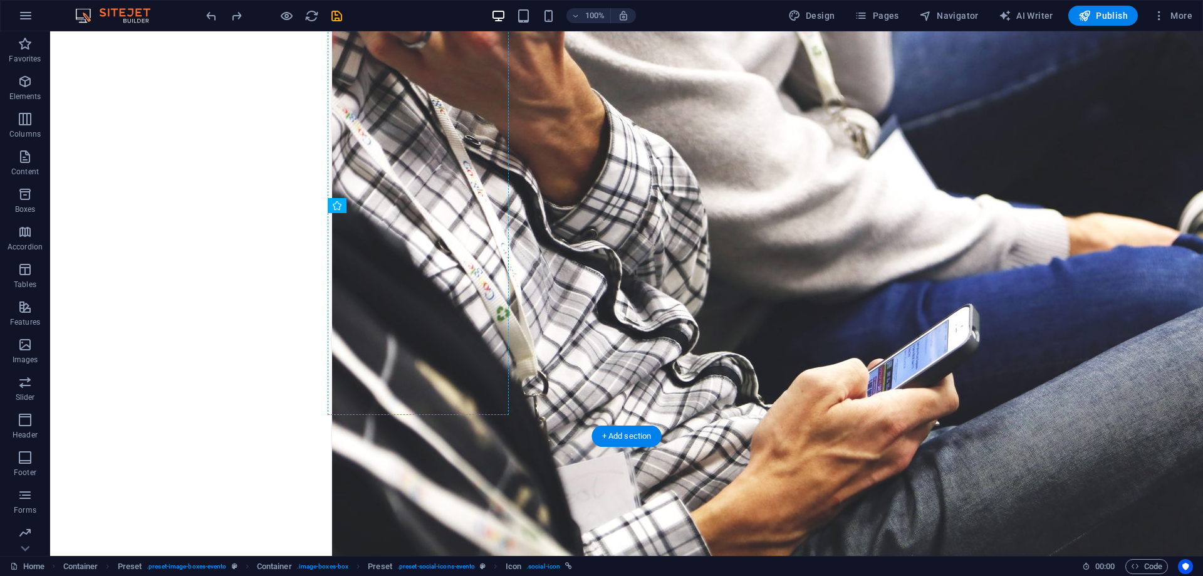
drag, startPoint x: 419, startPoint y: 517, endPoint x: 460, endPoint y: 342, distance: 180.2
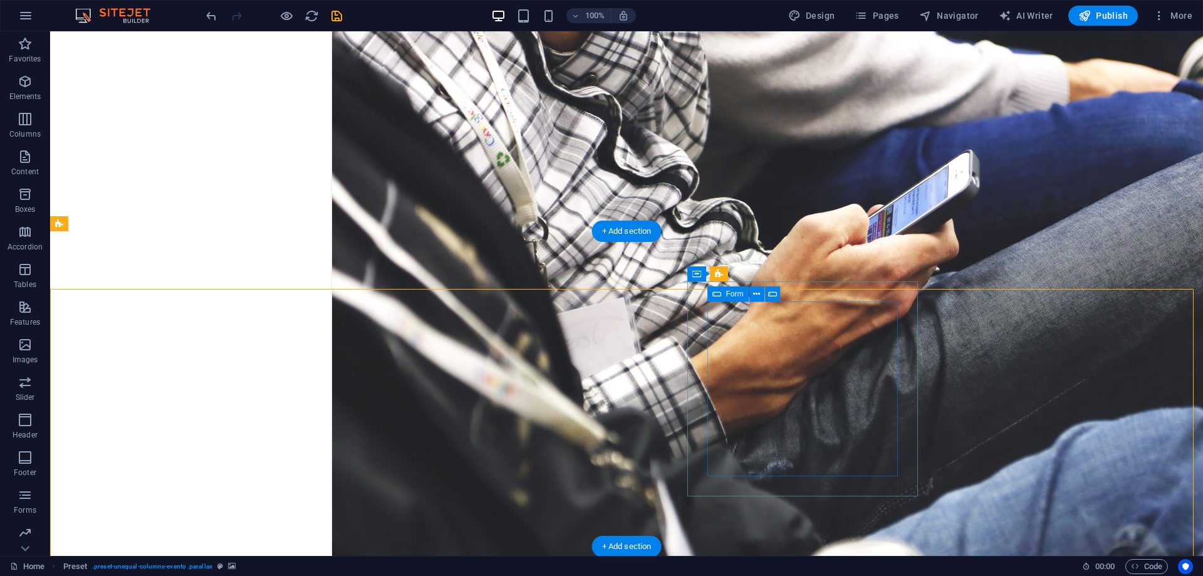
scroll to position [3065, 0]
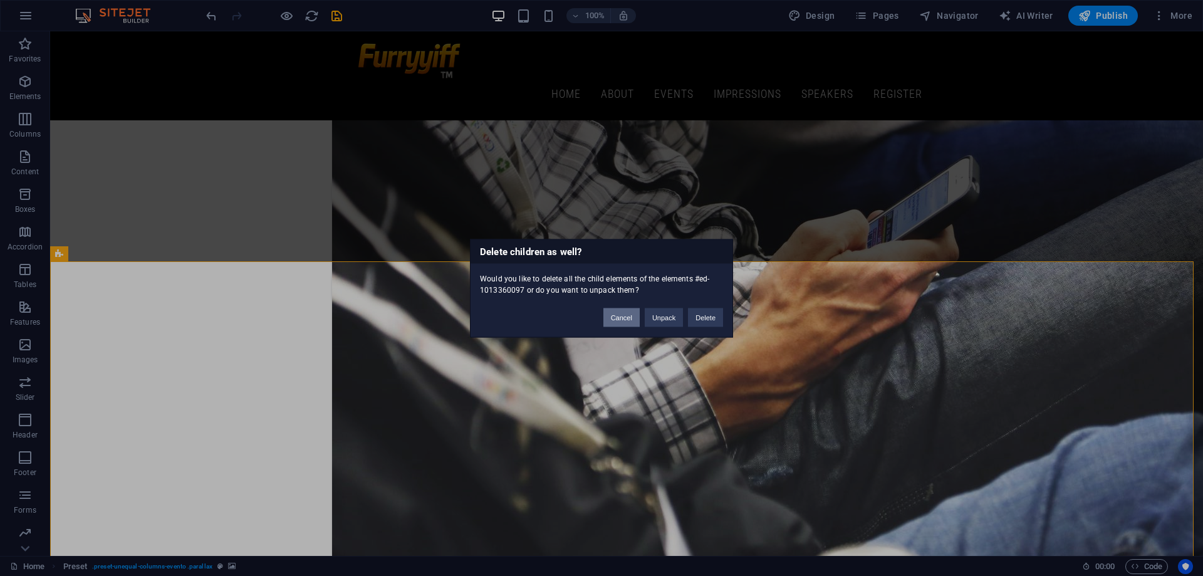
click at [619, 316] on button "Cancel" at bounding box center [621, 317] width 36 height 19
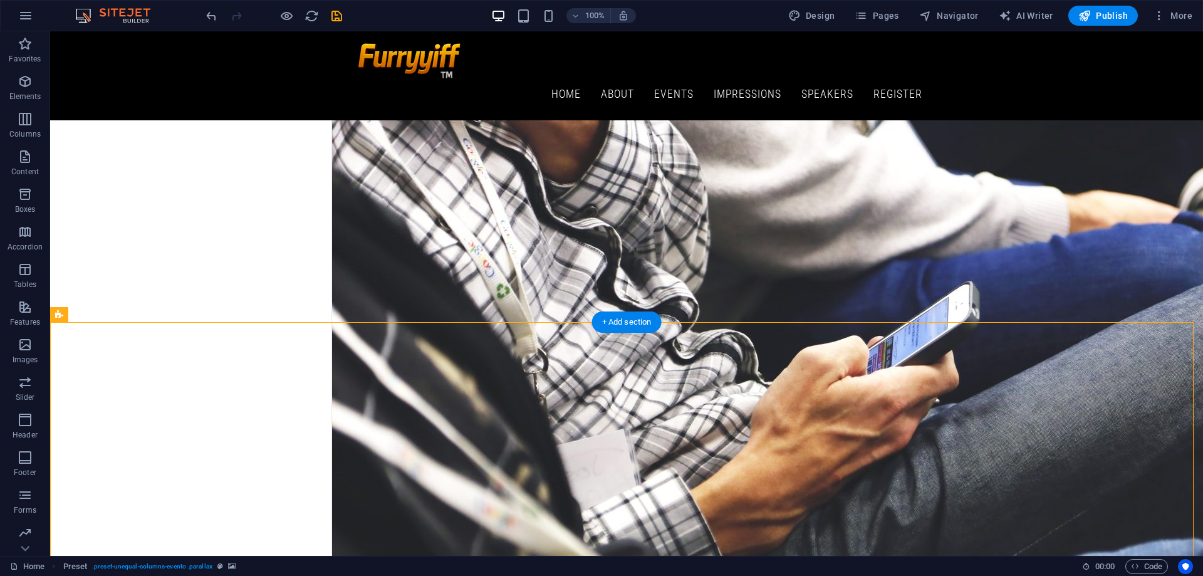
scroll to position [2877, 0]
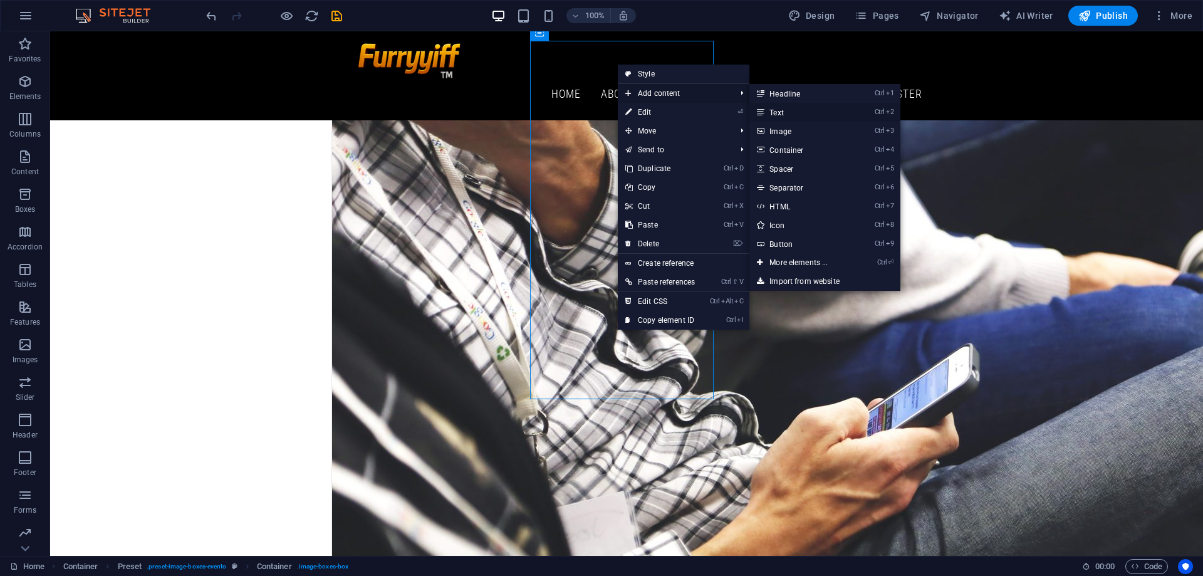
click at [798, 108] on link "Ctrl 2 Text" at bounding box center [800, 112] width 103 height 19
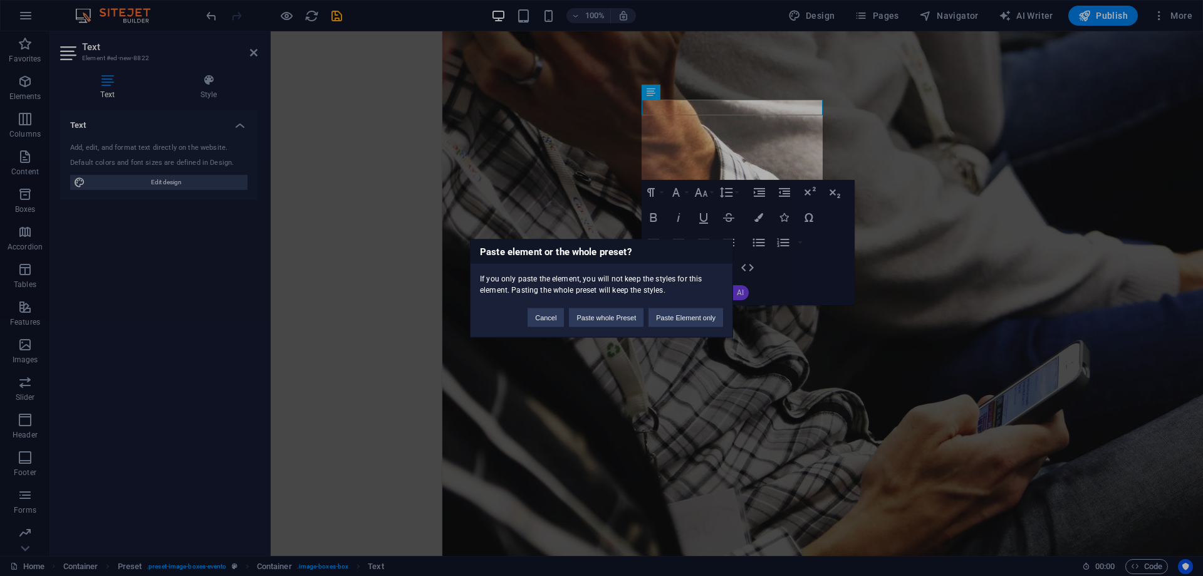
scroll to position [934, 1]
click at [543, 318] on button "Cancel" at bounding box center [545, 317] width 36 height 19
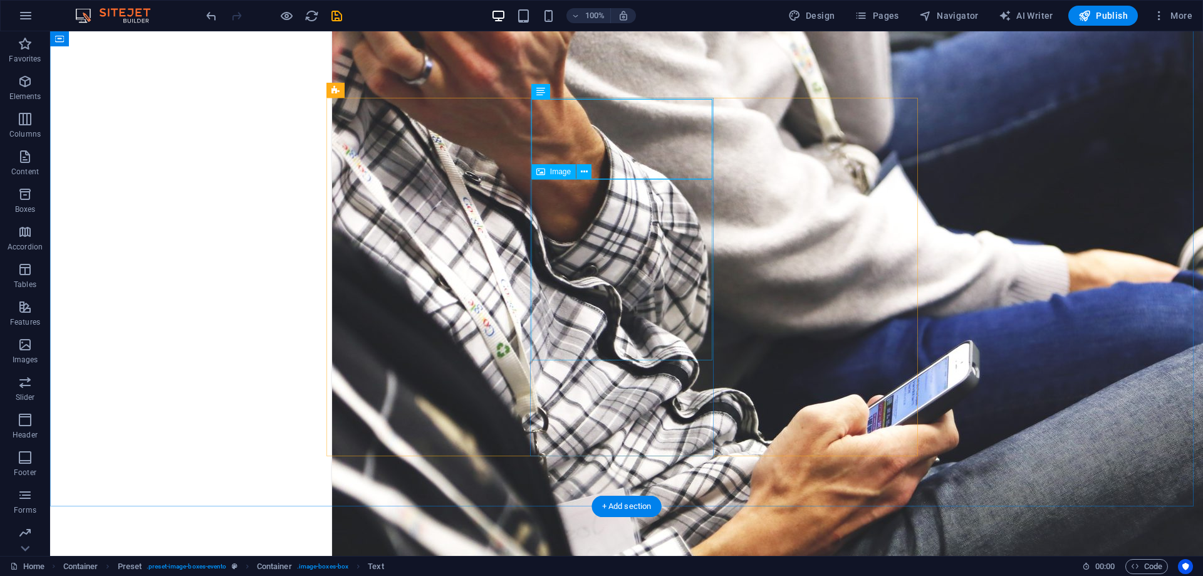
scroll to position [2878, 0]
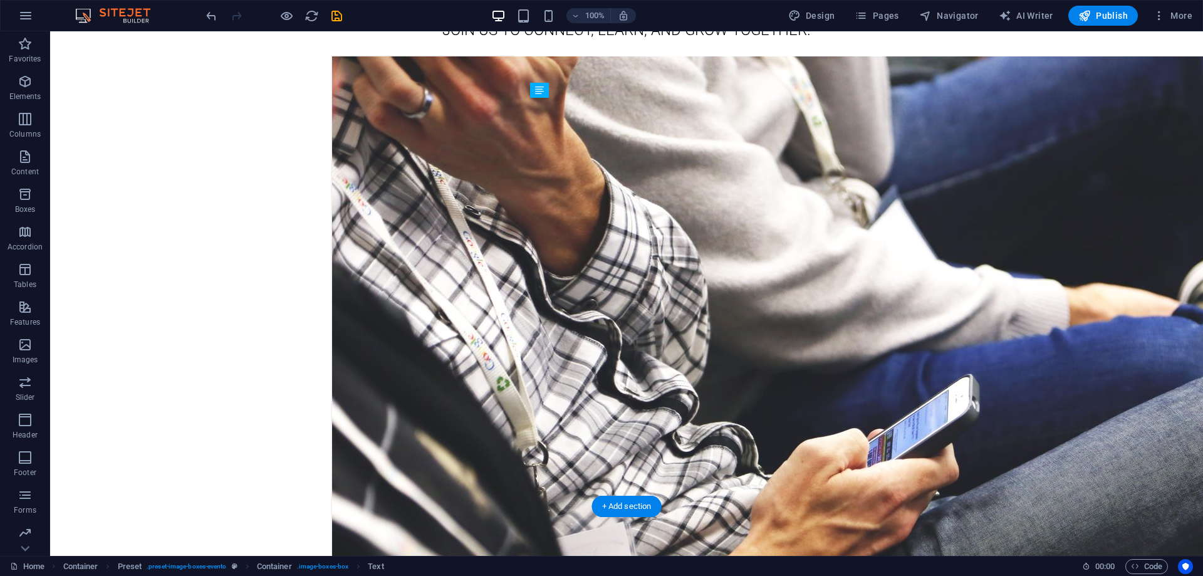
drag, startPoint x: 629, startPoint y: 145, endPoint x: 628, endPoint y: 446, distance: 300.7
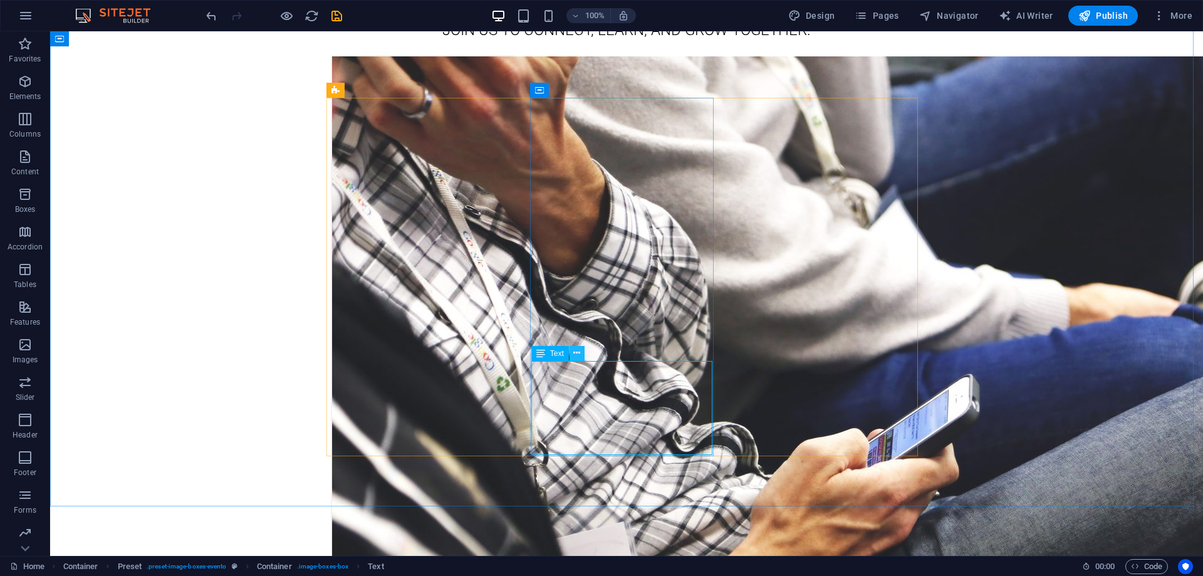
click at [578, 354] on icon at bounding box center [576, 352] width 7 height 13
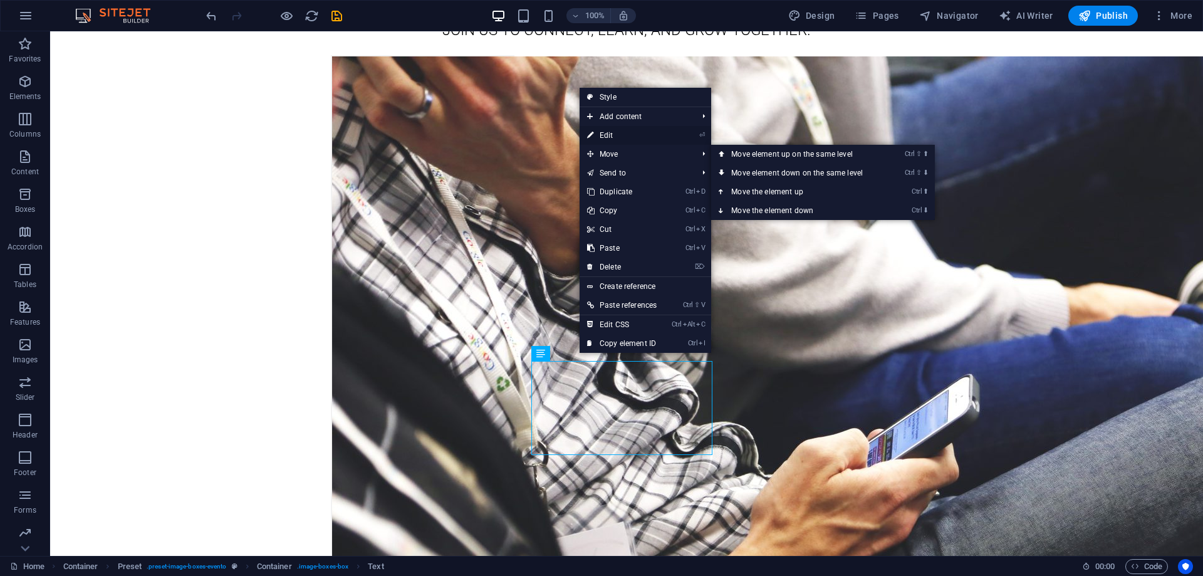
click at [626, 134] on link "⏎ Edit" at bounding box center [621, 135] width 85 height 19
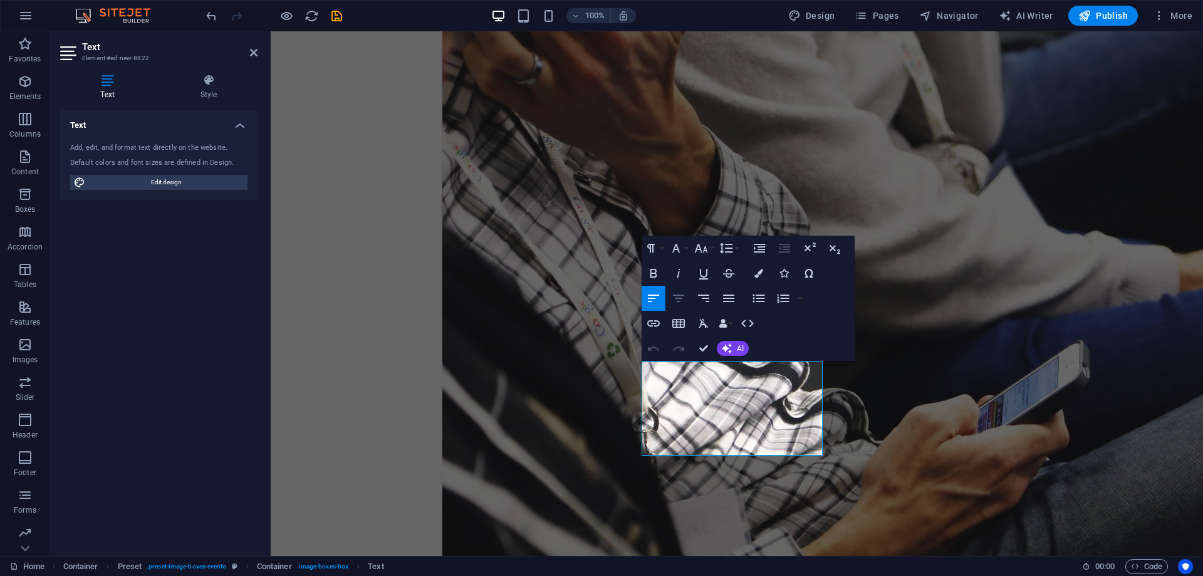
click at [683, 297] on icon "button" at bounding box center [678, 298] width 15 height 15
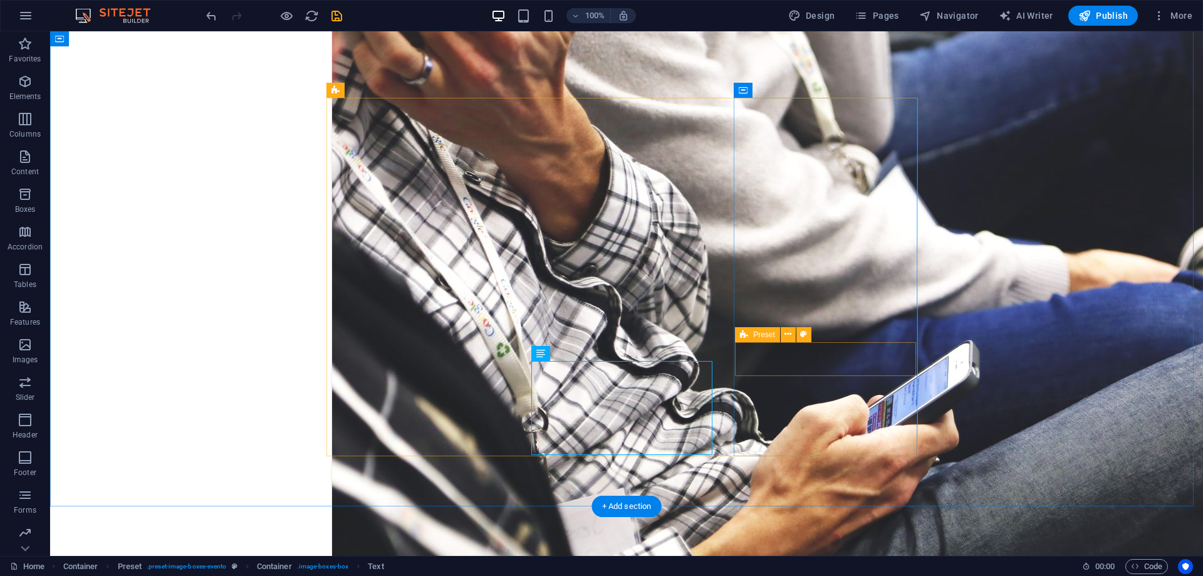
scroll to position [2878, 0]
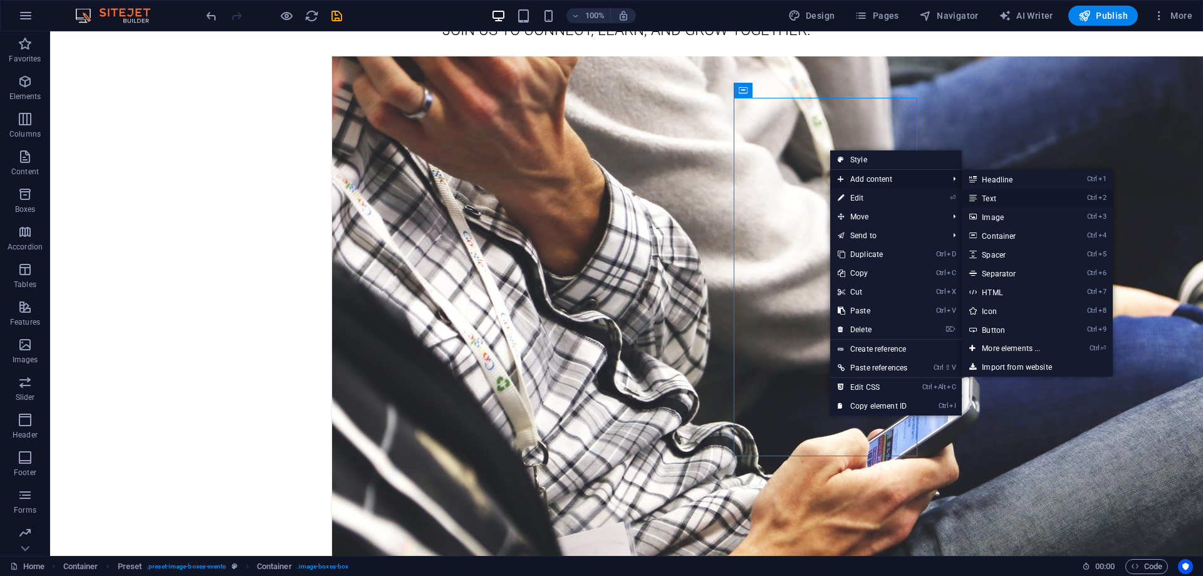
click at [1006, 195] on link "Ctrl 2 Text" at bounding box center [1013, 198] width 103 height 19
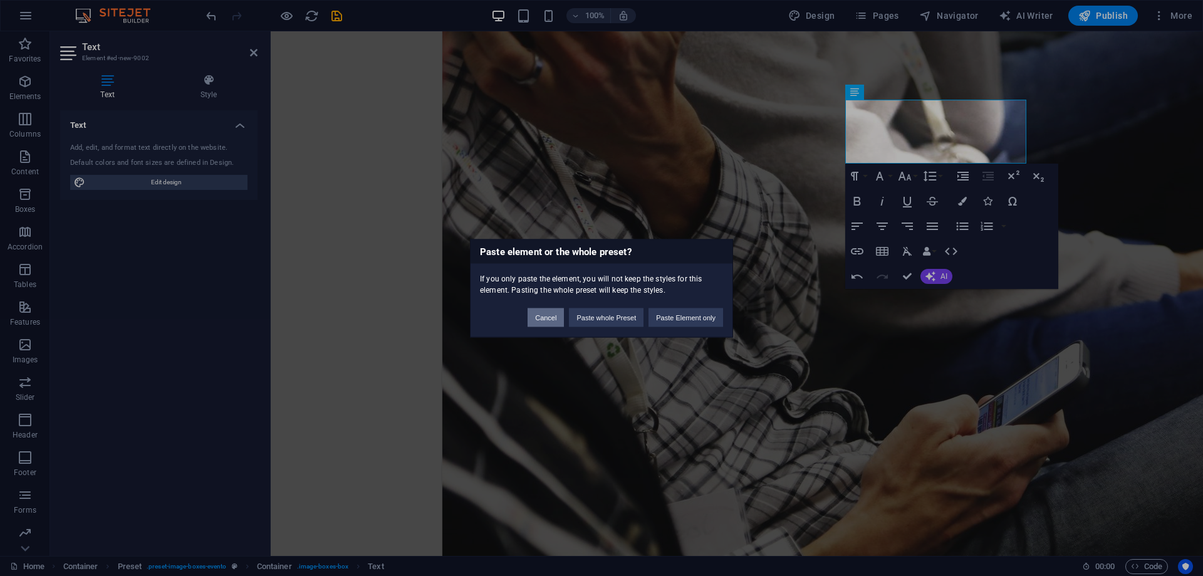
click at [552, 319] on button "Cancel" at bounding box center [545, 317] width 36 height 19
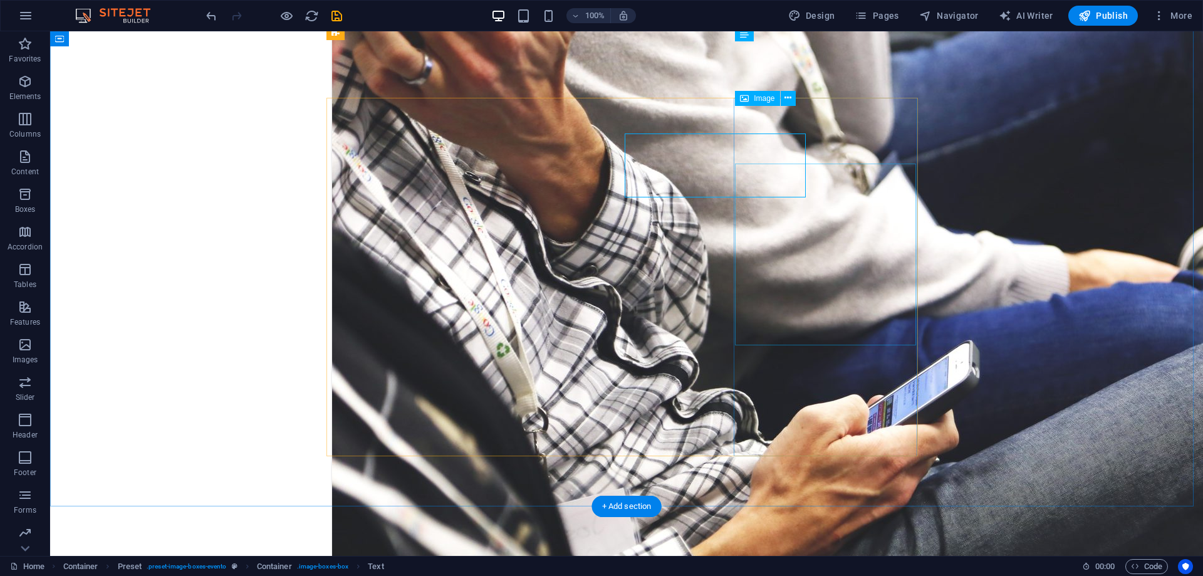
scroll to position [2878, 0]
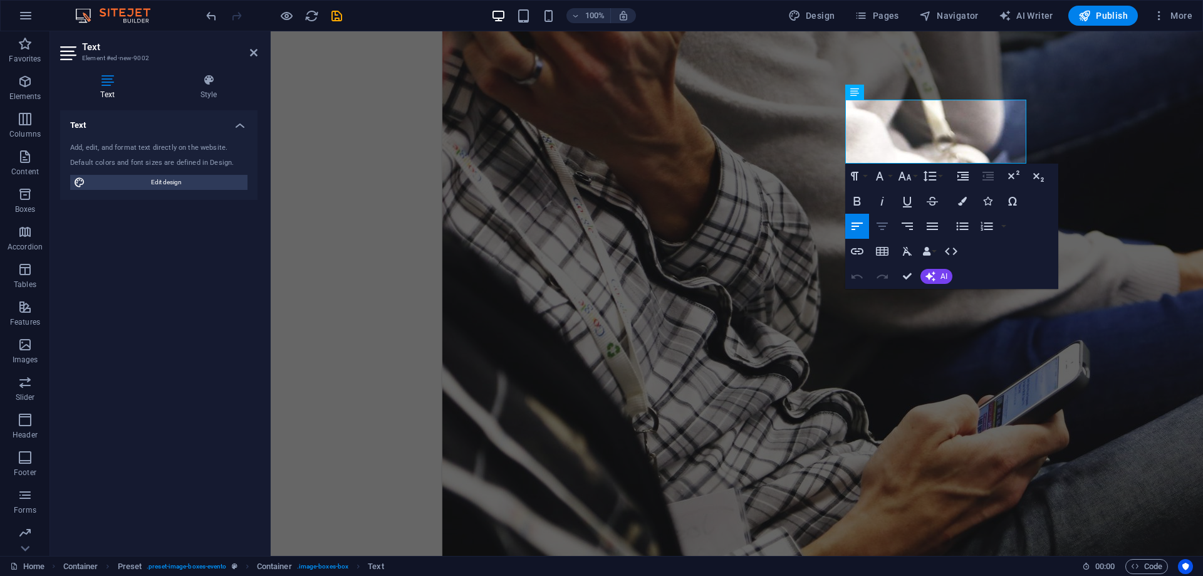
click at [884, 224] on icon "button" at bounding box center [881, 226] width 15 height 15
drag, startPoint x: 859, startPoint y: 240, endPoint x: 908, endPoint y: 277, distance: 61.8
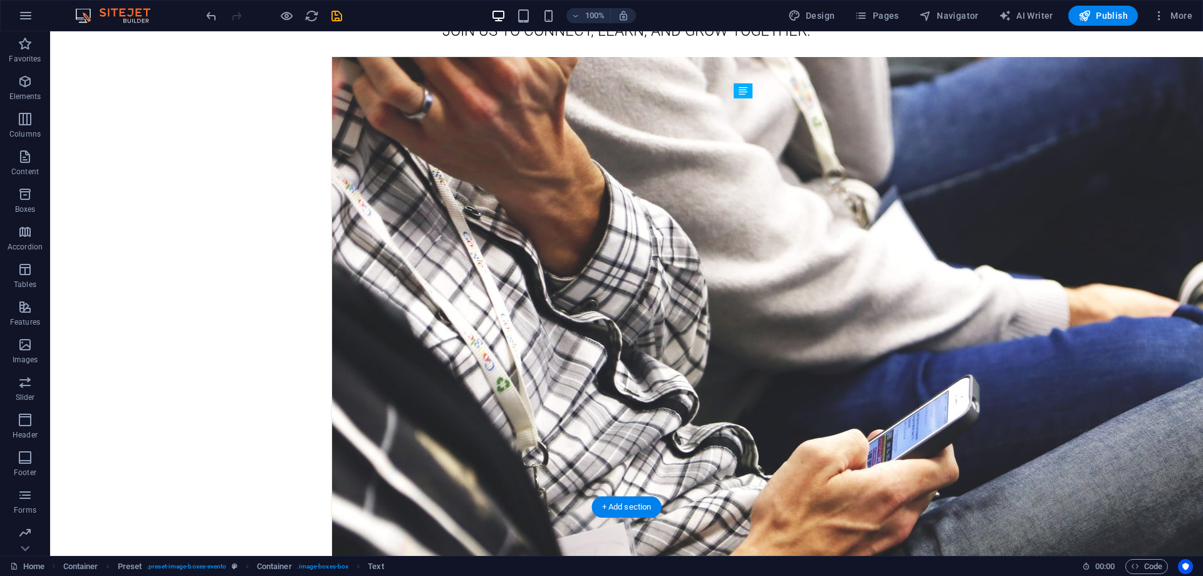
drag, startPoint x: 841, startPoint y: 133, endPoint x: 829, endPoint y: 394, distance: 261.5
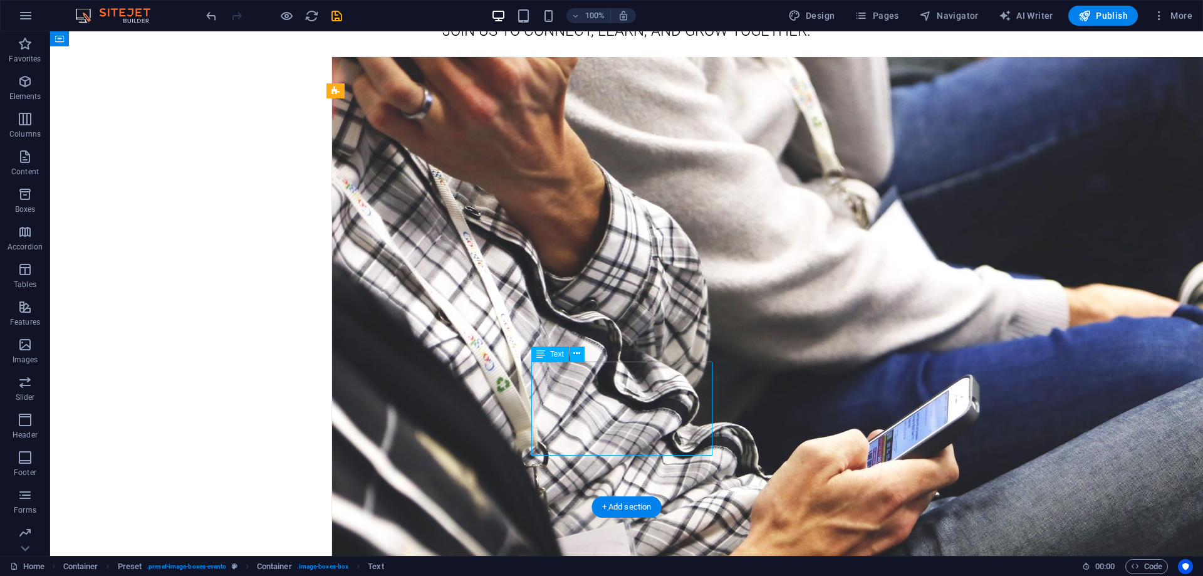
drag, startPoint x: 617, startPoint y: 394, endPoint x: 631, endPoint y: 395, distance: 13.8
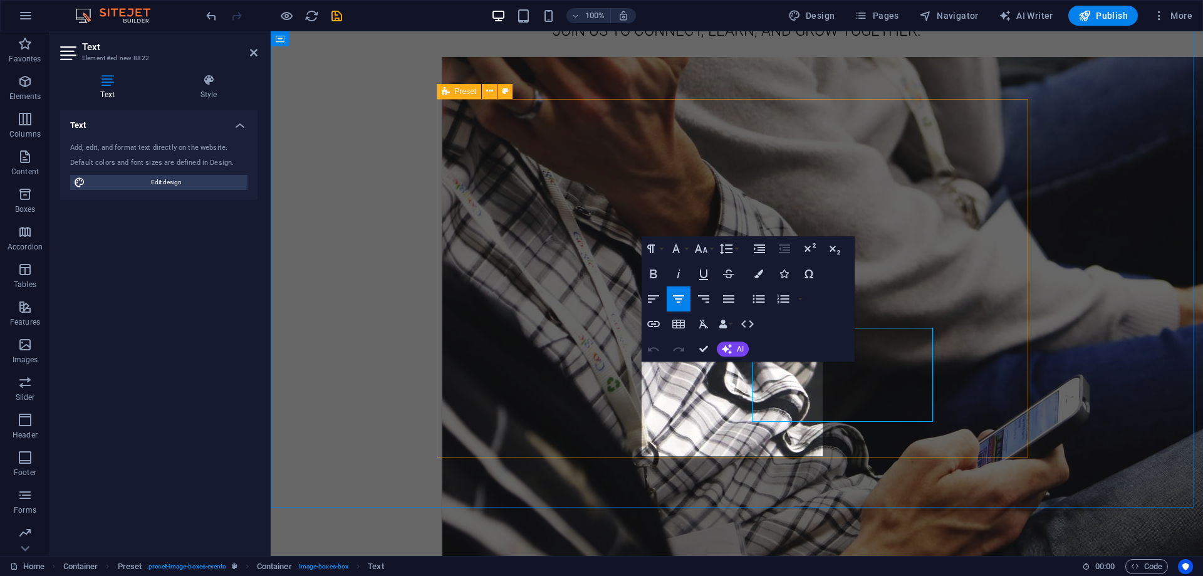
scroll to position [2911, 0]
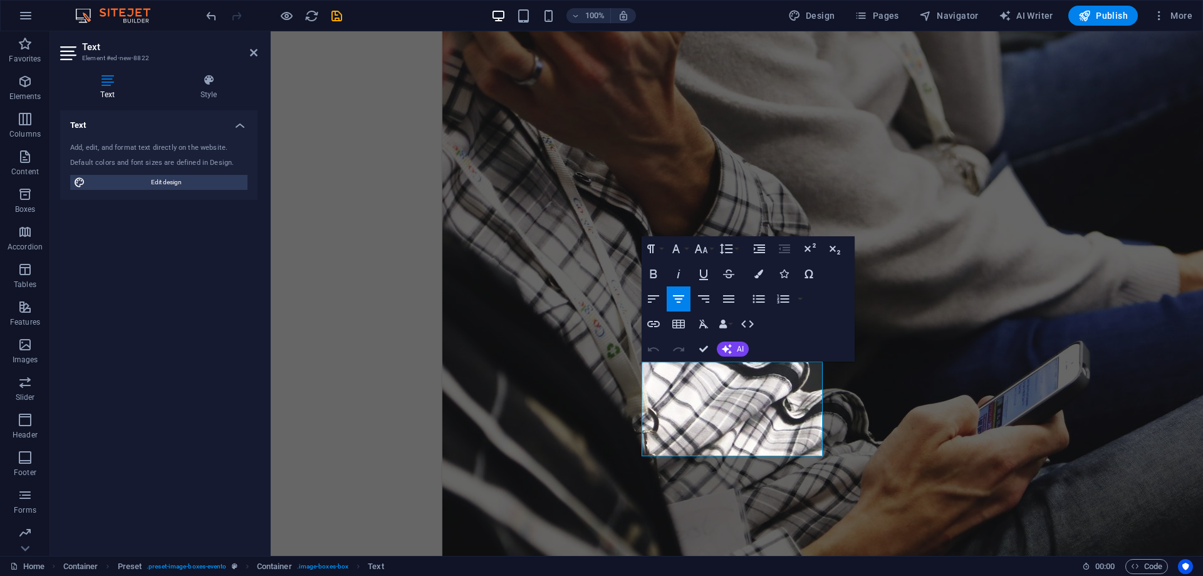
click at [682, 299] on icon "button" at bounding box center [678, 299] width 11 height 8
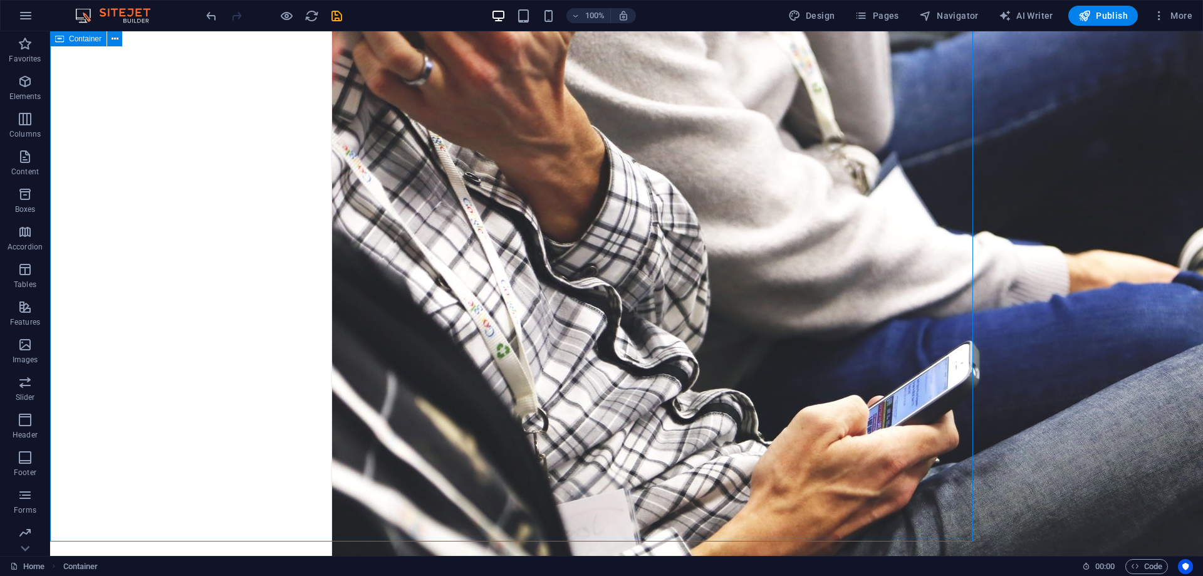
scroll to position [2877, 0]
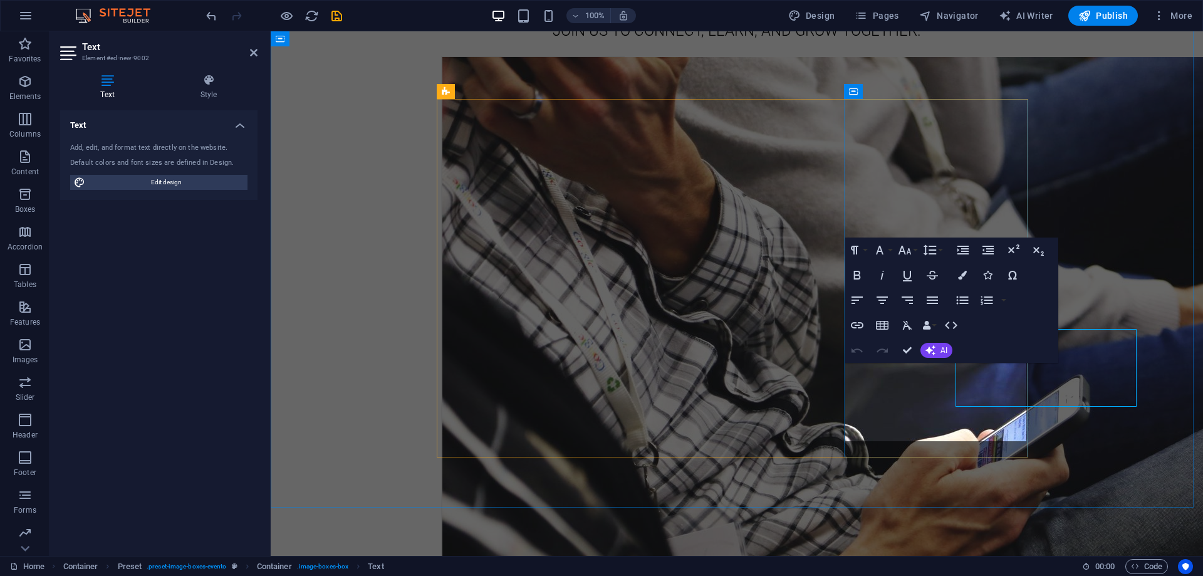
scroll to position [2911, 0]
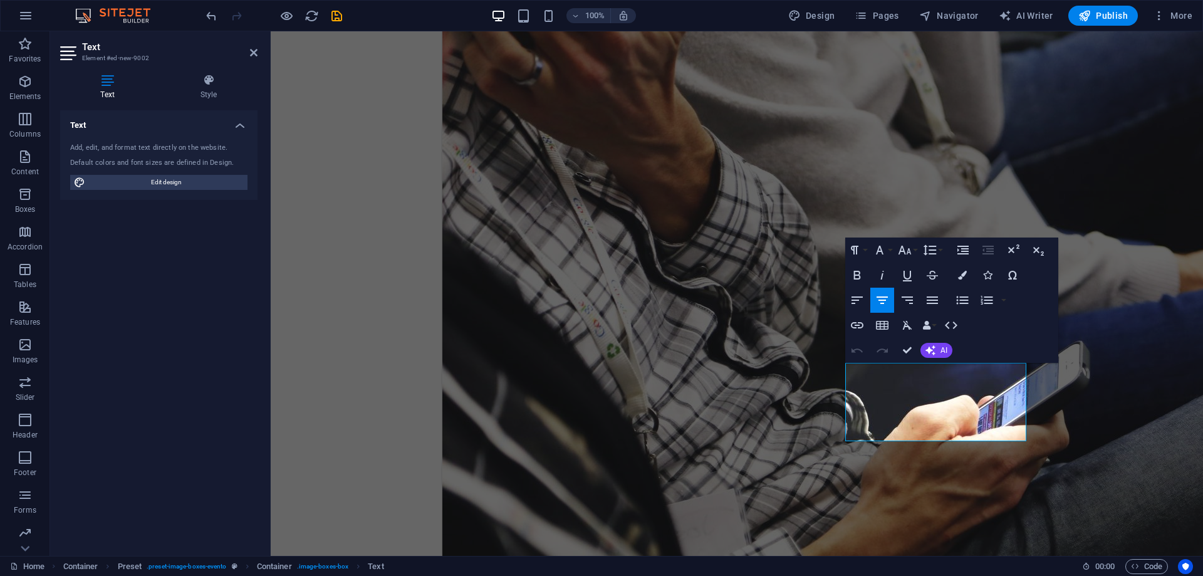
click at [883, 299] on icon "button" at bounding box center [881, 300] width 15 height 15
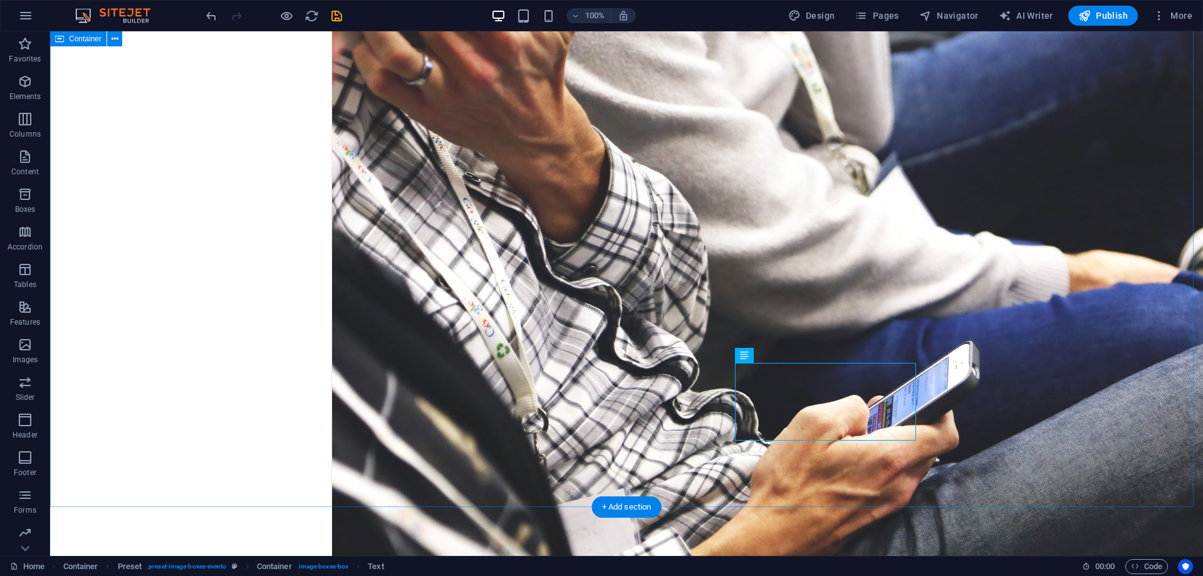
scroll to position [2877, 0]
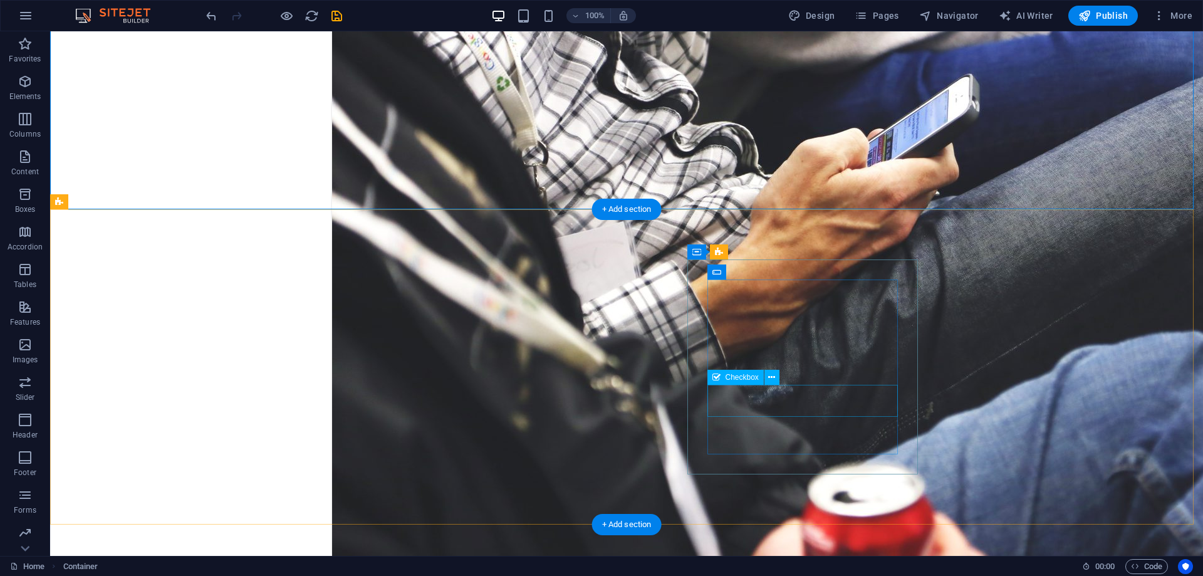
scroll to position [3185, 0]
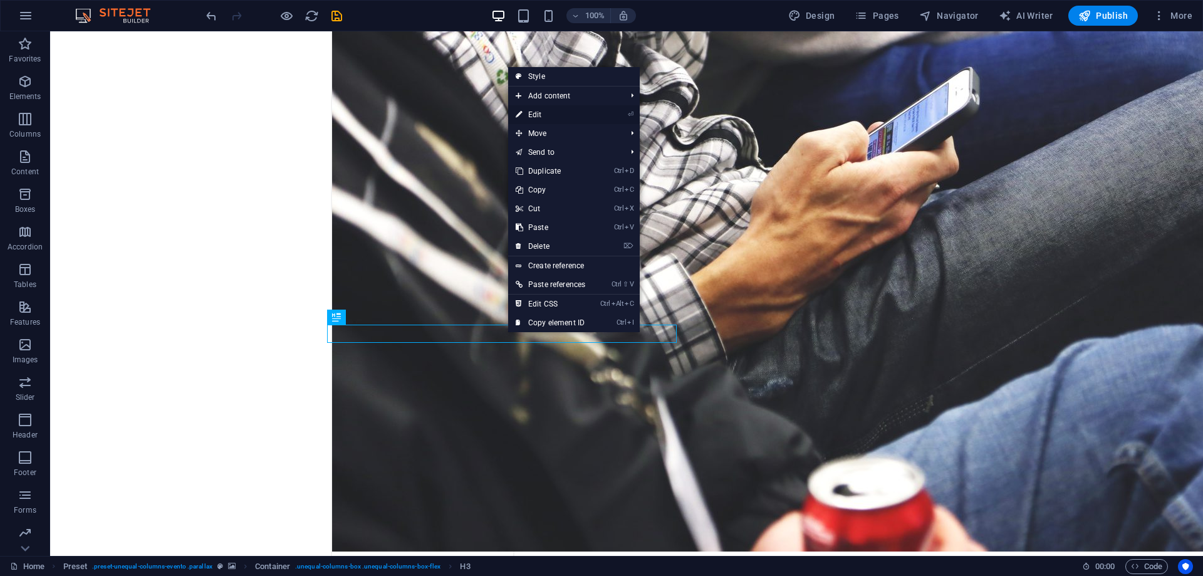
click at [551, 112] on link "⏎ Edit" at bounding box center [550, 114] width 85 height 19
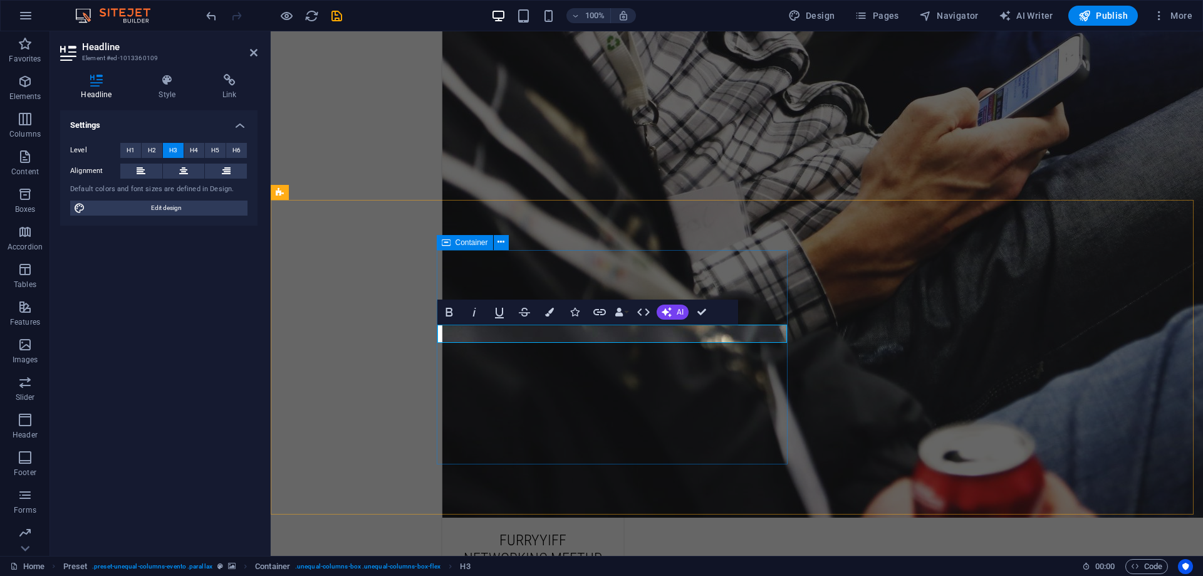
scroll to position [3161, 0]
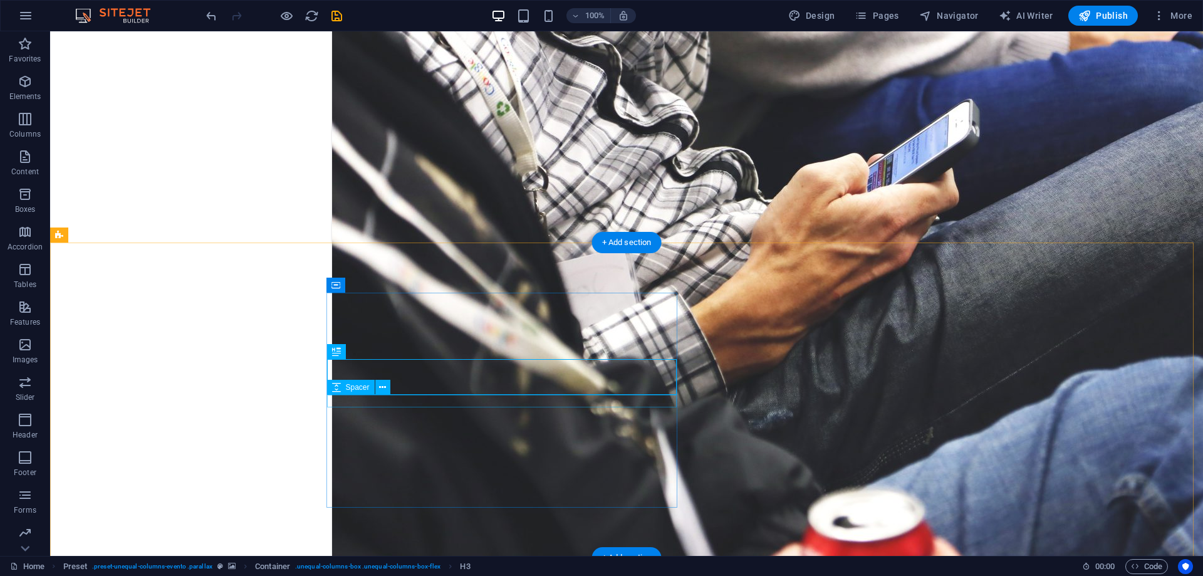
scroll to position [3185, 0]
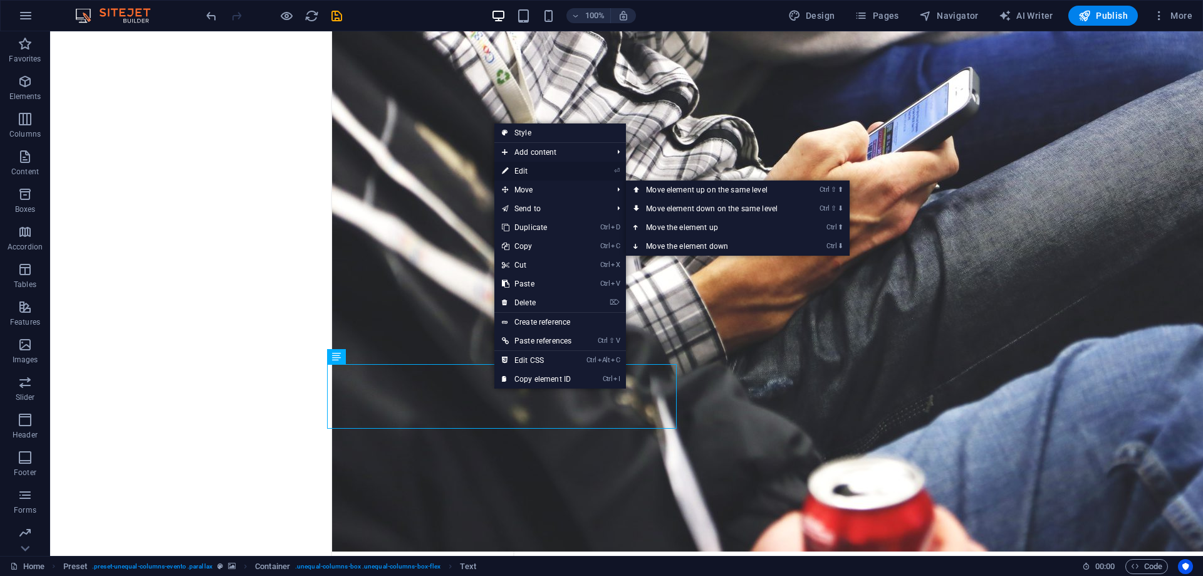
click at [540, 171] on link "⏎ Edit" at bounding box center [536, 171] width 85 height 19
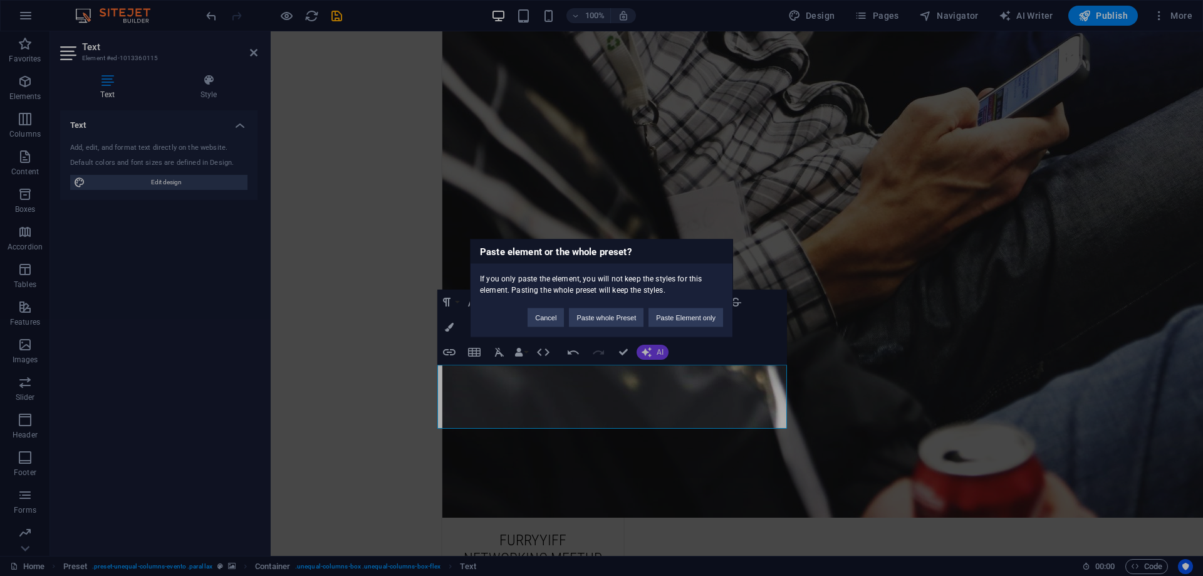
scroll to position [1734, 1]
click at [547, 316] on button "Cancel" at bounding box center [545, 317] width 36 height 19
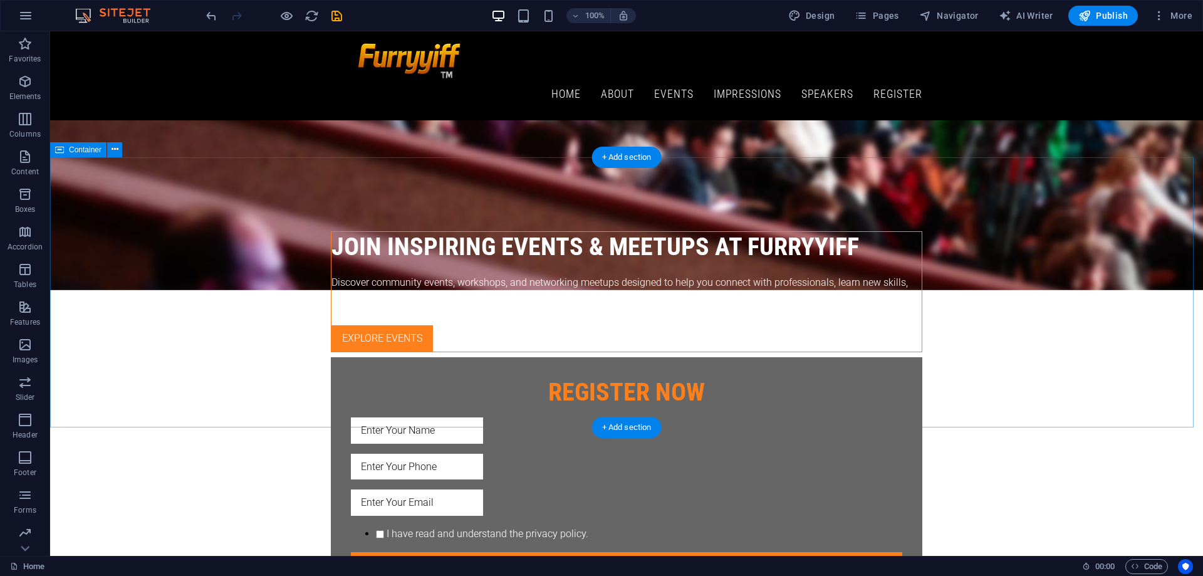
scroll to position [329, 0]
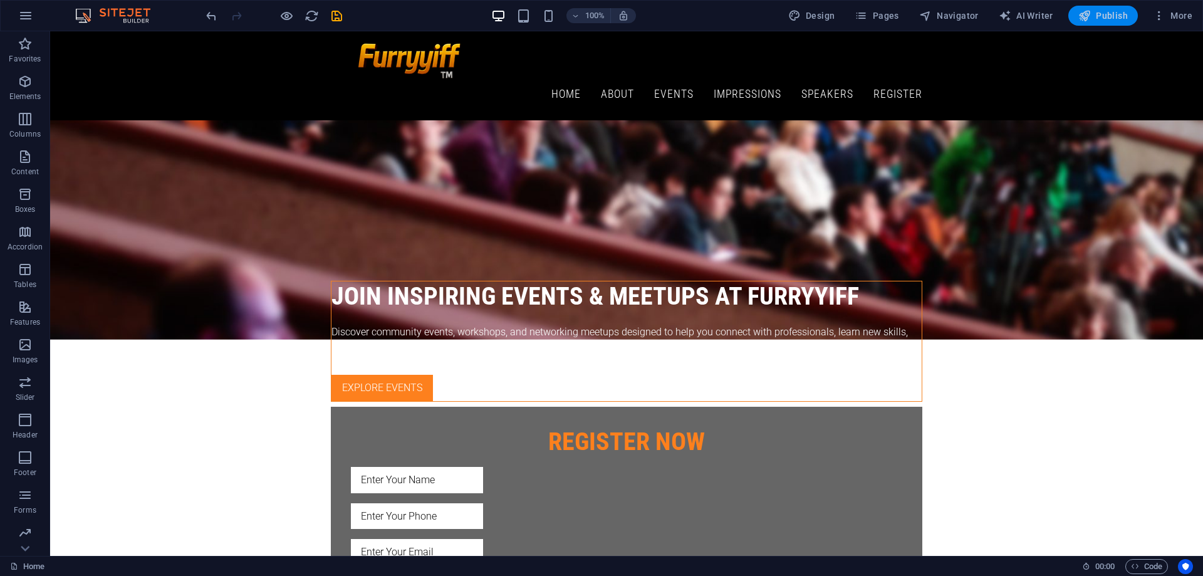
click at [1101, 16] on span "Publish" at bounding box center [1102, 15] width 49 height 13
checkbox input "false"
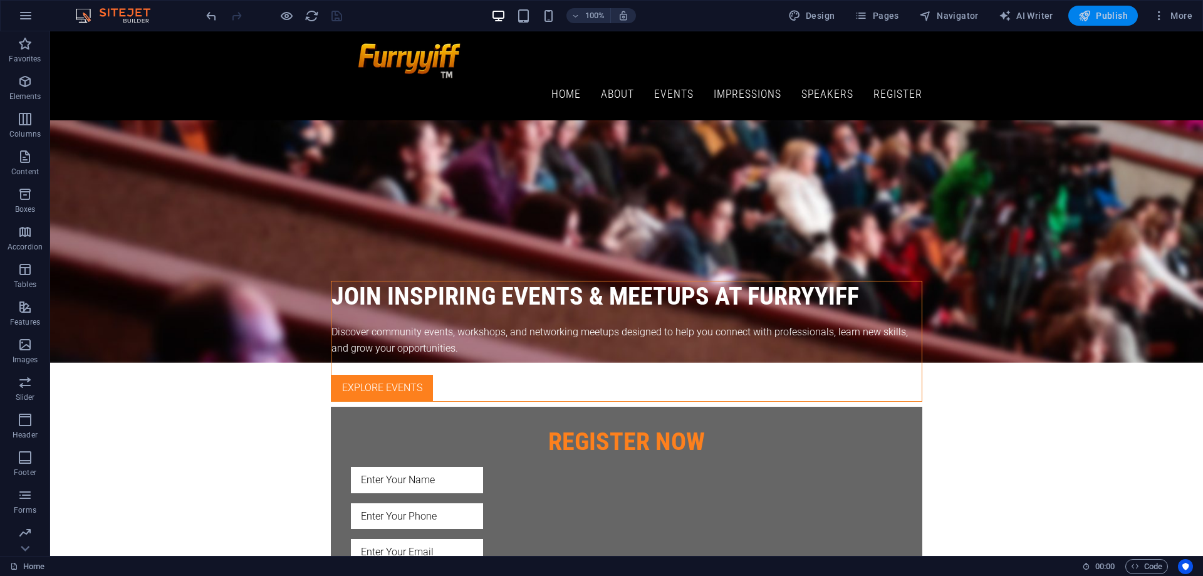
click at [1094, 18] on span "Publish" at bounding box center [1102, 15] width 49 height 13
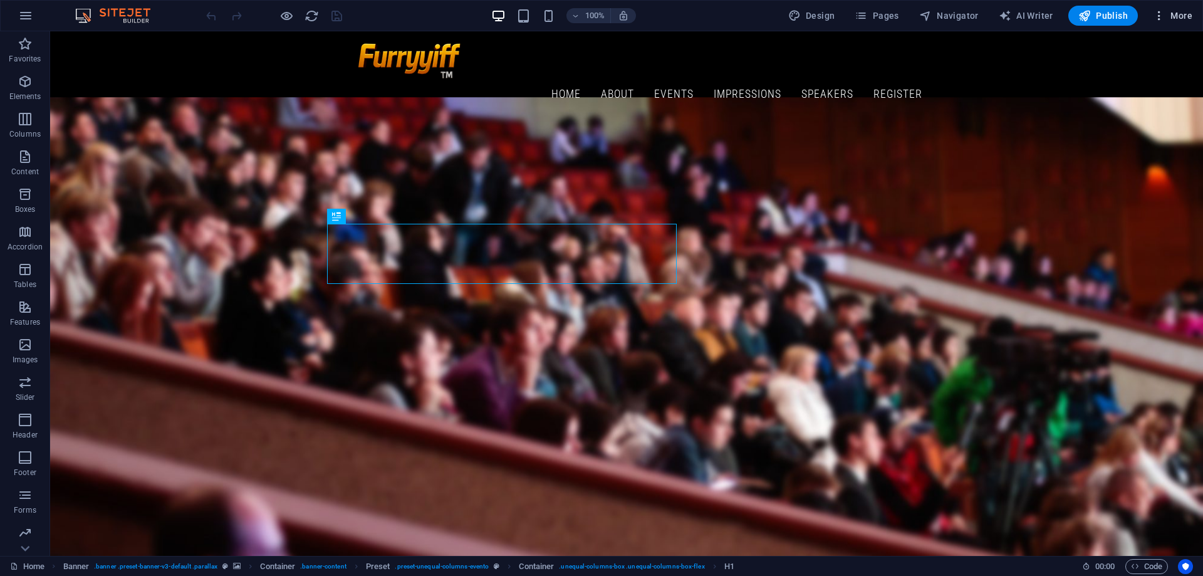
click at [1178, 9] on span "More" at bounding box center [1172, 15] width 39 height 13
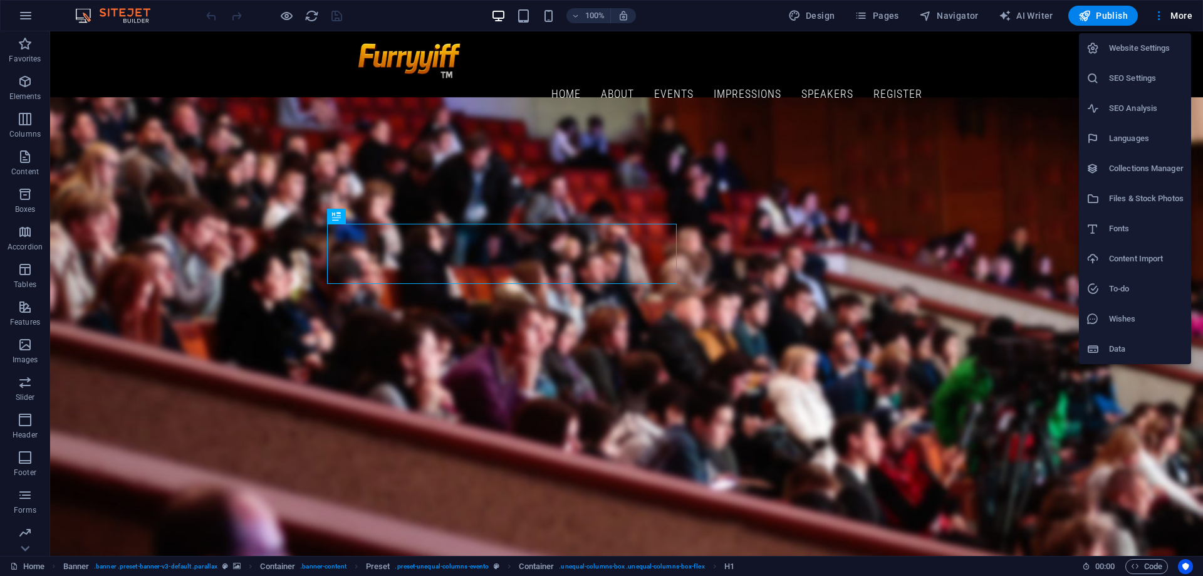
click at [1155, 58] on li "Website Settings" at bounding box center [1135, 48] width 112 height 30
select select "41"
select select "70"
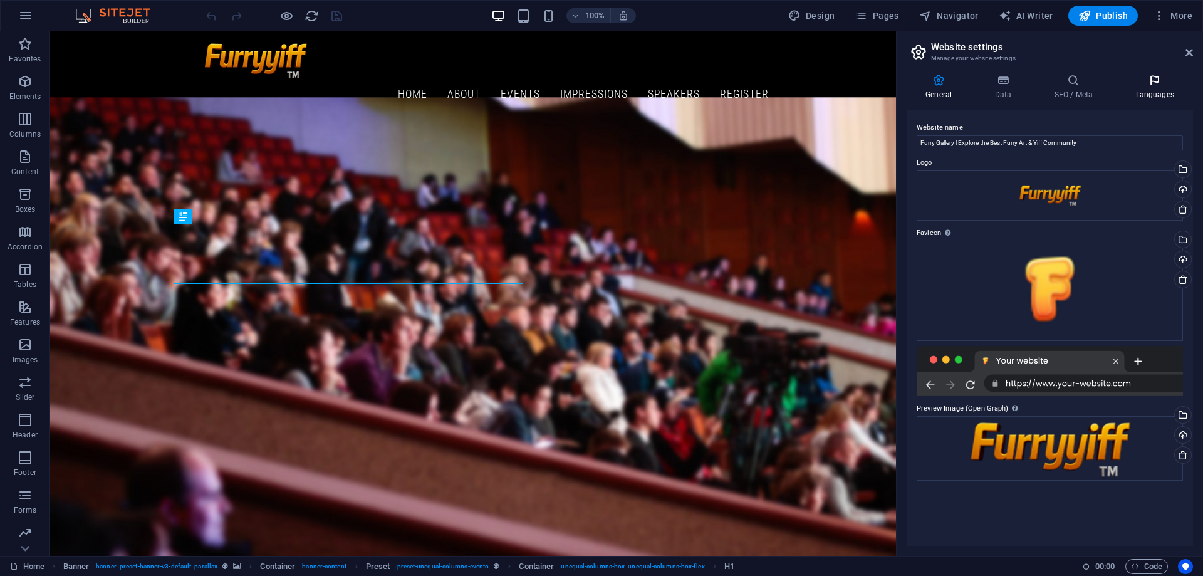
click at [1156, 75] on icon at bounding box center [1154, 80] width 76 height 13
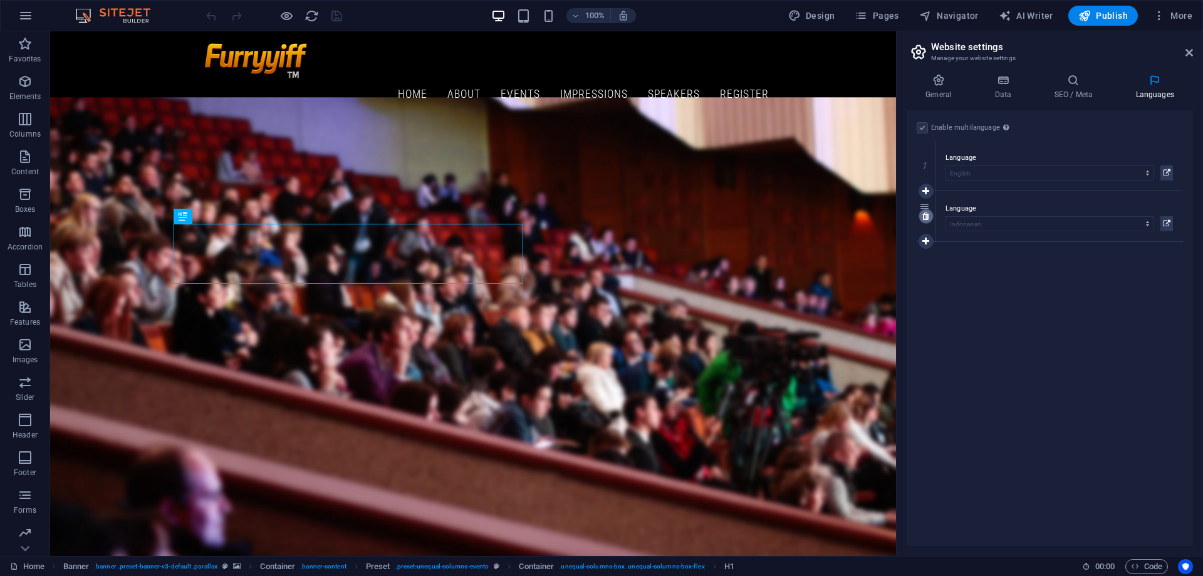
click at [922, 215] on icon at bounding box center [925, 216] width 7 height 9
click at [330, 14] on icon "save" at bounding box center [336, 16] width 14 height 14
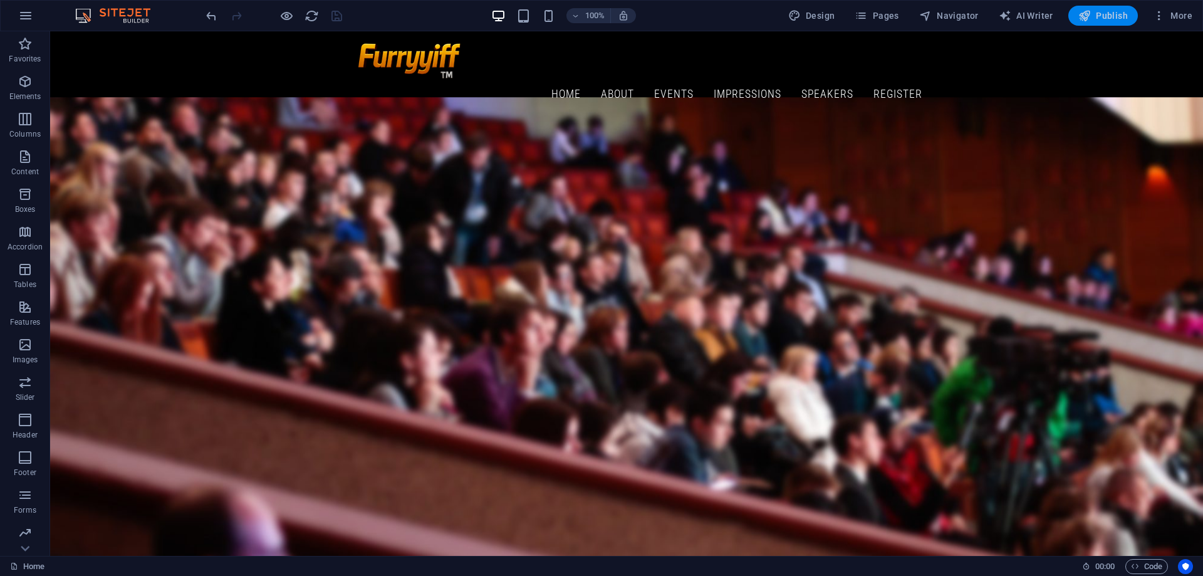
click at [1091, 16] on icon "button" at bounding box center [1084, 15] width 13 height 13
click at [1102, 14] on span "Publish" at bounding box center [1102, 15] width 49 height 13
click at [1103, 14] on span "Publish" at bounding box center [1102, 15] width 49 height 13
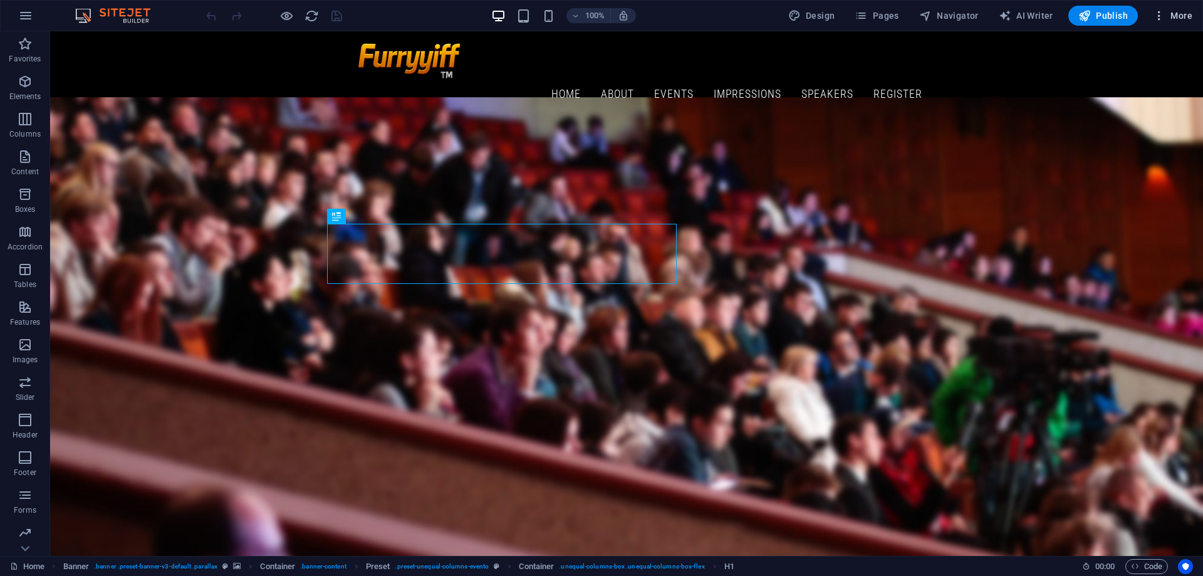
click at [1185, 18] on span "More" at bounding box center [1172, 15] width 39 height 13
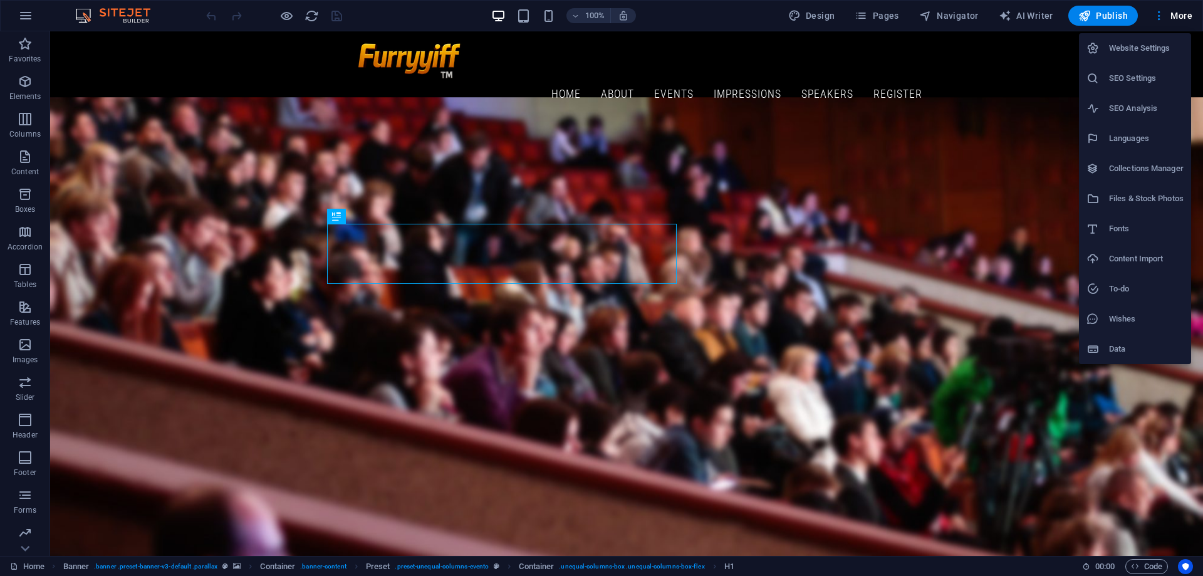
click at [1146, 44] on h6 "Website Settings" at bounding box center [1146, 48] width 75 height 15
select select "41"
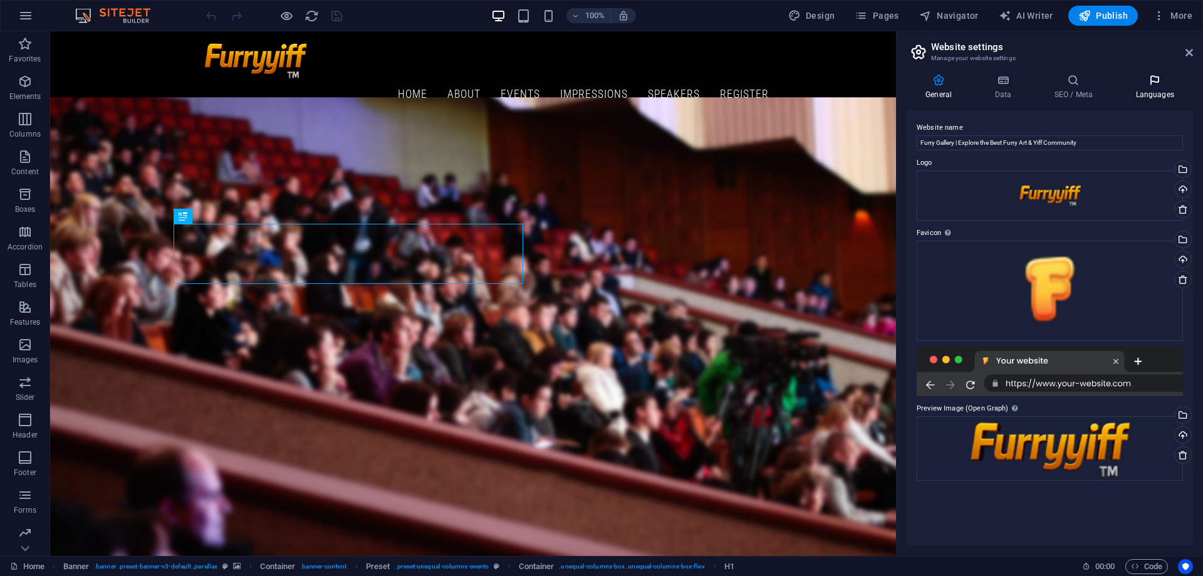
click at [1150, 81] on icon at bounding box center [1154, 80] width 76 height 13
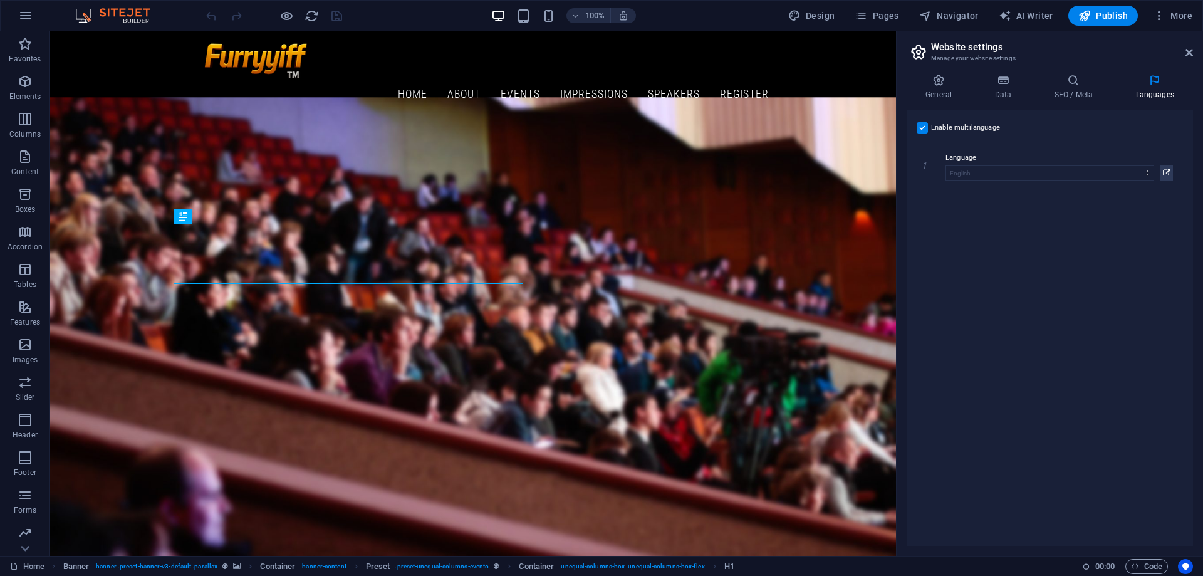
click at [921, 126] on label at bounding box center [921, 127] width 11 height 11
click at [0, 0] on input "Enable multilanguage To disable multilanguage delete all languages until only o…" at bounding box center [0, 0] width 0 height 0
click at [1043, 154] on label "Website language" at bounding box center [1049, 147] width 266 height 15
click at [1043, 155] on select "Abkhazian Afar Afrikaans Akan Albanian Amharic Arabic Aragonese Armenian Assame…" at bounding box center [1049, 162] width 266 height 15
click at [1042, 160] on select "Abkhazian Afar Afrikaans Akan Albanian Amharic Arabic Aragonese Armenian Assame…" at bounding box center [1049, 162] width 266 height 15
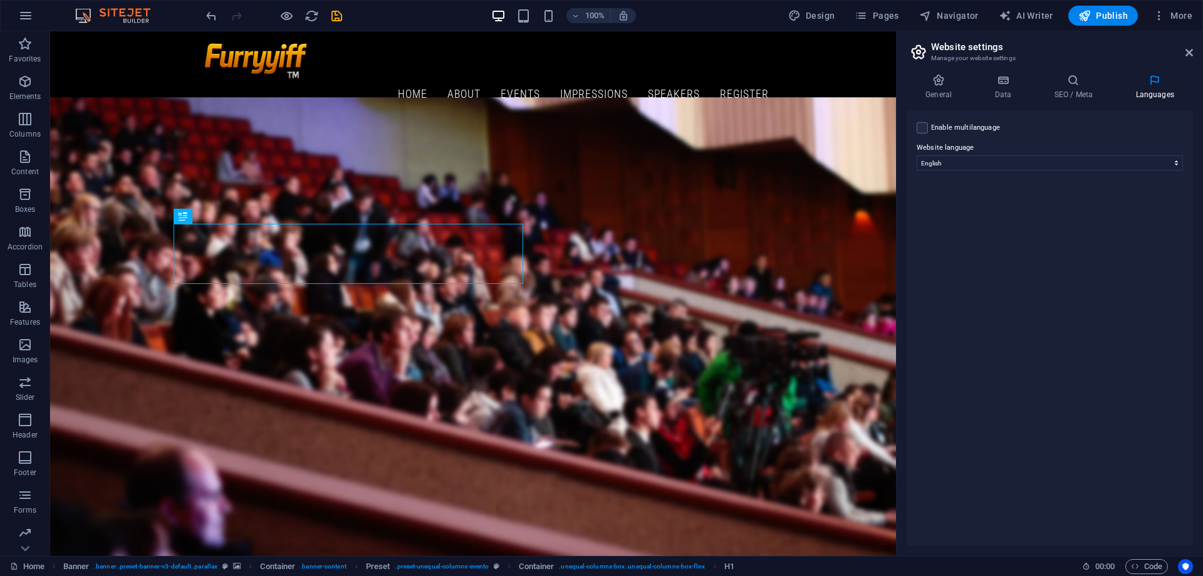
click at [1067, 128] on div "Enable multilanguage To disable multilanguage delete all languages until only o…" at bounding box center [1049, 127] width 266 height 15
click at [333, 18] on icon "save" at bounding box center [336, 16] width 14 height 14
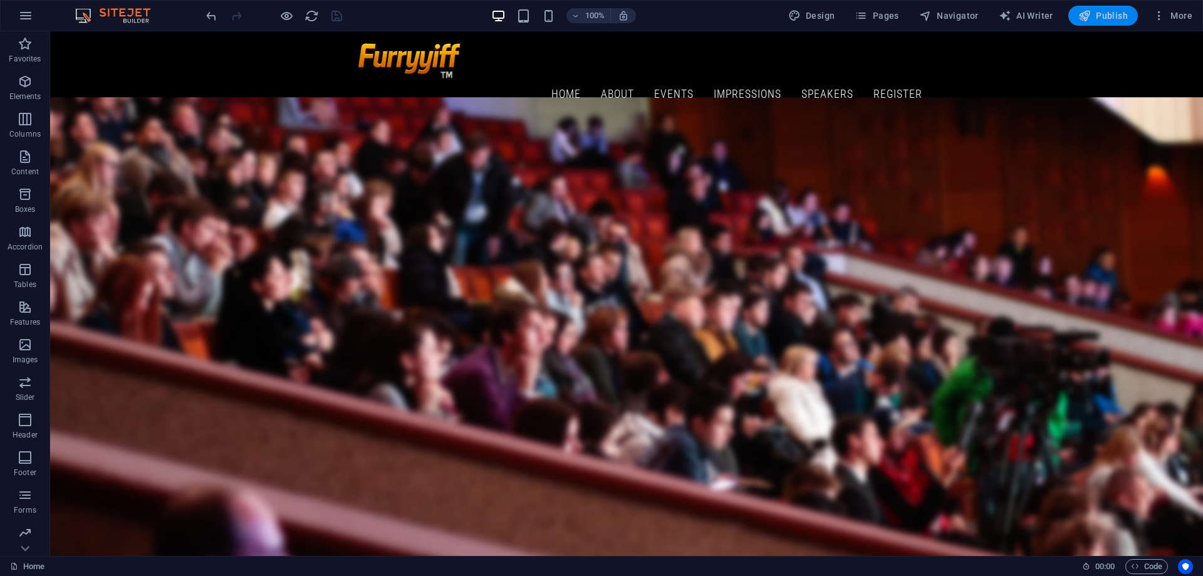
click at [1092, 13] on span "Publish" at bounding box center [1102, 15] width 49 height 13
